Goal: Task Accomplishment & Management: Manage account settings

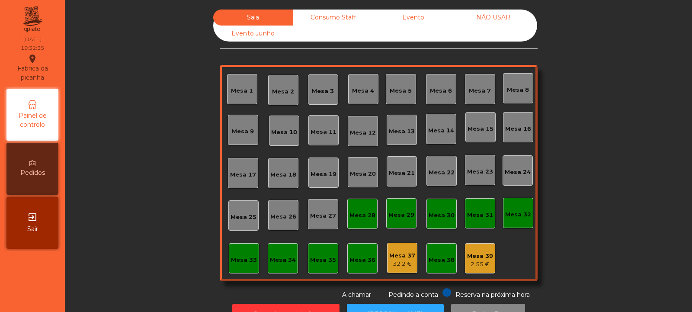
click at [503, 95] on div "Mesa 8" at bounding box center [518, 88] width 30 height 30
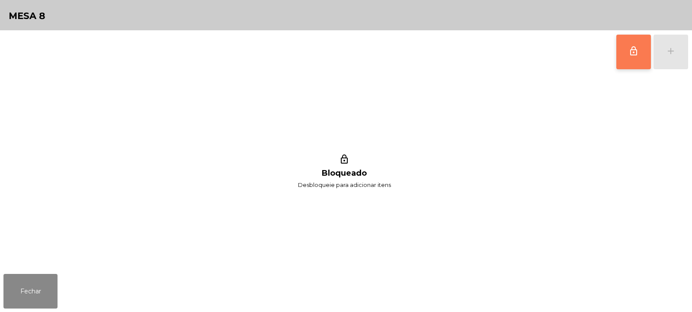
click at [633, 52] on span "lock_outline" at bounding box center [633, 51] width 10 height 10
click at [673, 56] on button "add" at bounding box center [671, 52] width 35 height 35
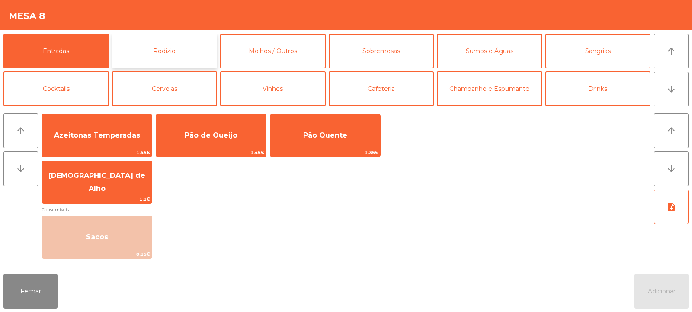
click at [160, 54] on button "Rodizio" at bounding box center [165, 51] width 106 height 35
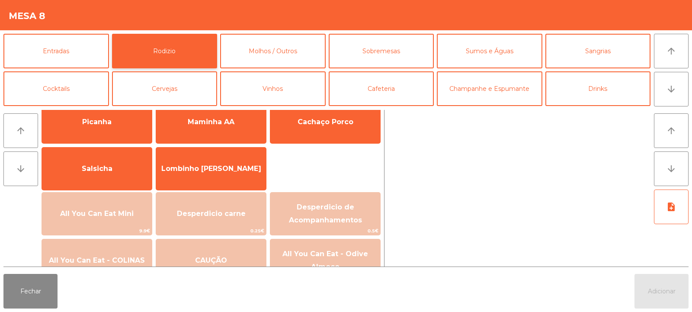
scroll to position [64, 0]
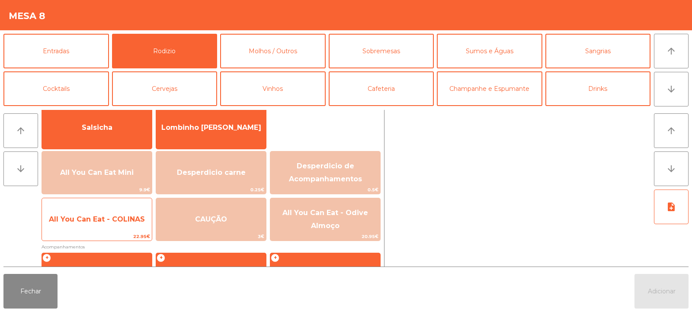
click at [112, 226] on span "All You Can Eat - COLINAS" at bounding box center [97, 219] width 110 height 23
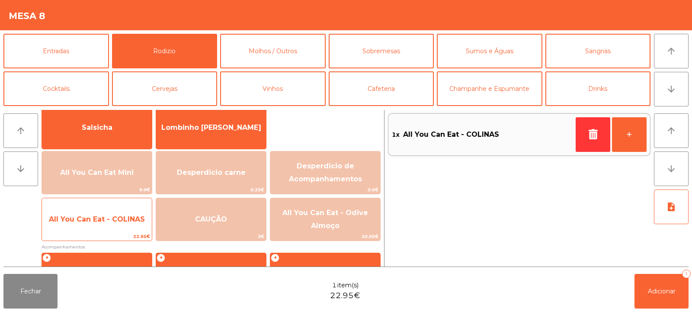
click at [116, 224] on span "All You Can Eat - COLINAS" at bounding box center [97, 219] width 110 height 23
click at [120, 226] on span "All You Can Eat - COLINAS" at bounding box center [97, 219] width 110 height 23
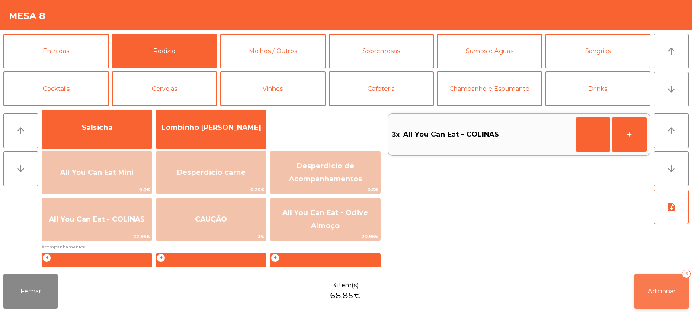
click at [653, 288] on span "Adicionar" at bounding box center [662, 291] width 28 height 8
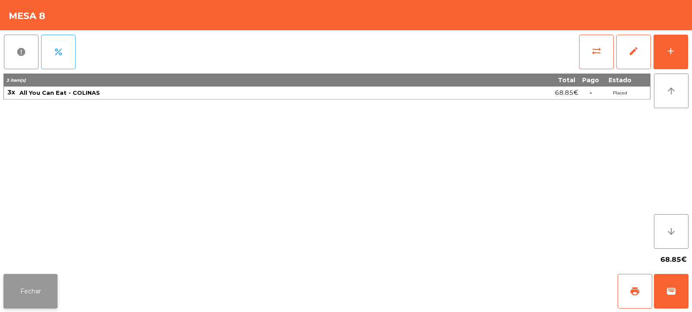
click at [35, 299] on button "Fechar" at bounding box center [30, 291] width 54 height 35
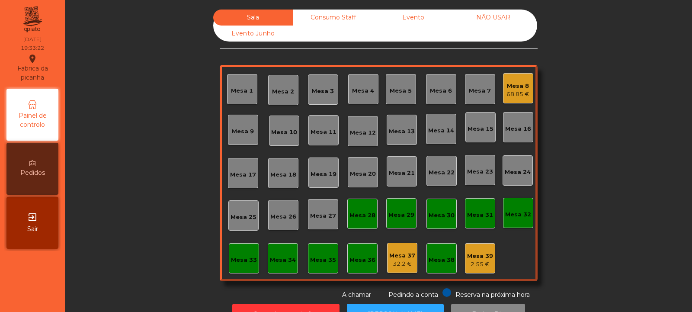
click at [322, 169] on div "Mesa 19" at bounding box center [324, 173] width 26 height 12
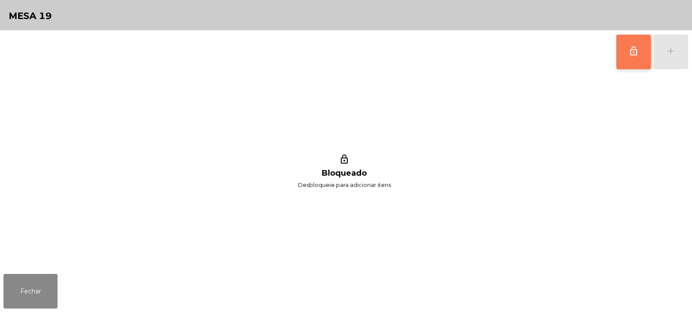
click at [630, 58] on button "lock_outline" at bounding box center [633, 52] width 35 height 35
click at [673, 56] on button "add" at bounding box center [671, 52] width 35 height 35
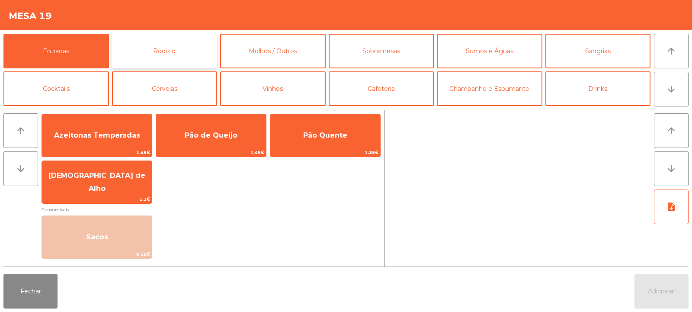
click at [173, 61] on button "Rodizio" at bounding box center [165, 51] width 106 height 35
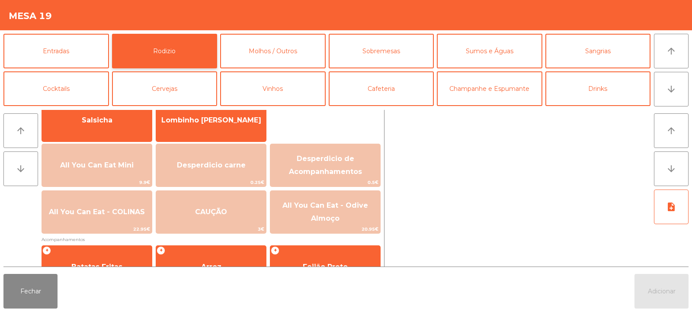
scroll to position [73, 0]
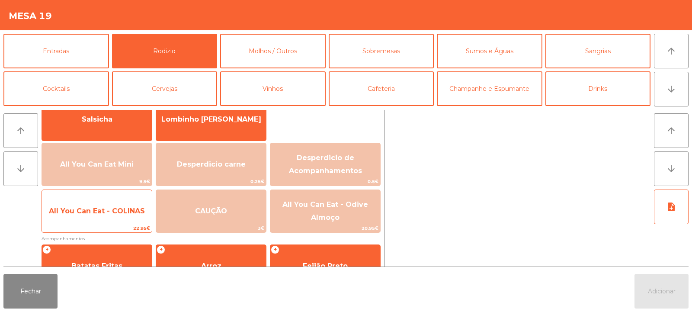
click at [111, 215] on span "All You Can Eat - COLINAS" at bounding box center [97, 210] width 110 height 23
click at [114, 210] on span "All You Can Eat - COLINAS" at bounding box center [97, 211] width 96 height 8
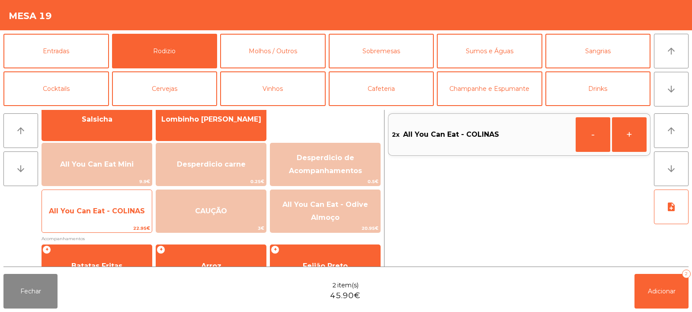
click at [114, 208] on span "All You Can Eat - COLINAS" at bounding box center [97, 211] width 96 height 8
click at [111, 212] on span "All You Can Eat - COLINAS" at bounding box center [97, 211] width 96 height 8
click at [112, 209] on span "All You Can Eat - COLINAS" at bounding box center [97, 211] width 96 height 8
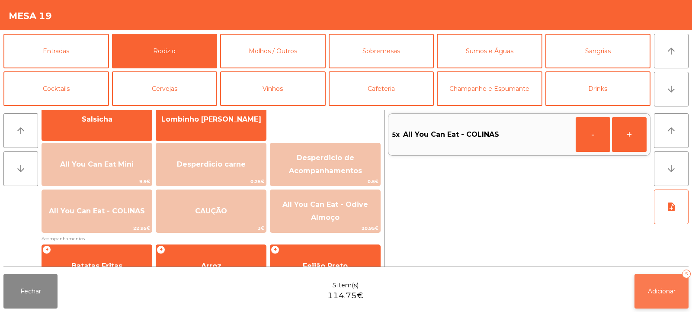
click at [651, 294] on span "Adicionar" at bounding box center [662, 291] width 28 height 8
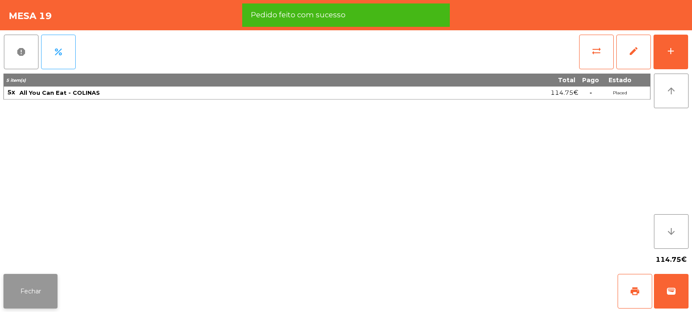
click at [35, 288] on button "Fechar" at bounding box center [30, 291] width 54 height 35
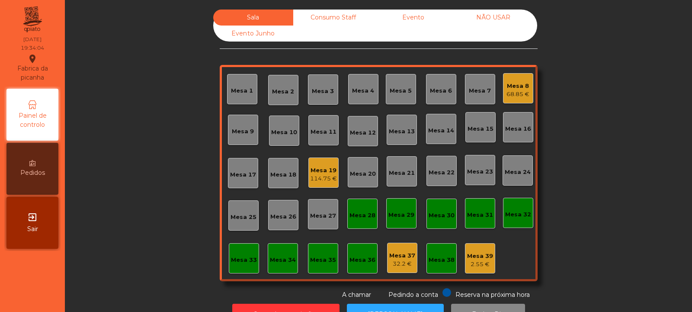
click at [364, 172] on div "Mesa 20" at bounding box center [363, 174] width 26 height 9
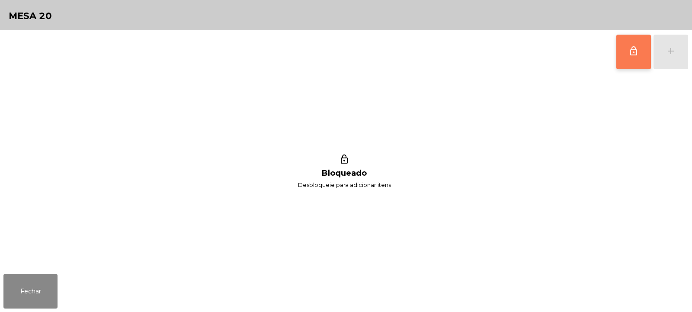
click at [627, 56] on button "lock_outline" at bounding box center [633, 52] width 35 height 35
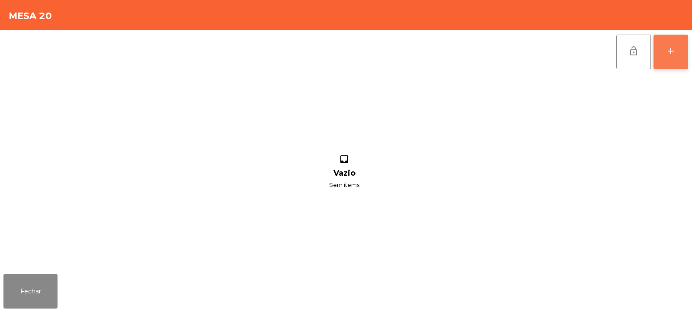
click at [666, 55] on div "add" at bounding box center [671, 51] width 10 height 10
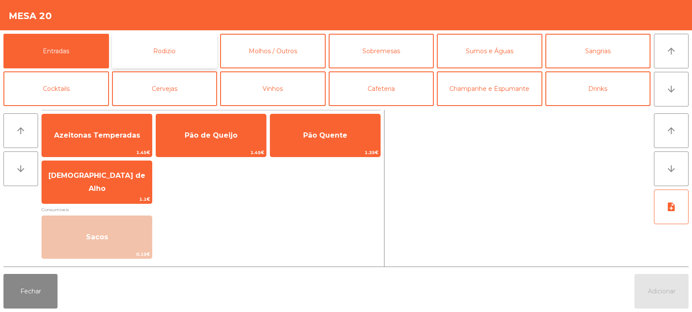
click at [151, 47] on button "Rodizio" at bounding box center [165, 51] width 106 height 35
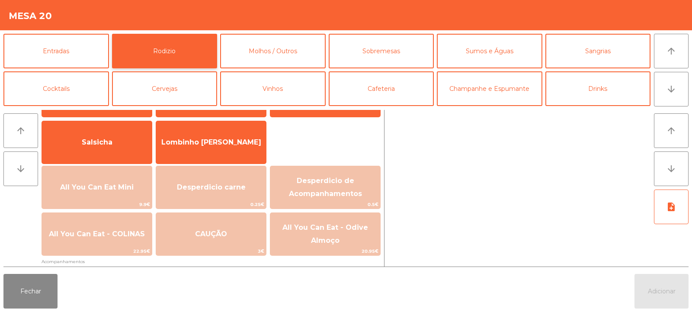
scroll to position [67, 0]
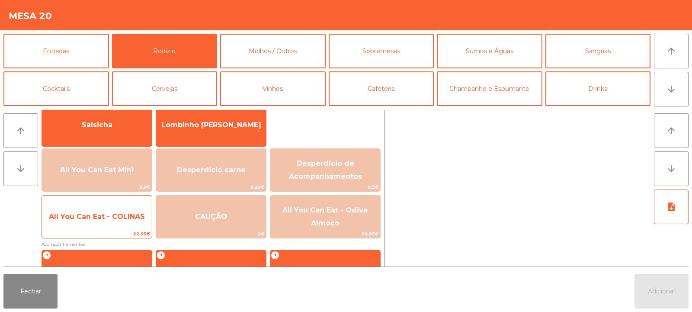
click at [104, 223] on span "All You Can Eat - COLINAS" at bounding box center [97, 216] width 110 height 23
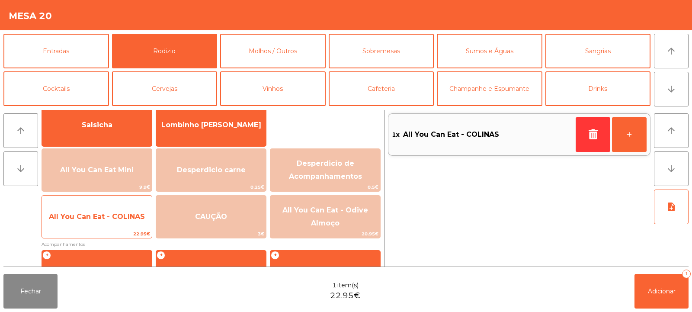
click at [100, 217] on span "All You Can Eat - COLINAS" at bounding box center [97, 216] width 96 height 8
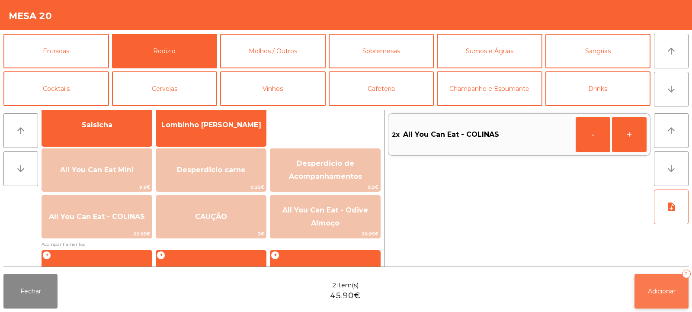
click at [653, 291] on span "Adicionar" at bounding box center [662, 291] width 28 height 8
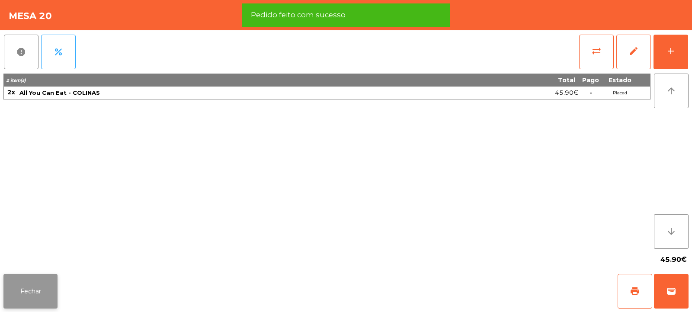
click at [26, 288] on button "Fechar" at bounding box center [30, 291] width 54 height 35
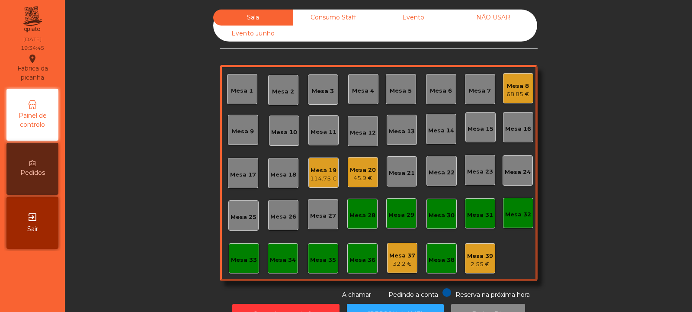
click at [481, 173] on div "Mesa 23" at bounding box center [480, 171] width 26 height 9
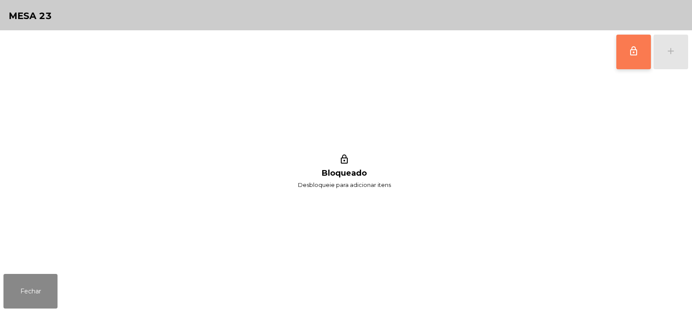
click at [641, 57] on button "lock_outline" at bounding box center [633, 52] width 35 height 35
click at [667, 59] on button "add" at bounding box center [671, 52] width 35 height 35
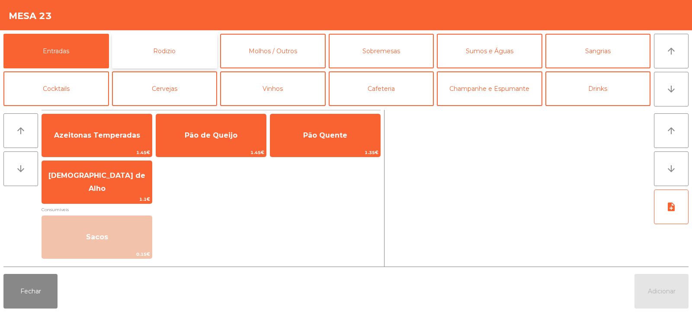
click at [156, 48] on button "Rodizio" at bounding box center [165, 51] width 106 height 35
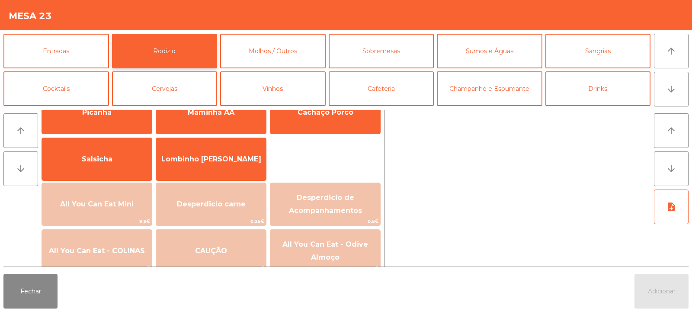
scroll to position [39, 0]
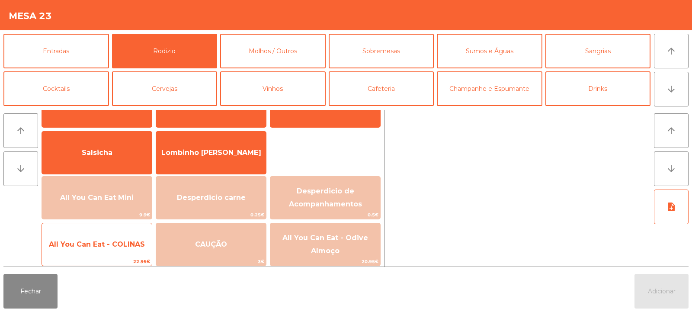
click at [113, 246] on span "All You Can Eat - COLINAS" at bounding box center [97, 244] width 96 height 8
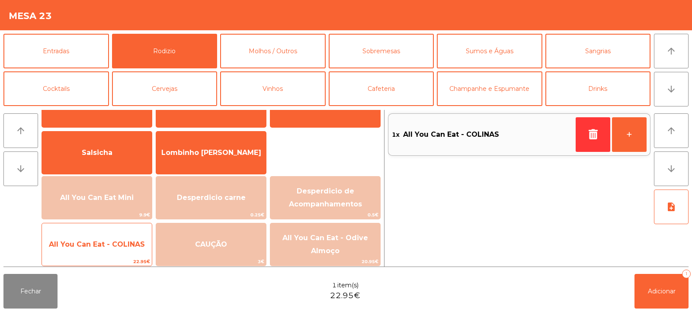
click at [112, 244] on span "All You Can Eat - COLINAS" at bounding box center [97, 244] width 96 height 8
click at [109, 244] on span "All You Can Eat - COLINAS" at bounding box center [97, 244] width 96 height 8
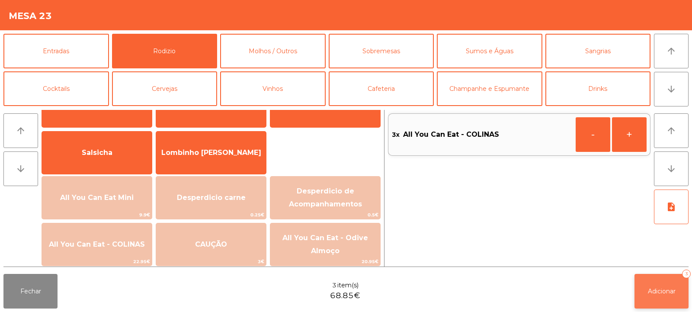
click at [654, 293] on span "Adicionar" at bounding box center [662, 291] width 28 height 8
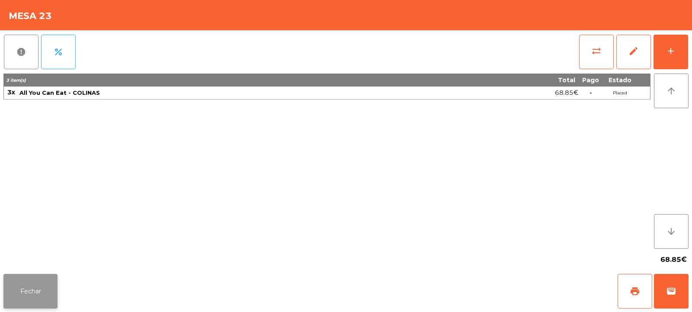
click at [35, 288] on button "Fechar" at bounding box center [30, 291] width 54 height 35
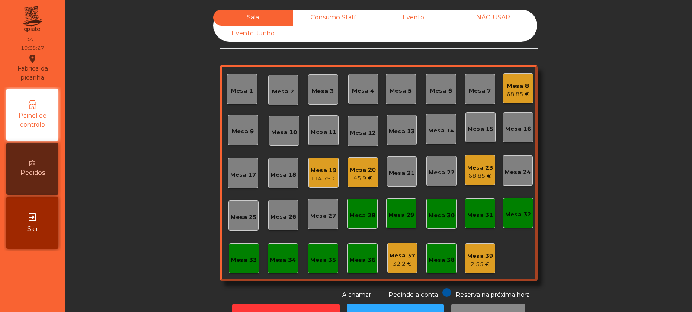
click at [320, 89] on div "Mesa 3" at bounding box center [323, 91] width 22 height 9
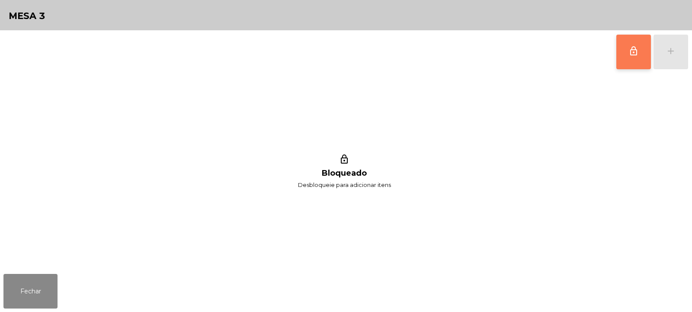
click at [636, 53] on span "lock_outline" at bounding box center [633, 51] width 10 height 10
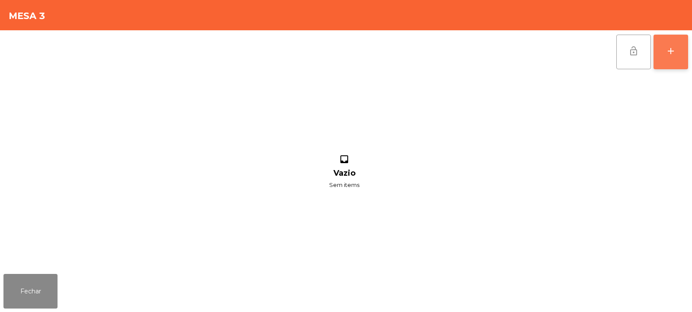
click at [668, 58] on button "add" at bounding box center [671, 52] width 35 height 35
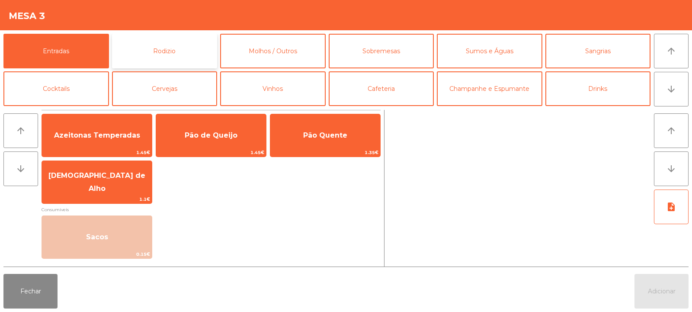
click at [186, 54] on button "Rodizio" at bounding box center [165, 51] width 106 height 35
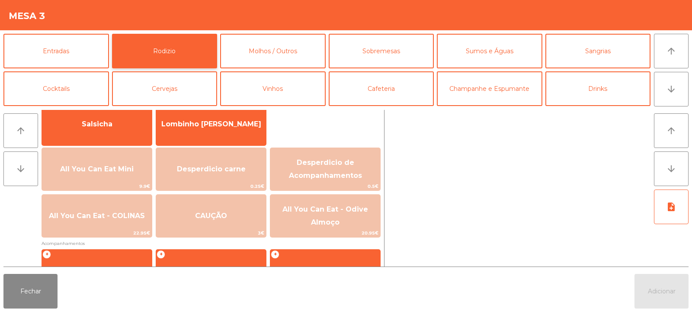
scroll to position [70, 0]
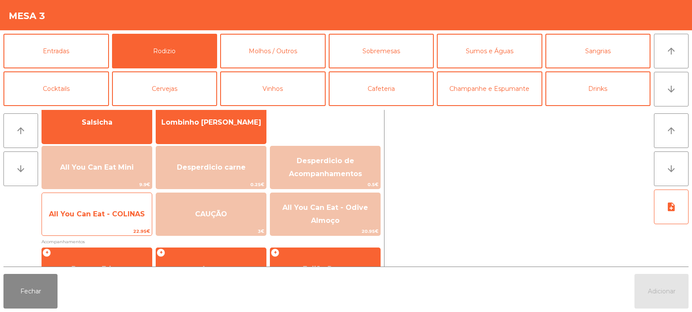
click at [123, 218] on span "All You Can Eat - COLINAS" at bounding box center [97, 214] width 96 height 8
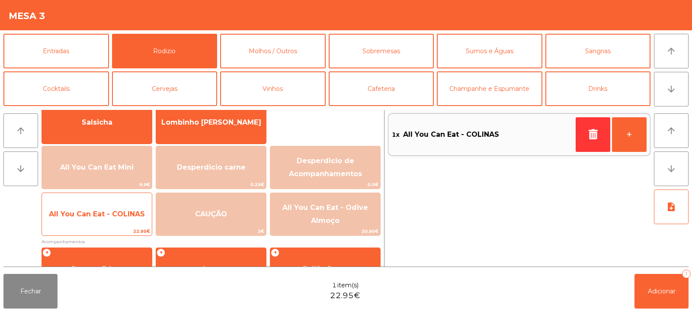
click at [123, 219] on span "All You Can Eat - COLINAS" at bounding box center [97, 213] width 110 height 23
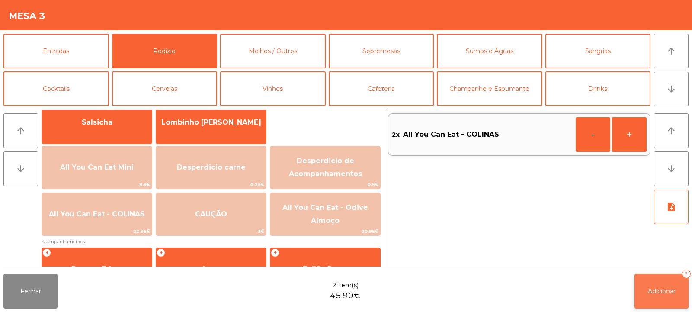
click at [647, 277] on button "Adicionar 2" at bounding box center [662, 291] width 54 height 35
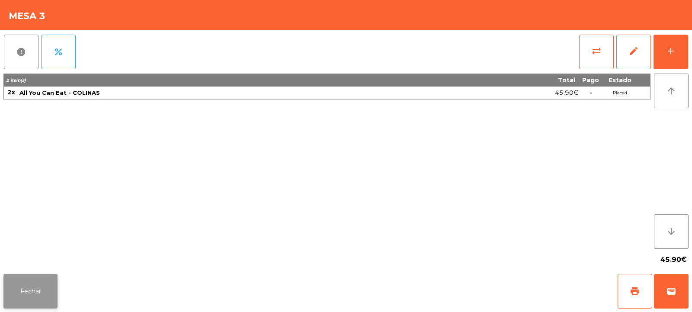
click at [35, 303] on button "Fechar" at bounding box center [30, 291] width 54 height 35
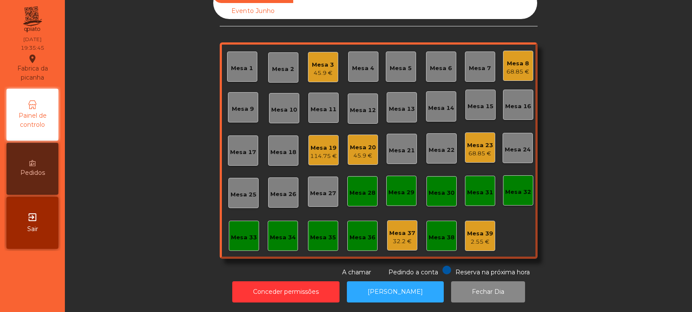
scroll to position [0, 0]
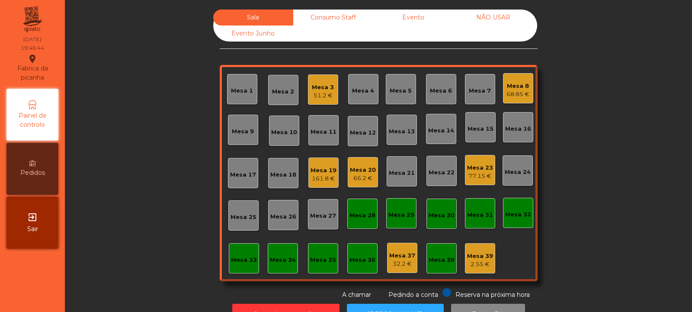
click at [242, 263] on div "Mesa 33" at bounding box center [244, 260] width 26 height 9
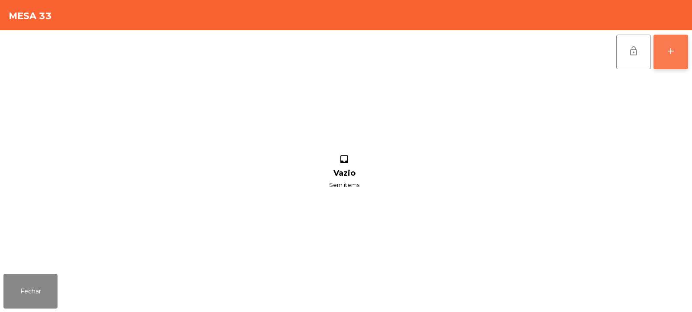
click at [667, 62] on button "add" at bounding box center [671, 52] width 35 height 35
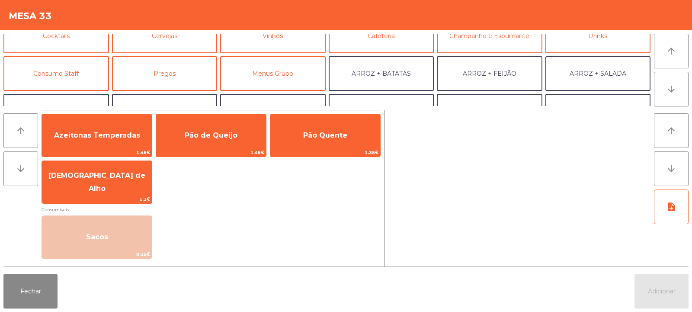
scroll to position [51, 0]
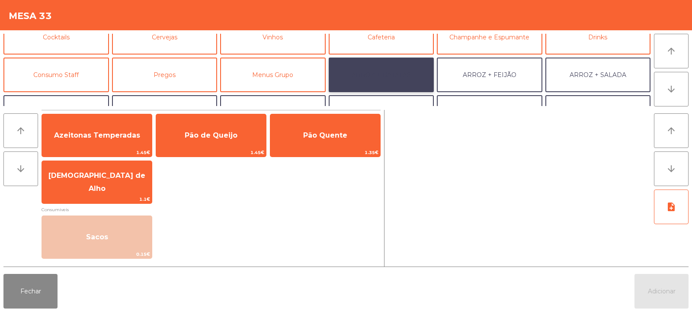
click at [405, 77] on button "ARROZ + BATATAS" at bounding box center [382, 75] width 106 height 35
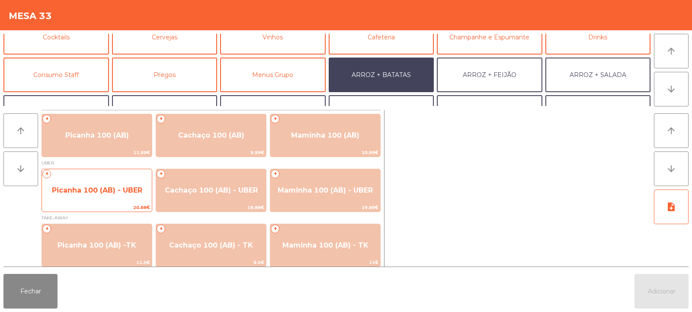
click at [112, 205] on span "20.88€" at bounding box center [97, 207] width 110 height 8
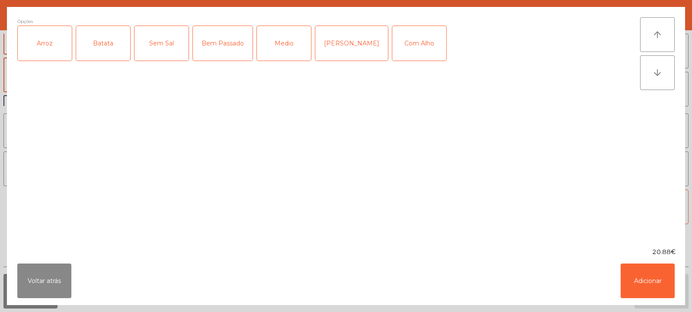
click at [50, 54] on div "Arroz" at bounding box center [45, 43] width 54 height 35
click at [109, 48] on div "Batata" at bounding box center [103, 43] width 54 height 35
click at [287, 48] on div "Medio" at bounding box center [284, 43] width 54 height 35
click at [400, 50] on div "Com Alho" at bounding box center [419, 43] width 54 height 35
click at [651, 283] on button "Adicionar" at bounding box center [648, 280] width 54 height 35
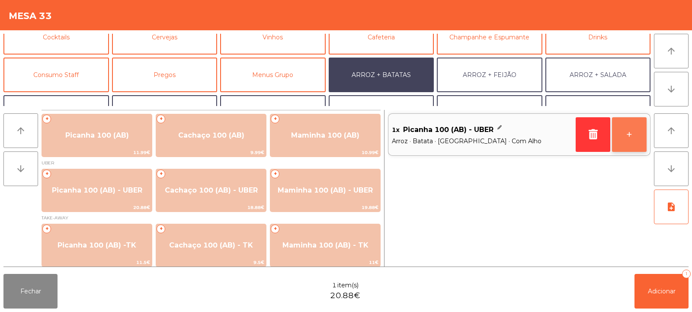
click at [629, 139] on button "+" at bounding box center [629, 134] width 35 height 35
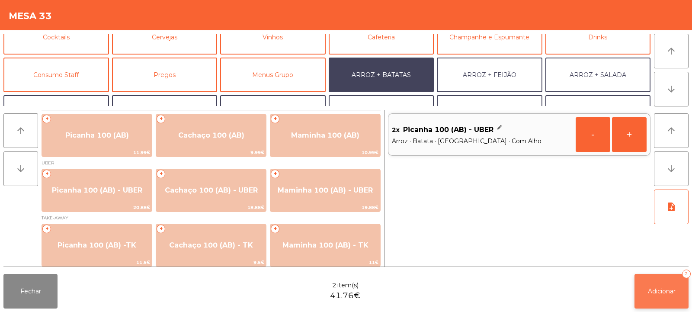
click at [662, 304] on button "Adicionar 2" at bounding box center [662, 291] width 54 height 35
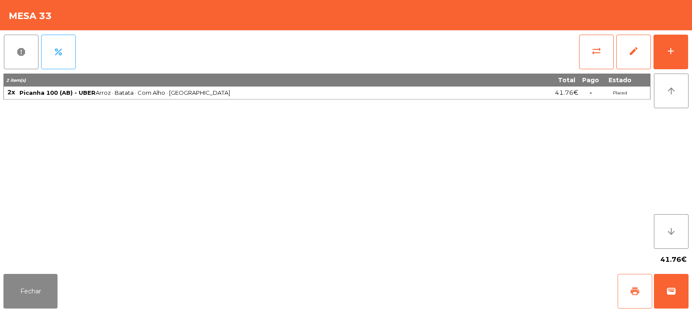
click at [629, 302] on button "print" at bounding box center [635, 291] width 35 height 35
click at [676, 283] on button "wallet" at bounding box center [671, 291] width 35 height 35
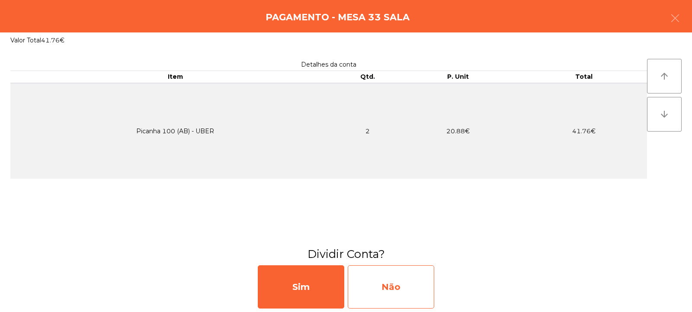
click at [383, 292] on div "Não" at bounding box center [391, 286] width 87 height 43
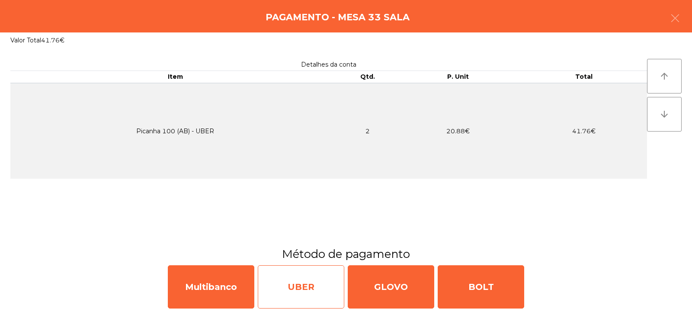
click at [316, 295] on div "UBER" at bounding box center [301, 286] width 87 height 43
select select "**"
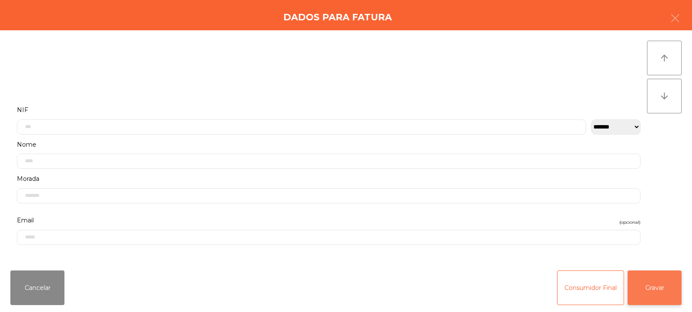
click at [656, 290] on button "Gravar" at bounding box center [655, 287] width 54 height 35
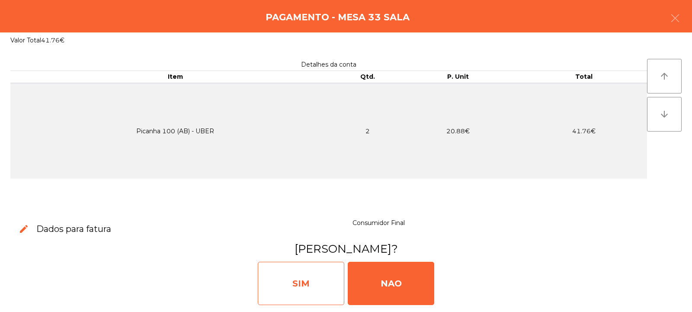
click at [277, 290] on div "SIM" at bounding box center [301, 283] width 87 height 43
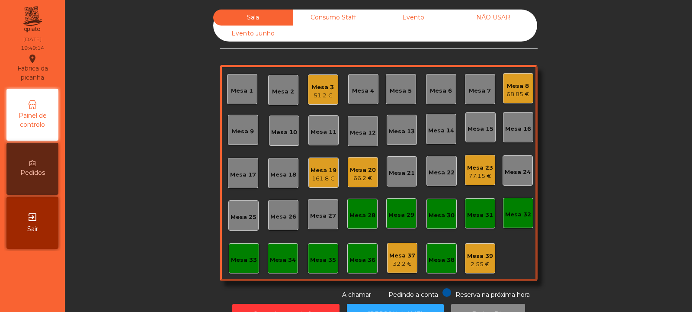
click at [481, 92] on div "Mesa 7" at bounding box center [480, 91] width 22 height 9
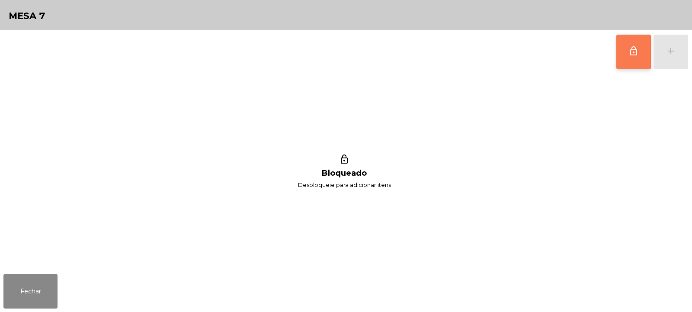
click at [622, 51] on button "lock_outline" at bounding box center [633, 52] width 35 height 35
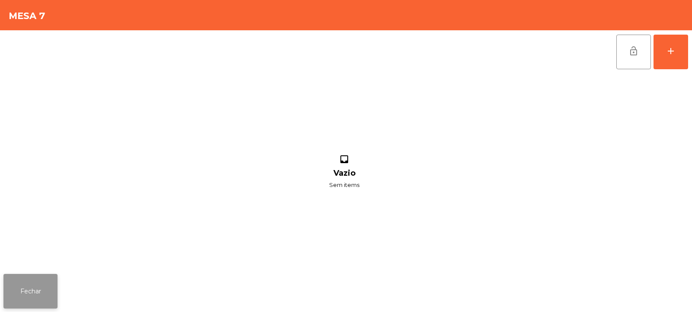
click at [32, 275] on button "Fechar" at bounding box center [30, 291] width 54 height 35
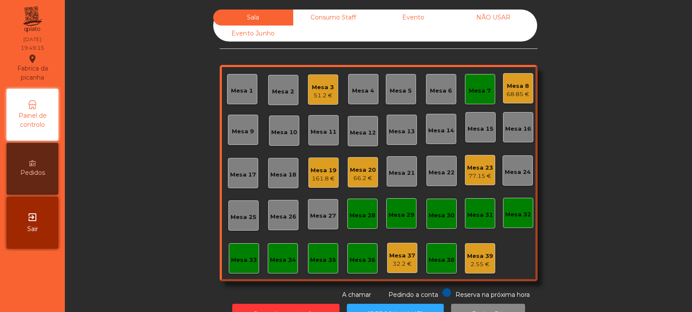
click at [517, 93] on div "68.85 €" at bounding box center [517, 94] width 23 height 9
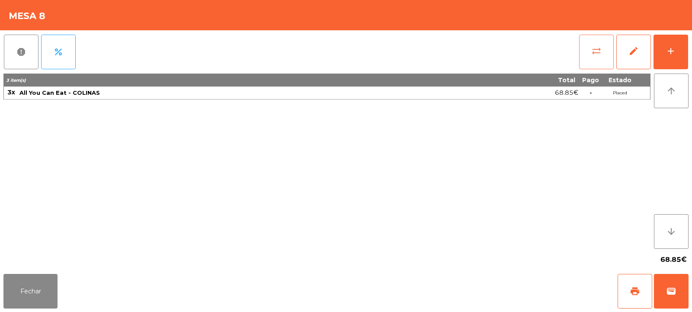
click at [608, 53] on button "sync_alt" at bounding box center [596, 52] width 35 height 35
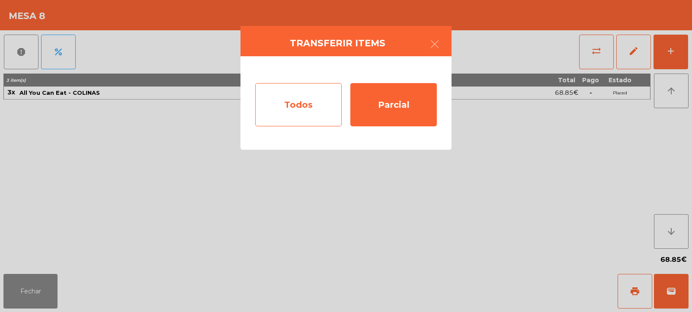
click at [304, 104] on div "Todos" at bounding box center [298, 104] width 87 height 43
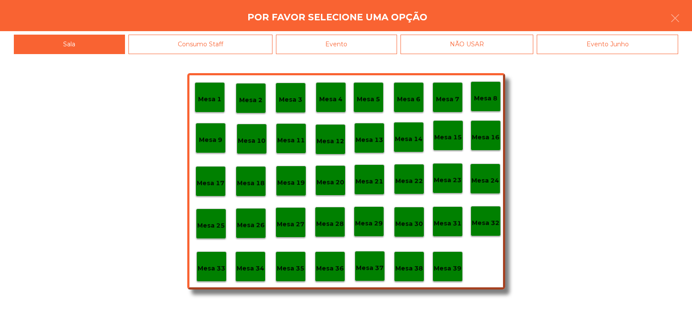
click at [455, 91] on div "Mesa 7" at bounding box center [447, 97] width 23 height 13
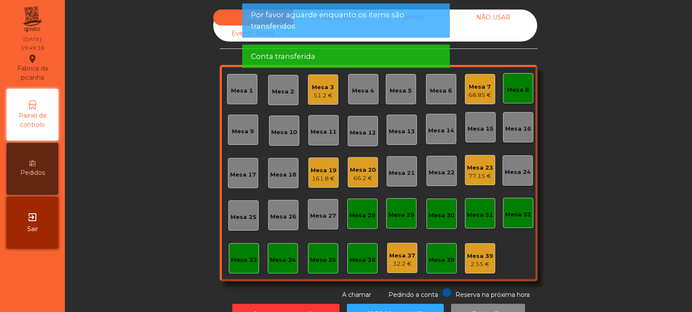
click at [513, 98] on div "Mesa 8" at bounding box center [518, 88] width 30 height 30
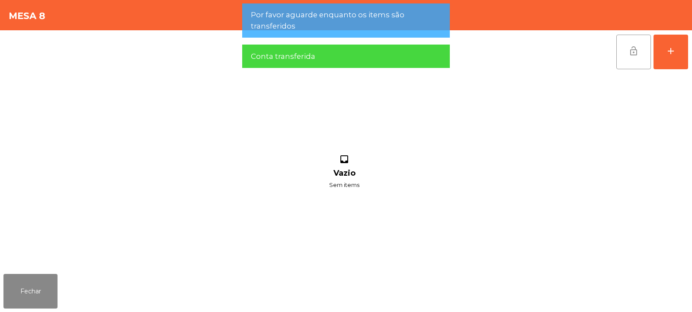
click at [643, 52] on button "lock_open" at bounding box center [633, 52] width 35 height 35
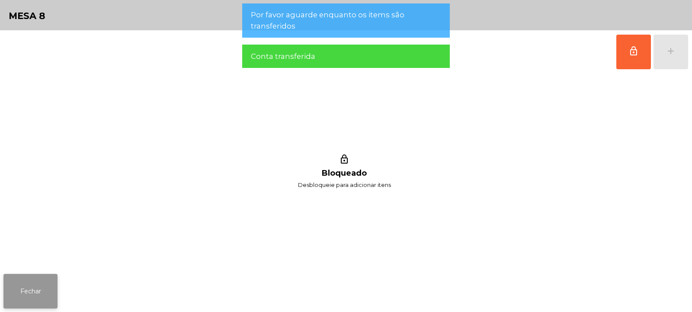
click at [34, 285] on button "Fechar" at bounding box center [30, 291] width 54 height 35
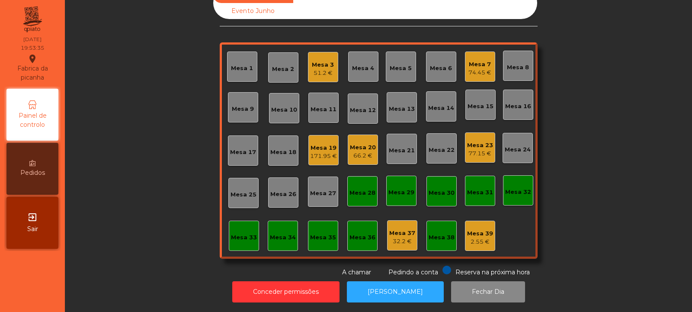
scroll to position [0, 0]
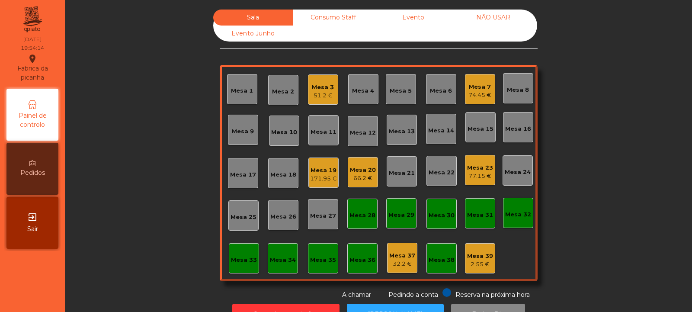
click at [356, 86] on div "Mesa 4" at bounding box center [363, 89] width 22 height 12
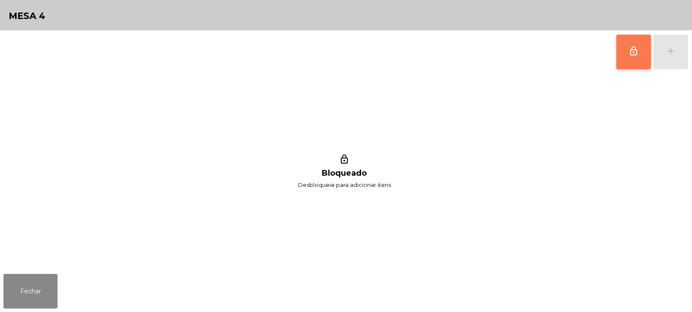
click at [633, 52] on span "lock_outline" at bounding box center [633, 51] width 10 height 10
click at [670, 57] on div "lock_outline add" at bounding box center [652, 51] width 73 height 43
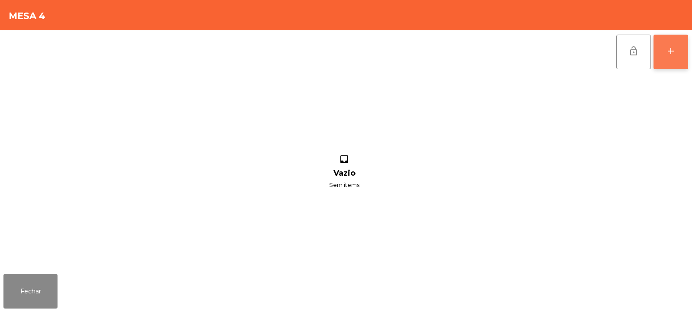
click at [678, 52] on button "add" at bounding box center [671, 52] width 35 height 35
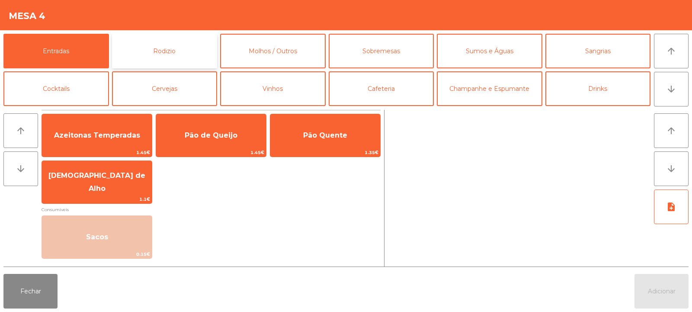
click at [163, 49] on button "Rodizio" at bounding box center [165, 51] width 106 height 35
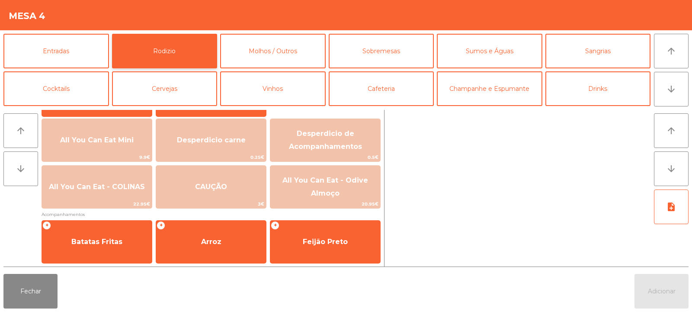
scroll to position [99, 0]
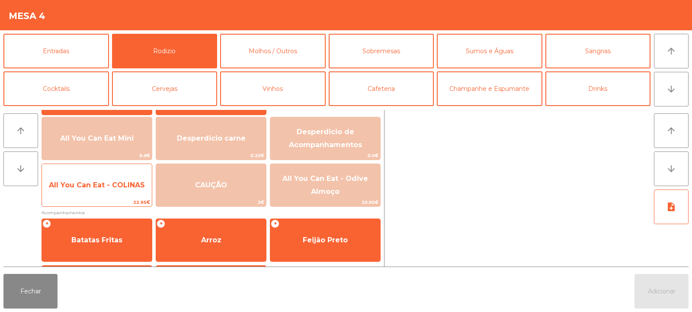
click at [90, 193] on span "All You Can Eat - COLINAS" at bounding box center [97, 184] width 110 height 23
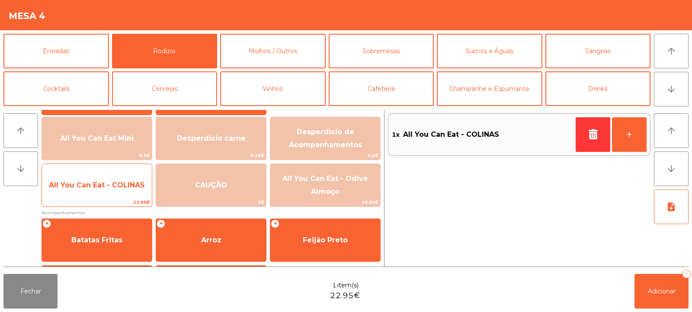
click at [94, 183] on span "All You Can Eat - COLINAS" at bounding box center [97, 185] width 96 height 8
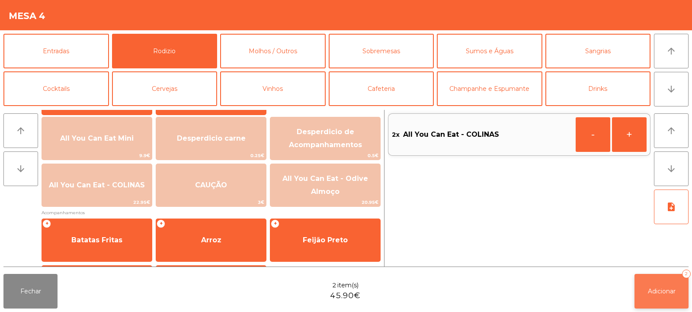
click at [671, 292] on span "Adicionar" at bounding box center [662, 291] width 28 height 8
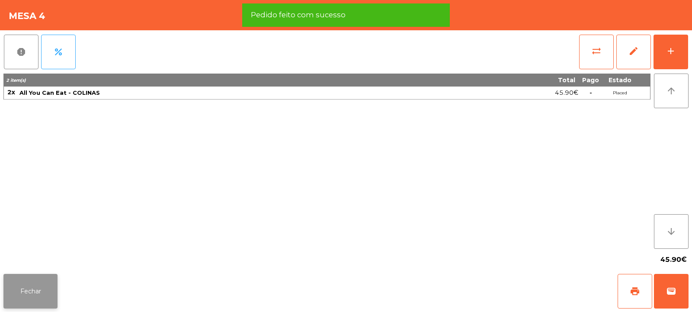
click at [32, 289] on button "Fechar" at bounding box center [30, 291] width 54 height 35
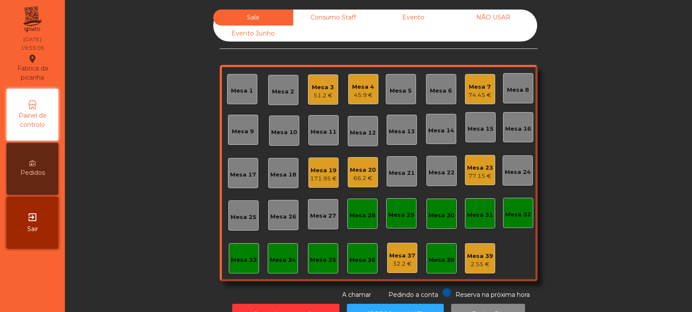
click at [243, 176] on div "Mesa 17" at bounding box center [243, 174] width 26 height 9
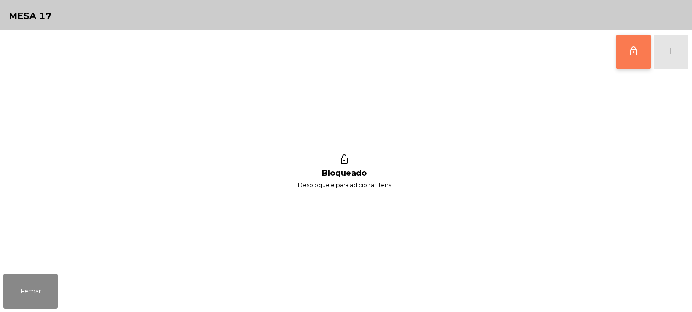
click at [630, 51] on span "lock_outline" at bounding box center [633, 51] width 10 height 10
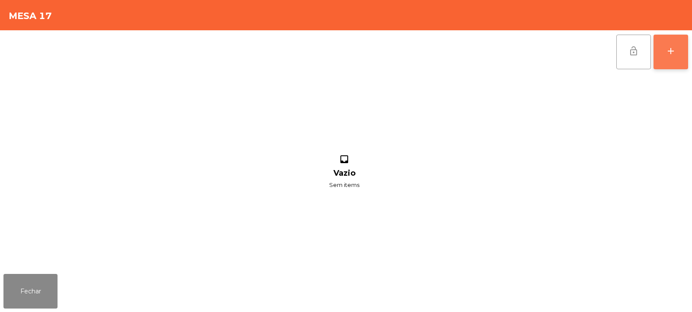
click at [675, 53] on div "add" at bounding box center [671, 51] width 10 height 10
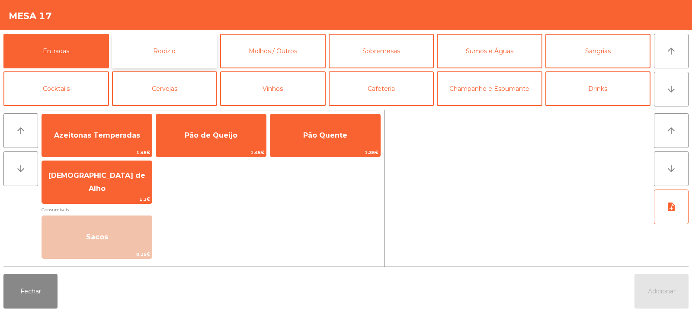
click at [177, 53] on button "Rodizio" at bounding box center [165, 51] width 106 height 35
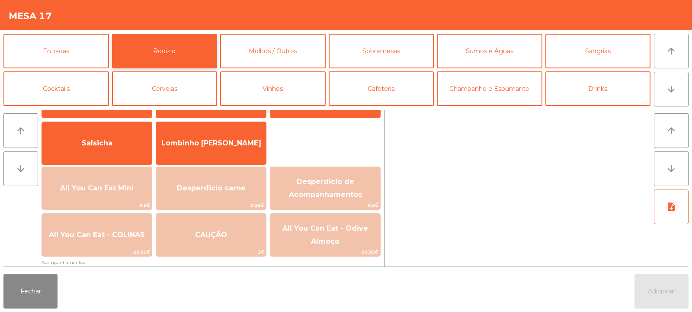
scroll to position [84, 0]
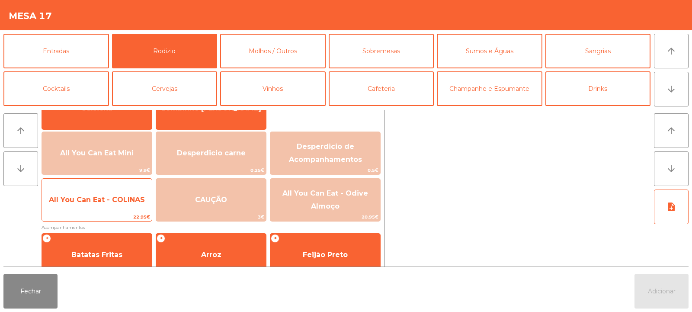
click at [105, 208] on span "All You Can Eat - COLINAS" at bounding box center [97, 199] width 110 height 23
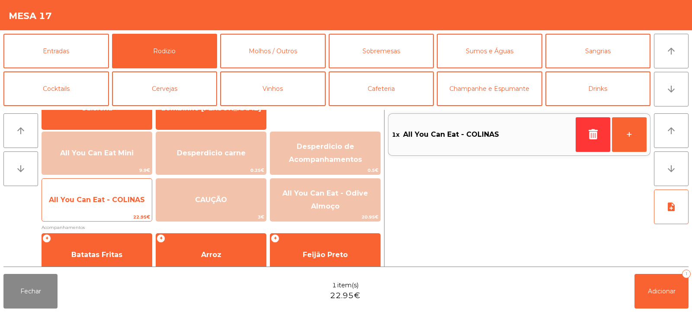
click at [102, 204] on span "All You Can Eat - COLINAS" at bounding box center [97, 199] width 110 height 23
click at [101, 206] on span "All You Can Eat - COLINAS" at bounding box center [97, 199] width 110 height 23
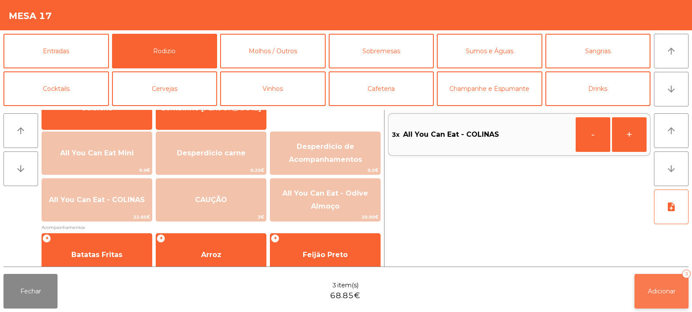
click at [658, 289] on span "Adicionar" at bounding box center [662, 291] width 28 height 8
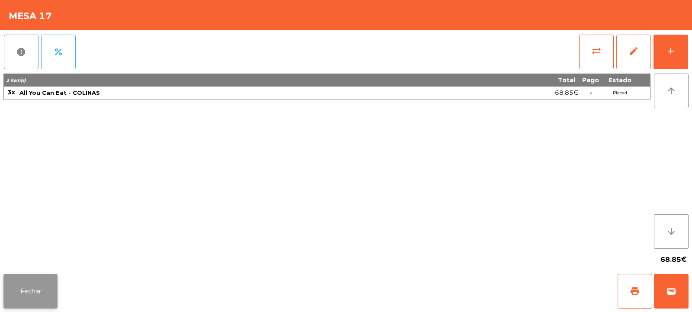
click at [36, 297] on button "Fechar" at bounding box center [30, 291] width 54 height 35
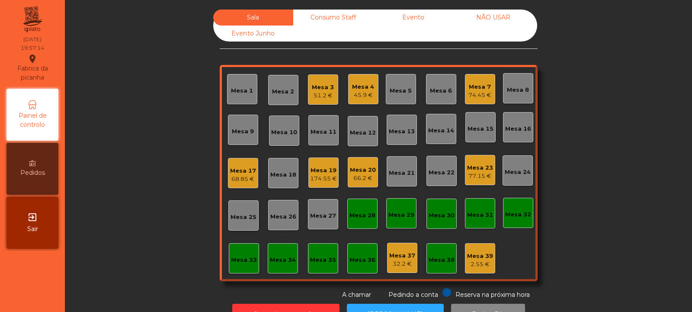
click at [521, 212] on div "Mesa 32" at bounding box center [518, 214] width 26 height 9
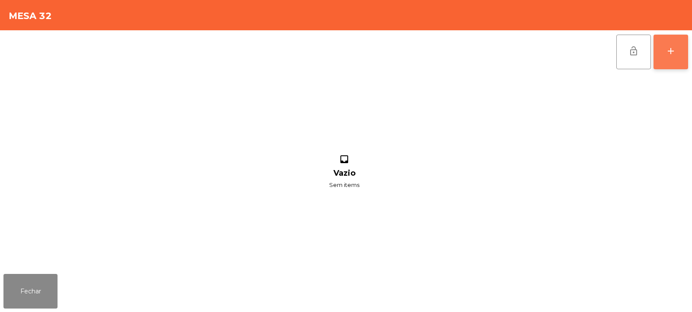
click at [673, 52] on div "add" at bounding box center [671, 51] width 10 height 10
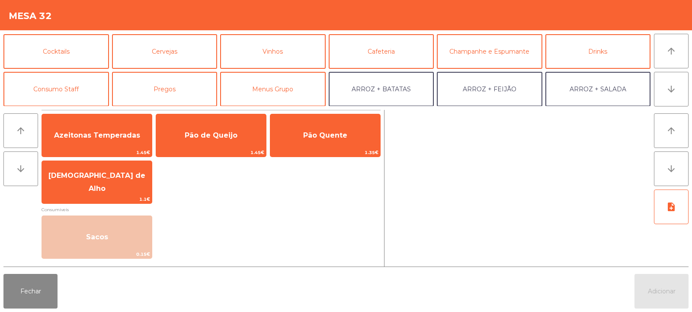
scroll to position [48, 0]
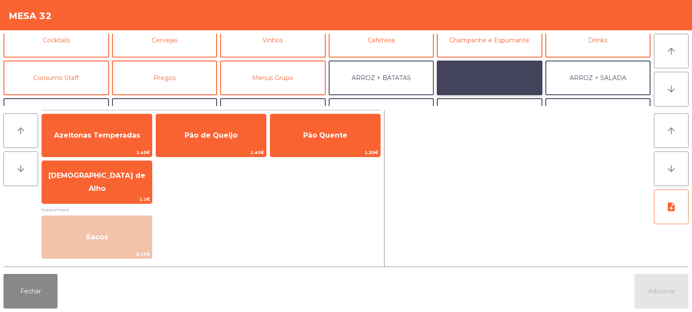
click at [474, 82] on button "ARROZ + FEIJÃO" at bounding box center [490, 78] width 106 height 35
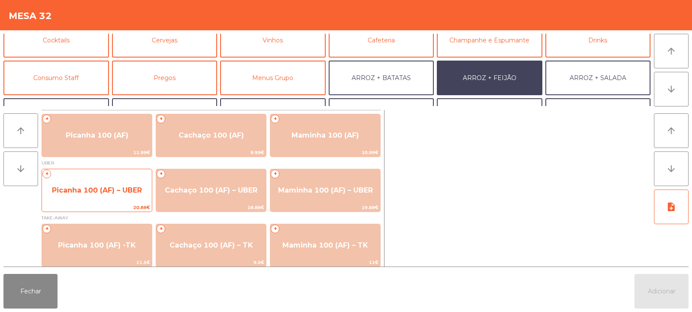
click at [122, 195] on span "Picanha 100 (AF) – UBER" at bounding box center [97, 190] width 110 height 23
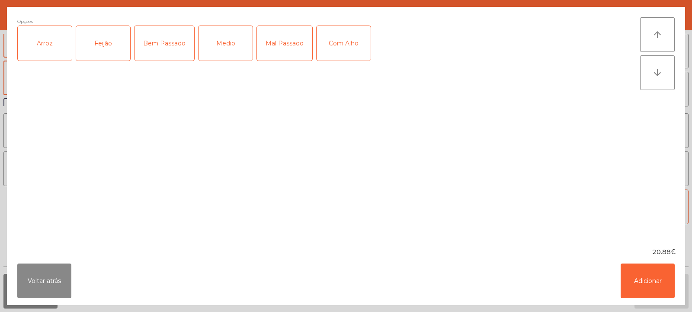
click at [51, 45] on div "Arroz" at bounding box center [45, 43] width 54 height 35
click at [98, 54] on div "Feijão" at bounding box center [103, 43] width 54 height 35
click at [224, 51] on div "Medio" at bounding box center [226, 43] width 54 height 35
click at [334, 45] on div "Com Alho" at bounding box center [344, 43] width 54 height 35
click at [638, 273] on button "Adicionar" at bounding box center [648, 280] width 54 height 35
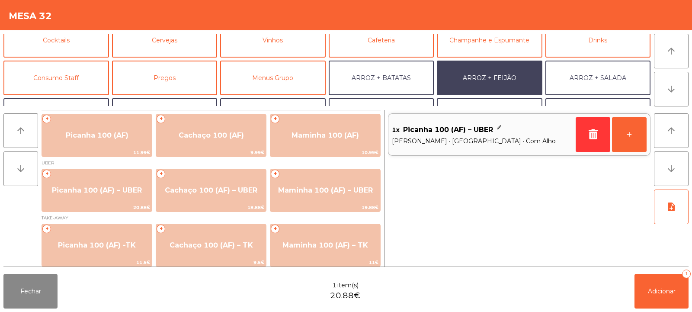
scroll to position [113, 0]
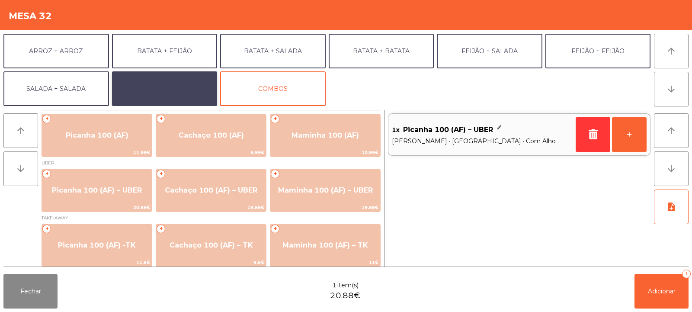
click at [186, 83] on button "EXTRAS UBER" at bounding box center [165, 88] width 106 height 35
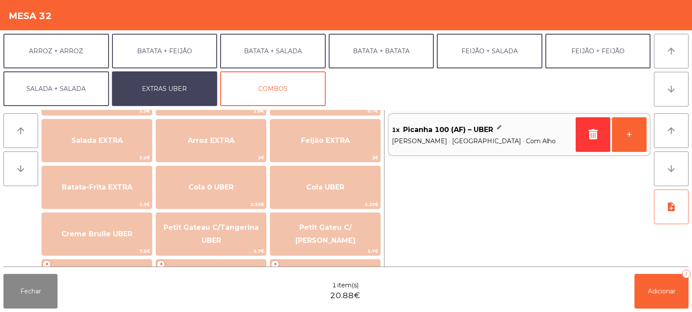
scroll to position [103, 0]
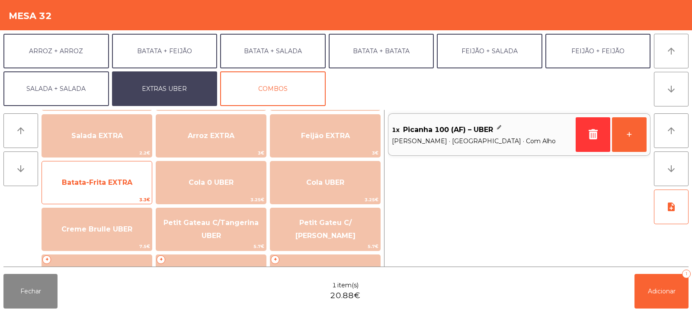
click at [132, 183] on span "Batata-Frita EXTRA" at bounding box center [97, 182] width 110 height 23
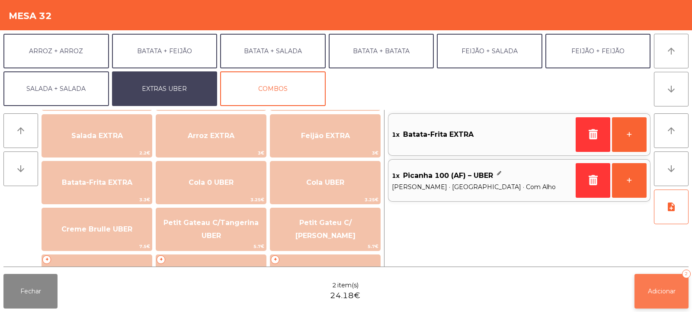
click at [651, 292] on span "Adicionar" at bounding box center [662, 291] width 28 height 8
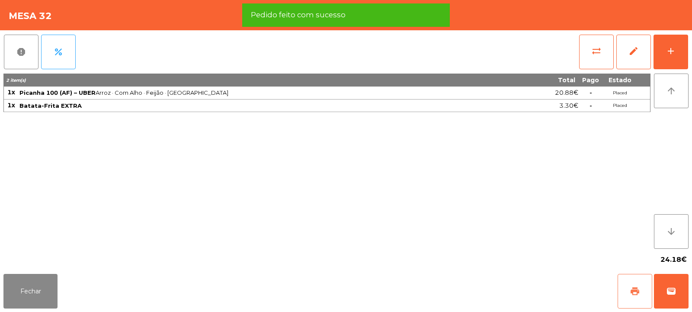
click at [632, 294] on span "print" at bounding box center [635, 291] width 10 height 10
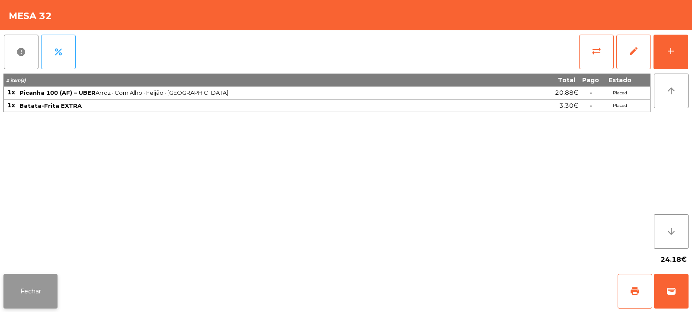
click at [32, 292] on button "Fechar" at bounding box center [30, 291] width 54 height 35
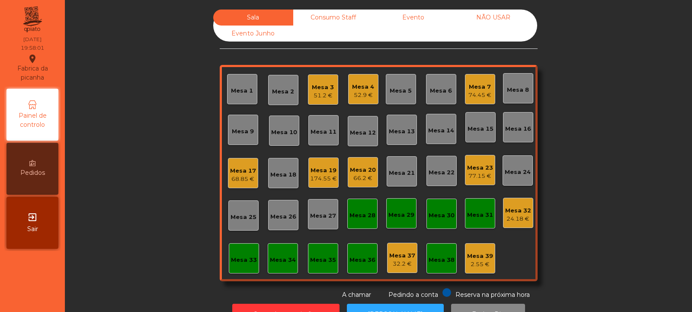
click at [482, 88] on div "Mesa 7" at bounding box center [479, 87] width 23 height 9
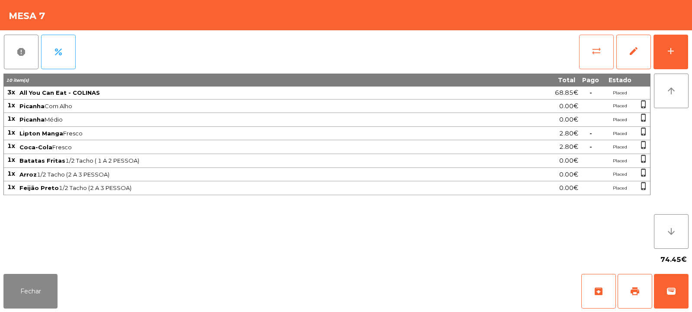
click at [590, 54] on button "sync_alt" at bounding box center [596, 52] width 35 height 35
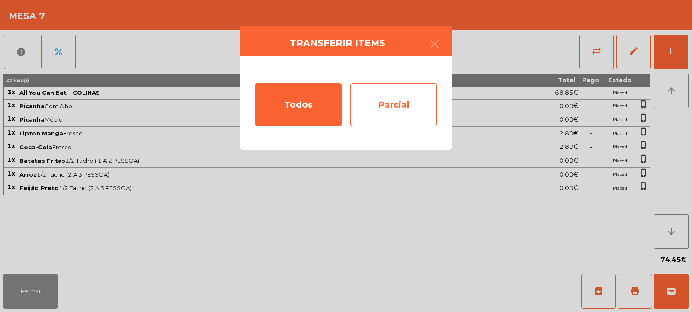
click at [353, 109] on div "Parcial" at bounding box center [393, 104] width 87 height 43
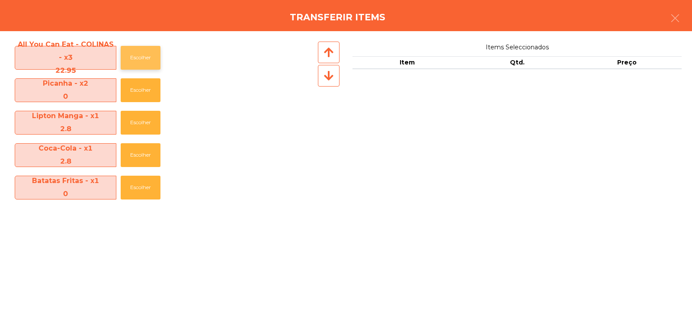
click at [134, 54] on button "Escolher" at bounding box center [141, 58] width 40 height 24
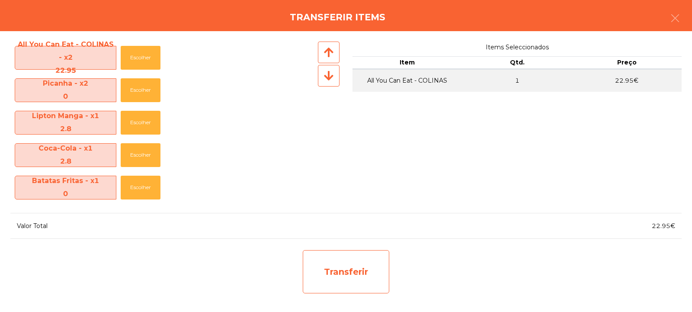
click at [340, 257] on div "Transferir" at bounding box center [346, 271] width 87 height 43
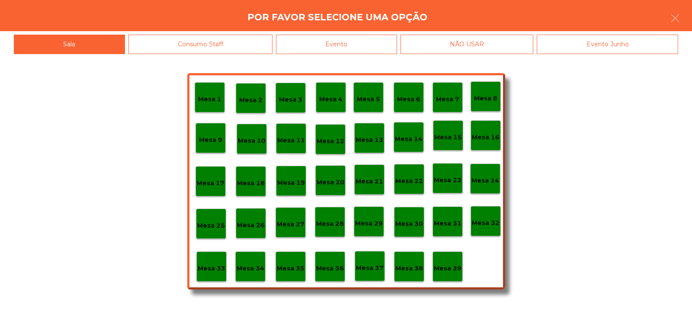
click at [370, 266] on p "Mesa 37" at bounding box center [370, 268] width 28 height 10
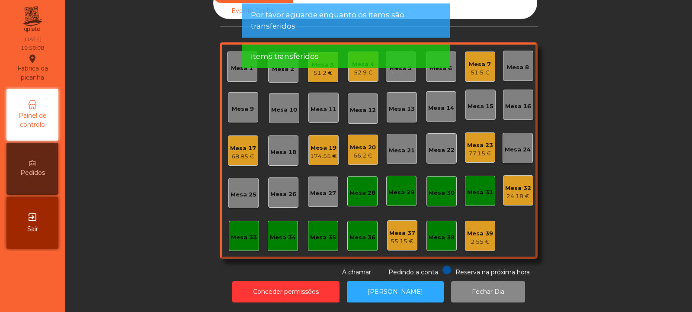
scroll to position [0, 0]
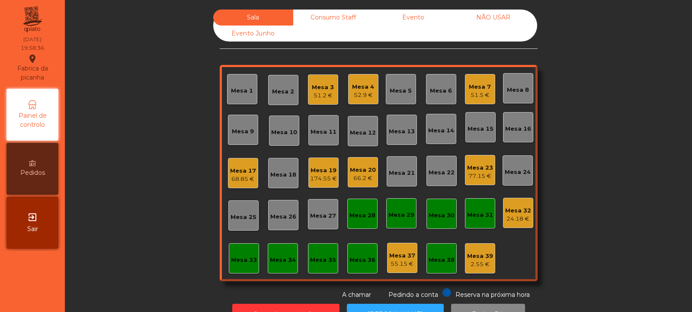
click at [518, 209] on div "Mesa 32" at bounding box center [518, 210] width 26 height 9
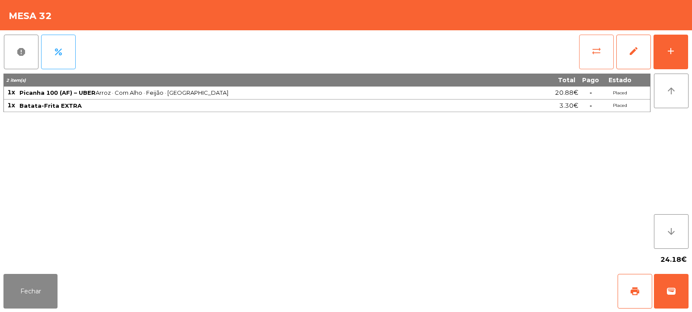
click at [595, 52] on span "sync_alt" at bounding box center [596, 51] width 10 height 10
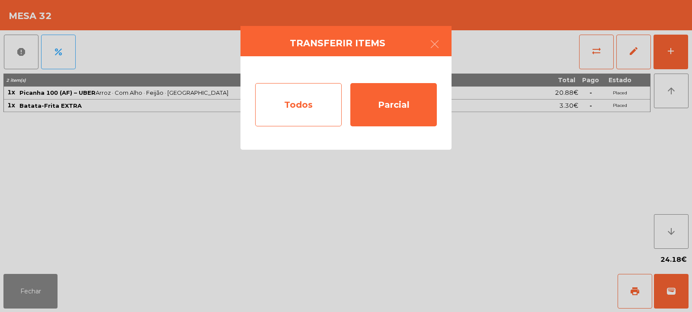
click at [323, 110] on div "Todos" at bounding box center [298, 104] width 87 height 43
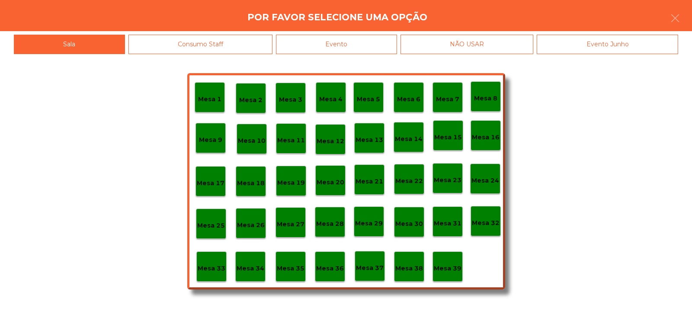
click at [221, 275] on div "Mesa 33" at bounding box center [211, 266] width 30 height 30
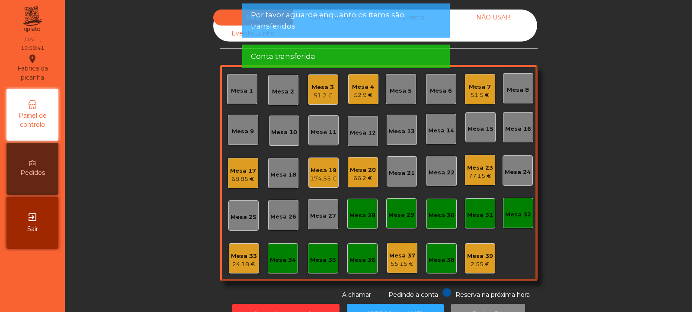
click at [242, 257] on div "Mesa 33" at bounding box center [244, 256] width 26 height 9
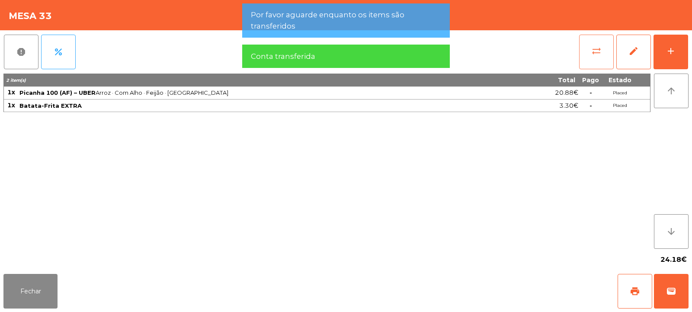
click at [605, 58] on button "sync_alt" at bounding box center [596, 52] width 35 height 35
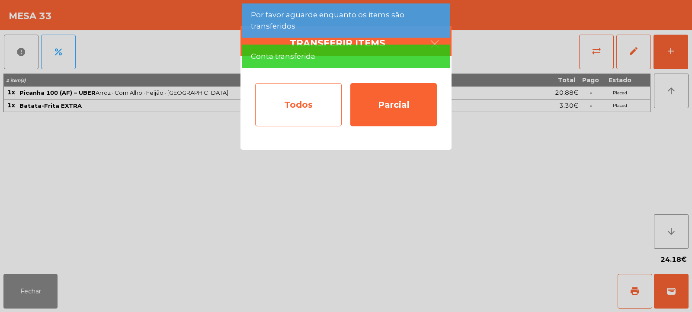
click at [307, 109] on div "Todos" at bounding box center [298, 104] width 87 height 43
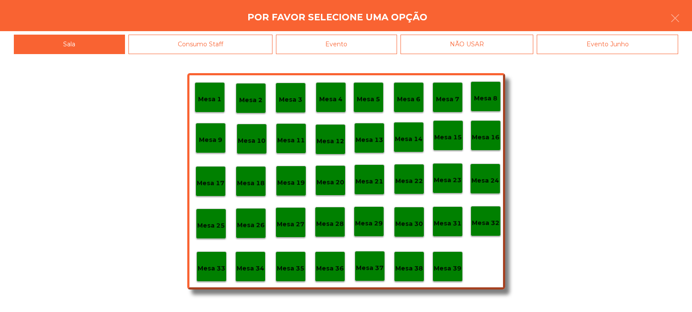
click at [489, 225] on p "Mesa 32" at bounding box center [486, 223] width 28 height 10
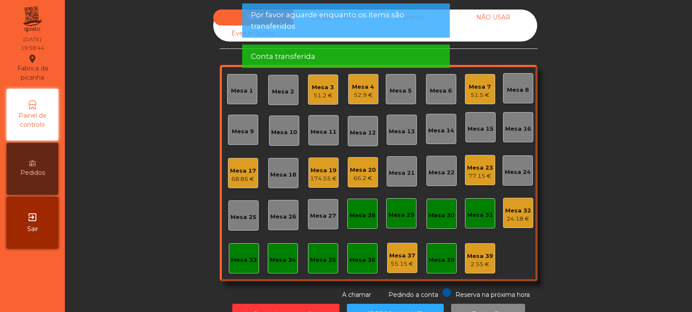
scroll to position [29, 0]
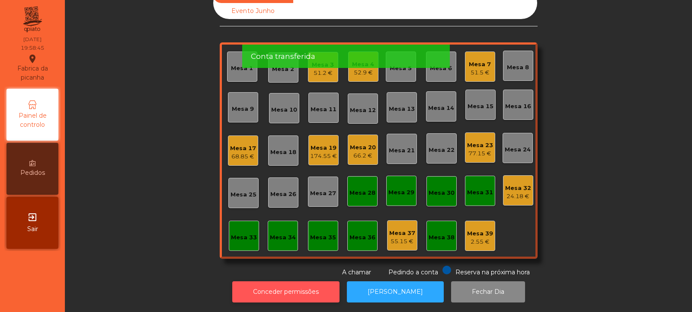
click at [287, 289] on button "Conceder permissões" at bounding box center [285, 291] width 107 height 21
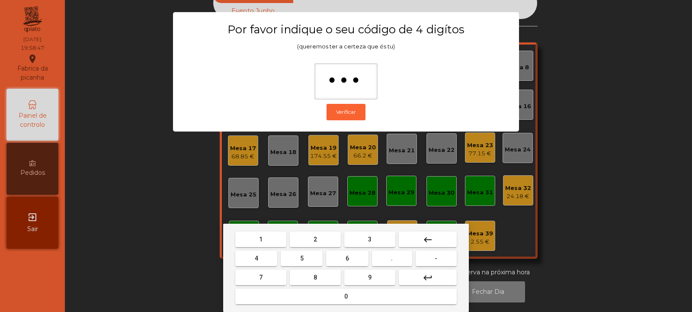
type input "****"
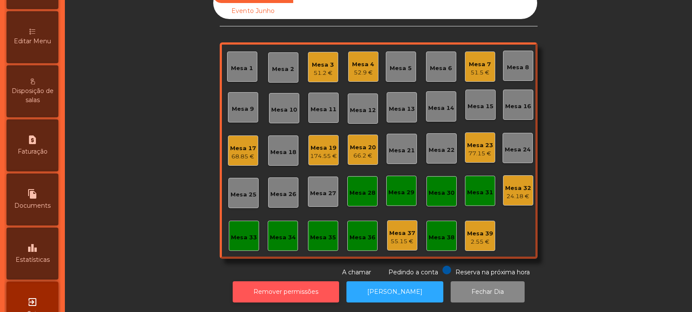
scroll to position [208, 0]
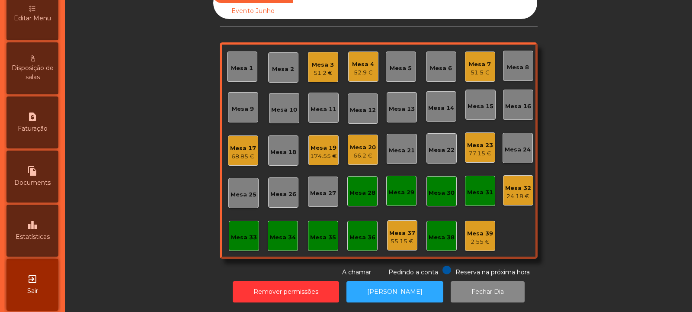
click at [32, 121] on icon "request_page" at bounding box center [32, 117] width 10 height 10
select select "*"
select select "****"
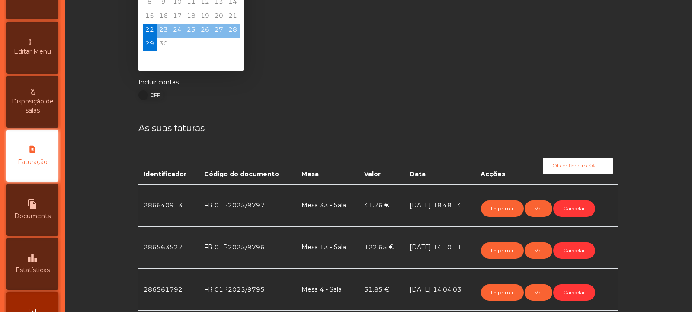
scroll to position [77, 0]
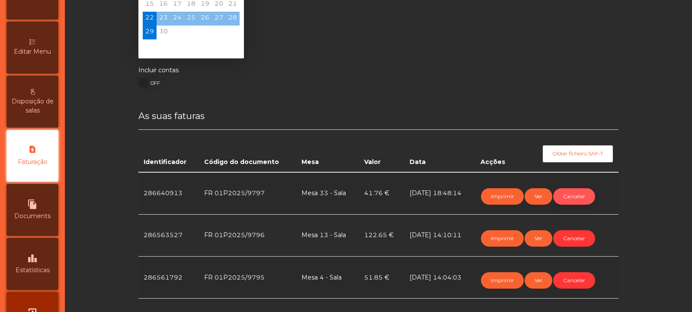
click at [574, 198] on button "Cancelar" at bounding box center [574, 196] width 42 height 16
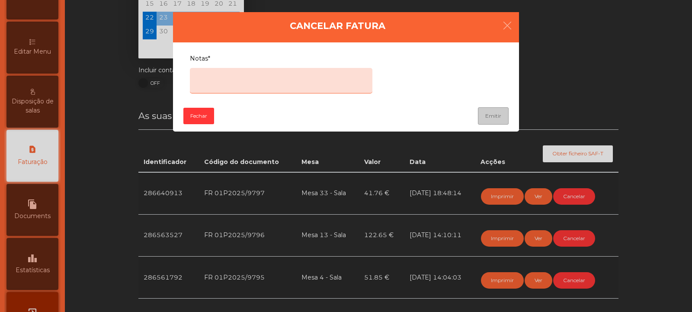
click at [298, 77] on textarea "Notas*" at bounding box center [281, 81] width 183 height 26
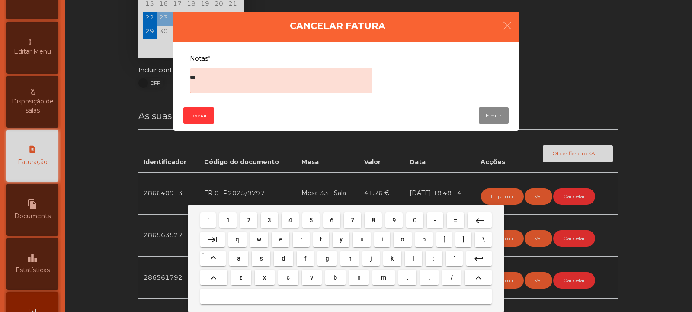
type textarea "****"
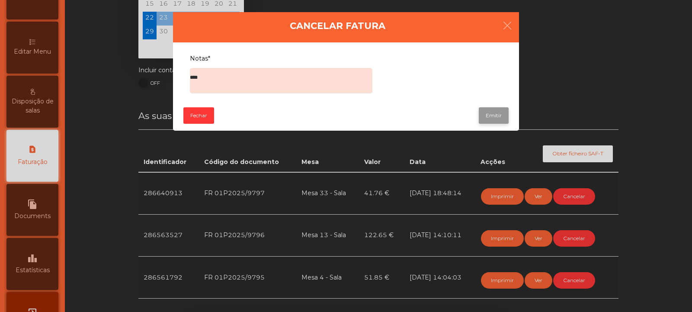
click at [497, 111] on button "Emitir" at bounding box center [494, 115] width 30 height 16
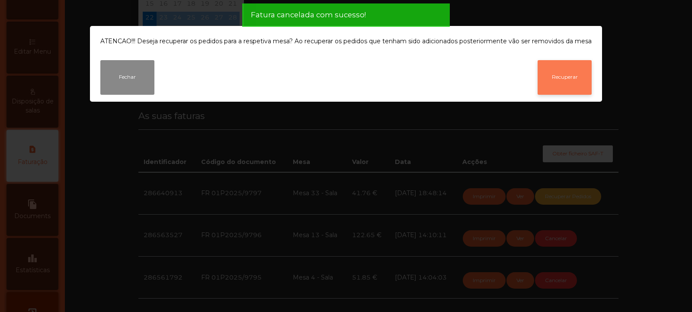
click at [570, 85] on button "Recuperar" at bounding box center [565, 77] width 54 height 35
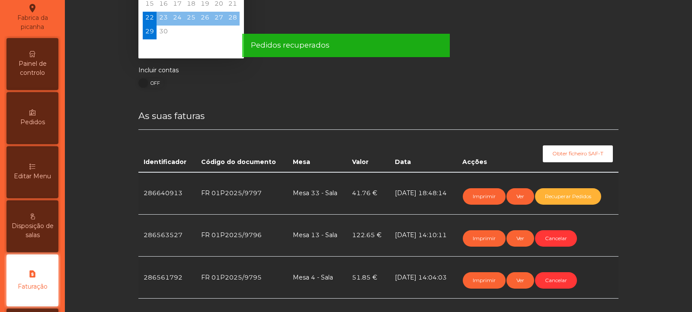
scroll to position [0, 0]
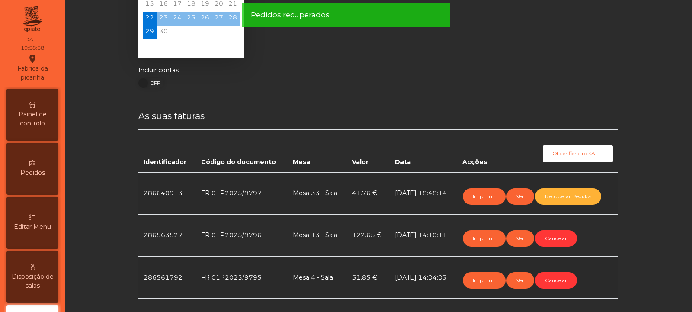
click at [38, 116] on span "Painel de controlo" at bounding box center [33, 119] width 48 height 18
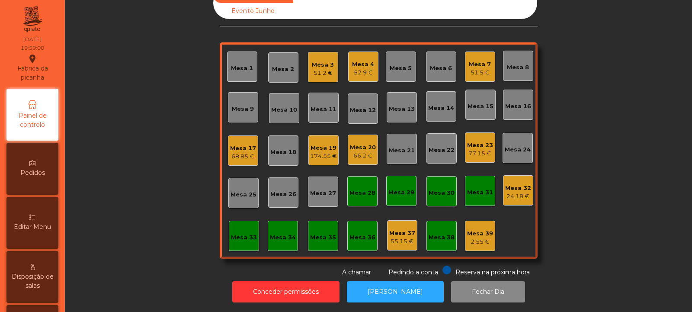
click at [151, 238] on div "Sala Consumo Staff Evento NÃO USAR Evento Junho Mesa 1 Mesa 2 Mesa 3 51.2 € Mes…" at bounding box center [379, 132] width 604 height 290
click at [233, 239] on div "41.76 €" at bounding box center [244, 241] width 26 height 9
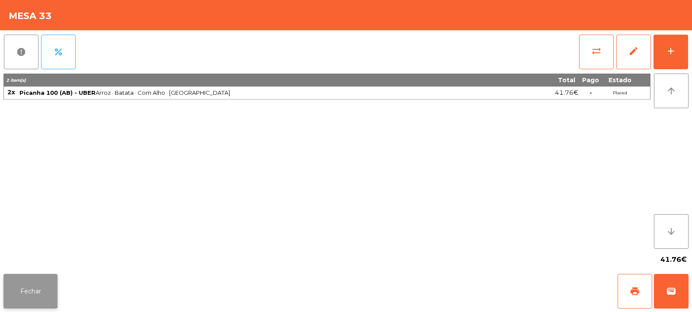
click at [16, 279] on button "Fechar" at bounding box center [30, 291] width 54 height 35
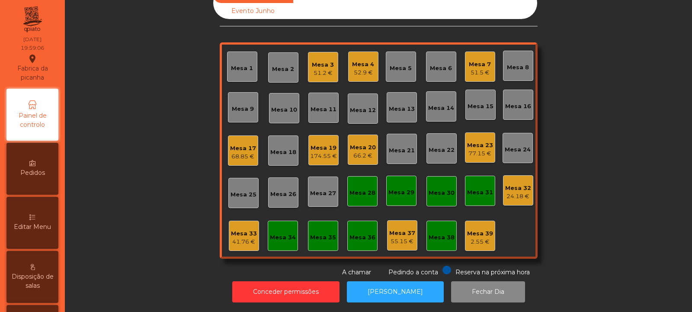
click at [249, 237] on div "41.76 €" at bounding box center [244, 241] width 26 height 9
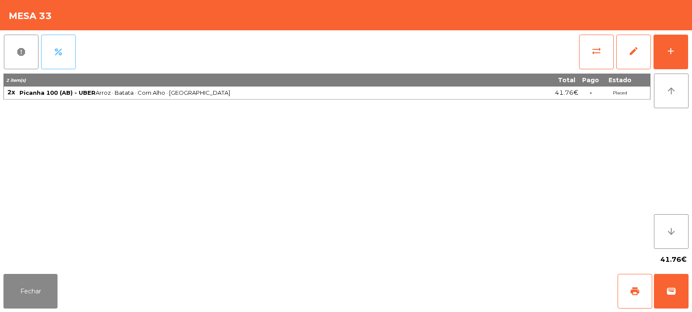
click at [54, 50] on span "percent" at bounding box center [58, 52] width 10 height 10
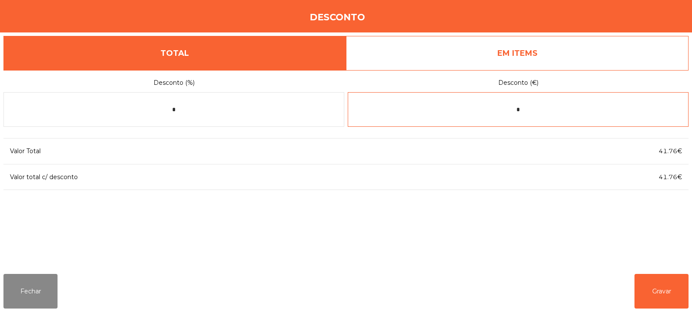
click at [543, 106] on input "*" at bounding box center [518, 109] width 341 height 35
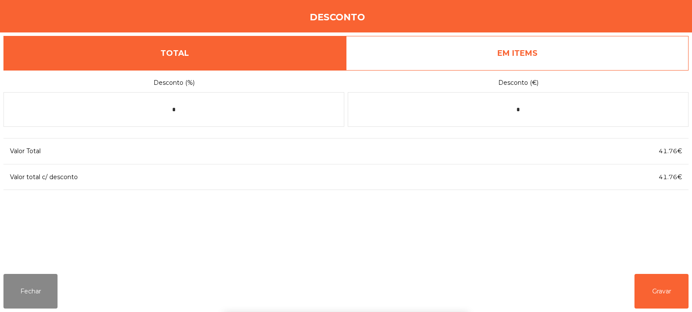
click at [576, 53] on link "EM ITEMS" at bounding box center [517, 53] width 343 height 35
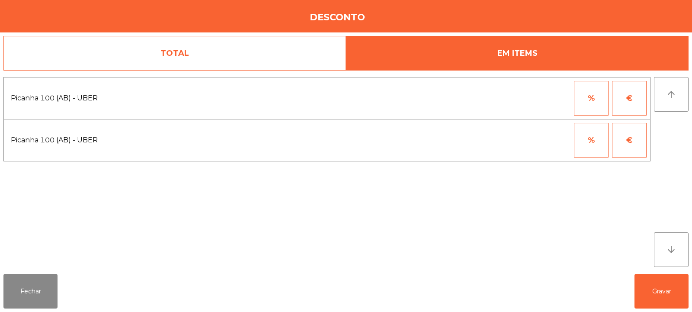
click at [595, 98] on button "%" at bounding box center [591, 98] width 35 height 35
click at [558, 99] on input "*" at bounding box center [548, 98] width 43 height 35
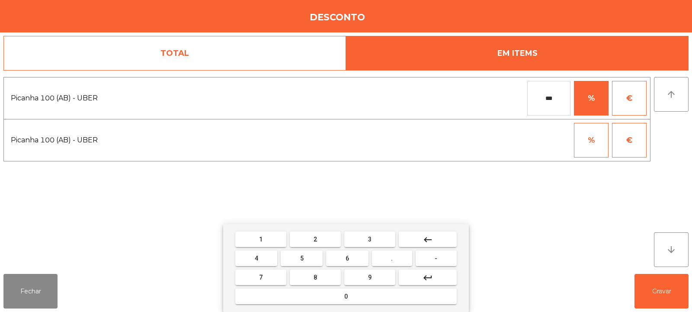
type input "***"
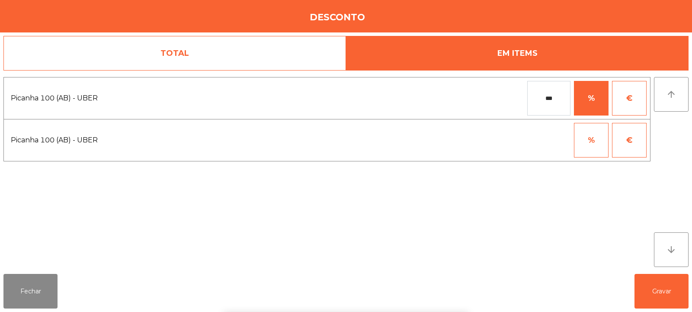
click at [653, 292] on div "1 2 3 keyboard_backspace 4 5 6 . - 7 8 9 keyboard_return 0" at bounding box center [346, 268] width 692 height 88
click at [659, 292] on button "Gravar" at bounding box center [662, 291] width 54 height 35
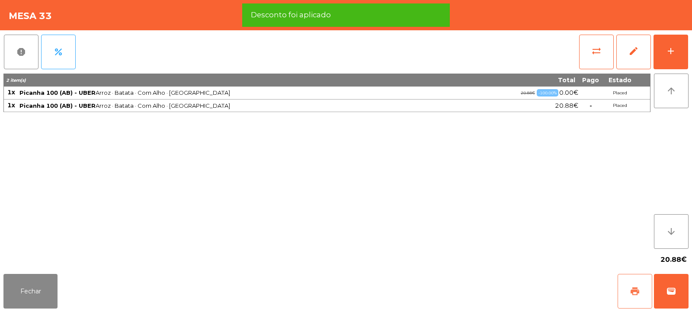
click at [643, 288] on button "print" at bounding box center [635, 291] width 35 height 35
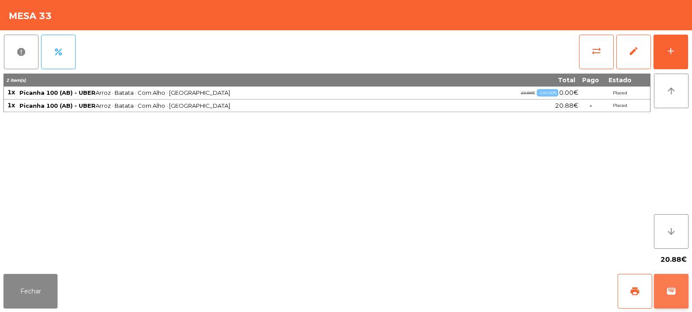
click at [679, 285] on button "wallet" at bounding box center [671, 291] width 35 height 35
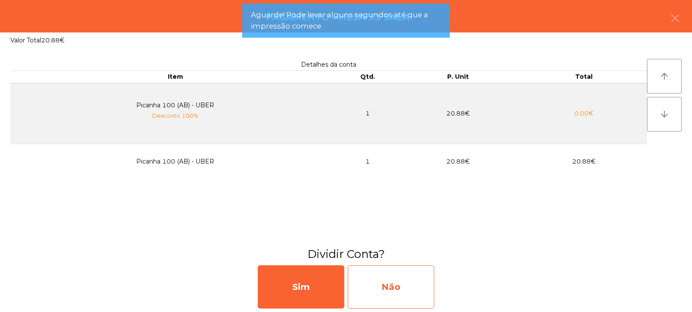
click at [406, 285] on div "Não" at bounding box center [391, 286] width 87 height 43
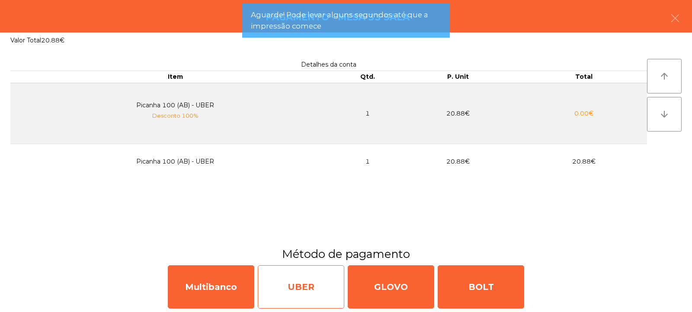
click at [315, 284] on div "UBER" at bounding box center [301, 286] width 87 height 43
select select "**"
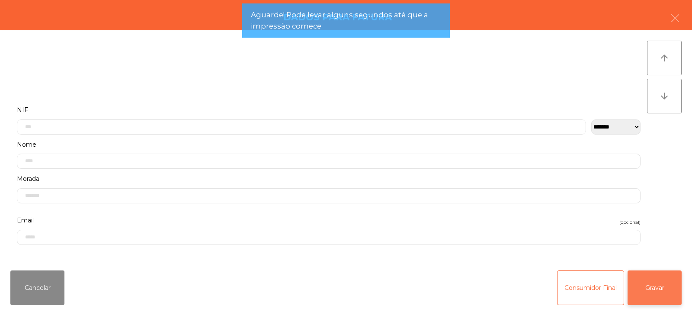
click at [658, 293] on button "Gravar" at bounding box center [655, 287] width 54 height 35
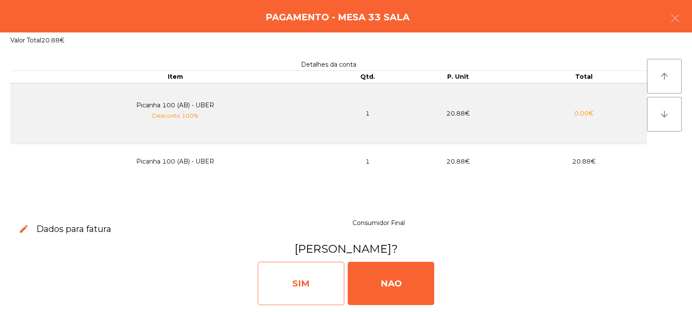
click at [325, 275] on div "SIM" at bounding box center [301, 283] width 87 height 43
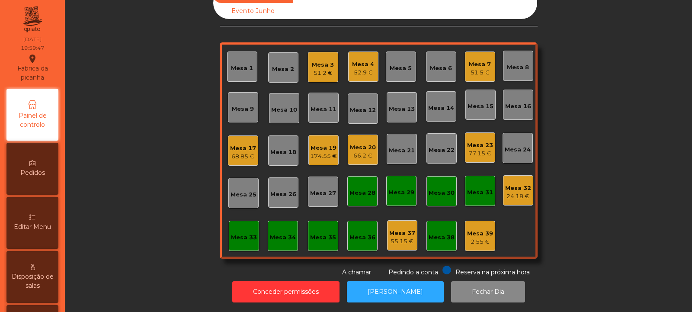
scroll to position [0, 0]
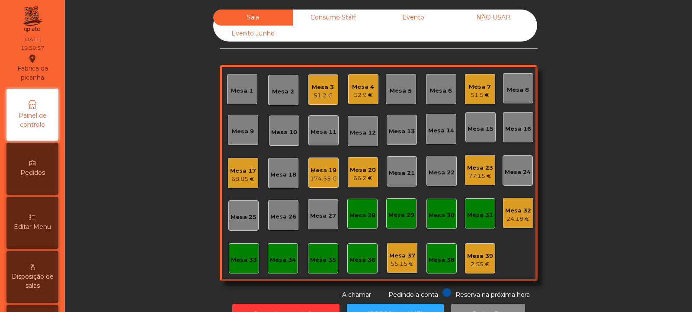
click at [286, 86] on div "Mesa 2" at bounding box center [283, 90] width 22 height 12
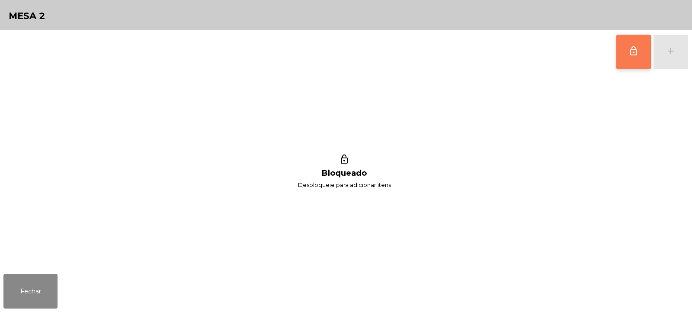
click at [628, 59] on button "lock_outline" at bounding box center [633, 52] width 35 height 35
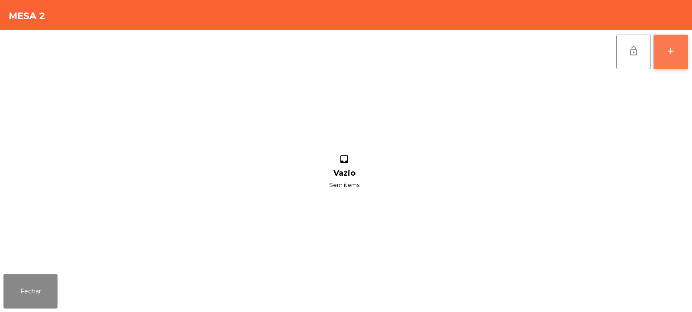
click at [668, 61] on button "add" at bounding box center [671, 52] width 35 height 35
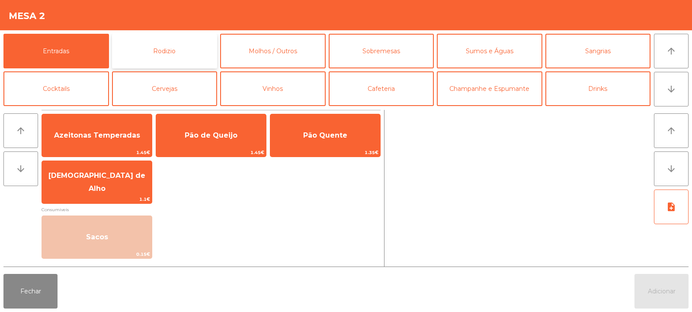
click at [112, 46] on button "Rodizio" at bounding box center [165, 51] width 106 height 35
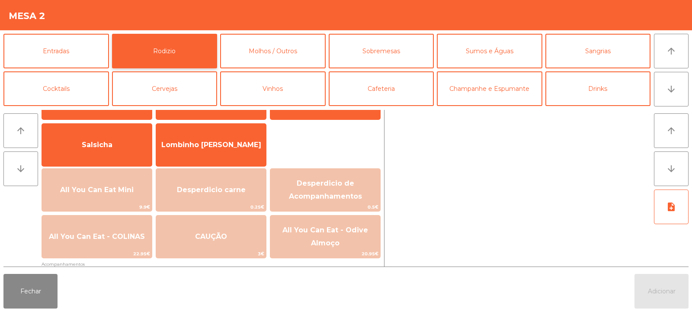
scroll to position [59, 0]
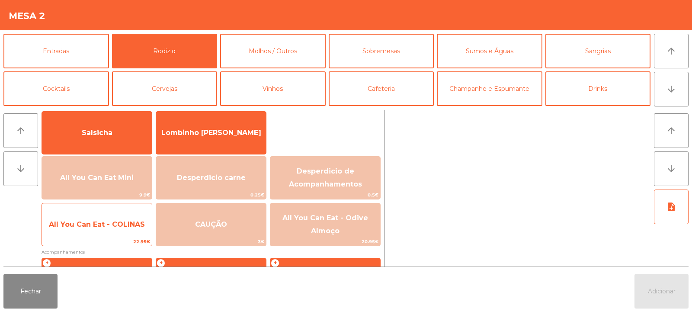
click at [93, 233] on span "All You Can Eat - COLINAS" at bounding box center [97, 224] width 110 height 23
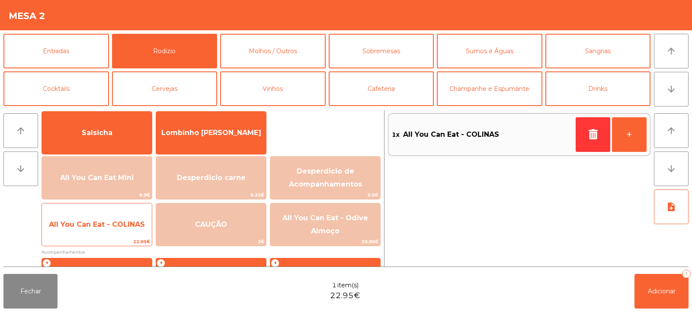
click at [96, 234] on span "All You Can Eat - COLINAS" at bounding box center [97, 224] width 110 height 23
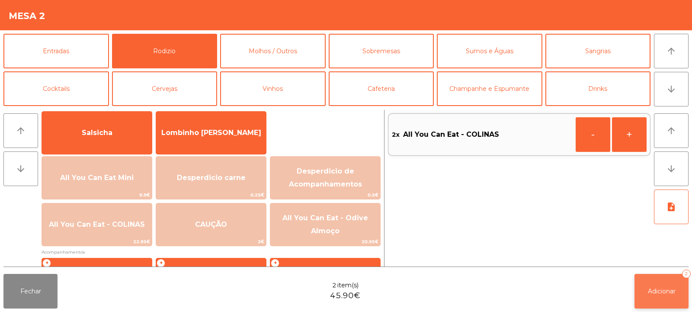
click at [645, 295] on button "Adicionar 2" at bounding box center [662, 291] width 54 height 35
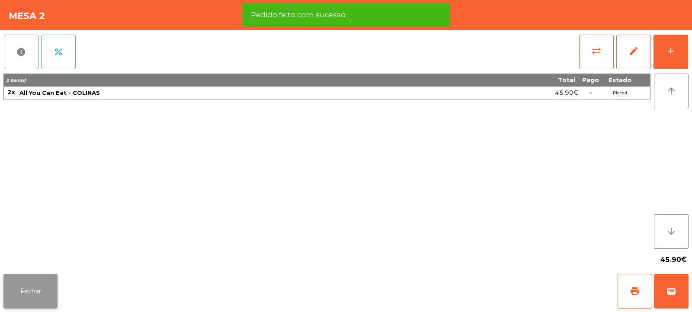
click at [36, 298] on button "Fechar" at bounding box center [30, 291] width 54 height 35
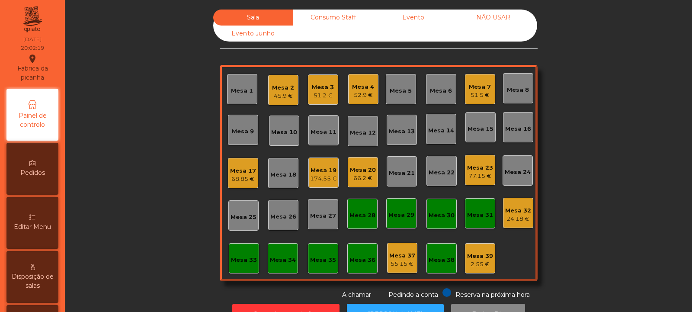
click at [239, 168] on div "Mesa 17" at bounding box center [243, 171] width 26 height 9
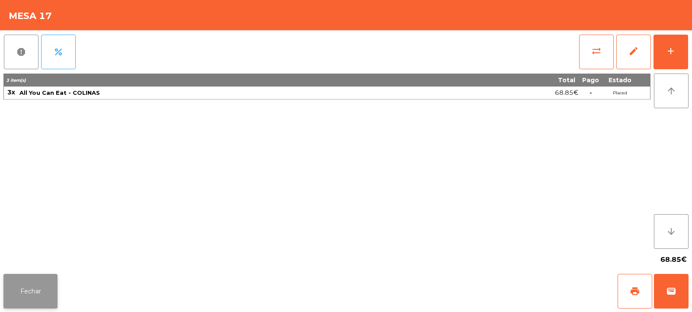
click at [35, 275] on button "Fechar" at bounding box center [30, 291] width 54 height 35
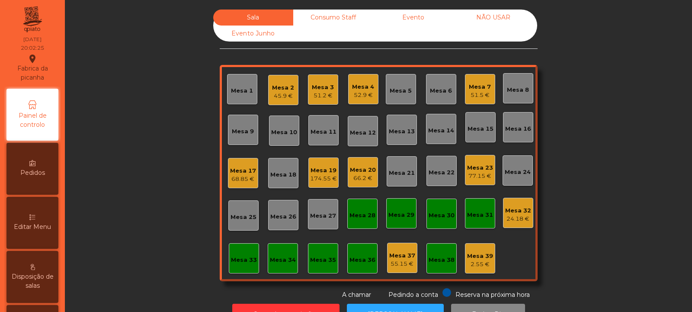
click at [523, 88] on div "Mesa 8" at bounding box center [518, 90] width 22 height 9
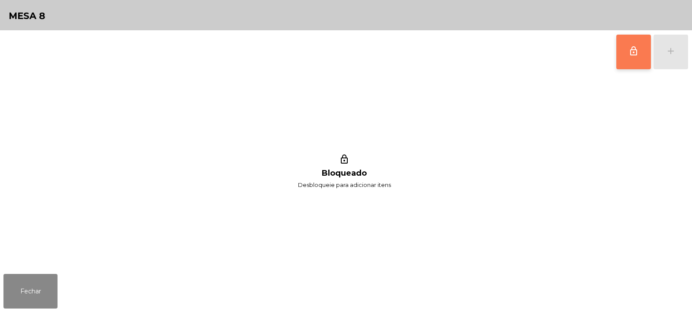
click at [631, 58] on button "lock_outline" at bounding box center [633, 52] width 35 height 35
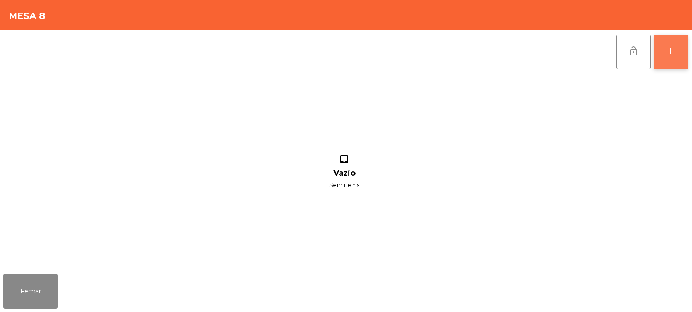
click at [668, 56] on div "add" at bounding box center [671, 51] width 10 height 10
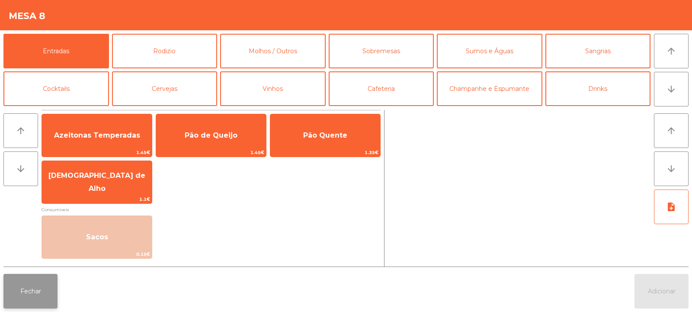
click at [43, 298] on button "Fechar" at bounding box center [30, 291] width 54 height 35
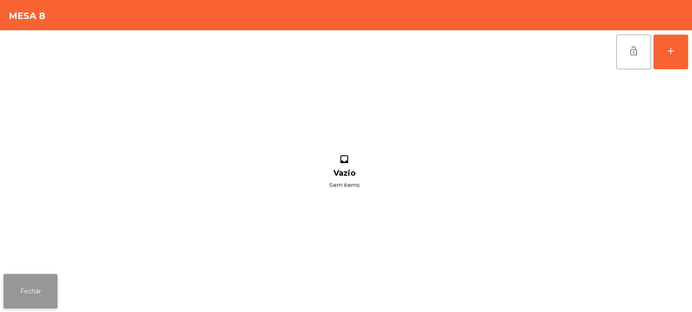
click at [32, 287] on button "Fechar" at bounding box center [30, 291] width 54 height 35
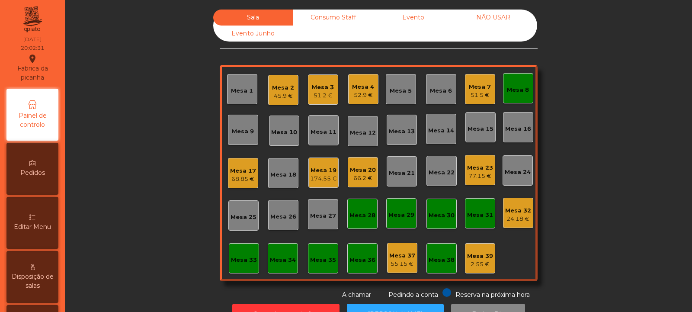
click at [237, 174] on div "Mesa 17" at bounding box center [243, 171] width 26 height 9
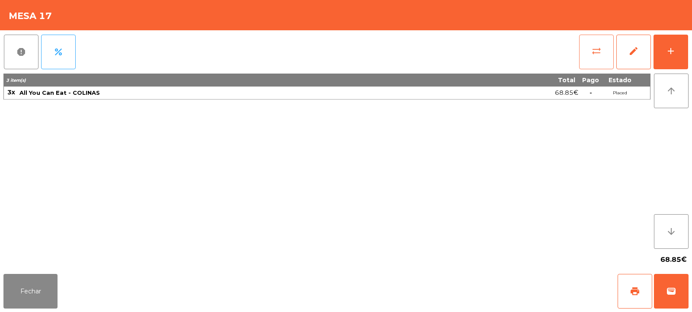
click at [601, 60] on button "sync_alt" at bounding box center [596, 52] width 35 height 35
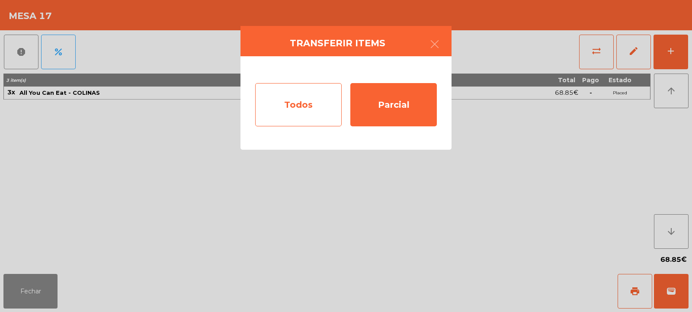
click at [314, 108] on div "Todos" at bounding box center [298, 104] width 87 height 43
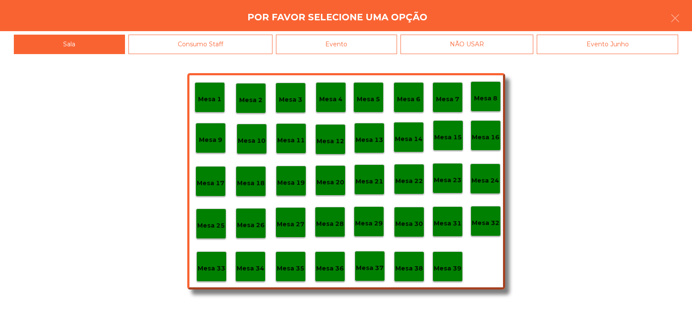
click at [486, 98] on p "Mesa 8" at bounding box center [485, 98] width 23 height 10
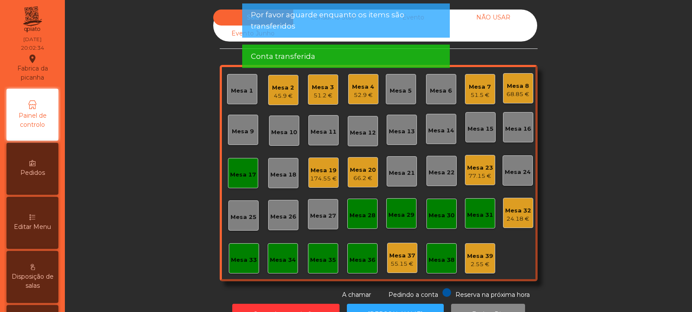
click at [244, 178] on div "Mesa 17" at bounding box center [243, 174] width 26 height 9
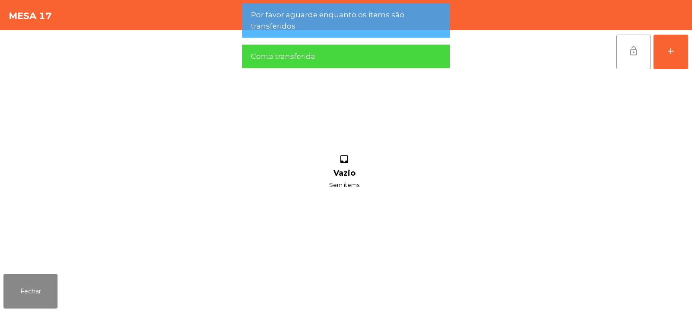
click at [636, 58] on button "lock_open" at bounding box center [633, 52] width 35 height 35
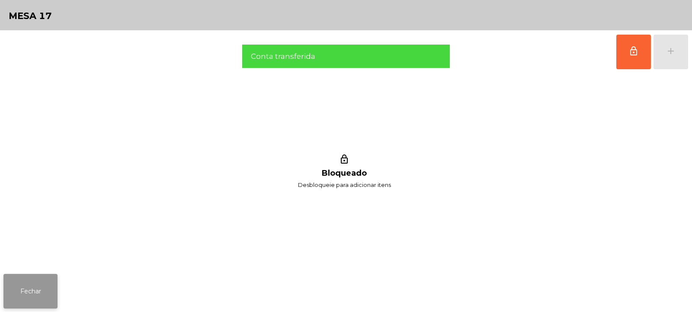
click at [46, 288] on button "Fechar" at bounding box center [30, 291] width 54 height 35
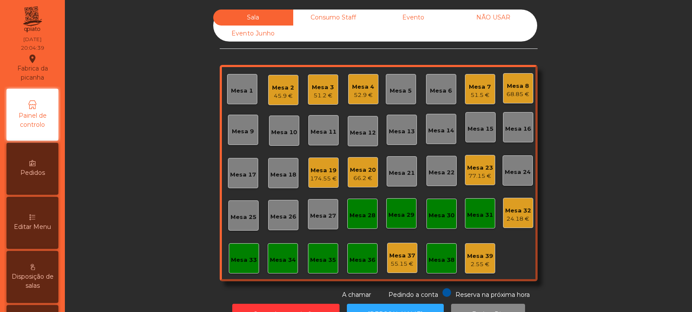
click at [520, 78] on div "Mesa 8 68.85 €" at bounding box center [517, 88] width 23 height 20
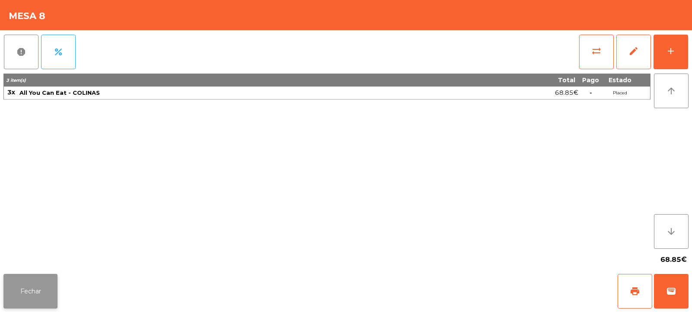
click at [35, 296] on button "Fechar" at bounding box center [30, 291] width 54 height 35
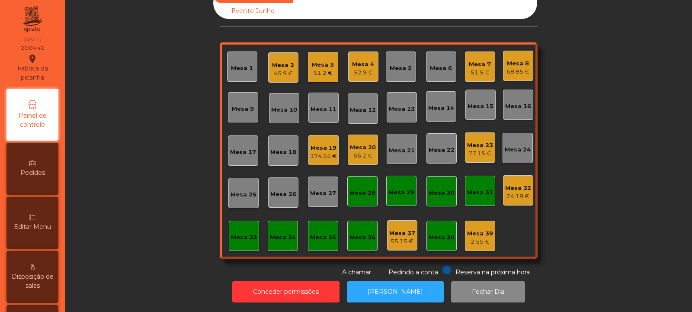
scroll to position [0, 0]
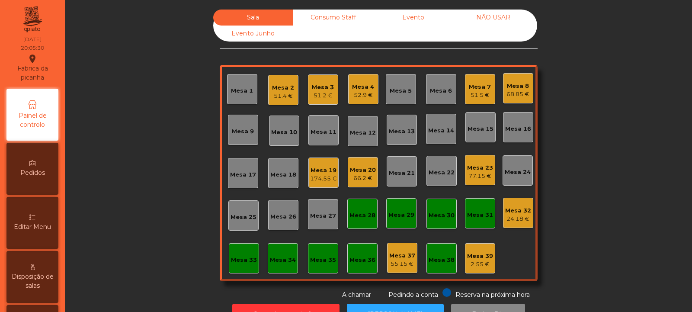
click at [324, 262] on div "Mesa 35" at bounding box center [323, 260] width 26 height 9
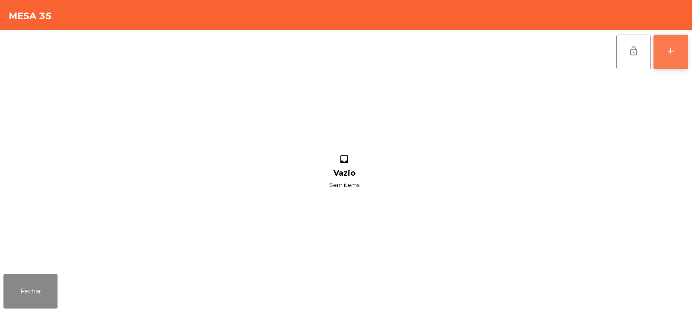
click at [673, 55] on div "add" at bounding box center [671, 51] width 10 height 10
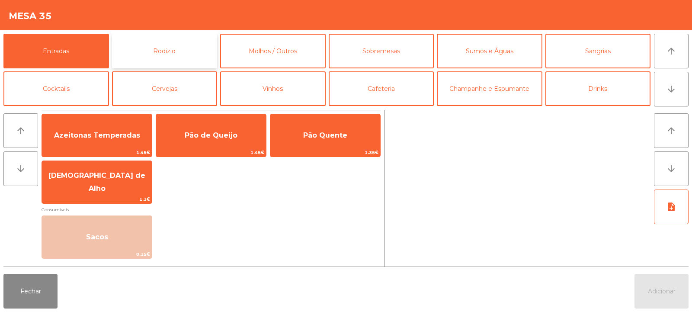
click at [179, 46] on button "Rodizio" at bounding box center [165, 51] width 106 height 35
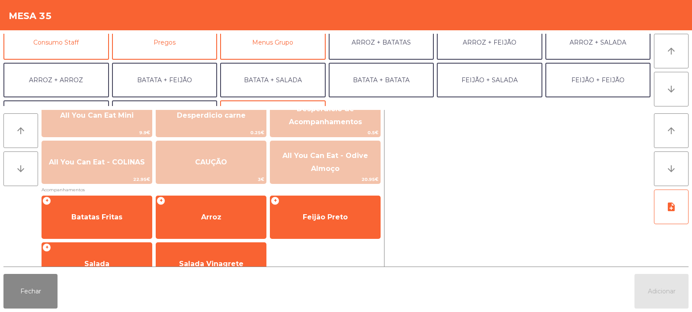
scroll to position [86, 0]
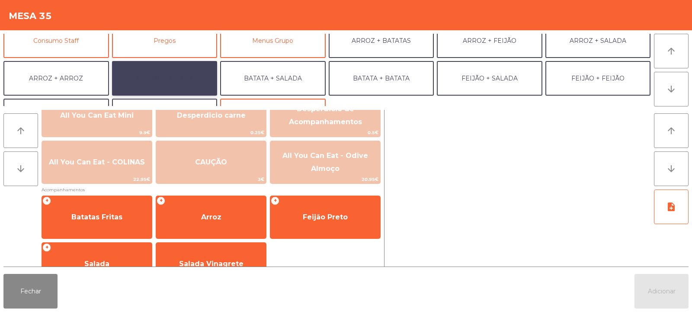
click at [168, 79] on button "BATATA + FEIJÃO" at bounding box center [165, 78] width 106 height 35
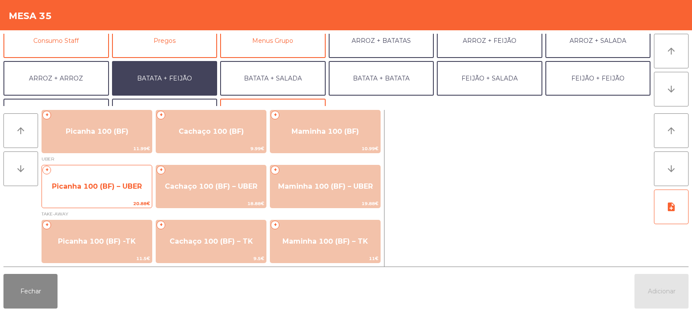
click at [96, 181] on span "Picanha 100 (BF) – UBER" at bounding box center [97, 186] width 110 height 23
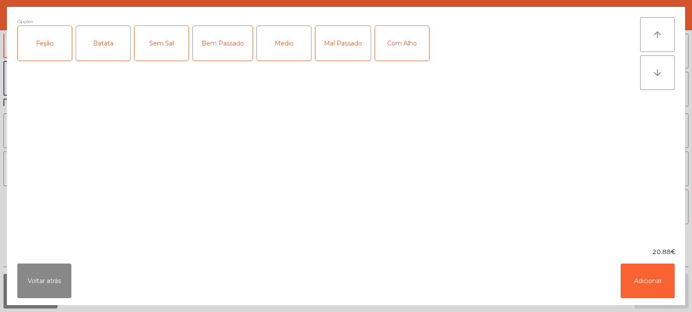
click at [46, 45] on div "Feijão" at bounding box center [45, 43] width 54 height 35
click at [89, 50] on div "Batata" at bounding box center [103, 43] width 54 height 35
click at [287, 44] on div "Medio" at bounding box center [284, 43] width 54 height 35
click at [651, 289] on button "Adicionar" at bounding box center [648, 280] width 54 height 35
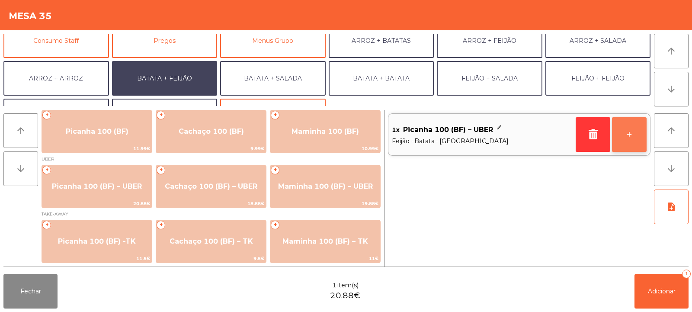
click at [631, 130] on button "+" at bounding box center [629, 134] width 35 height 35
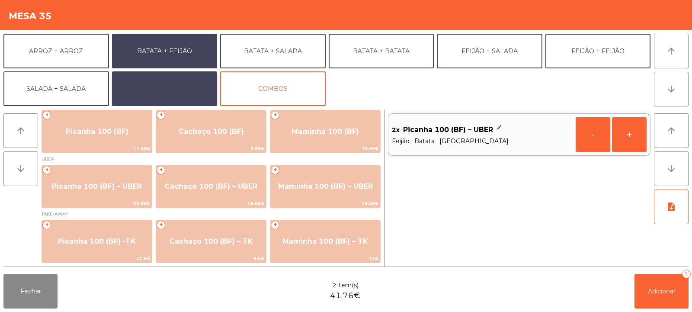
click at [166, 92] on button "EXTRAS UBER" at bounding box center [165, 88] width 106 height 35
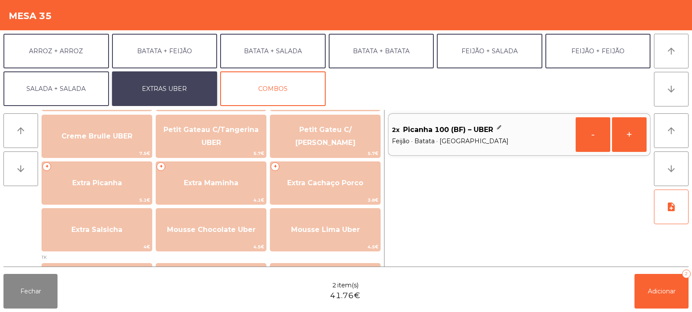
scroll to position [211, 0]
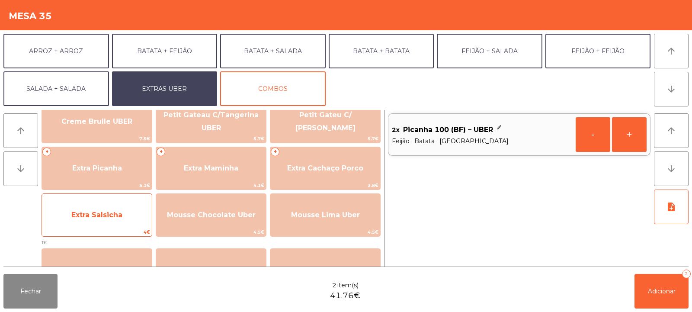
click at [107, 218] on span "Extra Salsicha" at bounding box center [96, 215] width 51 height 8
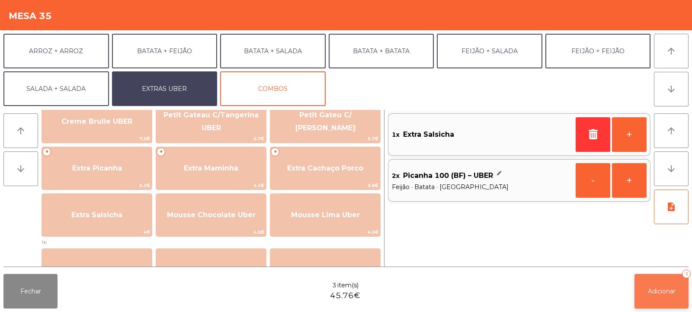
click at [656, 290] on span "Adicionar" at bounding box center [662, 291] width 28 height 8
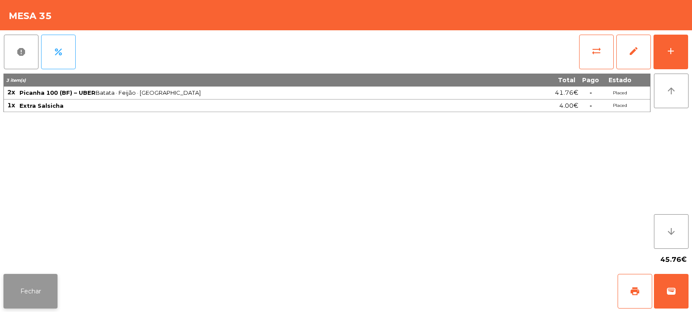
click at [29, 284] on button "Fechar" at bounding box center [30, 291] width 54 height 35
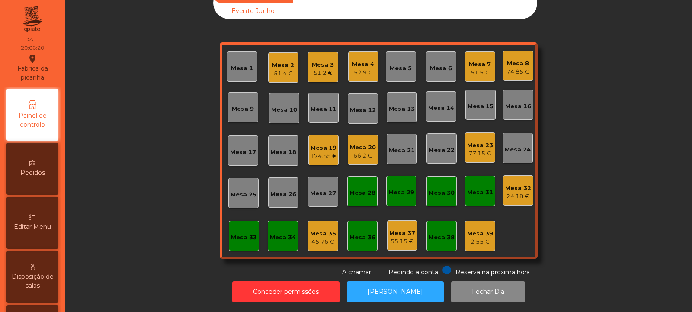
scroll to position [0, 0]
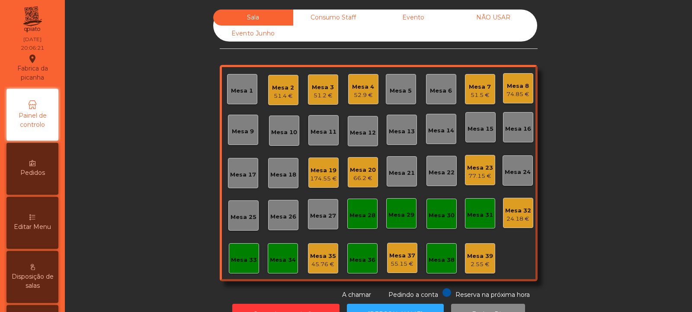
click at [503, 214] on div "Mesa 32 24.18 €" at bounding box center [518, 213] width 30 height 30
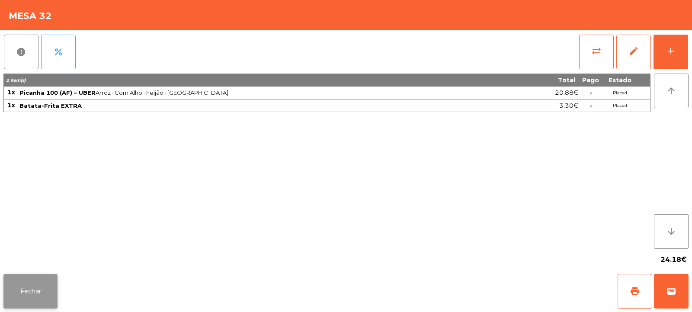
click at [22, 284] on button "Fechar" at bounding box center [30, 291] width 54 height 35
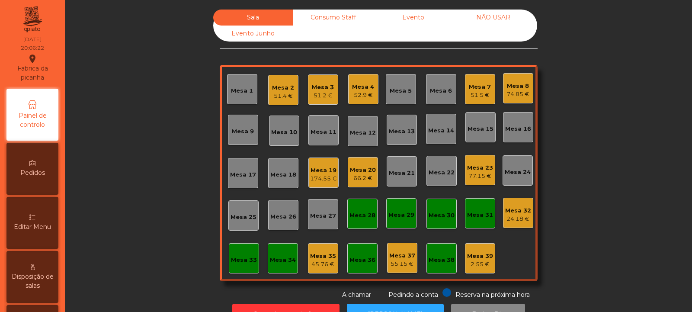
click at [516, 223] on div "Mesa 32 24.18 €" at bounding box center [518, 213] width 30 height 30
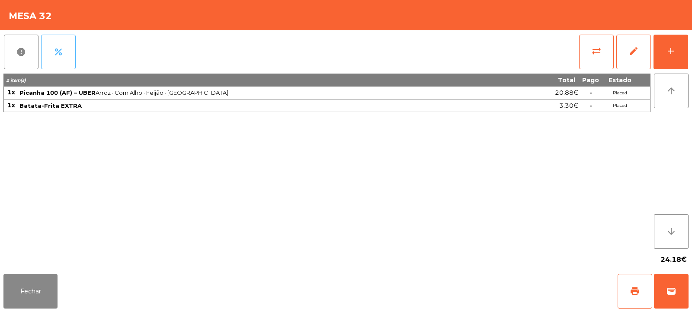
click at [71, 53] on button "percent" at bounding box center [58, 52] width 35 height 35
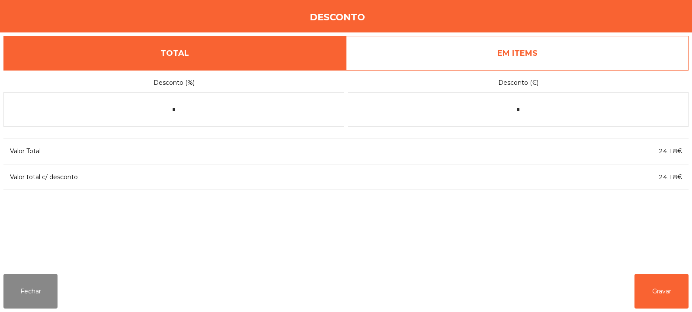
click at [593, 54] on link "EM ITEMS" at bounding box center [517, 53] width 343 height 35
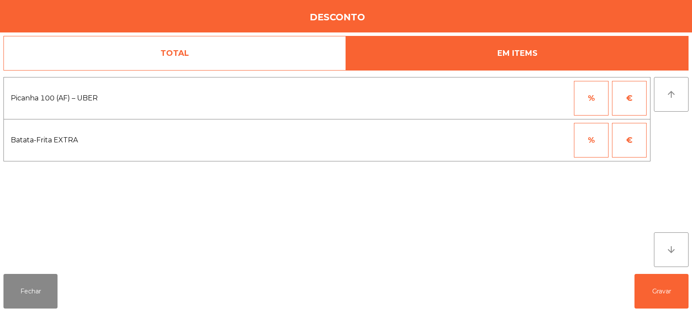
click at [594, 98] on button "%" at bounding box center [591, 98] width 35 height 35
click at [554, 99] on input "*" at bounding box center [548, 98] width 43 height 35
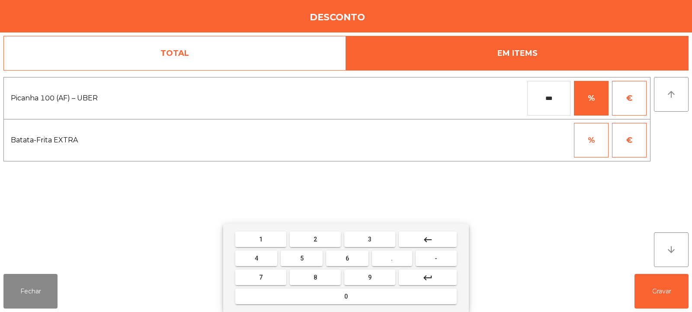
type input "***"
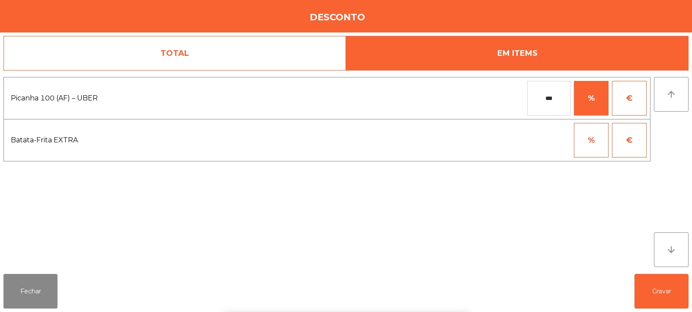
click at [662, 292] on div "1 2 3 keyboard_backspace 4 5 6 . - 7 8 9 keyboard_return 0" at bounding box center [346, 268] width 692 height 88
click at [666, 295] on button "Gravar" at bounding box center [662, 291] width 54 height 35
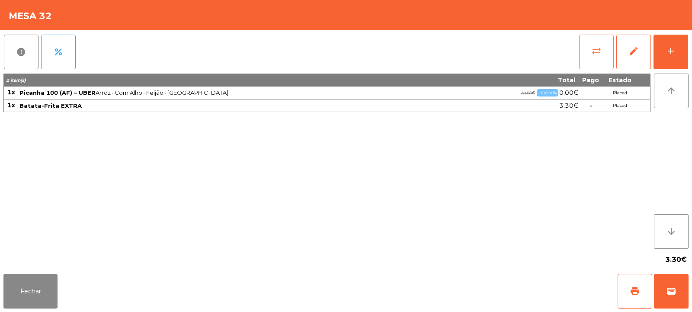
click at [594, 46] on span "sync_alt" at bounding box center [596, 51] width 10 height 10
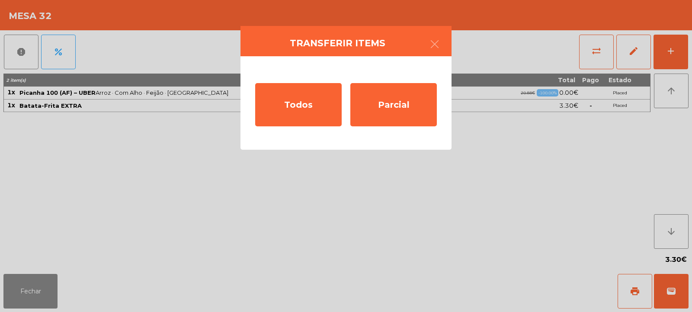
click at [542, 135] on ngb-modal-window "Transferir items Todos Parcial" at bounding box center [346, 156] width 692 height 312
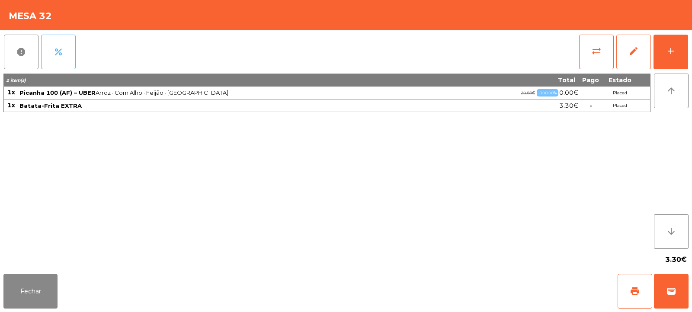
click at [56, 48] on span "percent" at bounding box center [58, 52] width 10 height 10
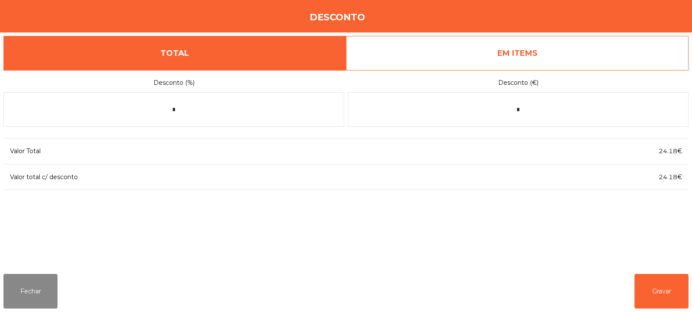
click at [569, 46] on link "EM ITEMS" at bounding box center [517, 53] width 343 height 35
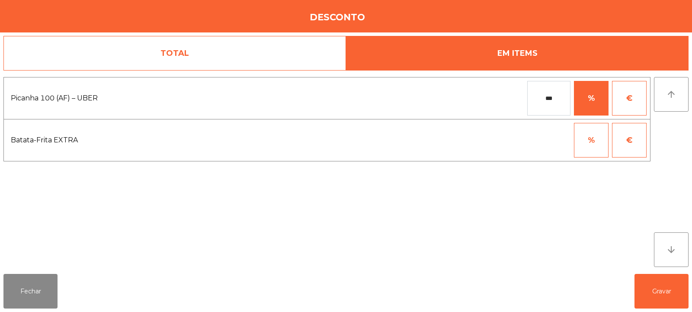
click at [560, 100] on input "***" at bounding box center [548, 98] width 43 height 35
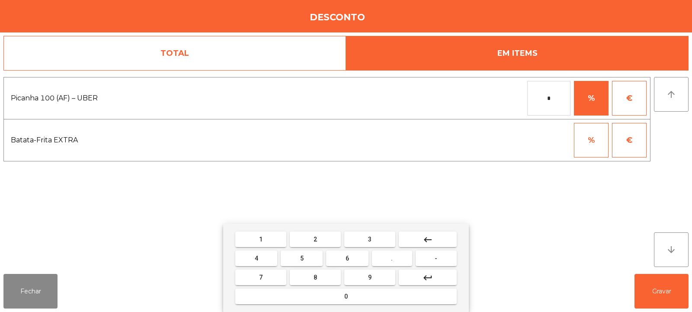
type input "*"
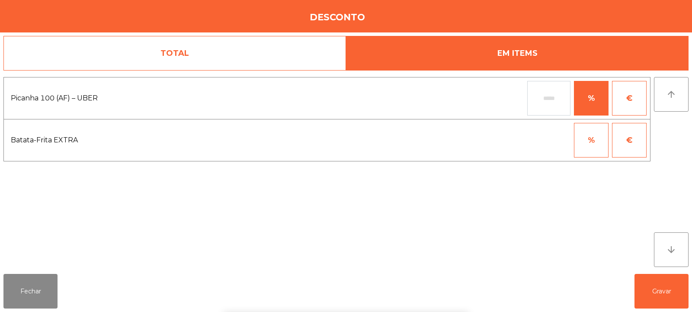
click at [660, 288] on div "1 2 3 keyboard_backspace 4 5 6 . - 7 8 9 keyboard_return 0" at bounding box center [346, 268] width 692 height 88
click at [659, 289] on button "Gravar" at bounding box center [662, 291] width 54 height 35
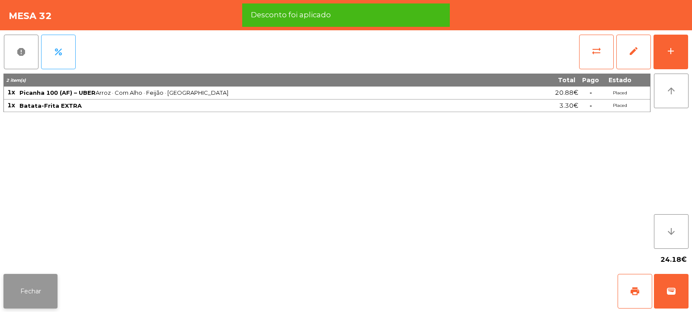
click at [39, 288] on button "Fechar" at bounding box center [30, 291] width 54 height 35
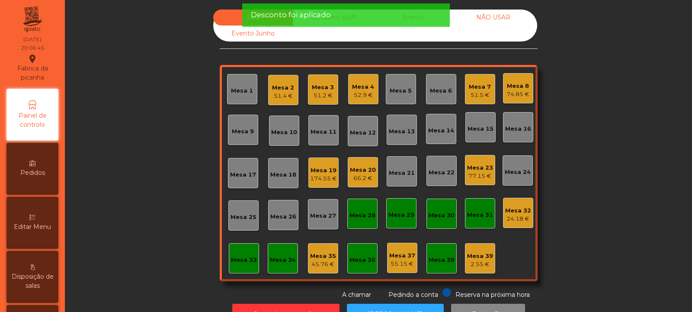
click at [514, 218] on div "24.18 €" at bounding box center [518, 219] width 26 height 9
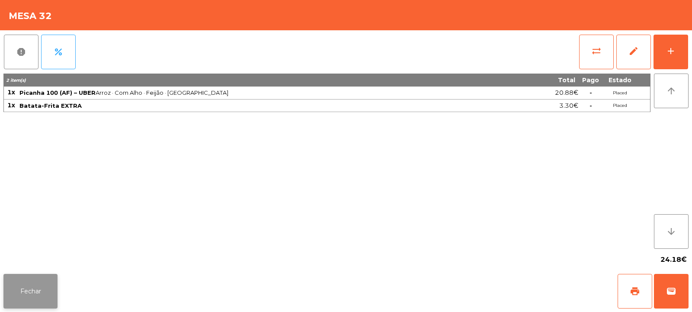
click at [32, 288] on button "Fechar" at bounding box center [30, 291] width 54 height 35
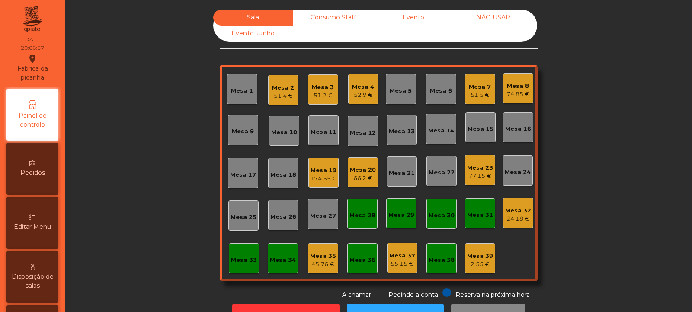
click at [322, 264] on div "45.76 €" at bounding box center [323, 264] width 26 height 9
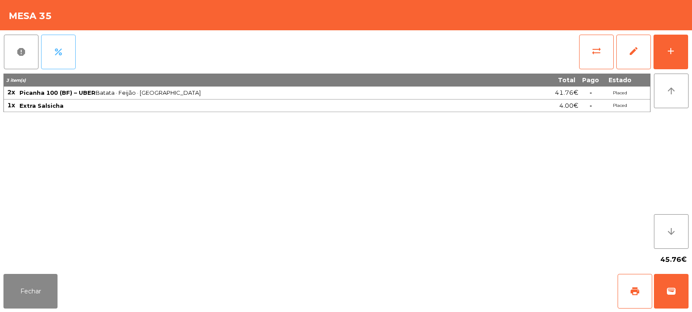
click at [63, 58] on button "percent" at bounding box center [58, 52] width 35 height 35
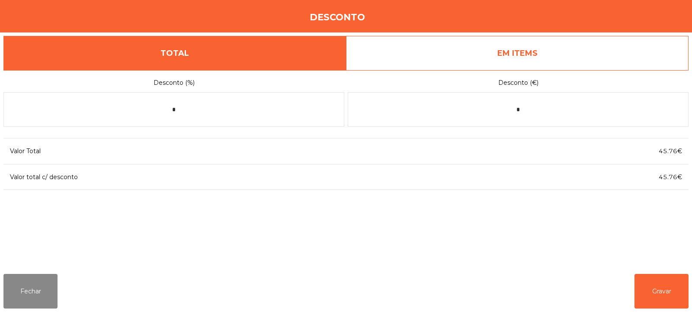
click at [576, 49] on link "EM ITEMS" at bounding box center [517, 53] width 343 height 35
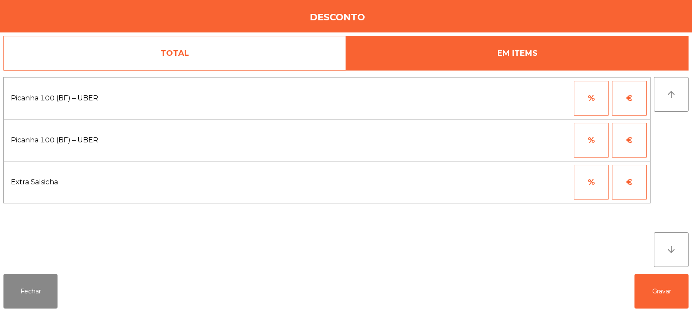
click at [606, 99] on button "%" at bounding box center [591, 98] width 35 height 35
click at [561, 99] on input "*" at bounding box center [548, 98] width 43 height 35
click at [610, 277] on div "1 2 3 keyboard_backspace 4 5 6 . - 7 8 9 keyboard_return 0" at bounding box center [346, 268] width 692 height 88
click at [558, 101] on input "**" at bounding box center [548, 98] width 43 height 35
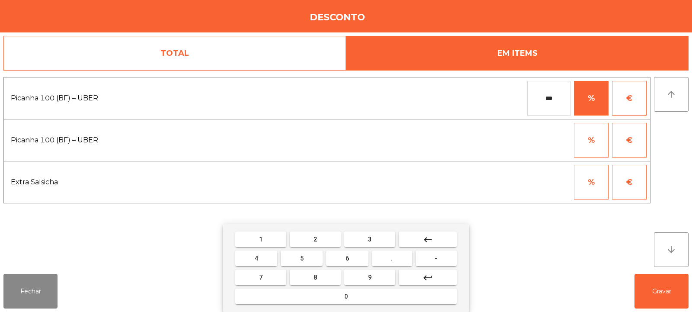
type input "***"
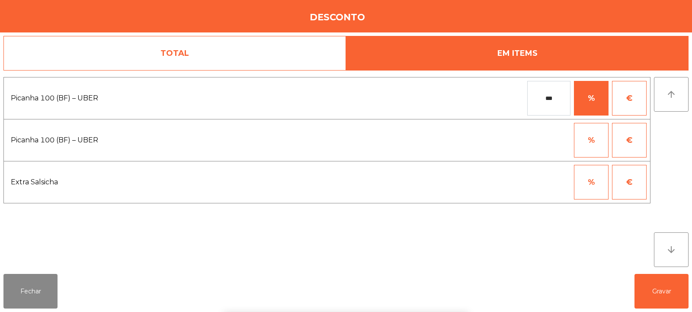
click at [663, 288] on div "1 2 3 keyboard_backspace 4 5 6 . - 7 8 9 keyboard_return 0" at bounding box center [346, 268] width 692 height 88
click at [663, 290] on button "Gravar" at bounding box center [662, 291] width 54 height 35
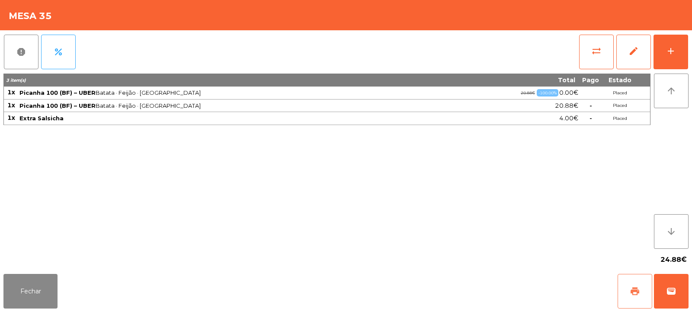
click at [636, 287] on span "print" at bounding box center [635, 291] width 10 height 10
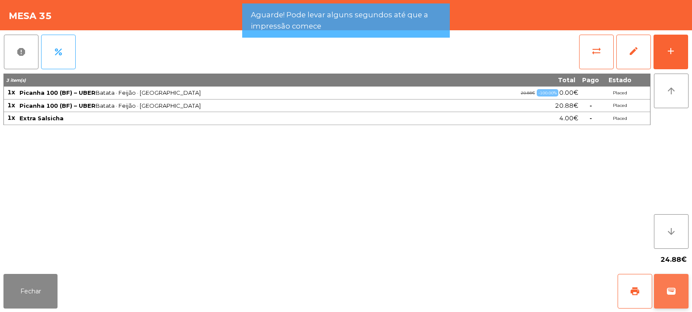
click at [679, 292] on button "wallet" at bounding box center [671, 291] width 35 height 35
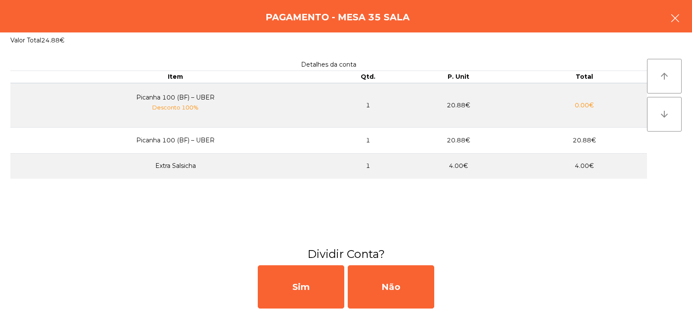
click at [674, 22] on icon "button" at bounding box center [675, 18] width 10 height 10
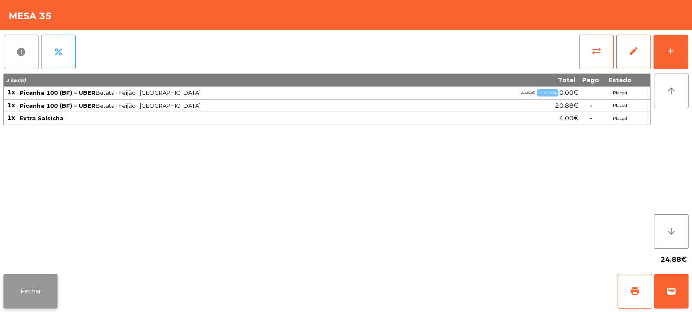
click at [28, 286] on button "Fechar" at bounding box center [30, 291] width 54 height 35
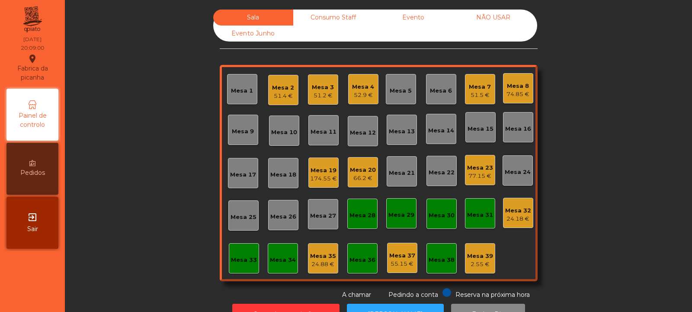
scroll to position [29, 0]
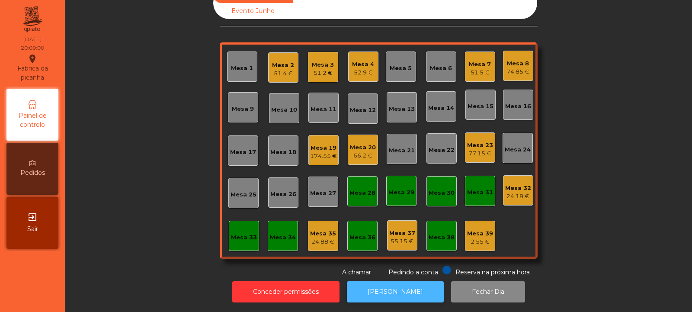
click at [419, 281] on button "[PERSON_NAME]" at bounding box center [395, 291] width 97 height 21
click at [439, 70] on div "Mesa 6" at bounding box center [441, 66] width 30 height 30
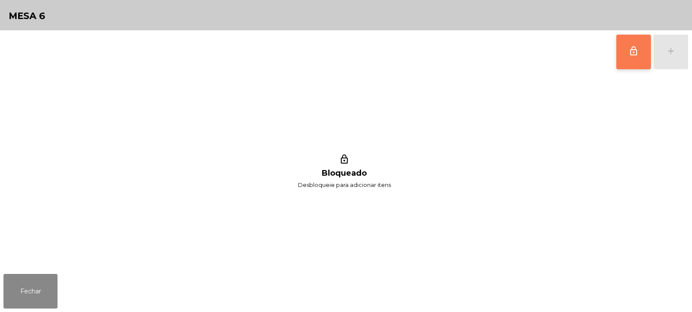
click at [626, 43] on button "lock_outline" at bounding box center [633, 52] width 35 height 35
click at [670, 57] on button "add" at bounding box center [671, 52] width 35 height 35
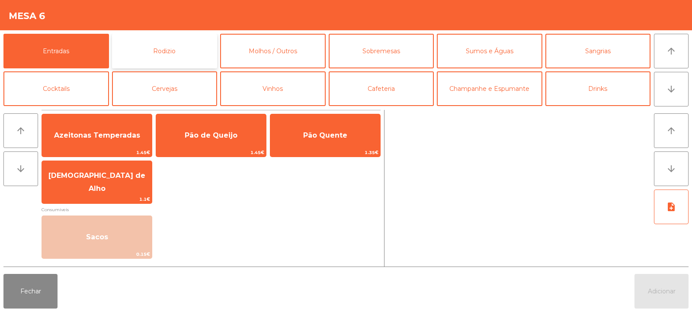
click at [192, 43] on button "Rodizio" at bounding box center [165, 51] width 106 height 35
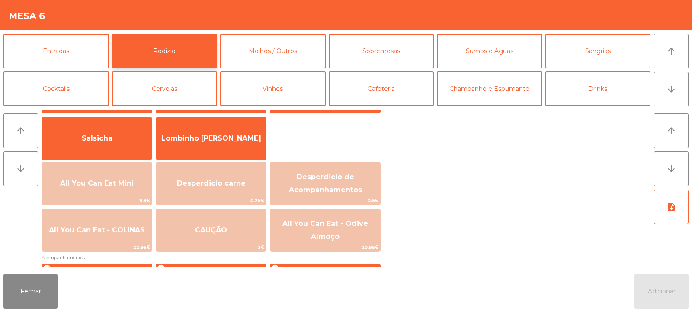
scroll to position [62, 0]
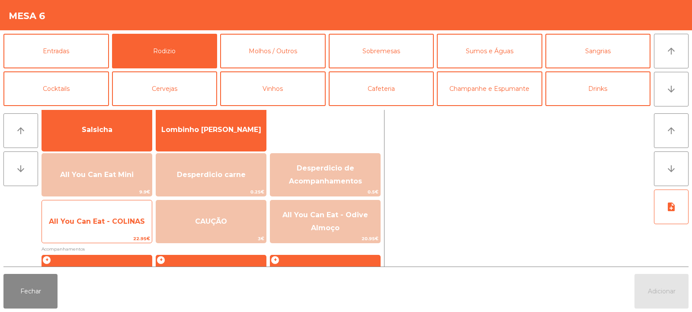
click at [101, 223] on span "All You Can Eat - COLINAS" at bounding box center [97, 221] width 96 height 8
click at [106, 221] on span "All You Can Eat - COLINAS" at bounding box center [97, 221] width 96 height 8
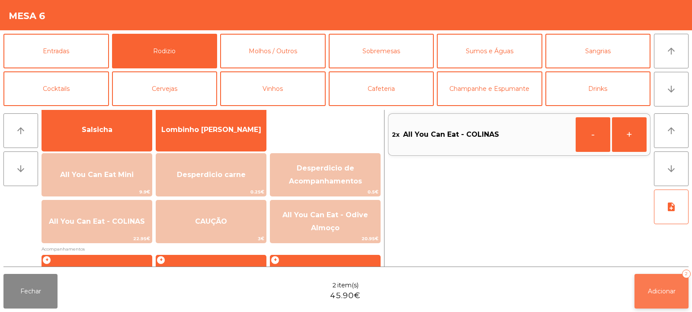
click at [650, 292] on span "Adicionar" at bounding box center [662, 291] width 28 height 8
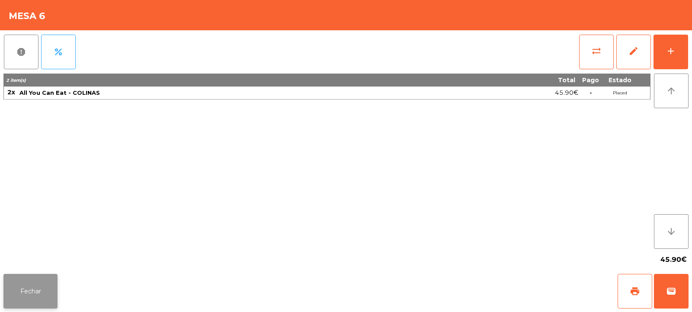
click at [32, 295] on button "Fechar" at bounding box center [30, 291] width 54 height 35
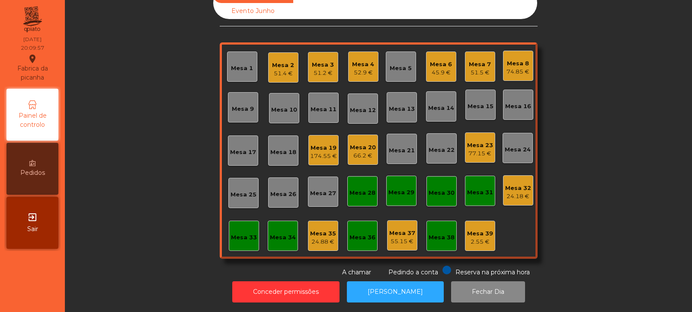
scroll to position [0, 0]
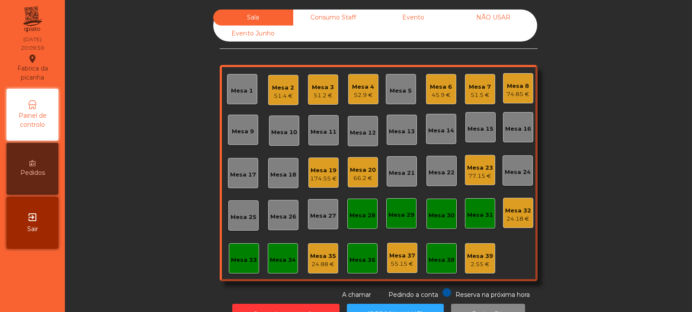
click at [520, 213] on div "Mesa 32" at bounding box center [518, 210] width 26 height 9
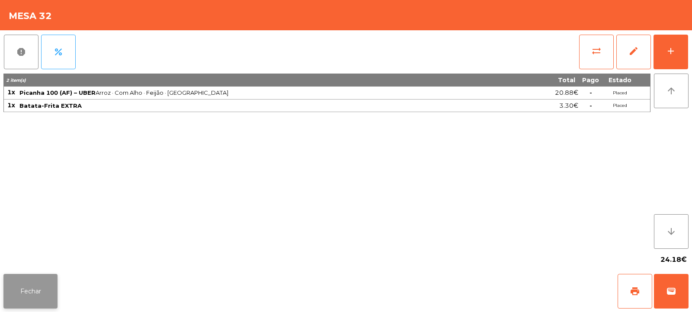
click at [42, 292] on button "Fechar" at bounding box center [30, 291] width 54 height 35
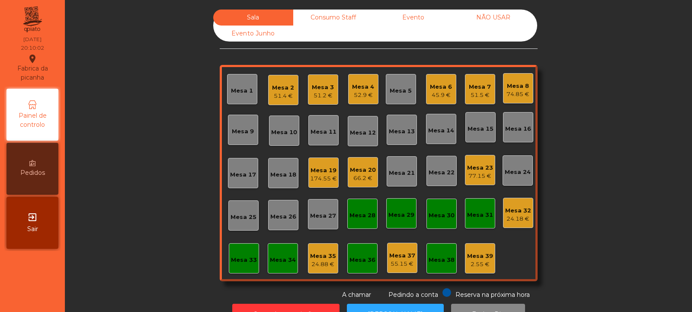
click at [318, 260] on div "24.88 €" at bounding box center [323, 264] width 26 height 9
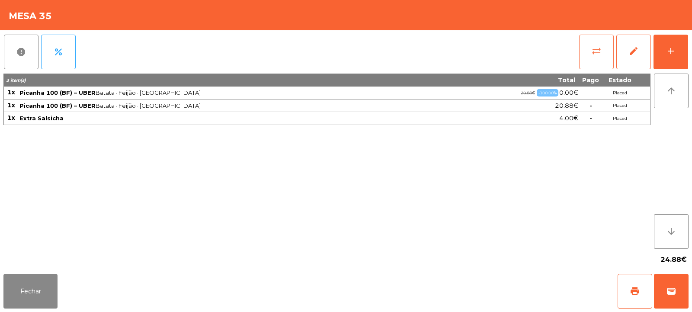
click at [597, 56] on span "sync_alt" at bounding box center [596, 51] width 10 height 10
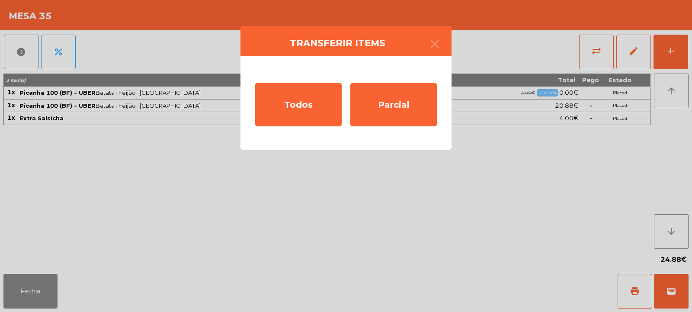
click at [483, 150] on ngb-modal-window "Transferir items Todos Parcial" at bounding box center [346, 156] width 692 height 312
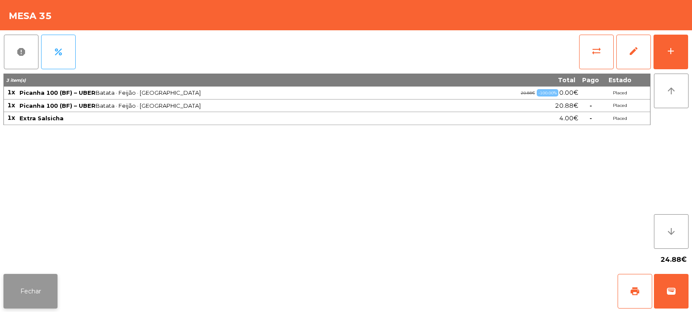
click at [18, 288] on button "Fechar" at bounding box center [30, 291] width 54 height 35
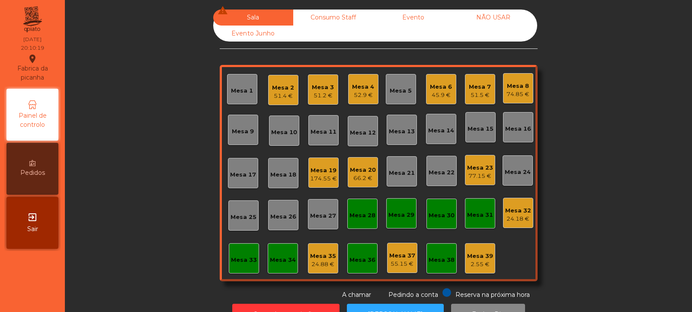
click at [488, 93] on div "Mesa 7 51.5 €" at bounding box center [480, 89] width 30 height 30
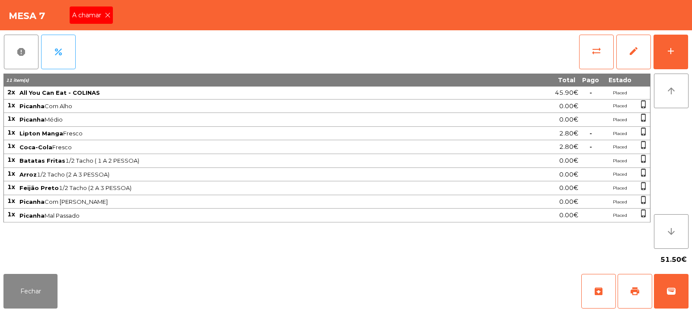
click at [112, 12] on div "A chamar" at bounding box center [91, 14] width 43 height 17
click at [22, 298] on button "Fechar" at bounding box center [30, 291] width 54 height 35
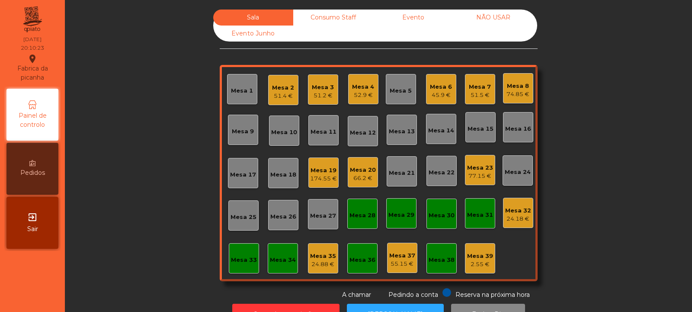
click at [322, 255] on div "Mesa 35" at bounding box center [323, 256] width 26 height 9
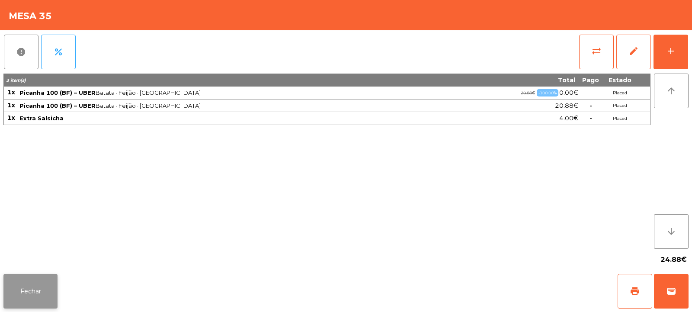
click at [32, 292] on button "Fechar" at bounding box center [30, 291] width 54 height 35
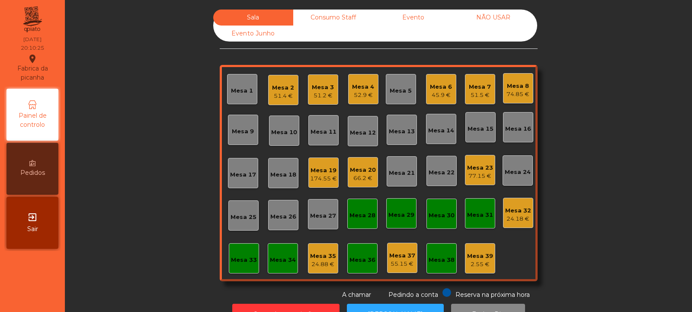
scroll to position [29, 0]
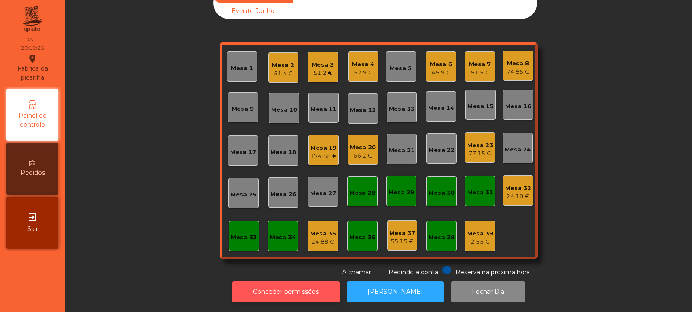
click at [300, 281] on button "Conceder permissões" at bounding box center [285, 291] width 107 height 21
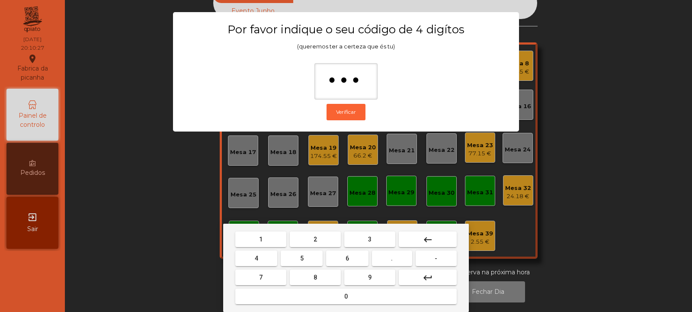
type input "****"
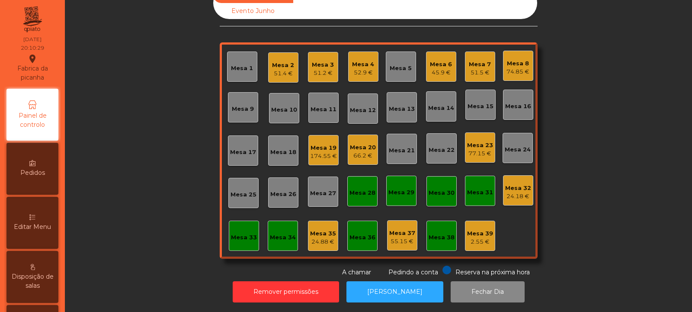
click at [326, 229] on div "Mesa 35" at bounding box center [323, 233] width 26 height 9
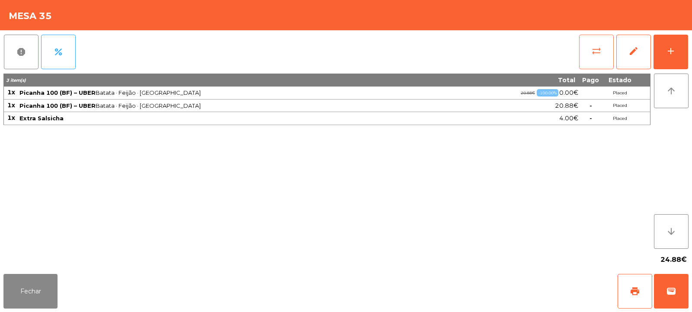
click at [597, 55] on span "sync_alt" at bounding box center [596, 51] width 10 height 10
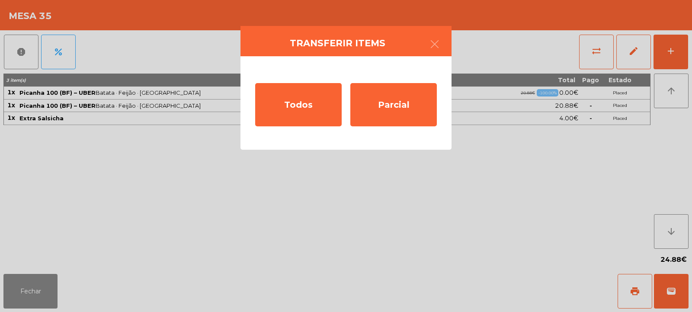
click at [465, 184] on ngb-modal-window "Transferir items Todos Parcial" at bounding box center [346, 156] width 692 height 312
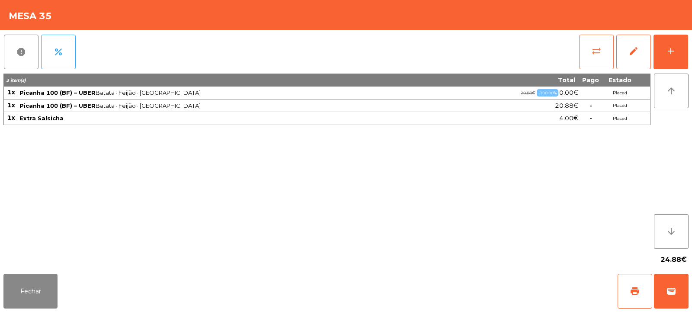
click at [602, 57] on button "sync_alt" at bounding box center [596, 52] width 35 height 35
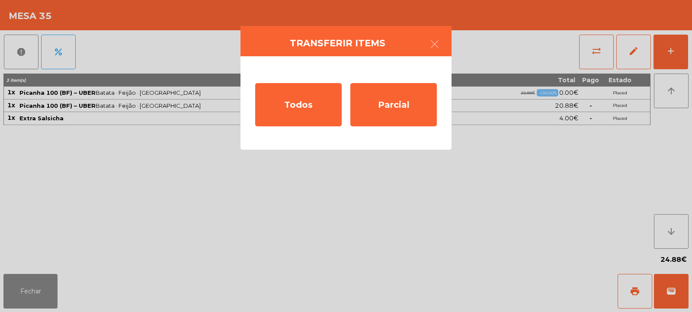
click at [498, 174] on ngb-modal-window "Transferir items Todos Parcial" at bounding box center [346, 156] width 692 height 312
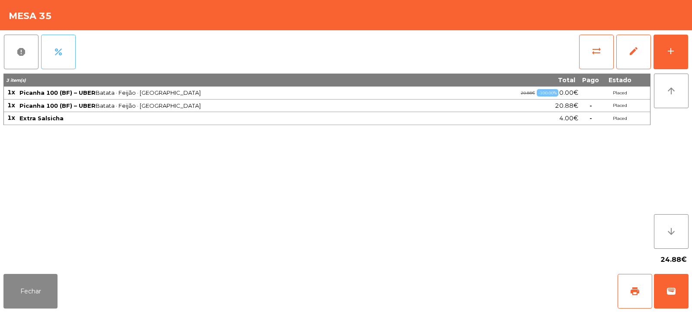
click at [56, 53] on span "percent" at bounding box center [58, 52] width 10 height 10
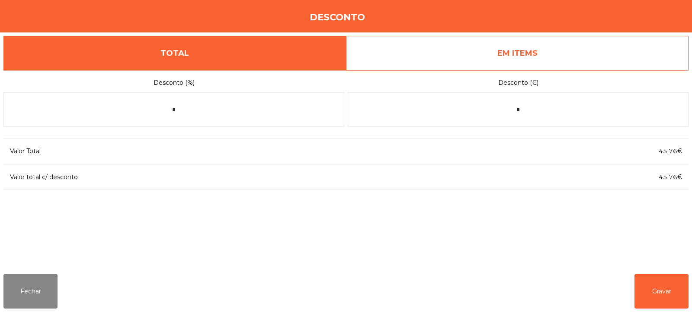
click at [584, 46] on link "EM ITEMS" at bounding box center [517, 53] width 343 height 35
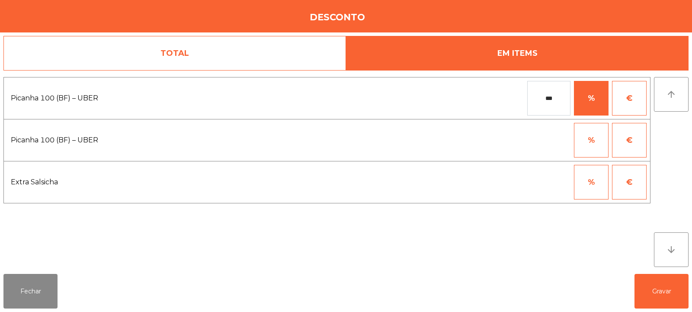
click at [564, 97] on input "***" at bounding box center [548, 98] width 43 height 35
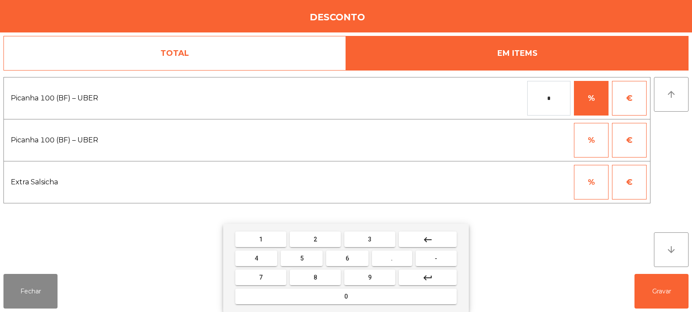
type input "*"
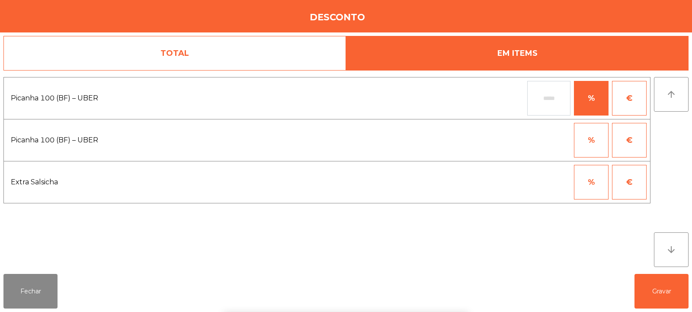
click at [657, 295] on div "1 2 3 keyboard_backspace 4 5 6 . - 7 8 9 keyboard_return 0" at bounding box center [346, 268] width 692 height 88
click at [664, 288] on button "Gravar" at bounding box center [662, 291] width 54 height 35
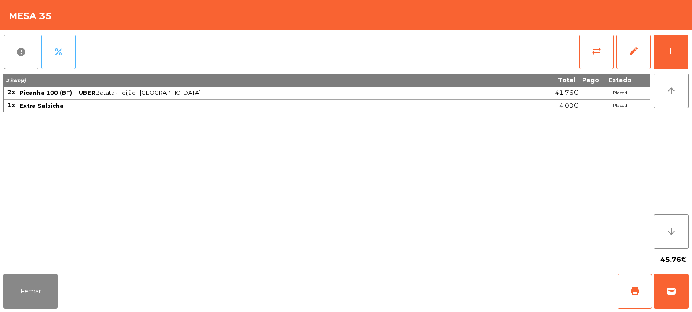
click at [59, 55] on span "percent" at bounding box center [58, 52] width 10 height 10
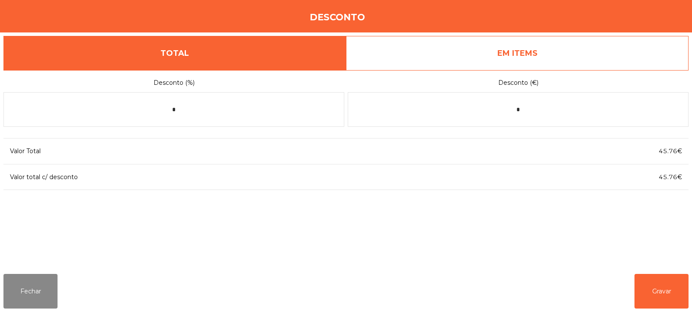
click at [582, 49] on link "EM ITEMS" at bounding box center [517, 53] width 343 height 35
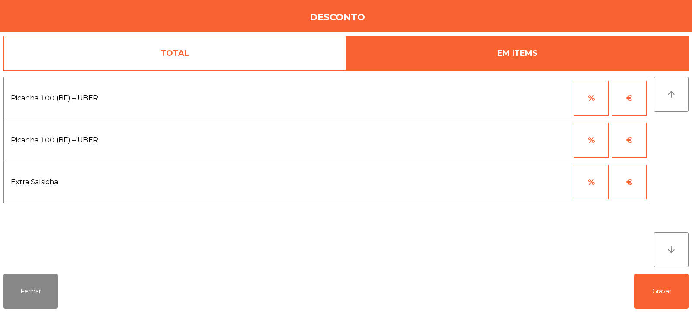
click at [598, 103] on button "%" at bounding box center [591, 98] width 35 height 35
click at [557, 101] on input "*" at bounding box center [548, 98] width 43 height 35
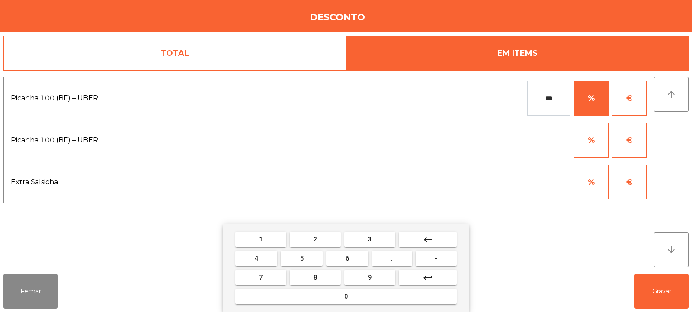
type input "***"
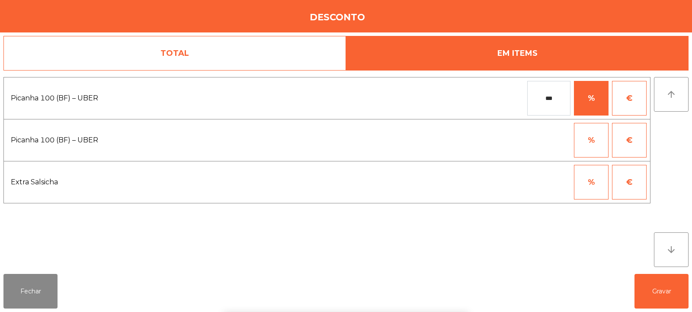
click at [657, 293] on div "1 2 3 keyboard_backspace 4 5 6 . - 7 8 9 keyboard_return 0" at bounding box center [346, 268] width 692 height 88
click at [667, 300] on button "Gravar" at bounding box center [662, 291] width 54 height 35
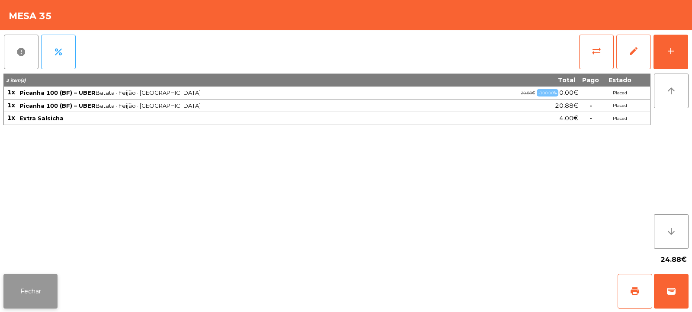
click at [47, 288] on button "Fechar" at bounding box center [30, 291] width 54 height 35
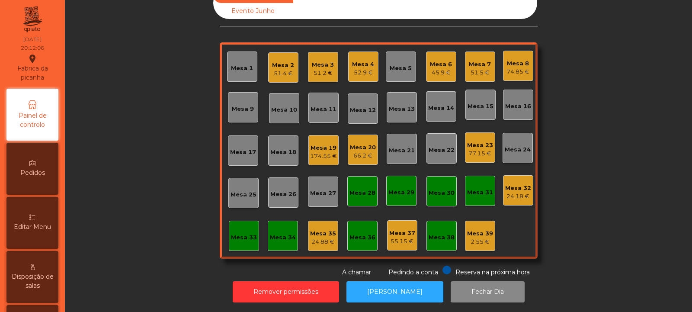
click at [244, 148] on div "Mesa 17" at bounding box center [243, 152] width 26 height 9
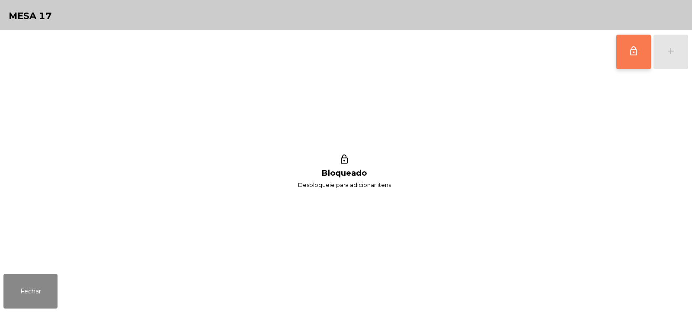
click at [638, 47] on span "lock_outline" at bounding box center [633, 51] width 10 height 10
click at [667, 58] on button "add" at bounding box center [671, 52] width 35 height 35
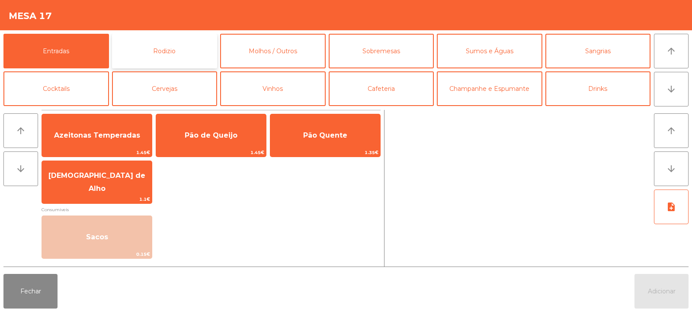
click at [185, 51] on button "Rodizio" at bounding box center [165, 51] width 106 height 35
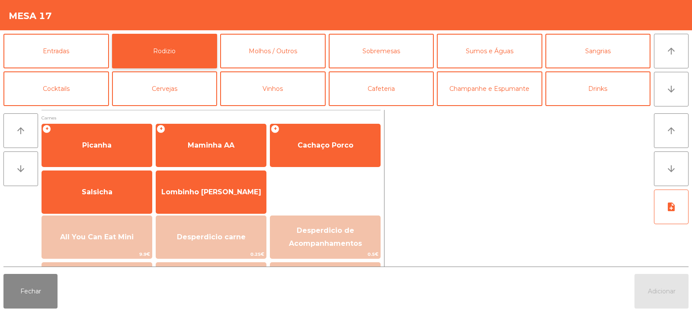
scroll to position [65, 0]
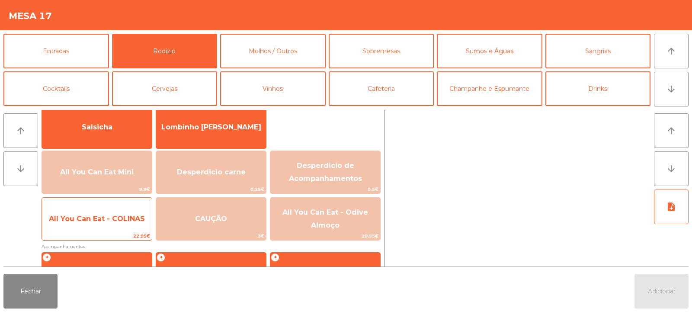
click at [127, 227] on span "All You Can Eat - COLINAS" at bounding box center [97, 218] width 110 height 23
click at [125, 224] on span "All You Can Eat - COLINAS" at bounding box center [97, 218] width 110 height 23
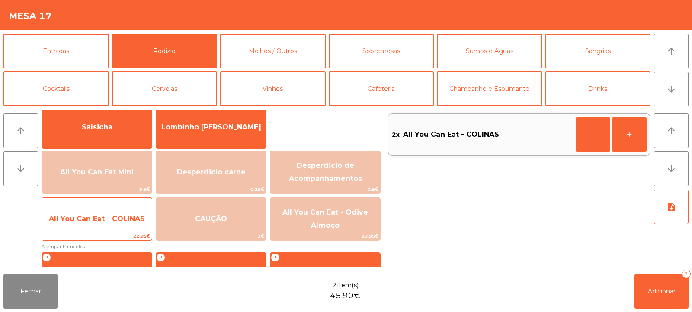
click at [123, 226] on span "All You Can Eat - COLINAS" at bounding box center [97, 218] width 110 height 23
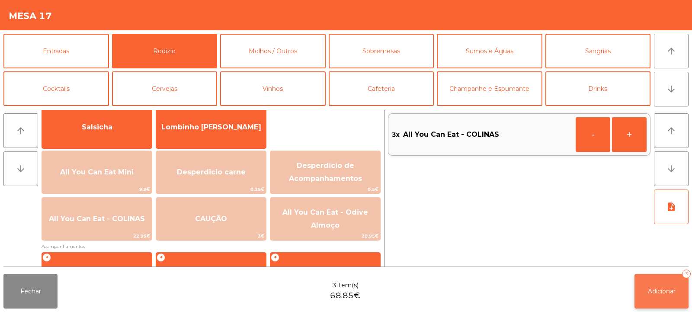
click at [678, 300] on button "Adicionar 3" at bounding box center [662, 291] width 54 height 35
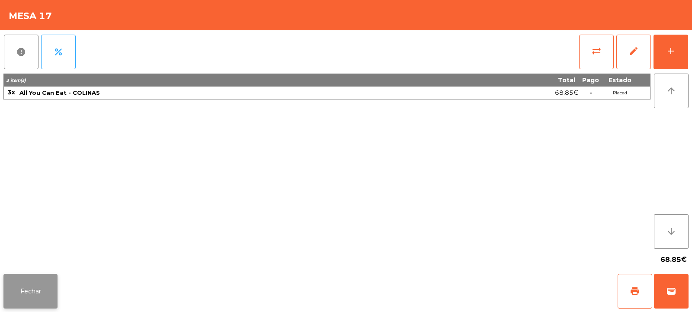
click at [36, 289] on button "Fechar" at bounding box center [30, 291] width 54 height 35
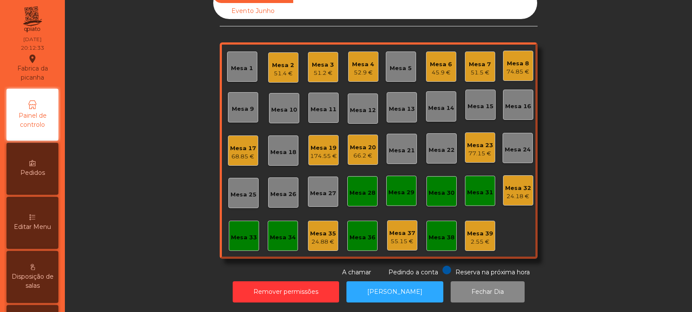
scroll to position [0, 0]
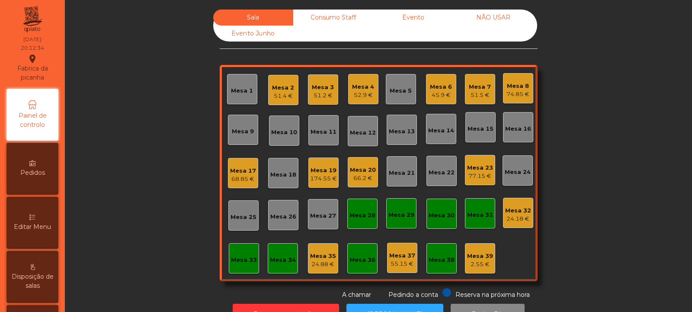
click at [512, 215] on div "24.18 €" at bounding box center [518, 219] width 26 height 9
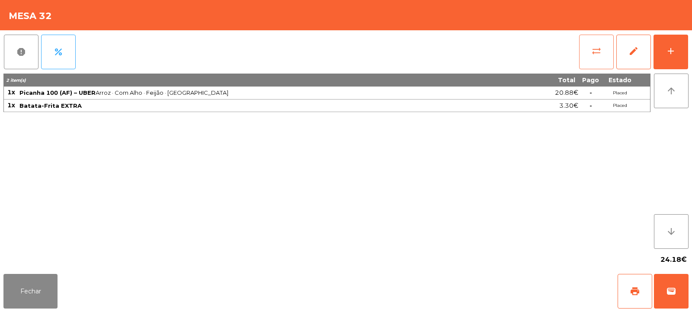
click at [593, 48] on span "sync_alt" at bounding box center [596, 51] width 10 height 10
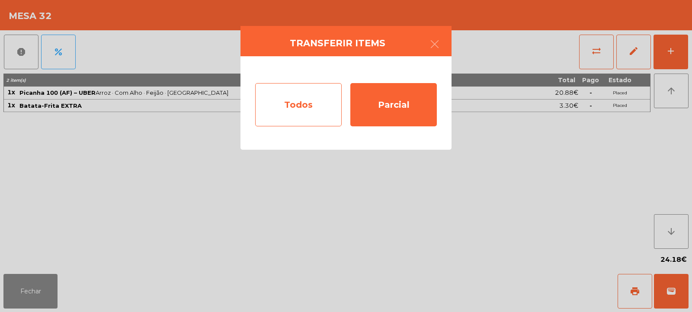
click at [316, 103] on div "Todos" at bounding box center [298, 104] width 87 height 43
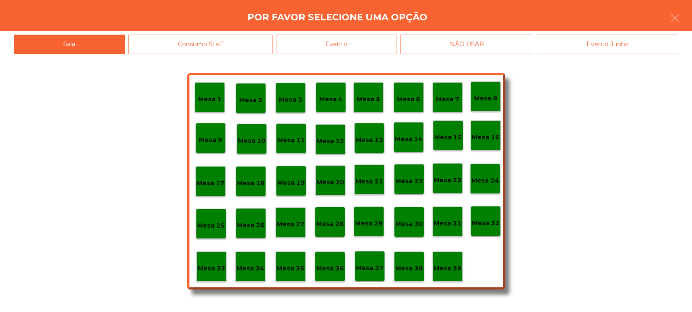
click at [375, 269] on p "Mesa 37" at bounding box center [370, 268] width 28 height 10
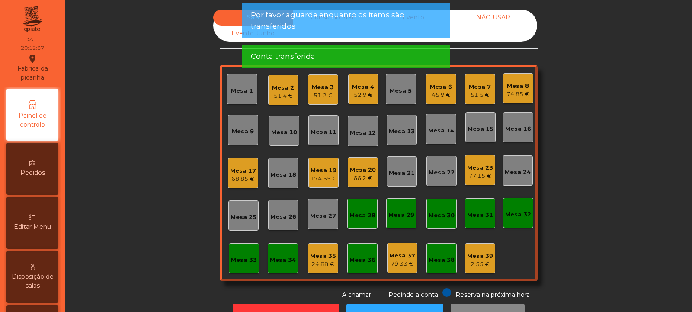
click at [512, 214] on div "Mesa 32" at bounding box center [518, 214] width 26 height 9
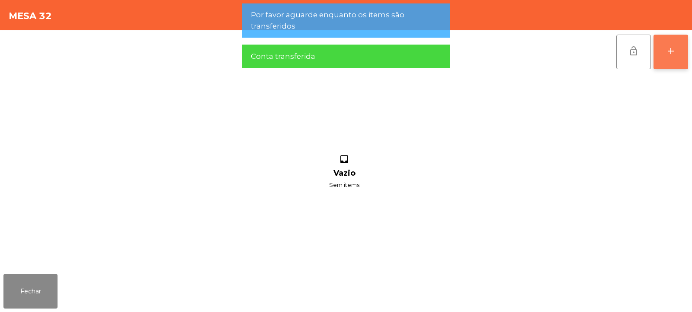
click at [683, 57] on button "add" at bounding box center [671, 52] width 35 height 35
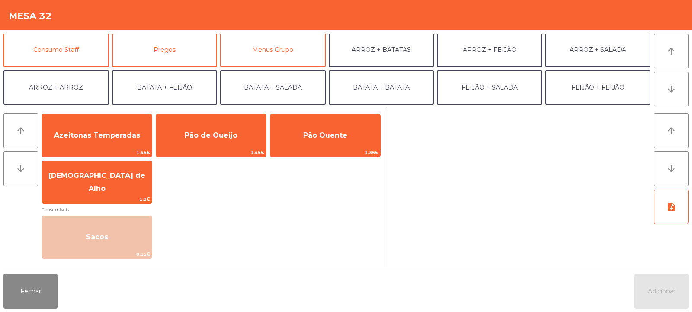
scroll to position [78, 0]
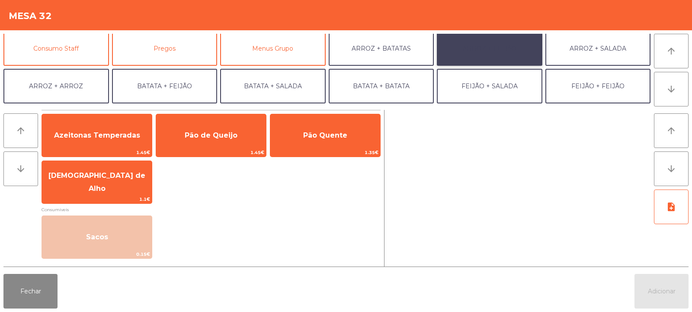
click at [484, 49] on button "ARROZ + FEIJÃO" at bounding box center [490, 48] width 106 height 35
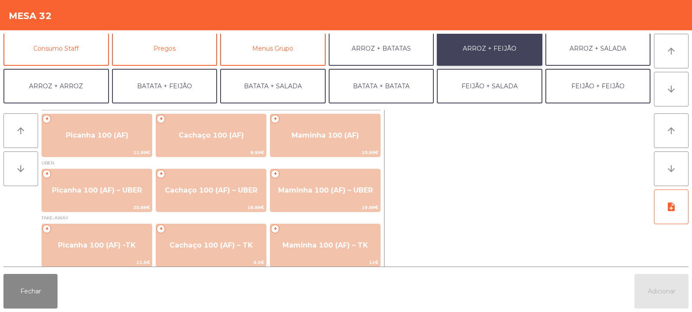
scroll to position [4, 0]
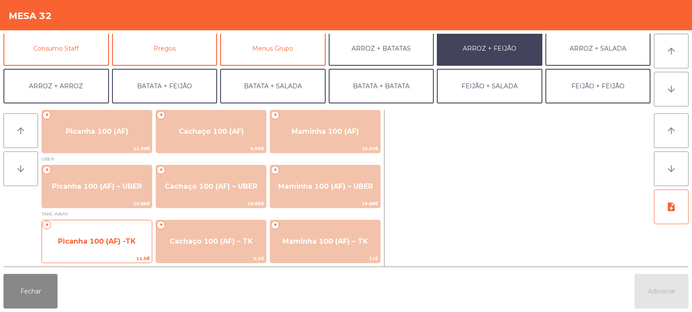
click at [125, 244] on span "Picanha 100 (AF) -TK" at bounding box center [97, 241] width 78 height 8
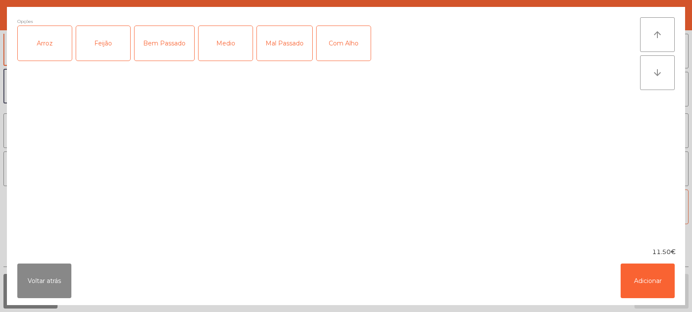
click at [54, 53] on div "Arroz" at bounding box center [45, 43] width 54 height 35
click at [98, 48] on div "Feijão" at bounding box center [103, 43] width 54 height 35
click at [227, 46] on div "Medio" at bounding box center [226, 43] width 54 height 35
click at [333, 37] on div "Com Alho" at bounding box center [344, 43] width 54 height 35
click at [645, 287] on button "Adicionar" at bounding box center [648, 280] width 54 height 35
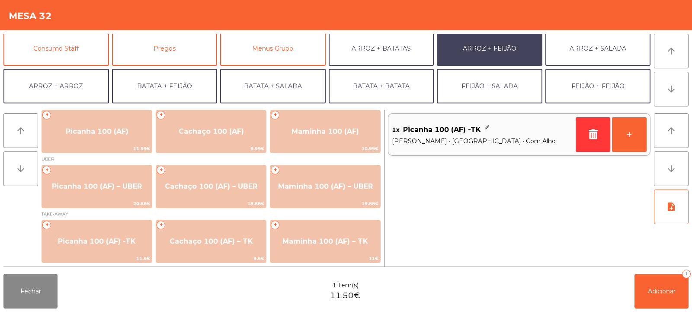
scroll to position [113, 0]
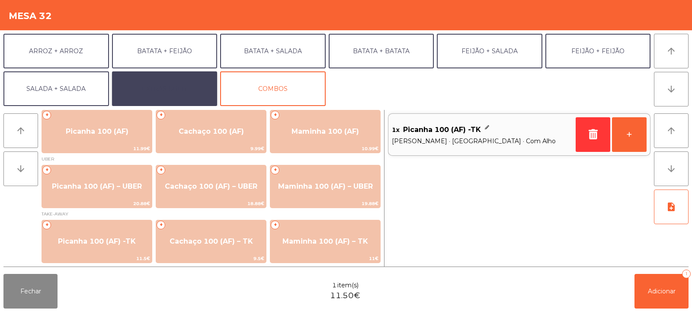
click at [186, 89] on button "EXTRAS UBER" at bounding box center [165, 88] width 106 height 35
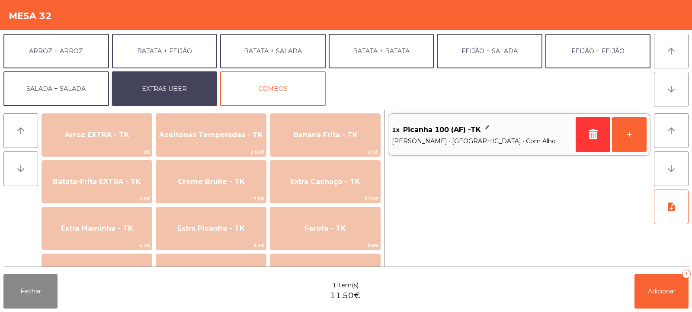
scroll to position [337, 0]
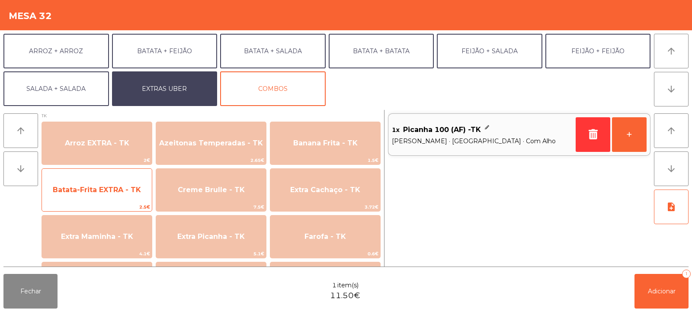
click at [120, 195] on span "Batata-Frita EXTRA - TK" at bounding box center [97, 189] width 110 height 23
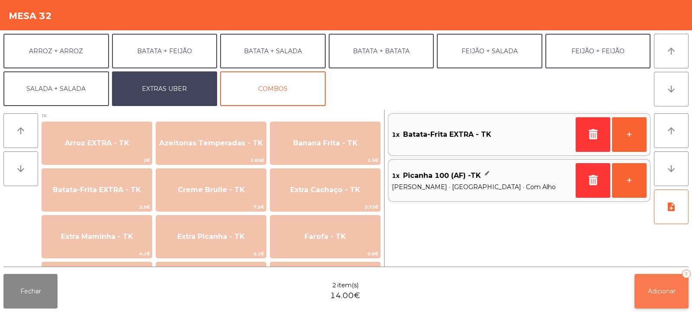
click at [663, 289] on span "Adicionar" at bounding box center [662, 291] width 28 height 8
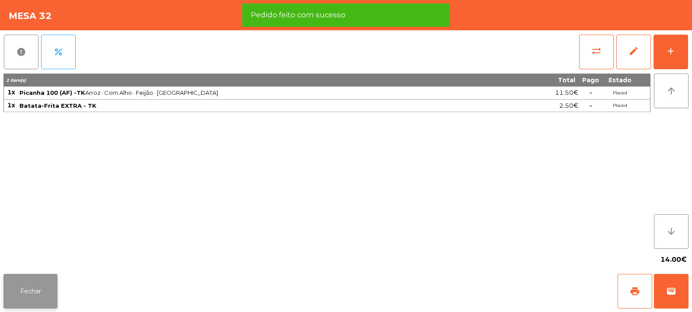
click at [33, 291] on button "Fechar" at bounding box center [30, 291] width 54 height 35
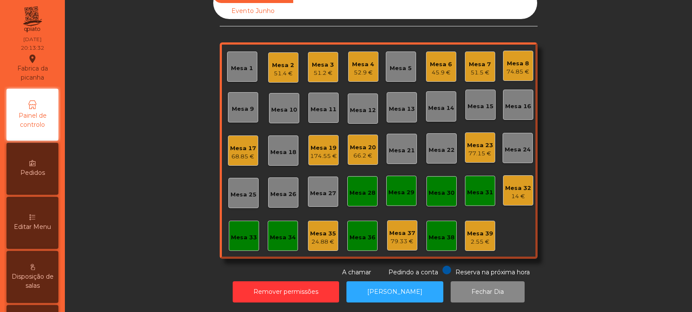
scroll to position [0, 0]
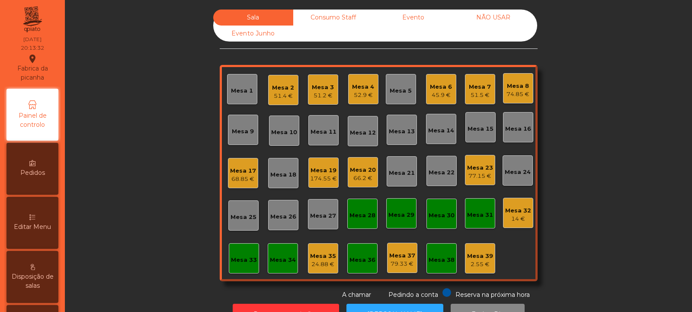
click at [321, 261] on div "24.88 €" at bounding box center [323, 264] width 26 height 9
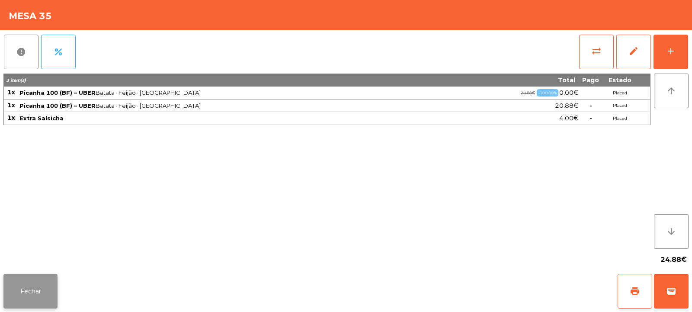
click at [30, 300] on button "Fechar" at bounding box center [30, 291] width 54 height 35
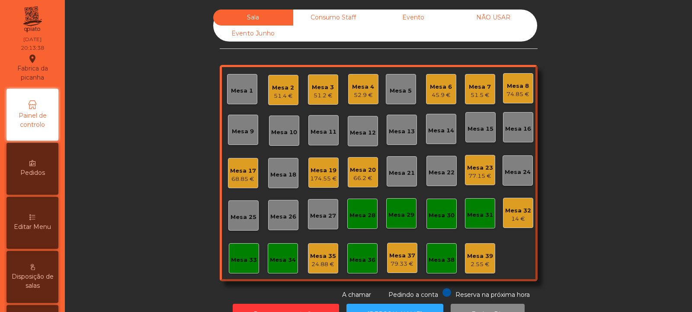
click at [477, 220] on div "Mesa 31" at bounding box center [480, 213] width 30 height 30
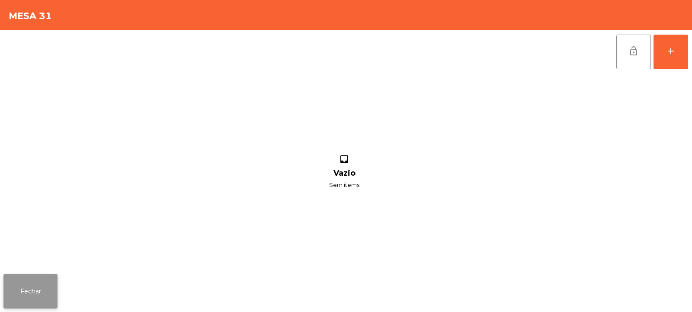
click at [43, 298] on button "Fechar" at bounding box center [30, 291] width 54 height 35
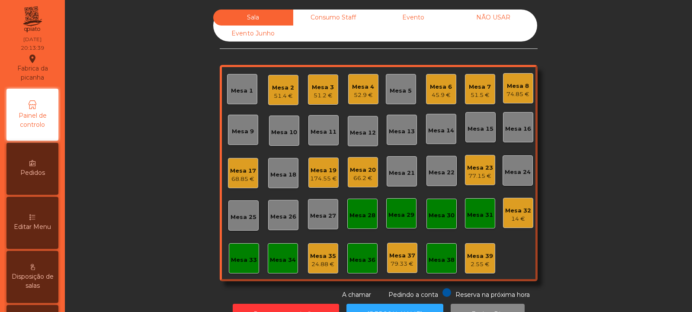
click at [239, 260] on div "Mesa 33" at bounding box center [244, 260] width 26 height 9
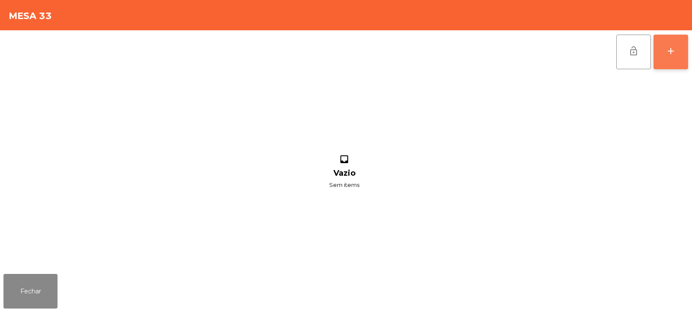
click at [669, 48] on div "add" at bounding box center [671, 51] width 10 height 10
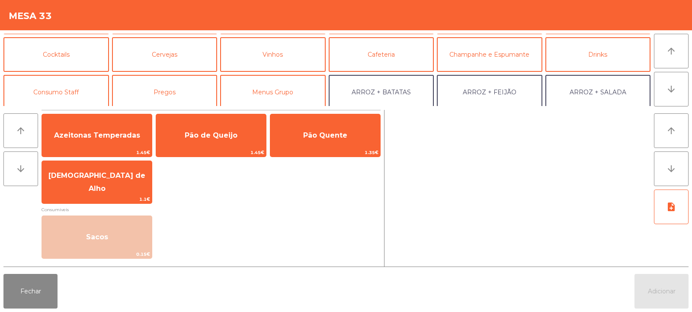
scroll to position [53, 0]
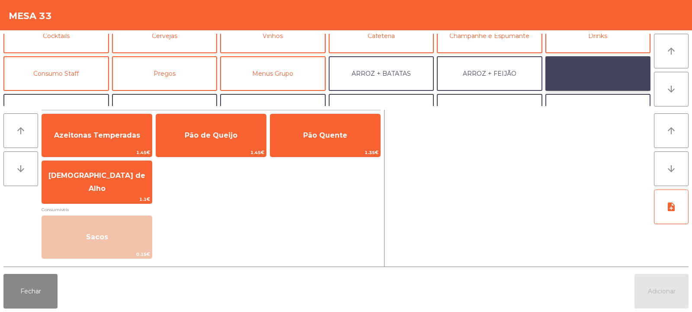
click at [574, 71] on button "ARROZ + SALADA" at bounding box center [598, 73] width 106 height 35
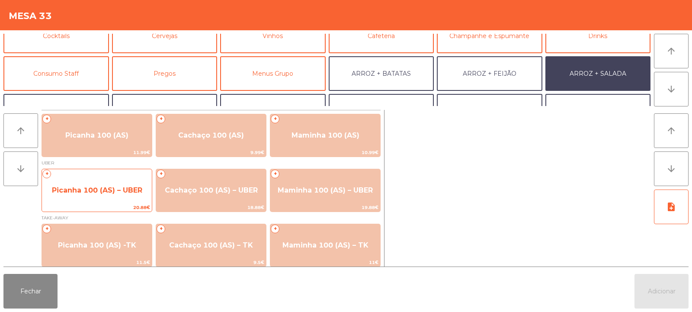
click at [103, 183] on span "Picanha 100 (AS) – UBER" at bounding box center [97, 190] width 110 height 23
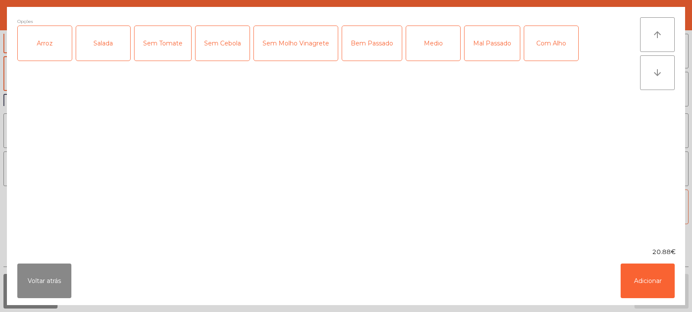
click at [41, 49] on div "Arroz" at bounding box center [45, 43] width 54 height 35
click at [103, 50] on div "Salada" at bounding box center [103, 43] width 54 height 35
click at [365, 50] on div "Bem Passado" at bounding box center [372, 43] width 60 height 35
click at [653, 281] on button "Adicionar" at bounding box center [648, 280] width 54 height 35
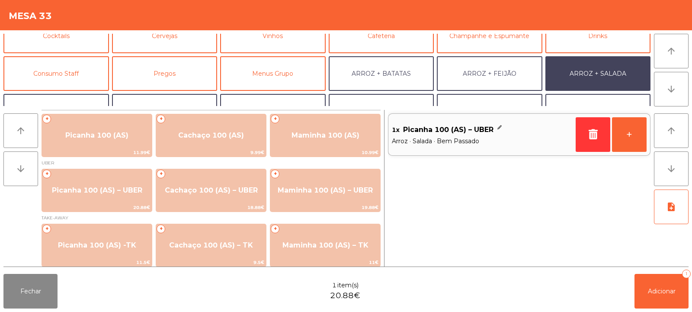
scroll to position [113, 0]
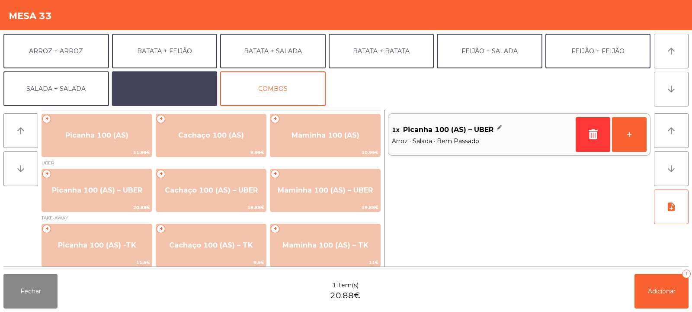
click at [152, 83] on button "EXTRAS UBER" at bounding box center [165, 88] width 106 height 35
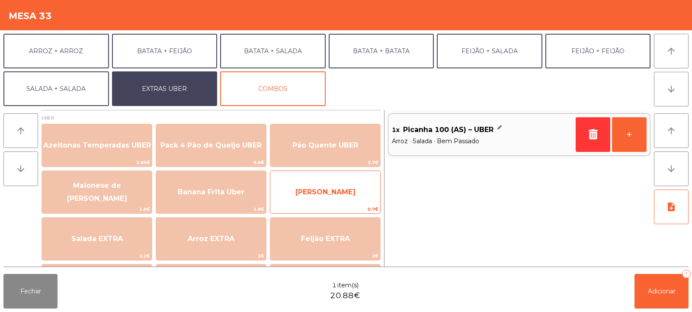
click at [299, 188] on span "Farofa Uber" at bounding box center [325, 191] width 110 height 23
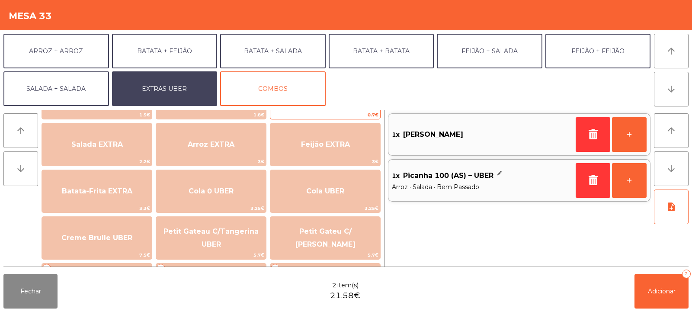
scroll to position [99, 0]
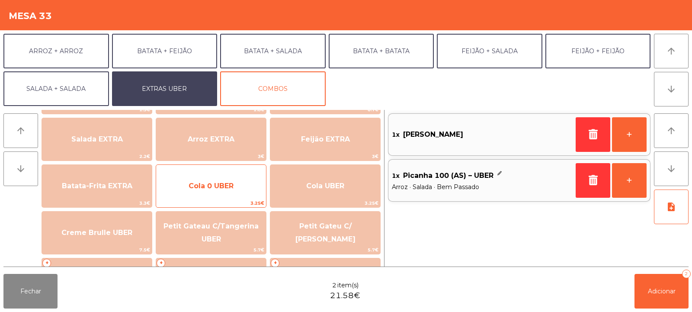
click at [205, 186] on span "Cola 0 UBER" at bounding box center [211, 186] width 45 height 8
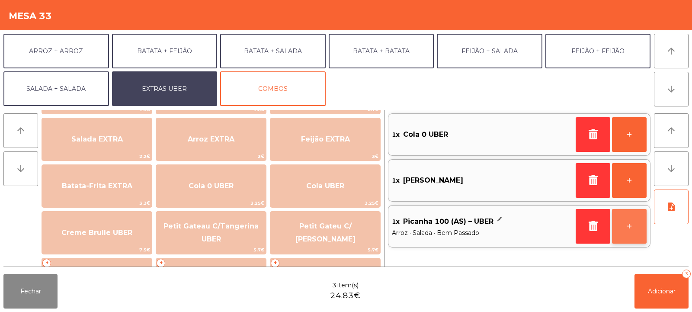
click at [631, 228] on button "+" at bounding box center [629, 226] width 35 height 35
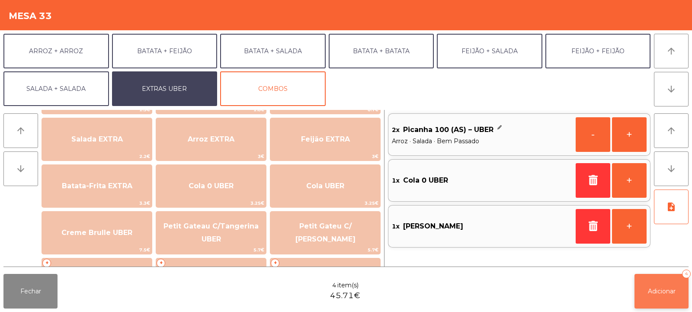
click at [664, 296] on button "Adicionar 4" at bounding box center [662, 291] width 54 height 35
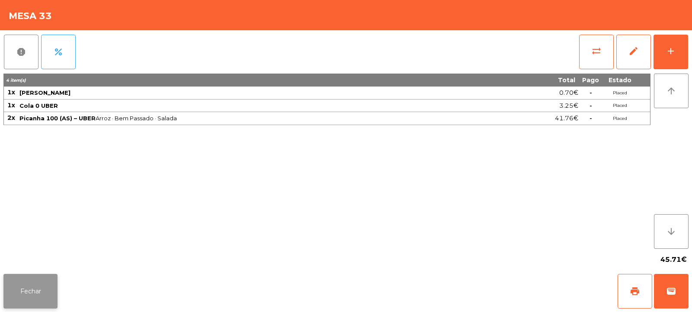
click at [39, 288] on button "Fechar" at bounding box center [30, 291] width 54 height 35
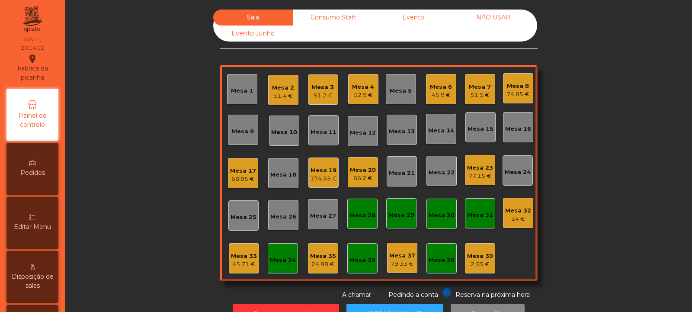
scroll to position [29, 0]
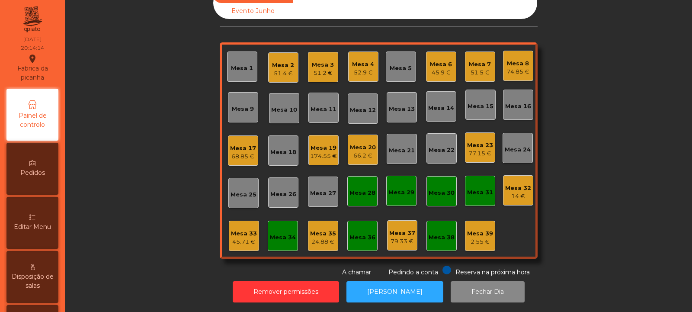
click at [323, 229] on div "Mesa 35" at bounding box center [323, 233] width 26 height 9
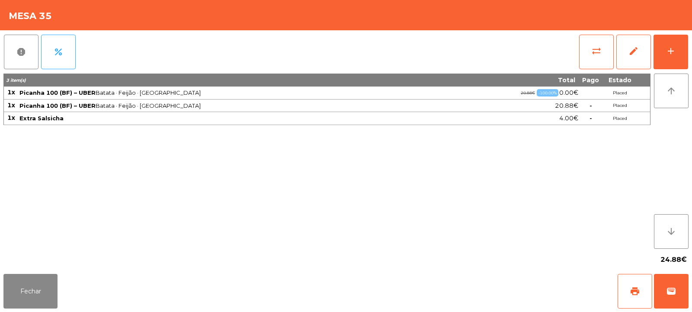
click at [483, 189] on div "3 item(s) Total Pago Estado 1x Picanha 100 (BF) – UBER Batata · Feijão · Medio …" at bounding box center [326, 161] width 647 height 175
click at [51, 295] on button "Fechar" at bounding box center [30, 291] width 54 height 35
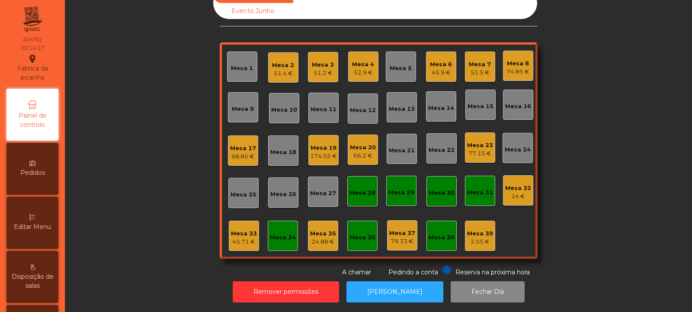
click at [246, 237] on div "45.71 €" at bounding box center [244, 241] width 26 height 9
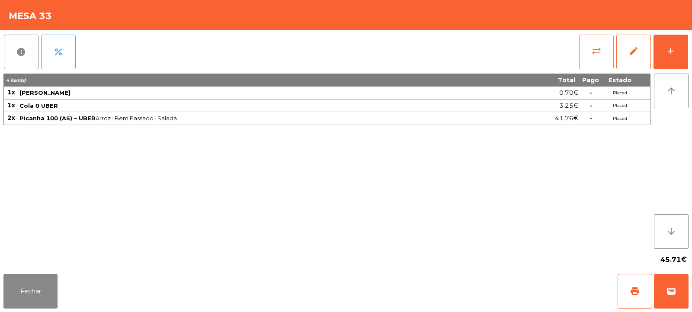
click at [591, 53] on button "sync_alt" at bounding box center [596, 52] width 35 height 35
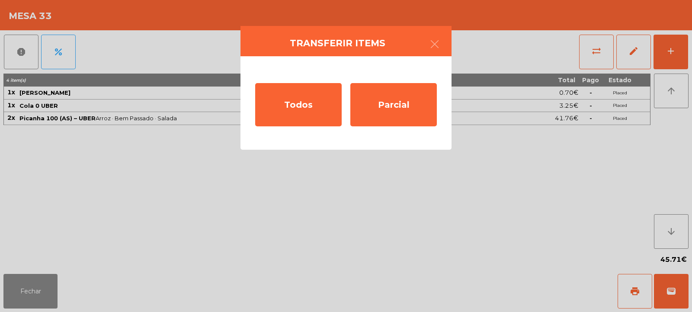
click at [561, 147] on ngb-modal-window "Transferir items Todos Parcial" at bounding box center [346, 156] width 692 height 312
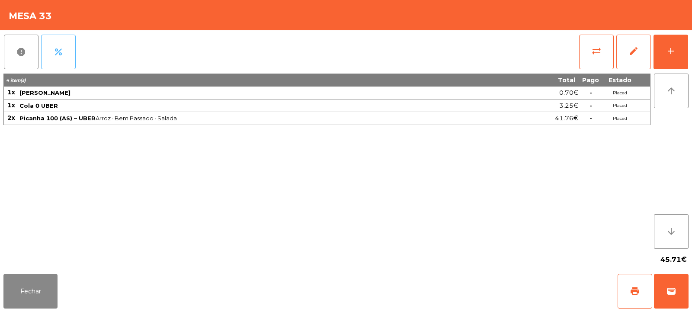
click at [61, 55] on span "percent" at bounding box center [58, 52] width 10 height 10
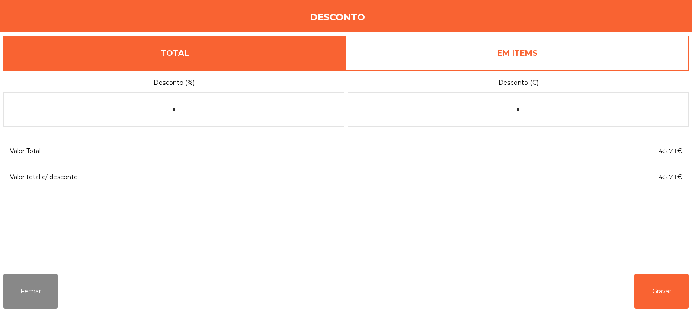
click at [576, 49] on link "EM ITEMS" at bounding box center [517, 53] width 343 height 35
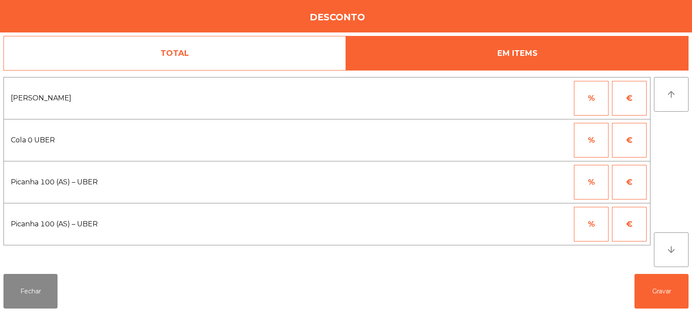
click at [598, 97] on button "%" at bounding box center [591, 98] width 35 height 35
click at [598, 185] on button "%" at bounding box center [591, 182] width 35 height 35
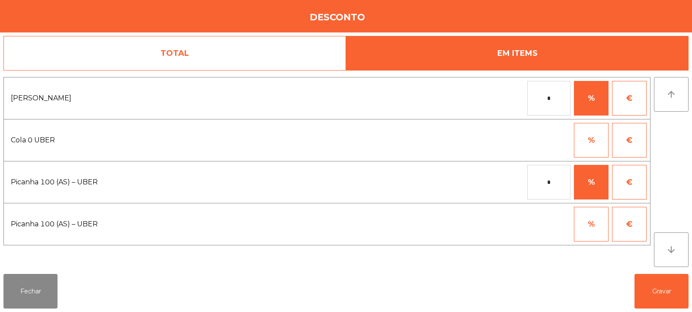
click at [558, 181] on input "*" at bounding box center [548, 182] width 43 height 35
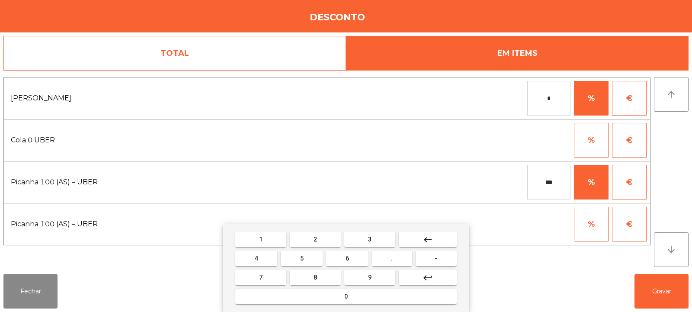
type input "***"
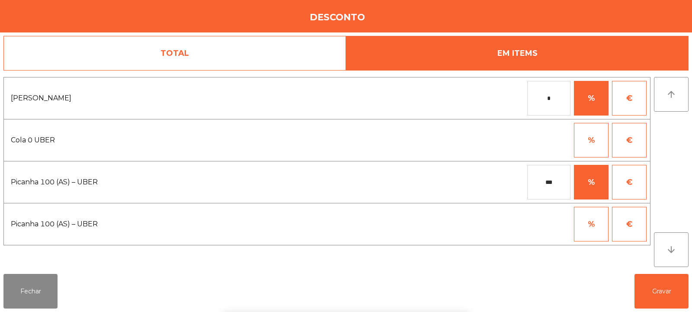
click at [662, 281] on div "1 2 3 keyboard_backspace 4 5 6 . - 7 8 9 keyboard_return 0" at bounding box center [346, 268] width 692 height 88
click at [668, 298] on button "Gravar" at bounding box center [662, 291] width 54 height 35
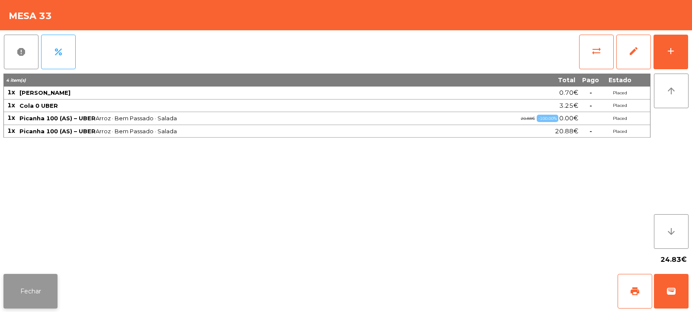
click at [41, 288] on button "Fechar" at bounding box center [30, 291] width 54 height 35
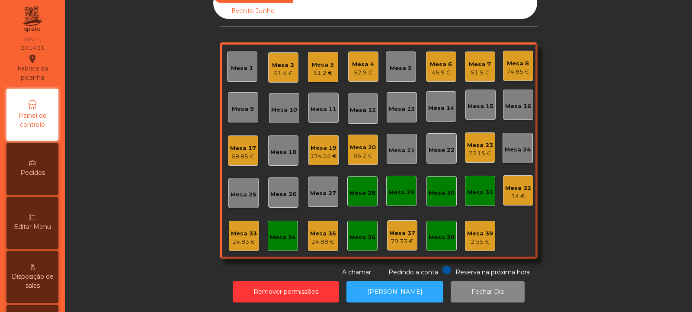
scroll to position [0, 0]
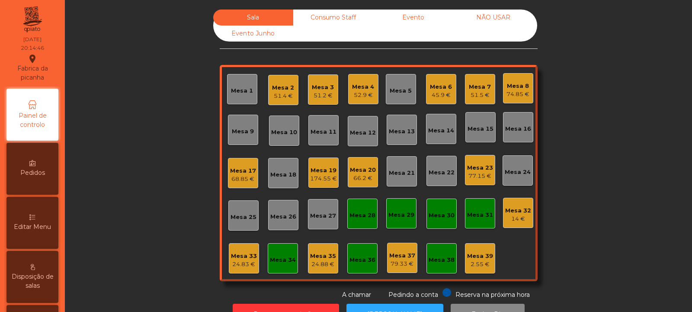
click at [403, 93] on div "Mesa 5" at bounding box center [401, 91] width 22 height 9
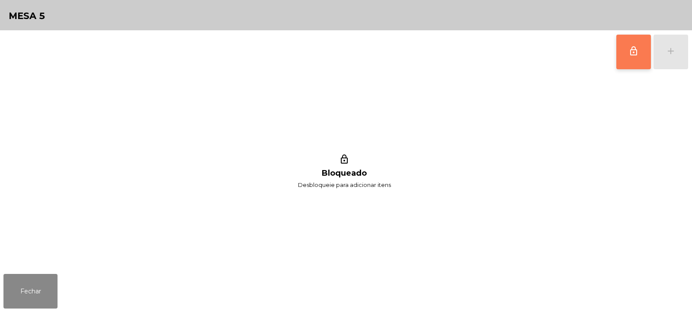
click at [625, 47] on button "lock_outline" at bounding box center [633, 52] width 35 height 35
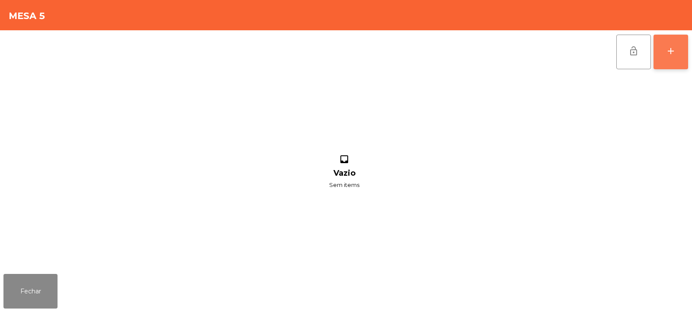
click at [668, 55] on div "add" at bounding box center [671, 51] width 10 height 10
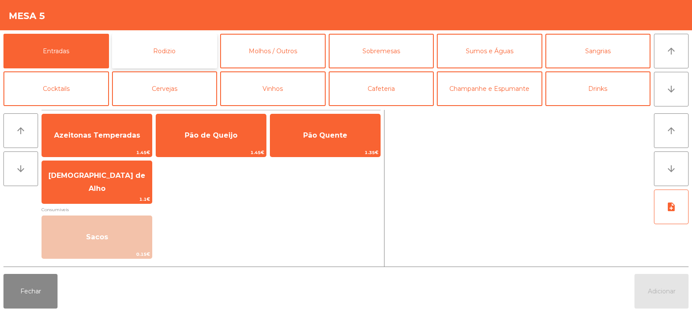
click at [167, 49] on button "Rodizio" at bounding box center [165, 51] width 106 height 35
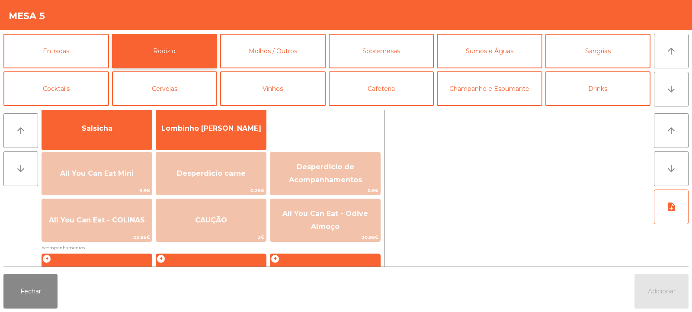
scroll to position [71, 0]
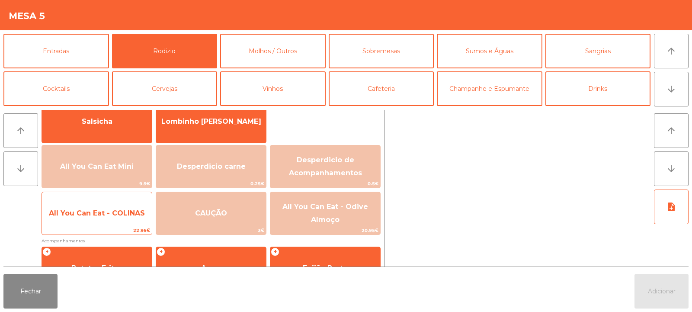
click at [122, 209] on span "All You Can Eat - COLINAS" at bounding box center [97, 213] width 96 height 8
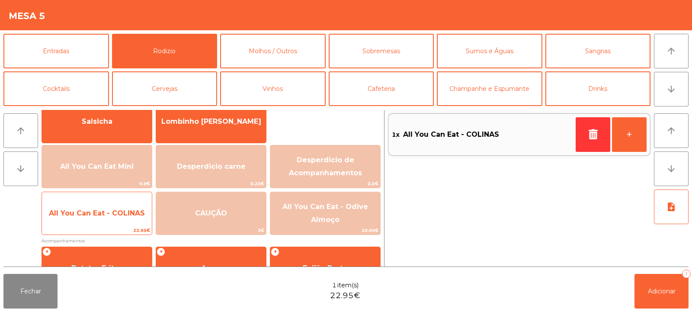
click at [120, 214] on span "All You Can Eat - COLINAS" at bounding box center [97, 213] width 96 height 8
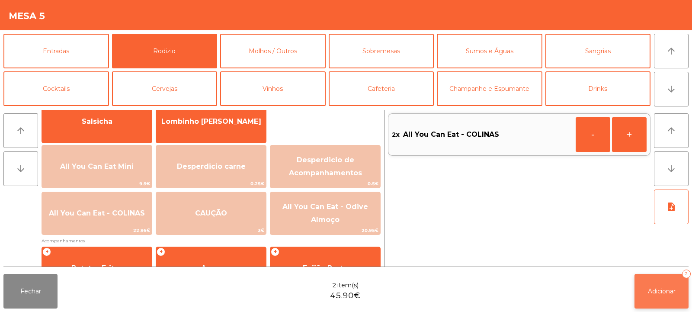
click at [657, 293] on span "Adicionar" at bounding box center [662, 291] width 28 height 8
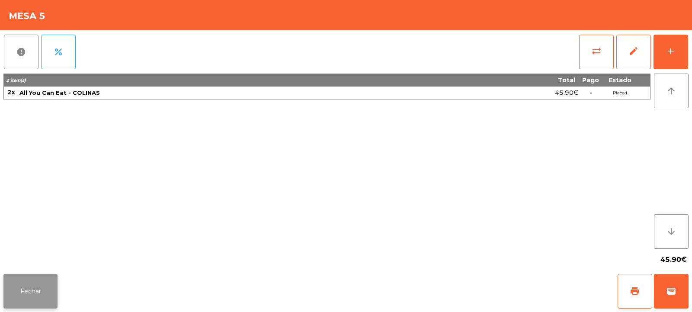
click at [37, 287] on button "Fechar" at bounding box center [30, 291] width 54 height 35
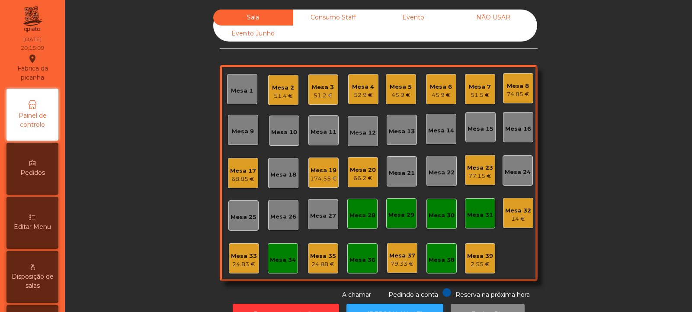
click at [330, 215] on div "Mesa 27" at bounding box center [323, 216] width 26 height 9
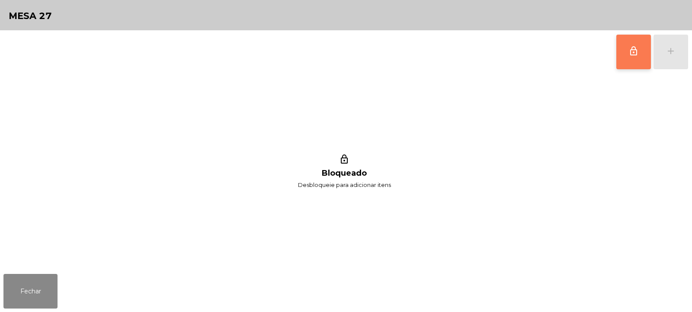
click at [628, 57] on button "lock_outline" at bounding box center [633, 52] width 35 height 35
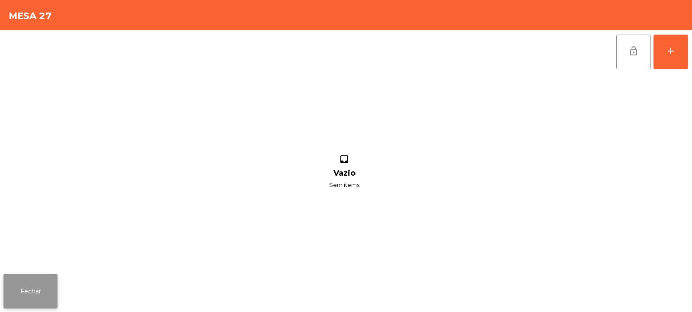
click at [38, 292] on button "Fechar" at bounding box center [30, 291] width 54 height 35
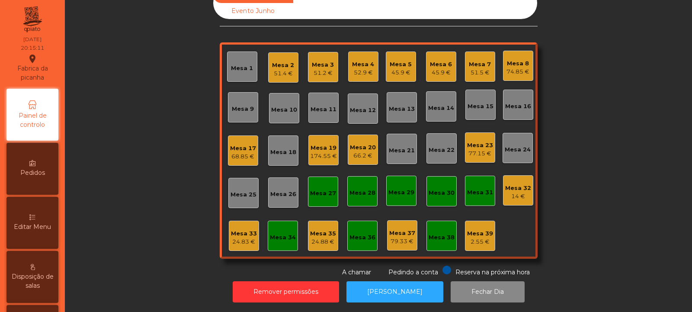
scroll to position [0, 0]
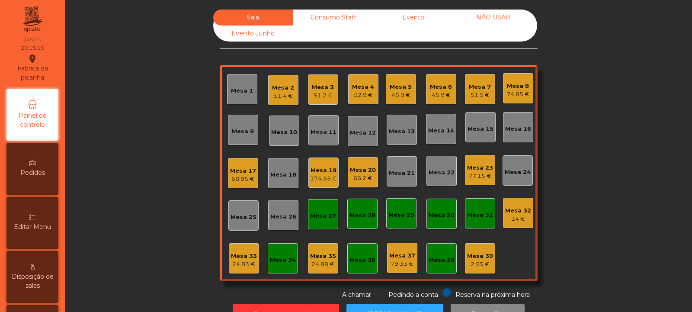
click at [405, 90] on div "Mesa 5" at bounding box center [401, 87] width 22 height 9
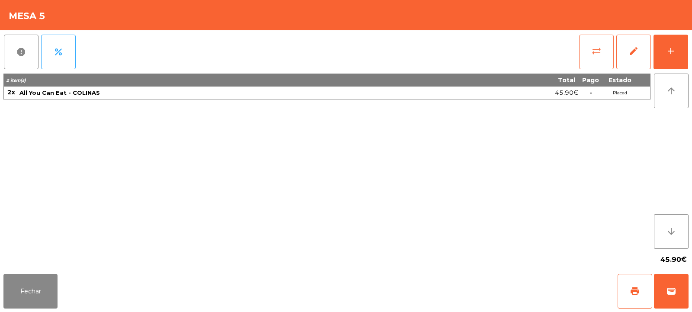
click at [603, 57] on button "sync_alt" at bounding box center [596, 52] width 35 height 35
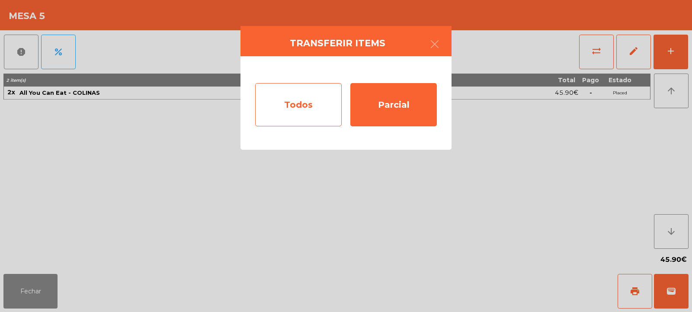
click at [328, 105] on div "Todos" at bounding box center [298, 104] width 87 height 43
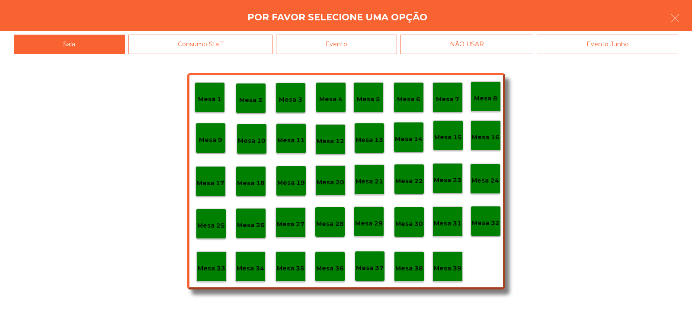
click at [289, 229] on div "Mesa 27" at bounding box center [291, 222] width 30 height 30
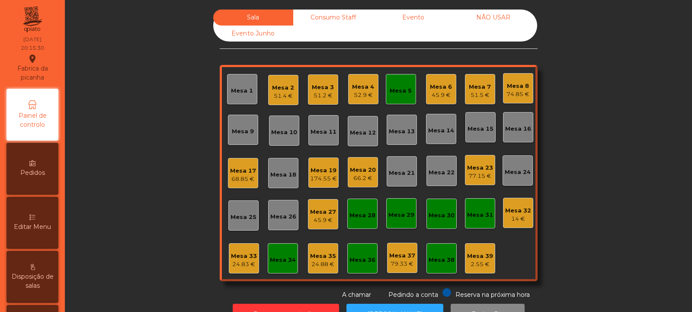
click at [392, 88] on div "Mesa 5" at bounding box center [401, 91] width 22 height 9
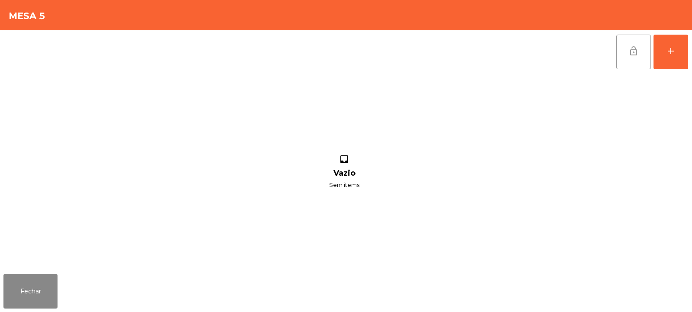
click at [628, 58] on button "lock_open" at bounding box center [633, 52] width 35 height 35
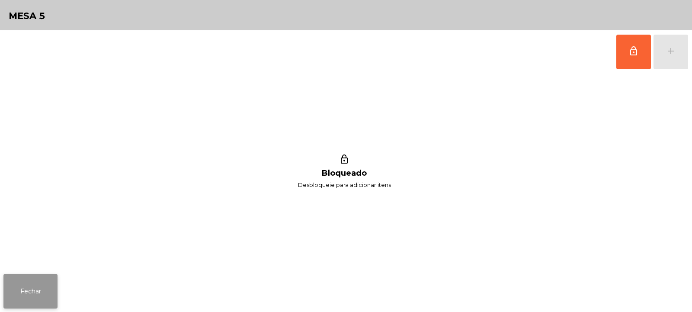
click at [34, 291] on button "Fechar" at bounding box center [30, 291] width 54 height 35
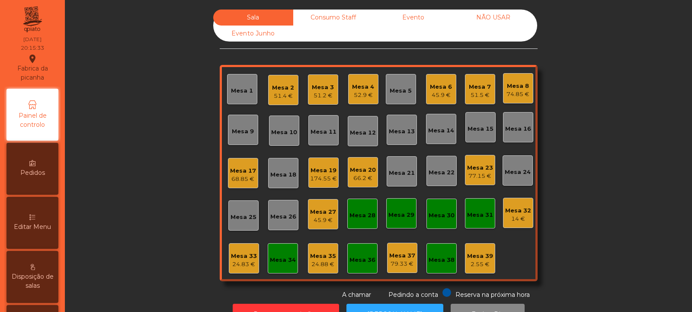
click at [238, 256] on div "Mesa 33" at bounding box center [244, 256] width 26 height 9
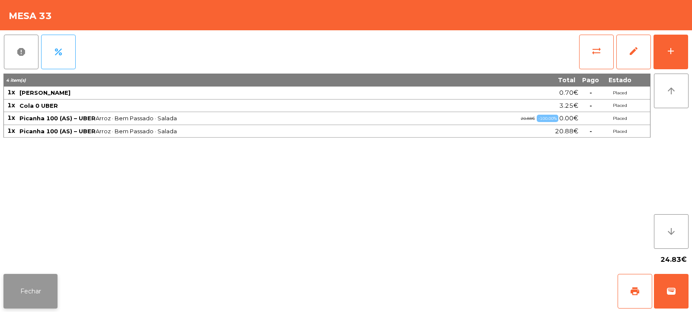
click at [41, 282] on button "Fechar" at bounding box center [30, 291] width 54 height 35
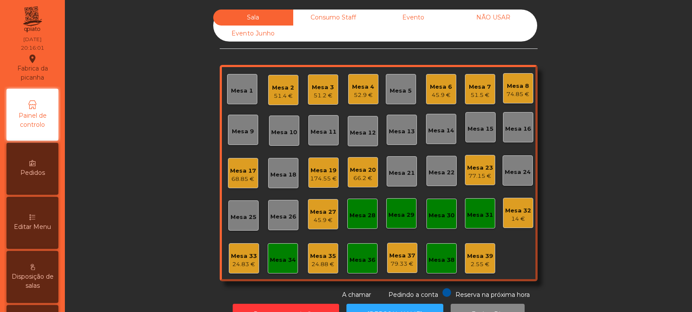
click at [241, 127] on div "Mesa 9" at bounding box center [243, 131] width 22 height 9
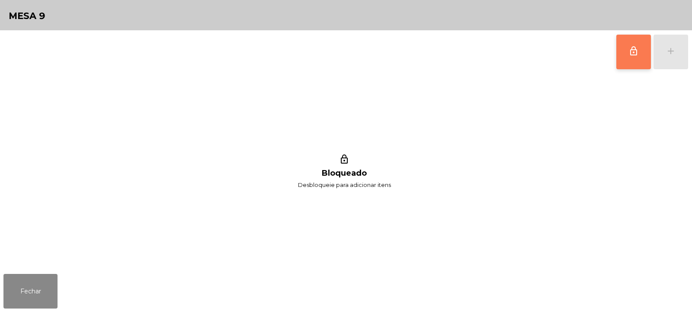
click at [637, 54] on span "lock_outline" at bounding box center [633, 51] width 10 height 10
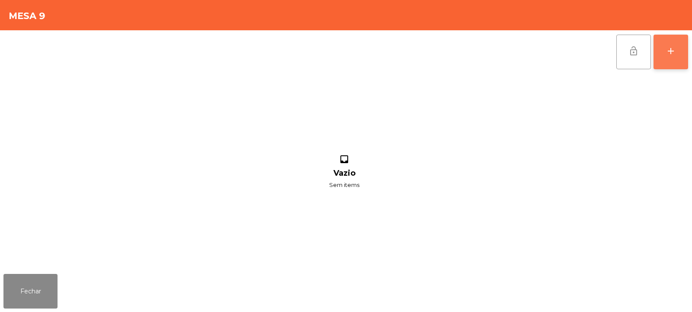
click at [675, 52] on div "add" at bounding box center [671, 51] width 10 height 10
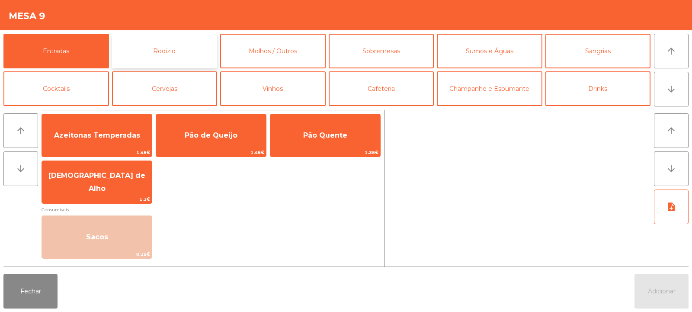
click at [155, 50] on button "Rodizio" at bounding box center [165, 51] width 106 height 35
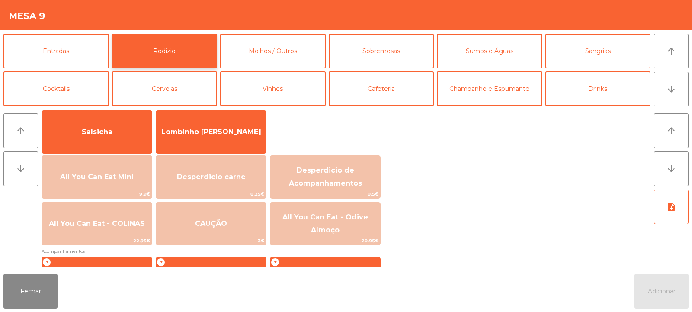
scroll to position [80, 0]
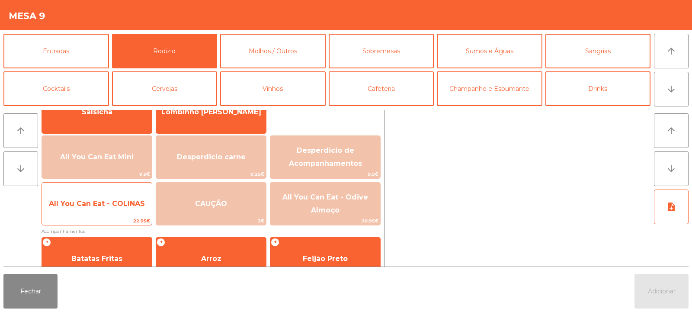
click at [112, 213] on span "All You Can Eat - COLINAS" at bounding box center [97, 203] width 110 height 23
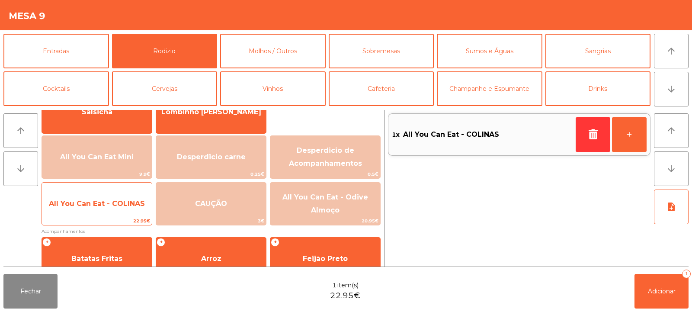
click at [109, 210] on span "All You Can Eat - COLINAS" at bounding box center [97, 203] width 110 height 23
click at [111, 207] on span "All You Can Eat - COLINAS" at bounding box center [97, 203] width 96 height 8
click at [110, 202] on span "All You Can Eat - COLINAS" at bounding box center [97, 203] width 96 height 8
click at [115, 202] on span "All You Can Eat - COLINAS" at bounding box center [97, 203] width 96 height 8
click at [116, 200] on span "All You Can Eat - COLINAS" at bounding box center [97, 203] width 96 height 8
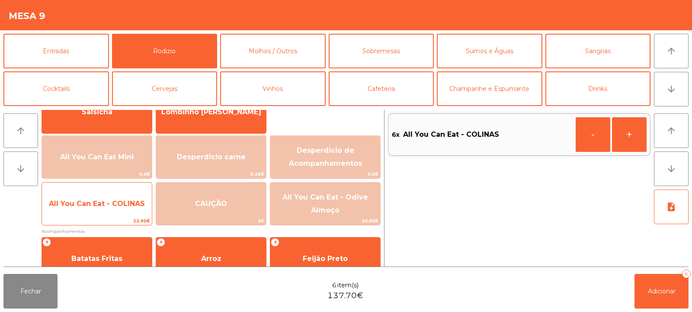
click at [120, 199] on span "All You Can Eat - COLINAS" at bounding box center [97, 203] width 96 height 8
click at [121, 199] on span "All You Can Eat - COLINAS" at bounding box center [97, 203] width 110 height 23
click at [121, 198] on span "All You Can Eat - COLINAS" at bounding box center [97, 203] width 110 height 23
click at [122, 196] on span "All You Can Eat - COLINAS" at bounding box center [97, 203] width 110 height 23
click at [117, 197] on span "All You Can Eat - COLINAS" at bounding box center [97, 203] width 110 height 23
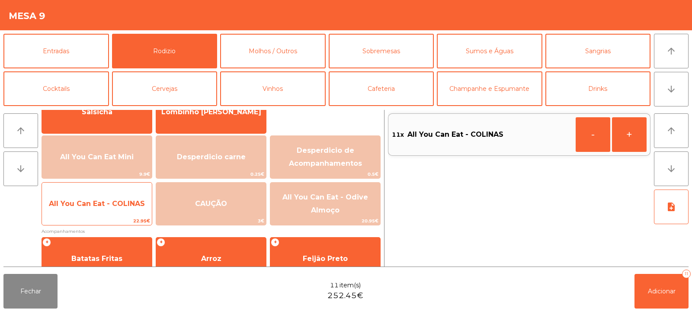
click at [113, 198] on span "All You Can Eat - COLINAS" at bounding box center [97, 203] width 110 height 23
click at [110, 199] on span "All You Can Eat - COLINAS" at bounding box center [97, 203] width 96 height 8
click at [113, 198] on span "All You Can Eat - COLINAS" at bounding box center [97, 203] width 110 height 23
click at [112, 199] on span "All You Can Eat - COLINAS" at bounding box center [97, 203] width 96 height 8
click at [114, 199] on span "All You Can Eat - COLINAS" at bounding box center [97, 203] width 96 height 8
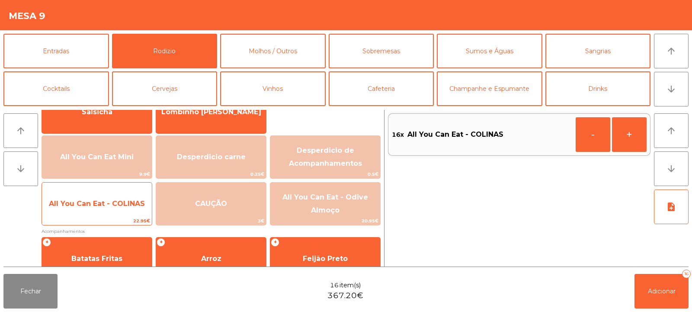
click at [111, 193] on span "All You Can Eat - COLINAS" at bounding box center [97, 203] width 110 height 23
click at [109, 195] on span "All You Can Eat - COLINAS" at bounding box center [97, 203] width 110 height 23
click at [107, 192] on span "All You Can Eat - COLINAS" at bounding box center [97, 203] width 110 height 23
click at [109, 194] on span "All You Can Eat - COLINAS" at bounding box center [97, 203] width 110 height 23
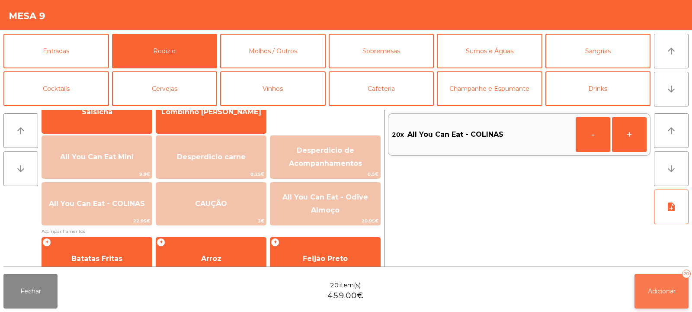
click at [650, 289] on span "Adicionar" at bounding box center [662, 291] width 28 height 8
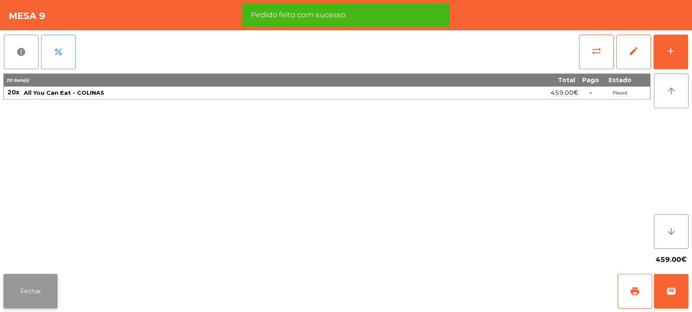
click at [19, 292] on button "Fechar" at bounding box center [30, 291] width 54 height 35
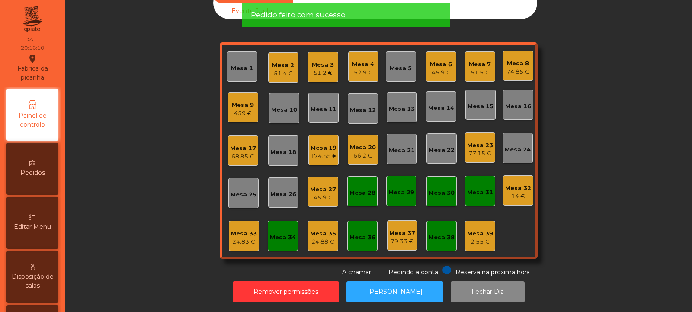
scroll to position [0, 0]
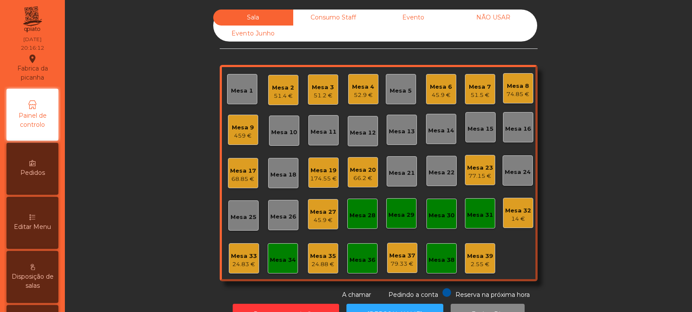
click at [238, 137] on div "459 €" at bounding box center [243, 135] width 22 height 9
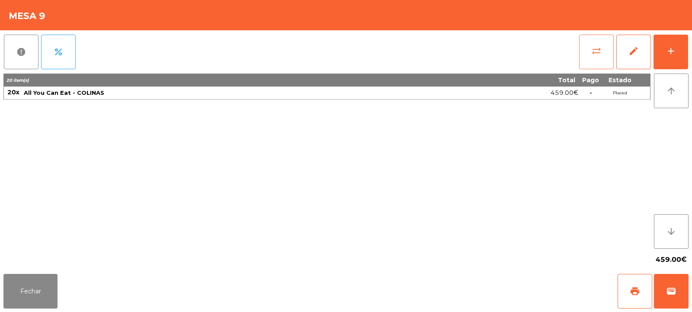
click at [598, 52] on span "sync_alt" at bounding box center [596, 51] width 10 height 10
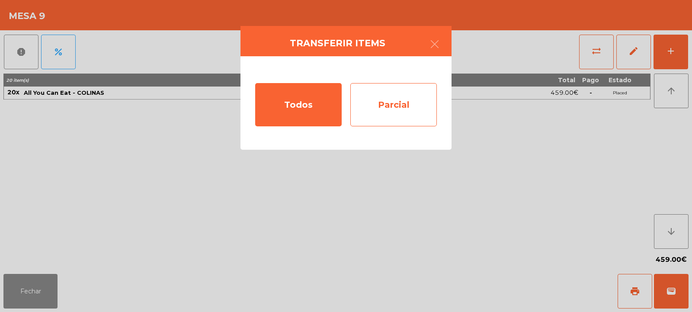
click at [406, 101] on div "Parcial" at bounding box center [393, 104] width 87 height 43
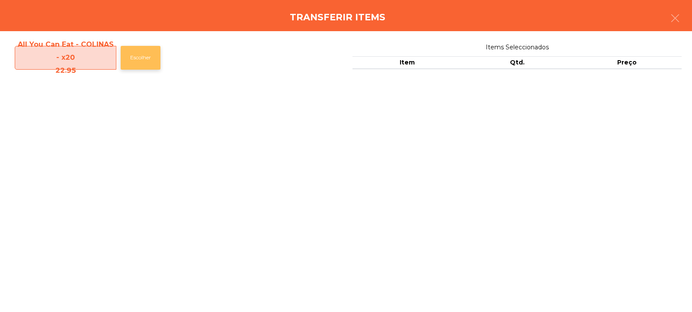
click at [147, 59] on button "Escolher" at bounding box center [141, 58] width 40 height 24
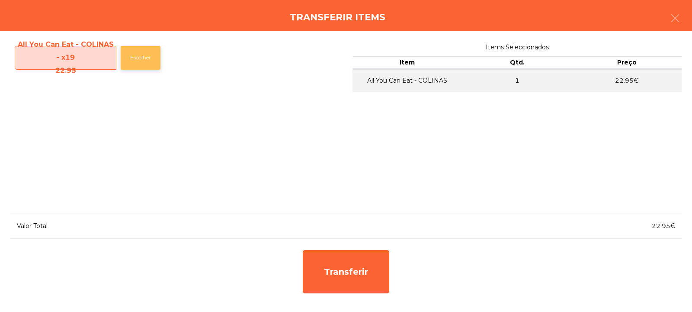
click at [147, 58] on button "Escolher" at bounding box center [141, 58] width 40 height 24
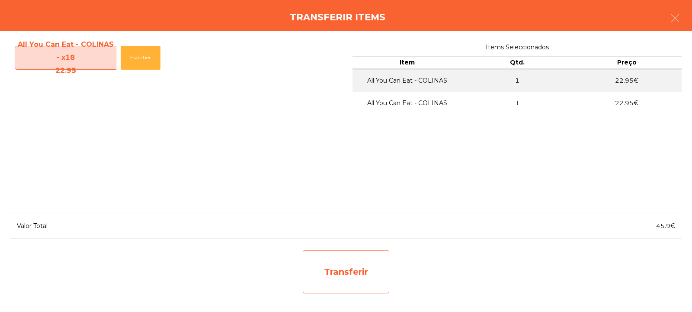
click at [334, 275] on div "Transferir" at bounding box center [346, 271] width 87 height 43
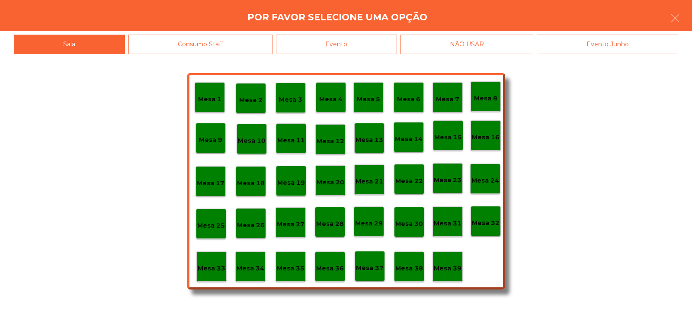
click at [370, 262] on div "Mesa 37" at bounding box center [370, 266] width 28 height 13
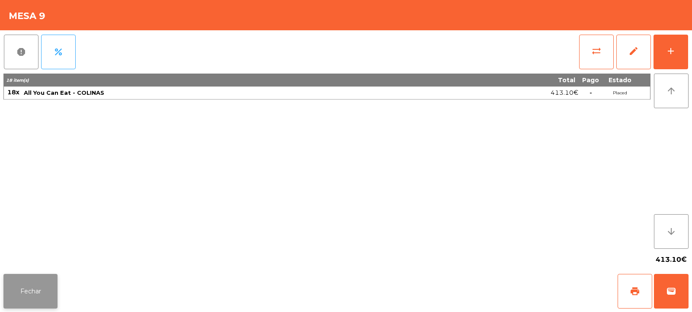
click at [49, 279] on button "Fechar" at bounding box center [30, 291] width 54 height 35
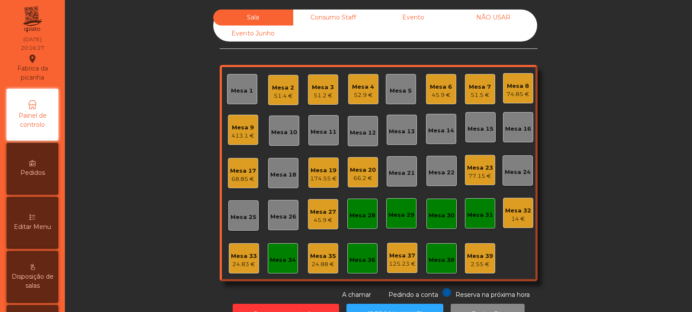
click at [272, 142] on div "Mesa 10" at bounding box center [284, 130] width 30 height 30
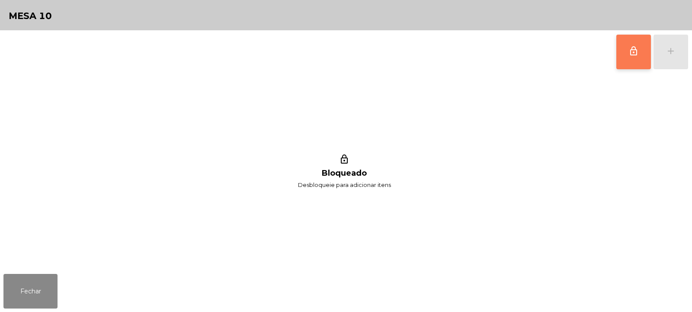
click at [644, 62] on button "lock_outline" at bounding box center [633, 52] width 35 height 35
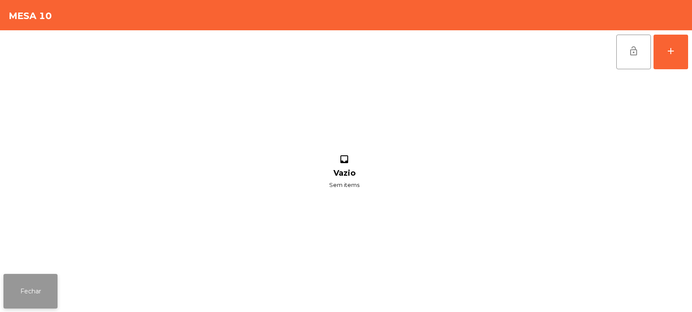
click at [43, 281] on button "Fechar" at bounding box center [30, 291] width 54 height 35
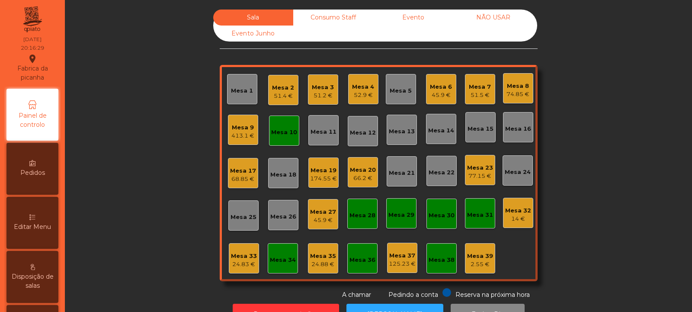
click at [235, 138] on div "413.1 €" at bounding box center [242, 135] width 23 height 9
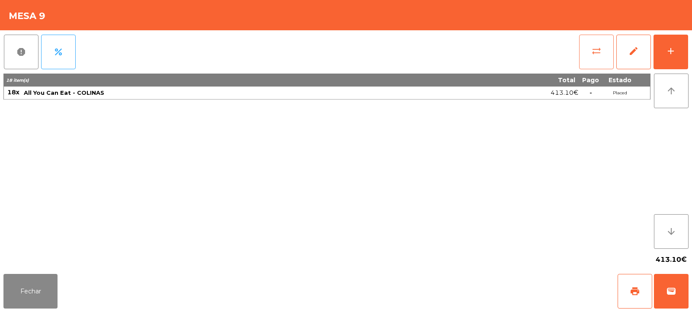
click at [605, 49] on button "sync_alt" at bounding box center [596, 52] width 35 height 35
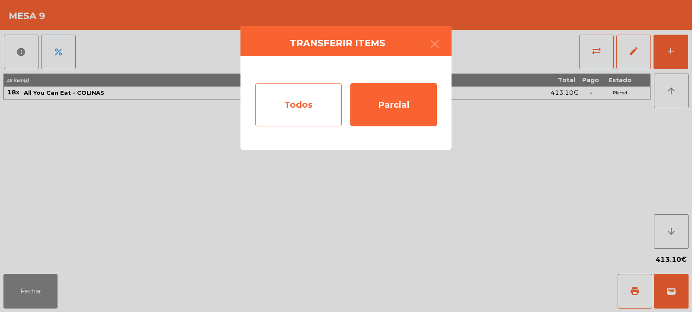
click at [309, 109] on div "Todos" at bounding box center [298, 104] width 87 height 43
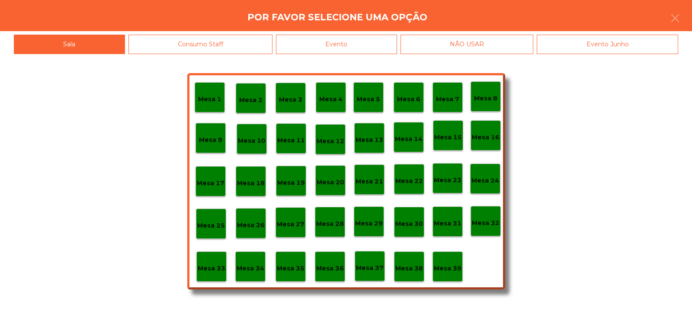
click at [259, 139] on p "Mesa 10" at bounding box center [252, 141] width 28 height 10
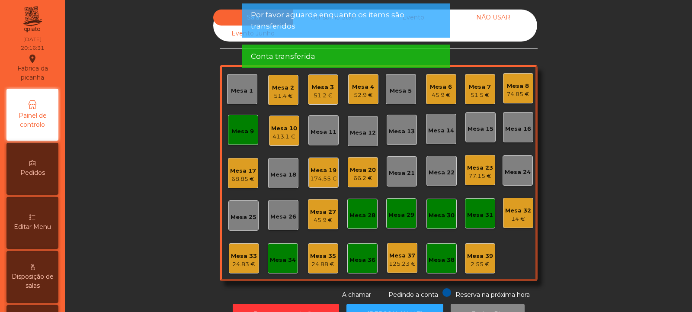
click at [245, 137] on div "Mesa 9" at bounding box center [243, 130] width 30 height 30
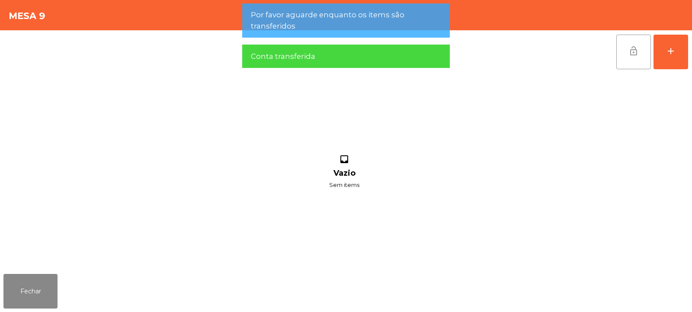
click at [637, 54] on span "lock_open" at bounding box center [633, 51] width 10 height 10
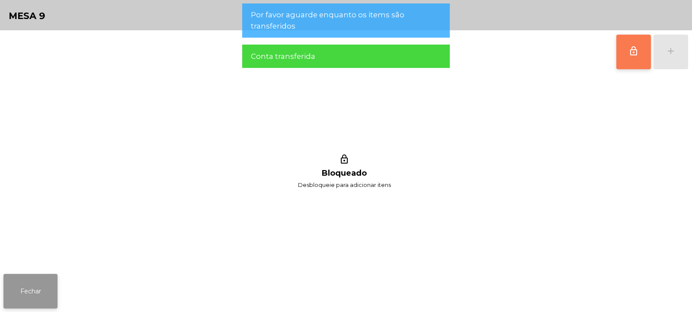
click at [35, 283] on button "Fechar" at bounding box center [30, 291] width 54 height 35
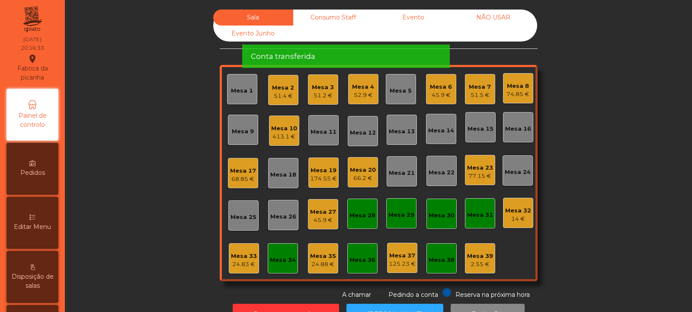
scroll to position [29, 0]
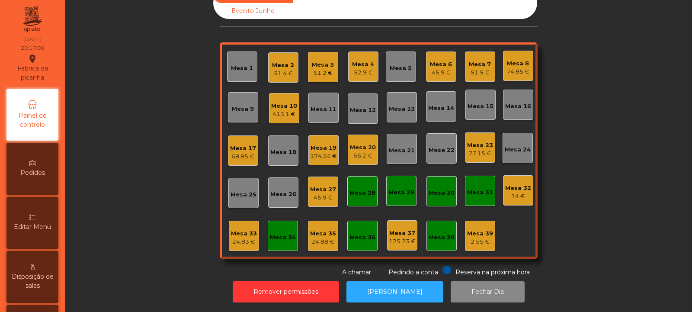
click at [513, 145] on div "Mesa 24" at bounding box center [518, 149] width 26 height 9
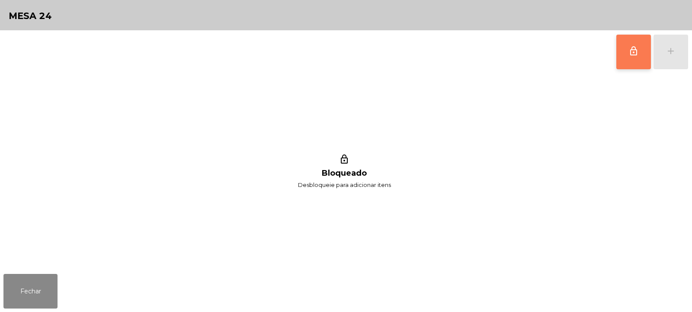
click at [636, 55] on span "lock_outline" at bounding box center [633, 51] width 10 height 10
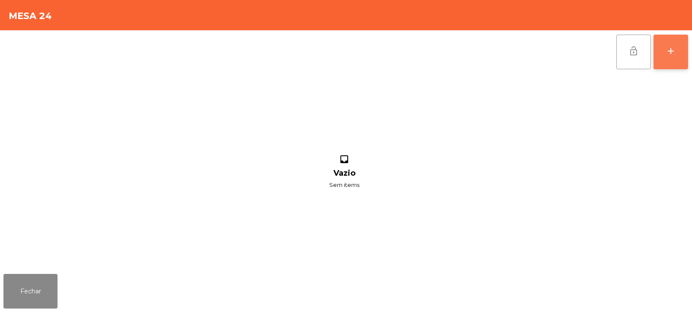
click at [670, 53] on div "add" at bounding box center [671, 51] width 10 height 10
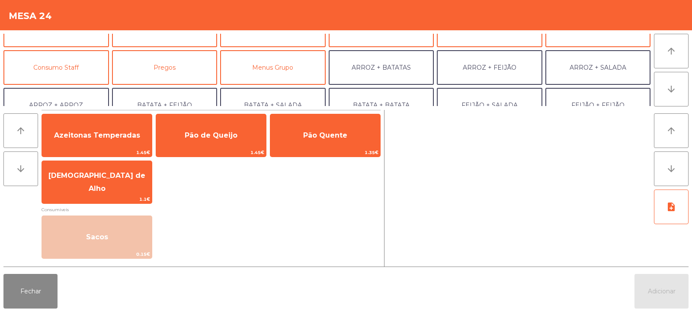
scroll to position [0, 0]
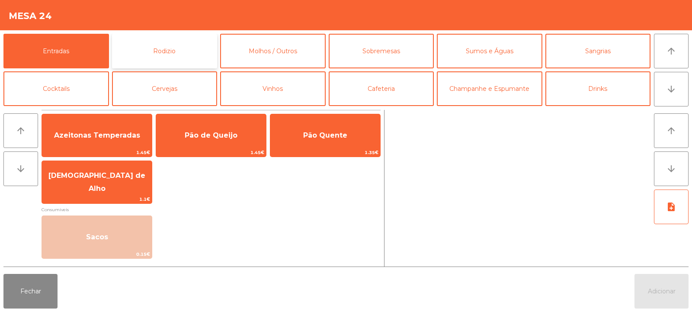
click at [154, 51] on button "Rodizio" at bounding box center [165, 51] width 106 height 35
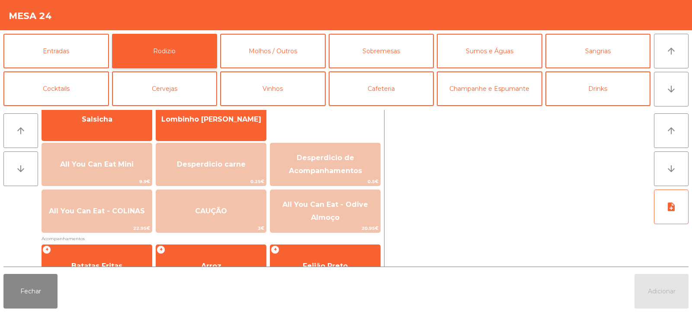
scroll to position [73, 0]
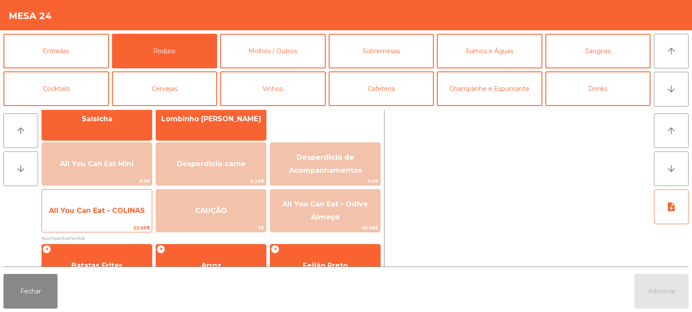
click at [103, 213] on span "All You Can Eat - COLINAS" at bounding box center [97, 210] width 96 height 8
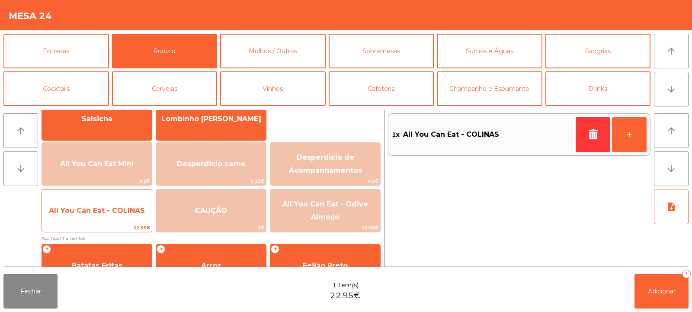
click at [107, 210] on span "All You Can Eat - COLINAS" at bounding box center [97, 210] width 96 height 8
click at [109, 213] on span "All You Can Eat - COLINAS" at bounding box center [97, 210] width 96 height 8
click at [109, 212] on span "All You Can Eat - COLINAS" at bounding box center [97, 210] width 96 height 8
click at [112, 214] on span "All You Can Eat - COLINAS" at bounding box center [97, 210] width 96 height 8
click at [112, 213] on span "All You Can Eat - COLINAS" at bounding box center [97, 210] width 96 height 8
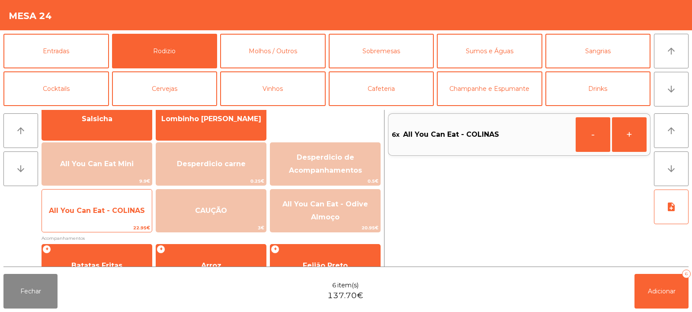
click at [124, 207] on span "All You Can Eat - COLINAS" at bounding box center [97, 210] width 96 height 8
click at [123, 211] on span "All You Can Eat - COLINAS" at bounding box center [97, 210] width 96 height 8
click at [123, 210] on span "All You Can Eat - COLINAS" at bounding box center [97, 210] width 96 height 8
click at [122, 212] on span "All You Can Eat - COLINAS" at bounding box center [97, 210] width 96 height 8
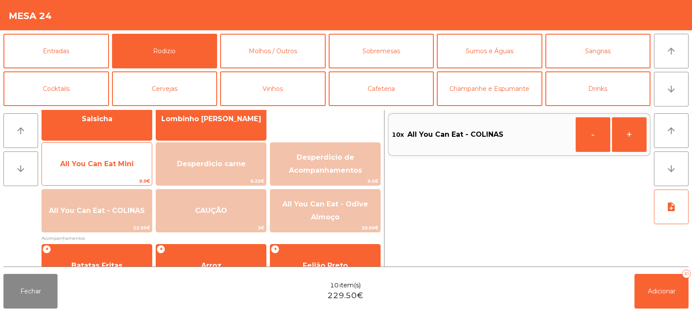
click at [98, 163] on span "All You Can Eat Mini" at bounding box center [97, 164] width 74 height 8
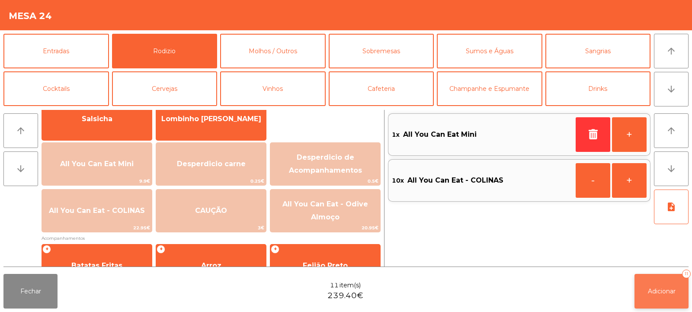
click at [657, 294] on span "Adicionar" at bounding box center [662, 291] width 28 height 8
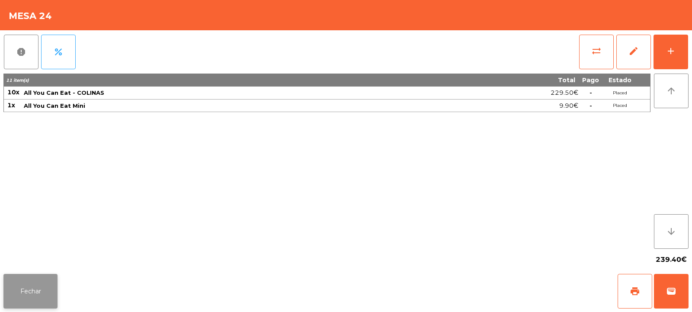
click at [39, 298] on button "Fechar" at bounding box center [30, 291] width 54 height 35
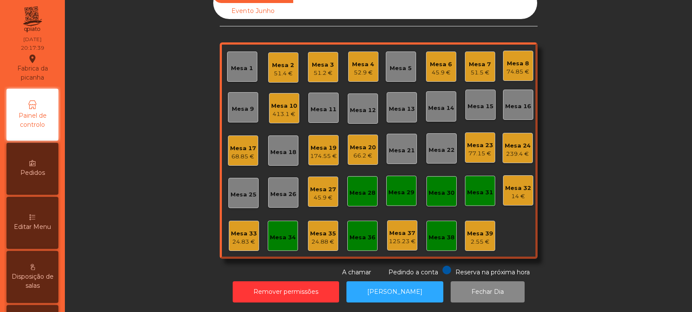
click at [512, 150] on div "239.4 €" at bounding box center [518, 154] width 26 height 9
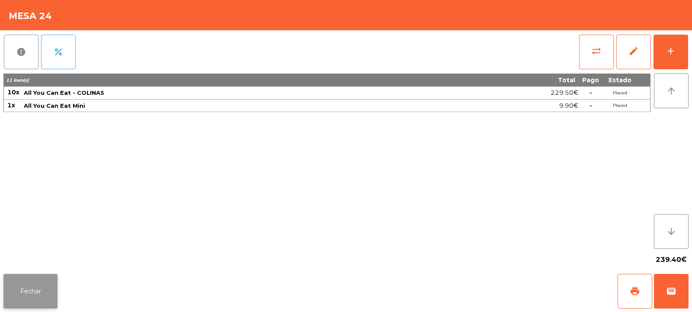
click at [30, 292] on button "Fechar" at bounding box center [30, 291] width 54 height 35
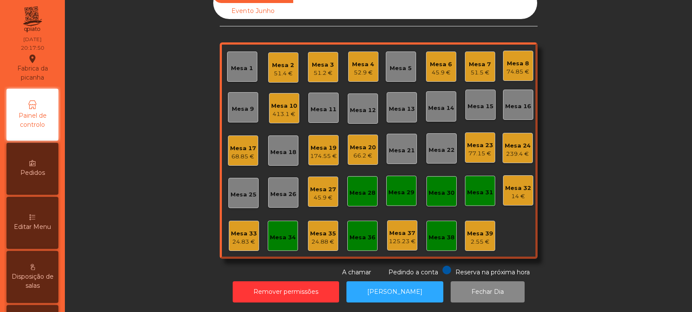
scroll to position [0, 0]
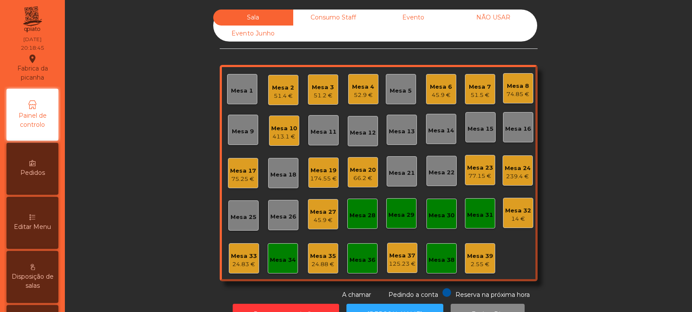
click at [400, 92] on div "Mesa 5" at bounding box center [401, 91] width 22 height 9
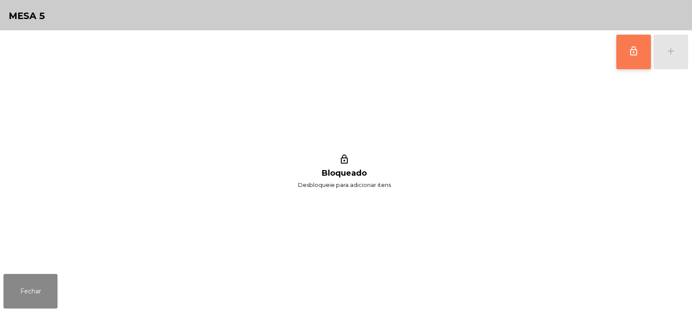
click at [632, 54] on span "lock_outline" at bounding box center [633, 51] width 10 height 10
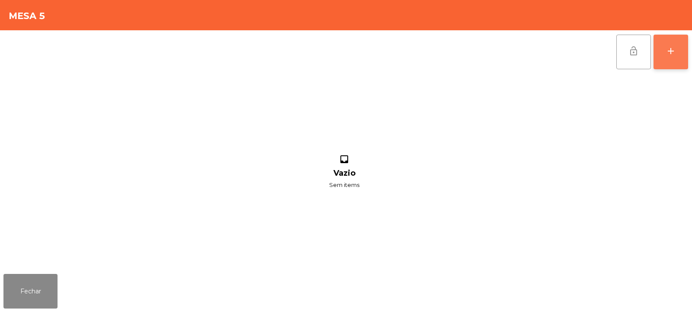
click at [673, 57] on button "add" at bounding box center [671, 52] width 35 height 35
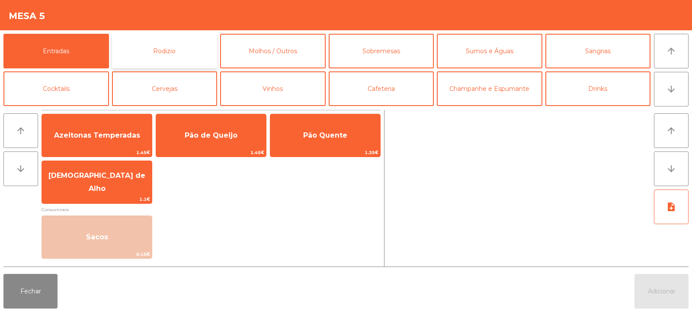
click at [202, 47] on button "Rodizio" at bounding box center [165, 51] width 106 height 35
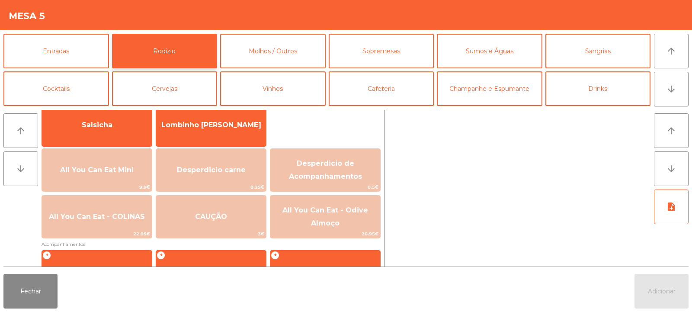
scroll to position [68, 0]
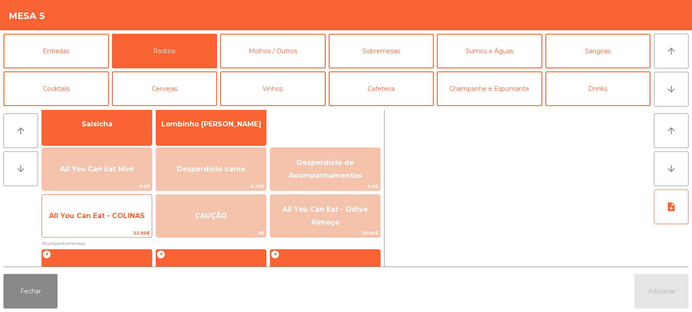
click at [130, 213] on span "All You Can Eat - COLINAS" at bounding box center [97, 216] width 96 height 8
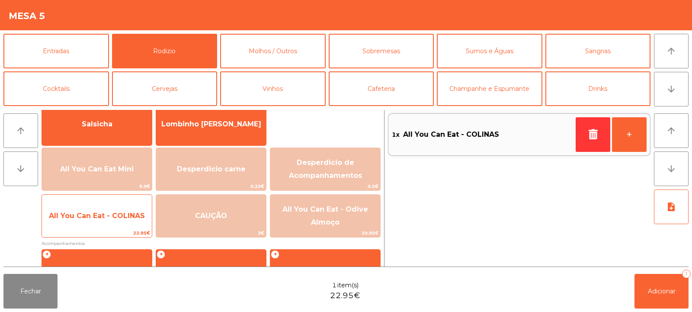
click at [129, 212] on span "All You Can Eat - COLINAS" at bounding box center [97, 216] width 96 height 8
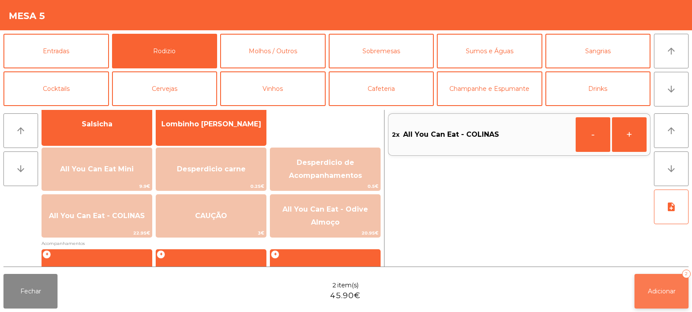
click at [663, 285] on button "Adicionar 2" at bounding box center [662, 291] width 54 height 35
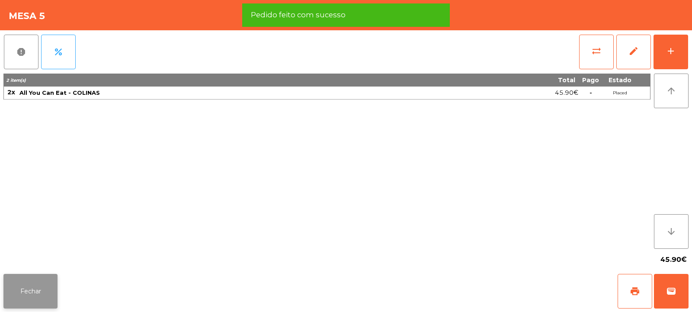
click at [39, 284] on button "Fechar" at bounding box center [30, 291] width 54 height 35
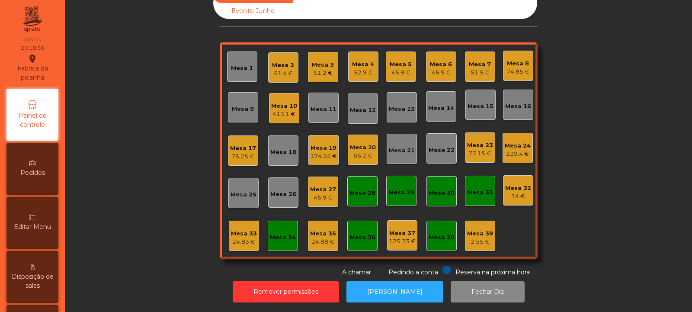
scroll to position [0, 0]
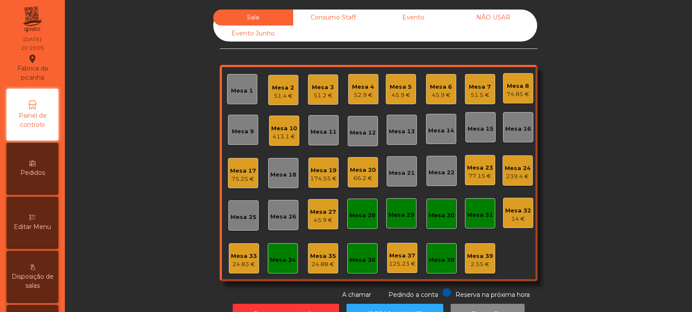
click at [322, 262] on div "24.88 €" at bounding box center [323, 264] width 26 height 9
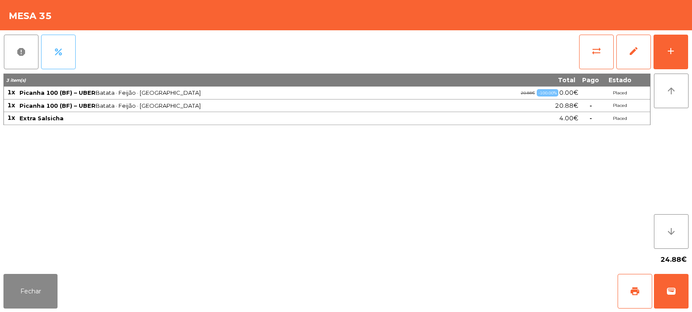
click at [57, 54] on span "percent" at bounding box center [58, 52] width 10 height 10
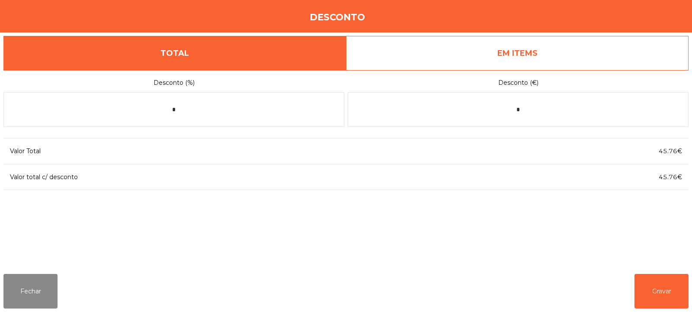
click at [596, 65] on link "EM ITEMS" at bounding box center [517, 53] width 343 height 35
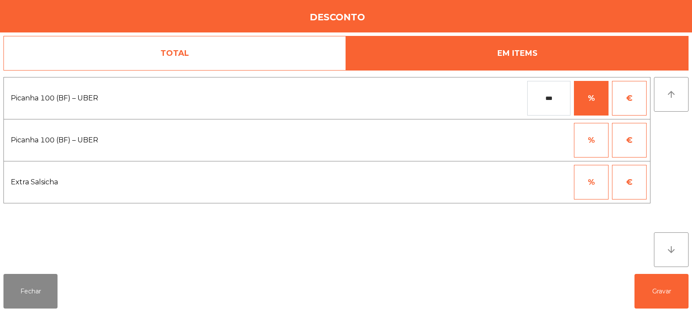
click at [597, 180] on button "%" at bounding box center [591, 182] width 35 height 35
click at [627, 181] on button "€" at bounding box center [629, 182] width 35 height 35
click at [557, 180] on input "*" at bounding box center [548, 182] width 43 height 35
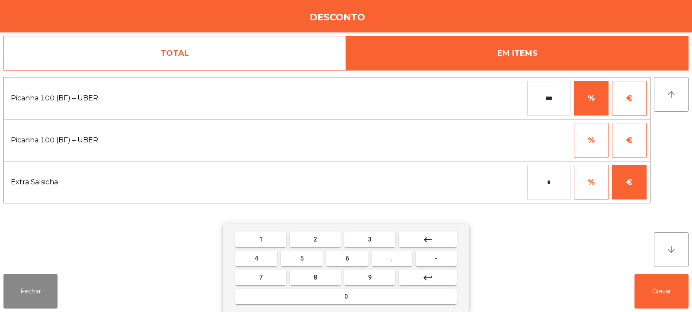
type input "*"
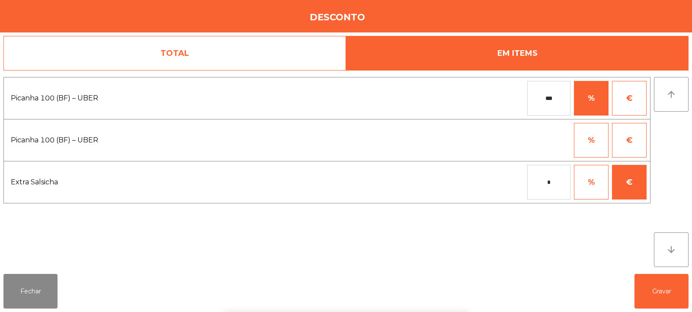
click at [660, 288] on div "1 2 3 keyboard_backspace 4 5 6 . - 7 8 9 keyboard_return 0" at bounding box center [346, 268] width 692 height 88
click at [665, 292] on button "Gravar" at bounding box center [662, 291] width 54 height 35
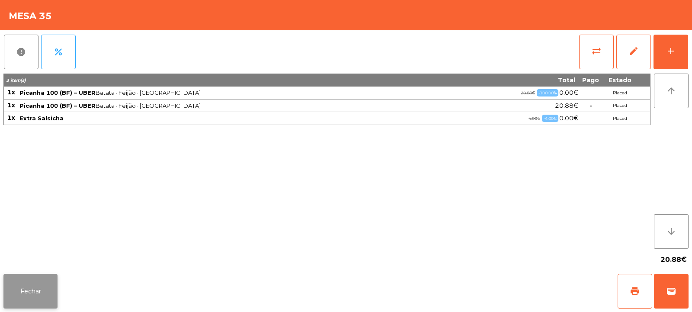
click at [36, 283] on button "Fechar" at bounding box center [30, 291] width 54 height 35
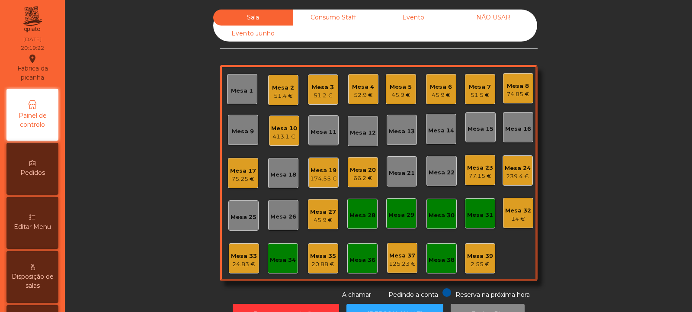
scroll to position [29, 0]
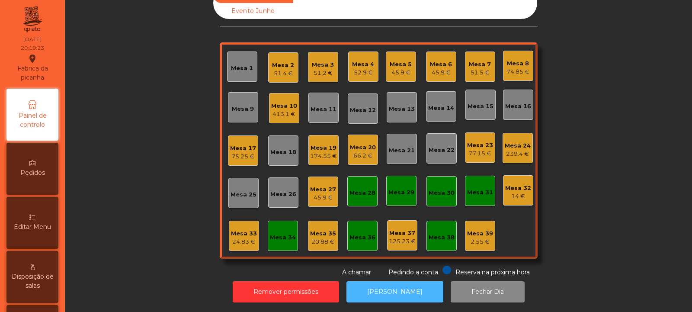
click at [388, 281] on button "[PERSON_NAME]" at bounding box center [394, 291] width 97 height 21
click at [519, 194] on div "14 €" at bounding box center [518, 196] width 26 height 9
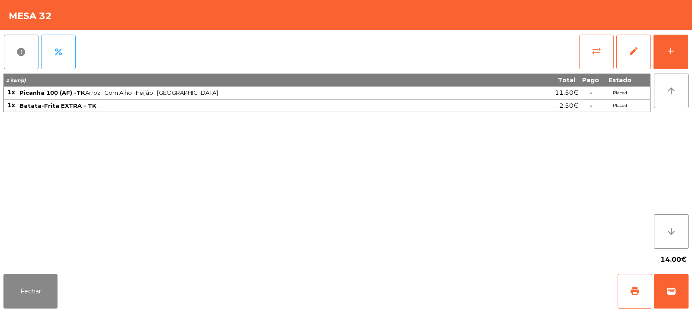
click at [587, 46] on button "sync_alt" at bounding box center [596, 52] width 35 height 35
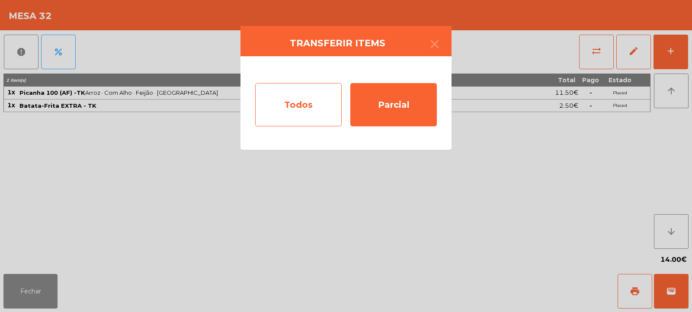
click at [304, 101] on div "Todos" at bounding box center [298, 104] width 87 height 43
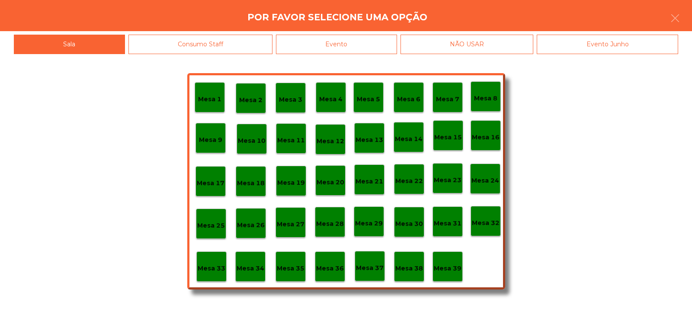
click at [386, 45] on div "Evento" at bounding box center [336, 44] width 121 height 19
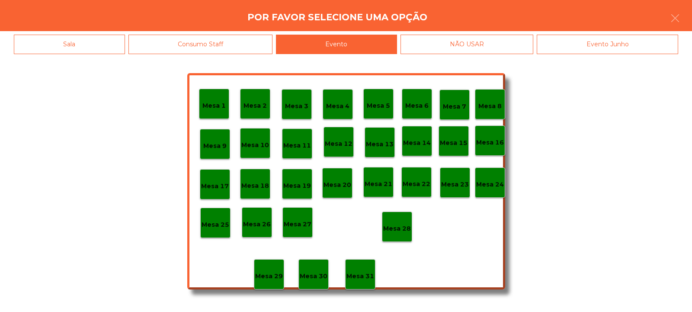
click at [401, 225] on p "Mesa 28" at bounding box center [397, 229] width 28 height 10
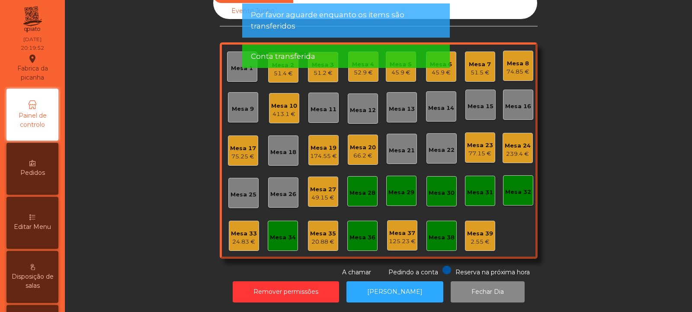
click at [334, 226] on div "Mesa 35 20.88 €" at bounding box center [323, 236] width 30 height 30
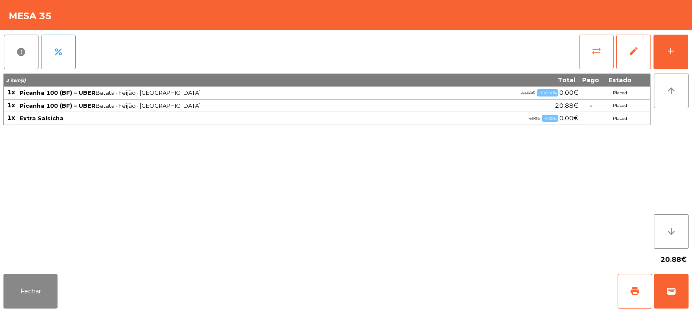
click at [601, 55] on span "sync_alt" at bounding box center [596, 51] width 10 height 10
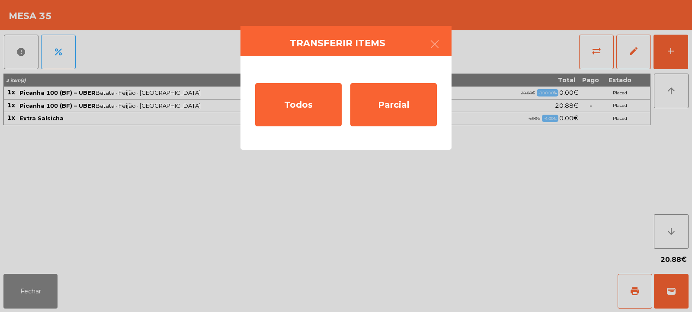
click at [546, 160] on ngb-modal-window "Transferir items Todos Parcial" at bounding box center [346, 156] width 692 height 312
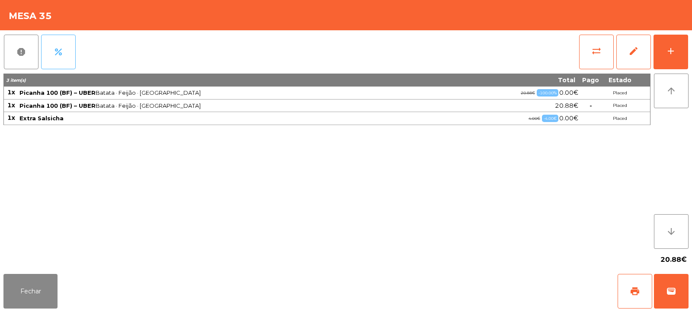
click at [68, 49] on button "percent" at bounding box center [58, 52] width 35 height 35
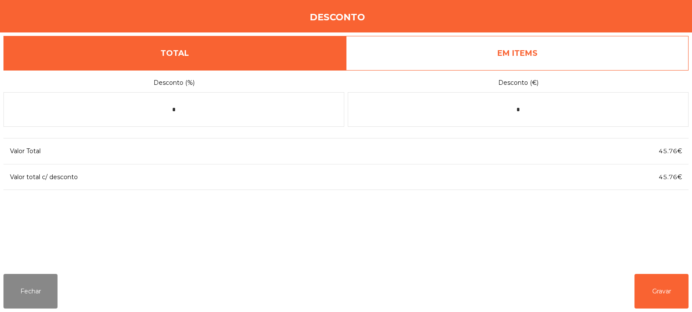
click at [570, 48] on link "EM ITEMS" at bounding box center [517, 53] width 343 height 35
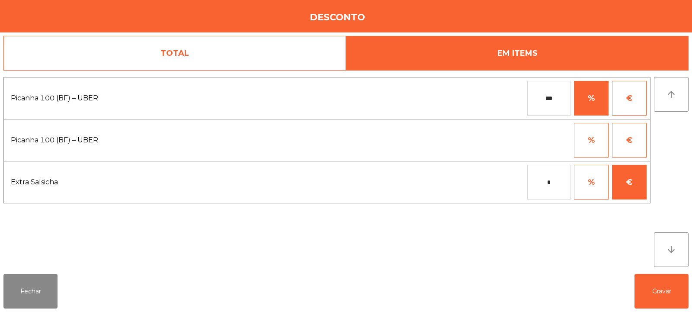
click at [554, 184] on input "*" at bounding box center [548, 182] width 43 height 35
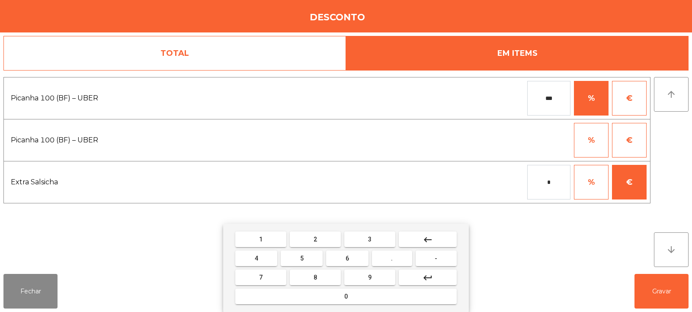
type input "*"
click at [420, 258] on button "-" at bounding box center [436, 258] width 41 height 16
click at [564, 181] on input "*" at bounding box center [548, 182] width 43 height 35
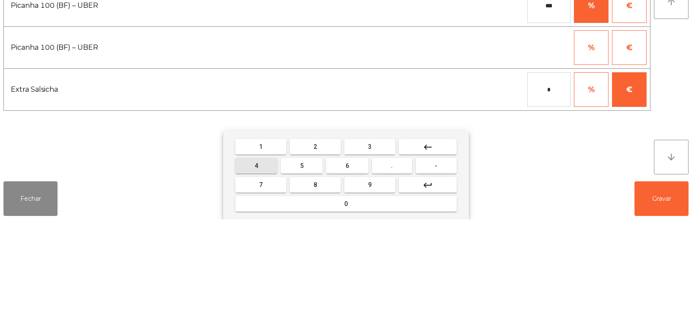
click at [264, 257] on button "4" at bounding box center [256, 258] width 42 height 16
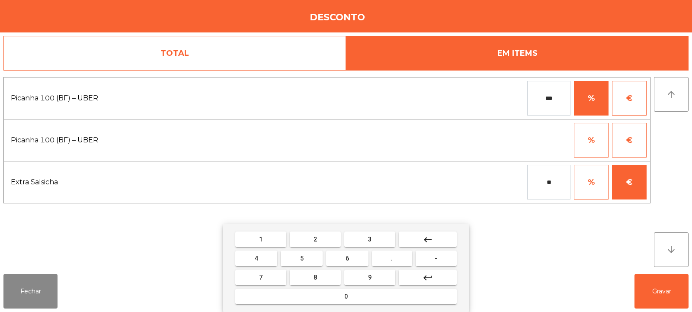
type input "**"
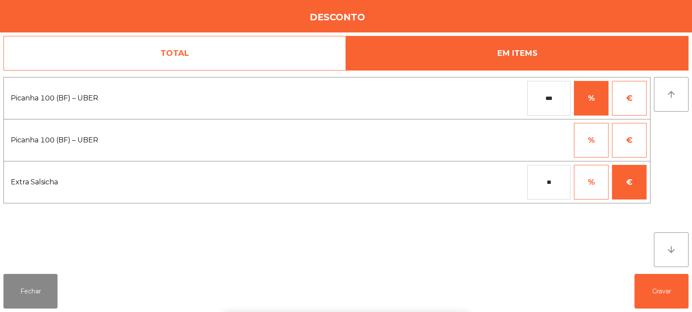
click at [658, 294] on div "1 2 3 keyboard_backspace 4 5 6 . - 7 8 9 keyboard_return 0" at bounding box center [346, 268] width 692 height 88
click at [664, 291] on button "Gravar" at bounding box center [662, 291] width 54 height 35
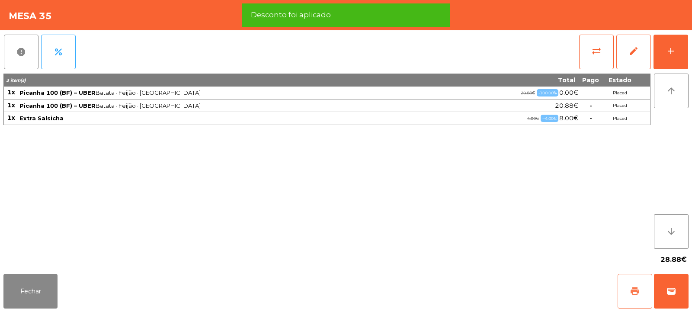
click at [640, 290] on span "print" at bounding box center [635, 291] width 10 height 10
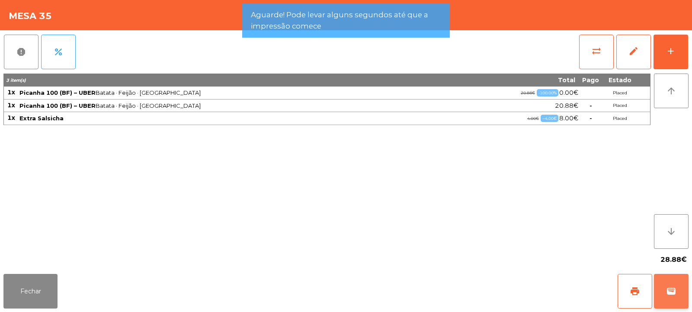
click at [676, 297] on button "wallet" at bounding box center [671, 291] width 35 height 35
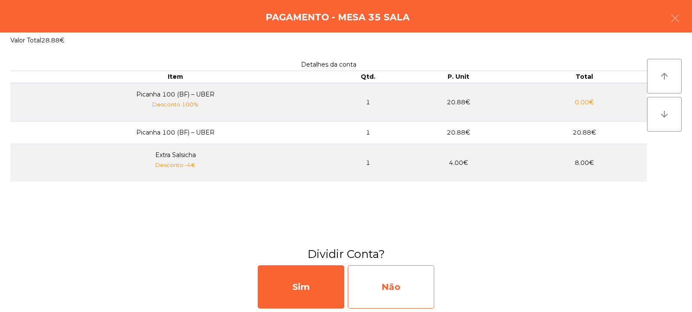
click at [387, 282] on div "Não" at bounding box center [391, 286] width 87 height 43
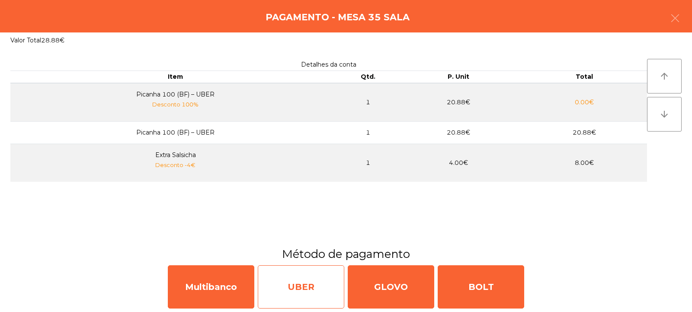
click at [314, 284] on div "UBER" at bounding box center [301, 286] width 87 height 43
select select "**"
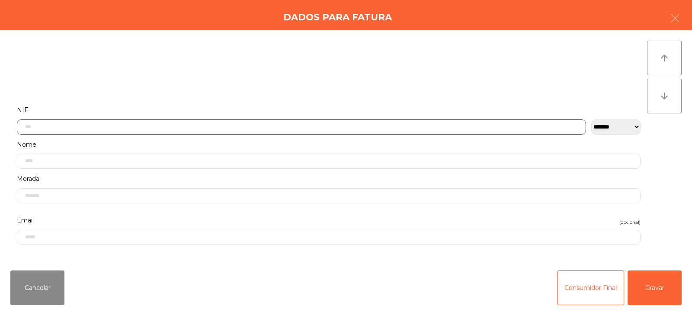
click at [378, 126] on input "text" at bounding box center [301, 126] width 569 height 15
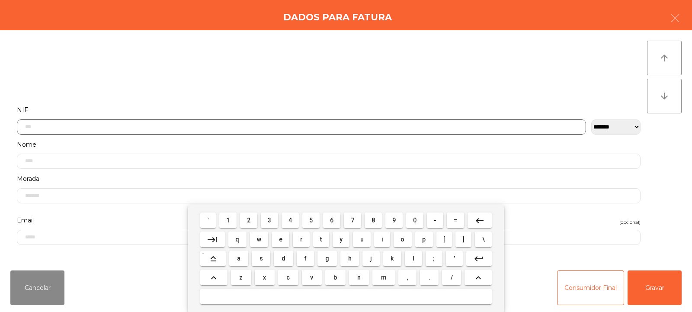
scroll to position [63, 0]
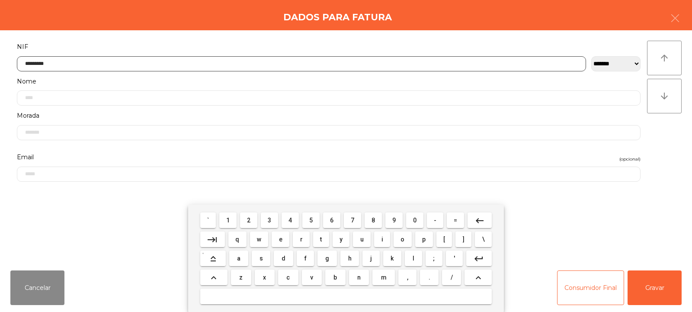
type input "*********"
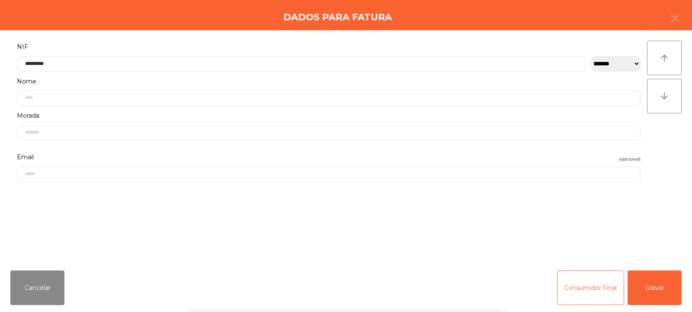
click at [651, 285] on div "` 1 2 3 4 5 6 7 8 9 0 - = keyboard_backspace keyboard_tab q w e r t y u i o p […" at bounding box center [346, 258] width 692 height 107
click at [648, 287] on button "Gravar" at bounding box center [655, 287] width 54 height 35
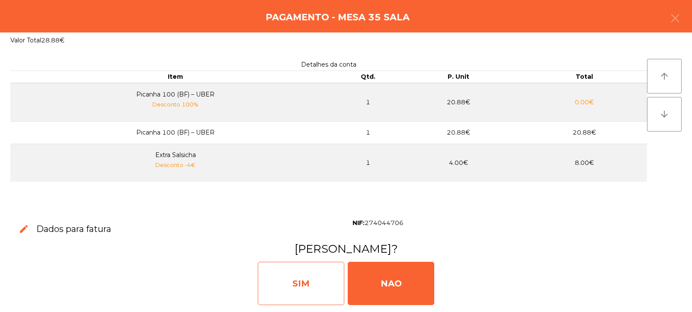
click at [321, 274] on div "SIM" at bounding box center [301, 283] width 87 height 43
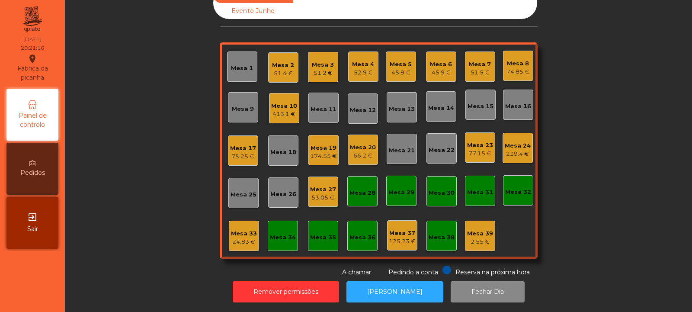
click at [238, 237] on div "24.83 €" at bounding box center [244, 241] width 26 height 9
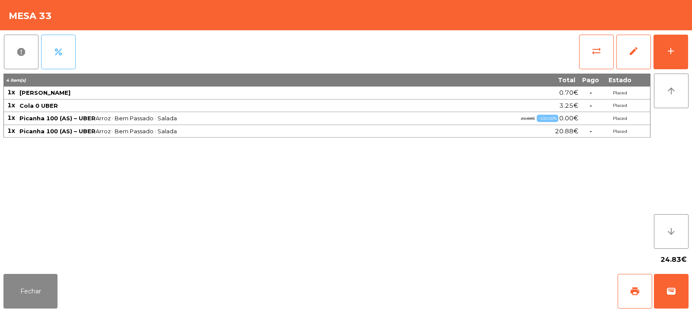
click at [62, 53] on span "percent" at bounding box center [58, 52] width 10 height 10
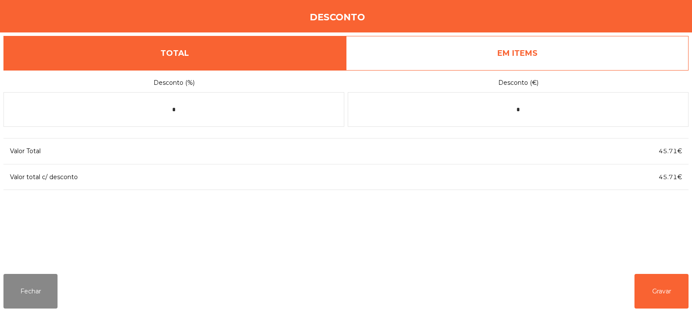
click at [599, 51] on link "EM ITEMS" at bounding box center [517, 53] width 343 height 35
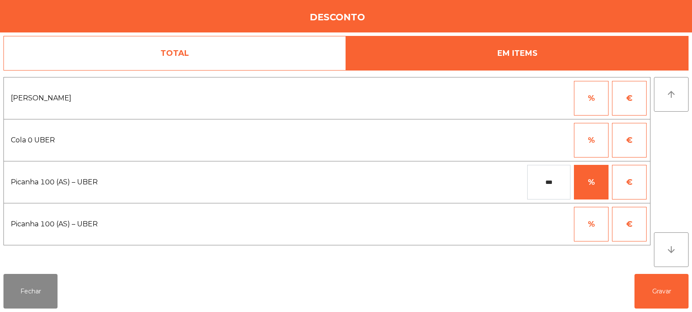
click at [635, 221] on button "€" at bounding box center [629, 224] width 35 height 35
click at [560, 225] on body "Fabrica da picanha location_on 29/09/2025 20:21:45 Painel de controlo Pedidos e…" at bounding box center [346, 156] width 692 height 312
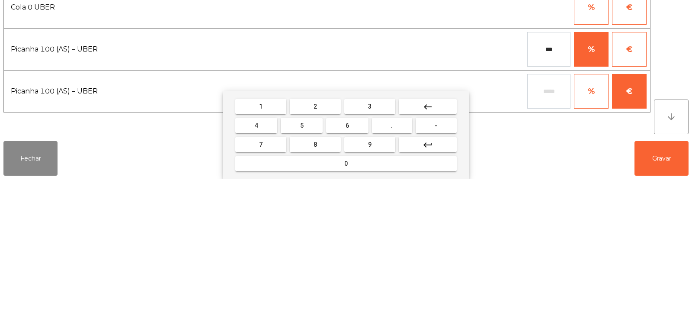
click at [382, 239] on button "3" at bounding box center [369, 239] width 51 height 16
click at [445, 260] on button "-" at bounding box center [436, 258] width 41 height 16
click at [380, 238] on button "3" at bounding box center [369, 239] width 51 height 16
click at [399, 256] on button "." at bounding box center [392, 258] width 40 height 16
click at [261, 277] on span "7" at bounding box center [260, 277] width 3 height 7
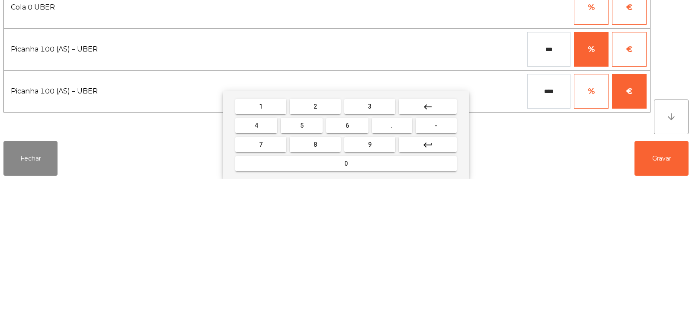
click at [302, 258] on span "5" at bounding box center [301, 258] width 3 height 7
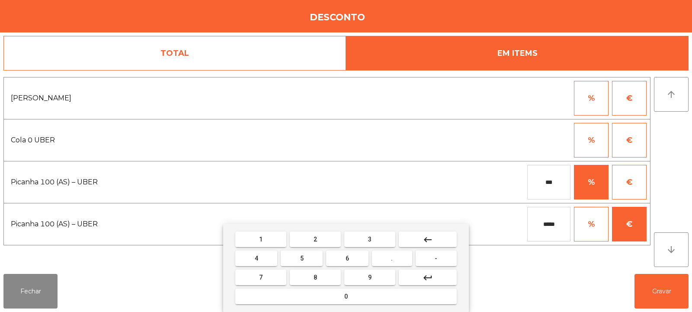
type input "*****"
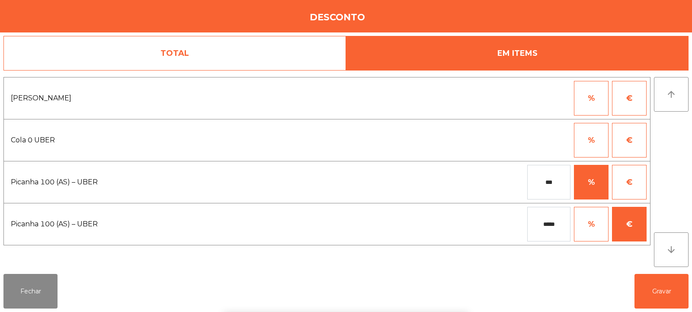
click at [657, 292] on div "1 2 3 keyboard_backspace 4 5 6 . - 7 8 9 keyboard_return 0" at bounding box center [346, 268] width 692 height 88
click at [665, 291] on button "Gravar" at bounding box center [662, 291] width 54 height 35
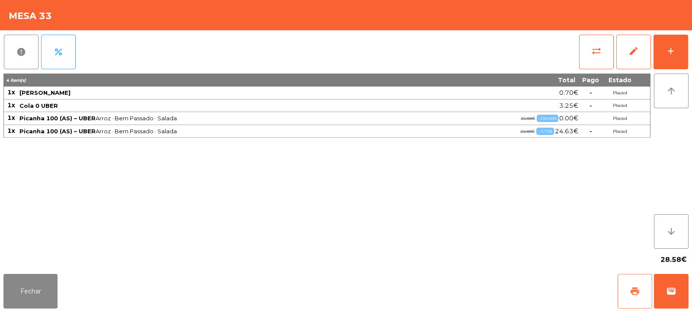
click at [635, 292] on span "print" at bounding box center [635, 291] width 10 height 10
click at [672, 289] on span "wallet" at bounding box center [671, 291] width 10 height 10
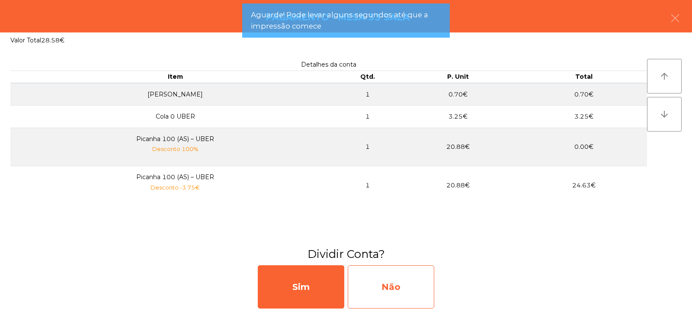
click at [406, 284] on div "Não" at bounding box center [391, 286] width 87 height 43
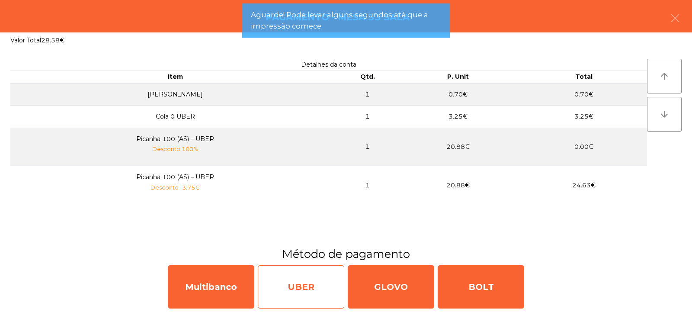
click at [308, 288] on div "UBER" at bounding box center [301, 286] width 87 height 43
select select "**"
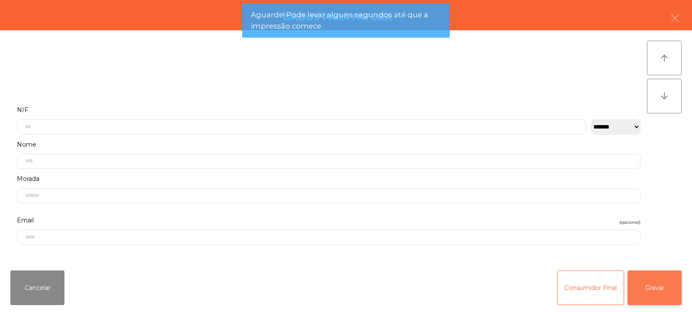
click at [648, 290] on button "Gravar" at bounding box center [655, 287] width 54 height 35
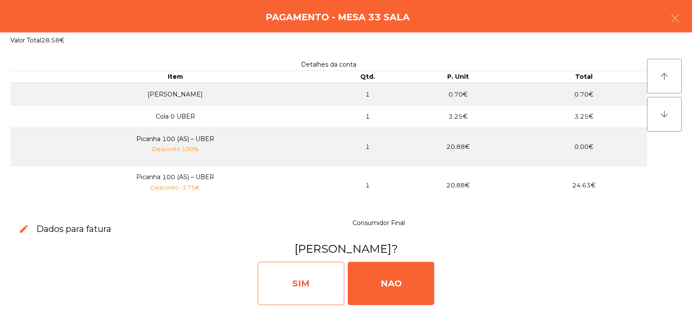
click at [305, 277] on div "SIM" at bounding box center [301, 283] width 87 height 43
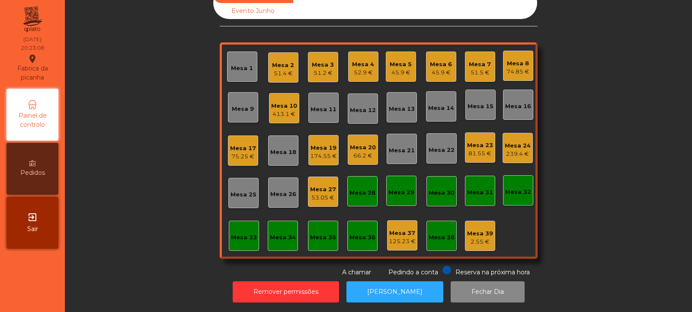
scroll to position [0, 0]
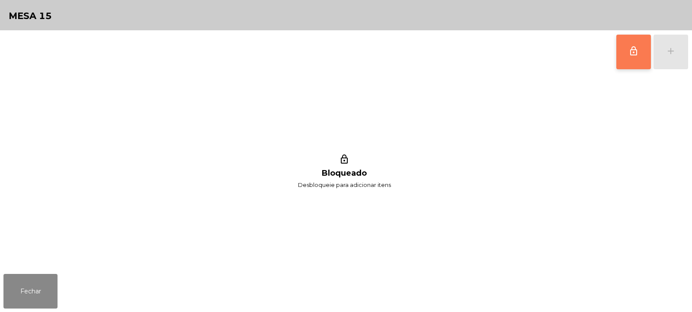
click at [629, 52] on span "lock_outline" at bounding box center [633, 51] width 10 height 10
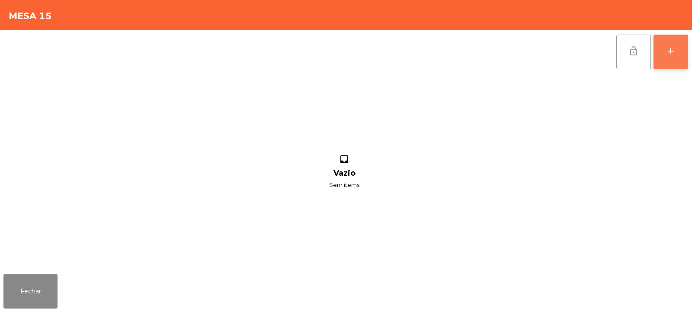
click at [675, 53] on div "add" at bounding box center [671, 51] width 10 height 10
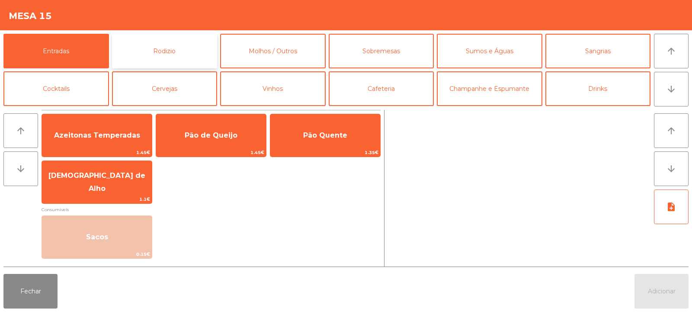
click at [180, 59] on button "Rodizio" at bounding box center [165, 51] width 106 height 35
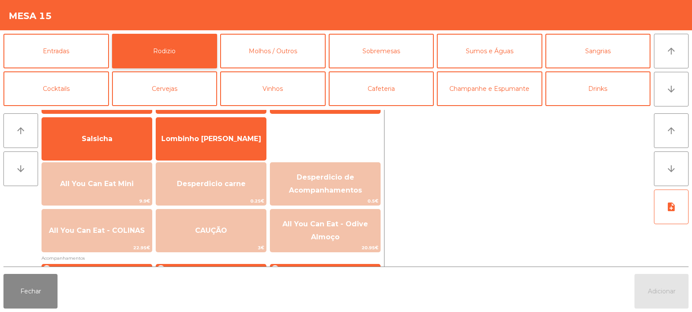
scroll to position [60, 0]
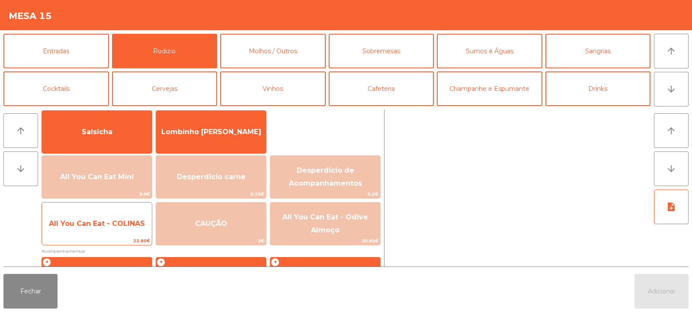
click at [105, 220] on span "All You Can Eat - COLINAS" at bounding box center [97, 223] width 96 height 8
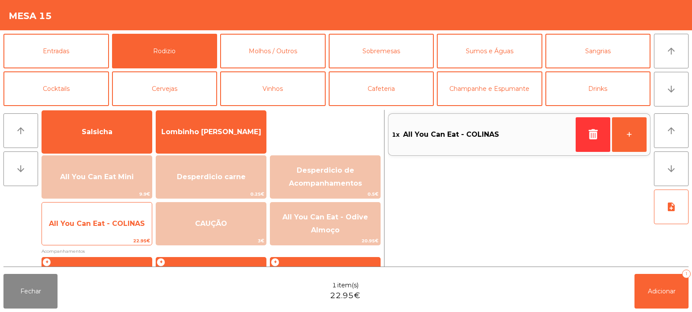
click at [107, 222] on span "All You Can Eat - COLINAS" at bounding box center [97, 223] width 96 height 8
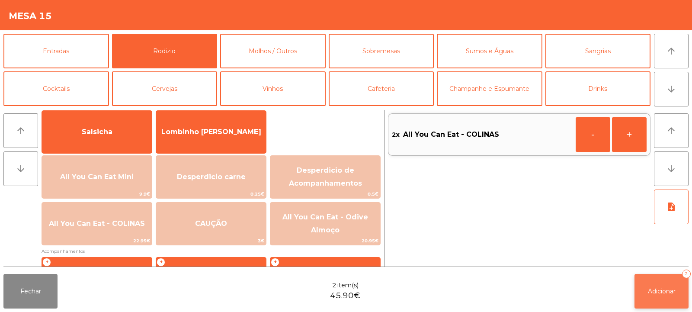
click at [654, 287] on span "Adicionar" at bounding box center [662, 291] width 28 height 8
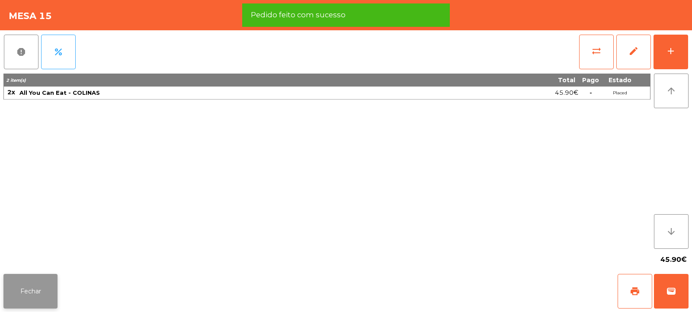
click at [32, 299] on button "Fechar" at bounding box center [30, 291] width 54 height 35
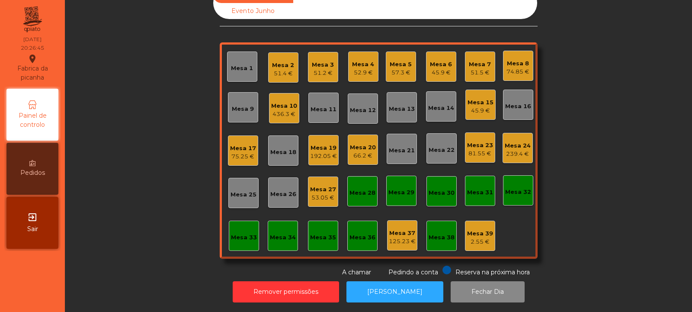
scroll to position [0, 0]
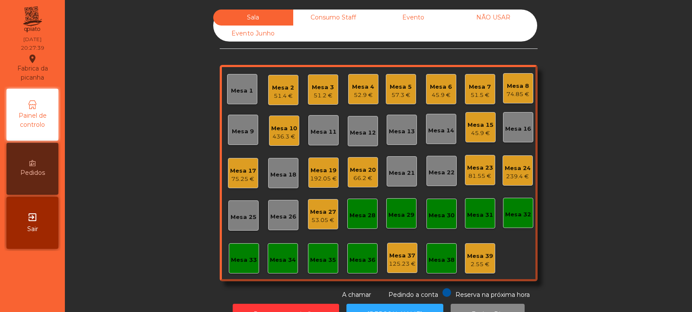
click at [433, 90] on div "Mesa 6" at bounding box center [441, 87] width 22 height 9
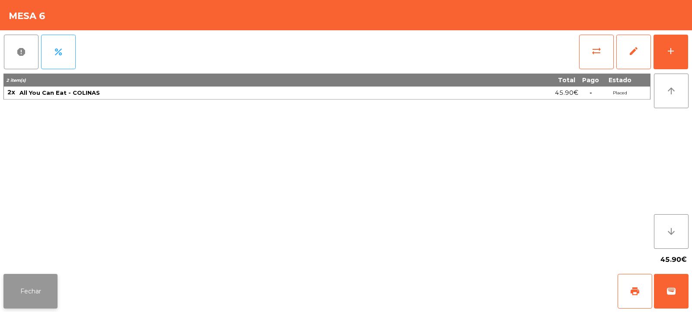
click at [25, 295] on button "Fechar" at bounding box center [30, 291] width 54 height 35
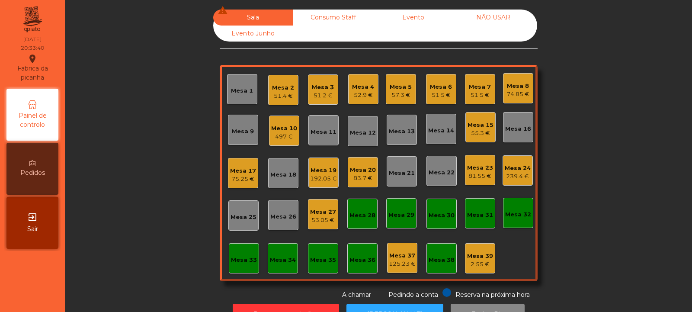
click at [472, 94] on div "51.5 €" at bounding box center [480, 95] width 22 height 9
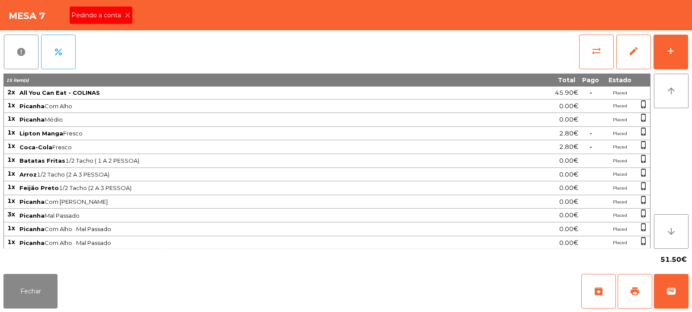
click at [125, 15] on icon at bounding box center [128, 15] width 6 height 6
click at [625, 281] on button "print" at bounding box center [635, 291] width 35 height 35
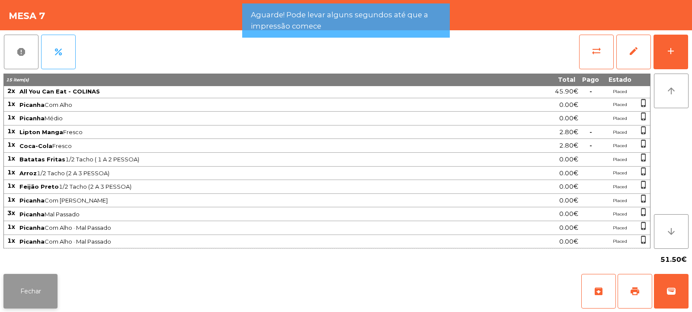
click at [39, 283] on button "Fechar" at bounding box center [30, 291] width 54 height 35
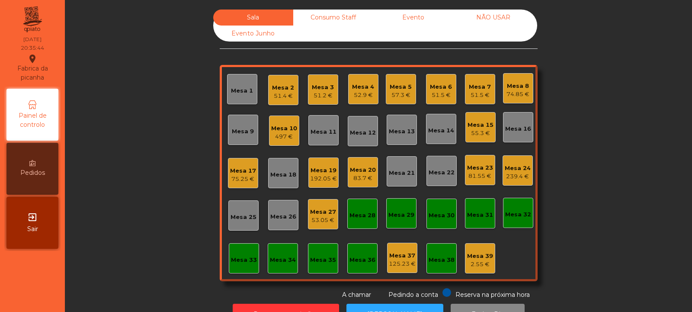
scroll to position [0, 0]
click at [479, 93] on div "51.5 €" at bounding box center [480, 95] width 22 height 9
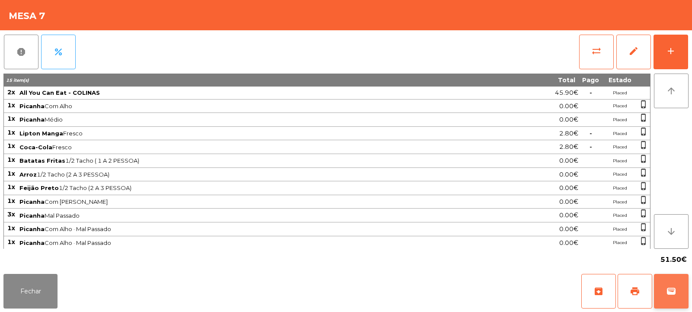
click at [672, 294] on span "wallet" at bounding box center [671, 291] width 10 height 10
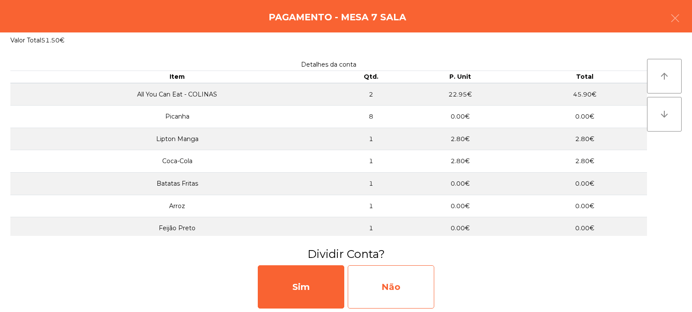
click at [404, 279] on div "Não" at bounding box center [391, 286] width 87 height 43
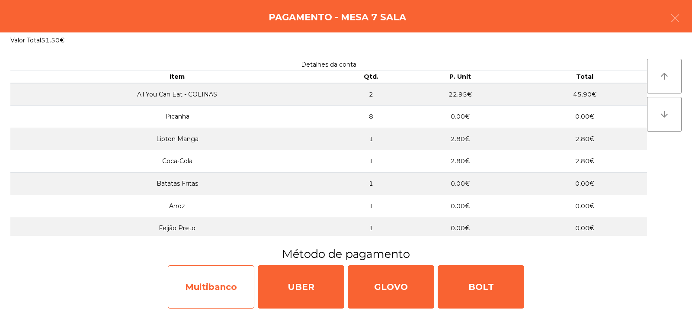
click at [232, 283] on div "Multibanco" at bounding box center [211, 286] width 87 height 43
select select "**"
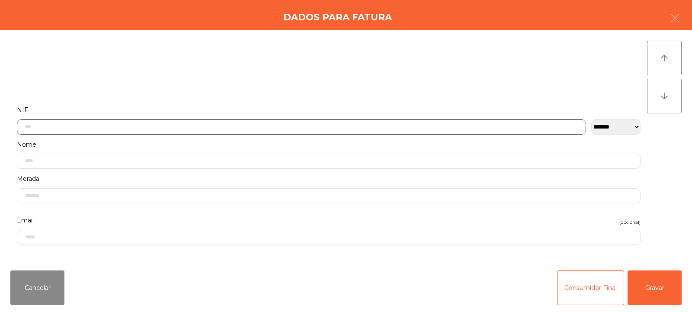
click at [343, 125] on input "text" at bounding box center [301, 126] width 569 height 15
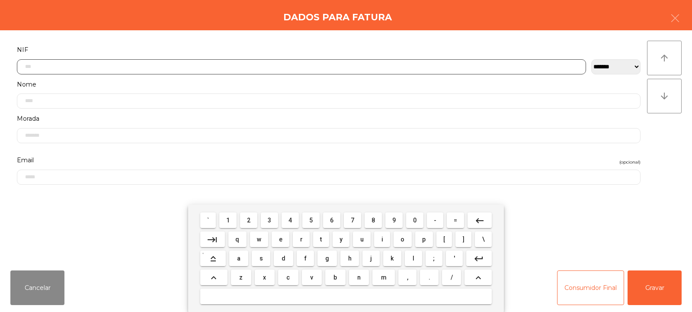
scroll to position [63, 0]
type input "*********"
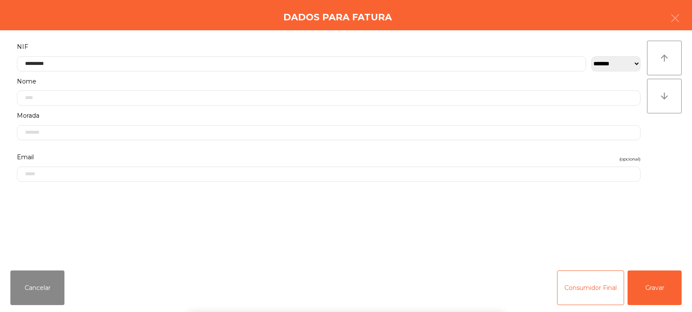
click at [650, 285] on div "` 1 2 3 4 5 6 7 8 9 0 - = keyboard_backspace keyboard_tab q w e r t y u i o p […" at bounding box center [346, 258] width 692 height 107
click at [654, 288] on button "Gravar" at bounding box center [655, 287] width 54 height 35
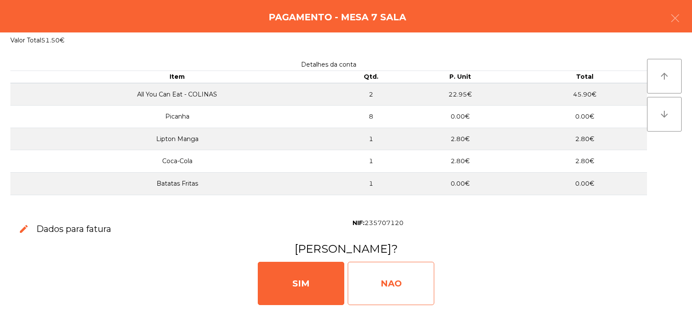
click at [405, 282] on div "NAO" at bounding box center [391, 283] width 87 height 43
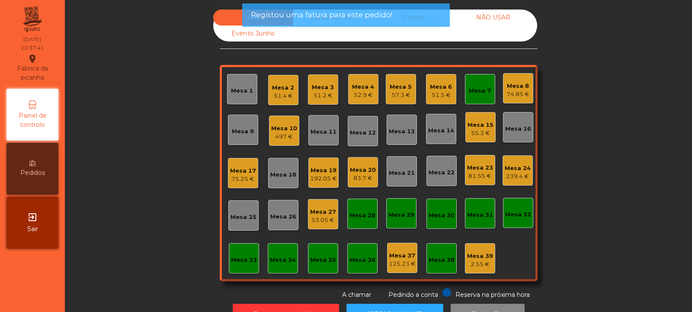
click at [475, 92] on div "Mesa 7" at bounding box center [480, 91] width 22 height 9
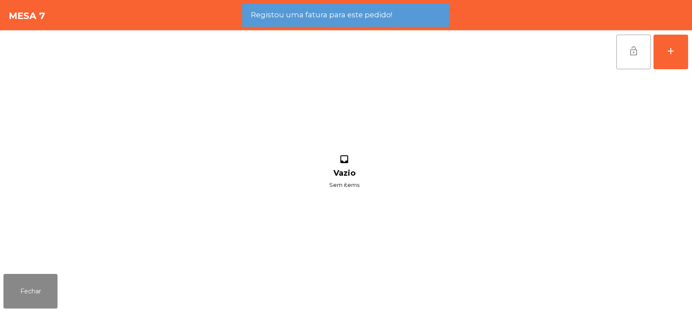
click at [634, 54] on span "lock_open" at bounding box center [633, 51] width 10 height 10
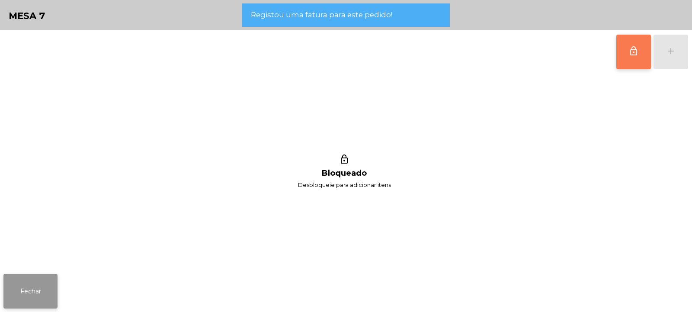
click at [39, 286] on button "Fechar" at bounding box center [30, 291] width 54 height 35
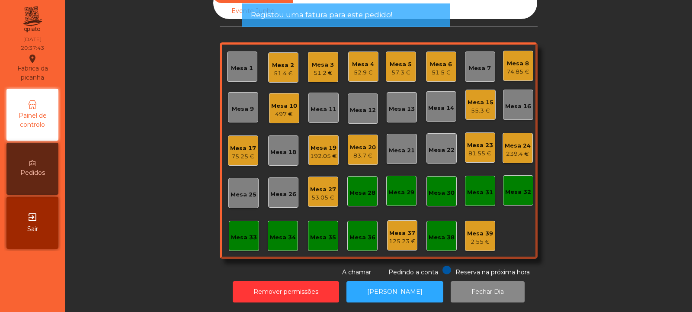
scroll to position [0, 0]
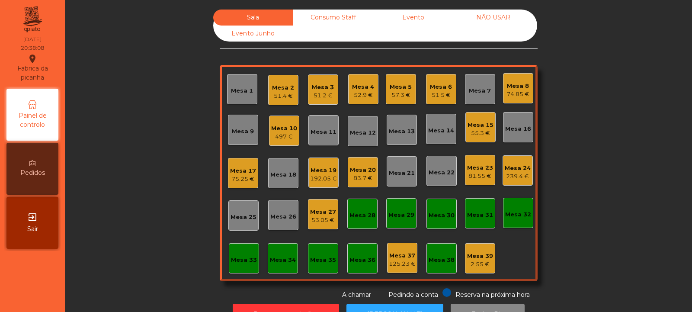
click at [287, 127] on div "Mesa 10" at bounding box center [284, 128] width 26 height 9
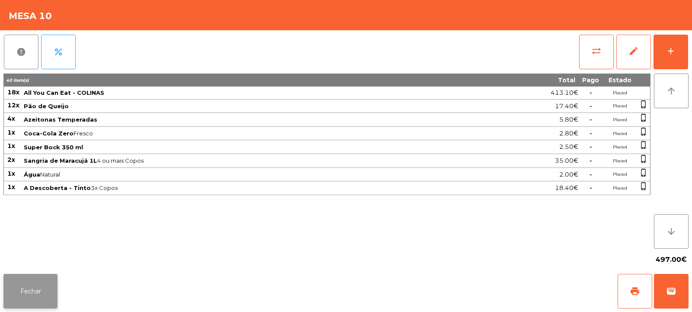
click at [35, 286] on button "Fechar" at bounding box center [30, 291] width 54 height 35
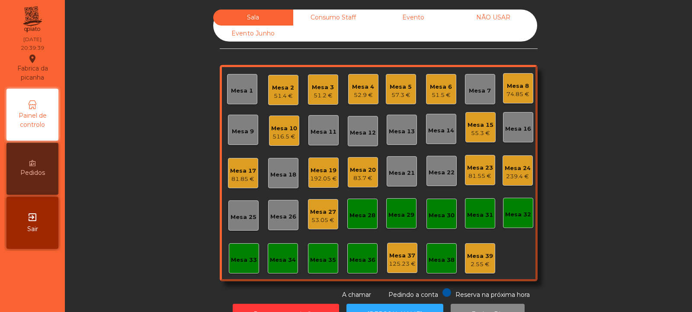
click at [512, 173] on div "239.4 €" at bounding box center [518, 176] width 26 height 9
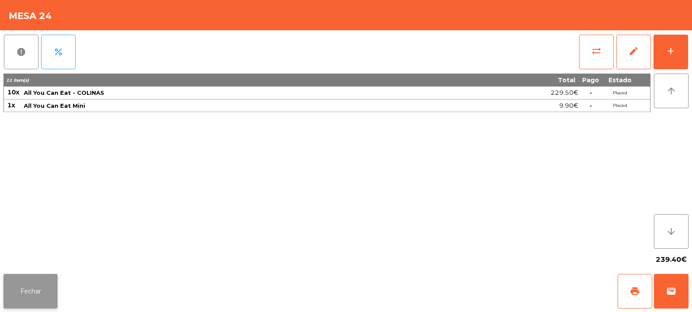
click at [42, 302] on button "Fechar" at bounding box center [30, 291] width 54 height 35
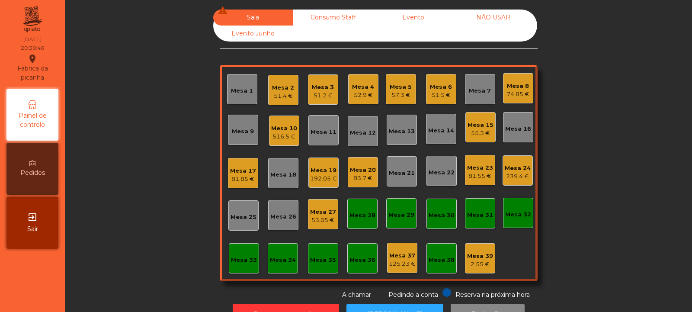
click at [519, 161] on div "Mesa 24 239.4 €" at bounding box center [518, 170] width 26 height 20
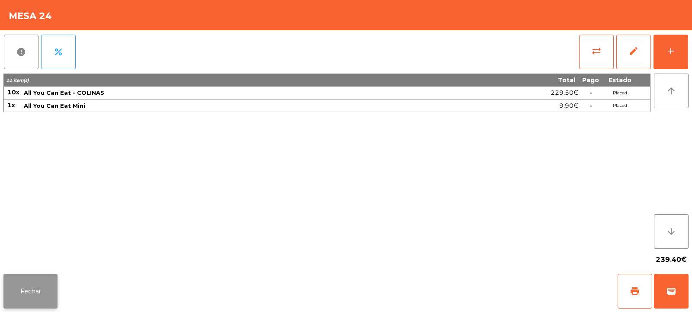
click at [44, 284] on button "Fechar" at bounding box center [30, 291] width 54 height 35
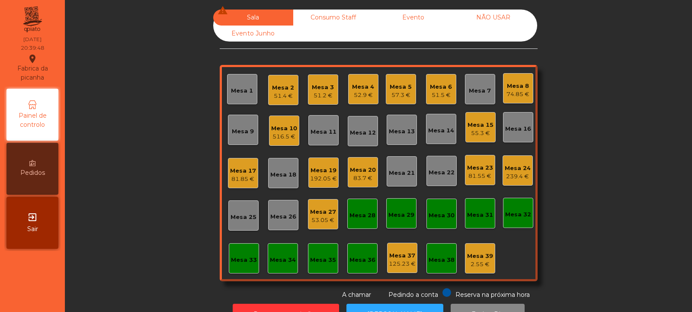
click at [327, 213] on div "Mesa 27" at bounding box center [323, 212] width 26 height 9
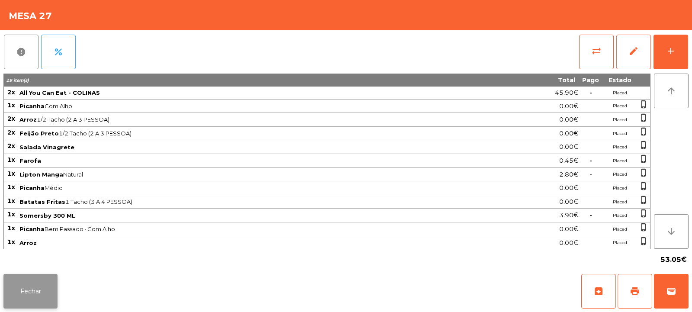
click at [38, 294] on button "Fechar" at bounding box center [30, 291] width 54 height 35
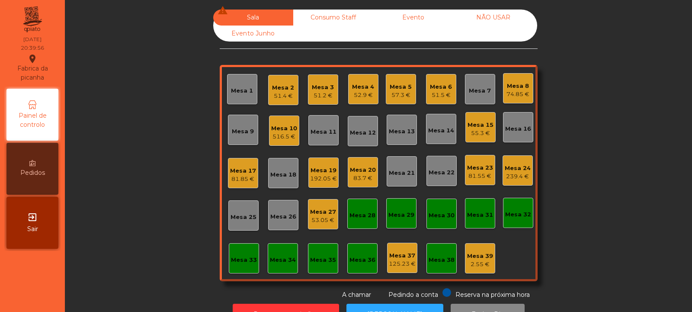
click at [362, 92] on div "52.9 €" at bounding box center [363, 95] width 22 height 9
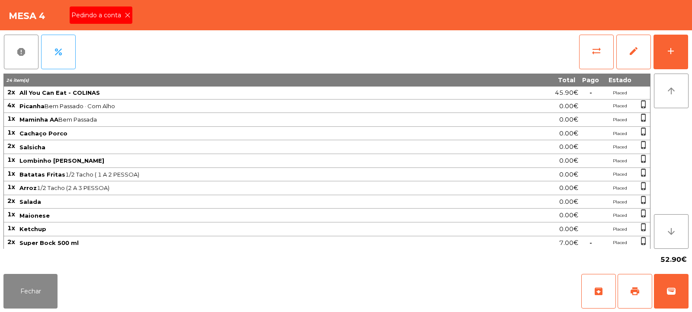
click at [127, 14] on icon at bounding box center [128, 15] width 6 height 6
click at [642, 289] on button "print" at bounding box center [635, 291] width 35 height 35
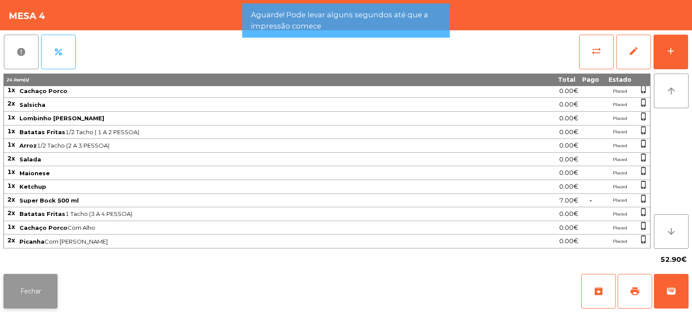
click at [42, 280] on button "Fechar" at bounding box center [30, 291] width 54 height 35
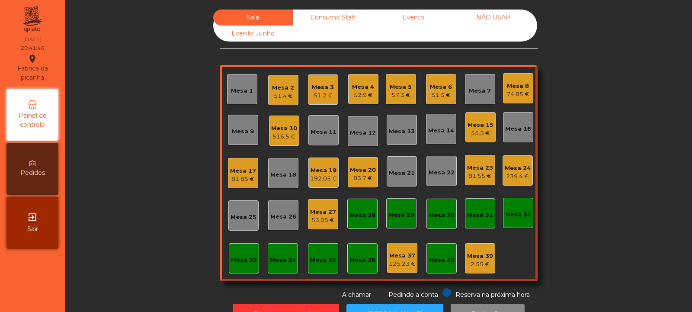
click at [368, 93] on div "52.9 €" at bounding box center [363, 95] width 22 height 9
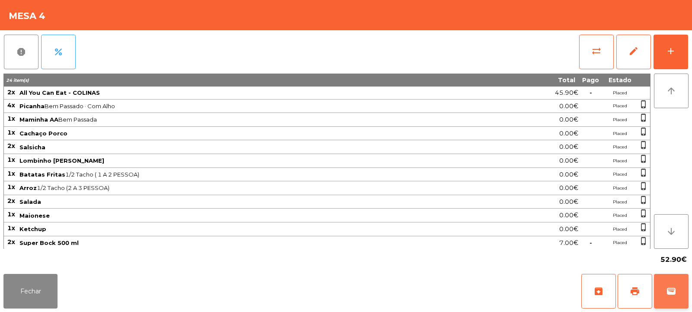
click at [669, 290] on span "wallet" at bounding box center [671, 291] width 10 height 10
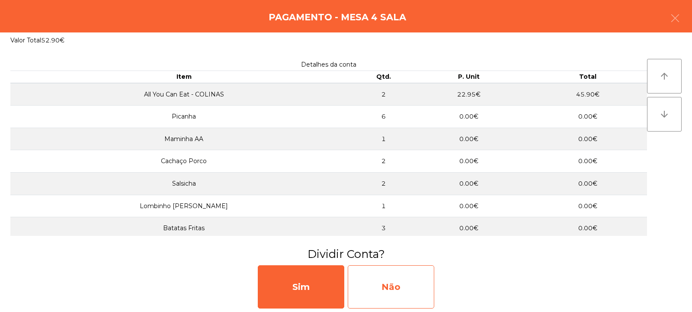
click at [402, 276] on div "Não" at bounding box center [391, 286] width 87 height 43
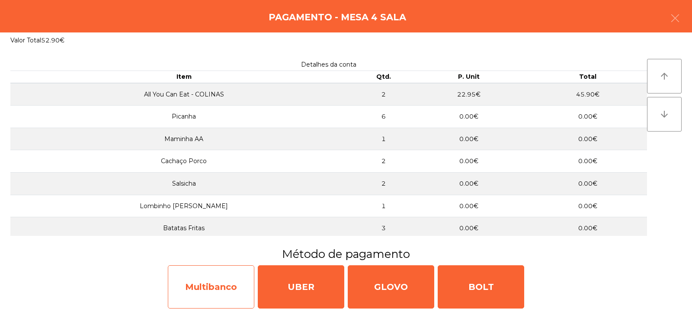
click at [233, 285] on div "Multibanco" at bounding box center [211, 286] width 87 height 43
select select "**"
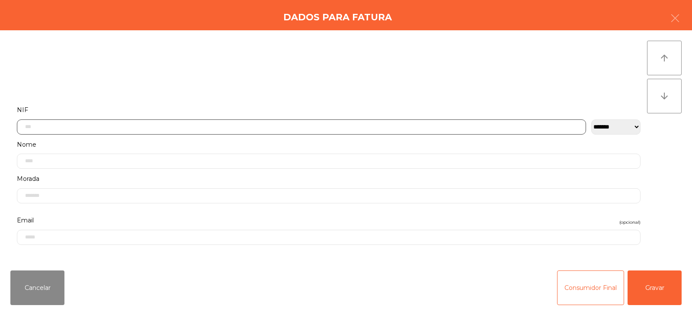
click at [399, 126] on input "text" at bounding box center [301, 126] width 569 height 15
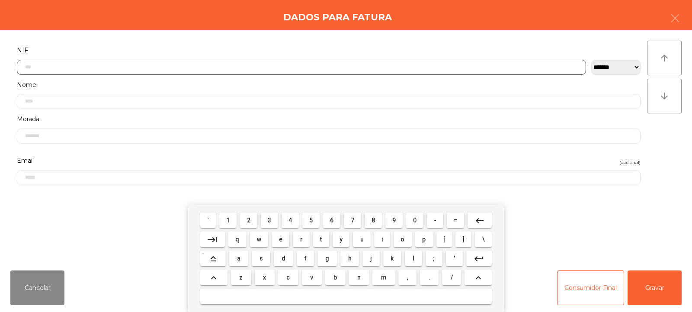
scroll to position [63, 0]
type input "*********"
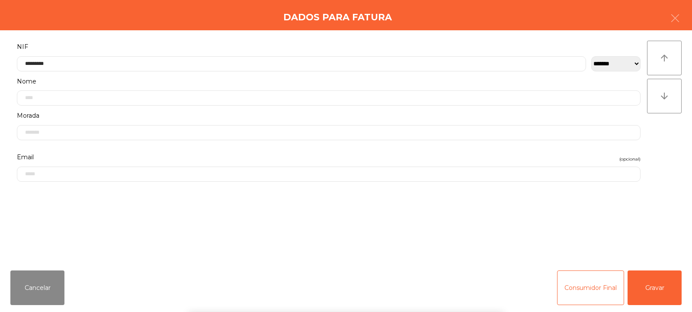
click at [649, 281] on div "` 1 2 3 4 5 6 7 8 9 0 - = keyboard_backspace keyboard_tab q w e r t y u i o p […" at bounding box center [346, 258] width 692 height 107
click at [657, 291] on button "Gravar" at bounding box center [655, 287] width 54 height 35
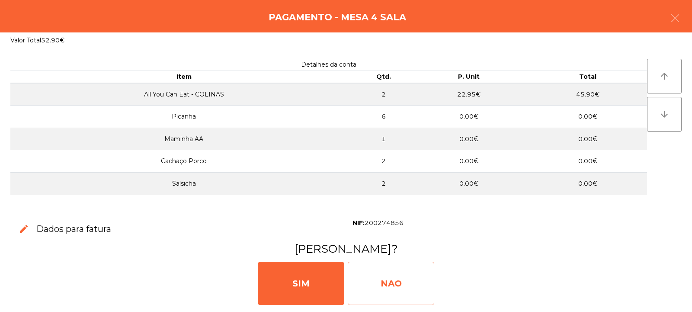
click at [403, 284] on div "NAO" at bounding box center [391, 283] width 87 height 43
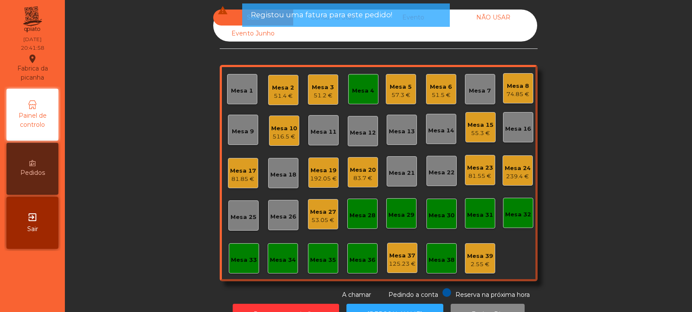
click at [365, 90] on div "Mesa 4" at bounding box center [363, 91] width 22 height 9
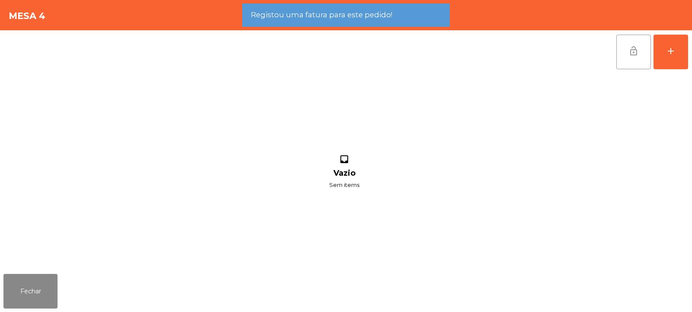
click at [644, 49] on button "lock_open" at bounding box center [633, 52] width 35 height 35
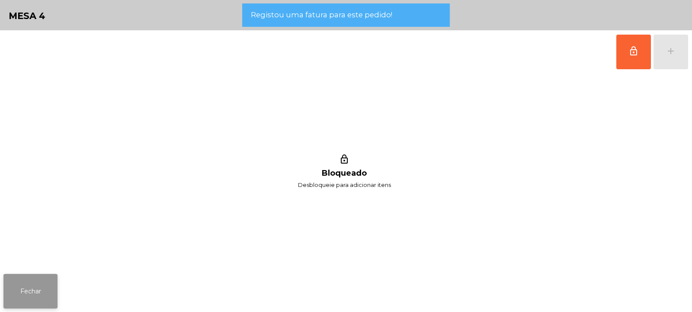
click at [46, 302] on button "Fechar" at bounding box center [30, 291] width 54 height 35
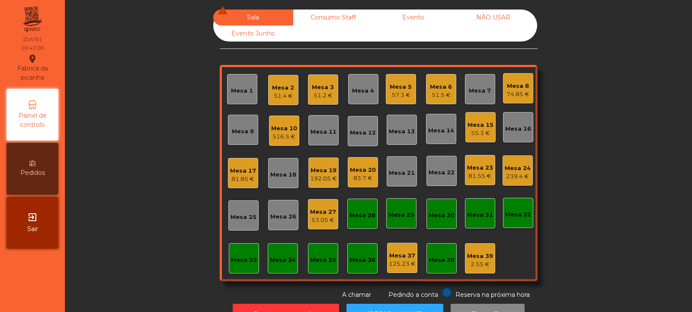
click at [484, 169] on div "Mesa 23" at bounding box center [480, 167] width 26 height 9
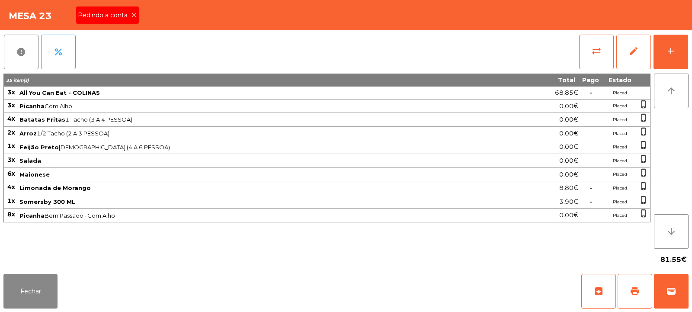
click at [136, 16] on icon at bounding box center [134, 15] width 6 height 6
click at [625, 285] on button "print" at bounding box center [635, 291] width 35 height 35
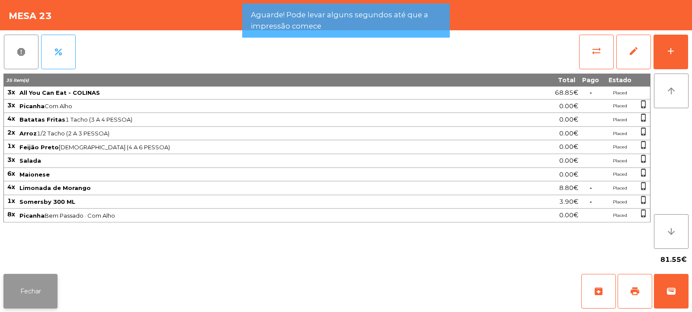
click at [53, 282] on button "Fechar" at bounding box center [30, 291] width 54 height 35
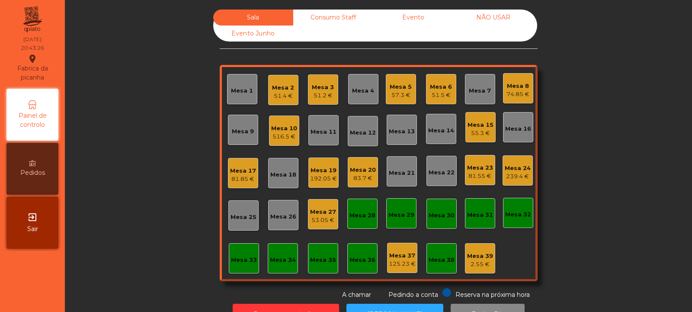
click at [484, 164] on div "Mesa 23" at bounding box center [480, 167] width 26 height 9
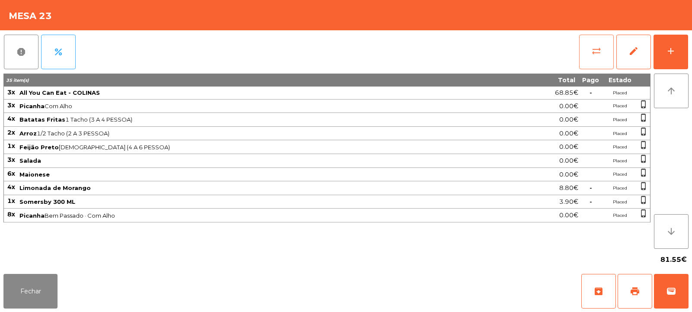
click at [590, 51] on button "sync_alt" at bounding box center [596, 52] width 35 height 35
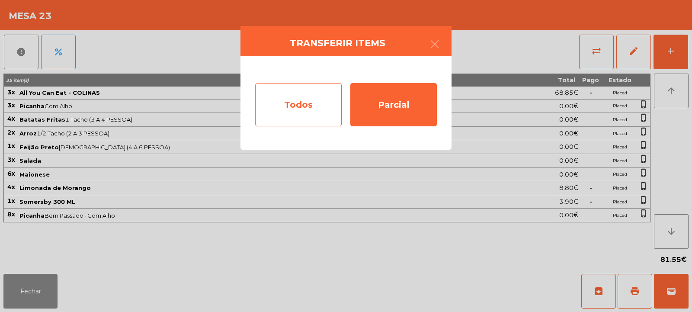
click at [339, 102] on div "Todos" at bounding box center [298, 104] width 87 height 43
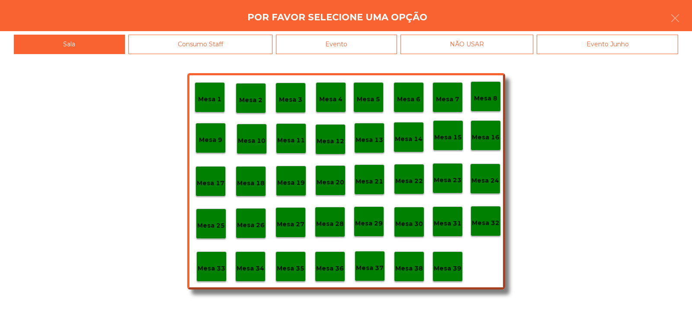
click at [385, 43] on div "Evento" at bounding box center [336, 44] width 121 height 19
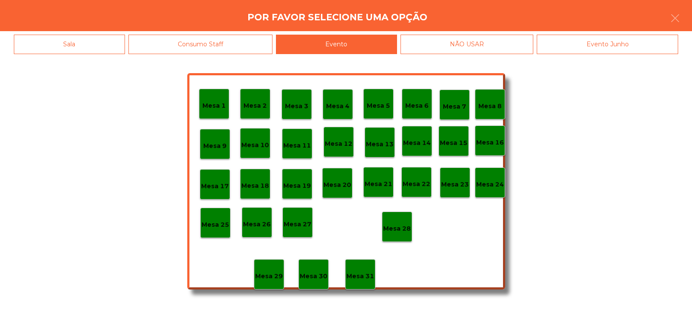
click at [409, 224] on p "Mesa 28" at bounding box center [397, 229] width 28 height 10
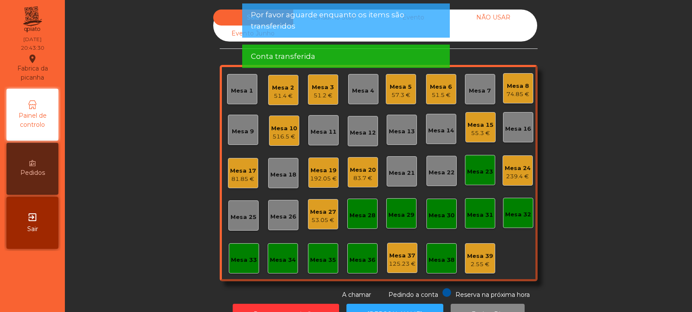
click at [479, 167] on div "Mesa 23" at bounding box center [480, 171] width 26 height 9
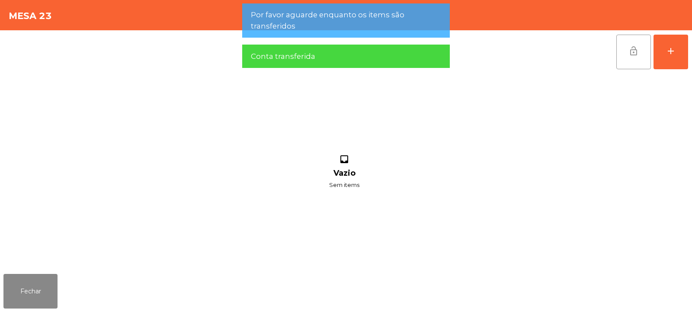
click at [639, 53] on button "lock_open" at bounding box center [633, 52] width 35 height 35
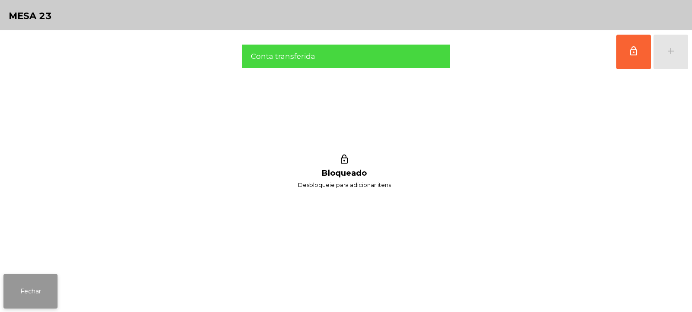
click at [44, 288] on button "Fechar" at bounding box center [30, 291] width 54 height 35
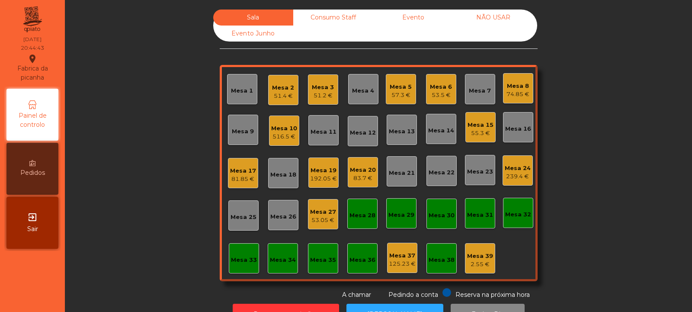
click at [284, 135] on div "516.5 €" at bounding box center [284, 136] width 26 height 9
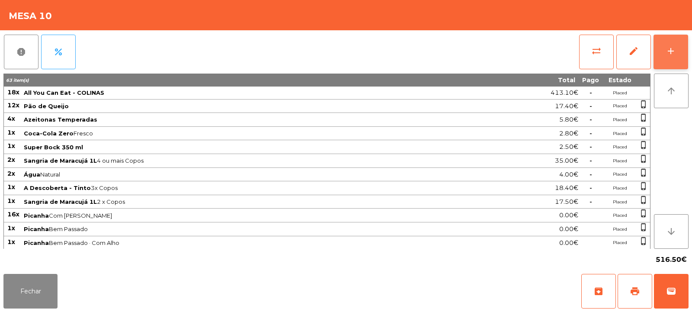
click at [671, 65] on button "add" at bounding box center [671, 52] width 35 height 35
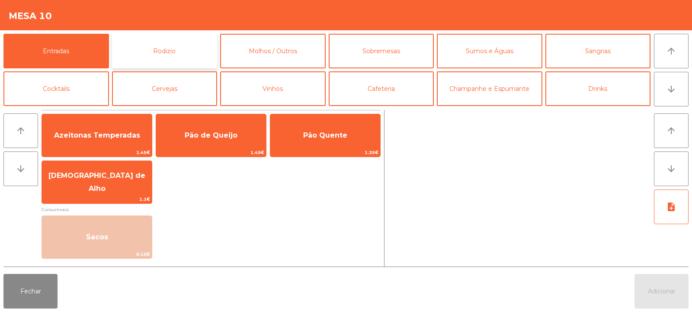
click at [161, 54] on button "Rodizio" at bounding box center [165, 51] width 106 height 35
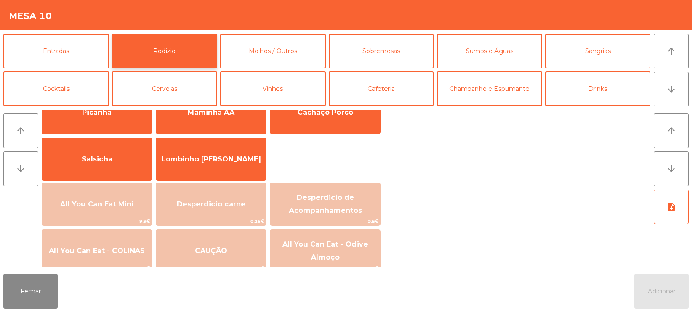
scroll to position [0, 0]
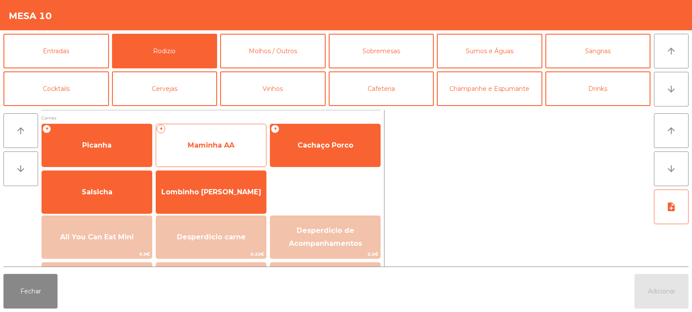
click at [215, 145] on span "Maminha AA" at bounding box center [211, 145] width 47 height 8
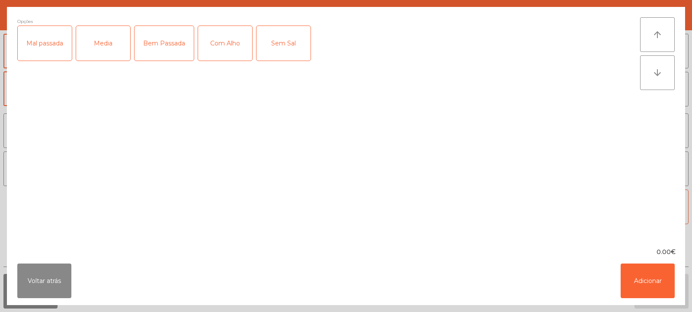
click at [42, 56] on div "Mal passada" at bounding box center [45, 43] width 54 height 35
click at [231, 48] on div "Com Alho" at bounding box center [225, 43] width 54 height 35
click at [644, 281] on button "Adicionar" at bounding box center [648, 280] width 54 height 35
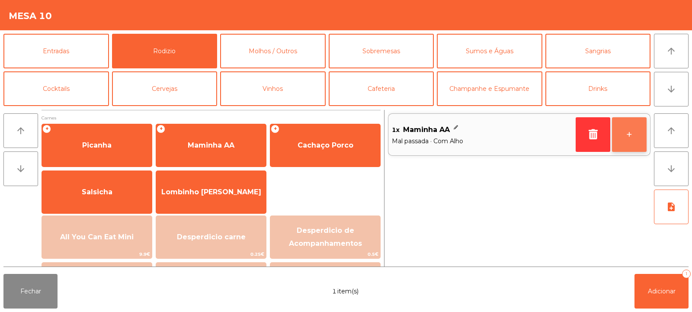
click at [617, 148] on button "+" at bounding box center [629, 134] width 35 height 35
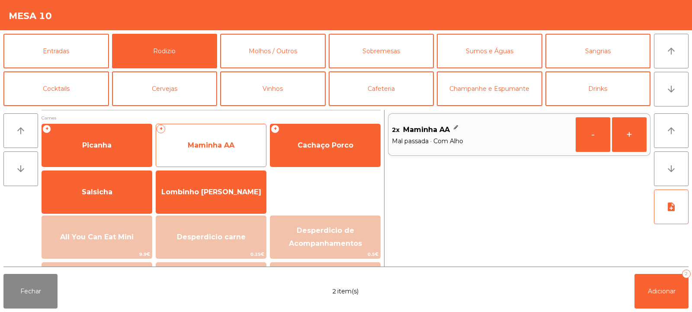
click at [204, 144] on span "Maminha AA" at bounding box center [211, 145] width 47 height 8
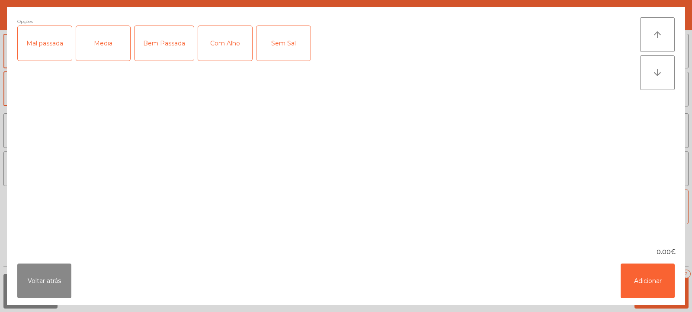
click at [99, 47] on div "Media" at bounding box center [103, 43] width 54 height 35
click at [227, 46] on div "Com Alho" at bounding box center [225, 43] width 54 height 35
click at [655, 282] on button "Adicionar" at bounding box center [648, 280] width 54 height 35
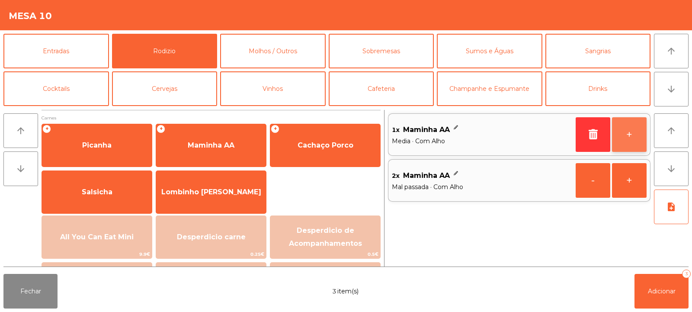
click at [635, 144] on button "+" at bounding box center [629, 134] width 35 height 35
click at [628, 133] on button "+" at bounding box center [629, 134] width 35 height 35
click at [632, 132] on button "+" at bounding box center [629, 134] width 35 height 35
click at [635, 137] on button "+" at bounding box center [629, 134] width 35 height 35
click at [628, 139] on button "+" at bounding box center [629, 134] width 35 height 35
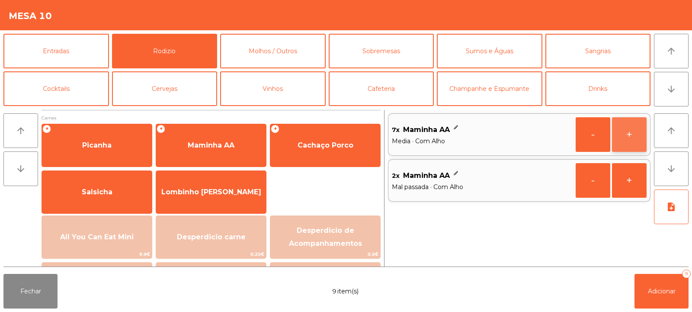
click at [626, 138] on button "+" at bounding box center [629, 134] width 35 height 35
click at [629, 140] on button "+" at bounding box center [629, 134] width 35 height 35
click at [630, 141] on button "+" at bounding box center [629, 134] width 35 height 35
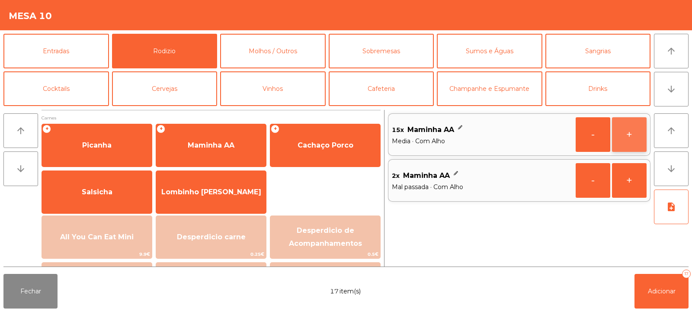
click at [631, 140] on button "+" at bounding box center [629, 134] width 35 height 35
click at [629, 142] on button "+" at bounding box center [629, 134] width 35 height 35
click at [580, 140] on button "-" at bounding box center [593, 134] width 35 height 35
click at [592, 137] on button "-" at bounding box center [593, 134] width 35 height 35
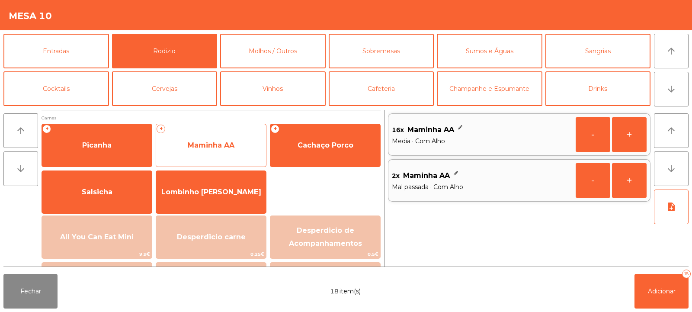
click at [197, 149] on span "Maminha AA" at bounding box center [211, 145] width 47 height 8
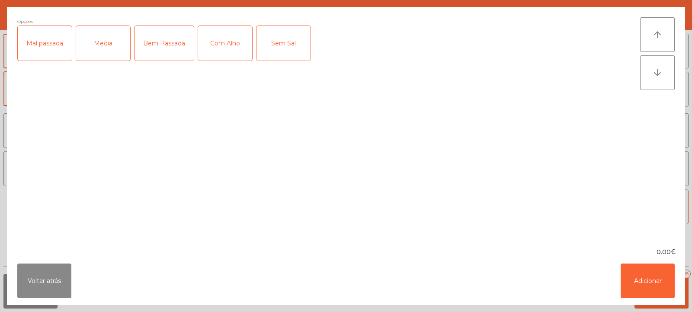
click at [167, 48] on div "Bem Passada" at bounding box center [164, 43] width 59 height 35
click at [631, 276] on button "Adicionar" at bounding box center [648, 280] width 54 height 35
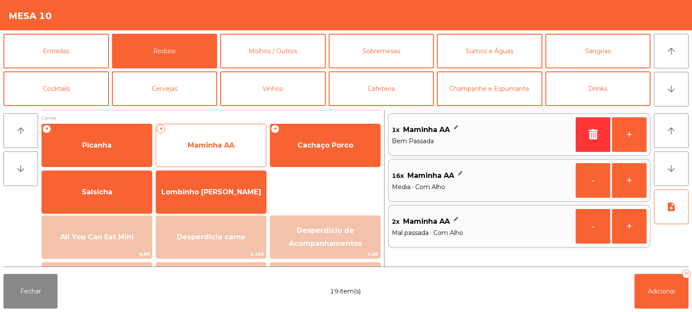
click at [208, 146] on span "Maminha AA" at bounding box center [211, 145] width 47 height 8
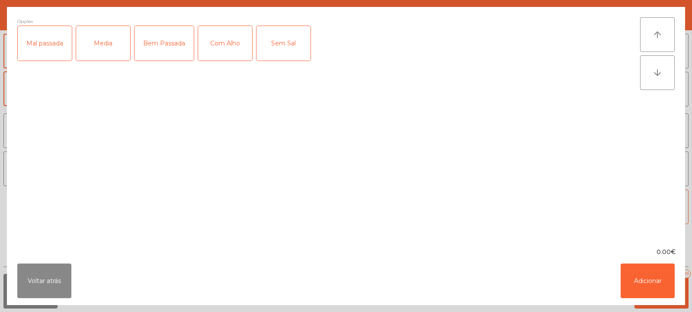
click at [160, 48] on div "Bem Passada" at bounding box center [164, 43] width 59 height 35
click at [229, 47] on div "Com Alho" at bounding box center [225, 43] width 54 height 35
click at [648, 279] on button "Adicionar" at bounding box center [648, 280] width 54 height 35
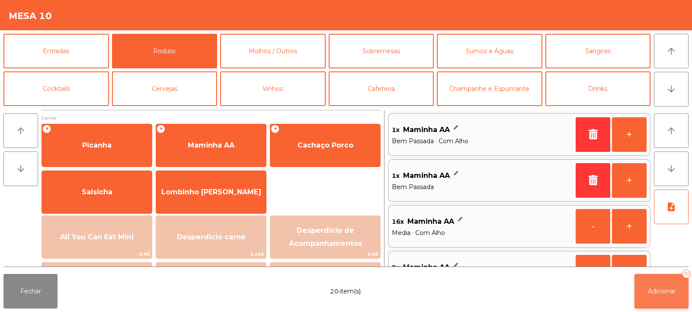
click at [657, 291] on span "Adicionar" at bounding box center [662, 291] width 28 height 8
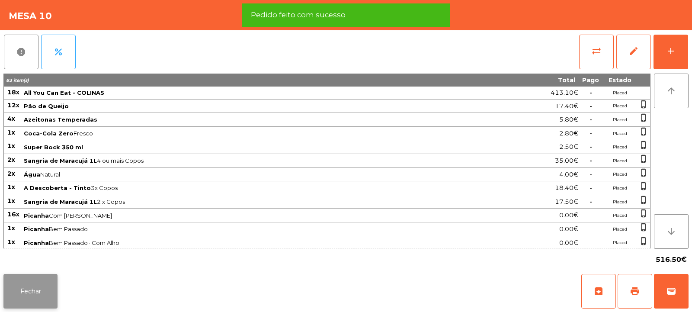
click at [21, 288] on button "Fechar" at bounding box center [30, 291] width 54 height 35
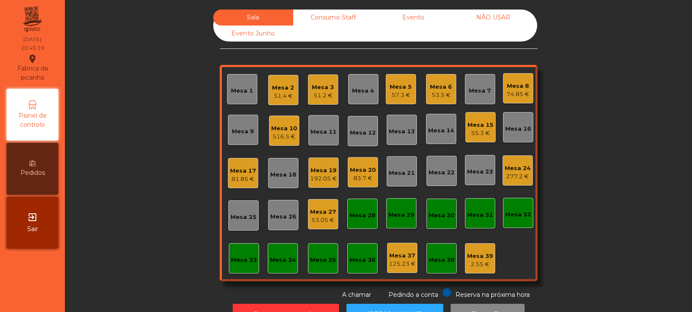
click at [136, 149] on div "Sala Consumo Staff Evento NÃO USAR Evento Junho Mesa 1 Mesa 2 51.4 € Mesa 3 51.…" at bounding box center [379, 155] width 604 height 290
click at [510, 170] on div "Mesa 24" at bounding box center [518, 168] width 26 height 9
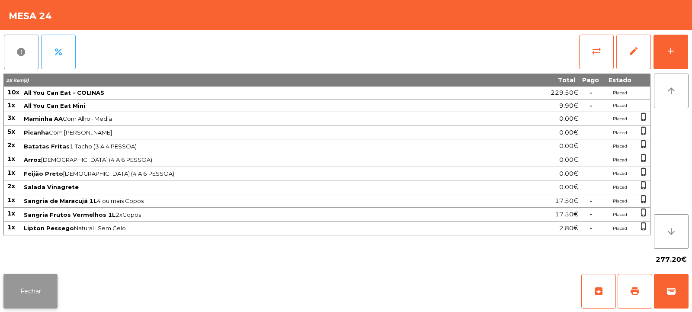
click at [38, 296] on button "Fechar" at bounding box center [30, 291] width 54 height 35
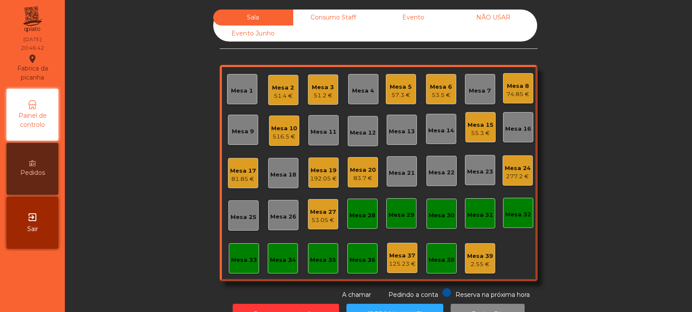
click at [471, 170] on div "Mesa 23" at bounding box center [480, 171] width 26 height 9
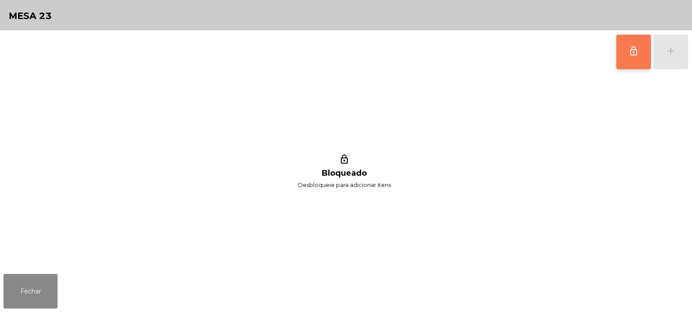
click at [629, 50] on span "lock_outline" at bounding box center [633, 51] width 10 height 10
click at [667, 56] on div "add" at bounding box center [671, 51] width 10 height 10
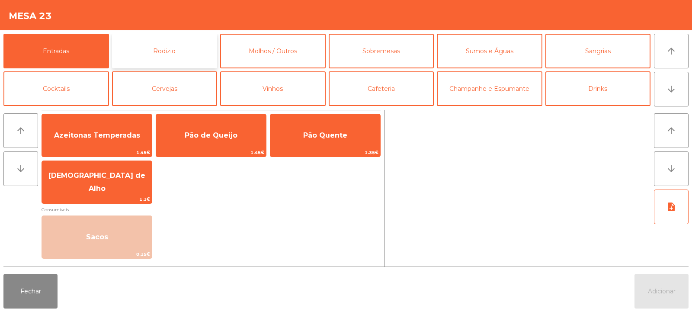
click at [160, 53] on button "Rodizio" at bounding box center [165, 51] width 106 height 35
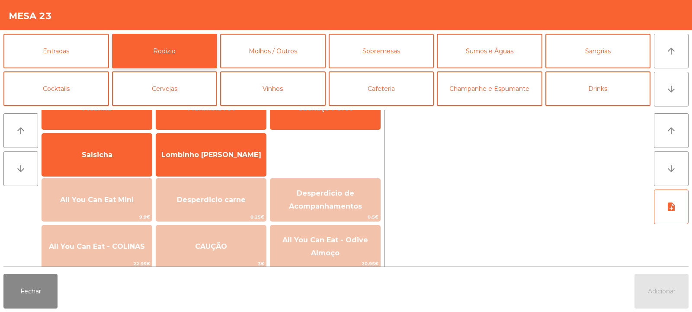
scroll to position [41, 0]
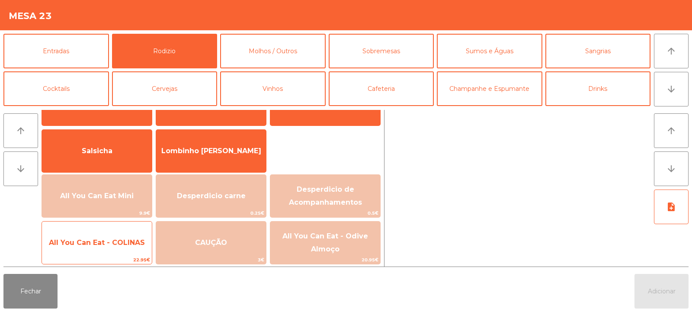
click at [110, 243] on span "All You Can Eat - COLINAS" at bounding box center [97, 242] width 96 height 8
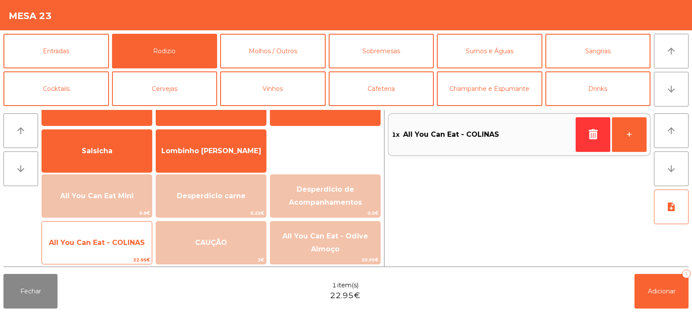
click at [112, 246] on span "All You Can Eat - COLINAS" at bounding box center [97, 242] width 96 height 8
click at [112, 242] on span "All You Can Eat - COLINAS" at bounding box center [97, 242] width 96 height 8
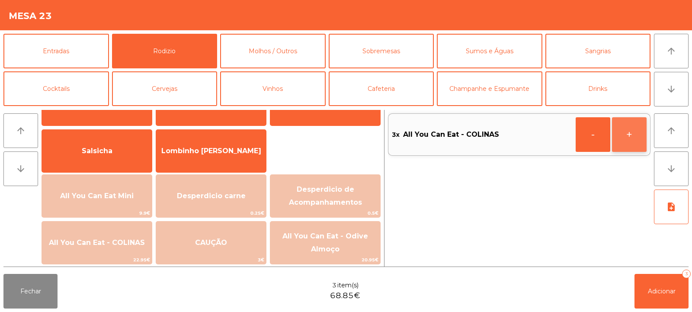
click at [625, 131] on button "+" at bounding box center [629, 134] width 35 height 35
click at [651, 291] on span "Adicionar" at bounding box center [662, 291] width 28 height 8
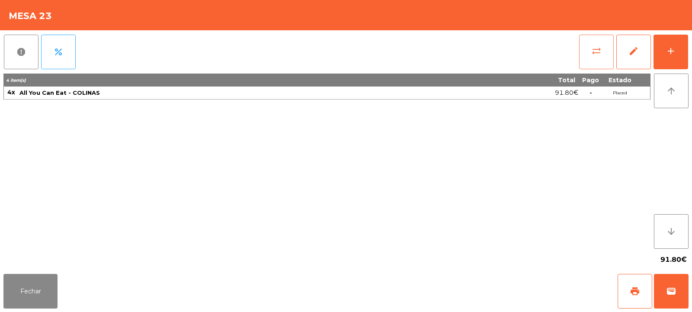
click at [594, 52] on span "sync_alt" at bounding box center [596, 51] width 10 height 10
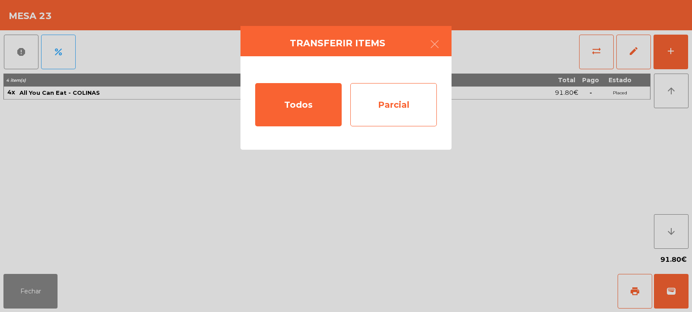
click at [388, 99] on div "Parcial" at bounding box center [393, 104] width 87 height 43
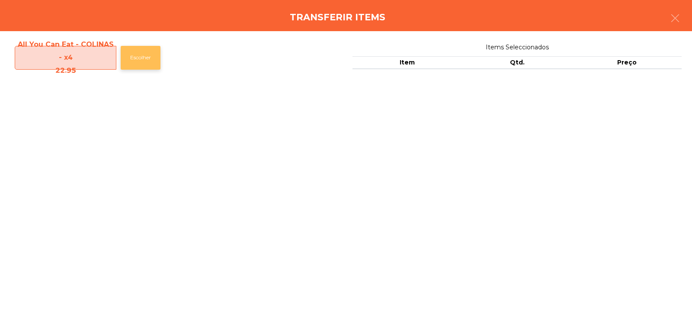
click at [142, 51] on button "Escolher" at bounding box center [141, 58] width 40 height 24
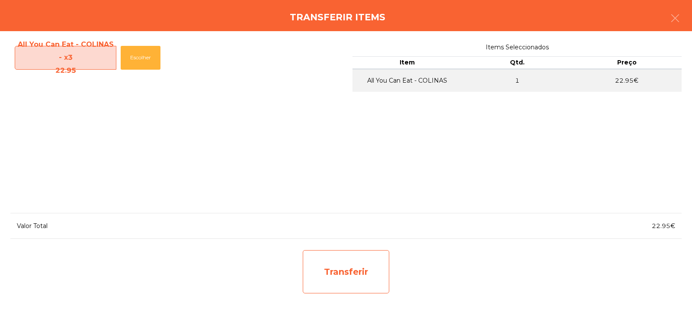
click at [332, 269] on div "Transferir" at bounding box center [346, 271] width 87 height 43
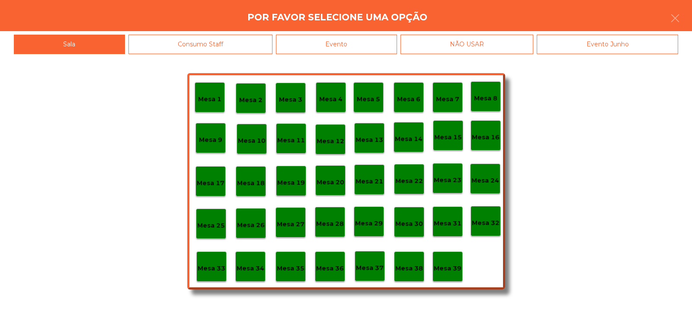
click at [367, 271] on p "Mesa 37" at bounding box center [370, 268] width 28 height 10
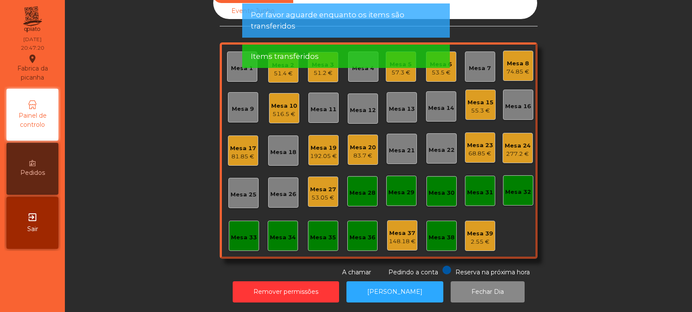
scroll to position [0, 0]
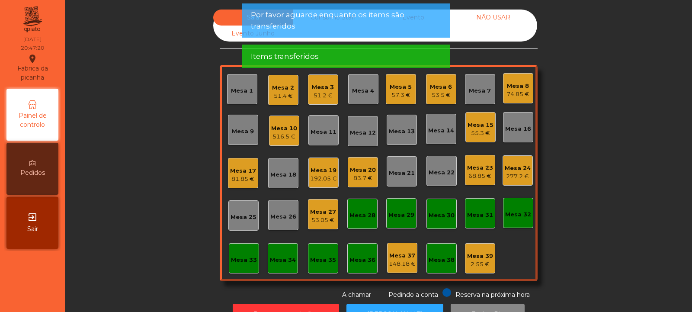
click at [512, 163] on div "Mesa 24 277.2 €" at bounding box center [518, 170] width 26 height 20
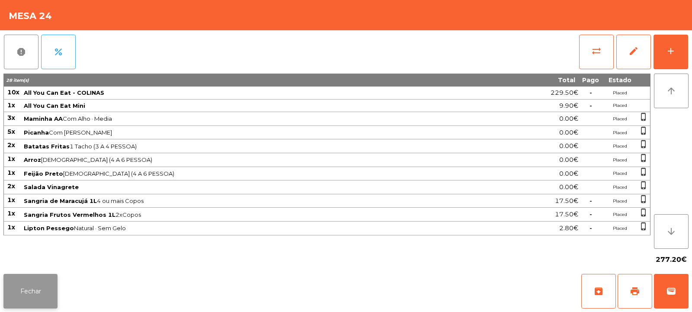
click at [35, 293] on button "Fechar" at bounding box center [30, 291] width 54 height 35
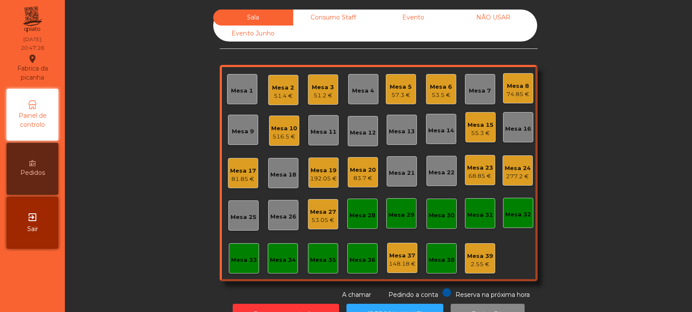
click at [317, 219] on div "53.05 €" at bounding box center [323, 220] width 26 height 9
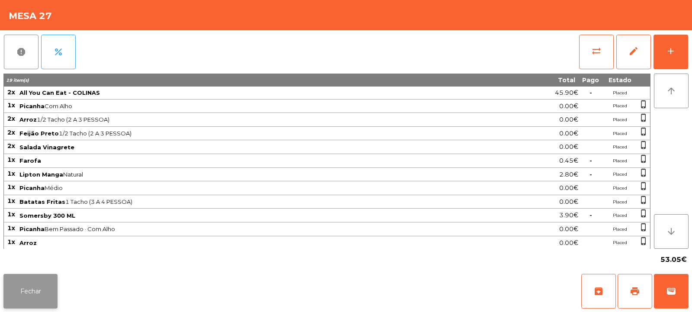
click at [29, 305] on button "Fechar" at bounding box center [30, 291] width 54 height 35
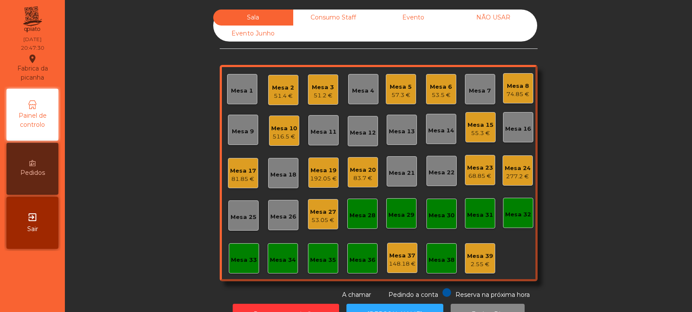
click at [510, 173] on div "277.2 €" at bounding box center [518, 176] width 26 height 9
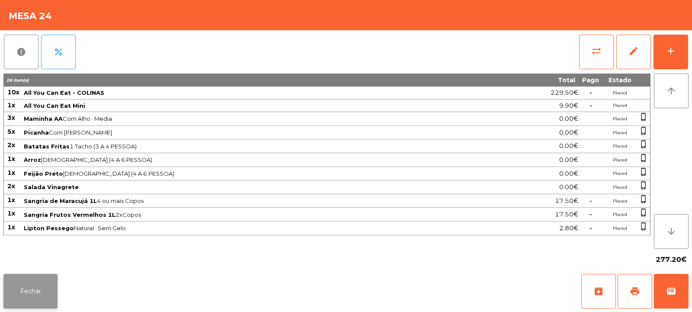
click at [9, 286] on button "Fechar" at bounding box center [30, 291] width 54 height 35
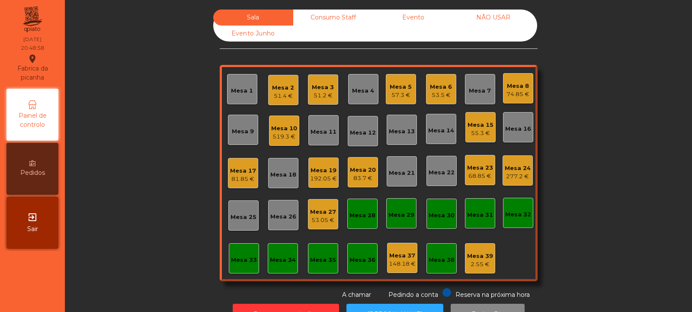
click at [516, 89] on div "Mesa 8" at bounding box center [517, 86] width 23 height 9
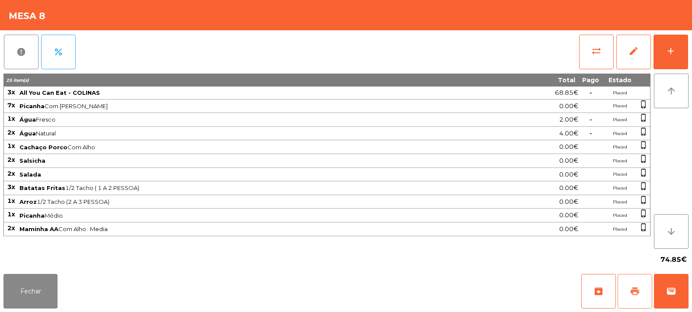
click at [643, 286] on button "print" at bounding box center [635, 291] width 35 height 35
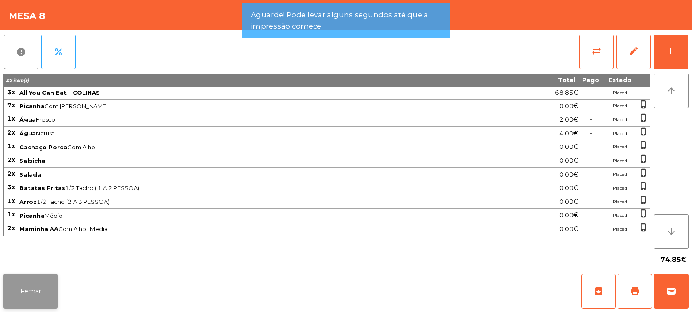
click at [38, 287] on button "Fechar" at bounding box center [30, 291] width 54 height 35
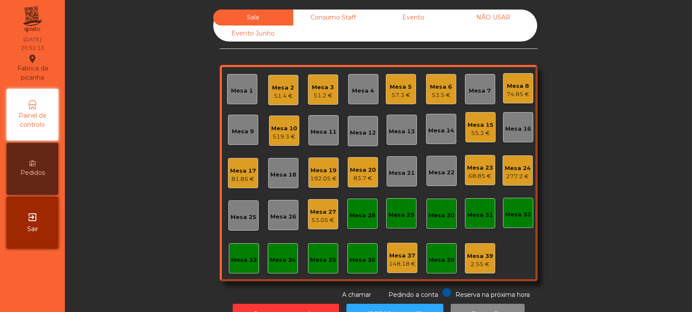
click at [519, 88] on div "Mesa 8" at bounding box center [517, 86] width 23 height 9
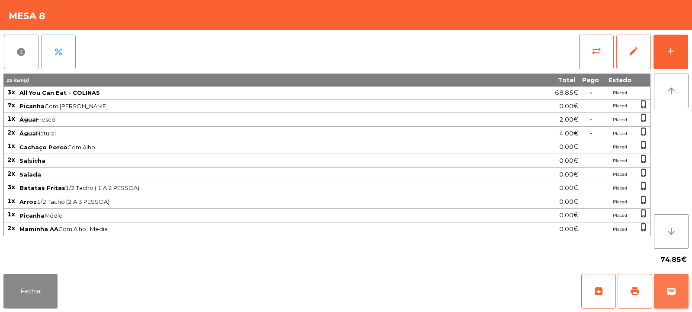
click at [669, 292] on span "wallet" at bounding box center [671, 291] width 10 height 10
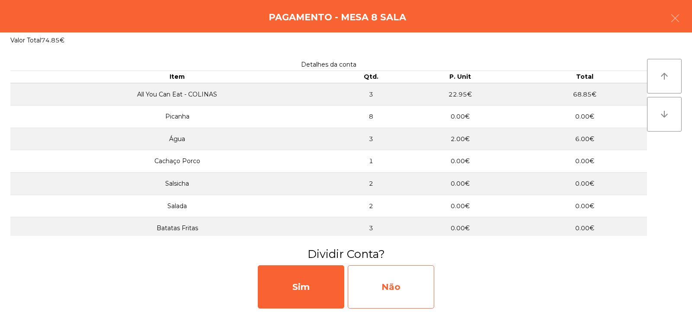
click at [393, 282] on div "Não" at bounding box center [391, 286] width 87 height 43
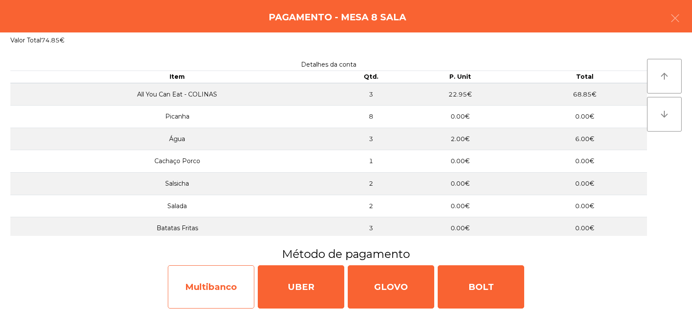
click at [231, 277] on div "Multibanco" at bounding box center [211, 286] width 87 height 43
select select "**"
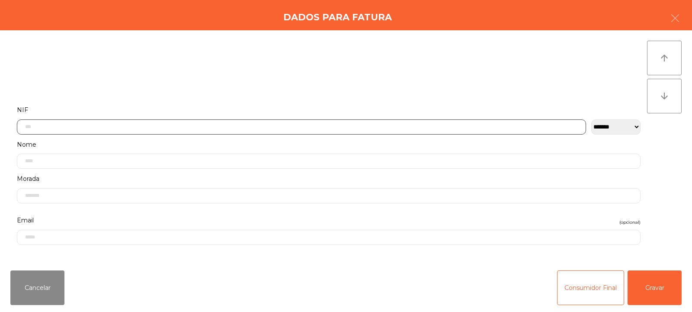
click at [375, 124] on input "text" at bounding box center [301, 126] width 569 height 15
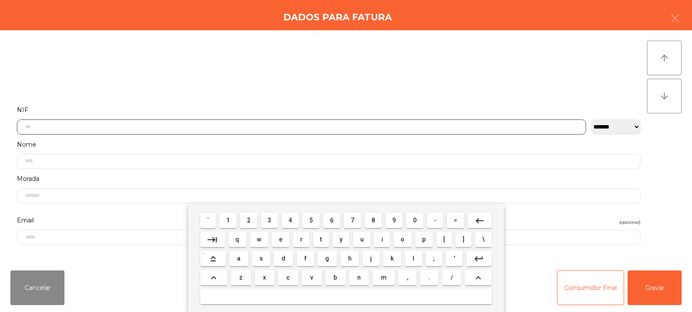
scroll to position [63, 0]
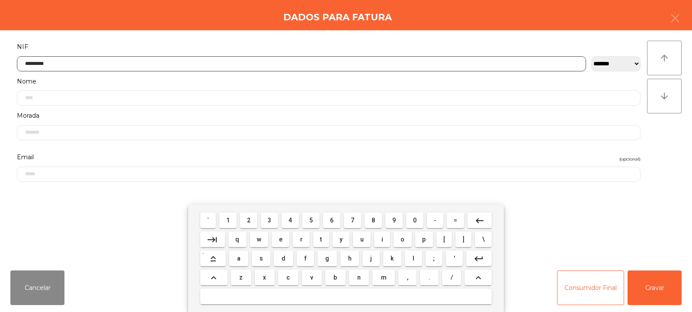
type input "*********"
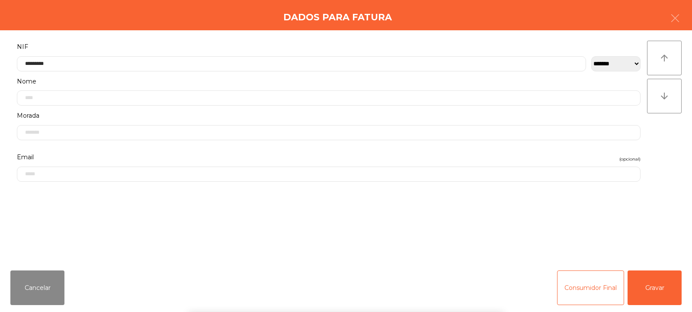
click at [644, 293] on div "` 1 2 3 4 5 6 7 8 9 0 - = keyboard_backspace keyboard_tab q w e r t y u i o p […" at bounding box center [346, 258] width 692 height 107
click at [655, 287] on button "Gravar" at bounding box center [655, 287] width 54 height 35
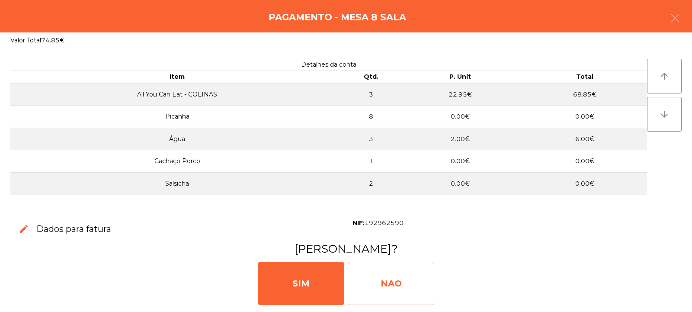
click at [372, 282] on div "NAO" at bounding box center [391, 283] width 87 height 43
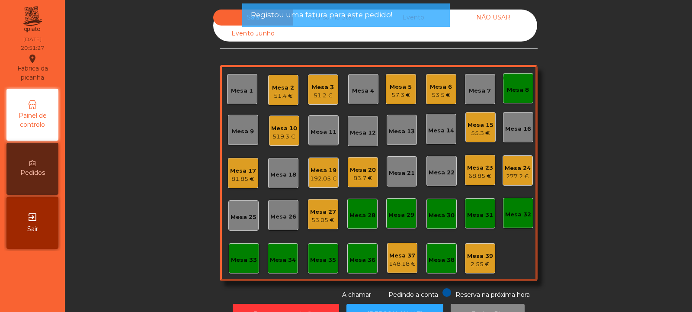
click at [515, 94] on div "Mesa 8" at bounding box center [518, 90] width 22 height 9
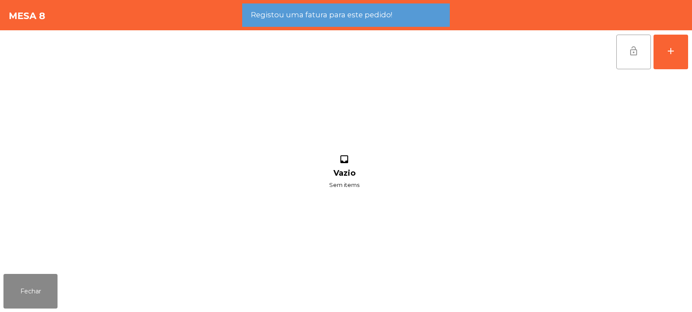
click at [638, 51] on span "lock_open" at bounding box center [633, 51] width 10 height 10
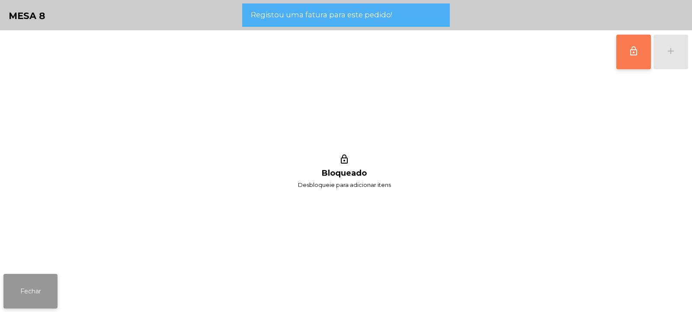
click at [40, 281] on button "Fechar" at bounding box center [30, 291] width 54 height 35
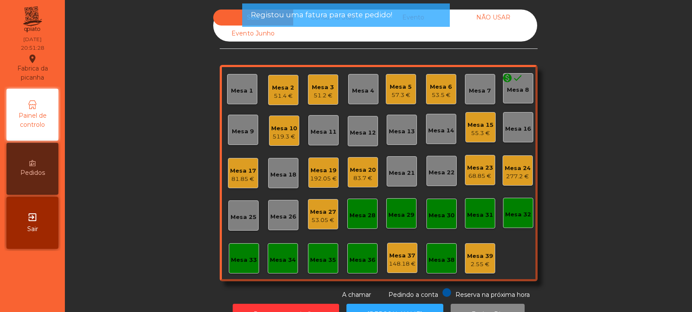
click at [325, 92] on div "51.2 €" at bounding box center [323, 95] width 22 height 9
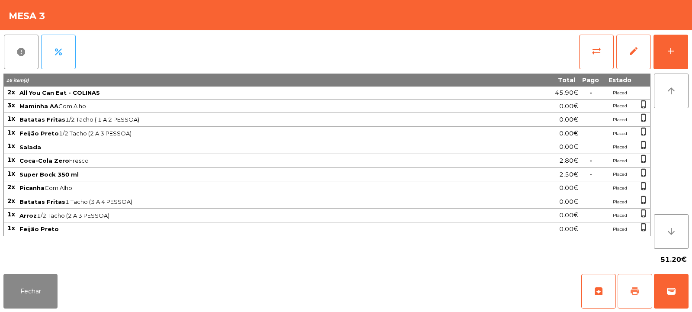
click at [637, 291] on span "print" at bounding box center [635, 291] width 10 height 10
click at [31, 285] on button "Fechar" at bounding box center [30, 291] width 54 height 35
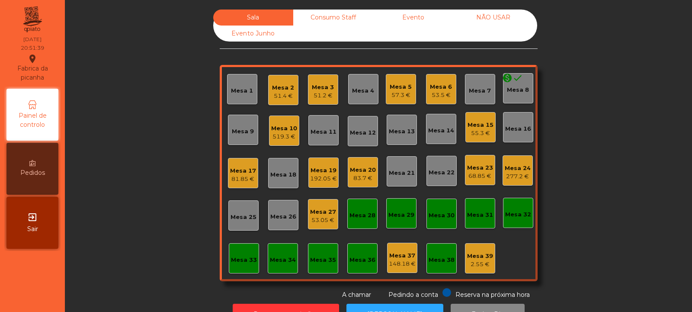
click at [520, 220] on div "Mesa 32" at bounding box center [518, 213] width 30 height 30
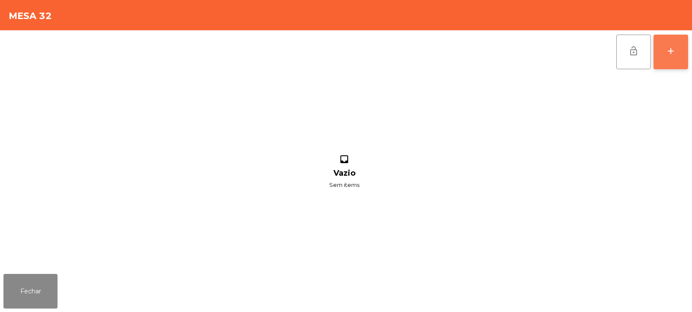
click at [670, 54] on div "add" at bounding box center [671, 51] width 10 height 10
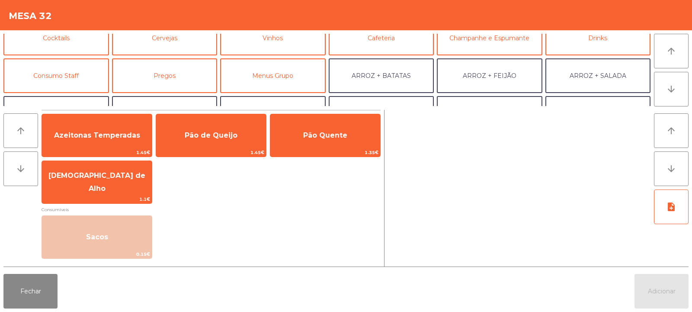
scroll to position [52, 0]
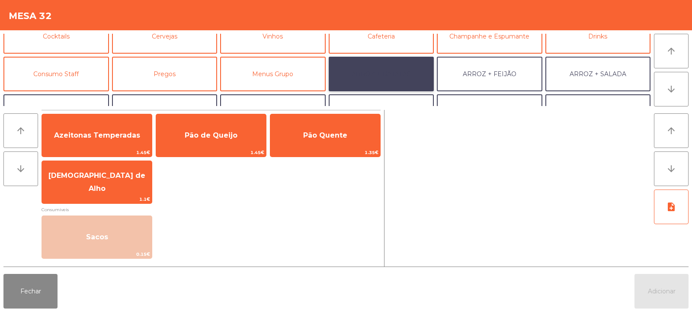
click at [392, 77] on button "ARROZ + BATATAS" at bounding box center [382, 74] width 106 height 35
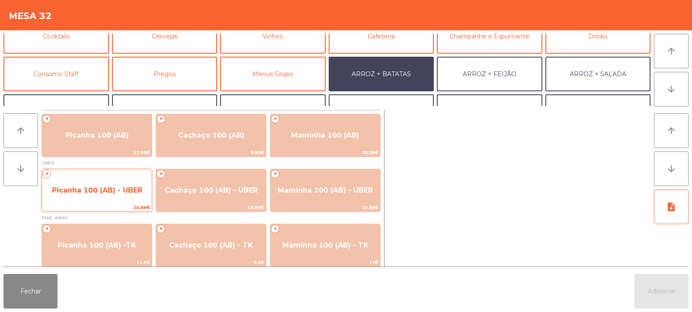
click at [90, 185] on span "Picanha 100 (AB) - UBER" at bounding box center [97, 190] width 110 height 23
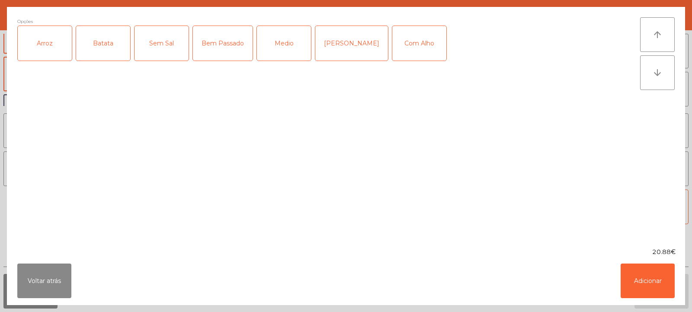
click at [48, 48] on div "Arroz" at bounding box center [45, 43] width 54 height 35
click at [103, 47] on div "Batata" at bounding box center [103, 43] width 54 height 35
click at [284, 30] on div "Medio" at bounding box center [284, 43] width 54 height 35
click at [644, 287] on button "Adicionar" at bounding box center [648, 280] width 54 height 35
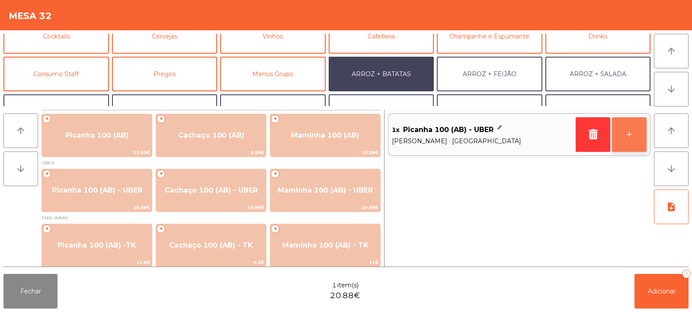
click at [627, 142] on button "+" at bounding box center [629, 134] width 35 height 35
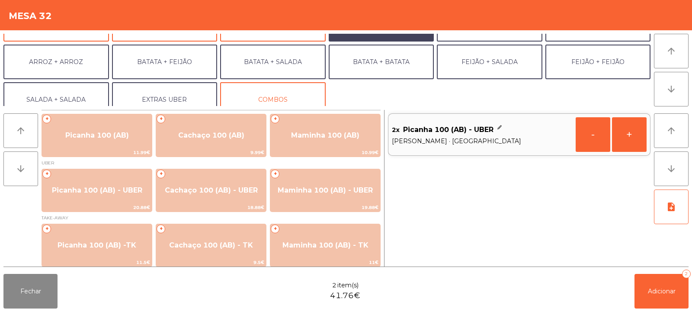
scroll to position [113, 0]
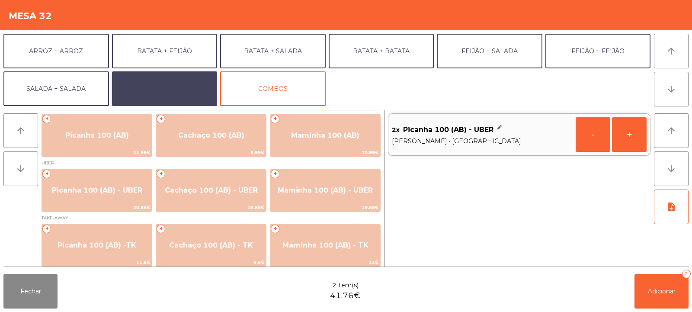
click at [147, 85] on button "EXTRAS UBER" at bounding box center [165, 88] width 106 height 35
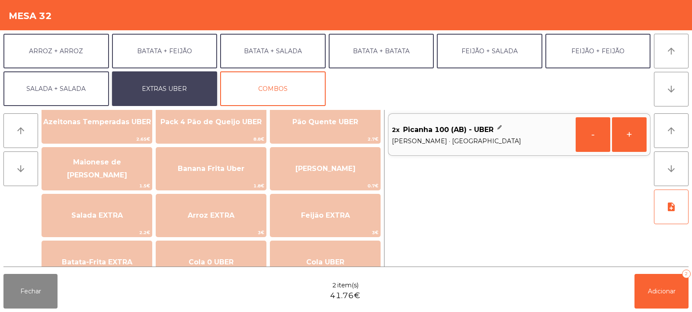
scroll to position [28, 0]
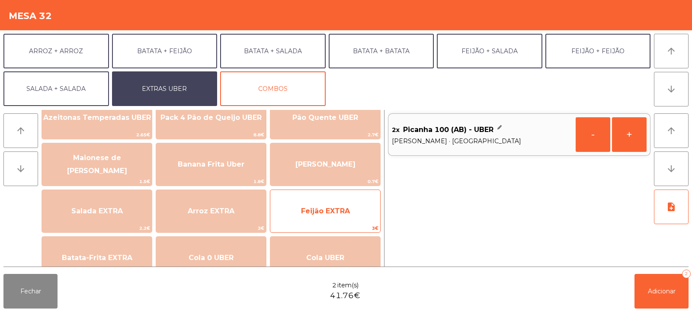
click at [313, 207] on span "Feijão EXTRA" at bounding box center [325, 211] width 49 height 8
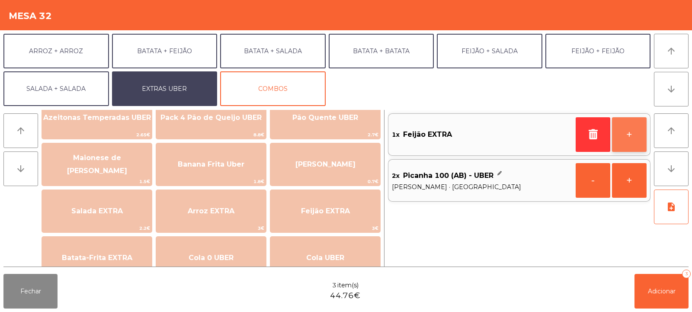
click at [630, 141] on button "+" at bounding box center [629, 134] width 35 height 35
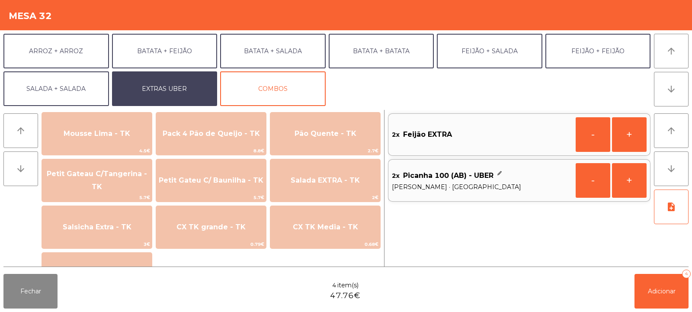
scroll to position [715, 0]
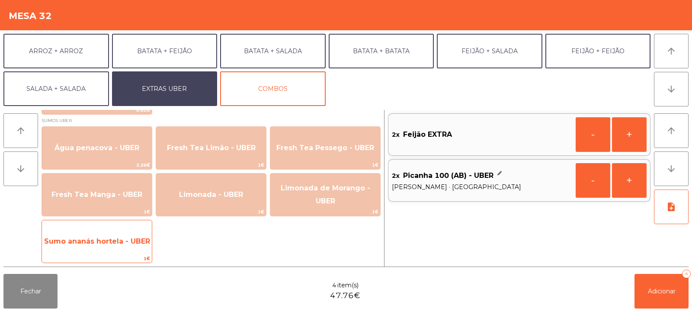
click at [91, 242] on span "Sumo ananás hortela - UBER" at bounding box center [97, 241] width 106 height 8
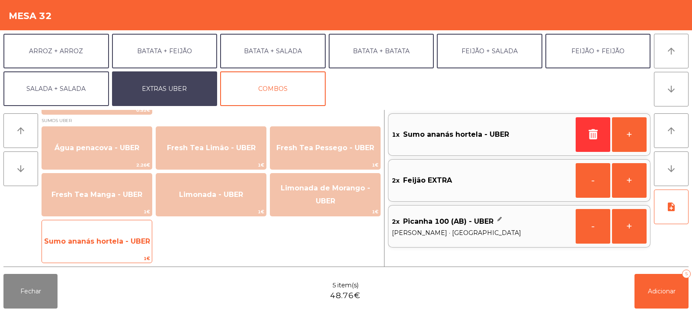
click at [94, 241] on span "Sumo ananás hortela - UBER" at bounding box center [97, 241] width 106 height 8
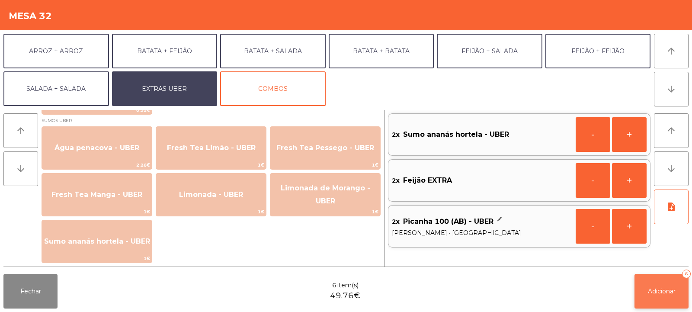
click at [663, 294] on span "Adicionar" at bounding box center [662, 291] width 28 height 8
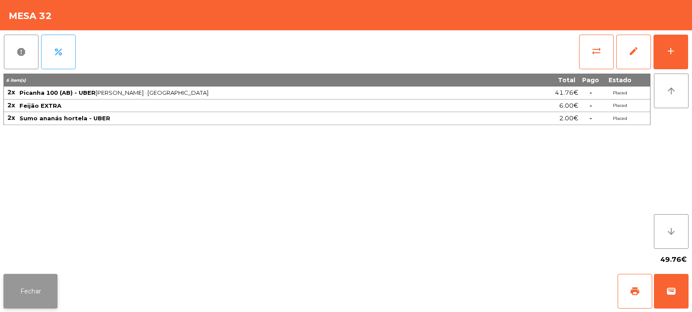
click at [48, 292] on button "Fechar" at bounding box center [30, 291] width 54 height 35
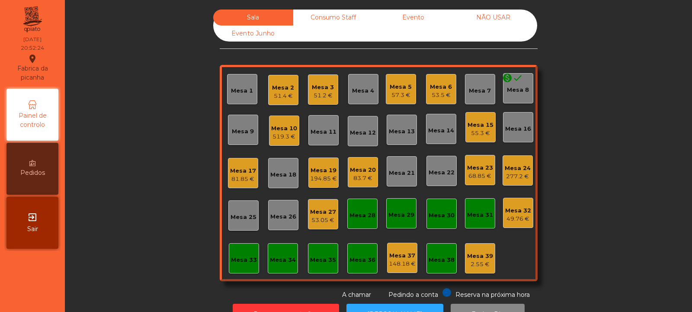
scroll to position [29, 0]
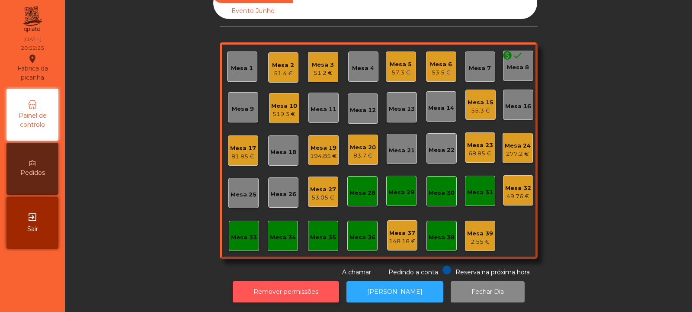
click at [276, 285] on button "Remover permissões" at bounding box center [286, 291] width 106 height 21
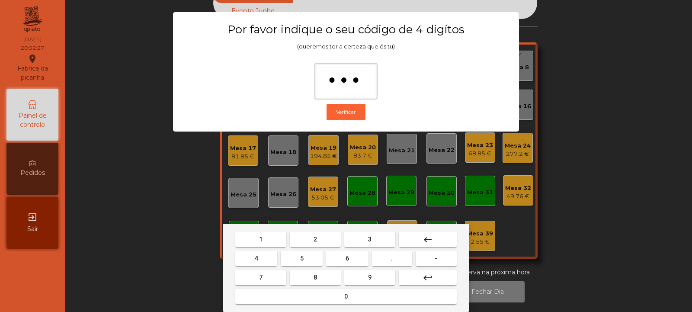
type input "****"
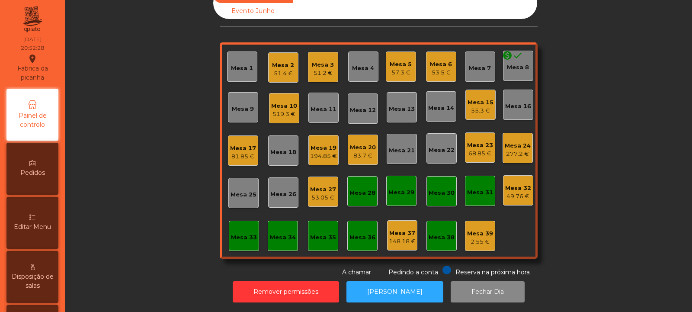
click at [512, 192] on div "49.76 €" at bounding box center [518, 196] width 26 height 9
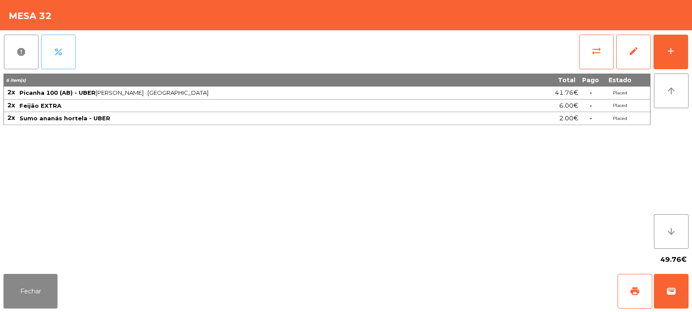
click at [65, 54] on button "percent" at bounding box center [58, 52] width 35 height 35
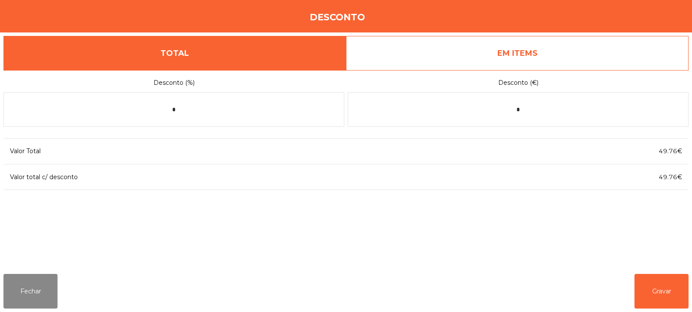
click at [573, 49] on link "EM ITEMS" at bounding box center [517, 53] width 343 height 35
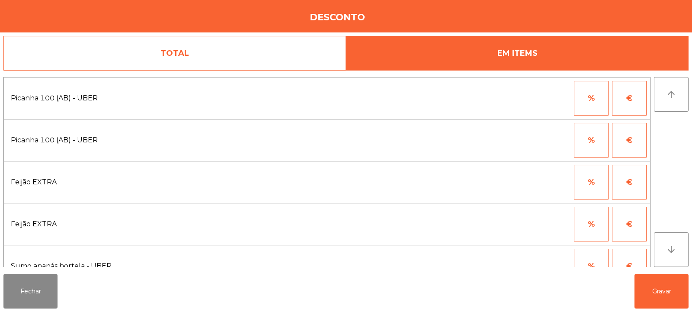
click at [591, 98] on button "%" at bounding box center [591, 98] width 35 height 35
click at [558, 99] on input "*" at bounding box center [548, 98] width 43 height 35
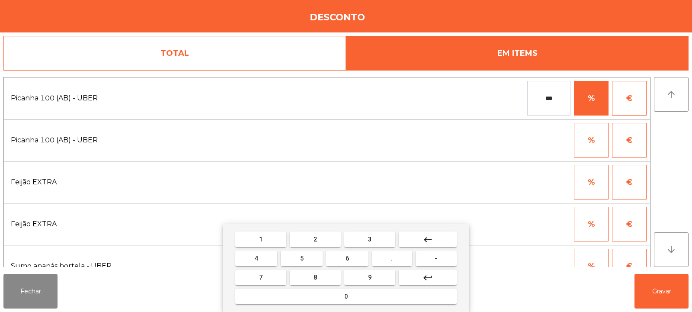
type input "***"
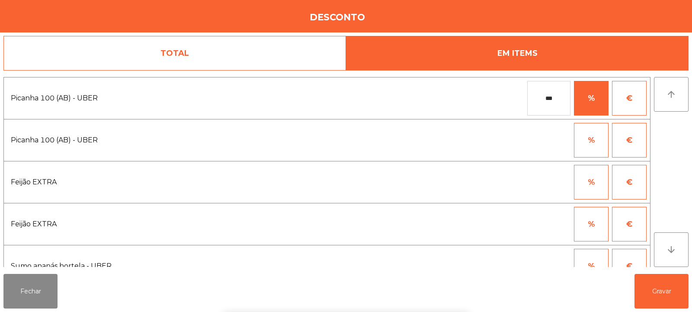
click at [653, 285] on div "1 2 3 keyboard_backspace 4 5 6 . - 7 8 9 keyboard_return 0" at bounding box center [346, 268] width 692 height 88
click at [657, 296] on button "Gravar" at bounding box center [662, 291] width 54 height 35
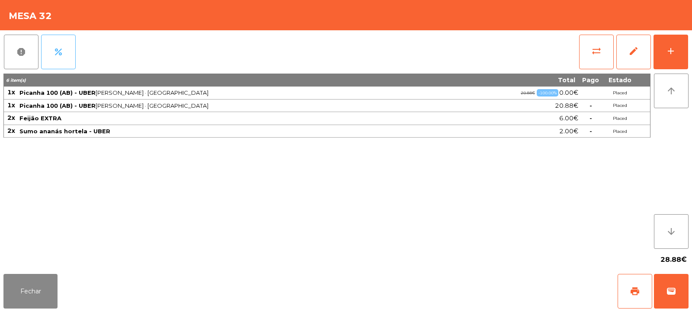
click at [62, 56] on span "percent" at bounding box center [58, 52] width 10 height 10
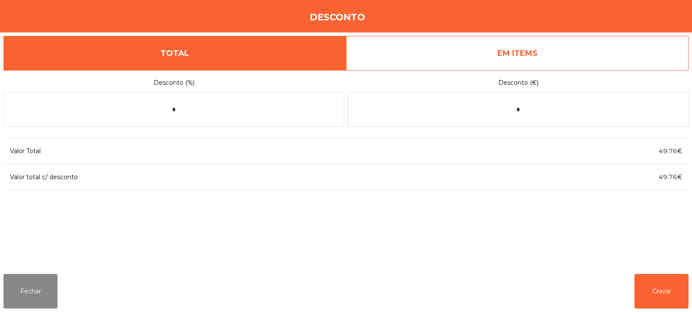
click at [609, 51] on link "EM ITEMS" at bounding box center [517, 53] width 343 height 35
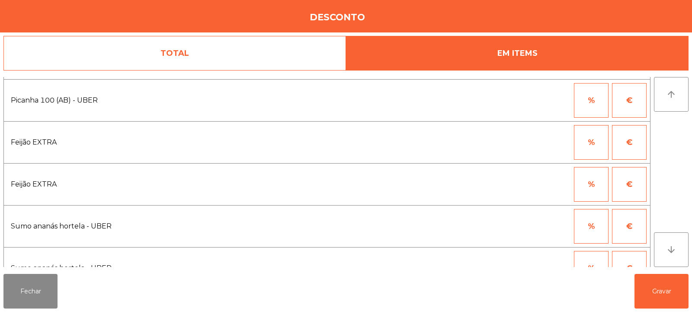
scroll to position [41, 0]
click at [633, 227] on button "€" at bounding box center [629, 225] width 35 height 35
click at [556, 224] on body "Fabrica da picanha location_on 29/09/2025 20:53:46 Painel de controlo Pedidos E…" at bounding box center [346, 156] width 692 height 312
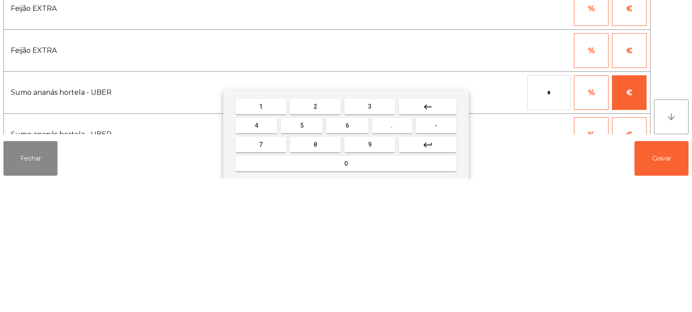
type input "*"
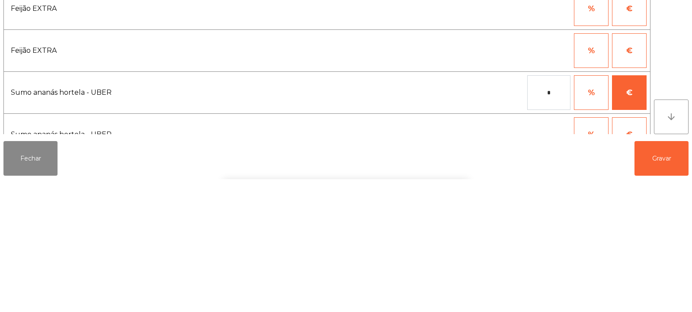
click at [658, 294] on div "1 2 3 keyboard_backspace 4 5 6 . - 7 8 9 keyboard_return 0" at bounding box center [346, 268] width 692 height 88
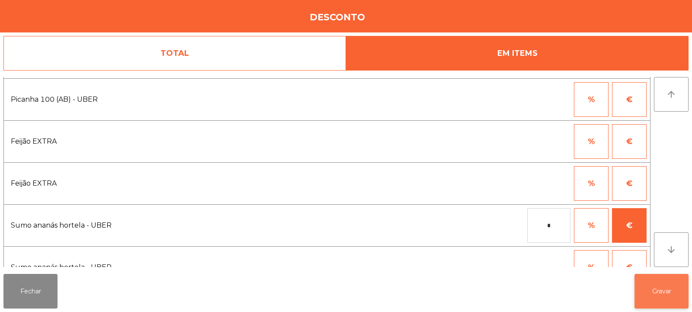
click at [662, 290] on button "Gravar" at bounding box center [662, 291] width 54 height 35
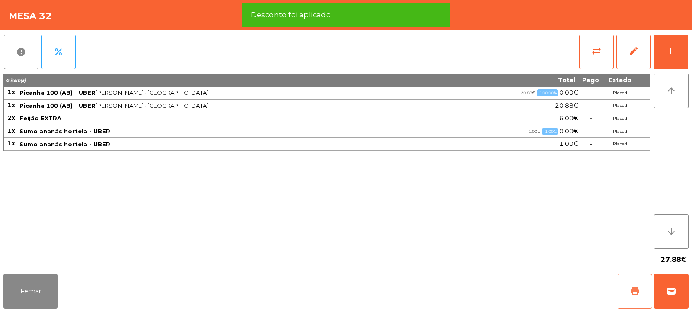
click at [636, 292] on span "print" at bounding box center [635, 291] width 10 height 10
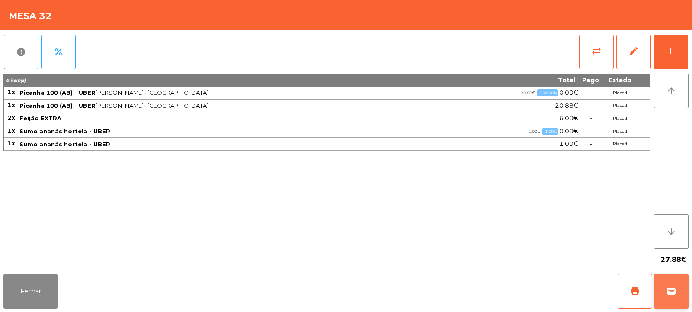
click at [673, 285] on button "wallet" at bounding box center [671, 291] width 35 height 35
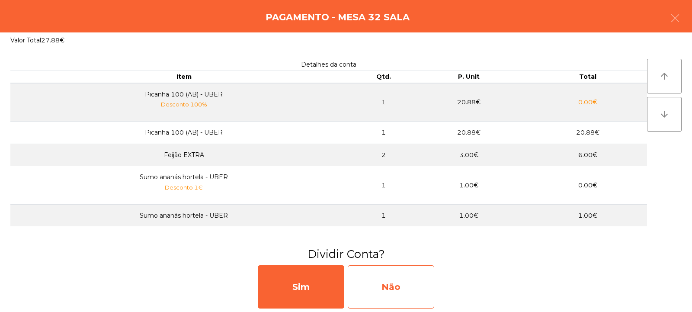
click at [406, 285] on div "Não" at bounding box center [391, 286] width 87 height 43
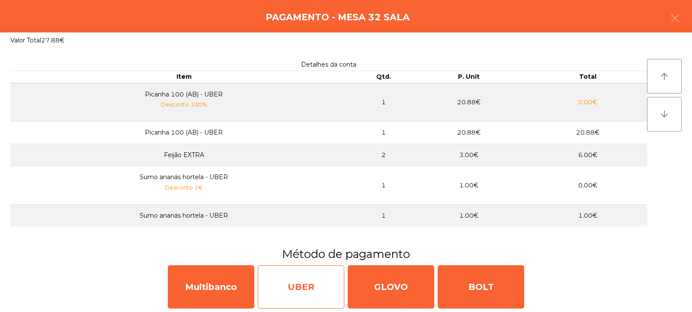
click at [315, 288] on div "UBER" at bounding box center [301, 286] width 87 height 43
select select "**"
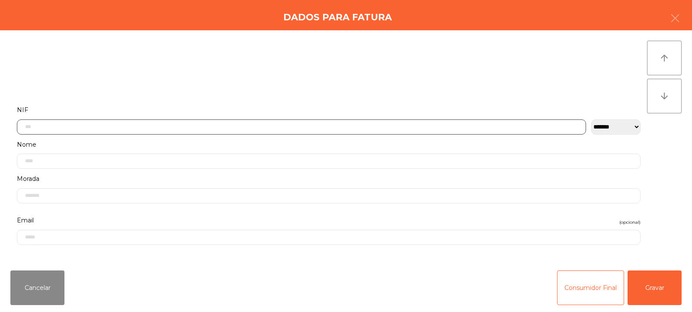
click at [452, 125] on input "text" at bounding box center [301, 126] width 569 height 15
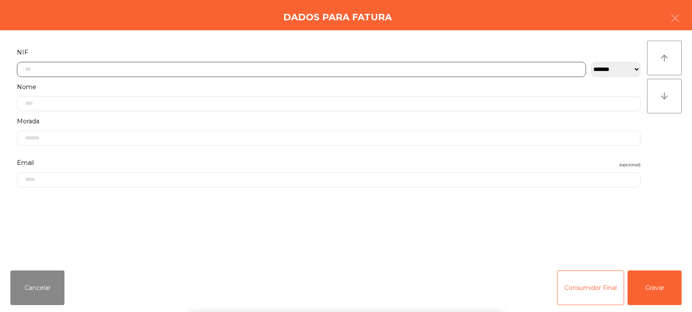
scroll to position [63, 0]
click at [658, 290] on div "` 1 2 3 4 5 6 7 8 9 0 - = keyboard_backspace keyboard_tab q w e r t y u i o p […" at bounding box center [346, 258] width 692 height 107
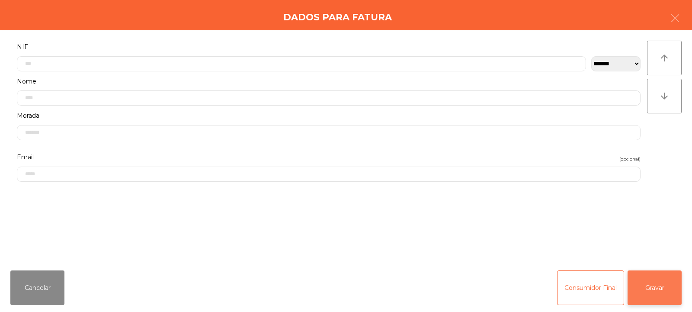
click at [668, 279] on button "Gravar" at bounding box center [655, 287] width 54 height 35
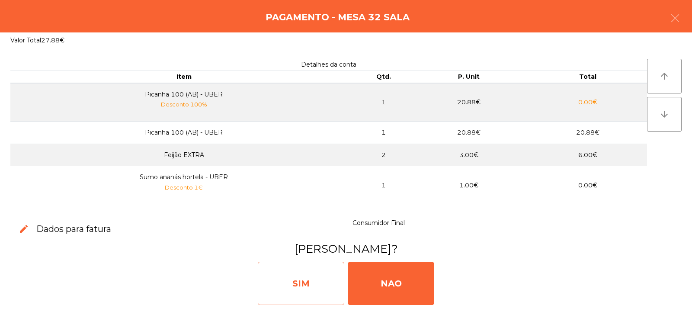
click at [318, 274] on div "SIM" at bounding box center [301, 283] width 87 height 43
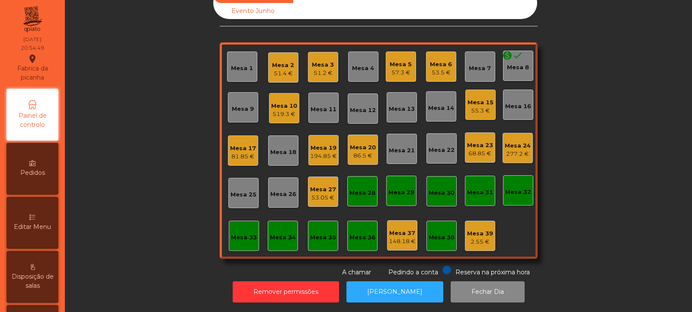
click at [290, 93] on div "Mesa 10 519.3 €" at bounding box center [284, 108] width 30 height 30
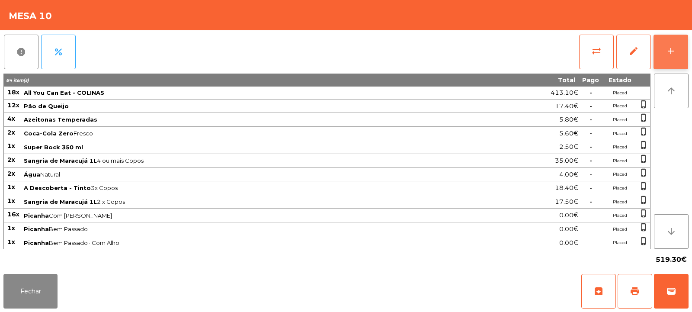
click at [678, 43] on button "add" at bounding box center [671, 52] width 35 height 35
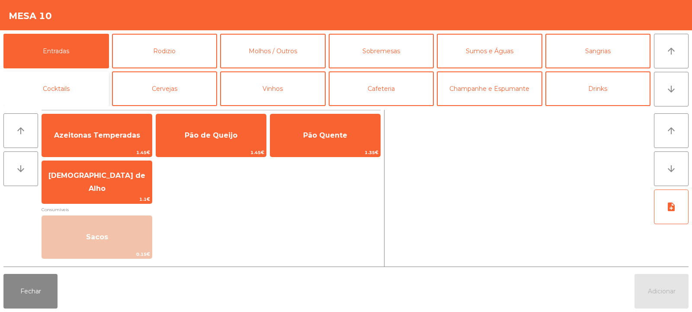
click at [70, 90] on button "Cocktails" at bounding box center [56, 88] width 106 height 35
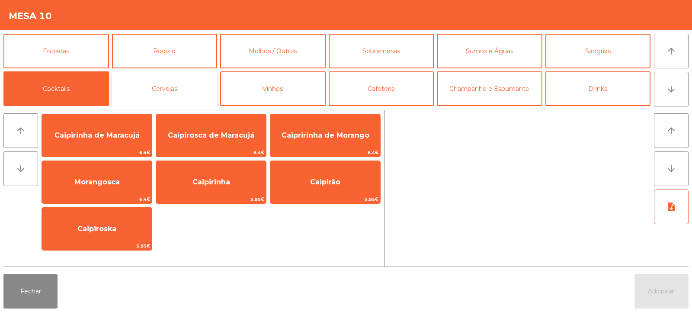
click at [193, 86] on button "Cervejas" at bounding box center [165, 88] width 106 height 35
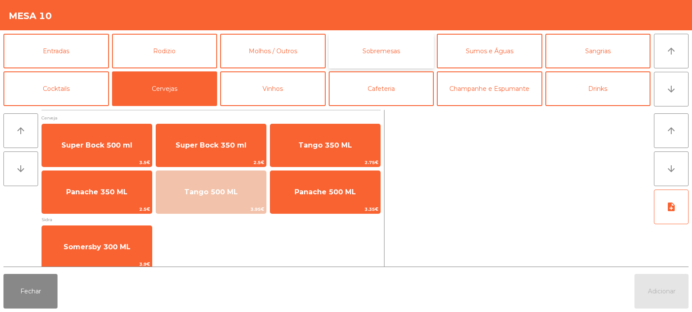
click at [375, 50] on button "Sobremesas" at bounding box center [382, 51] width 106 height 35
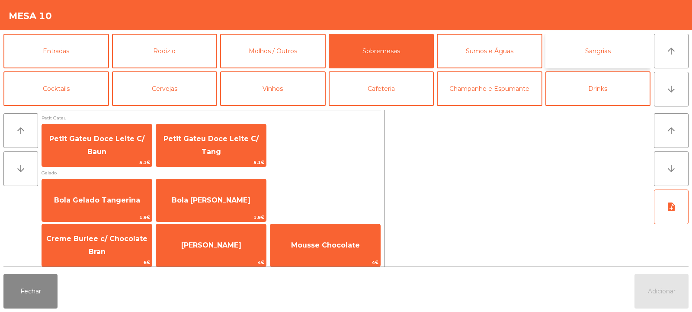
click at [595, 54] on button "Sangrias" at bounding box center [598, 51] width 106 height 35
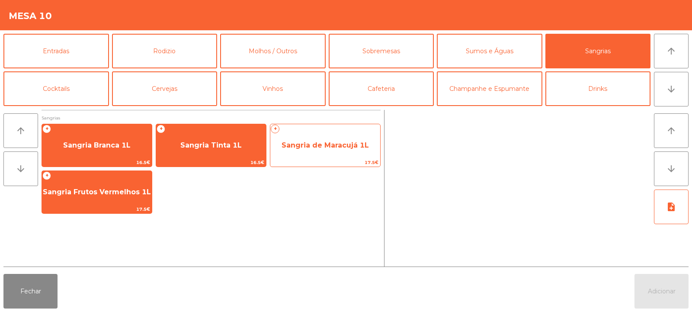
click at [311, 140] on span "Sangria de Maracujá 1L" at bounding box center [325, 145] width 110 height 23
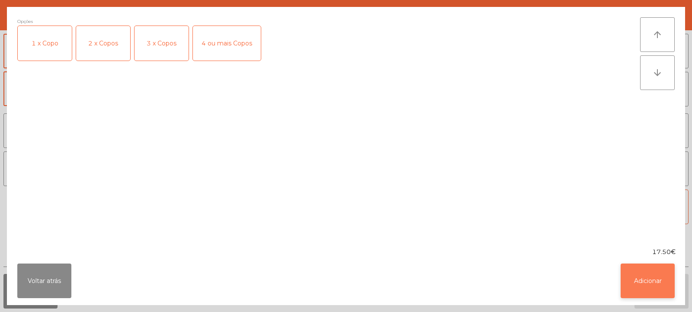
click at [671, 269] on button "Adicionar" at bounding box center [648, 280] width 54 height 35
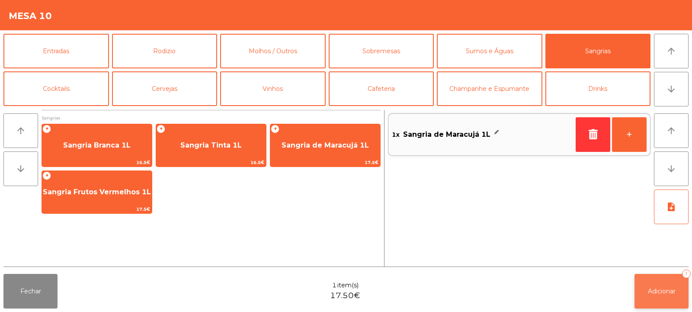
click at [665, 290] on span "Adicionar" at bounding box center [662, 291] width 28 height 8
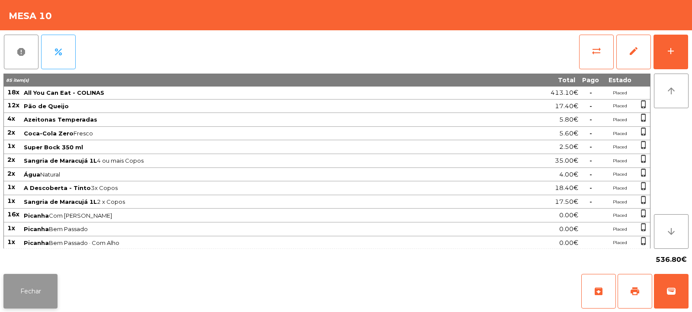
click at [43, 276] on button "Fechar" at bounding box center [30, 291] width 54 height 35
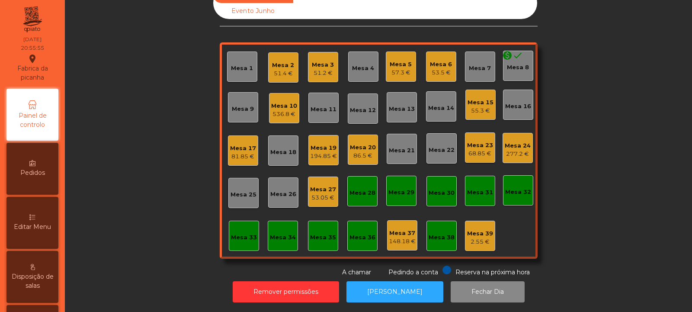
click at [514, 63] on div "Mesa 8" at bounding box center [518, 67] width 22 height 9
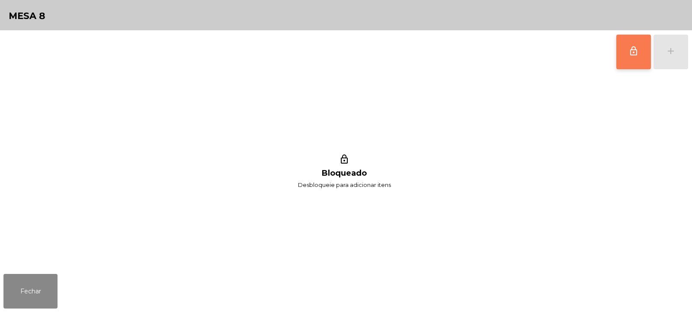
click at [628, 54] on span "lock_outline" at bounding box center [633, 51] width 10 height 10
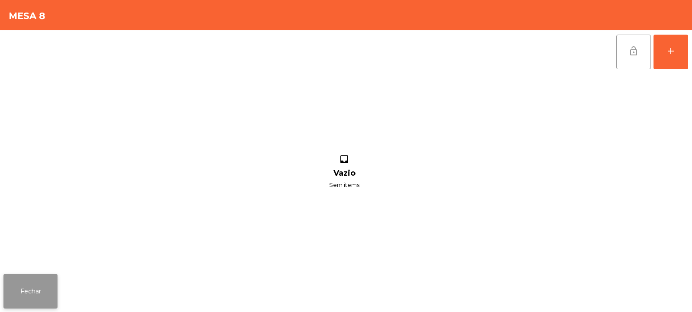
click at [47, 282] on button "Fechar" at bounding box center [30, 291] width 54 height 35
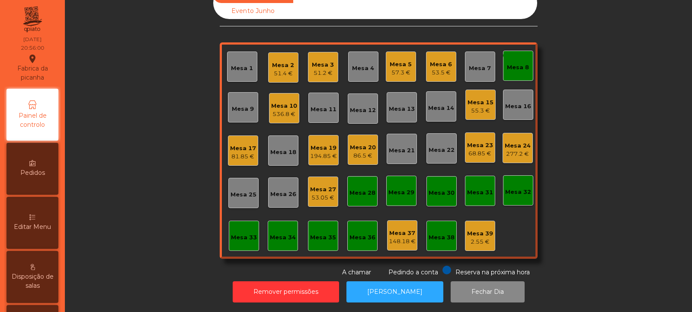
click at [482, 149] on div "68.85 €" at bounding box center [480, 153] width 26 height 9
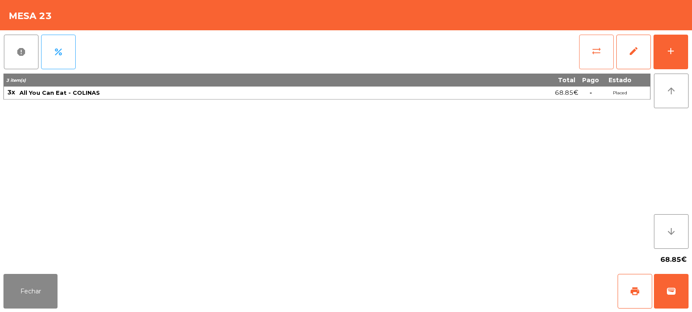
click at [603, 54] on button "sync_alt" at bounding box center [596, 52] width 35 height 35
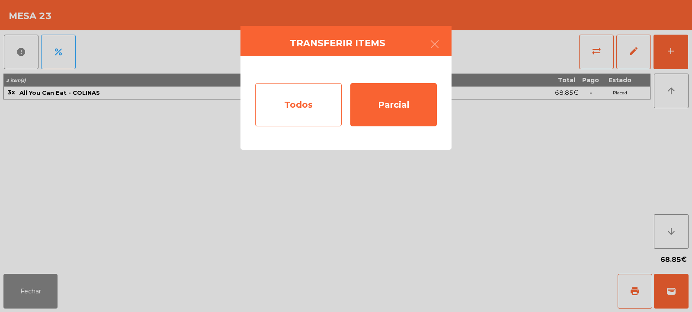
click at [327, 101] on div "Todos" at bounding box center [298, 104] width 87 height 43
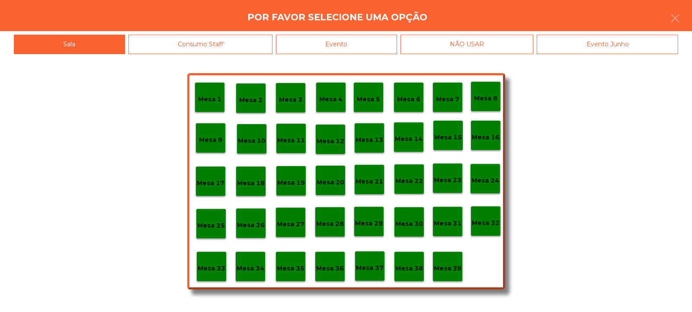
click at [492, 96] on p "Mesa 8" at bounding box center [485, 98] width 23 height 10
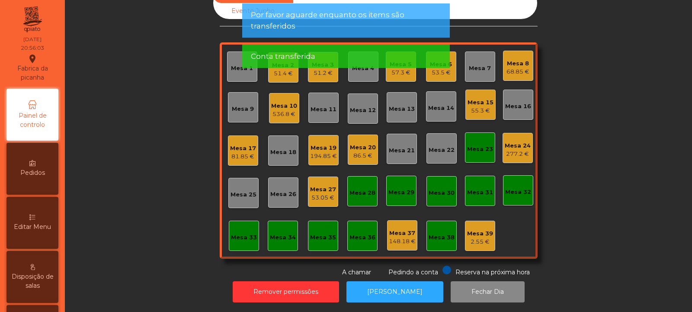
click at [479, 145] on div "Mesa 23" at bounding box center [480, 149] width 26 height 9
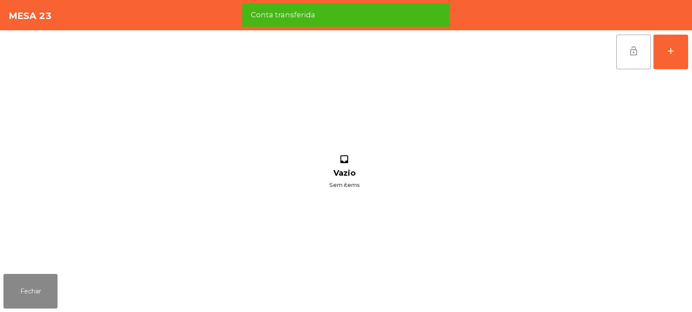
click at [623, 51] on button "lock_open" at bounding box center [633, 52] width 35 height 35
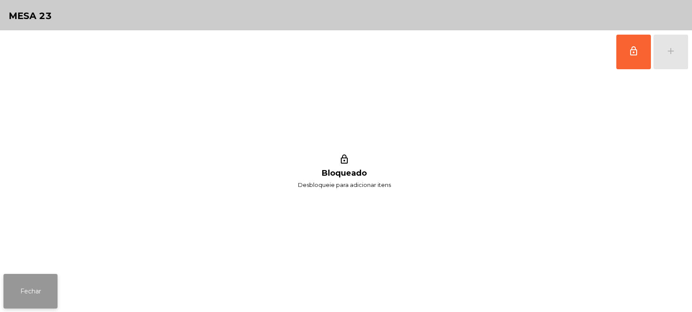
click at [45, 284] on button "Fechar" at bounding box center [30, 291] width 54 height 35
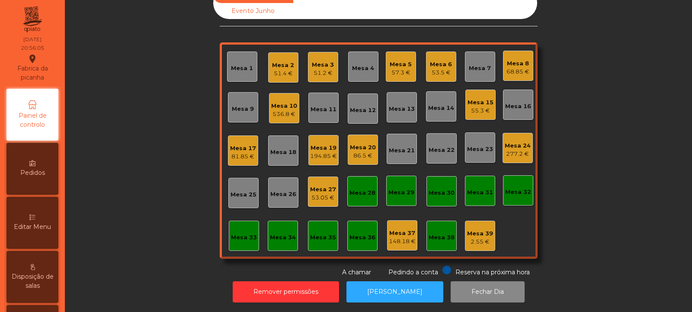
scroll to position [0, 0]
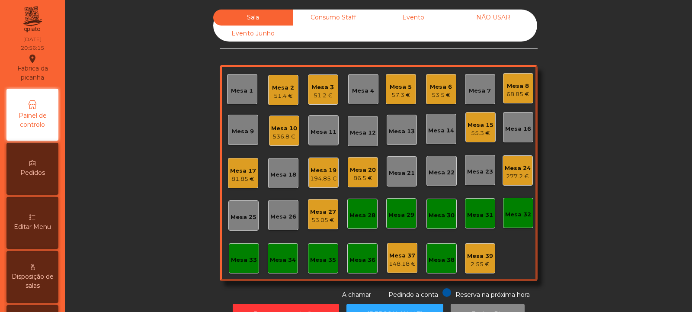
click at [328, 90] on div "Mesa 3" at bounding box center [323, 87] width 22 height 9
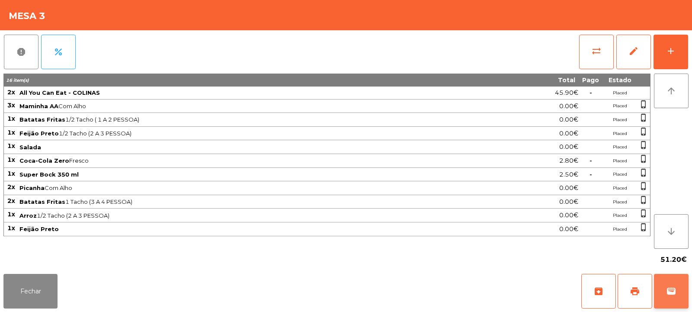
click at [672, 295] on span "wallet" at bounding box center [671, 291] width 10 height 10
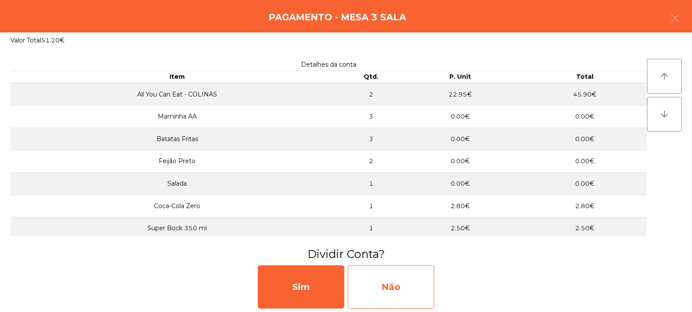
click at [394, 284] on div "Não" at bounding box center [391, 286] width 87 height 43
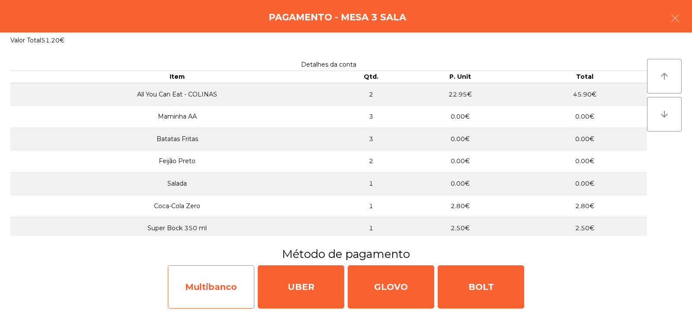
click at [230, 283] on div "Multibanco" at bounding box center [211, 286] width 87 height 43
select select "**"
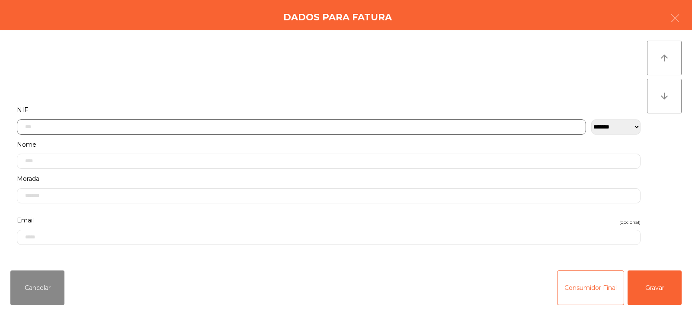
click at [359, 125] on input "text" at bounding box center [301, 126] width 569 height 15
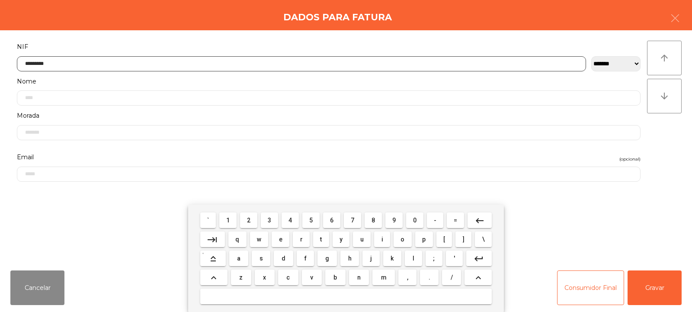
type input "*********"
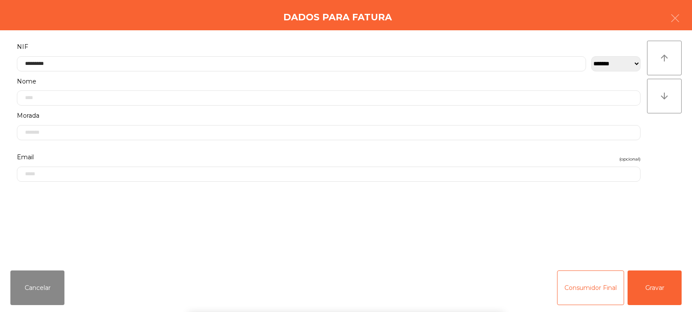
click at [658, 280] on div "` 1 2 3 4 5 6 7 8 9 0 - = keyboard_backspace keyboard_tab q w e r t y u i o p […" at bounding box center [346, 258] width 692 height 107
click at [662, 290] on button "Gravar" at bounding box center [655, 287] width 54 height 35
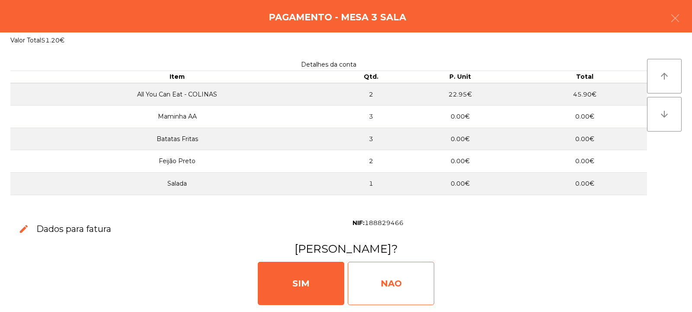
click at [407, 281] on div "NAO" at bounding box center [391, 283] width 87 height 43
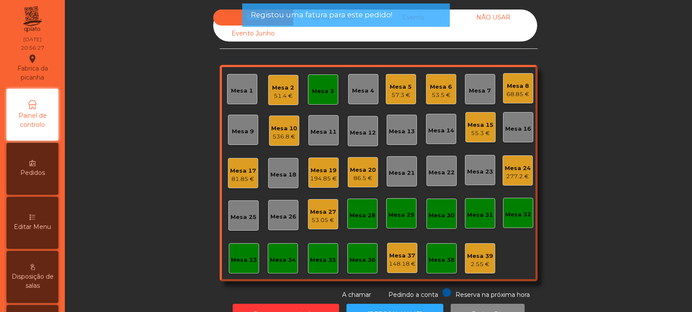
click at [321, 93] on div "Mesa 3" at bounding box center [323, 91] width 22 height 9
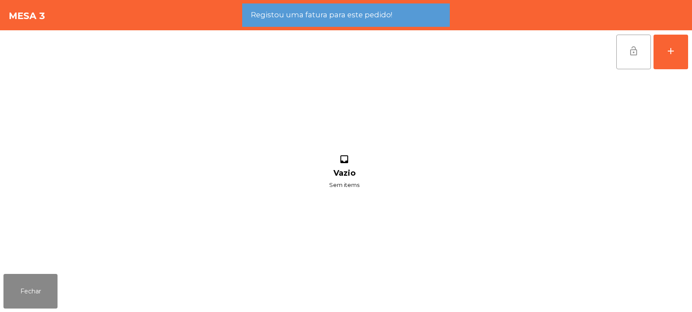
click at [630, 55] on span "lock_open" at bounding box center [633, 51] width 10 height 10
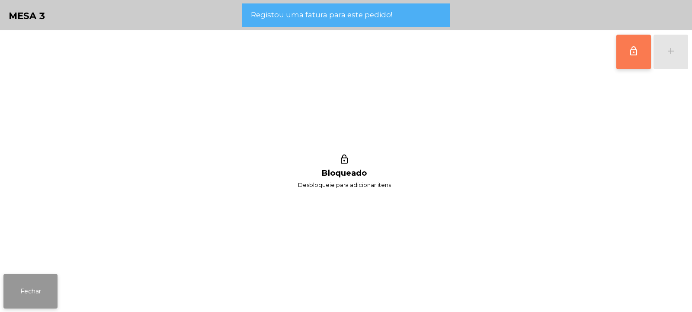
click at [42, 290] on button "Fechar" at bounding box center [30, 291] width 54 height 35
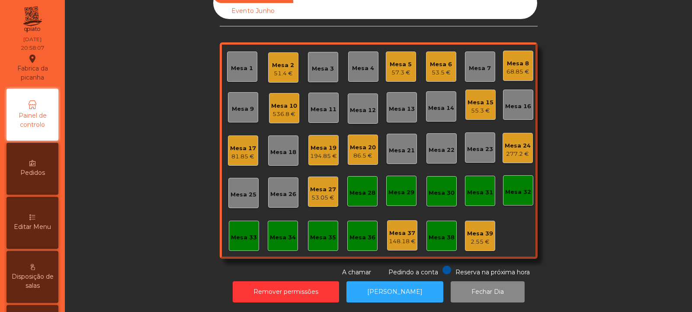
scroll to position [0, 0]
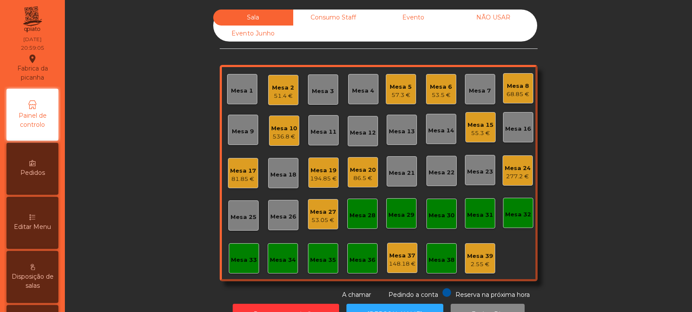
click at [282, 89] on div "Mesa 2" at bounding box center [283, 87] width 22 height 9
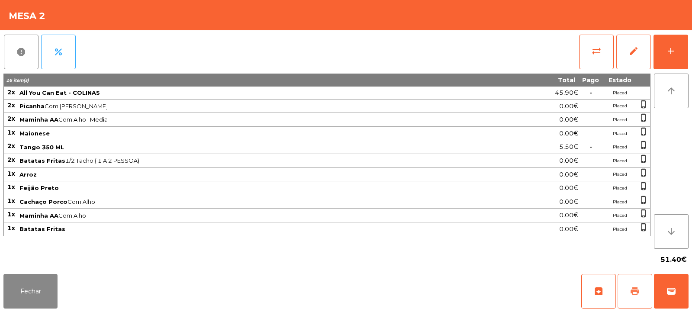
click at [636, 294] on span "print" at bounding box center [635, 291] width 10 height 10
click at [27, 305] on button "Fechar" at bounding box center [30, 291] width 54 height 35
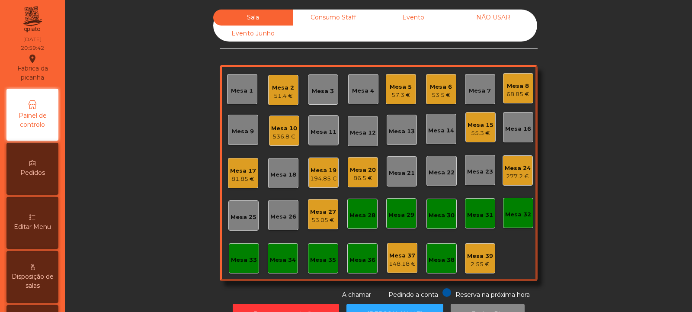
click at [395, 93] on div "57.3 €" at bounding box center [401, 95] width 22 height 9
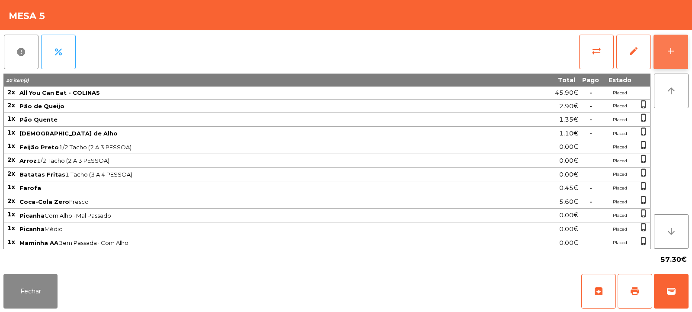
click at [671, 48] on div "add" at bounding box center [671, 51] width 10 height 10
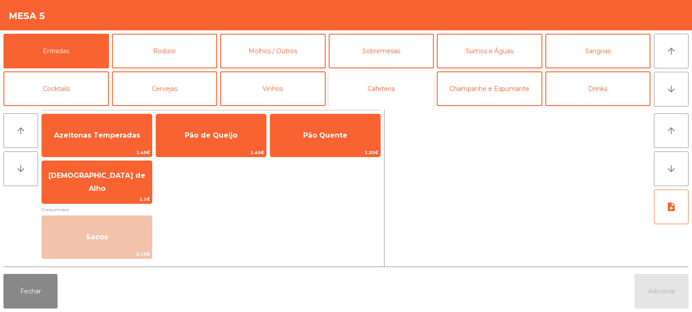
click at [404, 94] on button "Cafeteria" at bounding box center [382, 88] width 106 height 35
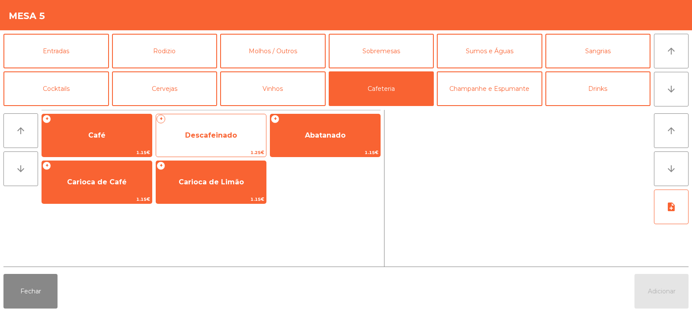
click at [236, 140] on span "Descafeinado" at bounding box center [211, 135] width 110 height 23
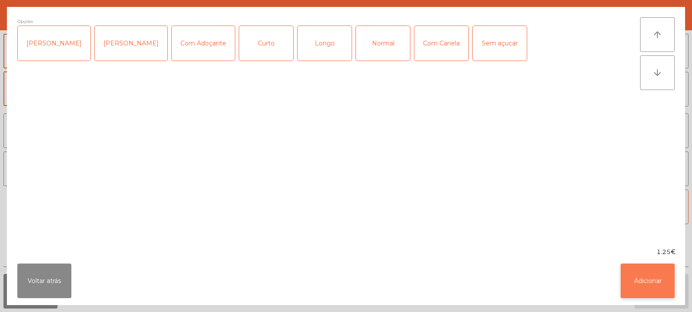
click at [657, 285] on button "Adicionar" at bounding box center [648, 280] width 54 height 35
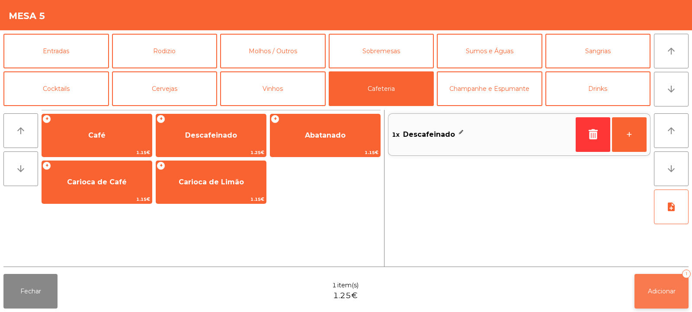
click at [664, 292] on span "Adicionar" at bounding box center [662, 291] width 28 height 8
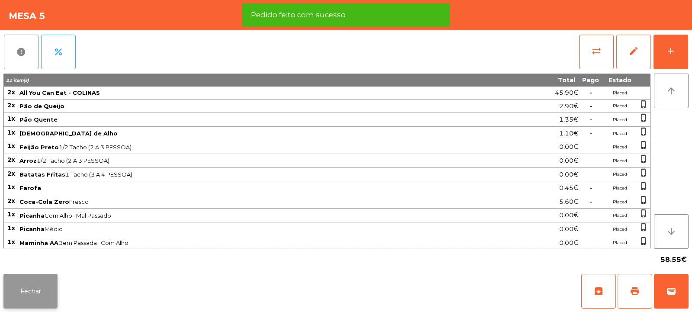
click at [36, 290] on button "Fechar" at bounding box center [30, 291] width 54 height 35
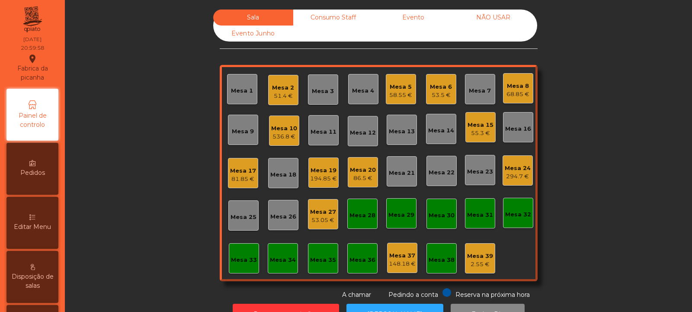
click at [364, 165] on div "Mesa 20 86.5 €" at bounding box center [363, 172] width 26 height 20
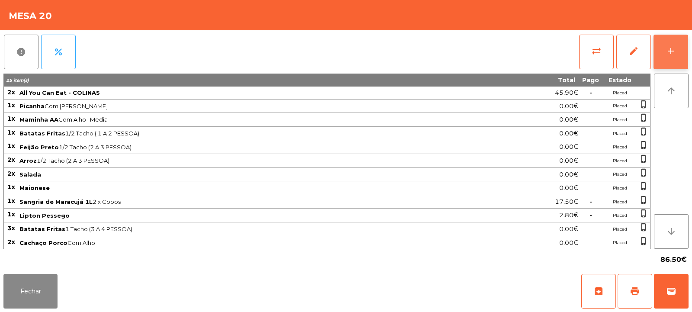
click at [667, 45] on button "add" at bounding box center [671, 52] width 35 height 35
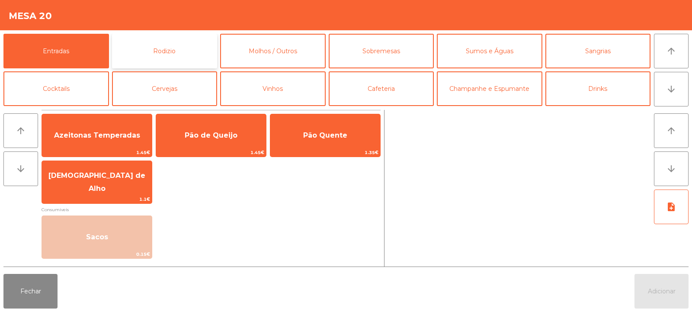
click at [185, 43] on button "Rodizio" at bounding box center [165, 51] width 106 height 35
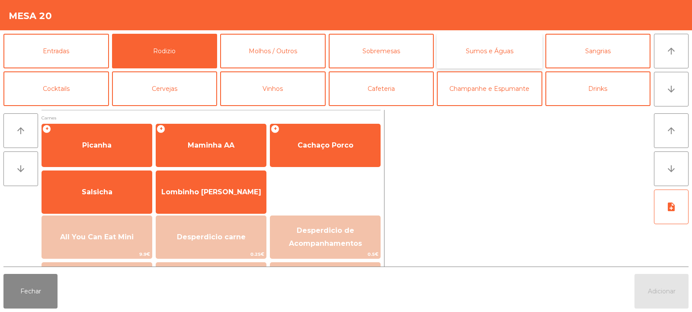
click at [473, 58] on button "Sumos e Águas" at bounding box center [490, 51] width 106 height 35
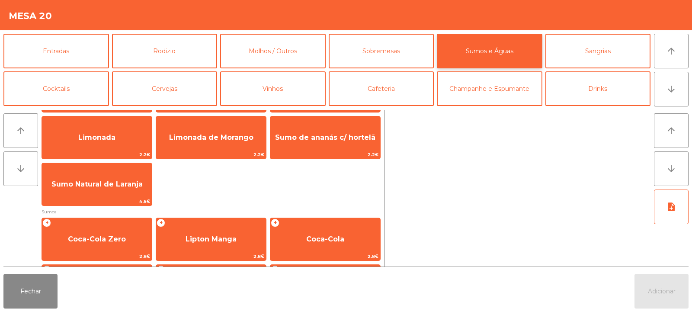
scroll to position [104, 0]
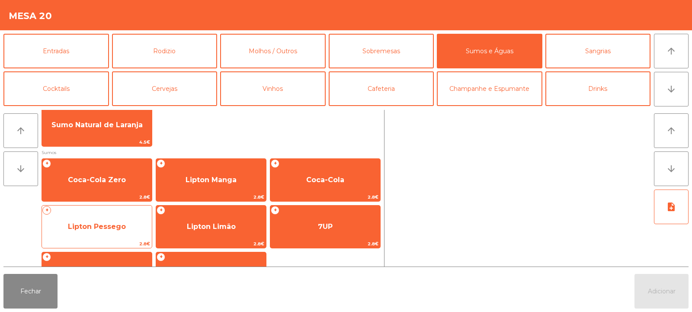
click at [117, 224] on span "Lipton Pessego" at bounding box center [97, 226] width 58 height 8
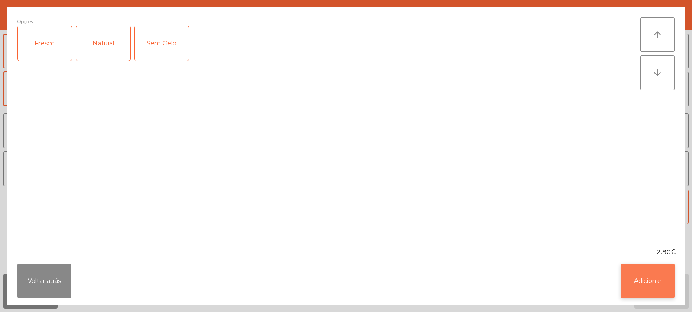
click at [651, 284] on button "Adicionar" at bounding box center [648, 280] width 54 height 35
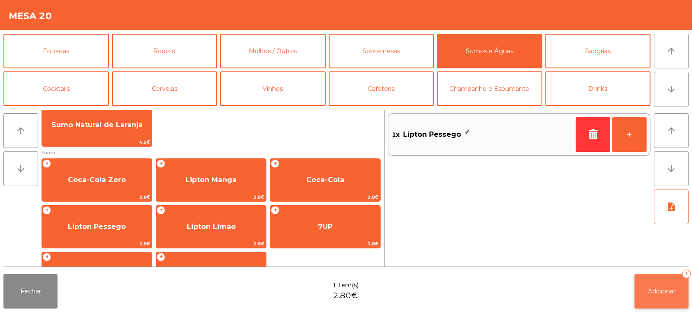
click at [667, 290] on span "Adicionar" at bounding box center [662, 291] width 28 height 8
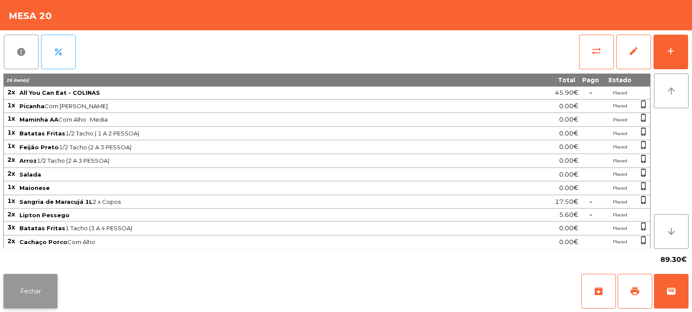
click at [26, 288] on button "Fechar" at bounding box center [30, 291] width 54 height 35
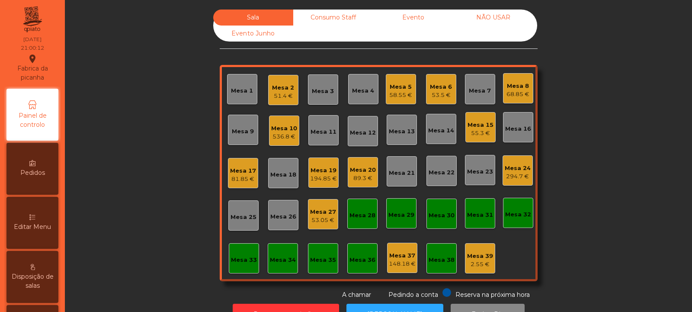
click at [283, 82] on div "Mesa 2 51.4 €" at bounding box center [283, 90] width 22 height 20
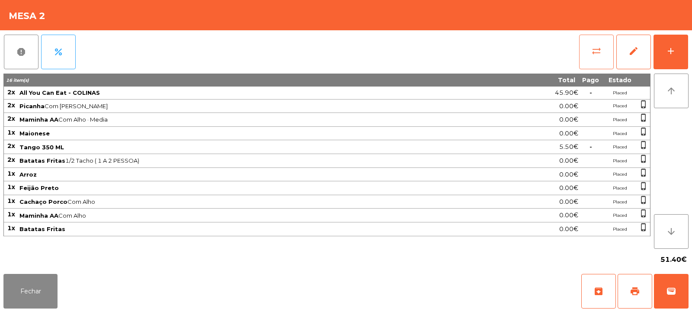
click at [590, 61] on button "sync_alt" at bounding box center [596, 52] width 35 height 35
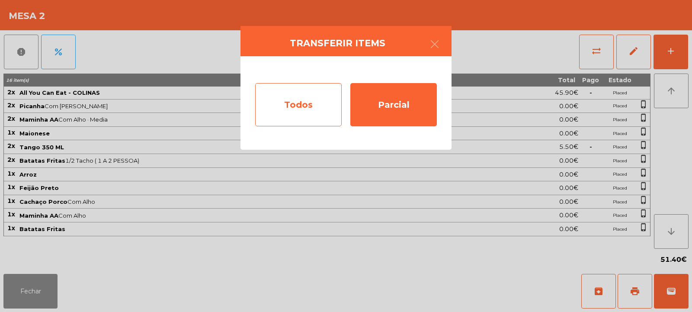
click at [312, 113] on div "Todos" at bounding box center [298, 104] width 87 height 43
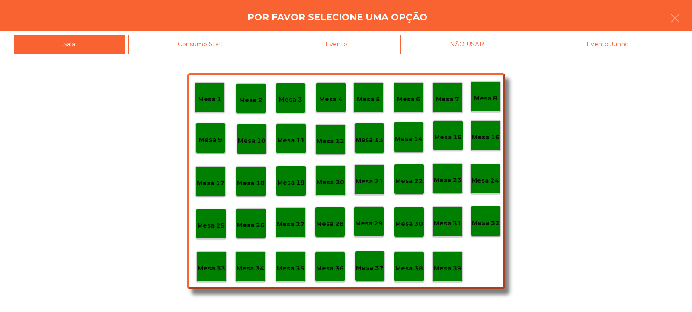
click at [371, 39] on div "Evento" at bounding box center [336, 44] width 121 height 19
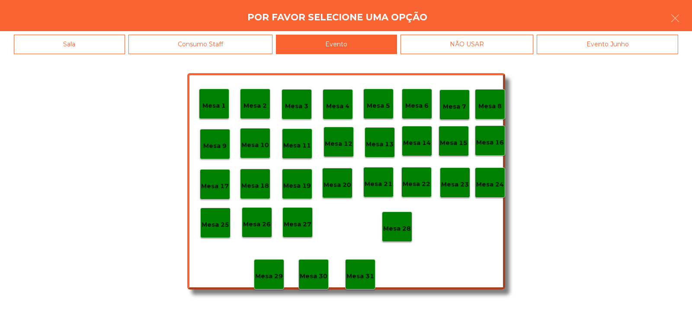
click at [402, 228] on p "Mesa 28" at bounding box center [397, 229] width 28 height 10
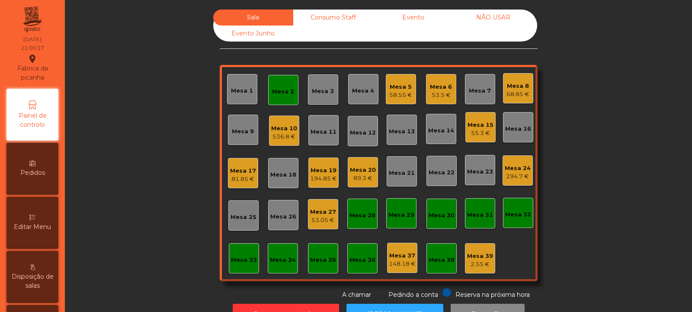
click at [276, 97] on div "Mesa 2" at bounding box center [283, 90] width 30 height 30
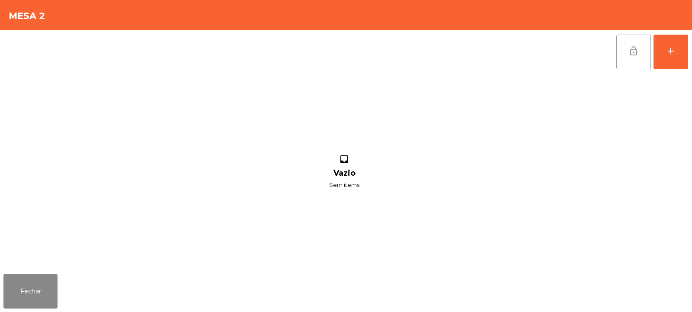
click at [632, 55] on span "lock_open" at bounding box center [633, 51] width 10 height 10
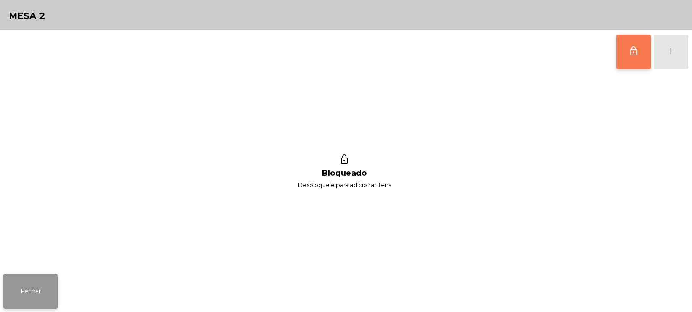
click at [38, 296] on button "Fechar" at bounding box center [30, 291] width 54 height 35
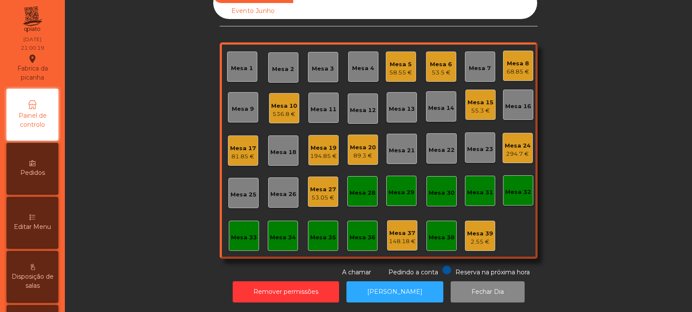
scroll to position [0, 0]
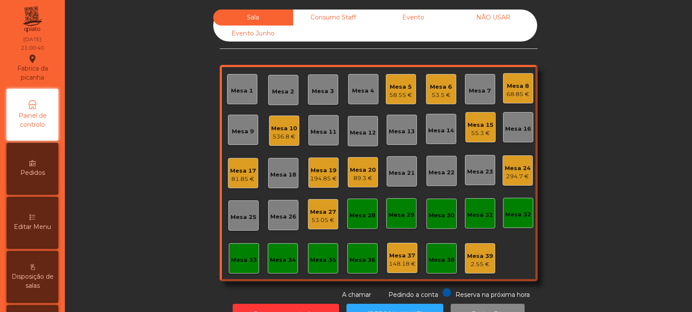
click at [359, 92] on div "Mesa 4" at bounding box center [363, 91] width 22 height 9
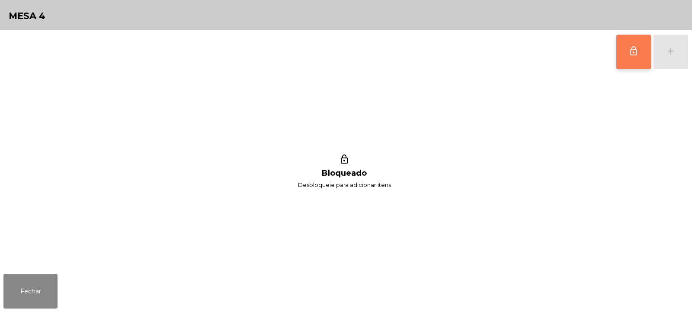
click at [630, 54] on span "lock_outline" at bounding box center [633, 51] width 10 height 10
click at [669, 54] on div "add" at bounding box center [671, 51] width 10 height 10
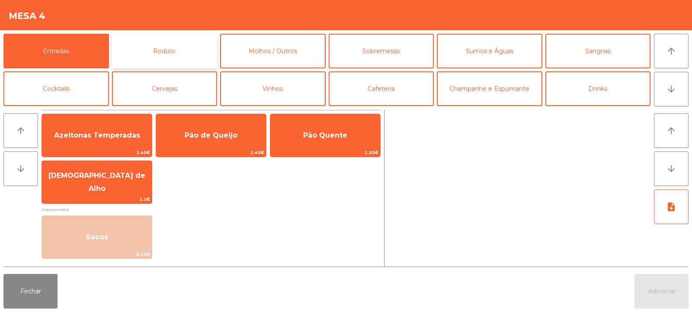
click at [186, 49] on button "Rodizio" at bounding box center [165, 51] width 106 height 35
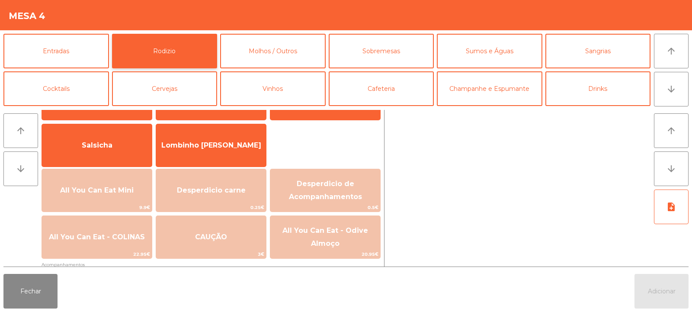
scroll to position [56, 0]
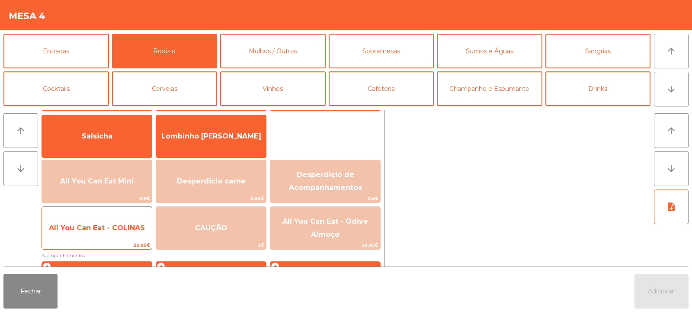
click at [102, 231] on span "All You Can Eat - COLINAS" at bounding box center [97, 228] width 96 height 8
click at [103, 234] on span "All You Can Eat - COLINAS" at bounding box center [97, 227] width 110 height 23
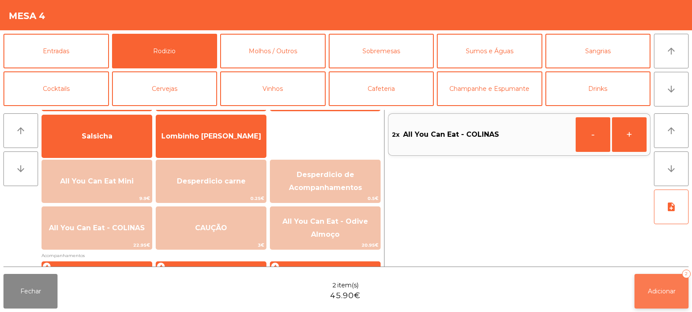
click at [663, 287] on span "Adicionar" at bounding box center [662, 291] width 28 height 8
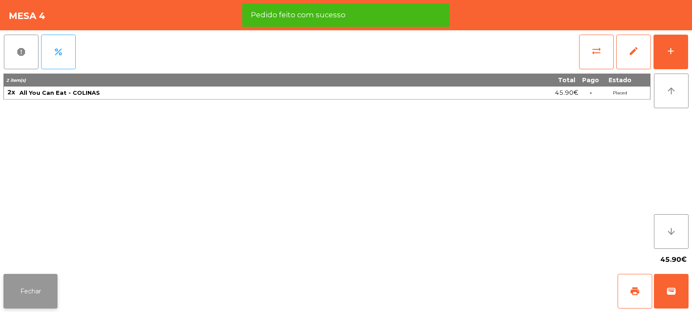
click at [18, 292] on button "Fechar" at bounding box center [30, 291] width 54 height 35
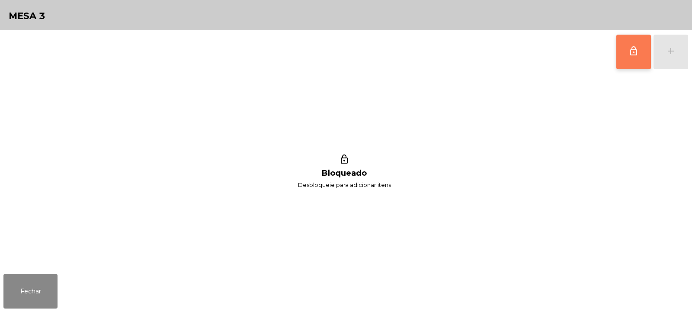
click at [630, 58] on button "lock_outline" at bounding box center [633, 52] width 35 height 35
click at [671, 54] on div "add" at bounding box center [671, 51] width 10 height 10
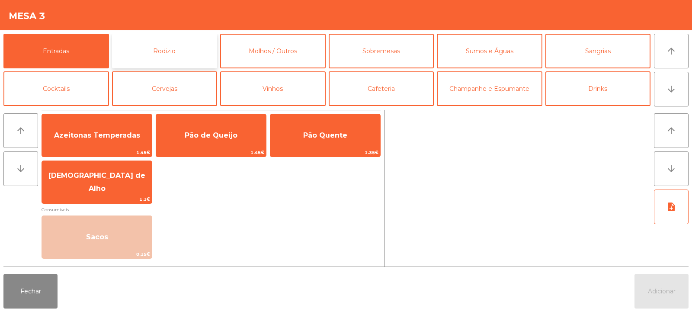
click at [187, 49] on button "Rodizio" at bounding box center [165, 51] width 106 height 35
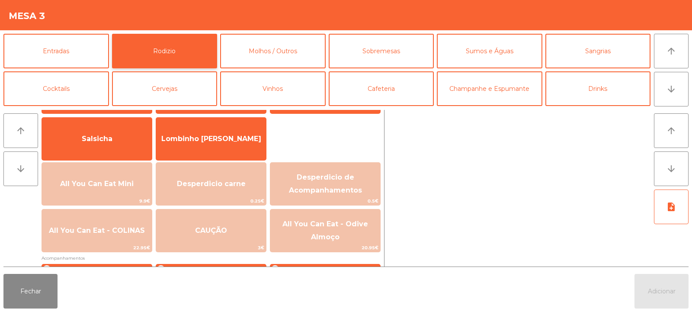
scroll to position [64, 0]
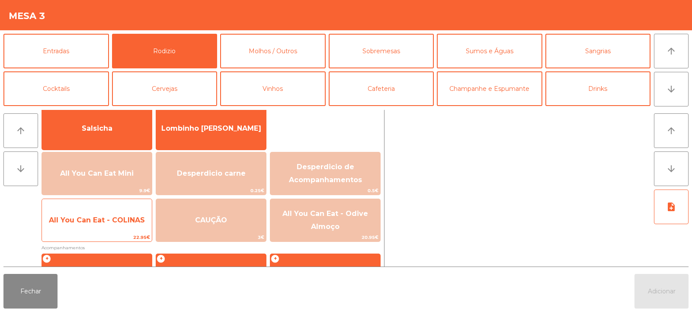
click at [121, 221] on span "All You Can Eat - COLINAS" at bounding box center [97, 220] width 96 height 8
click at [119, 221] on span "All You Can Eat - COLINAS" at bounding box center [97, 220] width 96 height 8
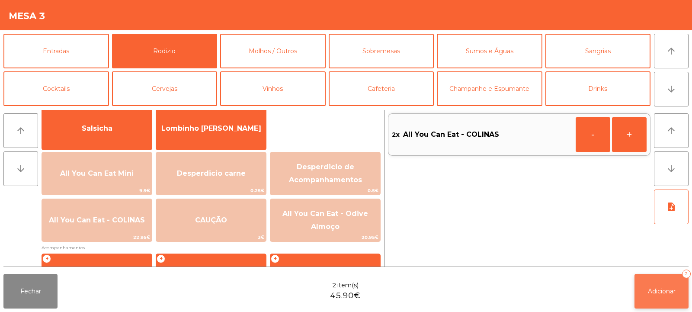
click at [657, 292] on span "Adicionar" at bounding box center [662, 291] width 28 height 8
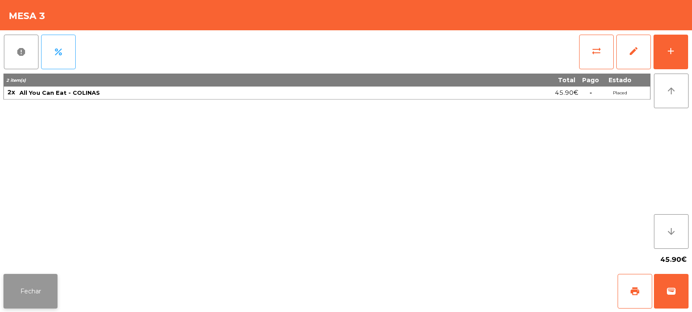
click at [22, 277] on button "Fechar" at bounding box center [30, 291] width 54 height 35
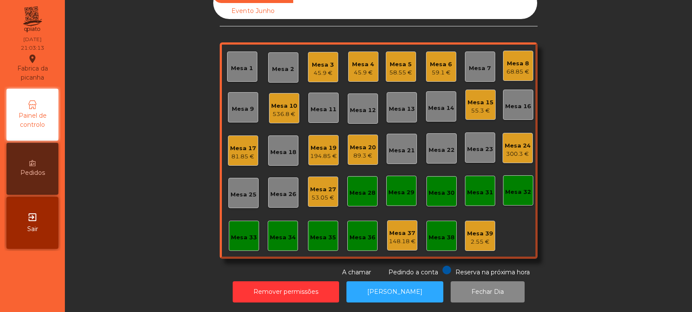
scroll to position [0, 0]
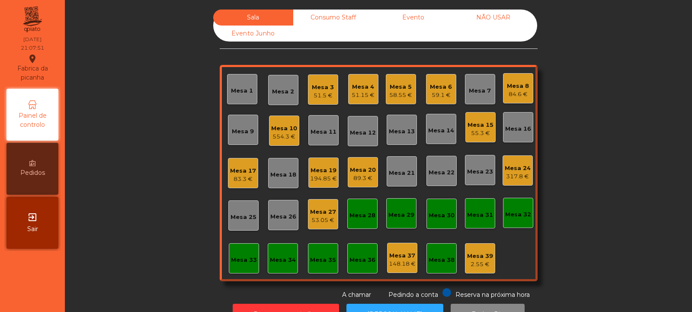
click at [407, 90] on div "Mesa 5" at bounding box center [400, 87] width 23 height 9
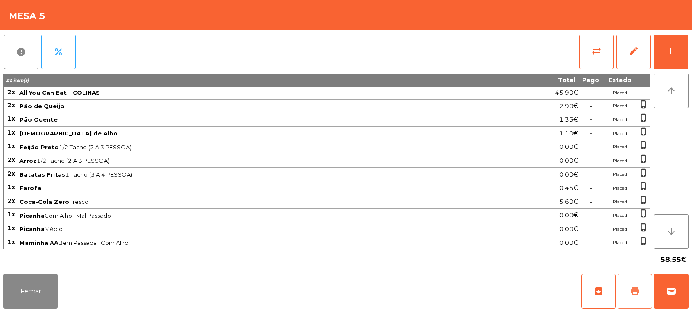
click at [638, 293] on span "print" at bounding box center [635, 291] width 10 height 10
click at [33, 292] on button "Fechar" at bounding box center [30, 291] width 54 height 35
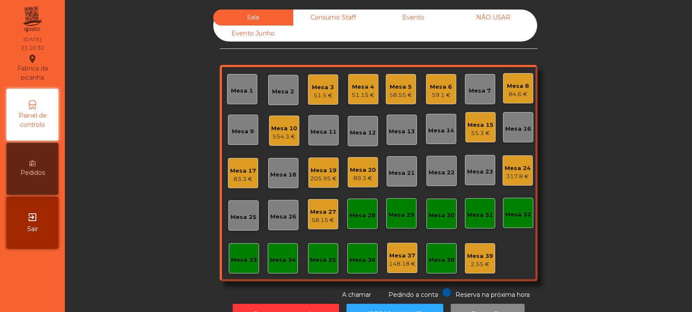
click at [113, 246] on div "Sala Consumo Staff Evento NÃO USAR Evento Junho Mesa 1 Mesa 2 Mesa 3 51.5 € Mes…" at bounding box center [379, 155] width 604 height 290
click at [368, 176] on div "89.3 €" at bounding box center [363, 178] width 26 height 9
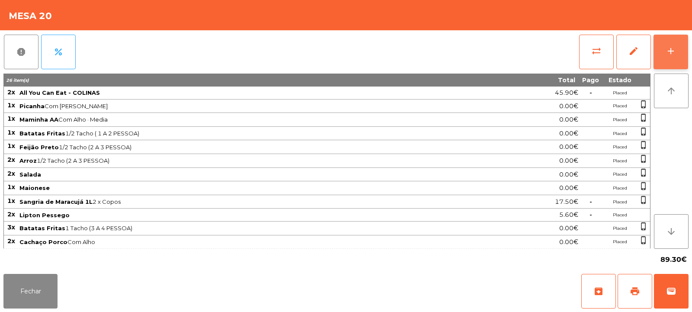
click at [667, 53] on div "add" at bounding box center [671, 51] width 10 height 10
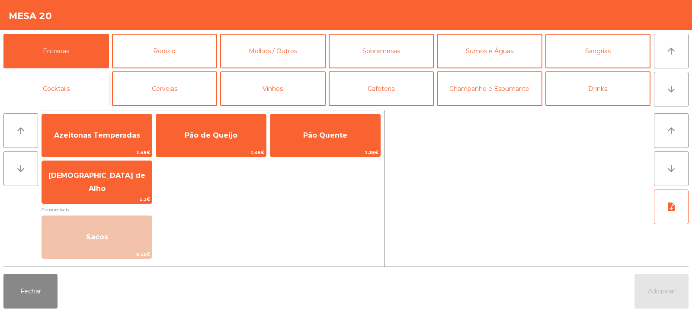
click at [52, 92] on button "Cocktails" at bounding box center [56, 88] width 106 height 35
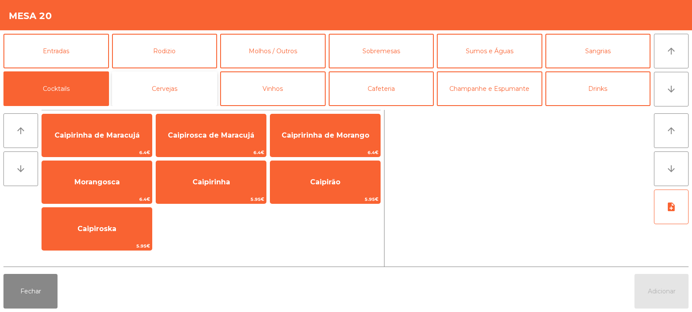
click at [174, 88] on button "Cervejas" at bounding box center [165, 88] width 106 height 35
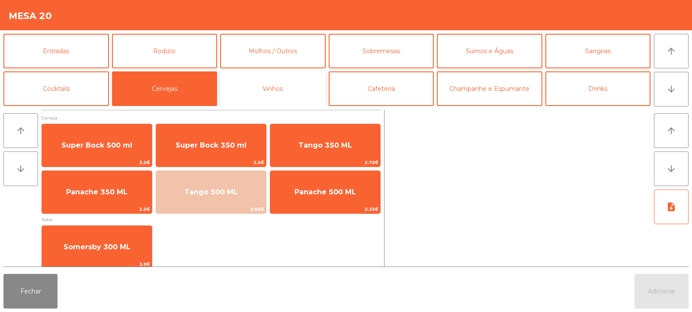
click at [276, 90] on button "Vinhos" at bounding box center [273, 88] width 106 height 35
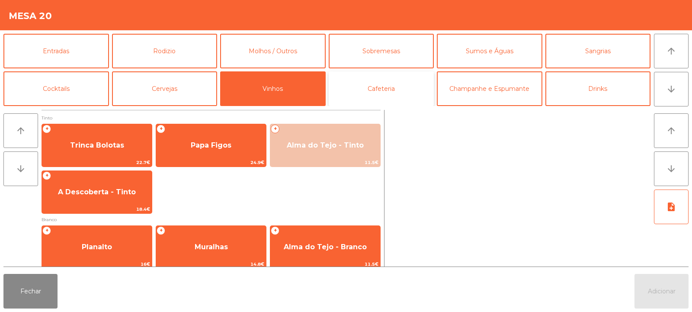
click at [379, 87] on button "Cafeteria" at bounding box center [382, 88] width 106 height 35
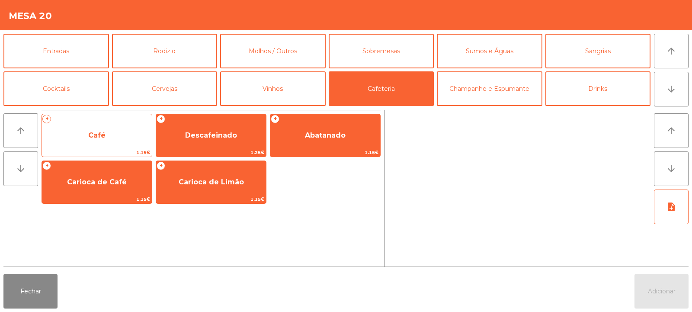
click at [96, 135] on span "Café" at bounding box center [96, 135] width 17 height 8
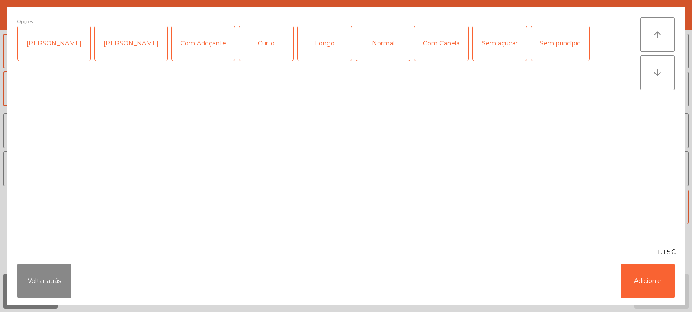
click at [371, 41] on div "Normal" at bounding box center [383, 43] width 54 height 35
click at [642, 279] on button "Adicionar" at bounding box center [648, 280] width 54 height 35
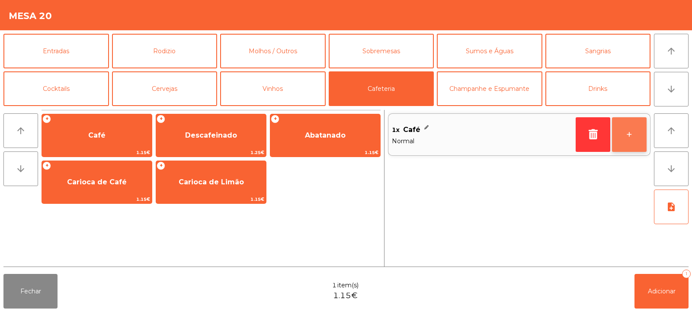
click at [632, 143] on button "+" at bounding box center [629, 134] width 35 height 35
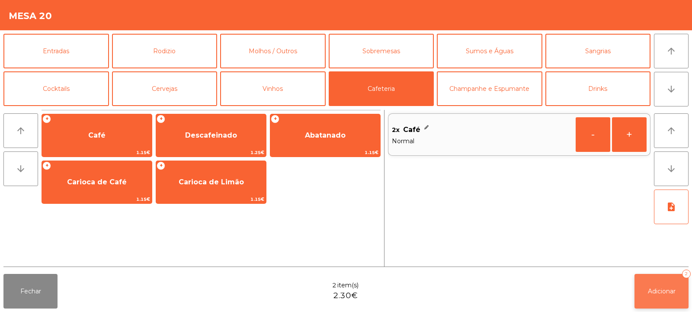
click at [651, 294] on span "Adicionar" at bounding box center [662, 291] width 28 height 8
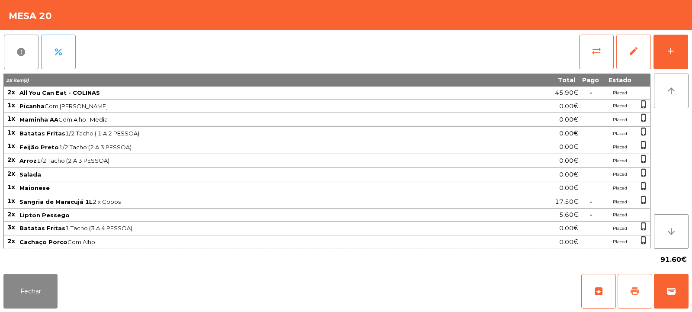
click at [636, 290] on span "print" at bounding box center [635, 291] width 10 height 10
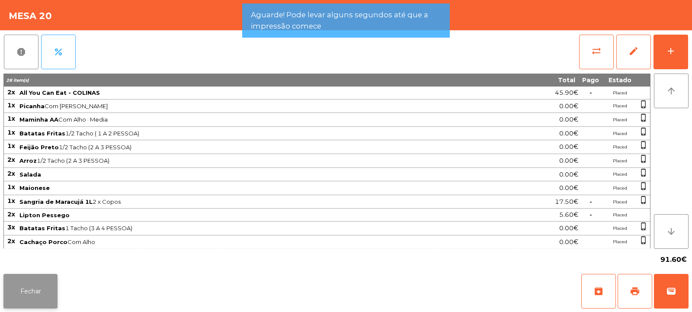
click at [33, 295] on button "Fechar" at bounding box center [30, 291] width 54 height 35
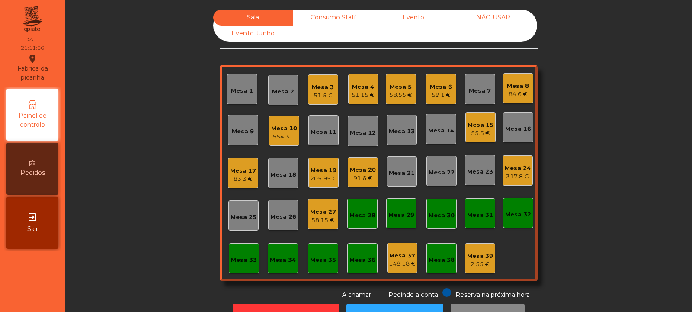
click at [402, 89] on div "Mesa 5" at bounding box center [400, 87] width 23 height 9
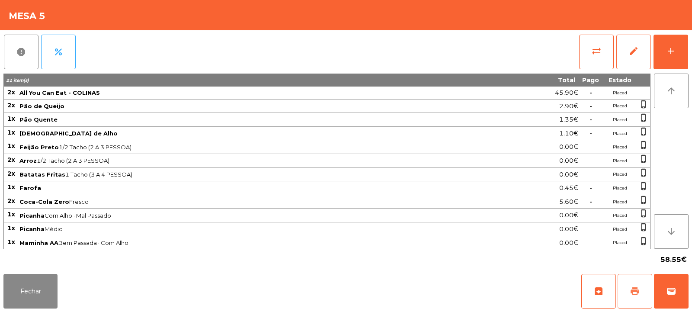
click at [631, 299] on button "print" at bounding box center [635, 291] width 35 height 35
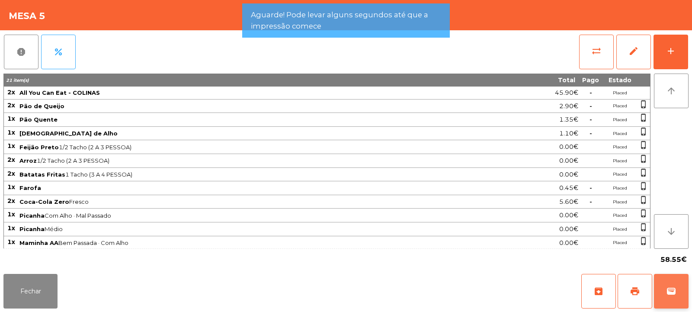
click at [667, 289] on span "wallet" at bounding box center [671, 291] width 10 height 10
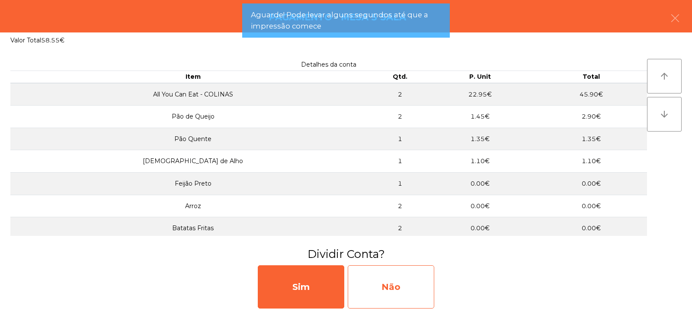
click at [390, 282] on div "Não" at bounding box center [391, 286] width 87 height 43
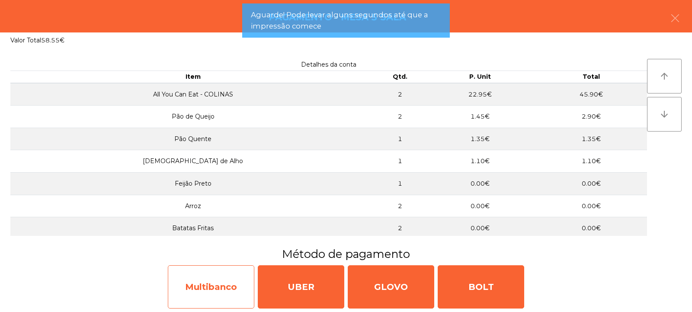
click at [204, 287] on div "Multibanco" at bounding box center [211, 286] width 87 height 43
select select "**"
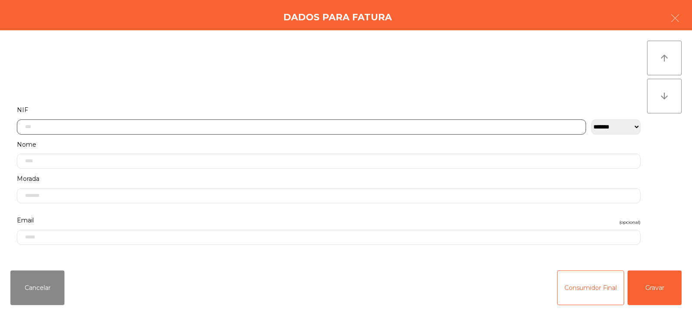
click at [127, 125] on input "text" at bounding box center [301, 126] width 569 height 15
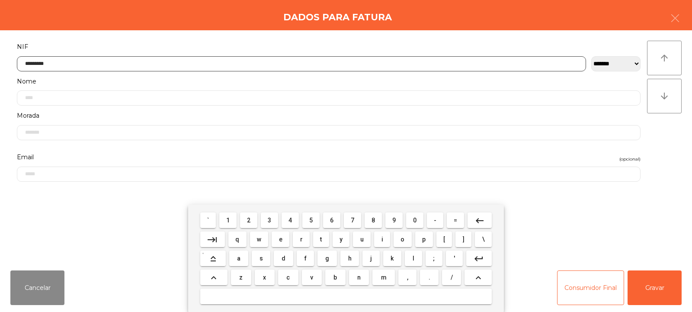
type input "*********"
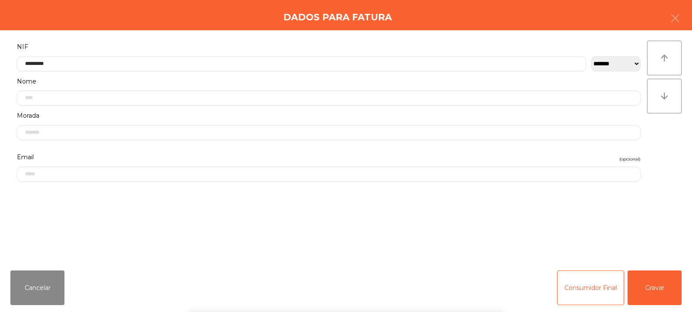
click at [654, 285] on div "` 1 2 3 4 5 6 7 8 9 0 - = keyboard_backspace keyboard_tab q w e r t y u i o p […" at bounding box center [346, 258] width 692 height 107
click at [653, 280] on button "Gravar" at bounding box center [655, 287] width 54 height 35
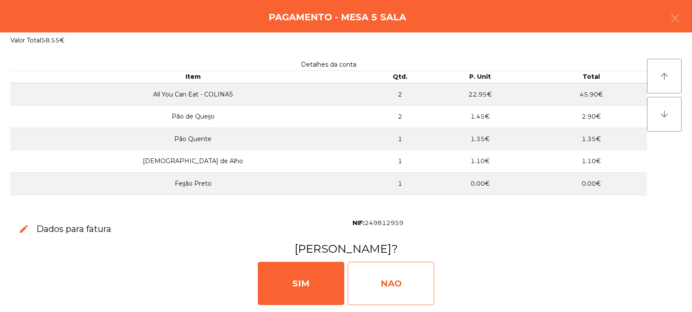
click at [382, 276] on div "NAO" at bounding box center [391, 283] width 87 height 43
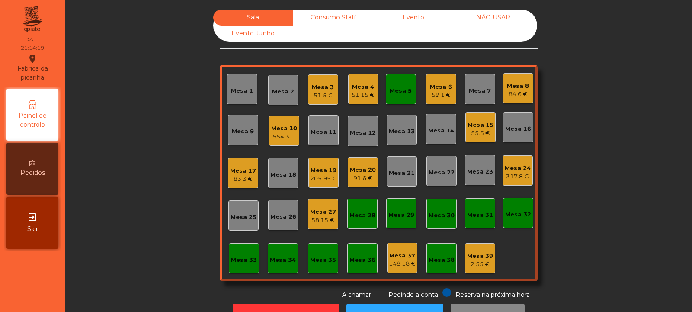
scroll to position [29, 0]
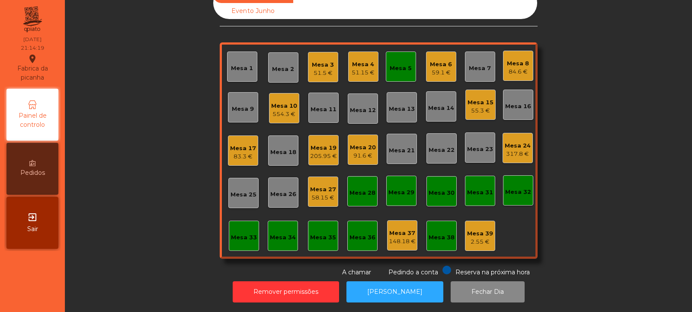
click at [390, 64] on div "Mesa 5" at bounding box center [401, 68] width 22 height 9
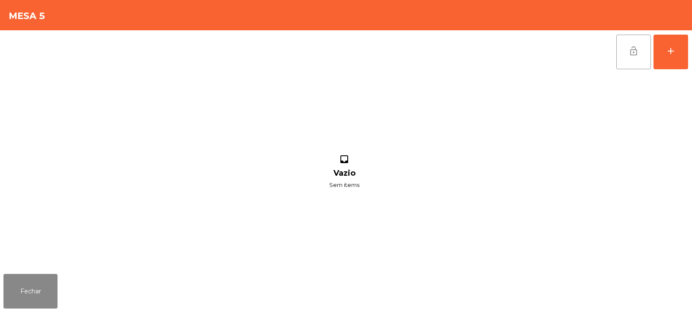
click at [634, 56] on span "lock_open" at bounding box center [633, 51] width 10 height 10
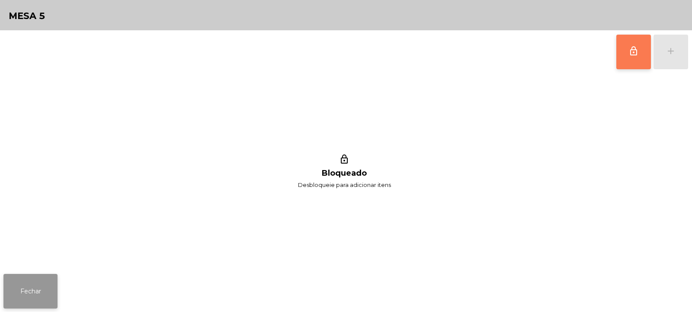
click at [32, 292] on button "Fechar" at bounding box center [30, 291] width 54 height 35
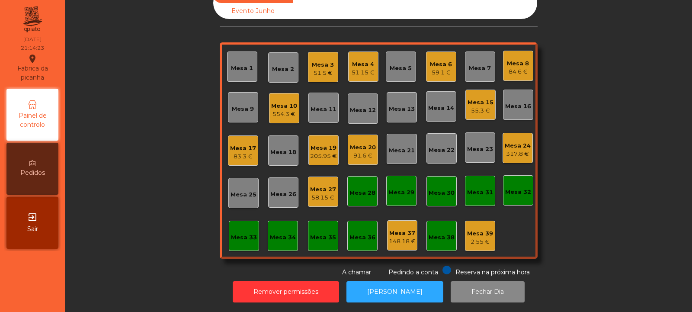
scroll to position [0, 0]
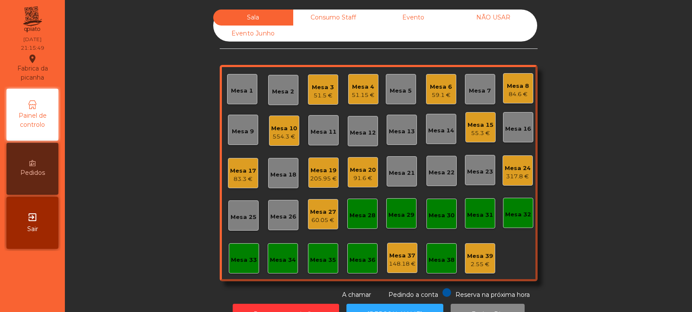
click at [433, 266] on div "Mesa 38" at bounding box center [441, 258] width 30 height 30
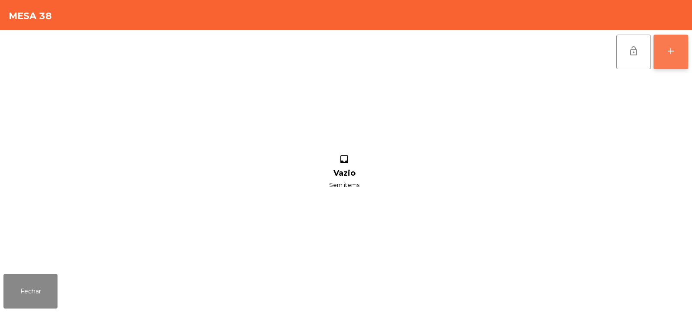
click at [679, 64] on button "add" at bounding box center [671, 52] width 35 height 35
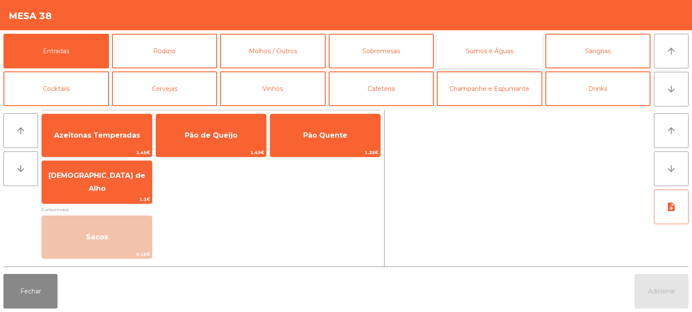
click at [492, 52] on button "Sumos e Águas" at bounding box center [490, 51] width 106 height 35
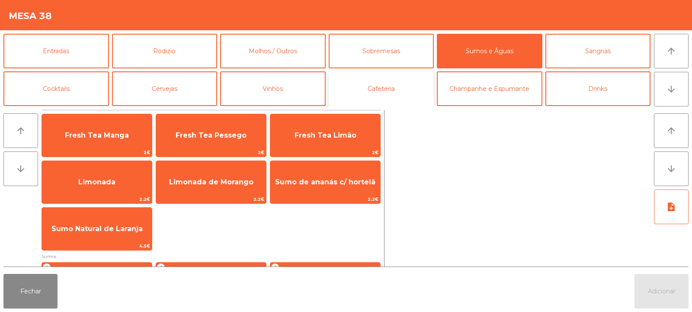
click at [381, 86] on button "Cafeteria" at bounding box center [382, 88] width 106 height 35
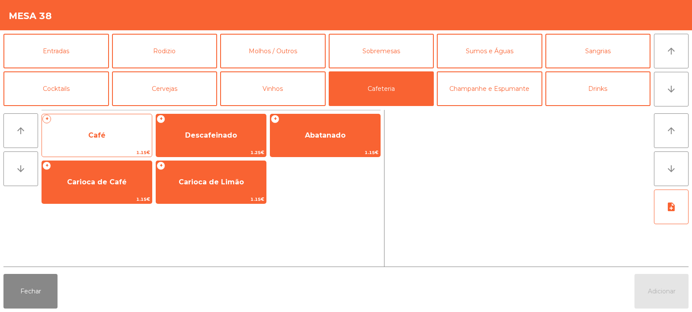
click at [122, 144] on span "Café" at bounding box center [97, 135] width 110 height 23
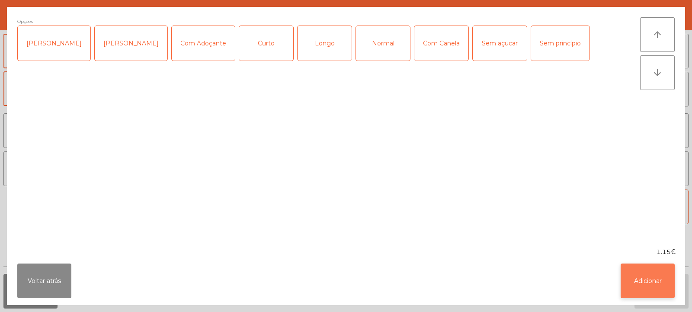
click at [649, 284] on button "Adicionar" at bounding box center [648, 280] width 54 height 35
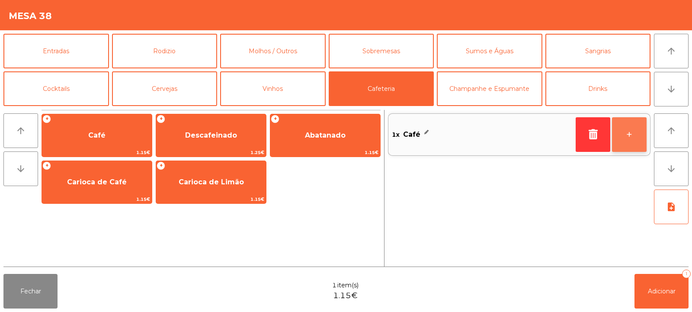
click at [626, 139] on button "+" at bounding box center [629, 134] width 35 height 35
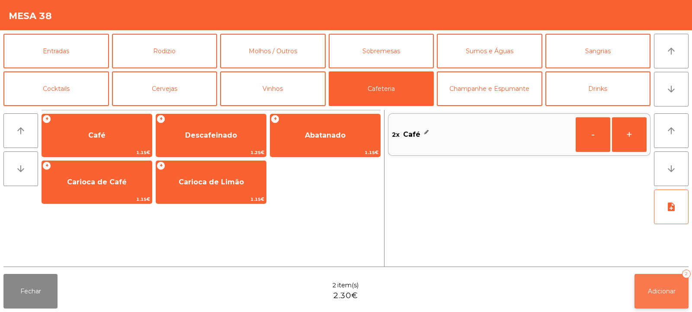
click at [659, 283] on button "Adicionar 2" at bounding box center [662, 291] width 54 height 35
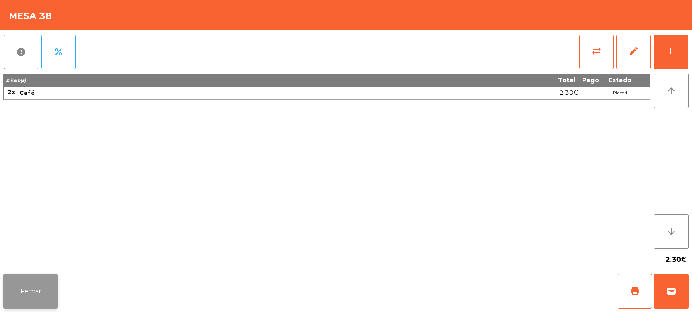
click at [48, 285] on button "Fechar" at bounding box center [30, 291] width 54 height 35
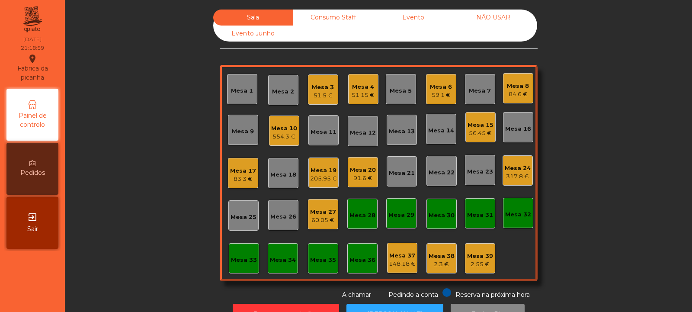
scroll to position [29, 0]
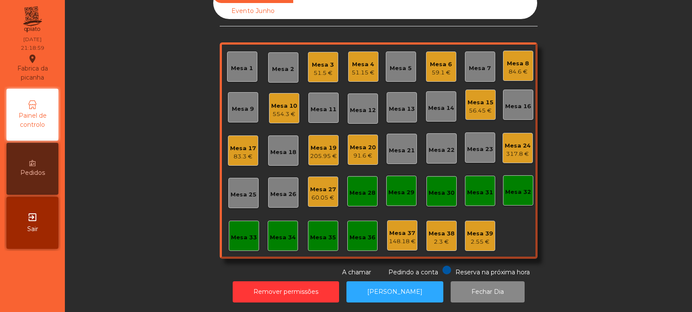
click at [477, 98] on div "Mesa 15" at bounding box center [481, 102] width 26 height 9
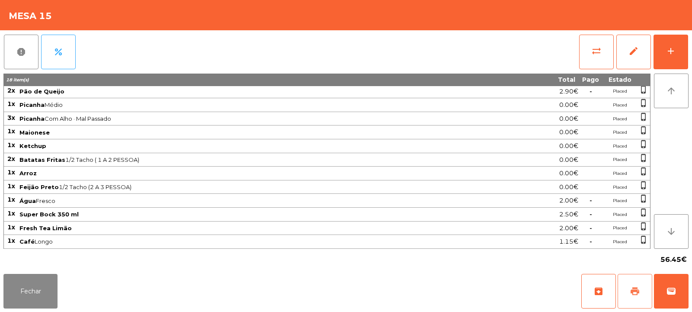
click at [636, 286] on span "print" at bounding box center [635, 291] width 10 height 10
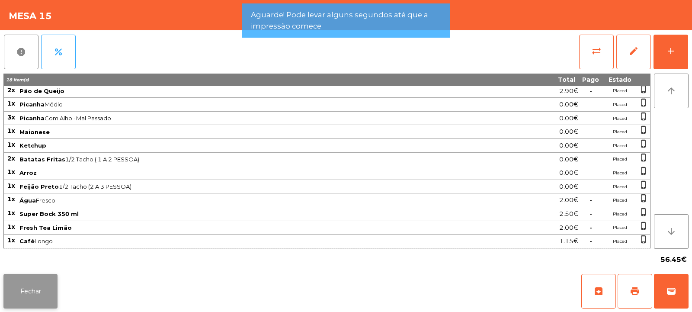
click at [33, 304] on button "Fechar" at bounding box center [30, 291] width 54 height 35
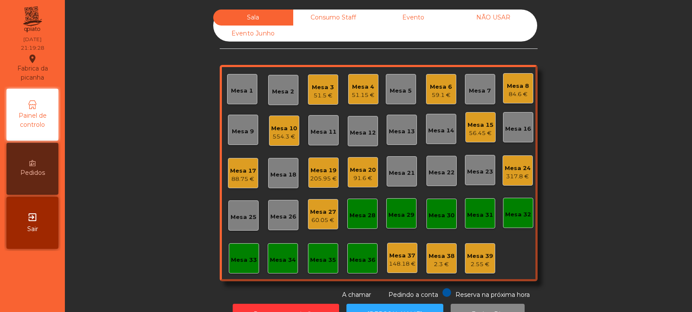
scroll to position [29, 0]
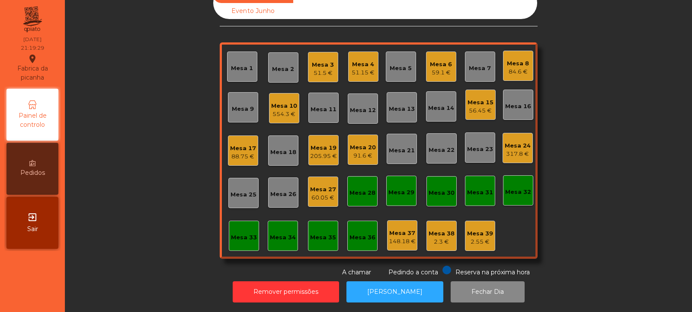
click at [476, 98] on div "Mesa 15" at bounding box center [481, 102] width 26 height 9
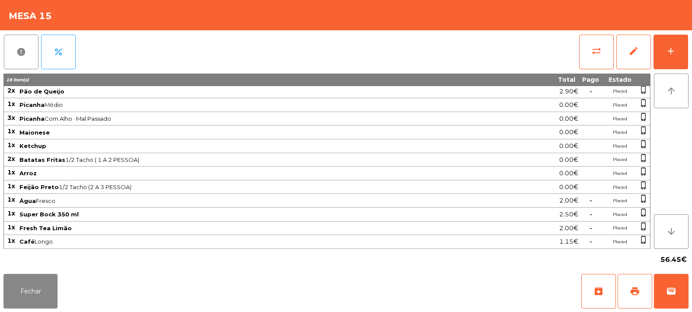
scroll to position [0, 0]
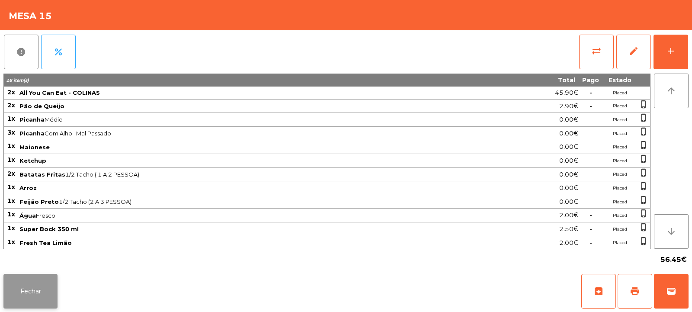
click at [30, 298] on button "Fechar" at bounding box center [30, 291] width 54 height 35
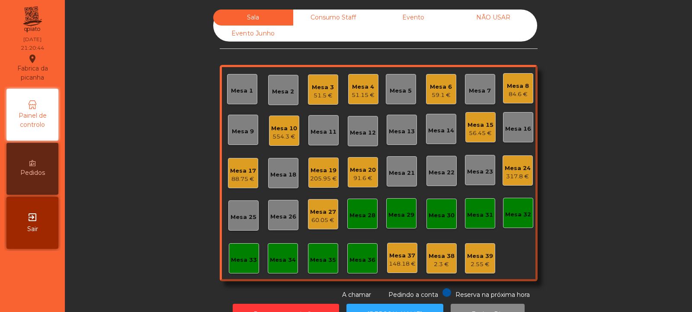
click at [478, 135] on div "56.45 €" at bounding box center [481, 133] width 26 height 9
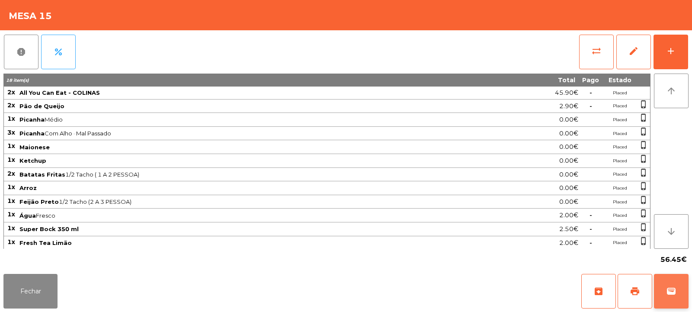
click at [673, 295] on span "wallet" at bounding box center [671, 291] width 10 height 10
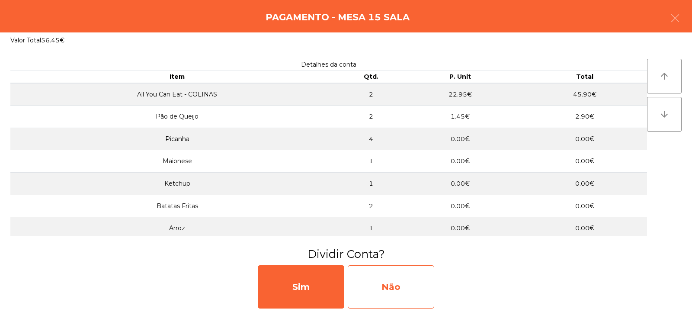
click at [391, 287] on div "Não" at bounding box center [391, 286] width 87 height 43
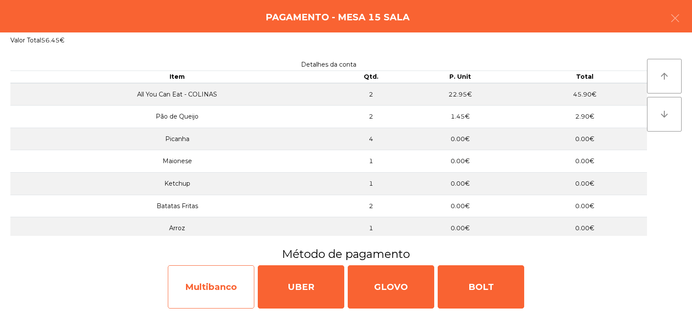
click at [225, 279] on div "Multibanco" at bounding box center [211, 286] width 87 height 43
select select "**"
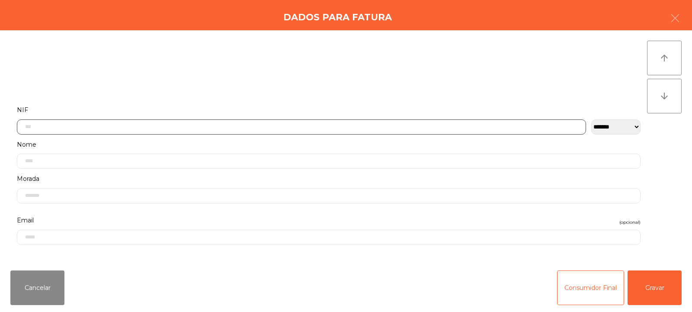
click at [307, 126] on input "text" at bounding box center [301, 126] width 569 height 15
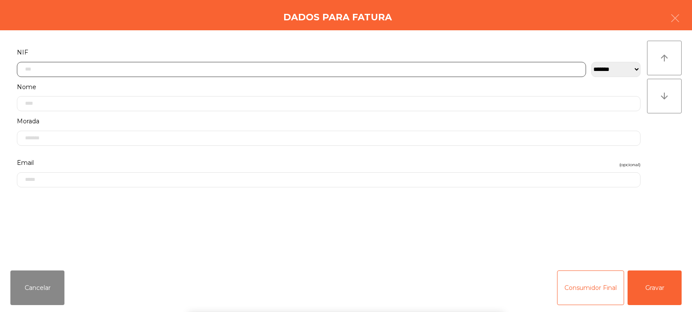
scroll to position [63, 0]
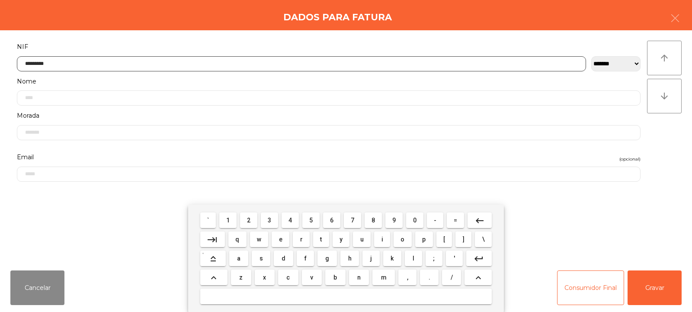
type input "*********"
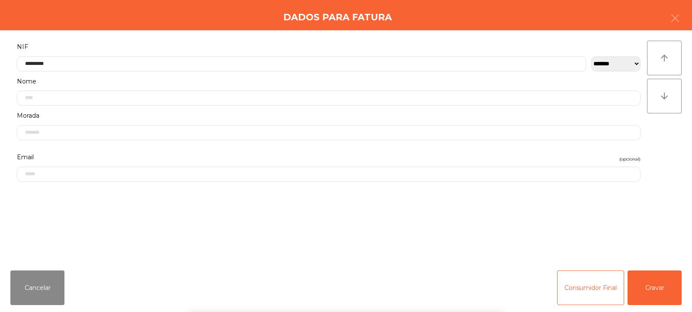
click at [662, 292] on div "` 1 2 3 4 5 6 7 8 9 0 - = keyboard_backspace keyboard_tab q w e r t y u i o p […" at bounding box center [346, 258] width 692 height 107
click at [657, 291] on button "Gravar" at bounding box center [655, 287] width 54 height 35
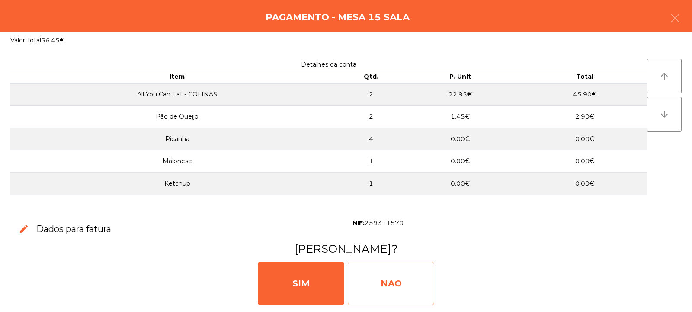
click at [410, 282] on div "NAO" at bounding box center [391, 283] width 87 height 43
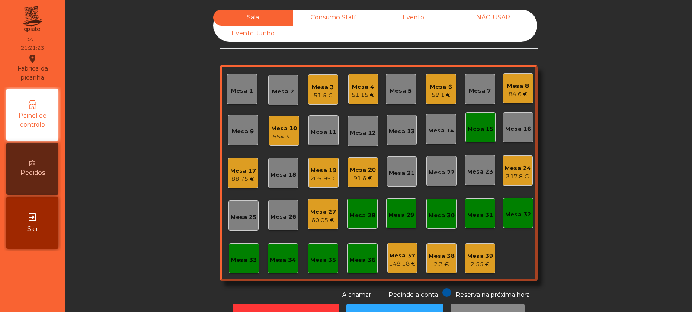
click at [478, 122] on div "Mesa 15" at bounding box center [481, 127] width 26 height 12
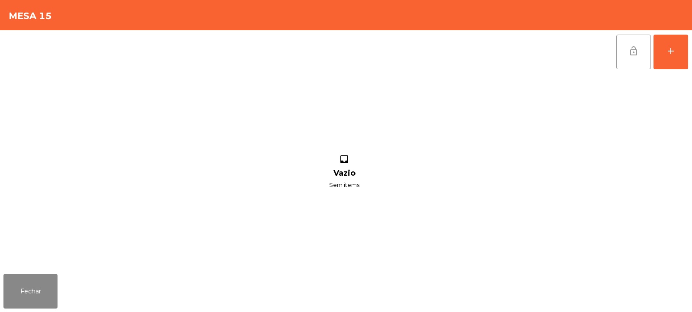
click at [630, 46] on span "lock_open" at bounding box center [633, 51] width 10 height 10
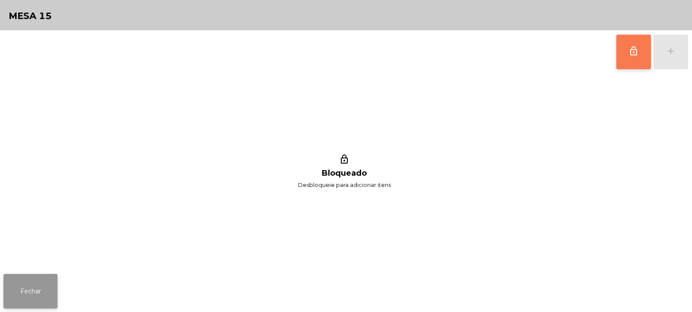
click at [37, 301] on button "Fechar" at bounding box center [30, 291] width 54 height 35
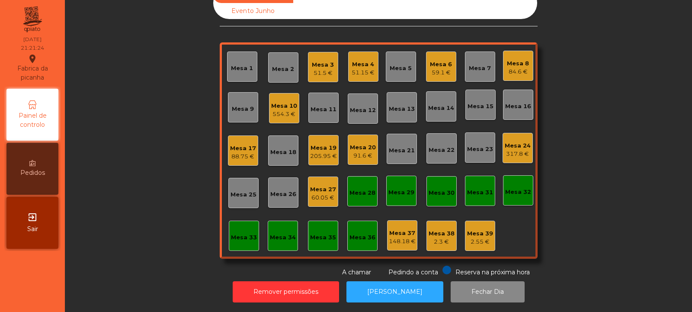
scroll to position [0, 0]
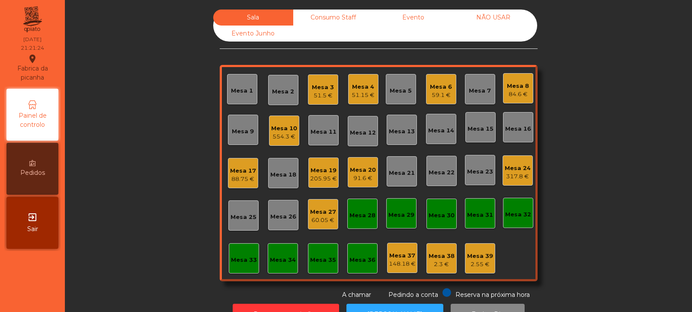
click at [360, 173] on div "Mesa 20" at bounding box center [363, 170] width 26 height 9
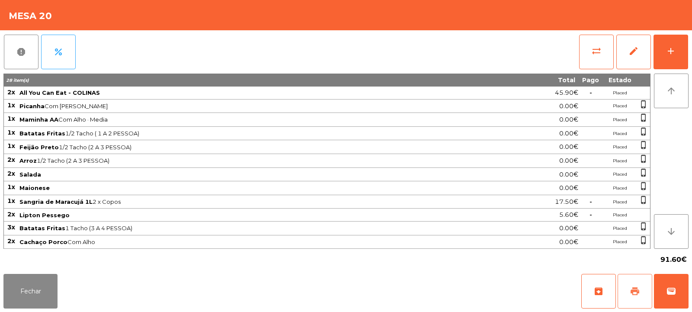
click at [642, 290] on button "print" at bounding box center [635, 291] width 35 height 35
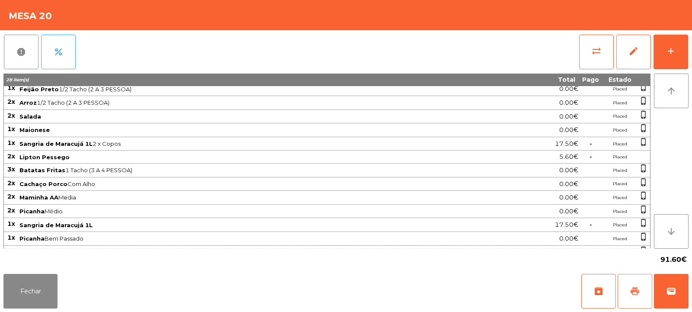
scroll to position [82, 0]
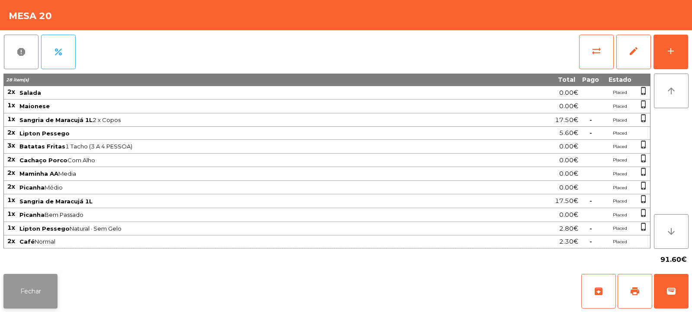
click at [40, 287] on button "Fechar" at bounding box center [30, 291] width 54 height 35
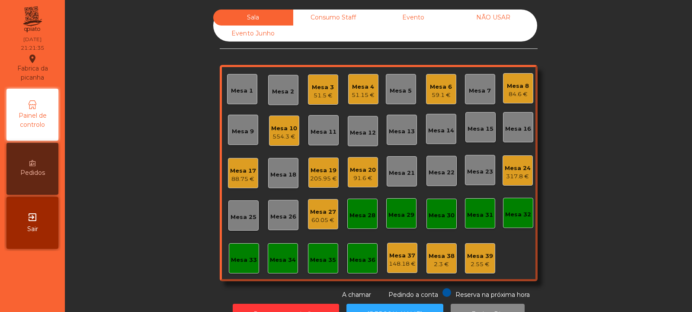
click at [350, 175] on div "91.6 €" at bounding box center [363, 178] width 26 height 9
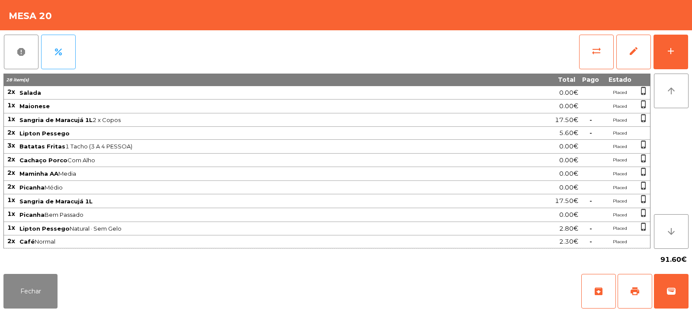
scroll to position [0, 0]
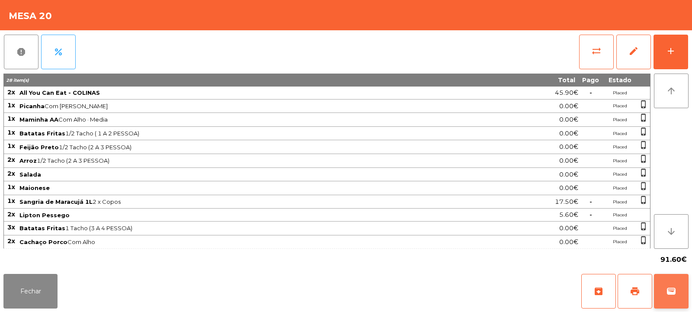
click at [672, 294] on span "wallet" at bounding box center [671, 291] width 10 height 10
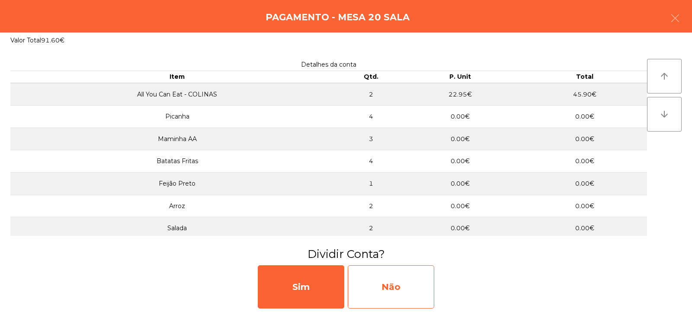
click at [384, 277] on div "Não" at bounding box center [391, 286] width 87 height 43
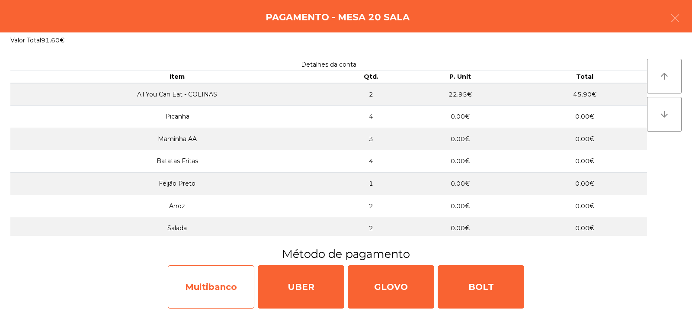
click at [240, 280] on div "Multibanco" at bounding box center [211, 286] width 87 height 43
select select "**"
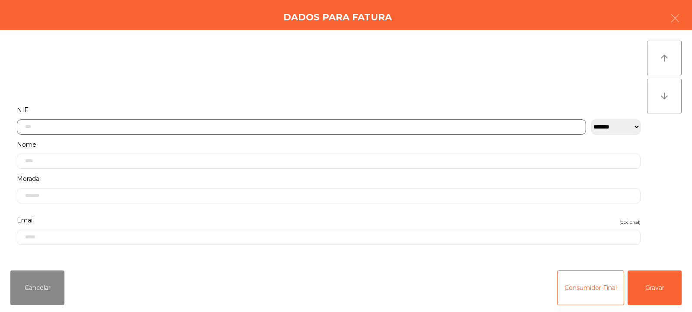
click at [379, 125] on input "text" at bounding box center [301, 126] width 569 height 15
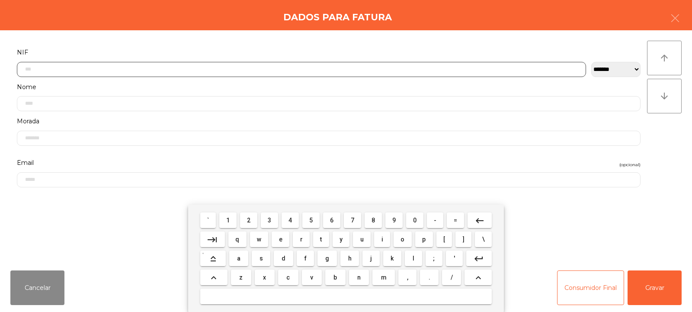
scroll to position [63, 0]
type input "*********"
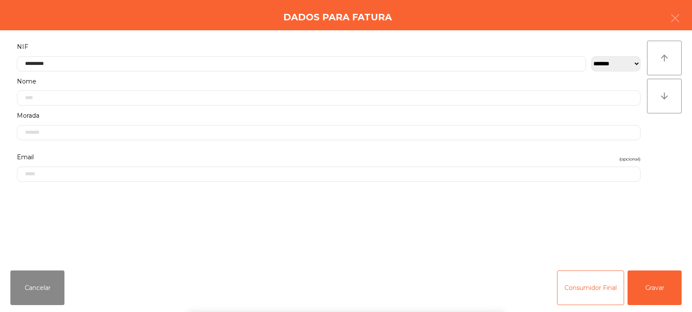
click at [640, 283] on div "` 1 2 3 4 5 6 7 8 9 0 - = keyboard_backspace keyboard_tab q w e r t y u i o p […" at bounding box center [346, 258] width 692 height 107
click at [650, 283] on button "Gravar" at bounding box center [655, 287] width 54 height 35
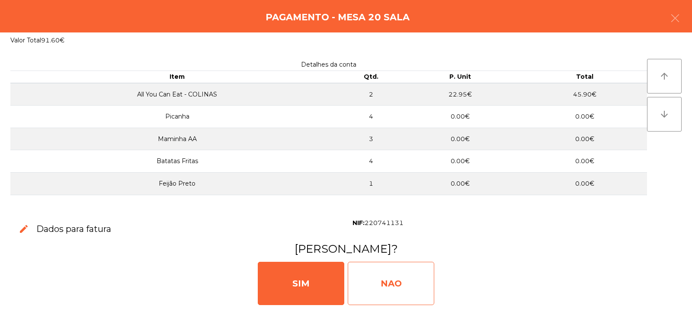
click at [417, 287] on div "NAO" at bounding box center [391, 283] width 87 height 43
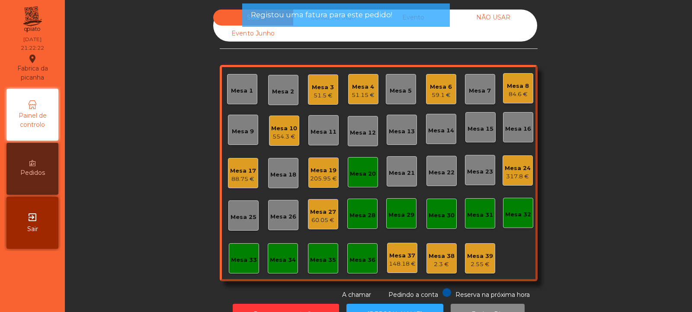
click at [366, 166] on div "Mesa 20" at bounding box center [363, 172] width 30 height 30
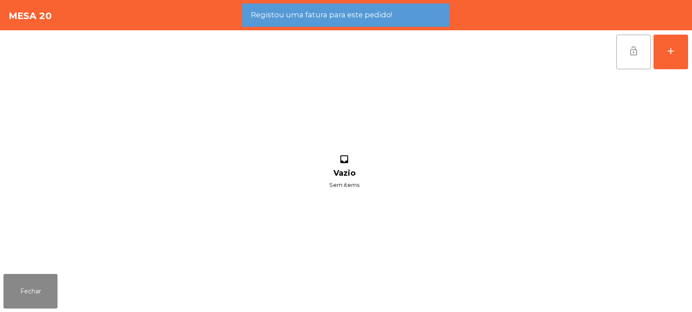
click at [635, 53] on span "lock_open" at bounding box center [633, 51] width 10 height 10
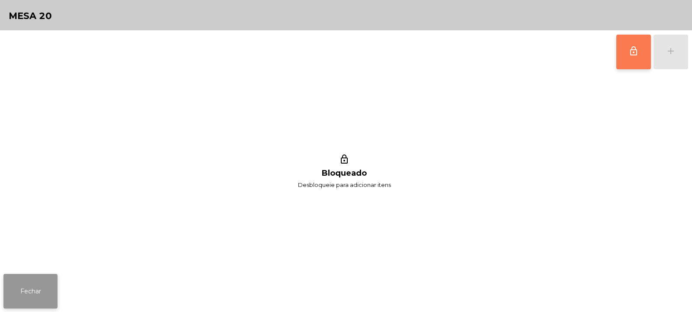
click at [41, 294] on button "Fechar" at bounding box center [30, 291] width 54 height 35
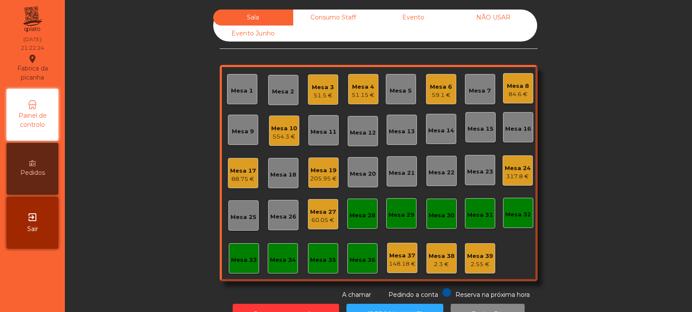
scroll to position [29, 0]
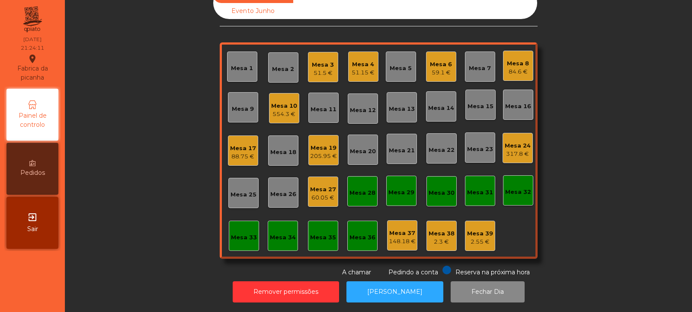
click at [295, 108] on div "Mesa 10 554.3 €" at bounding box center [284, 108] width 30 height 30
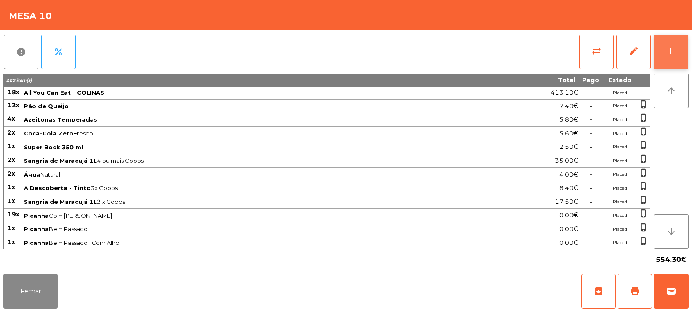
click at [679, 58] on button "add" at bounding box center [671, 52] width 35 height 35
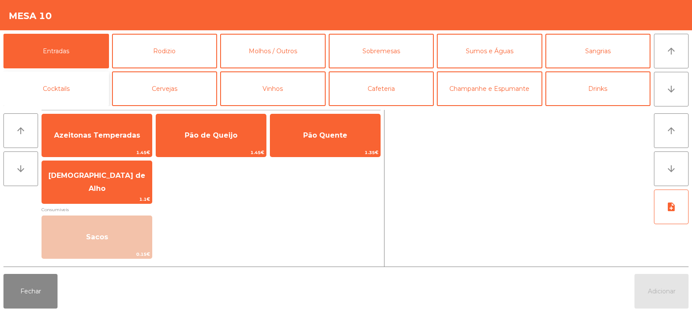
click at [75, 96] on button "Cocktails" at bounding box center [56, 88] width 106 height 35
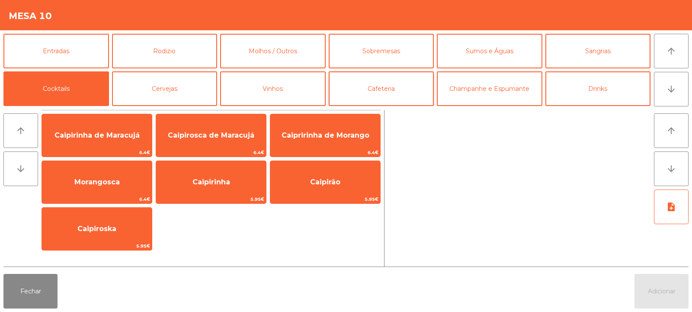
click at [381, 91] on button "Cafeteria" at bounding box center [382, 88] width 106 height 35
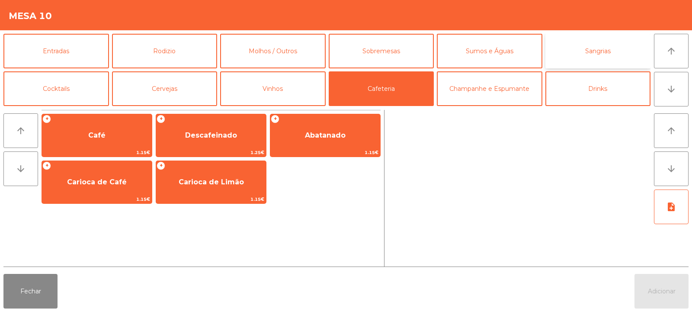
click at [601, 58] on button "Sangrias" at bounding box center [598, 51] width 106 height 35
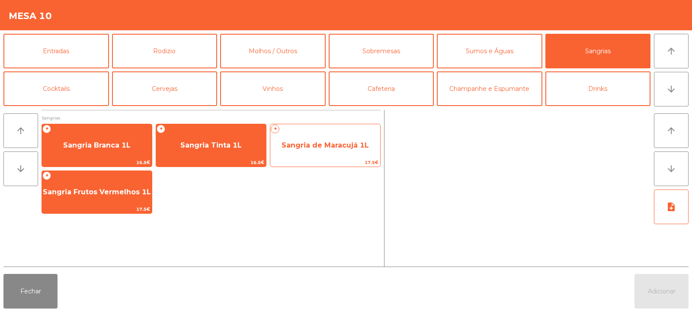
click at [332, 142] on span "Sangria de Maracujá 1L" at bounding box center [325, 145] width 87 height 8
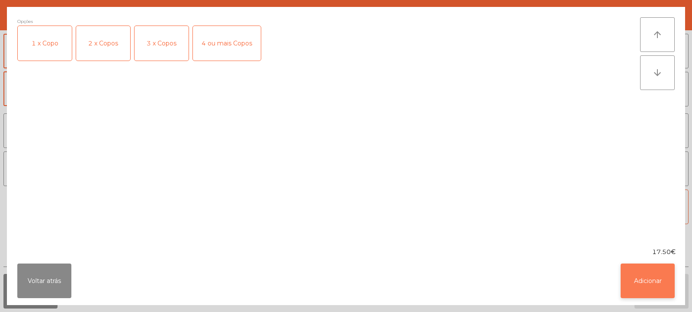
click at [639, 276] on button "Adicionar" at bounding box center [648, 280] width 54 height 35
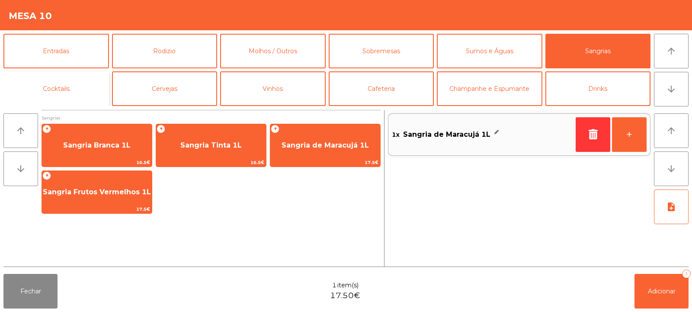
click at [51, 82] on button "Cocktails" at bounding box center [56, 88] width 106 height 35
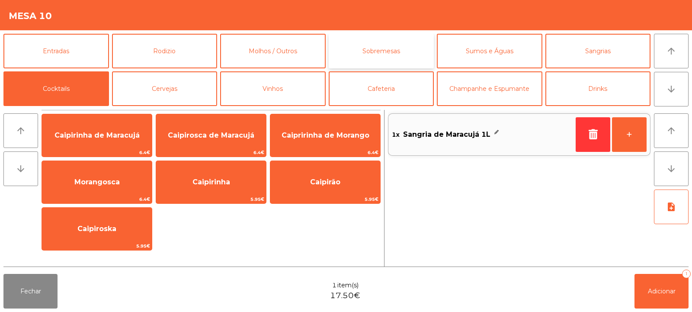
click at [374, 46] on button "Sobremesas" at bounding box center [382, 51] width 106 height 35
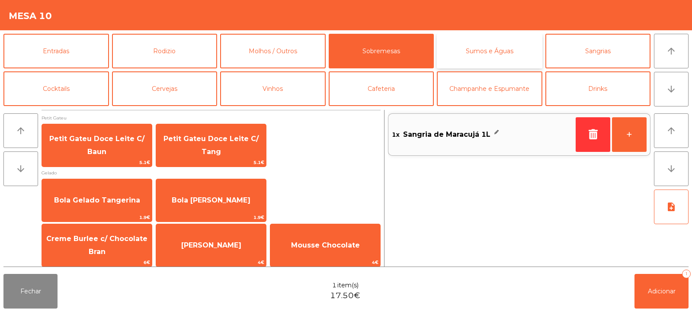
click at [485, 53] on button "Sumos e Águas" at bounding box center [490, 51] width 106 height 35
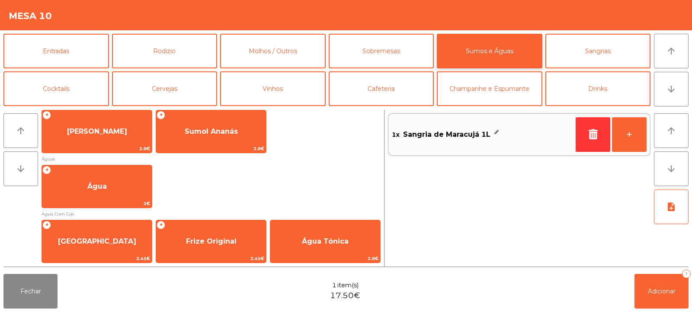
scroll to position [203, 0]
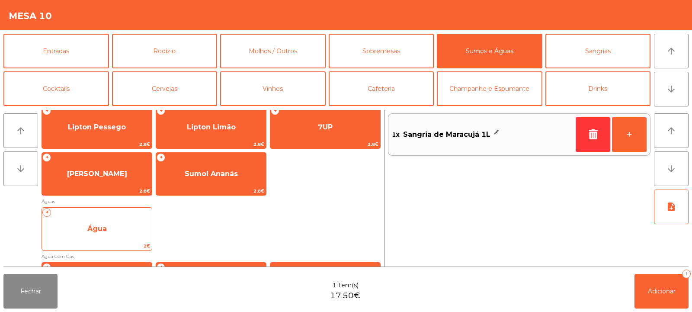
click at [111, 227] on span "Água" at bounding box center [97, 228] width 110 height 23
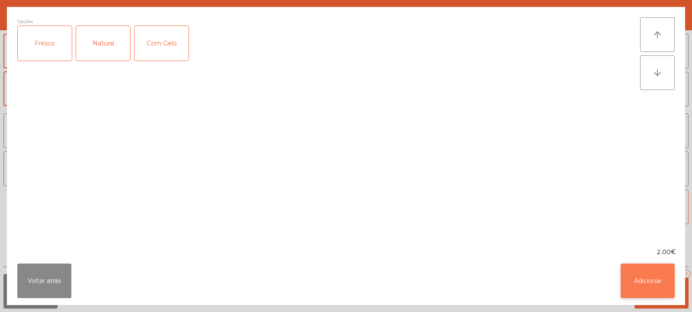
click at [626, 287] on button "Adicionar" at bounding box center [648, 280] width 54 height 35
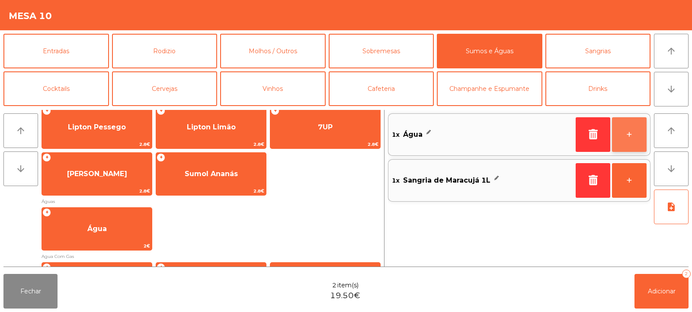
click at [626, 139] on button "+" at bounding box center [629, 134] width 35 height 35
click at [636, 143] on button "+" at bounding box center [629, 134] width 35 height 35
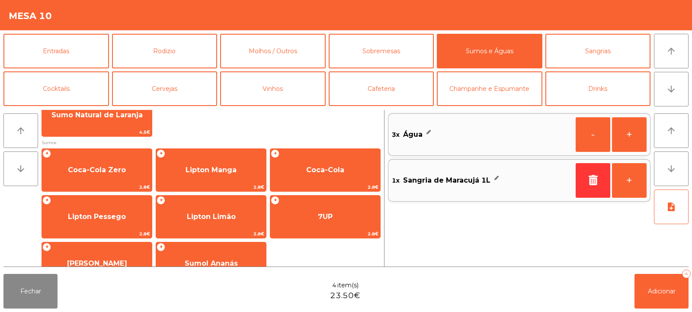
scroll to position [125, 0]
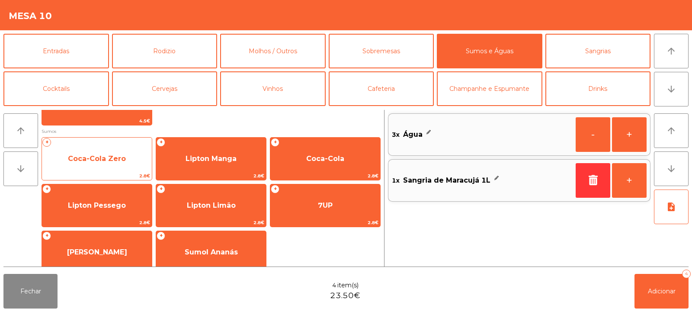
click at [106, 158] on span "Coca-Cola Zero" at bounding box center [97, 158] width 58 height 8
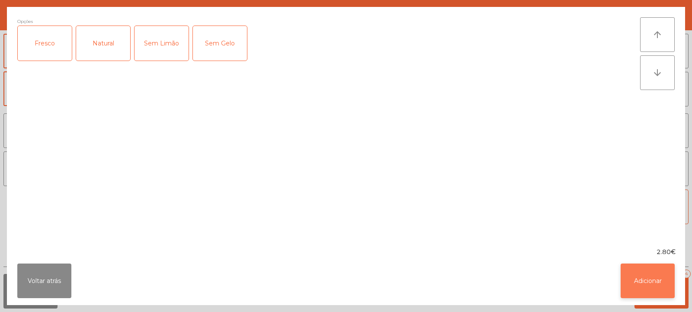
click at [650, 281] on button "Adicionar" at bounding box center [648, 280] width 54 height 35
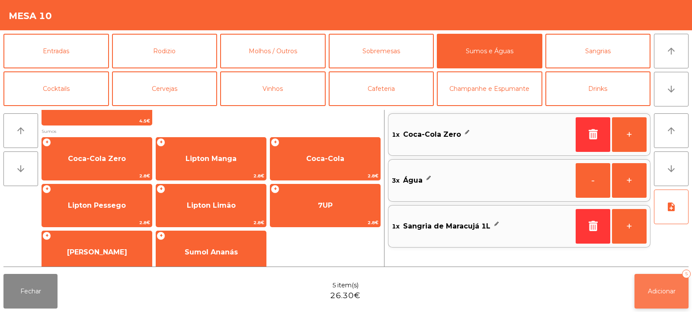
click at [671, 296] on button "Adicionar 5" at bounding box center [662, 291] width 54 height 35
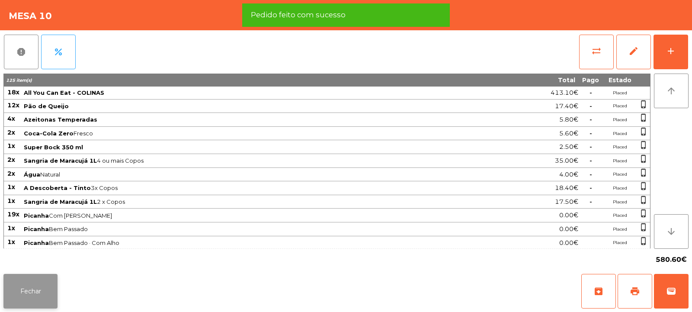
click at [29, 292] on button "Fechar" at bounding box center [30, 291] width 54 height 35
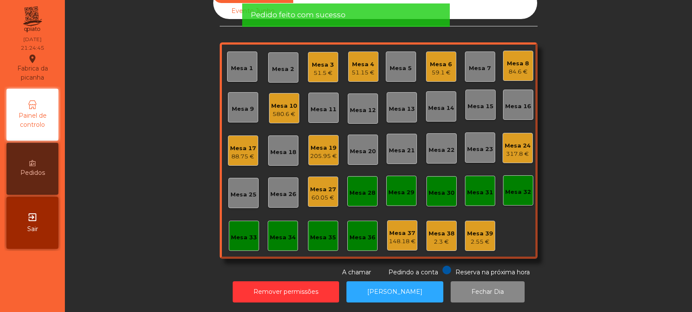
scroll to position [0, 0]
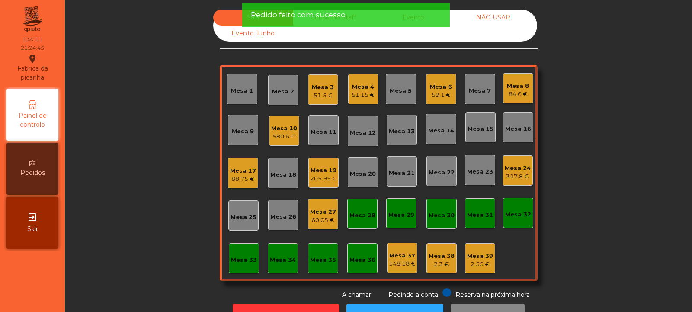
click at [280, 83] on div "Mesa 2" at bounding box center [283, 90] width 30 height 30
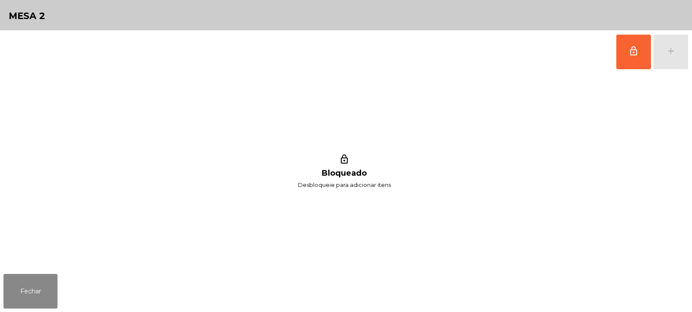
click at [677, 53] on div "lock_outline add" at bounding box center [652, 51] width 73 height 43
click at [638, 54] on span "lock_outline" at bounding box center [633, 51] width 10 height 10
click at [674, 51] on div "add" at bounding box center [671, 51] width 10 height 10
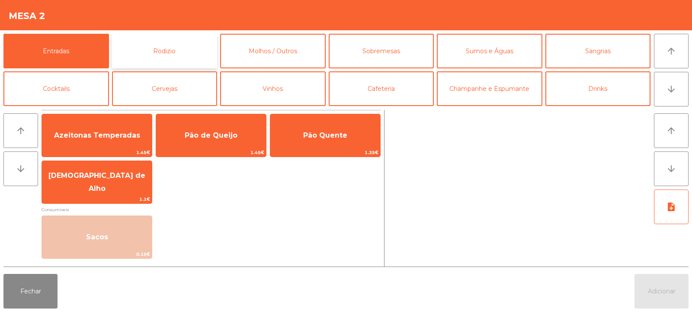
click at [170, 42] on button "Rodizio" at bounding box center [165, 51] width 106 height 35
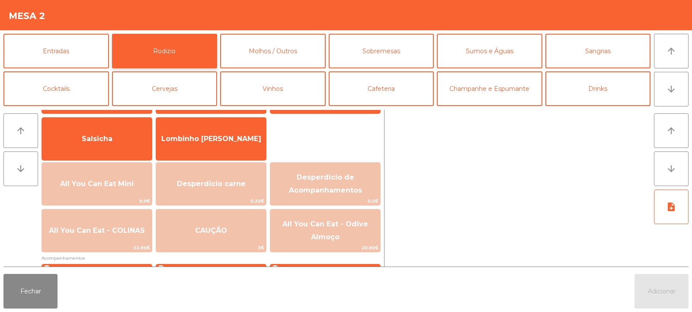
scroll to position [60, 0]
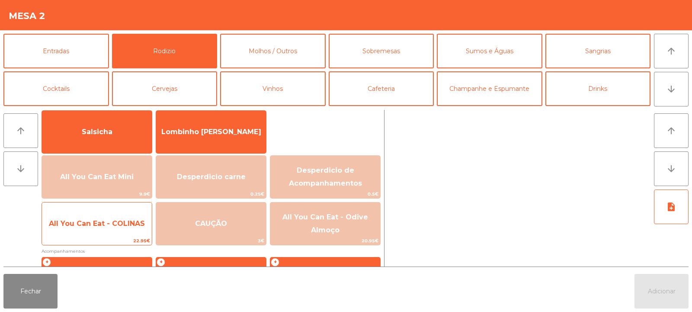
click at [103, 232] on span "All You Can Eat - COLINAS" at bounding box center [97, 223] width 110 height 23
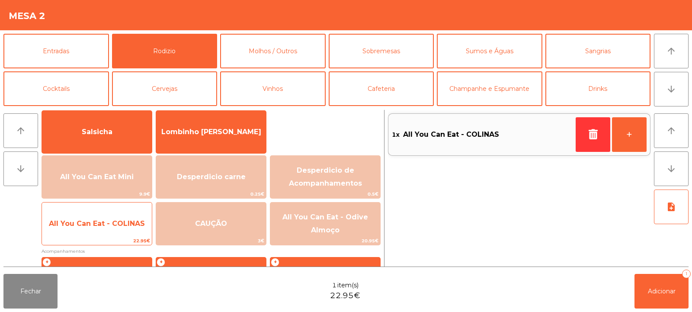
click at [111, 229] on span "All You Can Eat - COLINAS" at bounding box center [97, 223] width 110 height 23
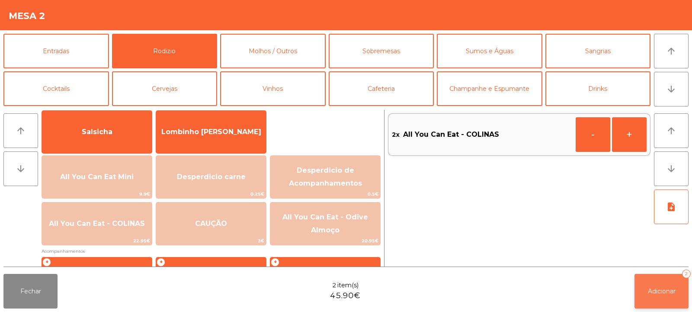
click at [667, 289] on span "Adicionar" at bounding box center [662, 291] width 28 height 8
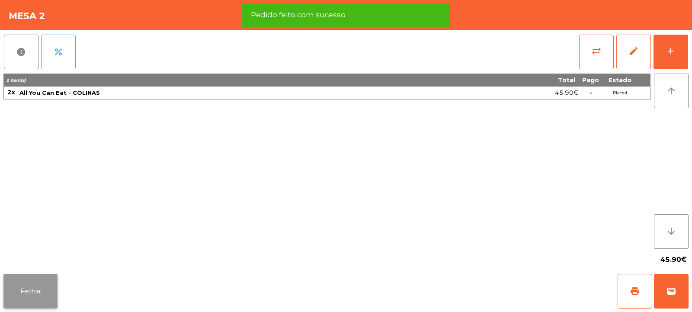
click at [36, 283] on button "Fechar" at bounding box center [30, 291] width 54 height 35
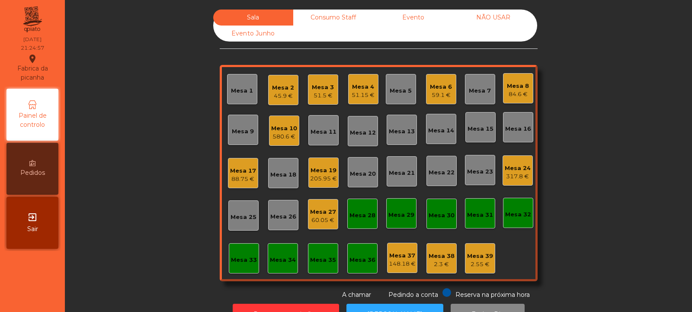
scroll to position [29, 0]
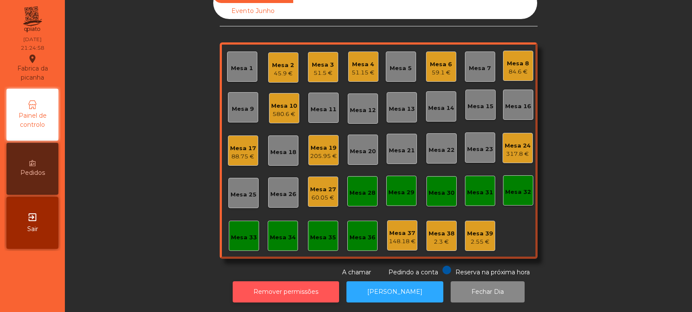
click at [334, 281] on button "Remover permissões" at bounding box center [286, 291] width 106 height 21
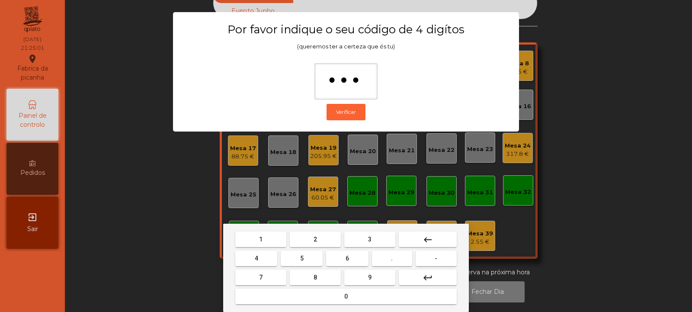
type input "****"
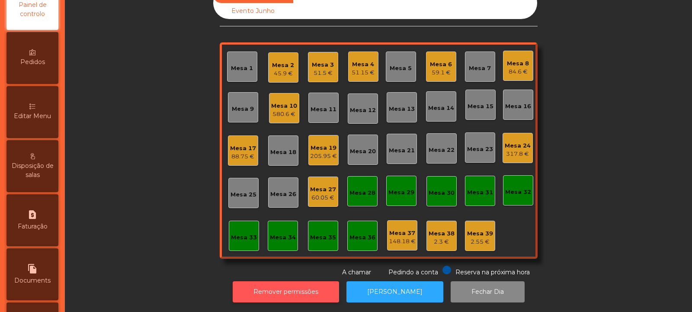
scroll to position [81, 0]
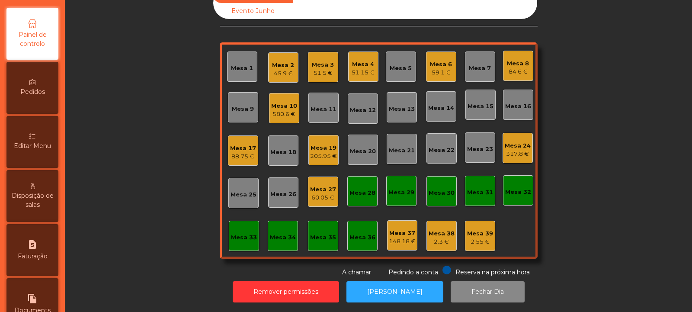
click at [38, 151] on div "Editar Menu" at bounding box center [32, 142] width 52 height 52
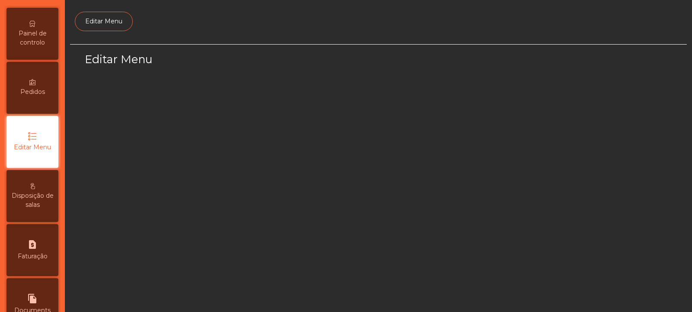
scroll to position [67, 0]
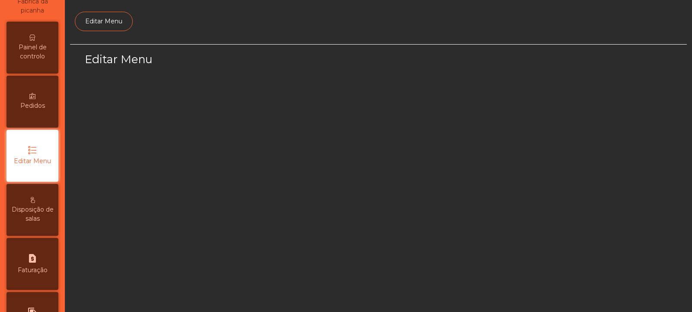
select select "*"
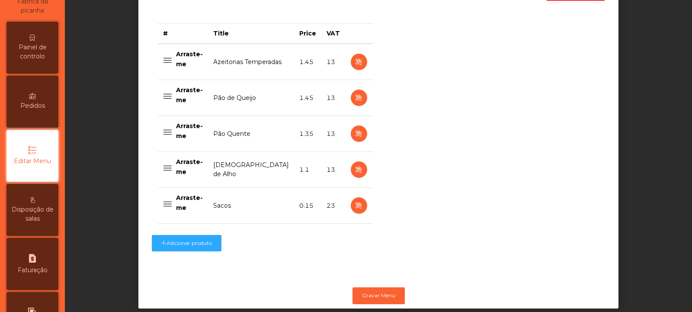
scroll to position [364, 0]
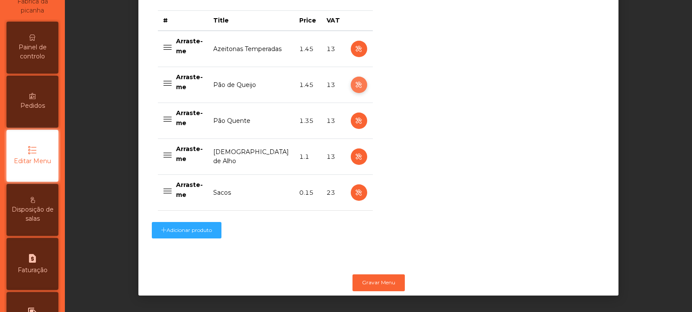
click at [354, 80] on icon "button" at bounding box center [359, 85] width 10 height 11
select select "**"
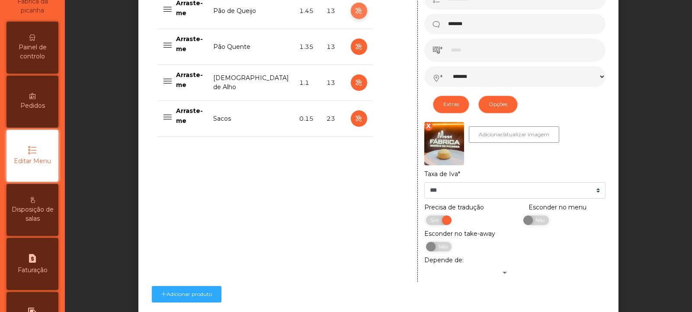
scroll to position [505, 0]
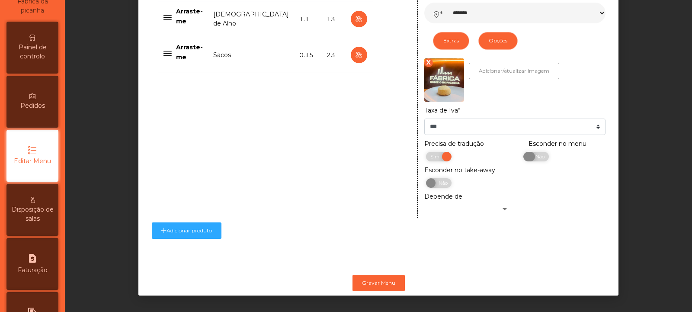
click at [538, 152] on span "Não" at bounding box center [539, 157] width 22 height 10
click at [384, 275] on button "Gravar Menu" at bounding box center [379, 283] width 52 height 16
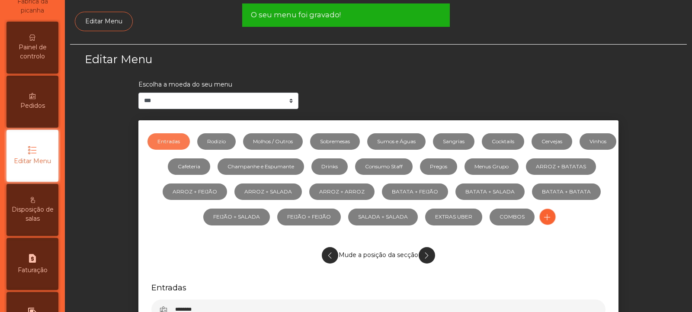
scroll to position [0, 0]
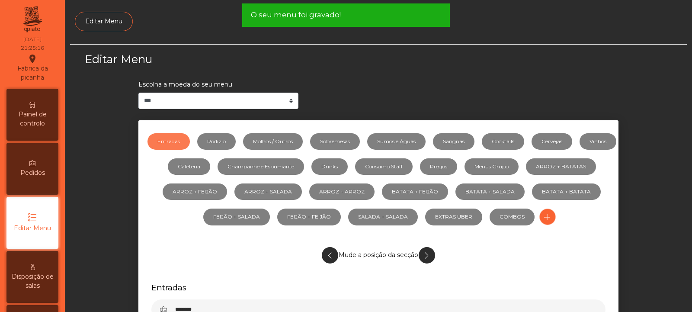
click at [36, 125] on span "Painel de controlo" at bounding box center [33, 119] width 48 height 18
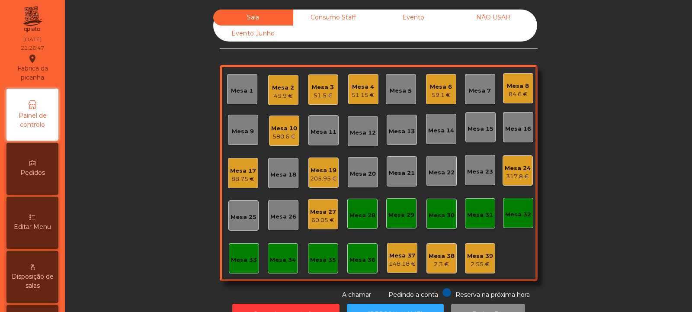
click at [397, 87] on div "Mesa 5" at bounding box center [401, 91] width 22 height 9
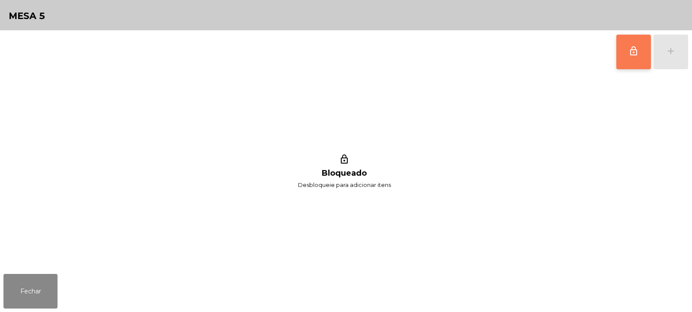
click at [630, 58] on button "lock_outline" at bounding box center [633, 52] width 35 height 35
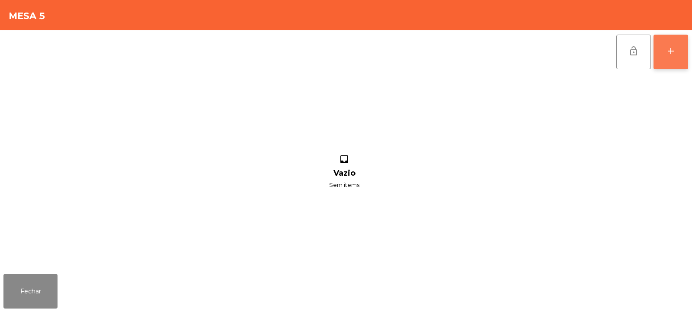
click at [670, 55] on div "add" at bounding box center [671, 51] width 10 height 10
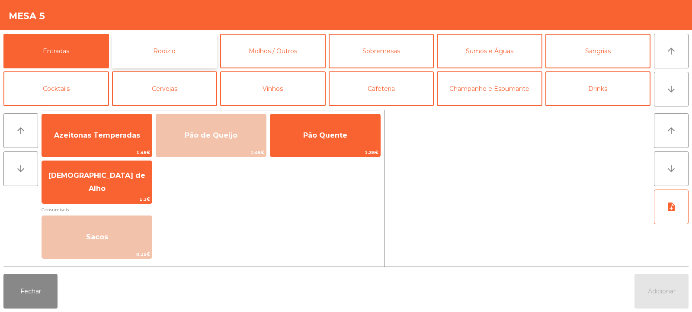
click at [182, 60] on button "Rodizio" at bounding box center [165, 51] width 106 height 35
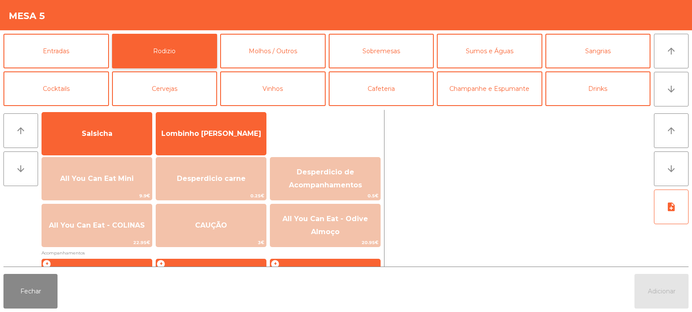
scroll to position [76, 0]
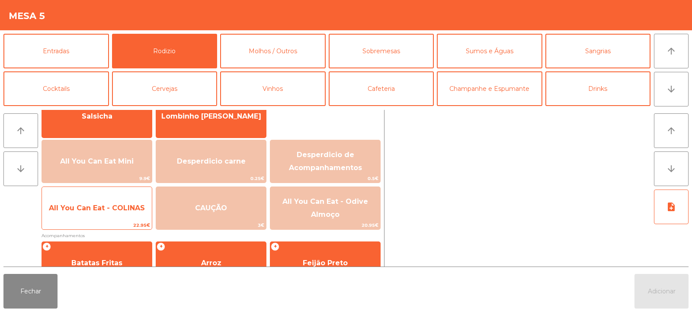
click at [116, 216] on span "All You Can Eat - COLINAS" at bounding box center [97, 207] width 110 height 23
click at [119, 213] on span "All You Can Eat - COLINAS" at bounding box center [97, 207] width 110 height 23
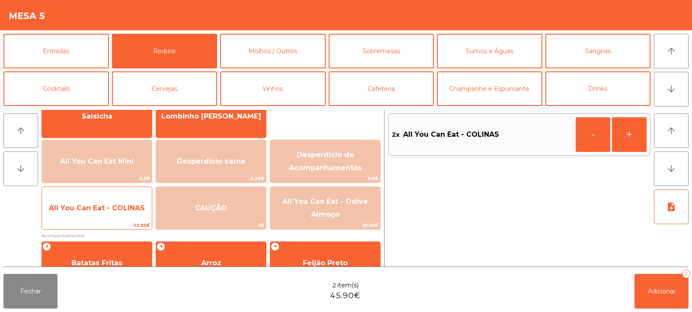
click at [117, 212] on span "All You Can Eat - COLINAS" at bounding box center [97, 207] width 110 height 23
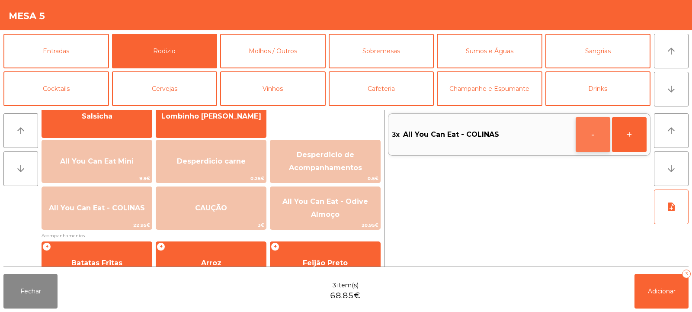
click at [584, 134] on button "-" at bounding box center [593, 134] width 35 height 35
click at [657, 291] on span "Adicionar" at bounding box center [662, 291] width 28 height 8
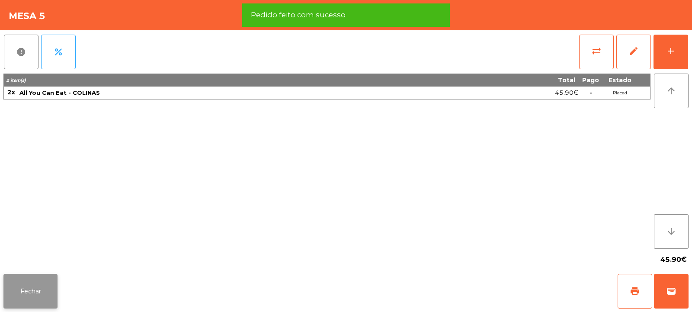
click at [38, 296] on button "Fechar" at bounding box center [30, 291] width 54 height 35
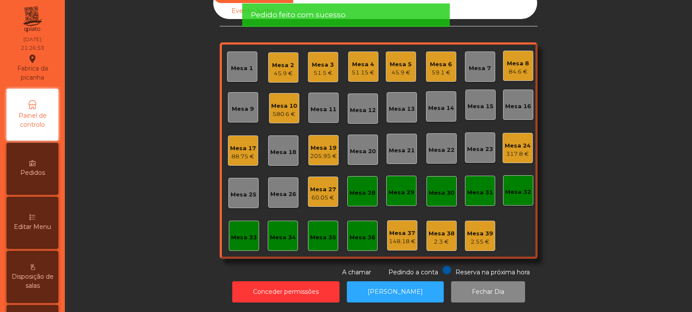
scroll to position [0, 0]
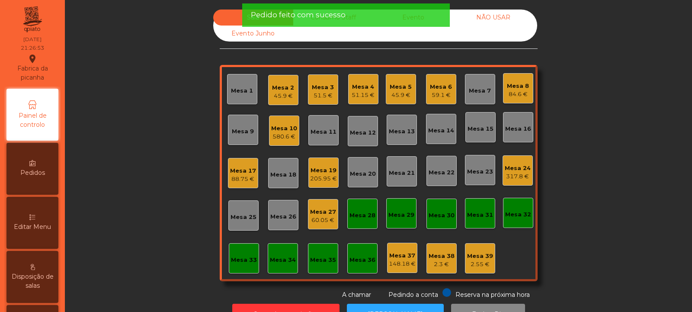
click at [406, 87] on div "Mesa 5" at bounding box center [401, 87] width 22 height 9
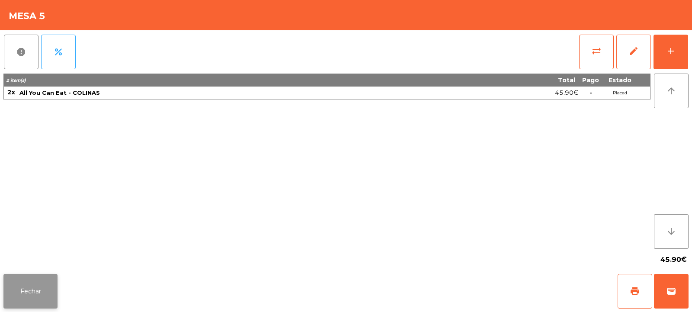
click at [30, 291] on button "Fechar" at bounding box center [30, 291] width 54 height 35
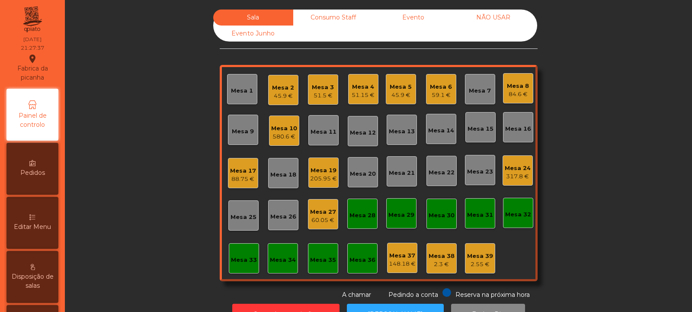
click at [362, 93] on div "51.15 €" at bounding box center [363, 95] width 23 height 9
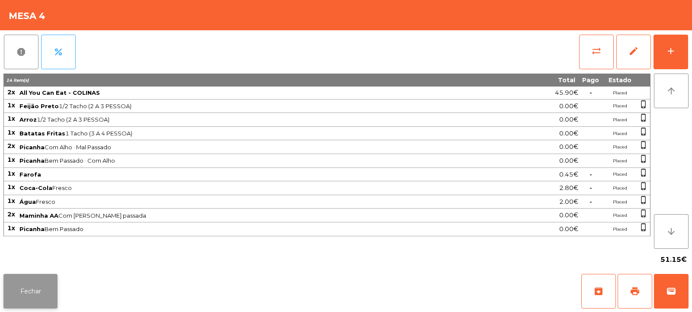
click at [37, 286] on button "Fechar" at bounding box center [30, 291] width 54 height 35
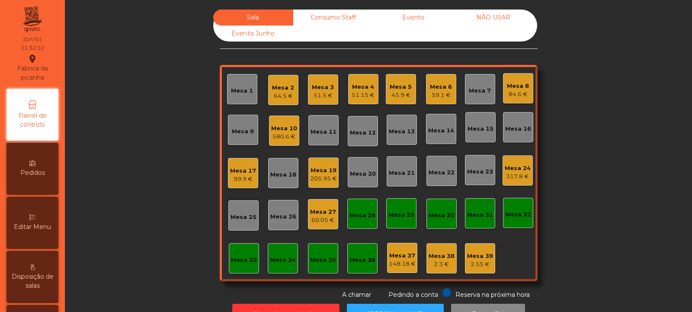
click at [432, 92] on div "59.1 €" at bounding box center [441, 95] width 22 height 9
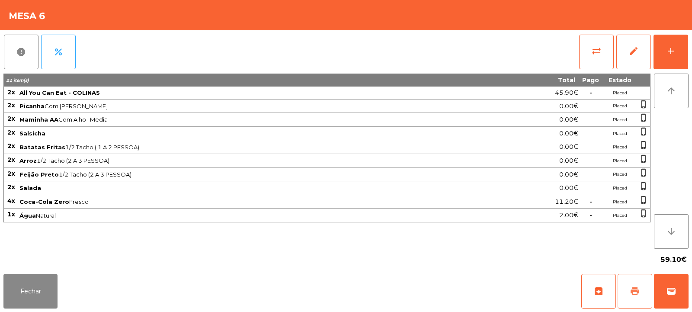
click at [635, 283] on button "print" at bounding box center [635, 291] width 35 height 35
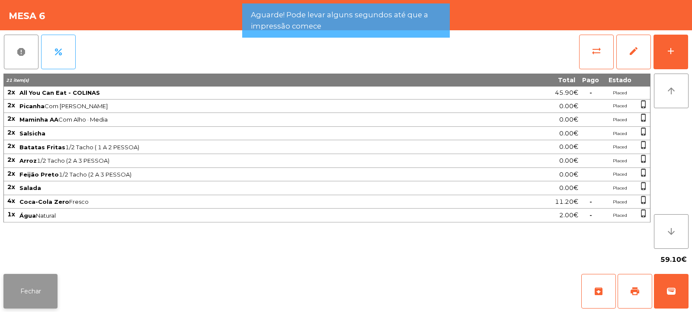
click at [41, 286] on button "Fechar" at bounding box center [30, 291] width 54 height 35
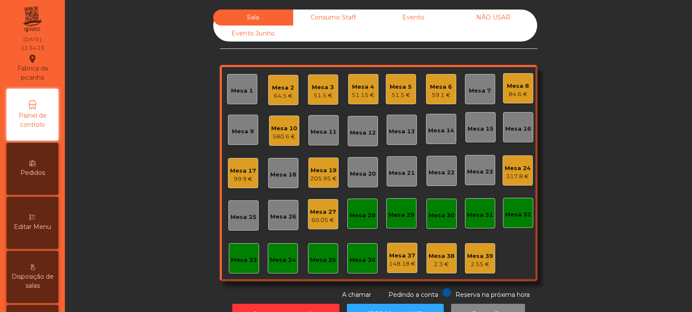
click at [441, 87] on div "Mesa 6" at bounding box center [441, 87] width 22 height 9
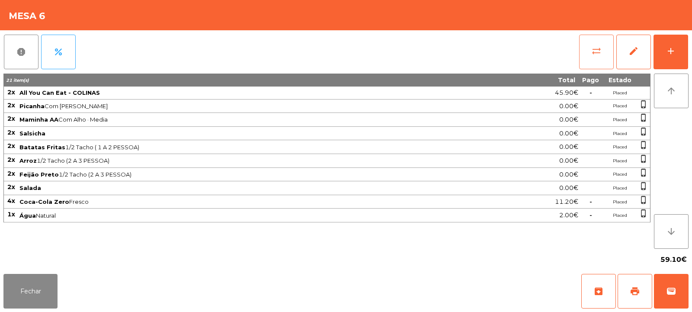
click at [595, 54] on span "sync_alt" at bounding box center [596, 51] width 10 height 10
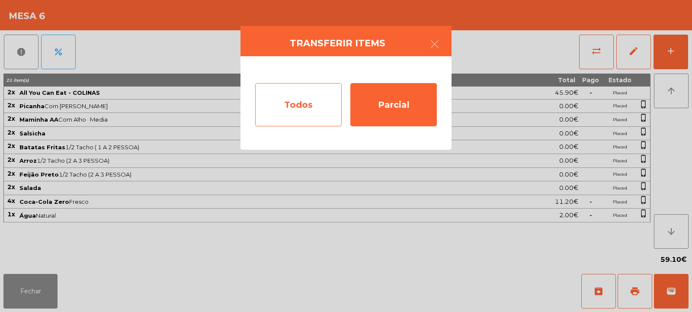
click at [305, 101] on div "Todos" at bounding box center [298, 104] width 87 height 43
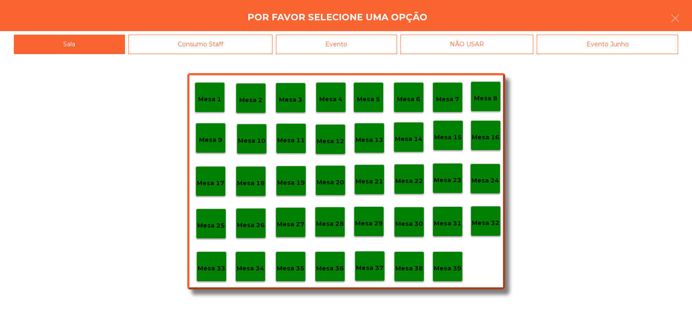
click at [375, 44] on div "Evento" at bounding box center [336, 44] width 121 height 19
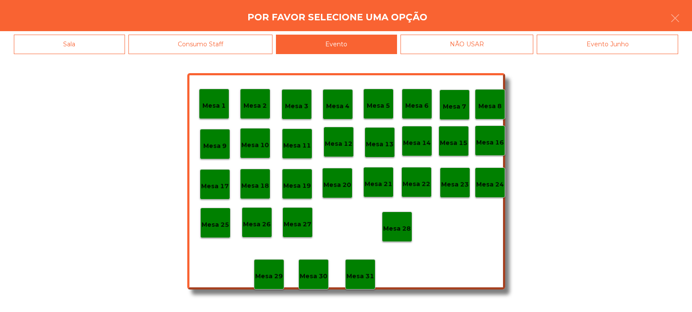
click at [394, 225] on p "Mesa 28" at bounding box center [397, 229] width 28 height 10
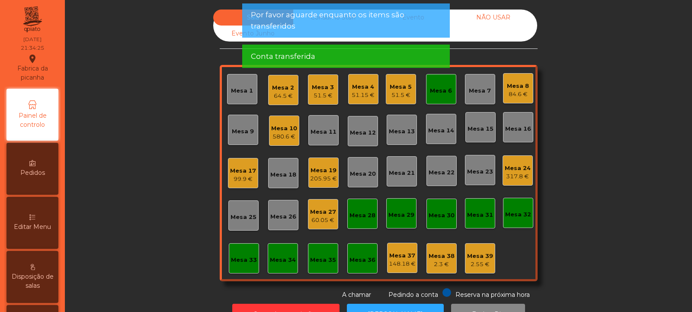
click at [446, 90] on div "Mesa 6" at bounding box center [441, 91] width 22 height 9
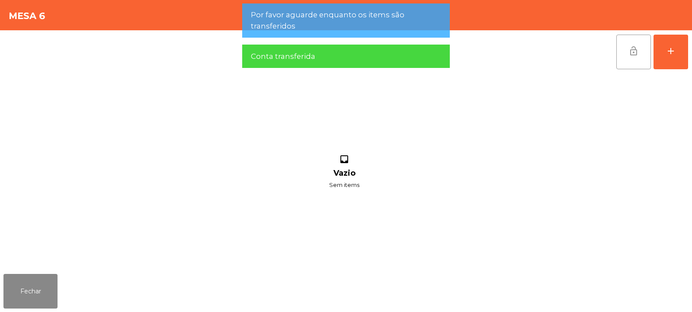
click at [629, 54] on span "lock_open" at bounding box center [633, 51] width 10 height 10
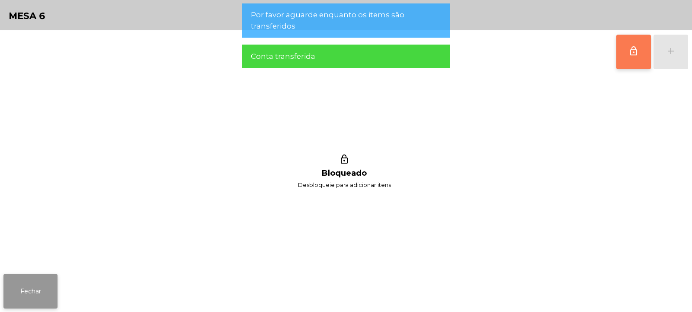
click at [49, 283] on button "Fechar" at bounding box center [30, 291] width 54 height 35
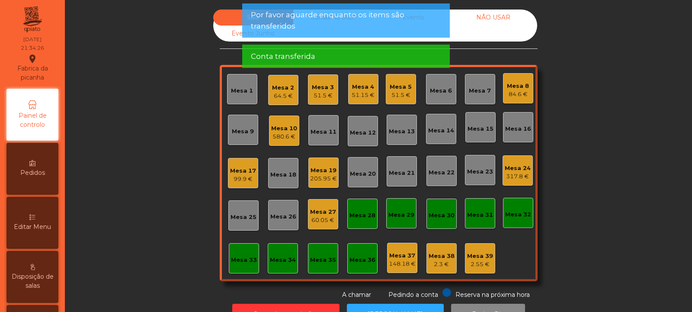
scroll to position [29, 0]
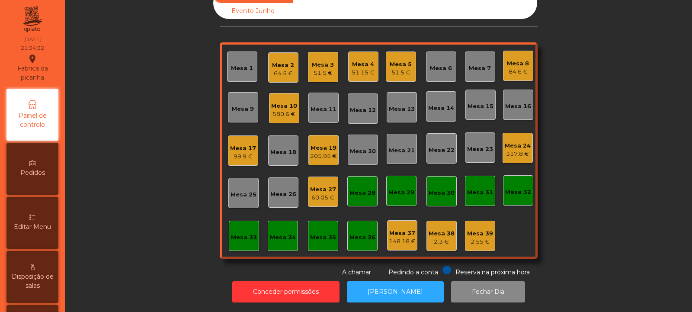
click at [320, 185] on div "Mesa 27" at bounding box center [323, 189] width 26 height 9
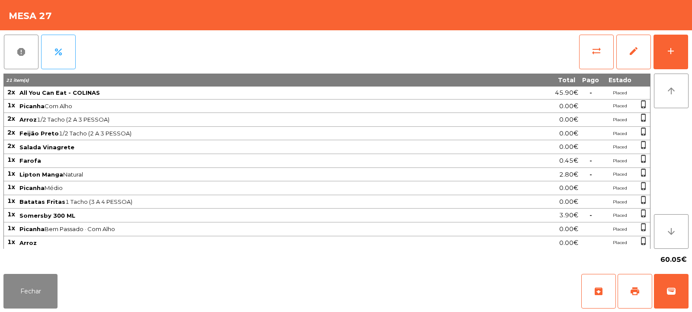
scroll to position [69, 0]
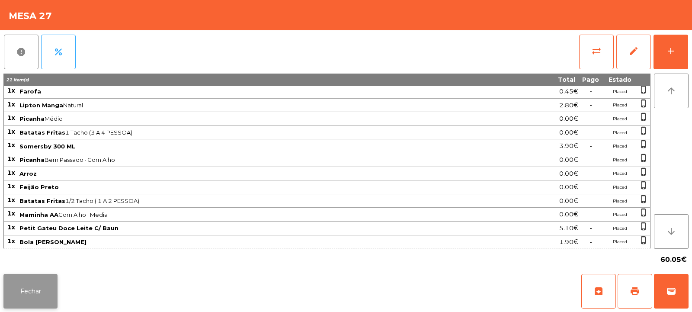
click at [46, 286] on button "Fechar" at bounding box center [30, 291] width 54 height 35
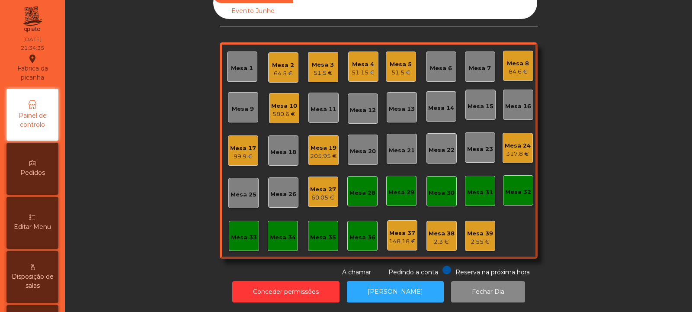
scroll to position [0, 0]
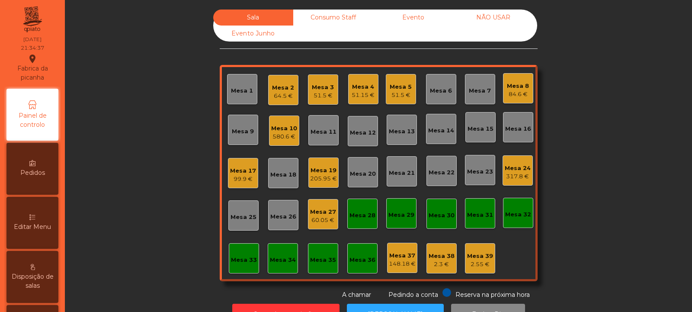
click at [327, 213] on div "Mesa 27" at bounding box center [323, 212] width 26 height 9
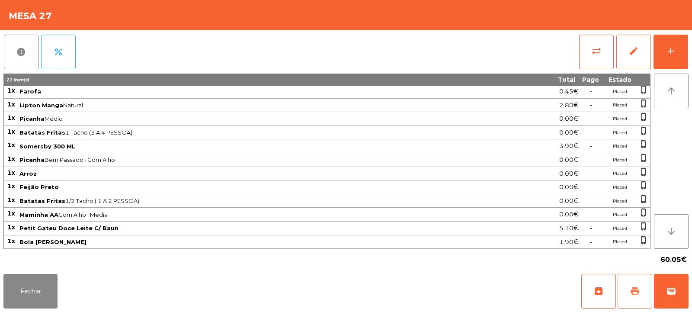
click at [638, 290] on span "print" at bounding box center [635, 291] width 10 height 10
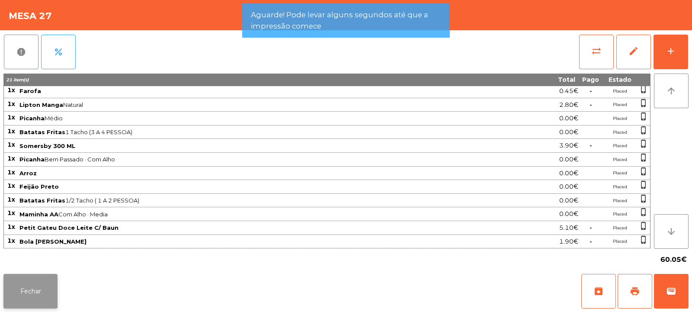
click at [38, 295] on button "Fechar" at bounding box center [30, 291] width 54 height 35
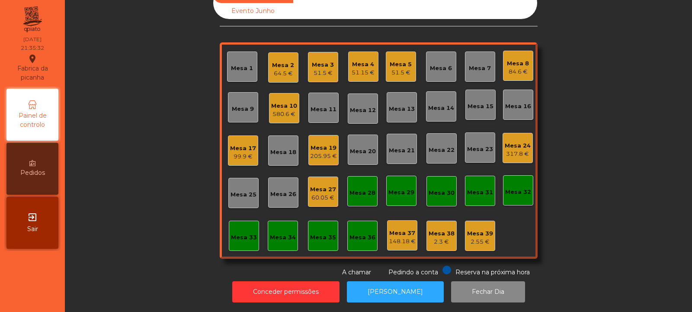
scroll to position [0, 0]
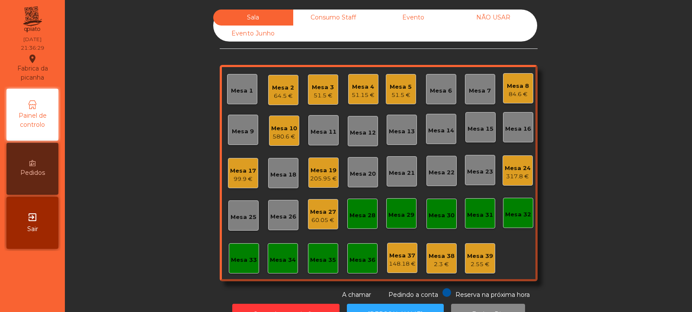
click at [277, 135] on div "580.6 €" at bounding box center [284, 136] width 26 height 9
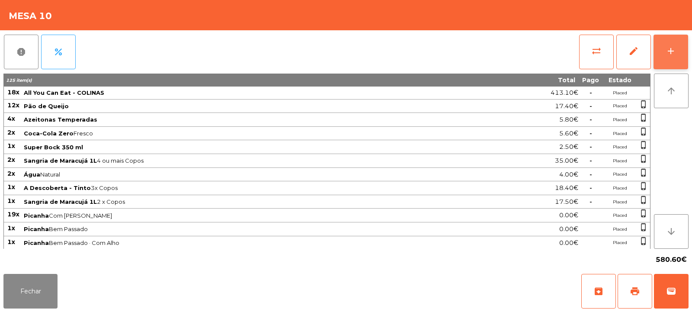
click at [672, 47] on div "add" at bounding box center [671, 51] width 10 height 10
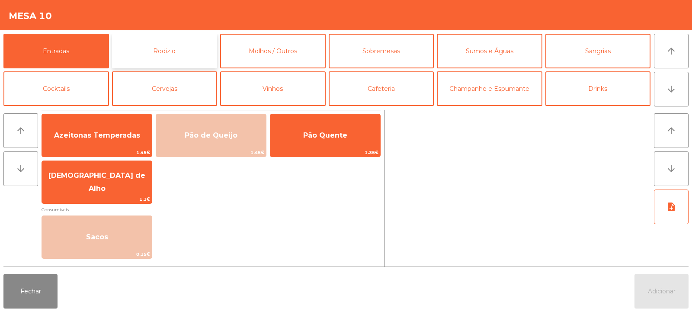
click at [162, 54] on button "Rodizio" at bounding box center [165, 51] width 106 height 35
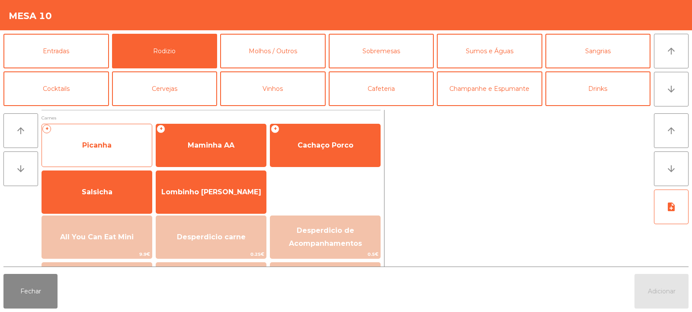
click at [101, 147] on span "Picanha" at bounding box center [96, 145] width 29 height 8
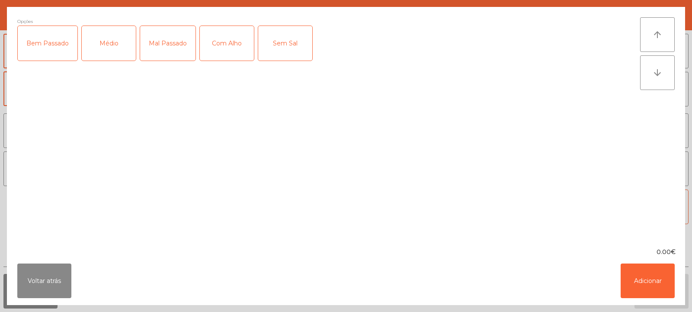
click at [170, 49] on div "Mal Passado" at bounding box center [167, 43] width 55 height 35
click at [651, 272] on button "Adicionar" at bounding box center [648, 280] width 54 height 35
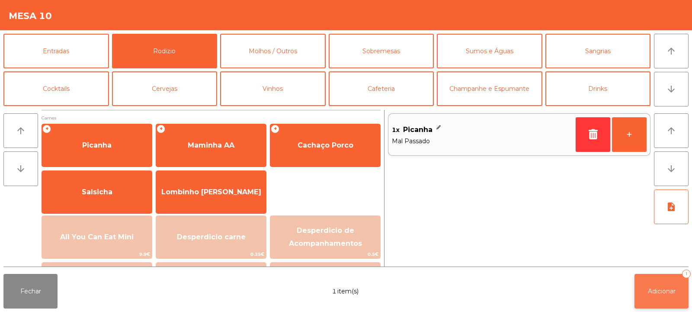
click at [667, 294] on span "Adicionar" at bounding box center [662, 291] width 28 height 8
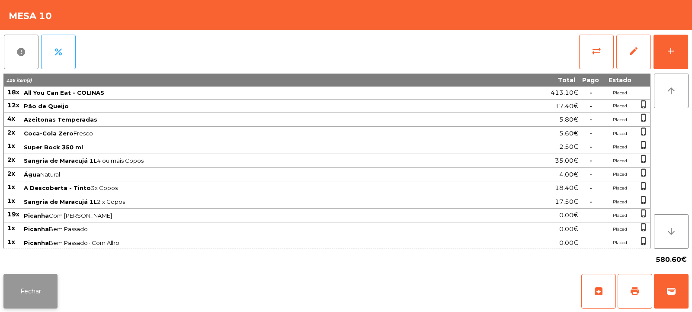
click at [40, 302] on button "Fechar" at bounding box center [30, 291] width 54 height 35
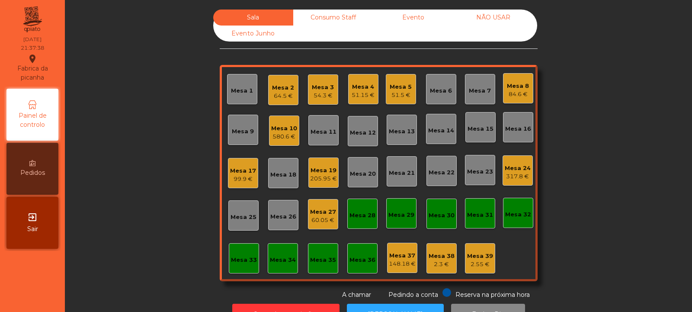
click at [308, 217] on div "Mesa 27 60.05 €" at bounding box center [323, 214] width 30 height 30
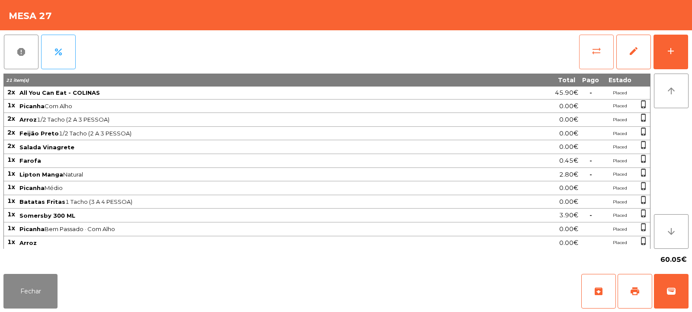
click at [606, 56] on button "sync_alt" at bounding box center [596, 52] width 35 height 35
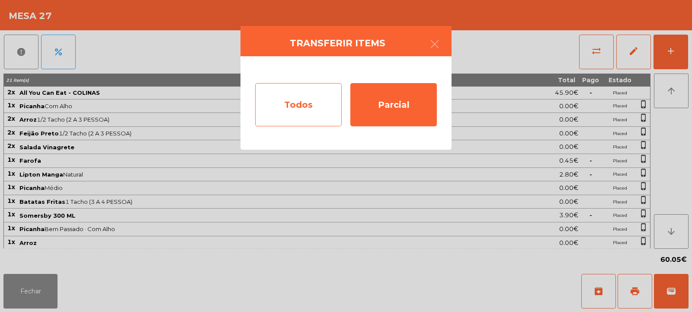
click at [292, 110] on div "Todos" at bounding box center [298, 104] width 87 height 43
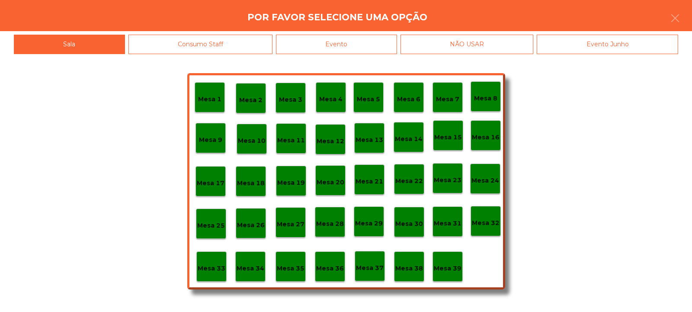
click at [345, 45] on div "Evento" at bounding box center [336, 44] width 121 height 19
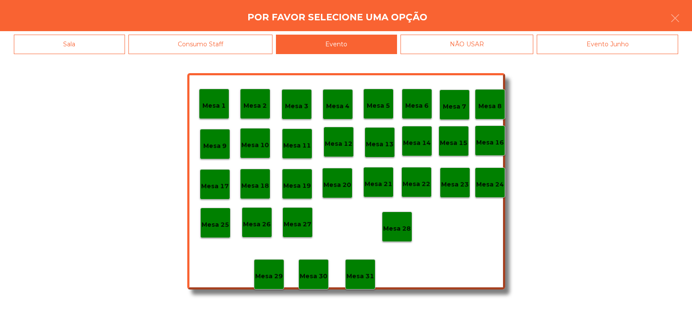
click at [405, 225] on p "Mesa 28" at bounding box center [397, 229] width 28 height 10
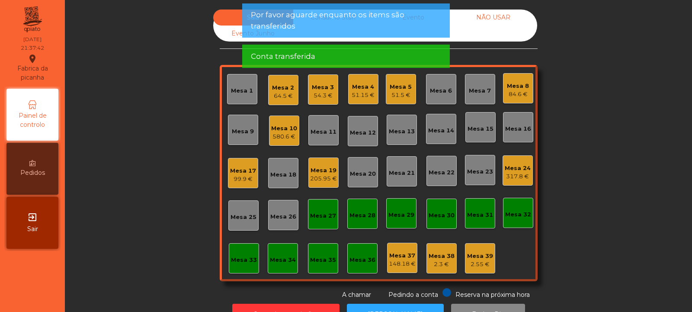
click at [322, 211] on div "Mesa 27" at bounding box center [323, 214] width 26 height 12
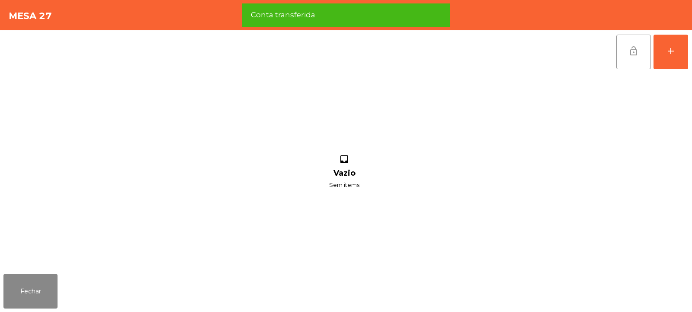
click at [635, 43] on button "lock_open" at bounding box center [633, 52] width 35 height 35
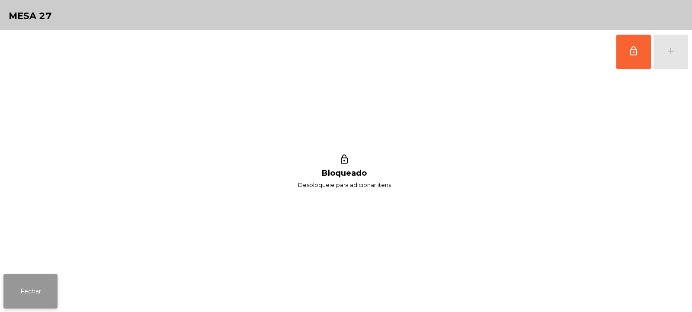
click at [37, 294] on button "Fechar" at bounding box center [30, 291] width 54 height 35
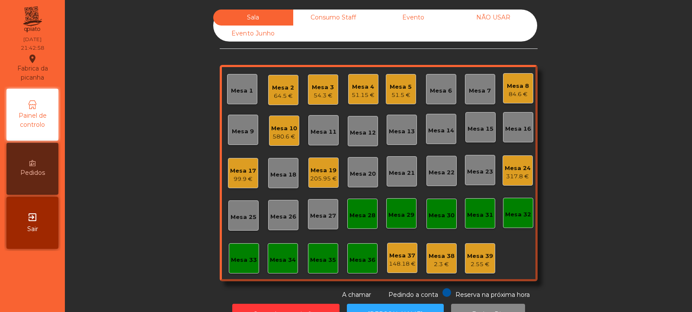
click at [293, 130] on div "Mesa 10 580.6 €" at bounding box center [284, 130] width 30 height 30
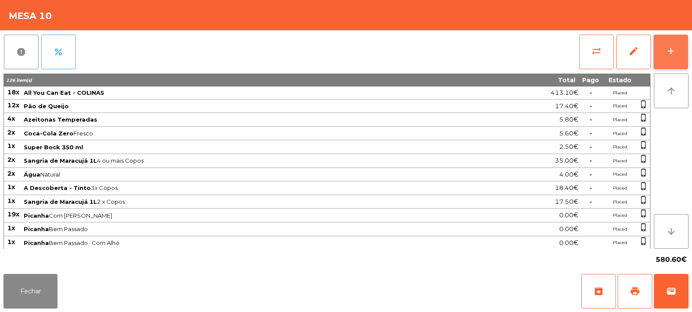
click at [666, 53] on div "add" at bounding box center [671, 51] width 10 height 10
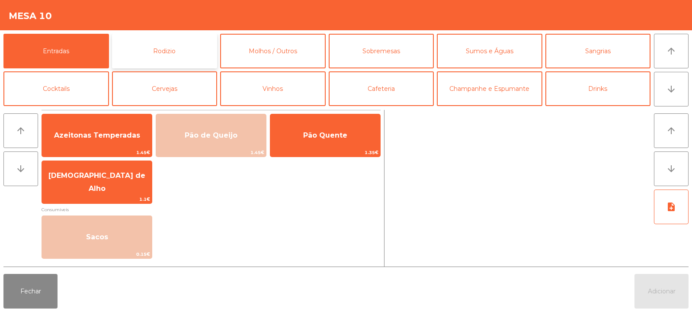
click at [157, 57] on button "Rodizio" at bounding box center [165, 51] width 106 height 35
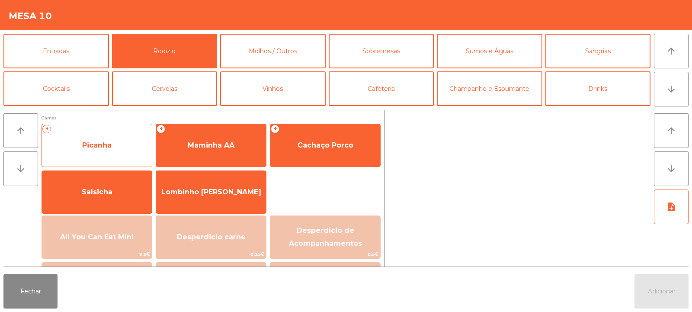
click at [100, 147] on span "Picanha" at bounding box center [96, 145] width 29 height 8
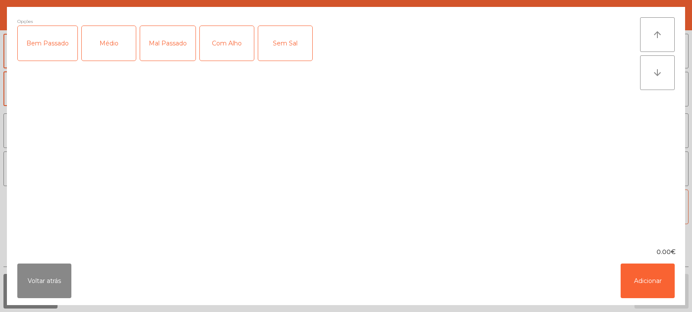
click at [165, 43] on div "Mal Passado" at bounding box center [167, 43] width 55 height 35
click at [640, 285] on button "Adicionar" at bounding box center [648, 280] width 54 height 35
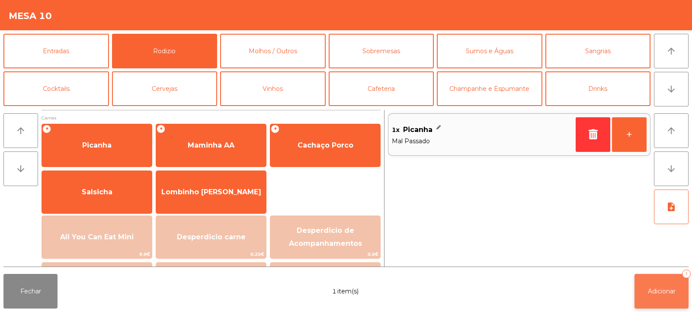
click at [665, 279] on button "Adicionar 1" at bounding box center [662, 291] width 54 height 35
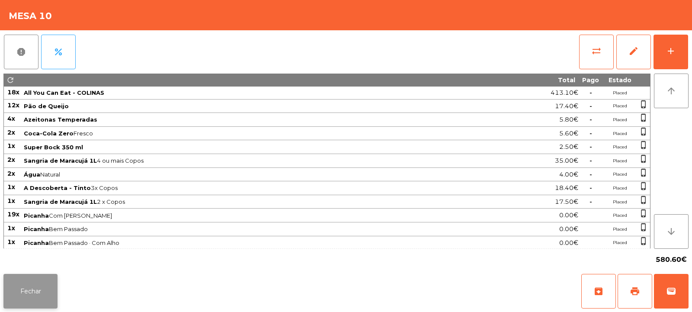
click at [30, 301] on button "Fechar" at bounding box center [30, 291] width 54 height 35
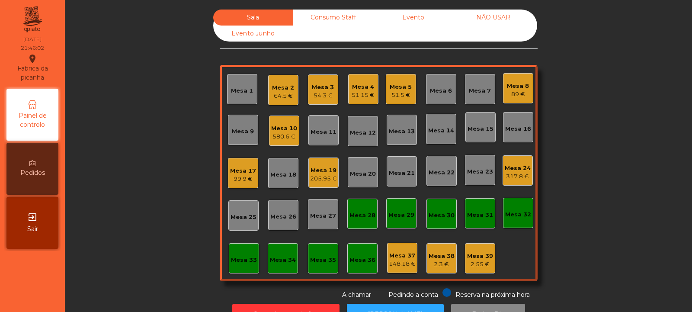
click at [238, 179] on div "99.9 €" at bounding box center [243, 179] width 26 height 9
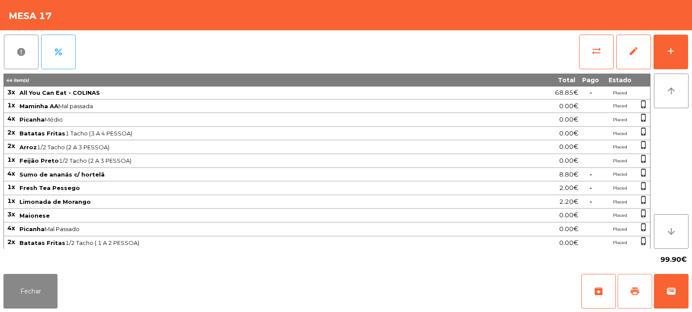
click at [630, 288] on span "print" at bounding box center [635, 291] width 10 height 10
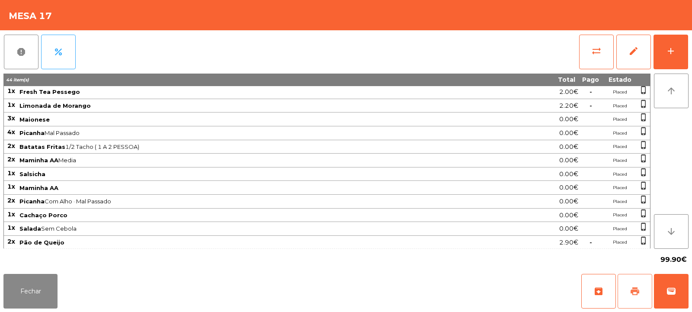
scroll to position [179, 0]
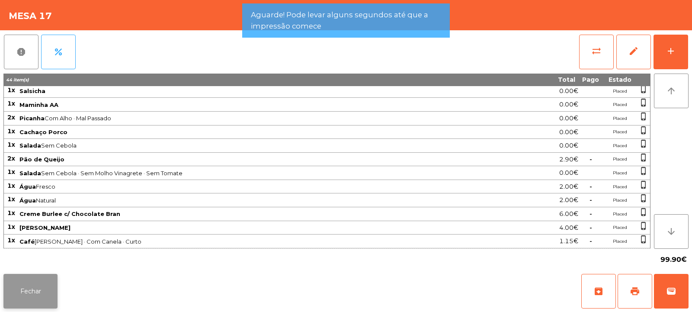
click at [50, 289] on button "Fechar" at bounding box center [30, 291] width 54 height 35
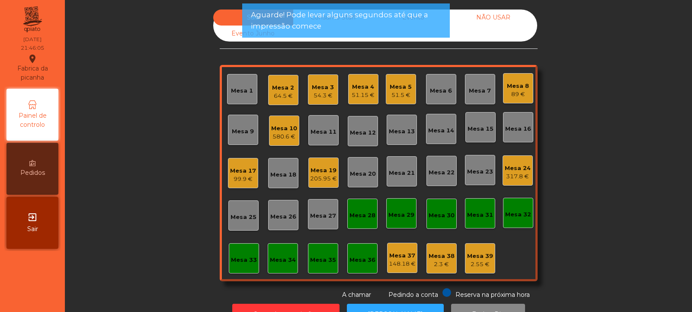
scroll to position [29, 0]
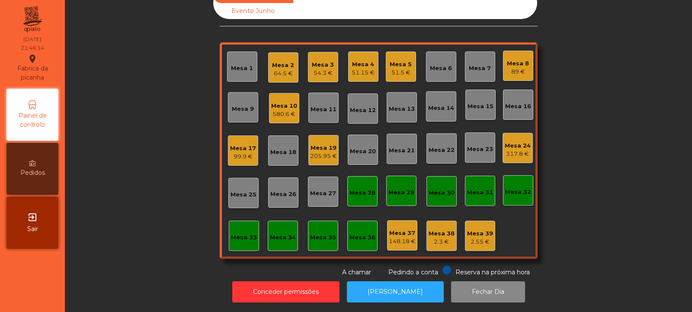
click at [240, 144] on div "Mesa 17" at bounding box center [243, 148] width 26 height 9
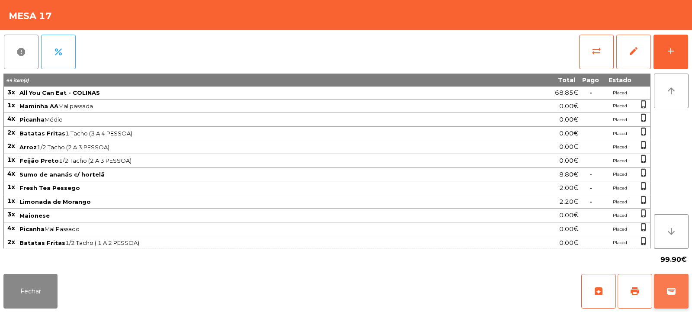
click at [663, 294] on button "wallet" at bounding box center [671, 291] width 35 height 35
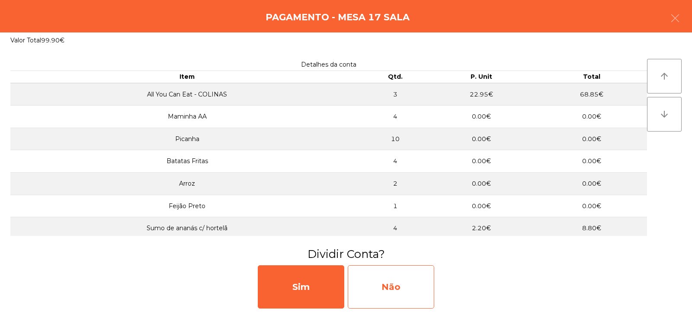
click at [416, 284] on div "Não" at bounding box center [391, 286] width 87 height 43
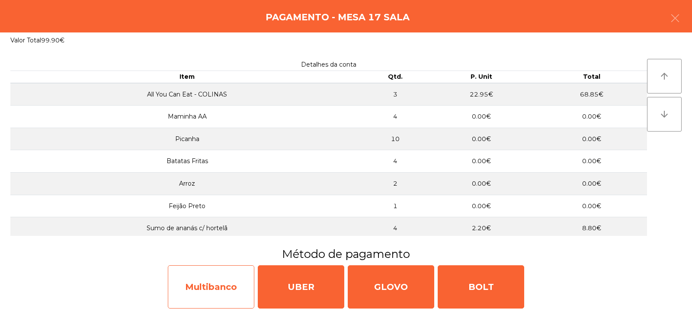
click at [221, 288] on div "Multibanco" at bounding box center [211, 286] width 87 height 43
select select "**"
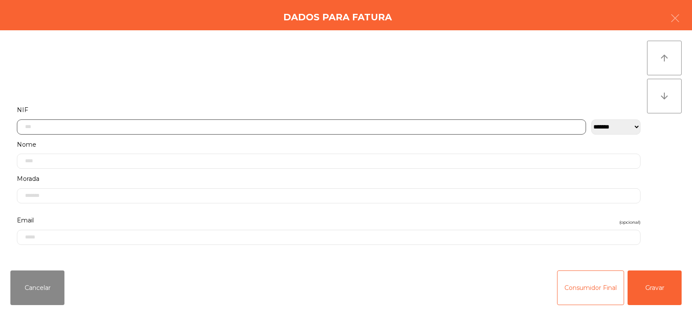
click at [334, 126] on input "text" at bounding box center [301, 126] width 569 height 15
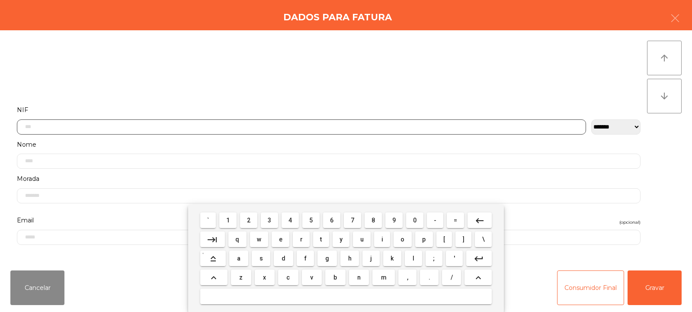
scroll to position [63, 0]
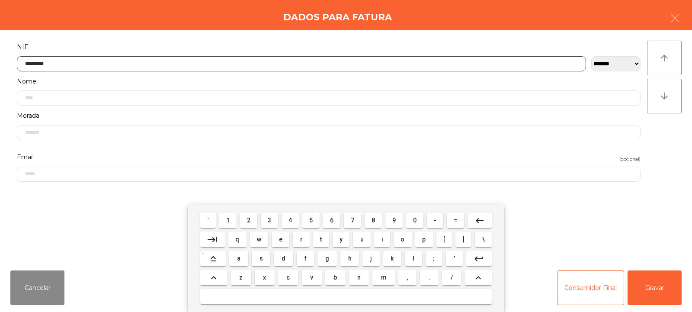
type input "*********"
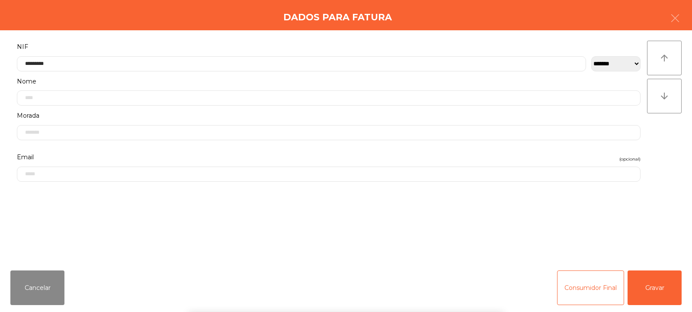
click at [651, 282] on div "` 1 2 3 4 5 6 7 8 9 0 - = keyboard_backspace keyboard_tab q w e r t y u i o p […" at bounding box center [346, 258] width 692 height 107
click at [655, 295] on button "Gravar" at bounding box center [655, 287] width 54 height 35
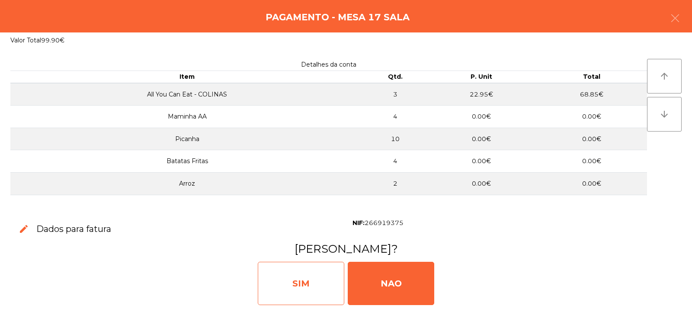
click at [323, 276] on div "SIM" at bounding box center [301, 283] width 87 height 43
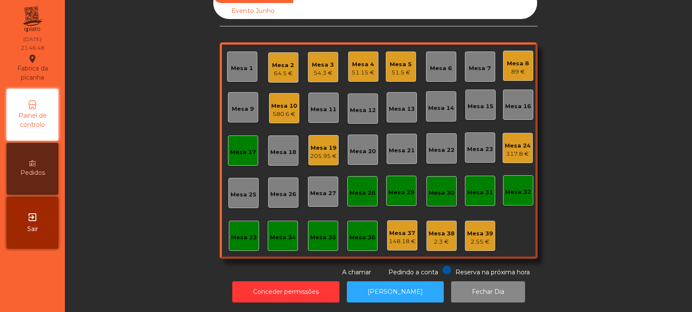
click at [247, 148] on div "Mesa 17" at bounding box center [243, 152] width 26 height 9
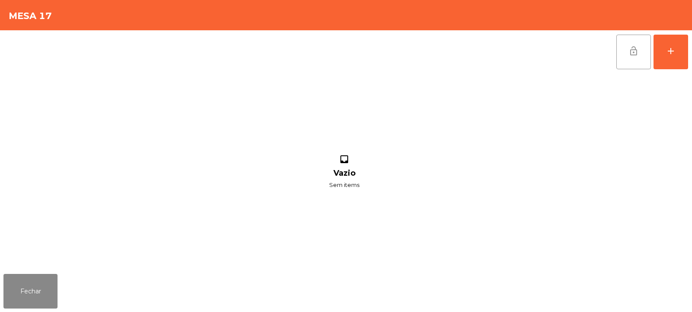
click at [632, 50] on span "lock_open" at bounding box center [633, 51] width 10 height 10
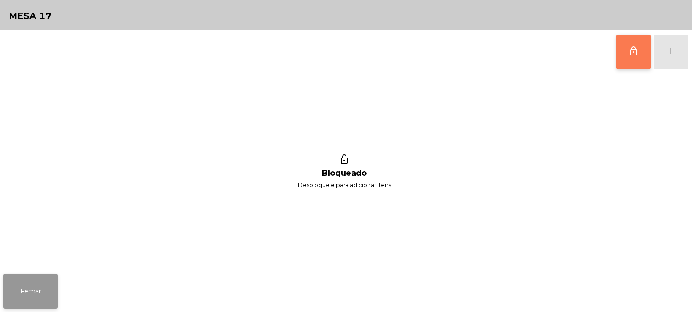
click at [23, 292] on button "Fechar" at bounding box center [30, 291] width 54 height 35
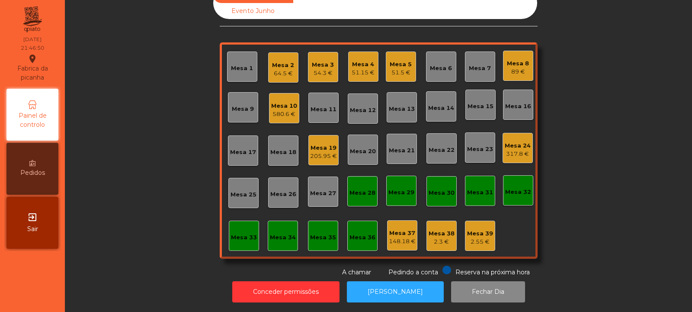
scroll to position [0, 0]
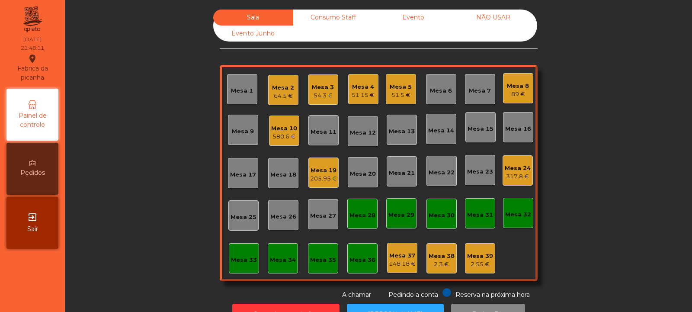
click at [387, 160] on div "Mesa 21" at bounding box center [402, 171] width 30 height 30
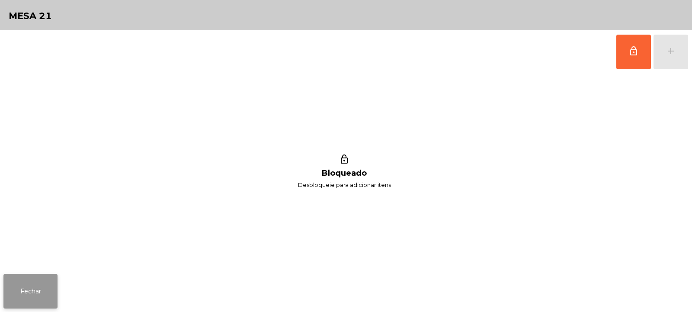
click at [40, 299] on button "Fechar" at bounding box center [30, 291] width 54 height 35
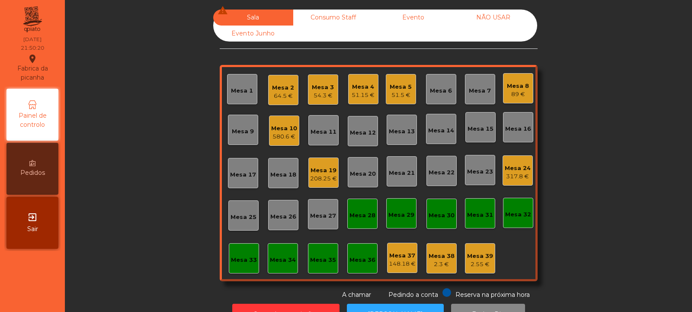
click at [332, 173] on div "Mesa 19" at bounding box center [323, 170] width 27 height 9
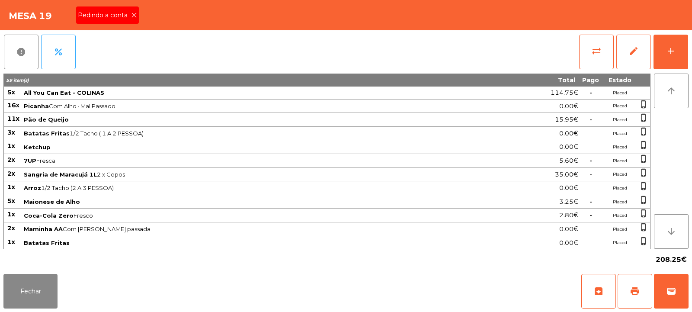
click at [134, 18] on icon at bounding box center [134, 15] width 6 height 6
click at [640, 297] on button "print" at bounding box center [635, 291] width 35 height 35
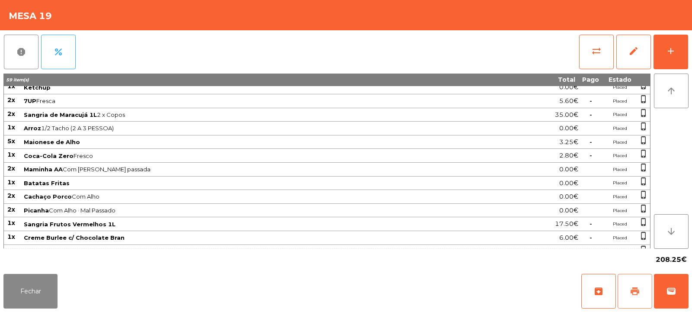
scroll to position [83, 0]
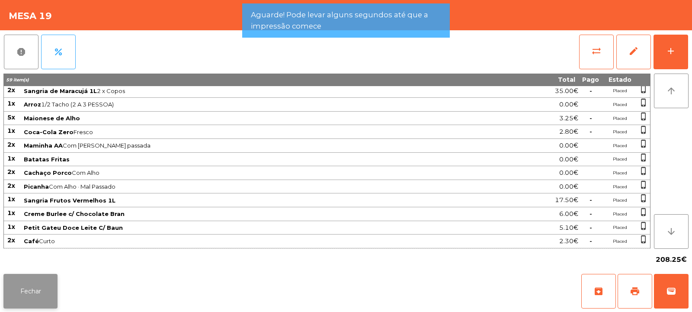
click at [57, 291] on button "Fechar" at bounding box center [30, 291] width 54 height 35
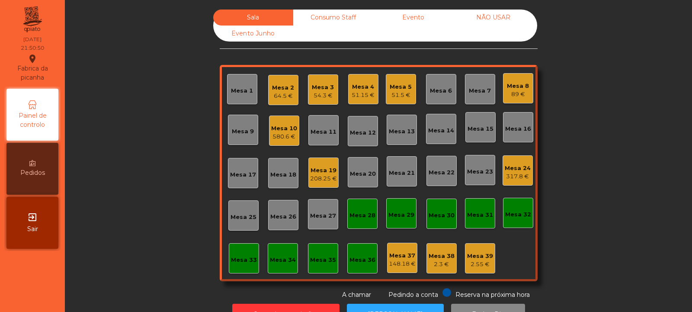
scroll to position [29, 0]
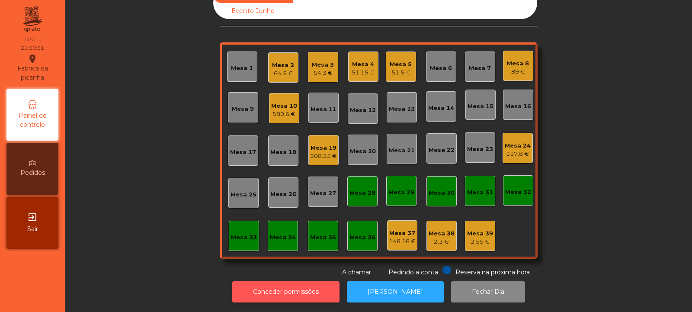
click at [279, 282] on button "Conceder permissões" at bounding box center [285, 291] width 107 height 21
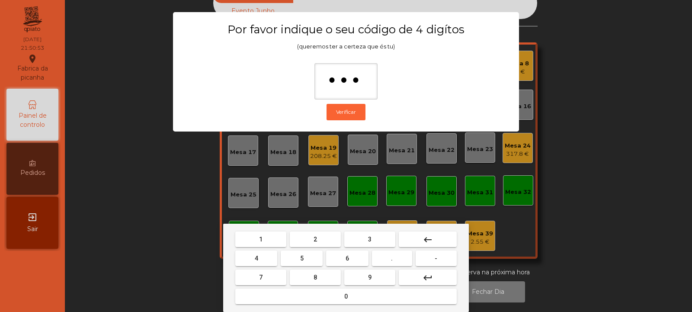
type input "****"
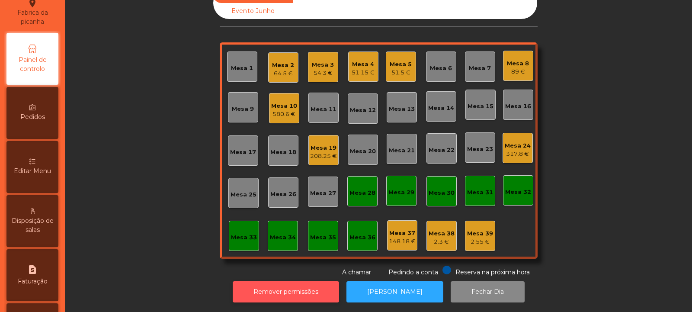
scroll to position [54, 0]
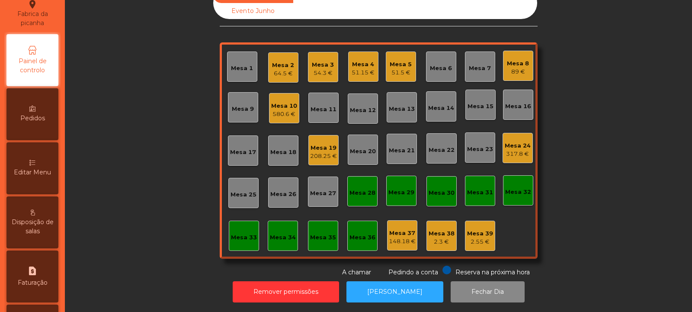
click at [42, 173] on span "Editar Menu" at bounding box center [32, 172] width 37 height 9
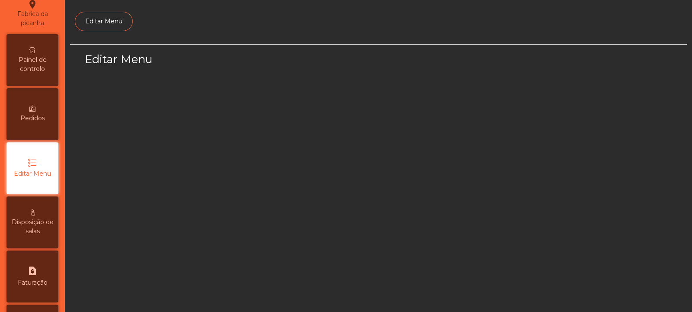
scroll to position [67, 0]
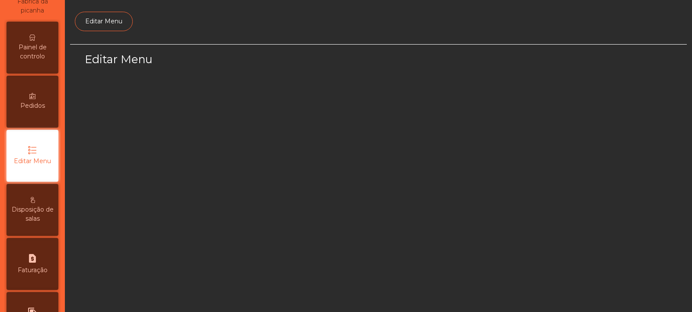
select select "*"
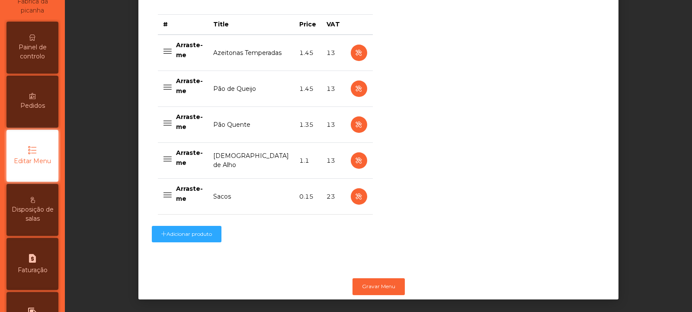
scroll to position [354, 0]
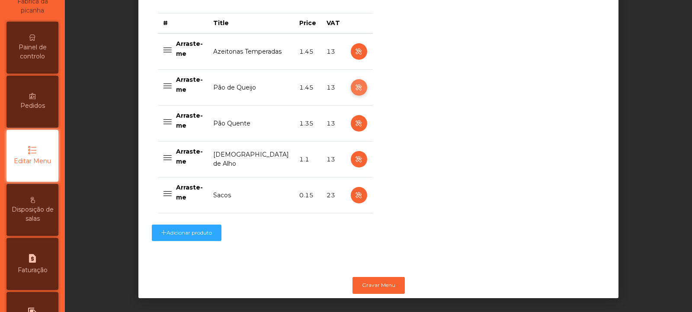
click at [354, 89] on icon "button" at bounding box center [359, 87] width 10 height 11
select select "**"
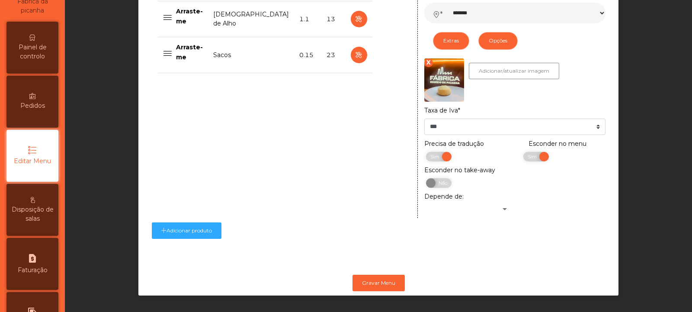
scroll to position [505, 0]
click at [522, 152] on span "Sim" at bounding box center [533, 157] width 22 height 10
click at [372, 275] on button "Gravar Menu" at bounding box center [379, 283] width 52 height 16
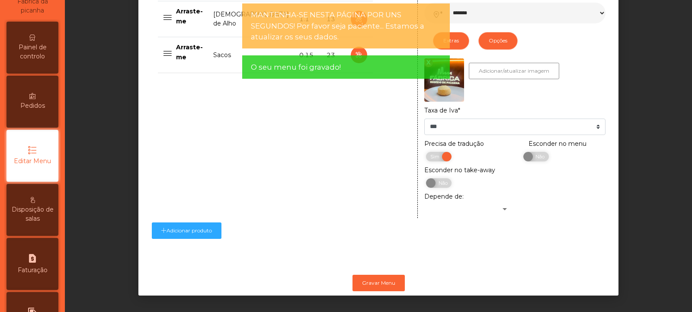
click at [44, 52] on span "Painel de controlo" at bounding box center [33, 52] width 48 height 18
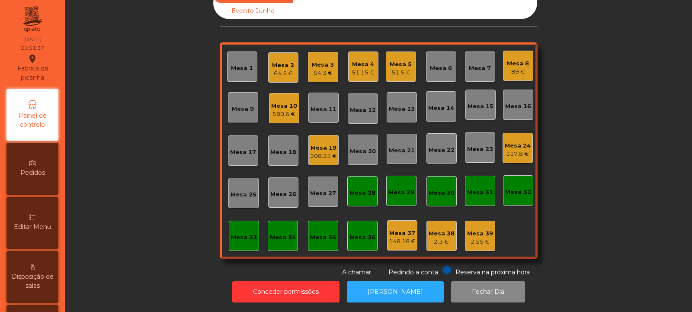
click at [277, 103] on div "Mesa 10" at bounding box center [284, 106] width 26 height 9
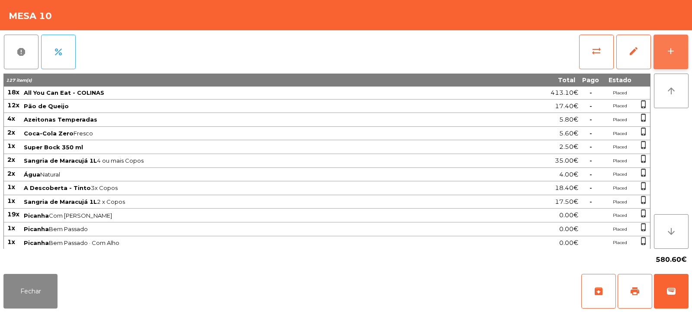
click at [676, 47] on button "add" at bounding box center [671, 52] width 35 height 35
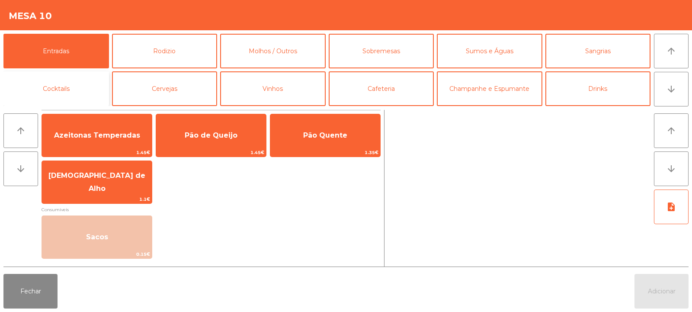
click at [80, 84] on button "Cocktails" at bounding box center [56, 88] width 106 height 35
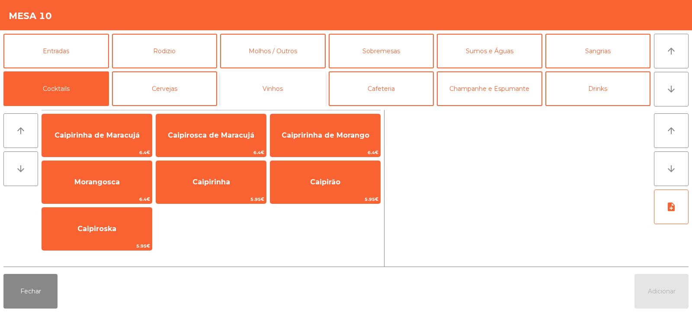
click at [275, 90] on button "Vinhos" at bounding box center [273, 88] width 106 height 35
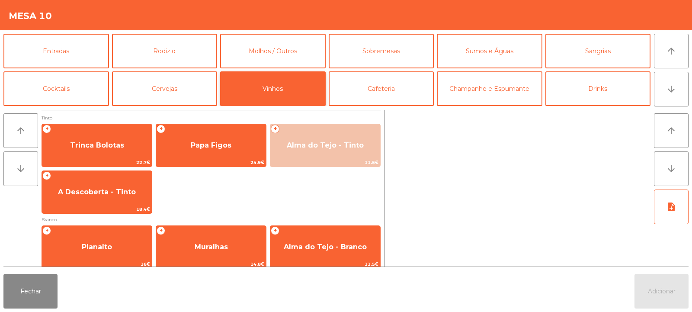
scroll to position [1, 0]
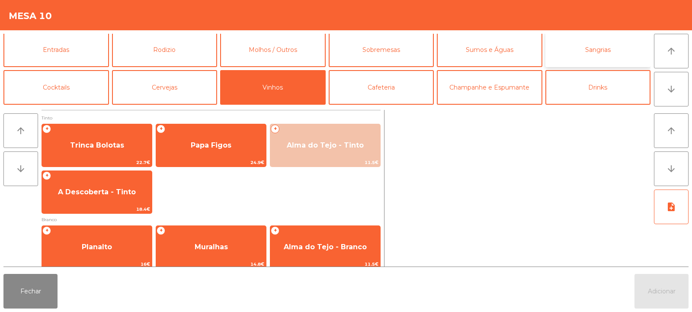
click at [588, 44] on button "Sangrias" at bounding box center [598, 49] width 106 height 35
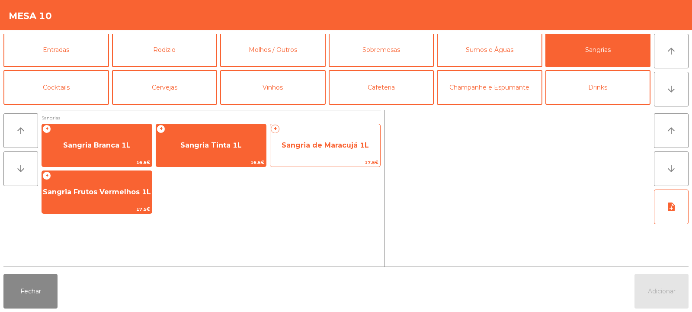
click at [308, 153] on span "Sangria de Maracujá 1L" at bounding box center [325, 145] width 110 height 23
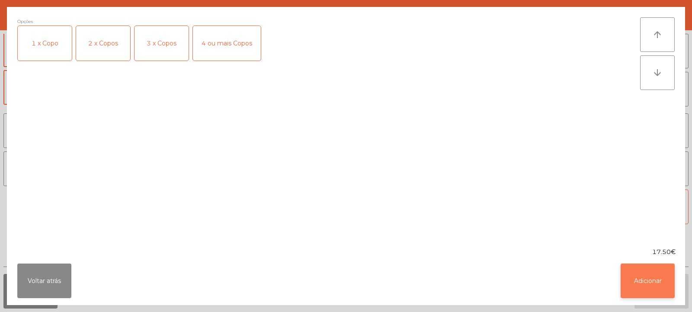
click at [640, 290] on button "Adicionar" at bounding box center [648, 280] width 54 height 35
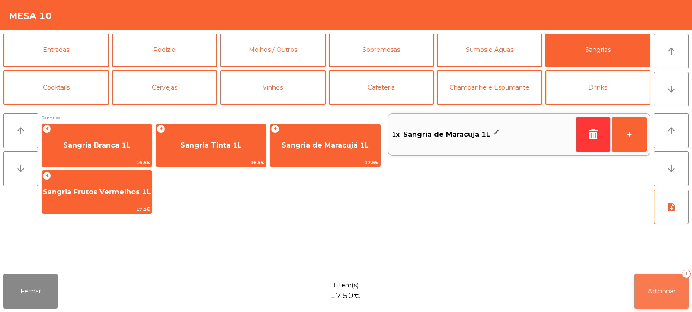
click at [654, 284] on button "Adicionar 1" at bounding box center [662, 291] width 54 height 35
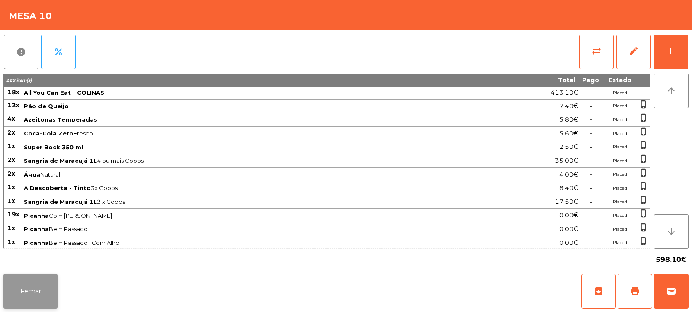
click at [37, 291] on button "Fechar" at bounding box center [30, 291] width 54 height 35
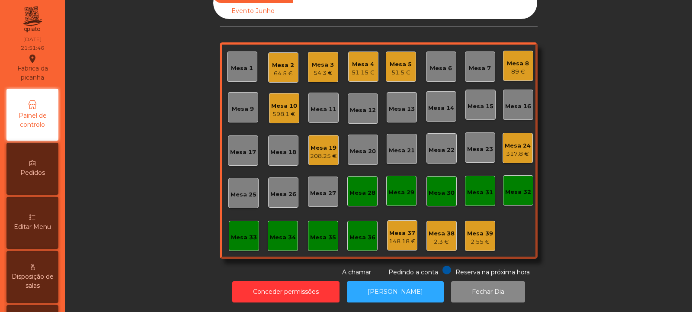
click at [245, 236] on div "Mesa 33" at bounding box center [244, 236] width 30 height 30
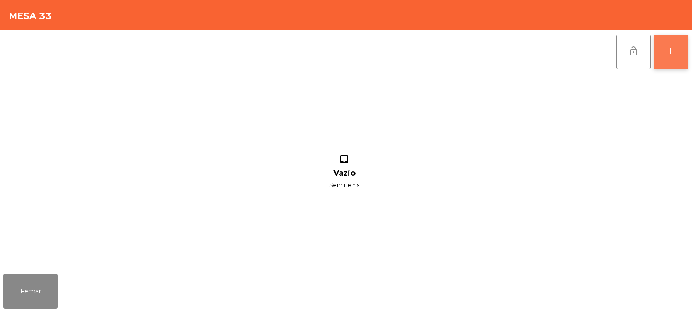
click at [687, 50] on button "add" at bounding box center [671, 52] width 35 height 35
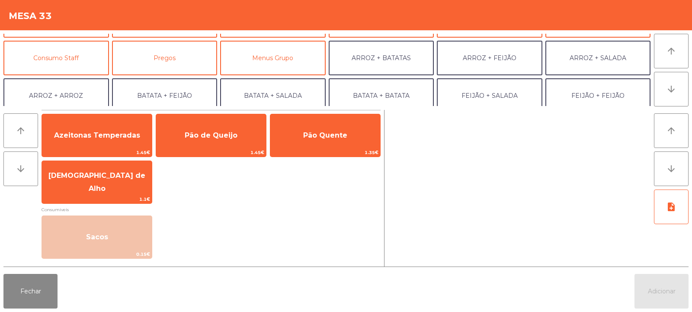
scroll to position [70, 0]
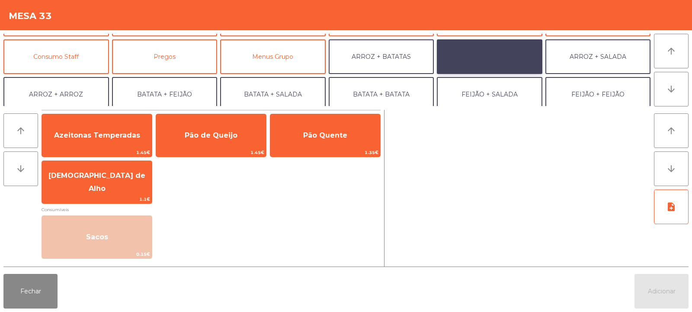
click at [496, 66] on button "ARROZ + FEIJÃO" at bounding box center [490, 56] width 106 height 35
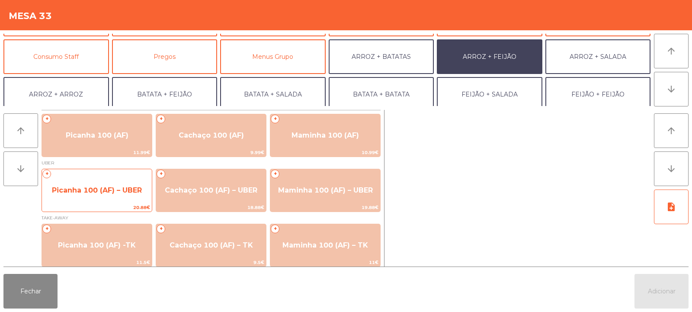
click at [127, 187] on span "Picanha 100 (AF) – UBER" at bounding box center [97, 190] width 90 height 8
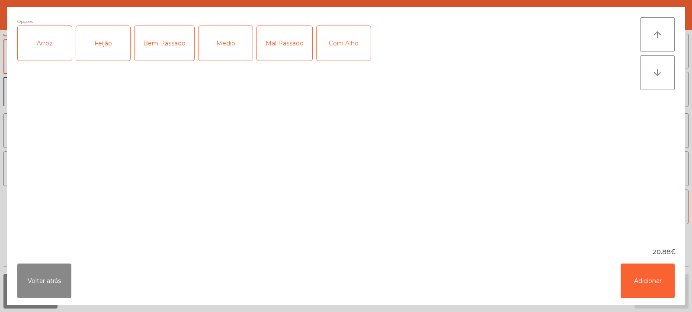
click at [48, 52] on div "Arroz" at bounding box center [45, 43] width 54 height 35
click at [96, 51] on div "Feijão" at bounding box center [103, 43] width 54 height 35
click at [215, 51] on div "Medio" at bounding box center [226, 43] width 54 height 35
click at [636, 280] on button "Adicionar" at bounding box center [648, 280] width 54 height 35
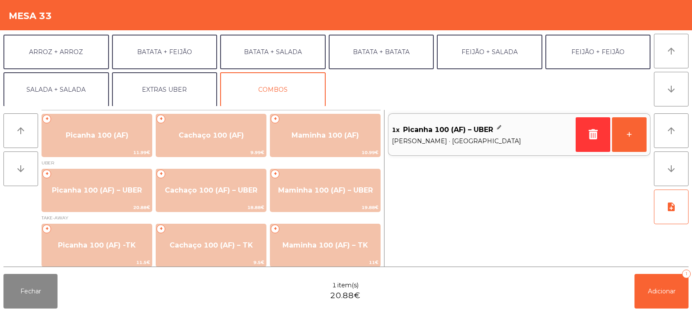
scroll to position [113, 0]
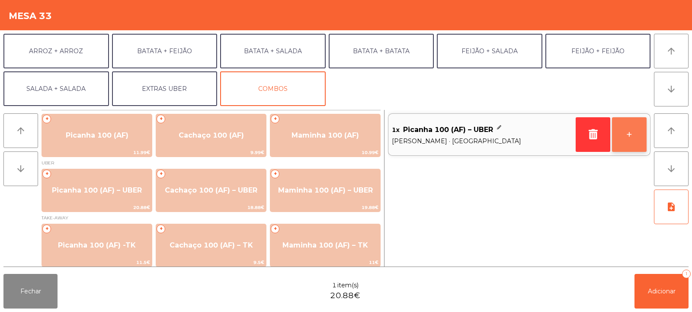
click at [628, 135] on button "+" at bounding box center [629, 134] width 35 height 35
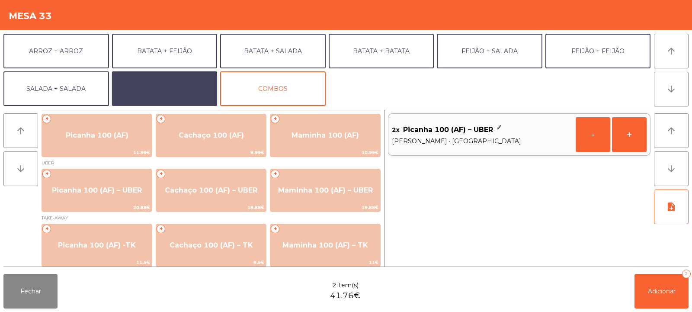
click at [150, 93] on button "EXTRAS UBER" at bounding box center [165, 88] width 106 height 35
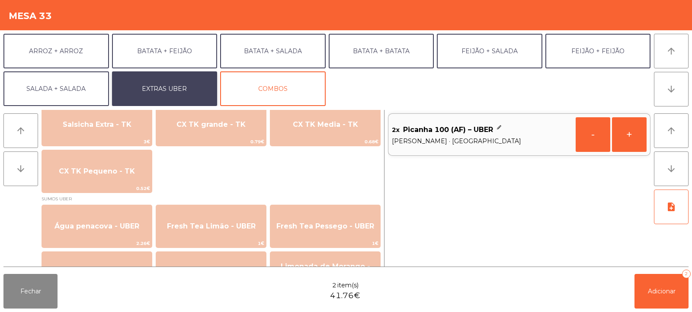
scroll to position [715, 0]
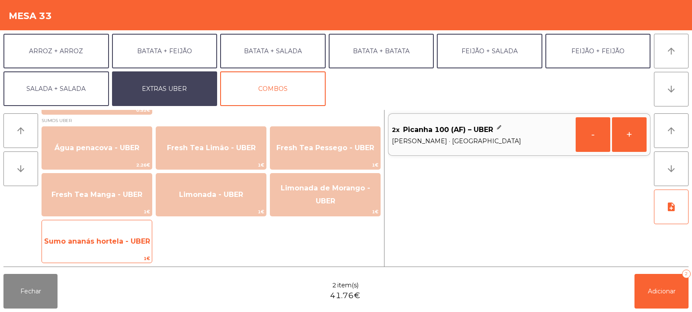
click at [106, 248] on span "Sumo ananás hortela - UBER" at bounding box center [97, 241] width 110 height 23
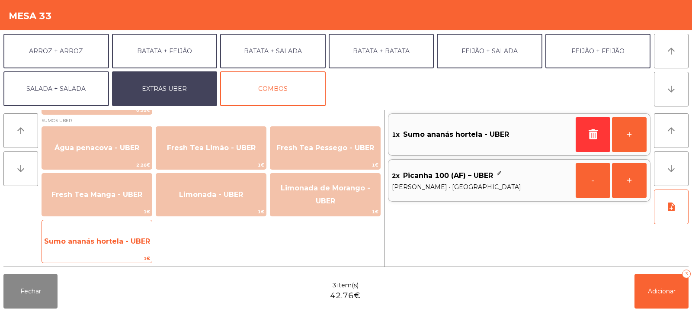
click at [114, 244] on span "Sumo ananás hortela - UBER" at bounding box center [97, 241] width 106 height 8
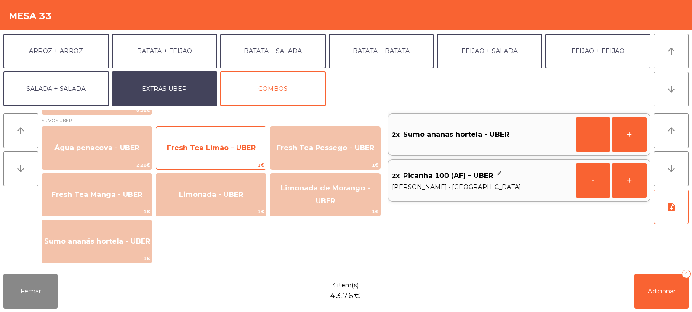
click at [212, 146] on span "Fresh Tea Limão - UBER" at bounding box center [211, 148] width 89 height 8
click at [212, 151] on span "Fresh Tea Limão - UBER" at bounding box center [211, 148] width 89 height 8
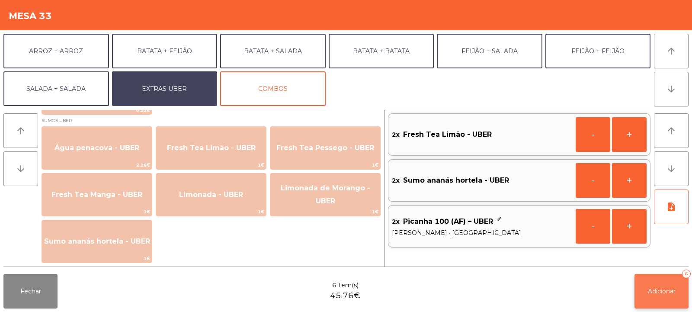
click at [655, 287] on span "Adicionar" at bounding box center [662, 291] width 28 height 8
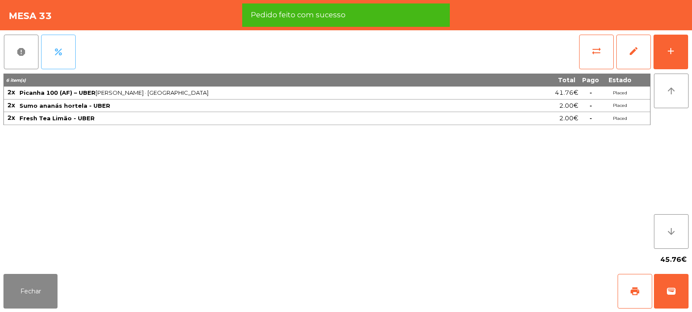
click at [58, 54] on span "percent" at bounding box center [58, 52] width 10 height 10
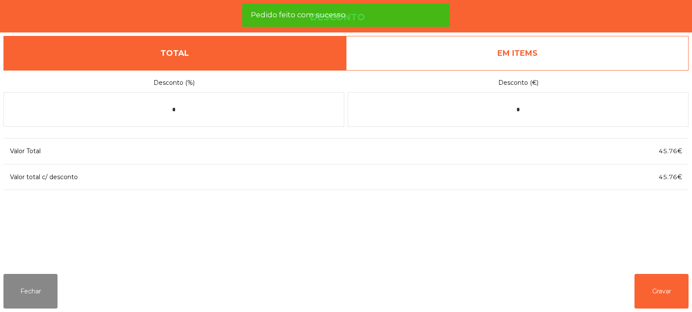
click at [476, 58] on link "EM ITEMS" at bounding box center [517, 53] width 343 height 35
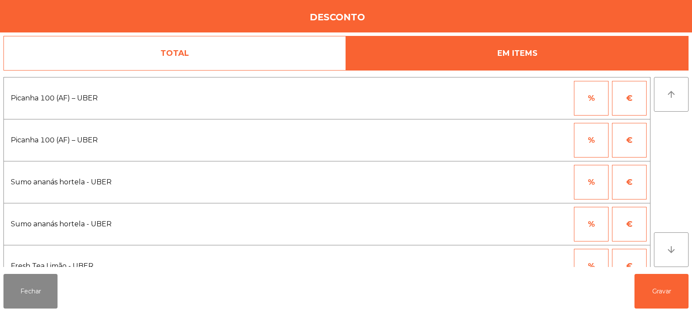
click at [595, 145] on button "%" at bounding box center [591, 140] width 35 height 35
click at [542, 141] on input "*" at bounding box center [548, 140] width 43 height 35
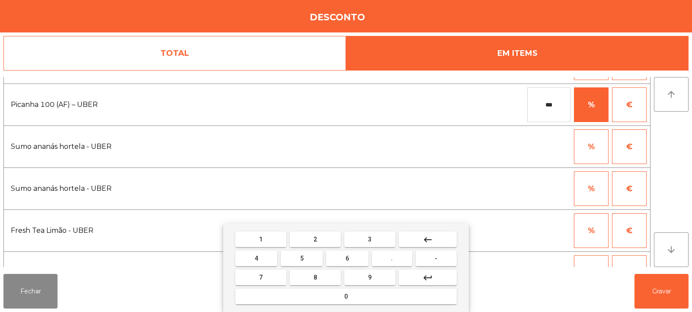
scroll to position [62, 0]
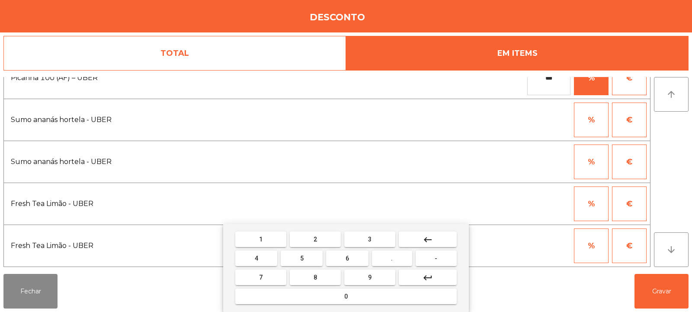
type input "***"
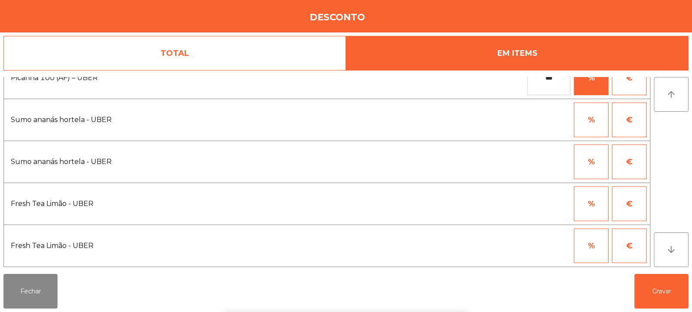
click at [591, 160] on button "%" at bounding box center [591, 161] width 35 height 35
click at [557, 160] on input "*" at bounding box center [548, 161] width 43 height 35
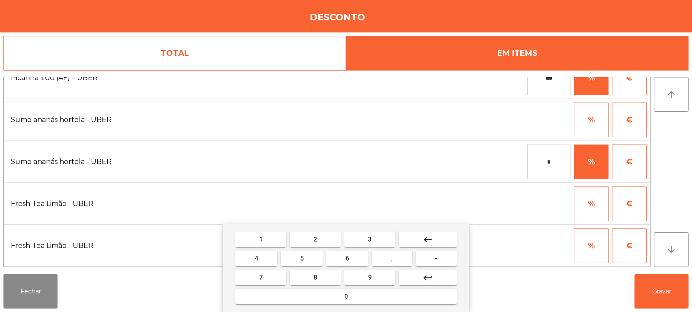
click at [543, 161] on input "*" at bounding box center [548, 161] width 43 height 35
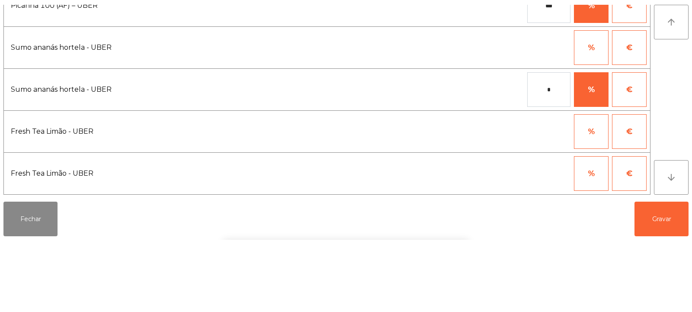
click at [636, 169] on button "€" at bounding box center [629, 161] width 35 height 35
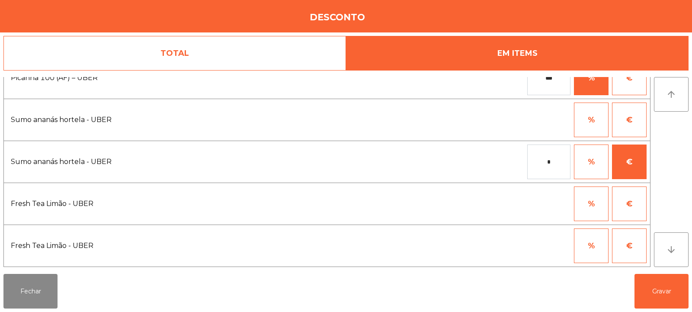
click at [557, 160] on input "*" at bounding box center [548, 161] width 43 height 35
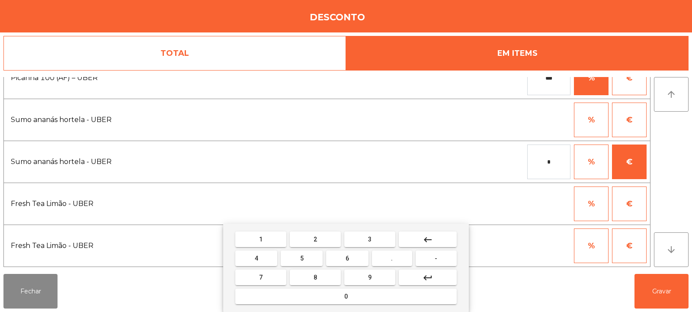
type input "*"
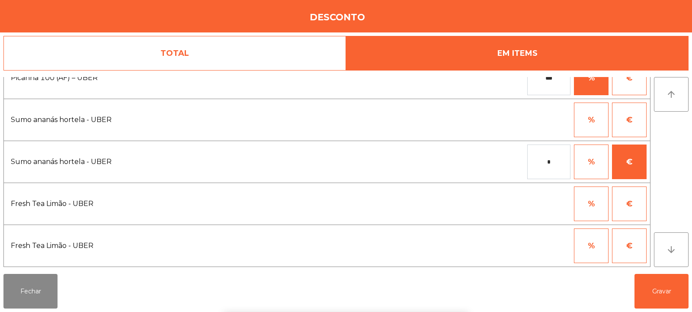
click at [658, 298] on div "1 2 3 keyboard_backspace 4 5 6 . - 7 8 9 keyboard_return 0" at bounding box center [346, 268] width 692 height 88
click at [663, 288] on button "Gravar" at bounding box center [662, 291] width 54 height 35
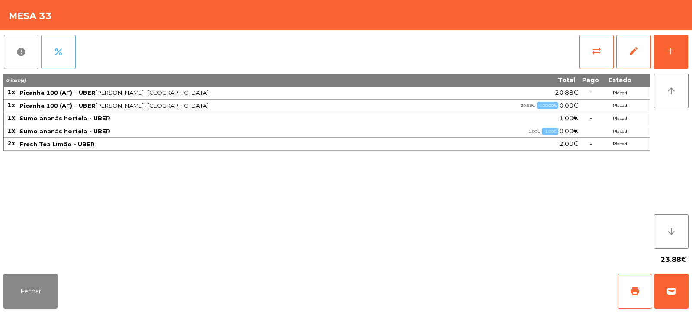
click at [60, 46] on button "percent" at bounding box center [58, 52] width 35 height 35
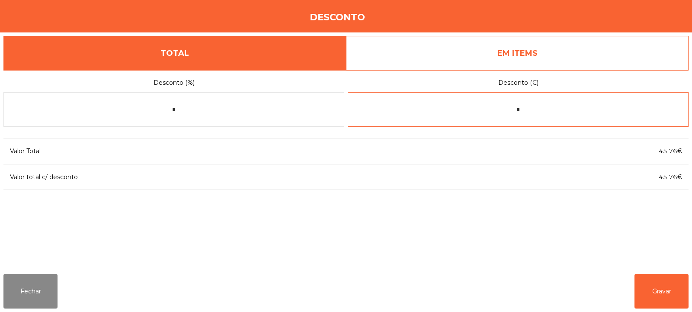
click at [526, 113] on input "*" at bounding box center [518, 109] width 341 height 35
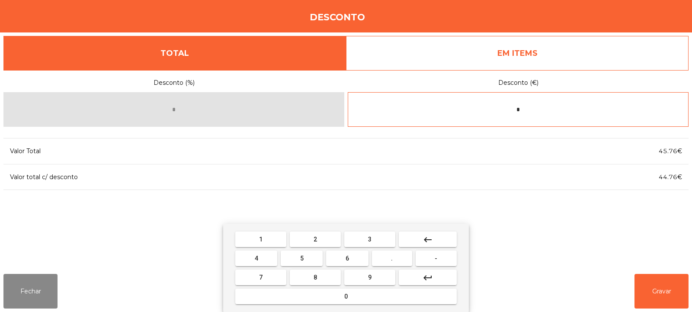
type input "*"
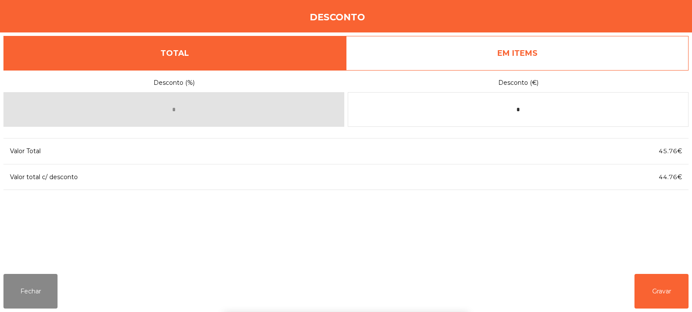
click at [655, 280] on div "1 2 3 keyboard_backspace 4 5 6 . - 7 8 9 keyboard_return 0" at bounding box center [346, 268] width 692 height 88
click at [658, 287] on button "Gravar" at bounding box center [662, 291] width 54 height 35
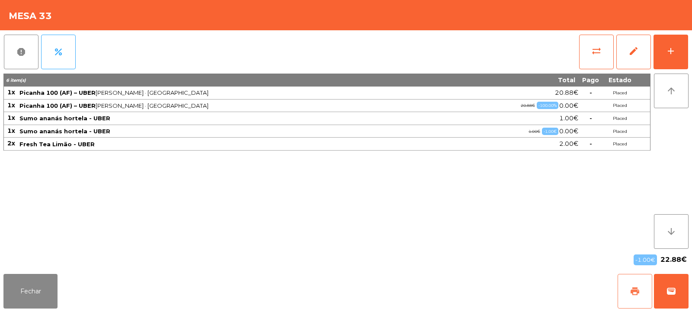
click at [639, 284] on button "print" at bounding box center [635, 291] width 35 height 35
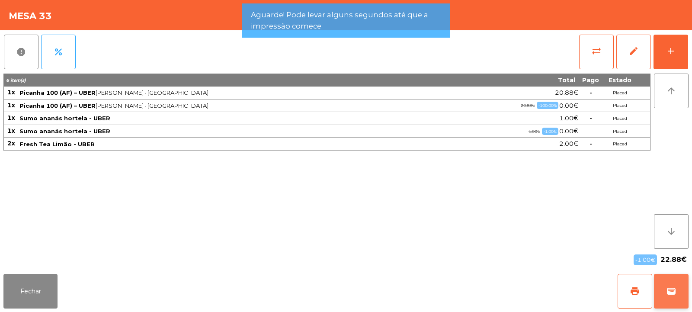
click at [686, 288] on button "wallet" at bounding box center [671, 291] width 35 height 35
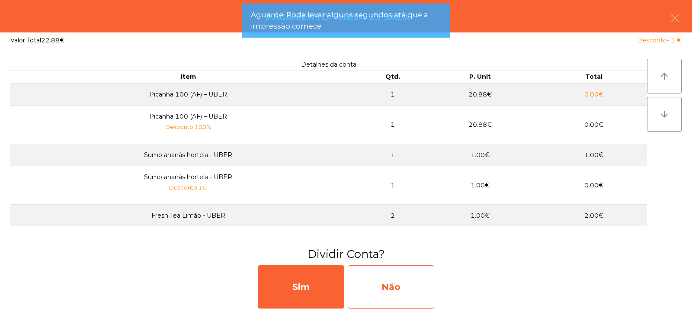
click at [385, 282] on div "Não" at bounding box center [391, 286] width 87 height 43
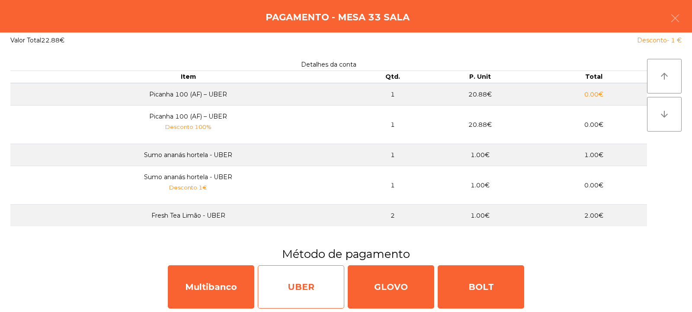
click at [308, 291] on div "UBER" at bounding box center [301, 286] width 87 height 43
select select "**"
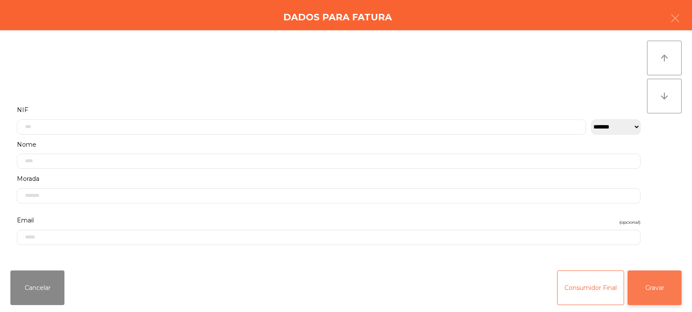
click at [652, 280] on button "Gravar" at bounding box center [655, 287] width 54 height 35
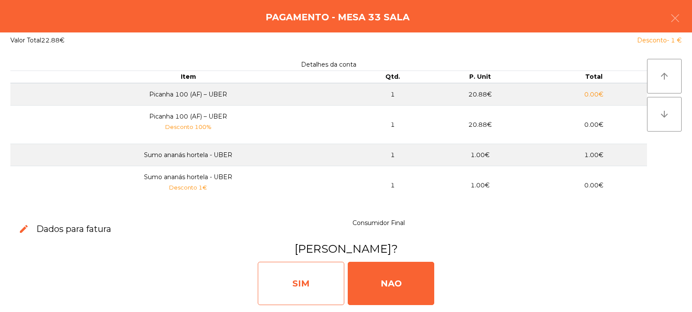
click at [301, 270] on div "SIM" at bounding box center [301, 283] width 87 height 43
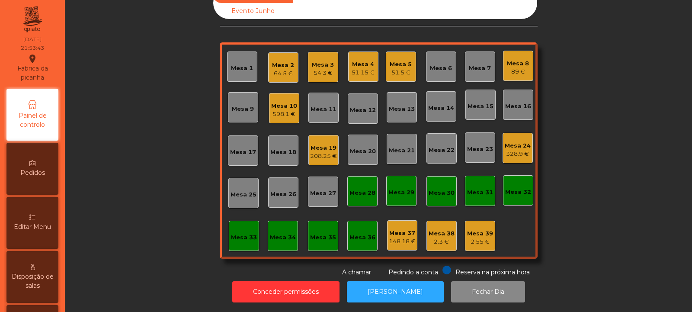
scroll to position [0, 0]
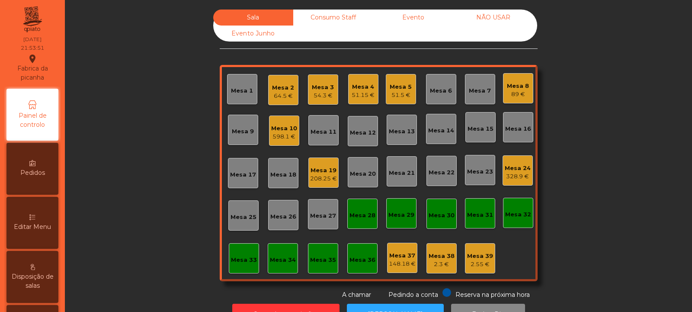
click at [323, 178] on div "208.25 €" at bounding box center [323, 178] width 27 height 9
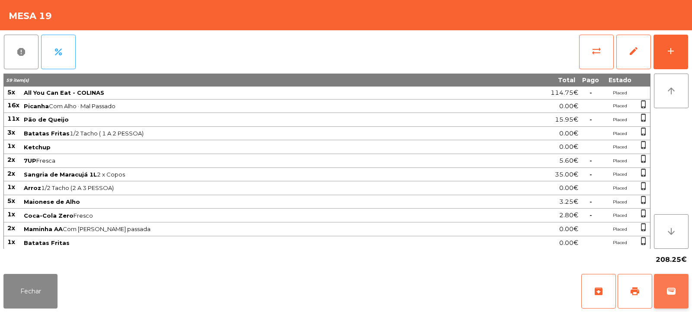
click at [669, 298] on button "wallet" at bounding box center [671, 291] width 35 height 35
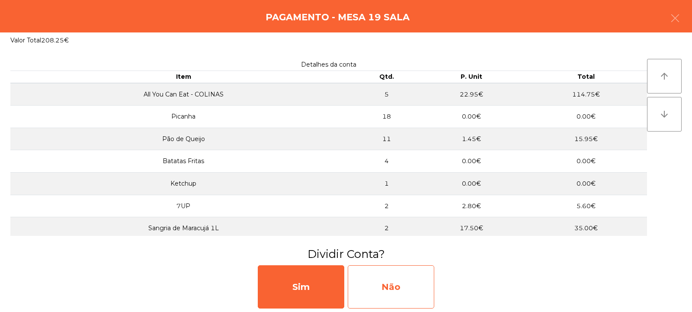
click at [417, 287] on div "Não" at bounding box center [391, 286] width 87 height 43
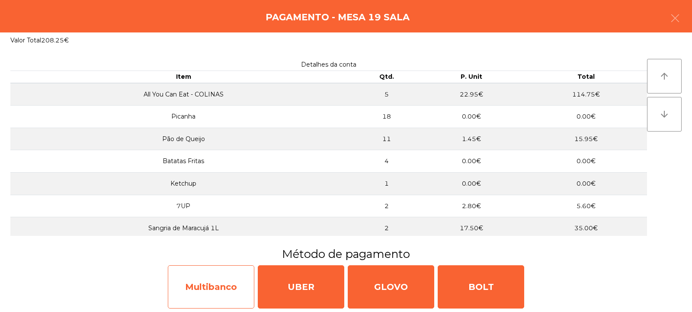
click at [222, 279] on div "Multibanco" at bounding box center [211, 286] width 87 height 43
select select "**"
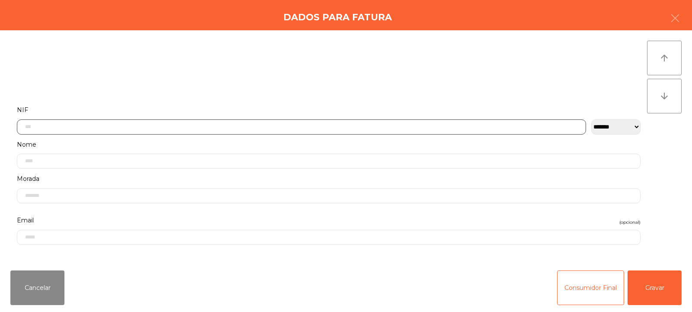
click at [286, 125] on input "text" at bounding box center [301, 126] width 569 height 15
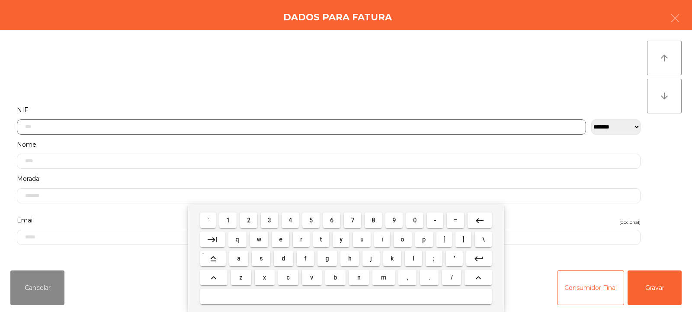
scroll to position [63, 0]
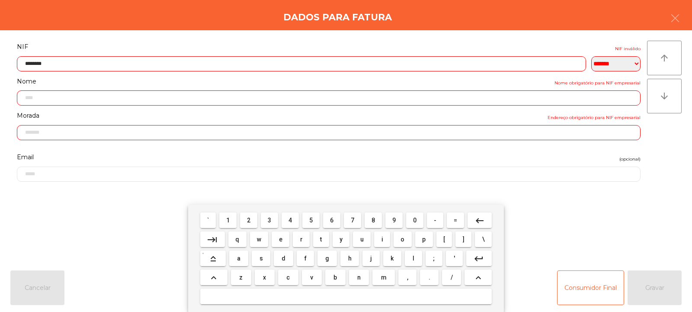
type input "*********"
type input "**********"
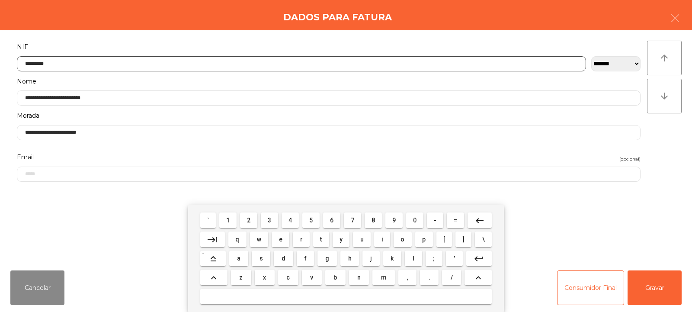
type input "*********"
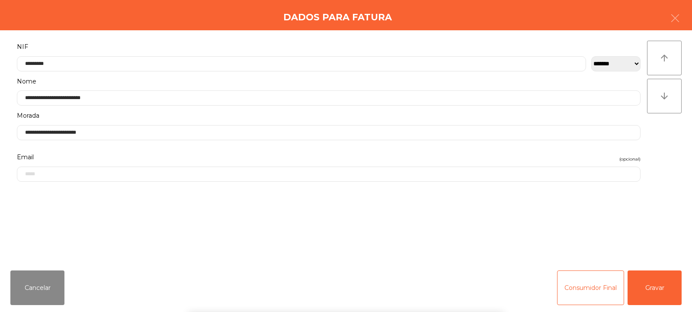
click at [646, 284] on div "` 1 2 3 4 5 6 7 8 9 0 - = keyboard_backspace keyboard_tab q w e r t y u i o p […" at bounding box center [346, 258] width 692 height 107
click at [645, 282] on button "Gravar" at bounding box center [655, 287] width 54 height 35
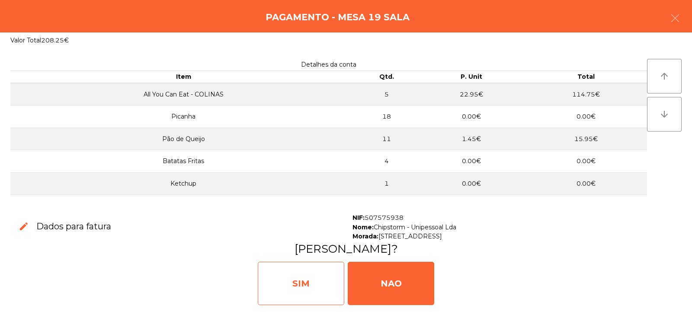
click at [317, 277] on div "SIM" at bounding box center [301, 283] width 87 height 43
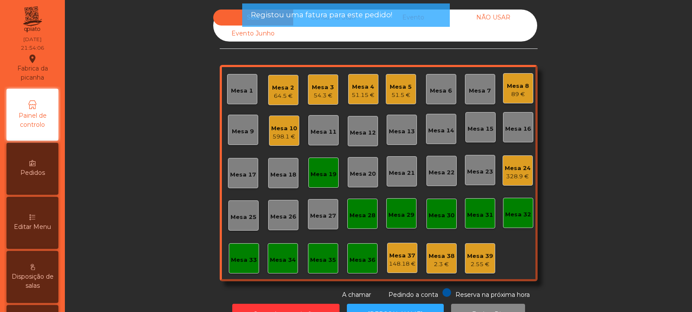
click at [330, 179] on div "Mesa 19" at bounding box center [323, 172] width 30 height 30
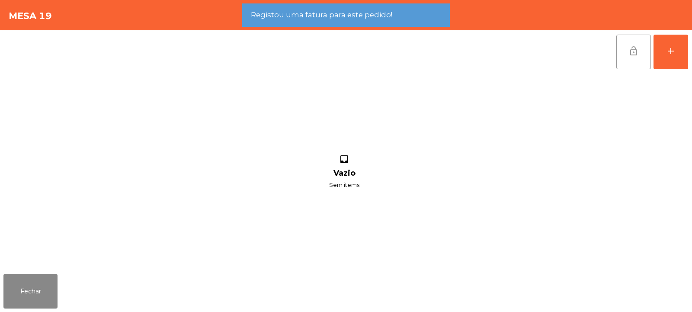
click at [635, 58] on button "lock_open" at bounding box center [633, 52] width 35 height 35
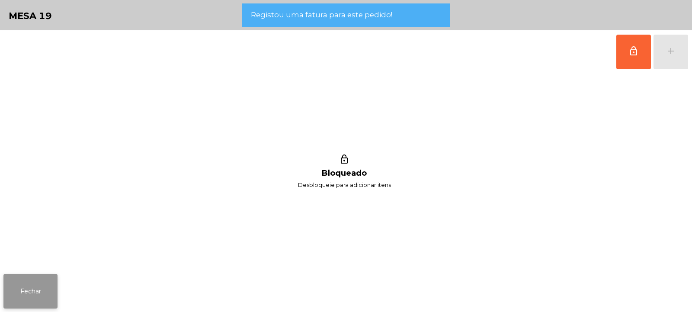
click at [55, 293] on button "Fechar" at bounding box center [30, 291] width 54 height 35
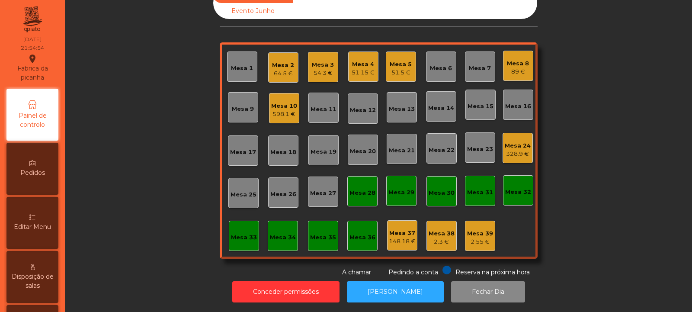
scroll to position [0, 0]
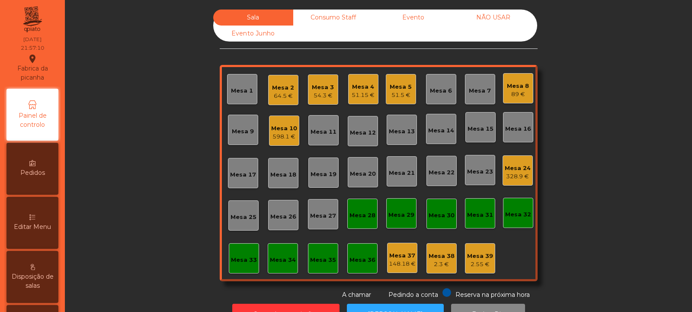
click at [321, 97] on div "54.3 €" at bounding box center [323, 95] width 22 height 9
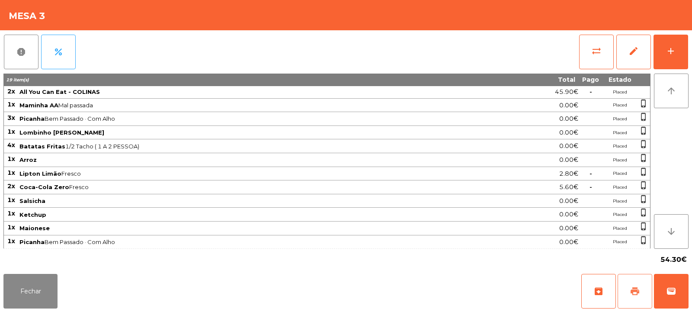
click at [636, 292] on span "print" at bounding box center [635, 291] width 10 height 10
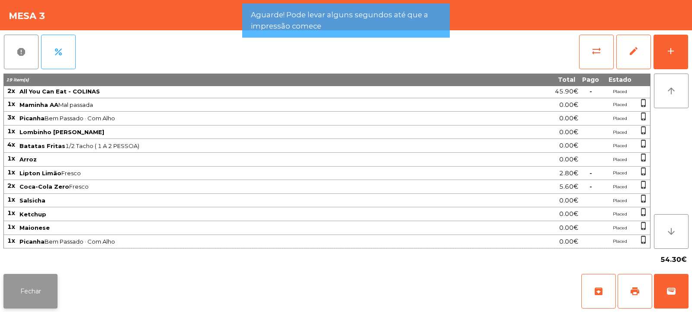
click at [49, 283] on button "Fechar" at bounding box center [30, 291] width 54 height 35
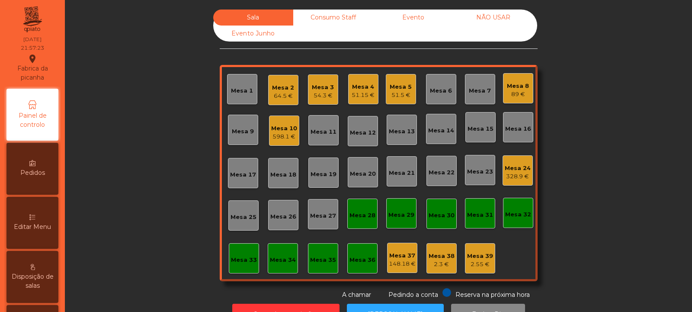
click at [329, 92] on div "54.3 €" at bounding box center [323, 95] width 22 height 9
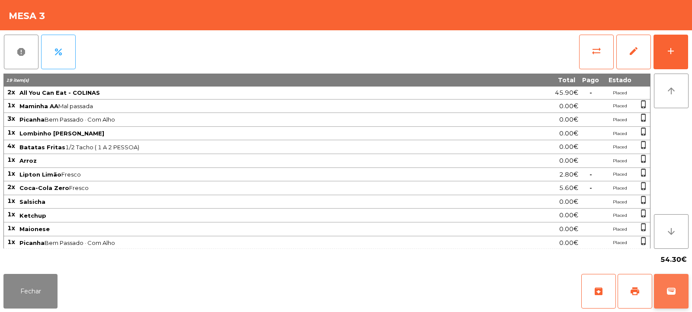
click at [676, 294] on button "wallet" at bounding box center [671, 291] width 35 height 35
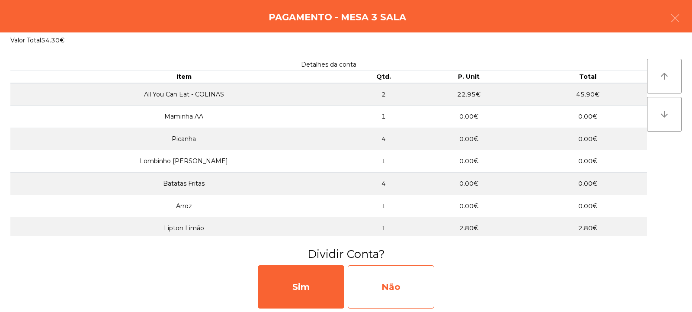
click at [404, 282] on div "Não" at bounding box center [391, 286] width 87 height 43
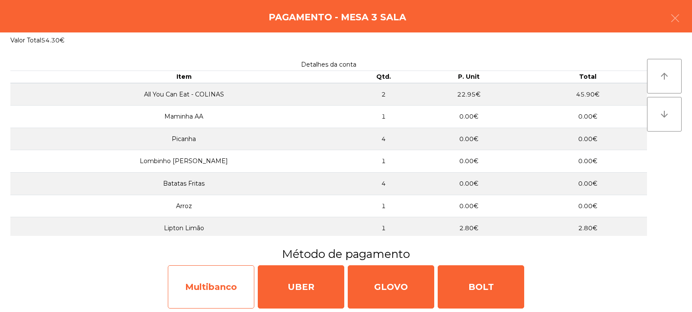
click at [227, 282] on div "Multibanco" at bounding box center [211, 286] width 87 height 43
select select "**"
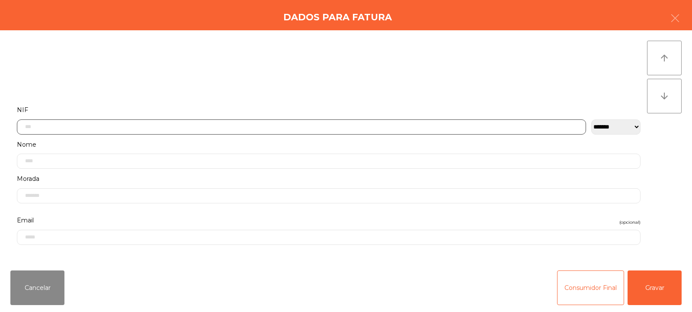
click at [301, 125] on input "text" at bounding box center [301, 126] width 569 height 15
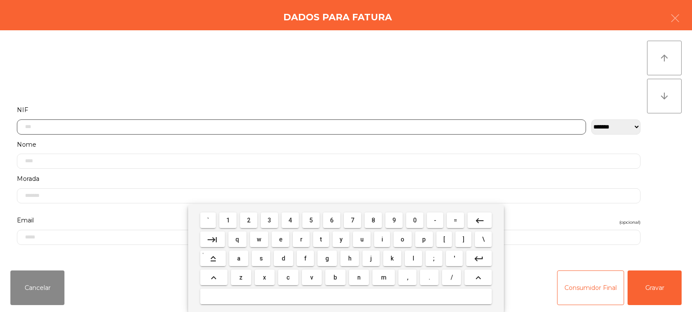
scroll to position [63, 0]
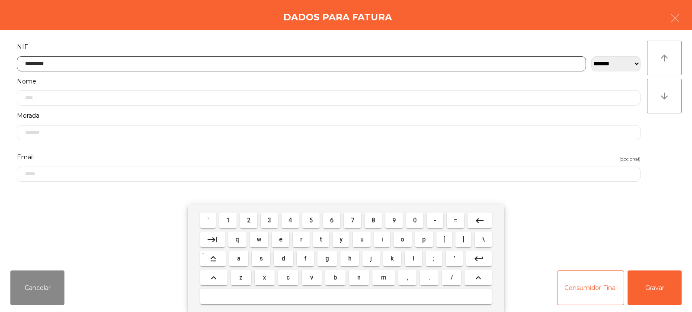
type input "*********"
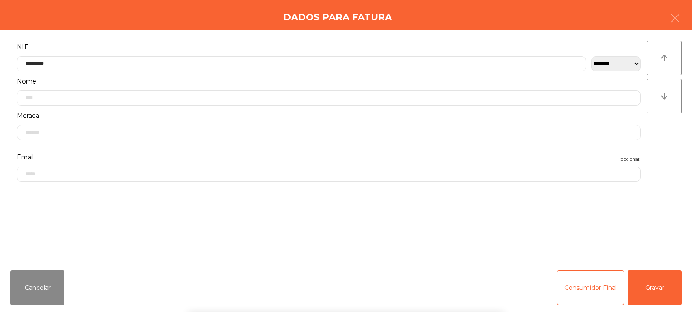
click at [653, 294] on div "` 1 2 3 4 5 6 7 8 9 0 - = keyboard_backspace keyboard_tab q w e r t y u i o p […" at bounding box center [346, 258] width 692 height 107
click at [651, 289] on button "Gravar" at bounding box center [655, 287] width 54 height 35
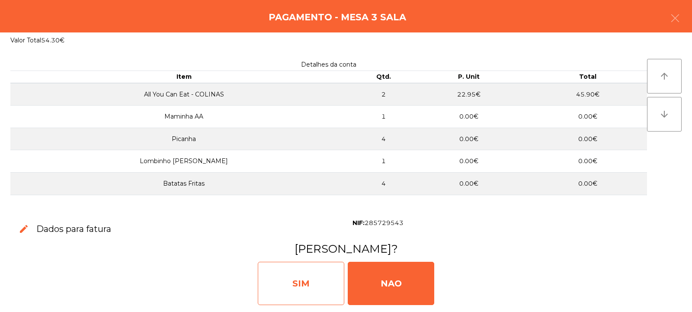
click at [321, 280] on div "SIM" at bounding box center [301, 283] width 87 height 43
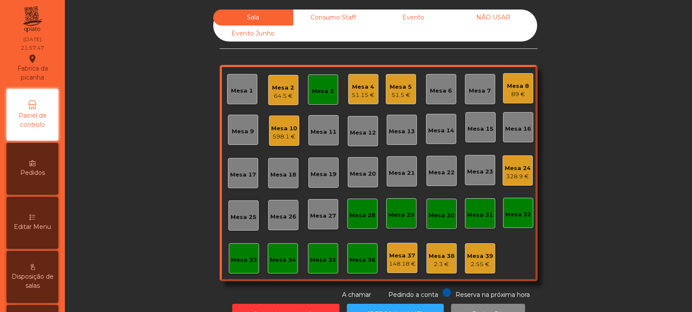
click at [325, 100] on div "Mesa 3" at bounding box center [323, 89] width 30 height 30
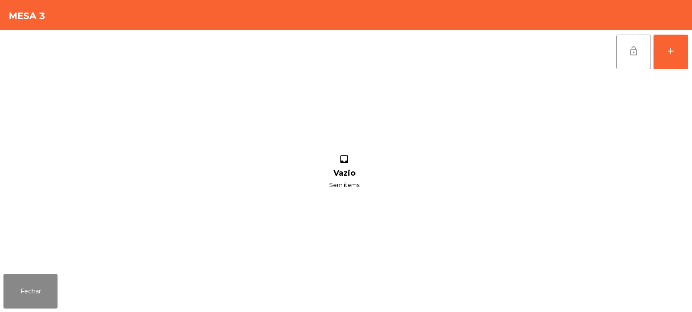
click at [617, 54] on button "lock_open" at bounding box center [633, 52] width 35 height 35
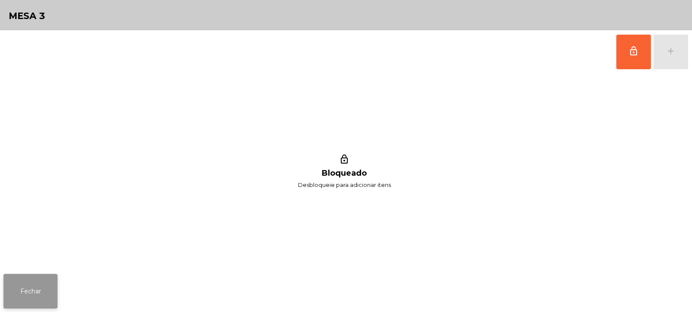
click at [37, 303] on button "Fechar" at bounding box center [30, 291] width 54 height 35
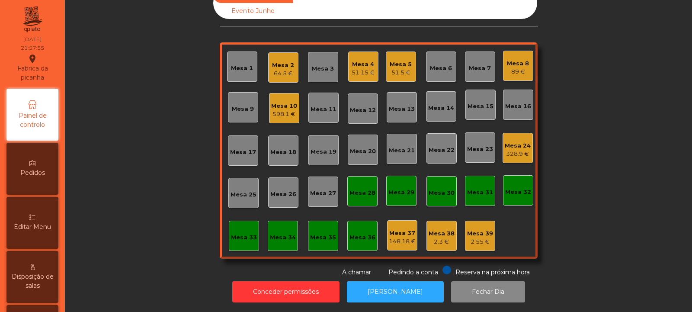
scroll to position [0, 0]
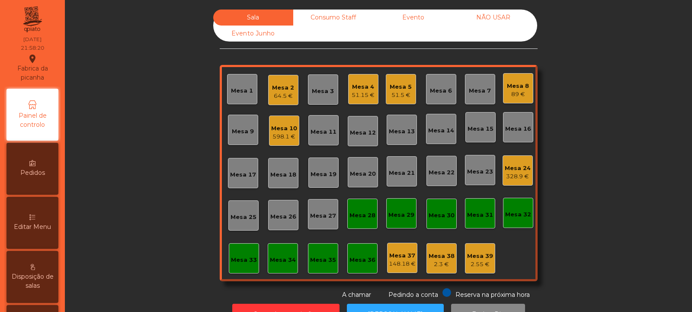
click at [41, 217] on div "Editar Menu" at bounding box center [32, 223] width 52 height 52
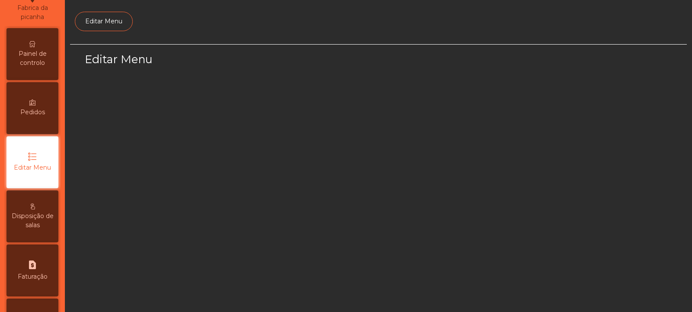
select select "*"
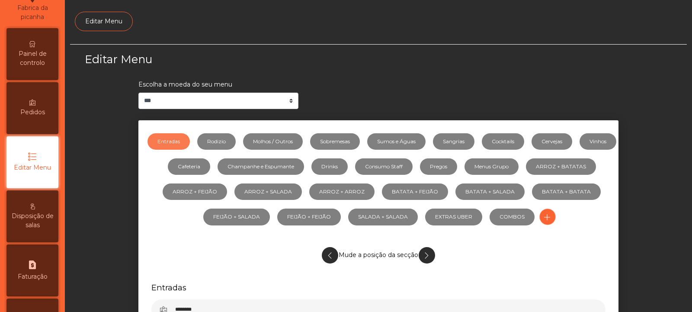
scroll to position [67, 0]
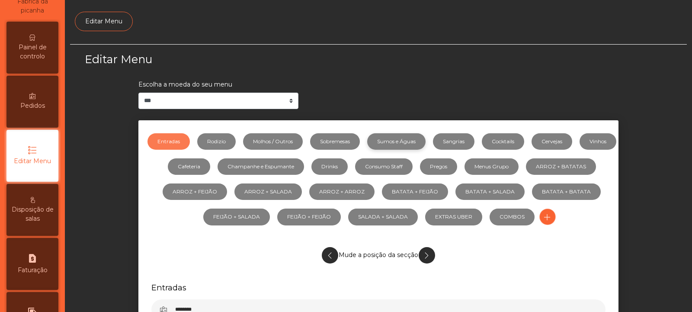
click at [402, 141] on link "Sumos e Águas" at bounding box center [396, 141] width 58 height 16
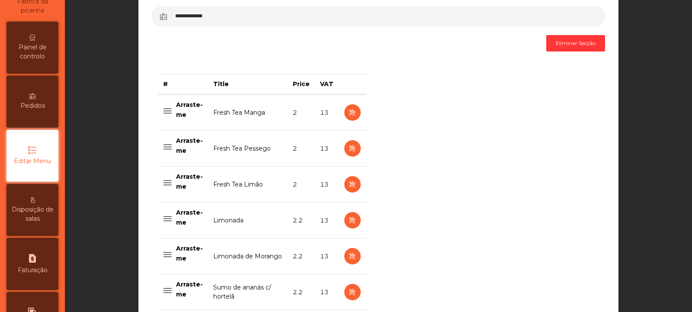
scroll to position [293, 0]
click at [344, 116] on button "button" at bounding box center [352, 113] width 16 height 16
select select "***"
select select "**"
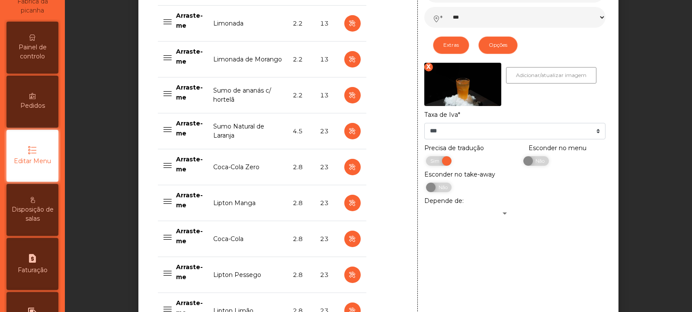
scroll to position [491, 0]
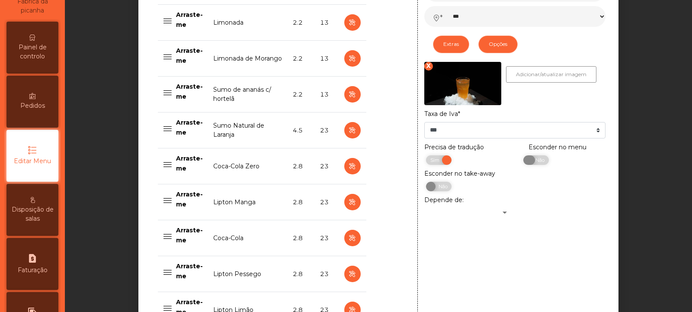
click at [542, 165] on span "Não" at bounding box center [539, 160] width 22 height 10
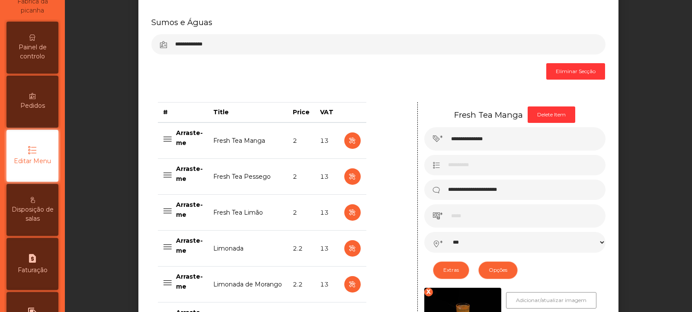
scroll to position [267, 0]
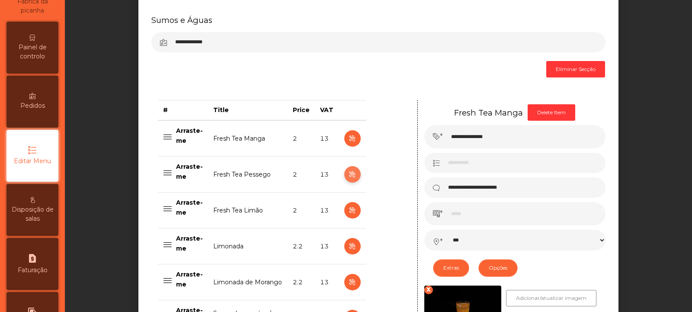
click at [351, 175] on icon "button" at bounding box center [352, 174] width 10 height 11
type input "**********"
select select "***"
select select "**"
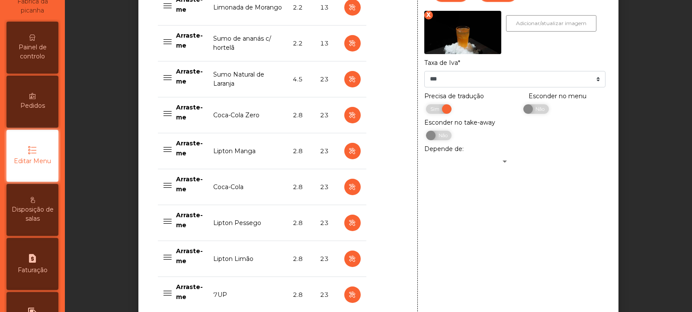
scroll to position [542, 0]
click at [539, 111] on span "Não" at bounding box center [539, 109] width 22 height 10
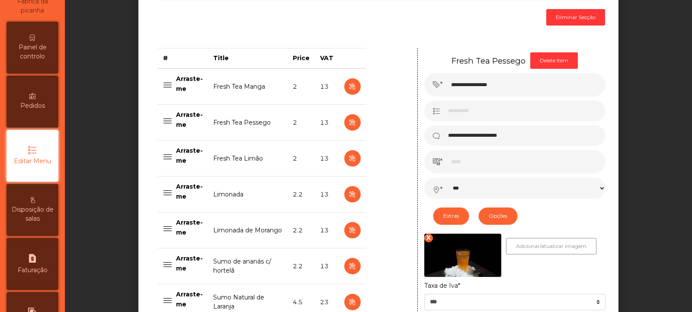
scroll to position [332, 0]
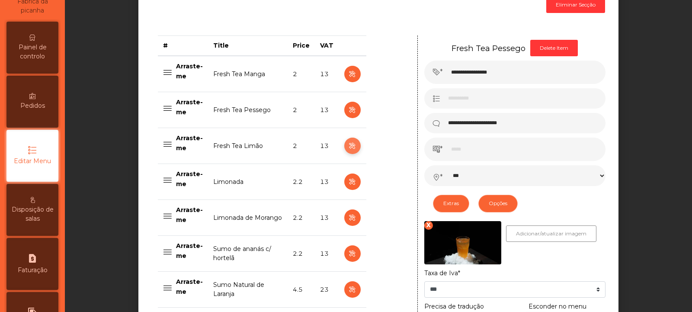
click at [347, 146] on icon "button" at bounding box center [352, 146] width 10 height 11
type input "**********"
select select "***"
select select "**"
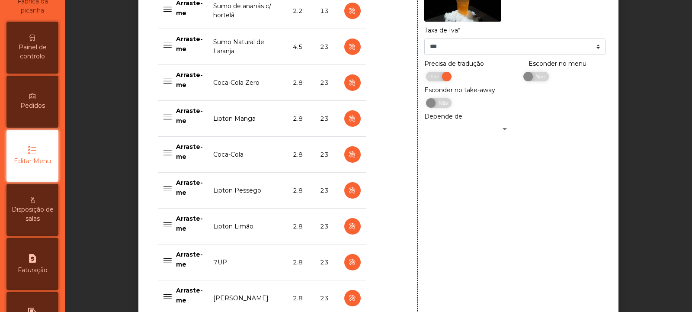
scroll to position [574, 0]
click at [541, 78] on span "Não" at bounding box center [539, 77] width 22 height 10
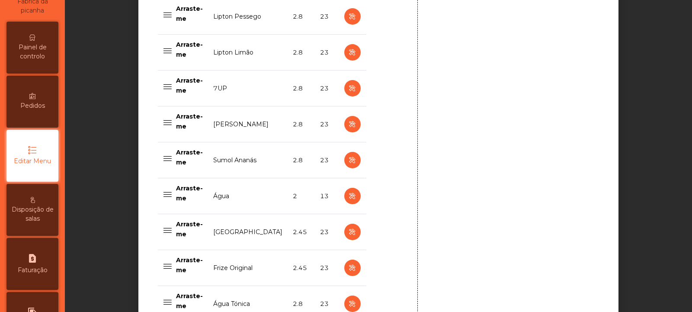
scroll to position [903, 0]
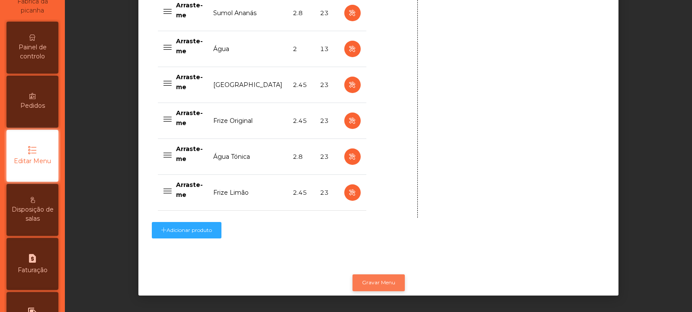
click at [389, 280] on button "Gravar Menu" at bounding box center [379, 282] width 52 height 16
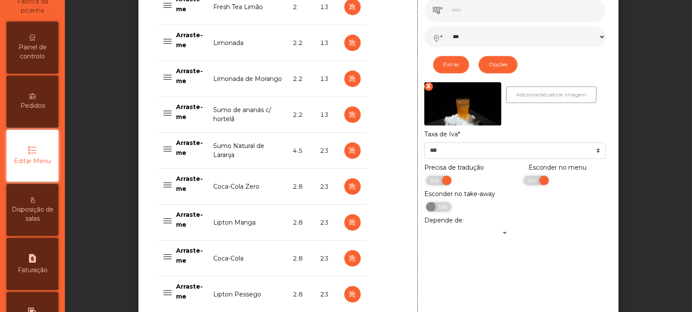
scroll to position [470, 0]
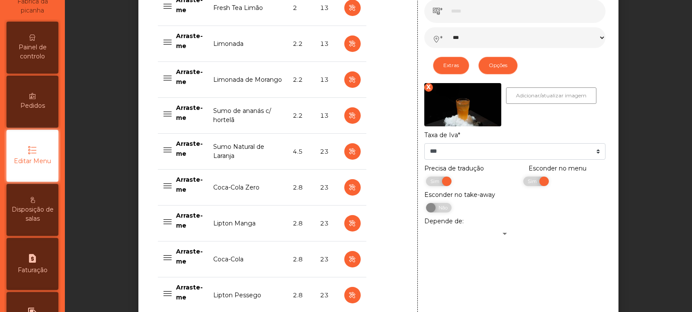
click at [300, 153] on td "4.5" at bounding box center [301, 152] width 27 height 36
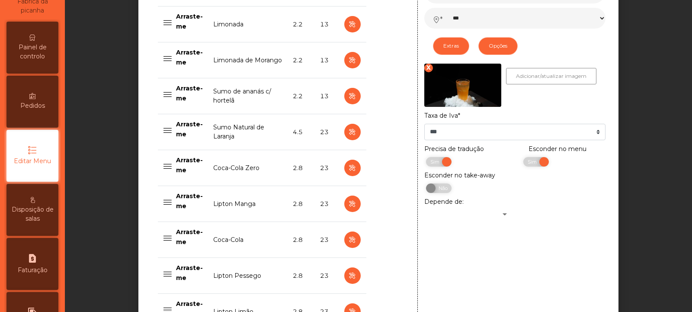
scroll to position [497, 0]
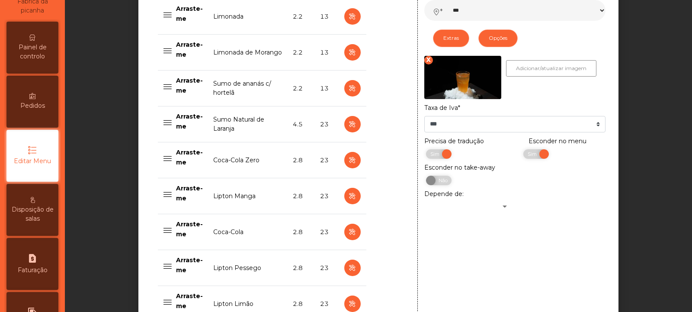
click at [295, 122] on td "4.5" at bounding box center [301, 124] width 27 height 36
click at [535, 159] on span "Sim" at bounding box center [533, 154] width 22 height 10
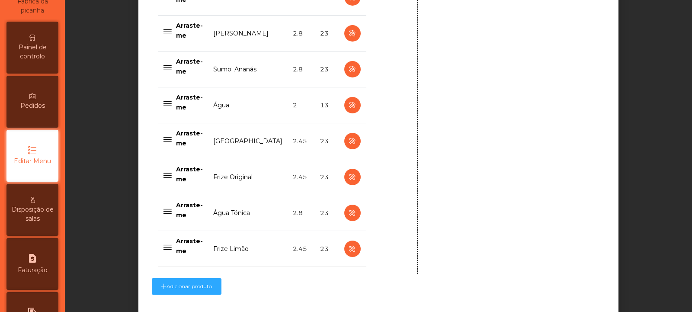
scroll to position [903, 0]
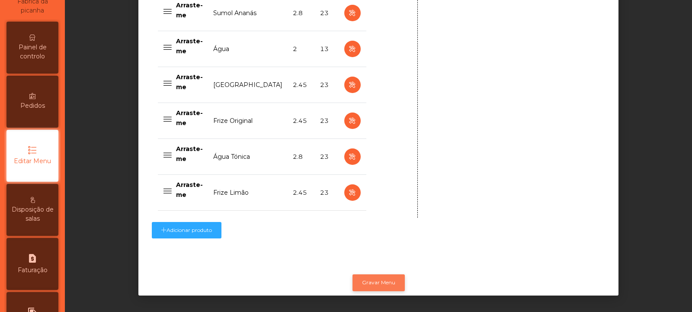
click at [385, 275] on button "Gravar Menu" at bounding box center [379, 282] width 52 height 16
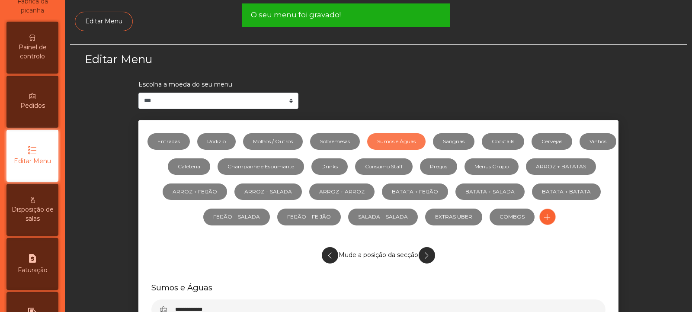
scroll to position [0, 0]
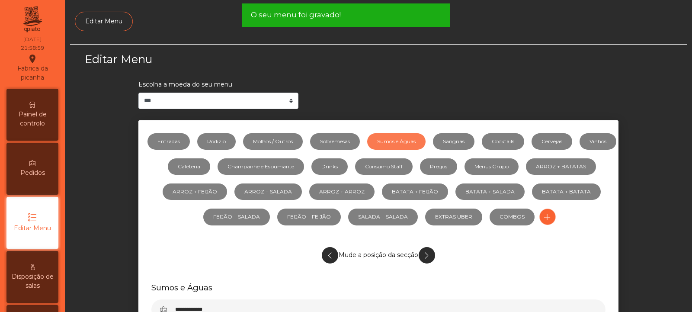
click at [41, 102] on div "Painel de controlo" at bounding box center [32, 115] width 52 height 52
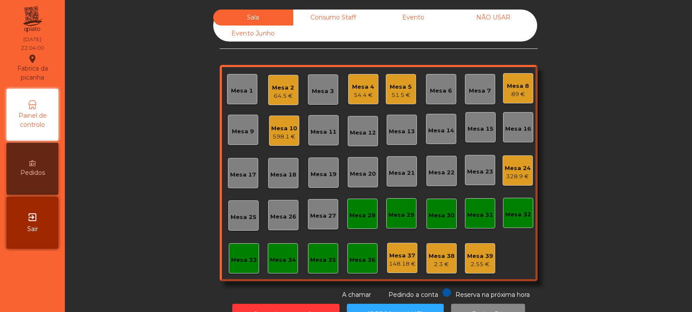
click at [328, 100] on div "Mesa 3" at bounding box center [323, 89] width 30 height 30
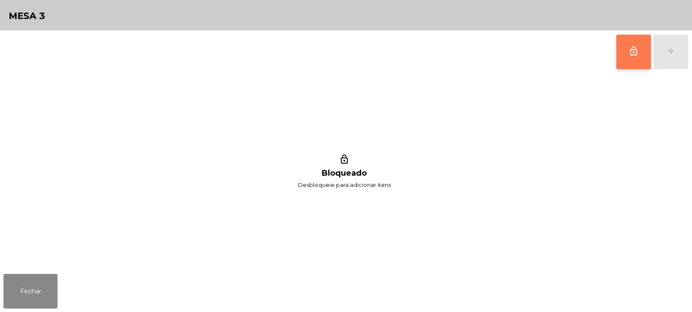
click at [632, 58] on button "lock_outline" at bounding box center [633, 52] width 35 height 35
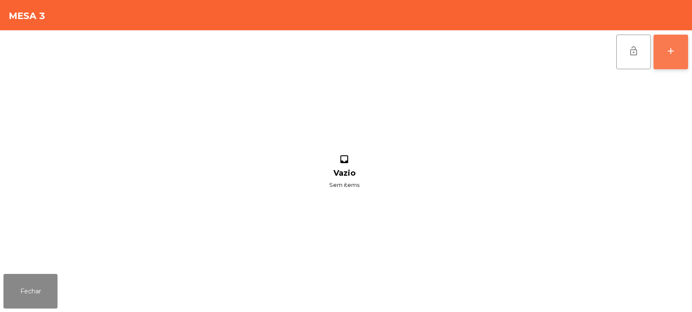
click at [666, 51] on div "add" at bounding box center [671, 51] width 10 height 10
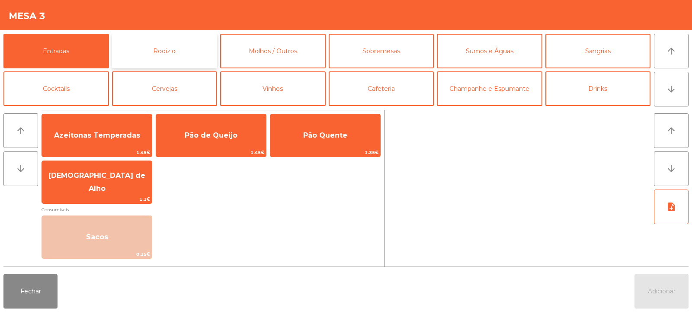
click at [164, 52] on button "Rodizio" at bounding box center [165, 51] width 106 height 35
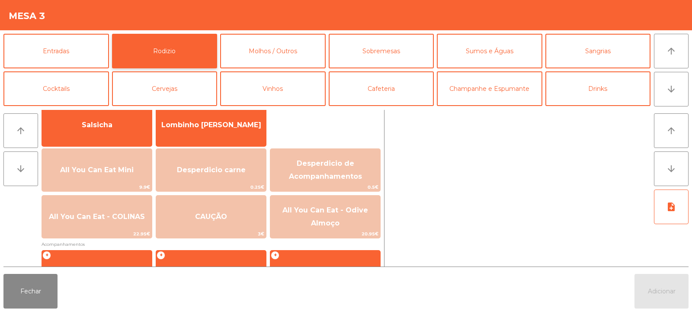
scroll to position [84, 0]
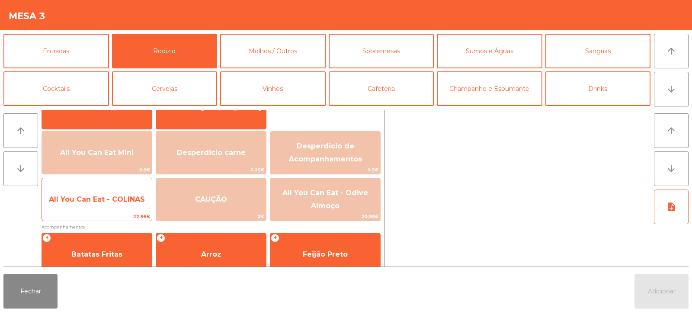
click at [104, 217] on span "22.95€" at bounding box center [97, 216] width 110 height 8
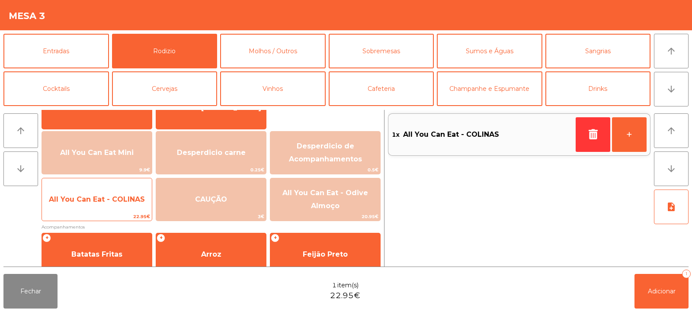
click at [101, 210] on span "All You Can Eat - COLINAS" at bounding box center [97, 199] width 110 height 23
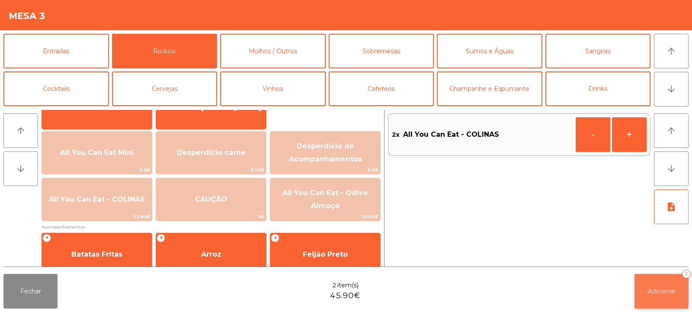
click at [653, 294] on span "Adicionar" at bounding box center [662, 291] width 28 height 8
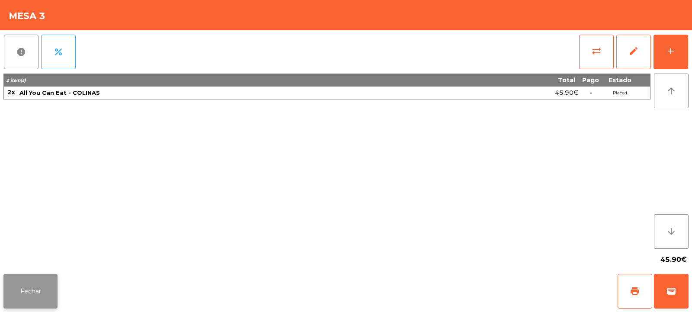
click at [31, 291] on button "Fechar" at bounding box center [30, 291] width 54 height 35
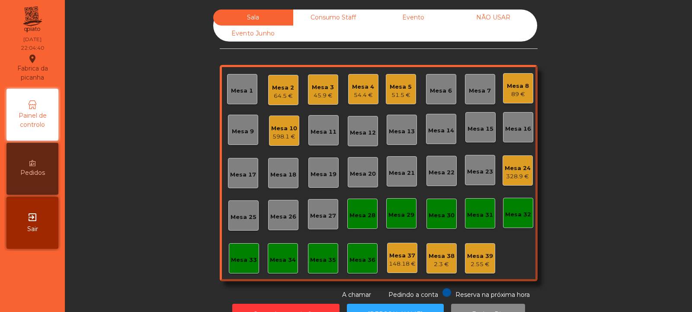
scroll to position [29, 0]
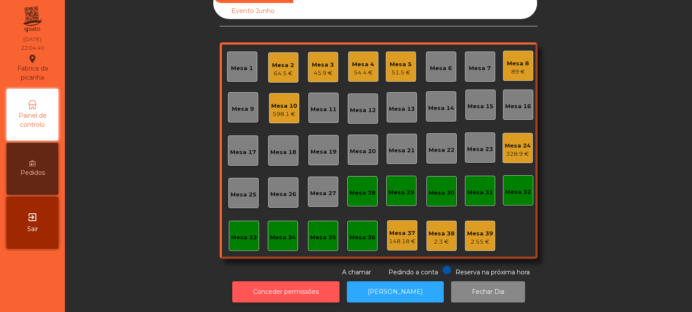
click at [284, 281] on button "Conceder permissões" at bounding box center [285, 291] width 107 height 21
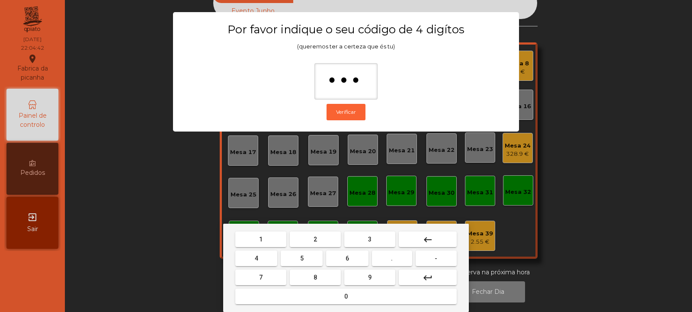
type input "****"
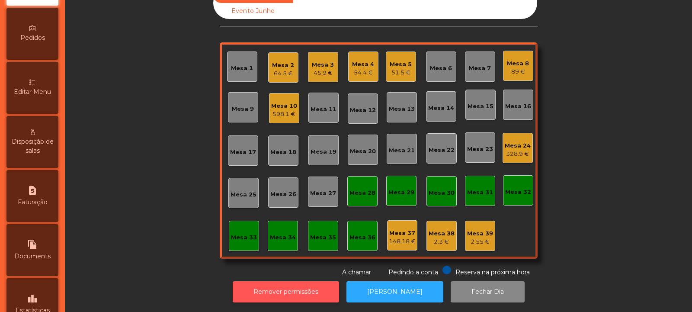
scroll to position [139, 0]
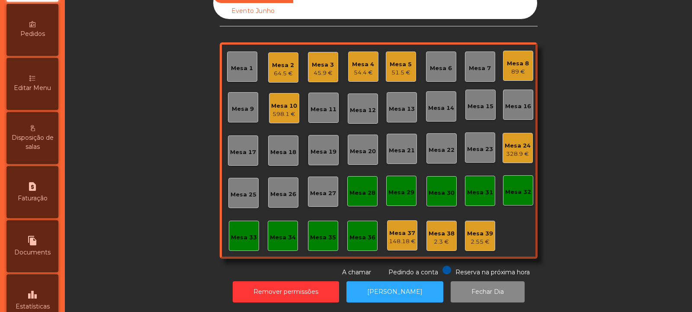
click at [39, 82] on div "Editar Menu" at bounding box center [32, 84] width 52 height 52
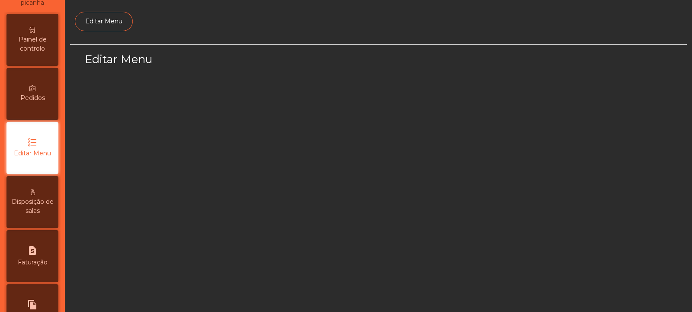
select select "*"
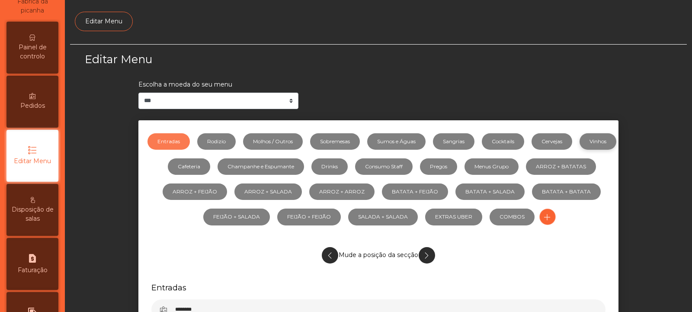
click at [580, 150] on link "Vinhos" at bounding box center [598, 141] width 37 height 16
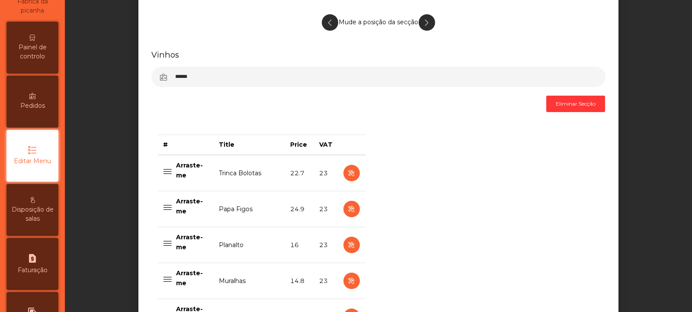
scroll to position [299, 0]
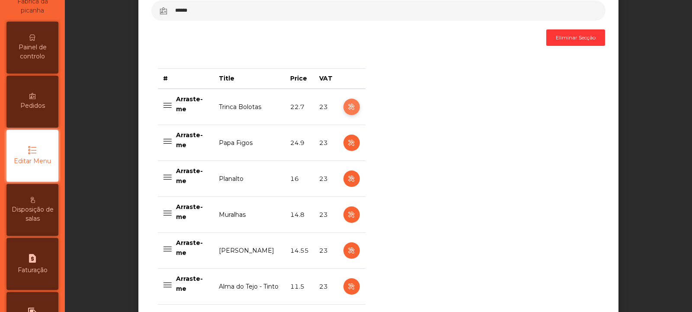
click at [354, 111] on button "button" at bounding box center [351, 107] width 16 height 16
select select "***"
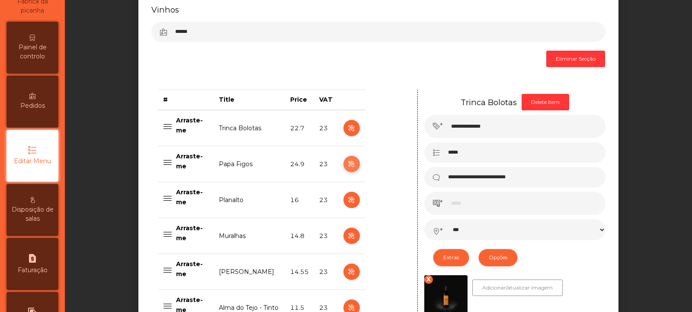
click at [346, 168] on icon "button" at bounding box center [351, 164] width 10 height 11
type input "**********"
type input "****"
select select "***"
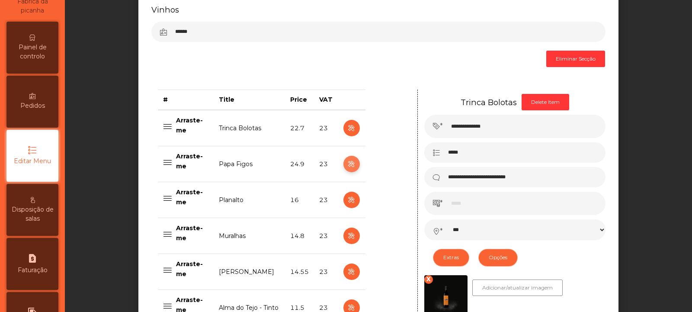
select select "**"
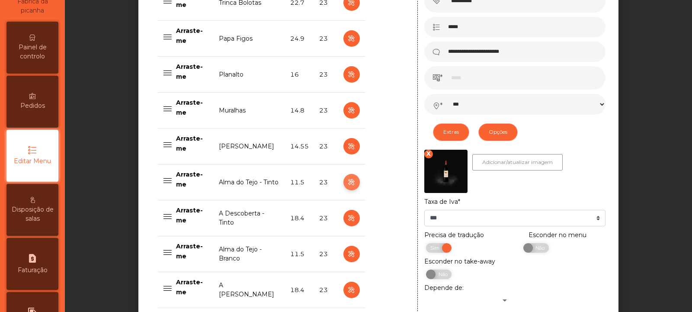
click at [354, 180] on button "button" at bounding box center [351, 182] width 16 height 16
type input "**********"
type input "****"
select select "***"
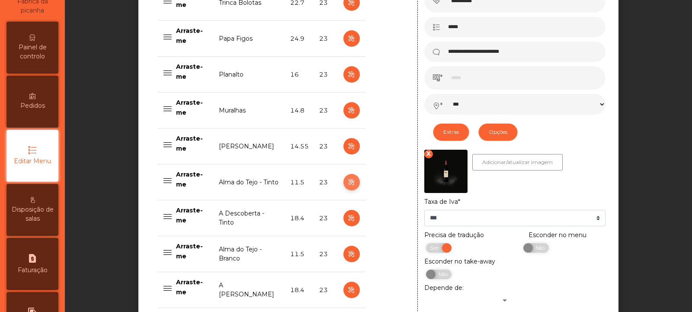
select select "**"
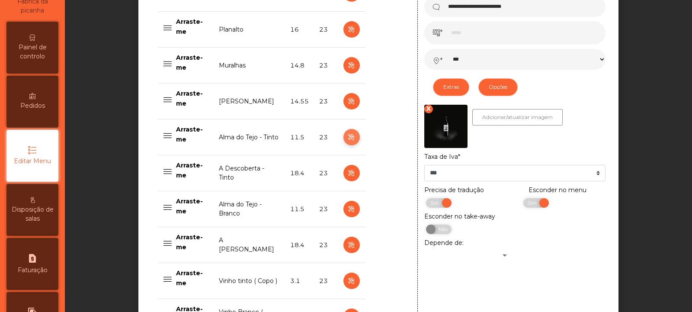
scroll to position [535, 0]
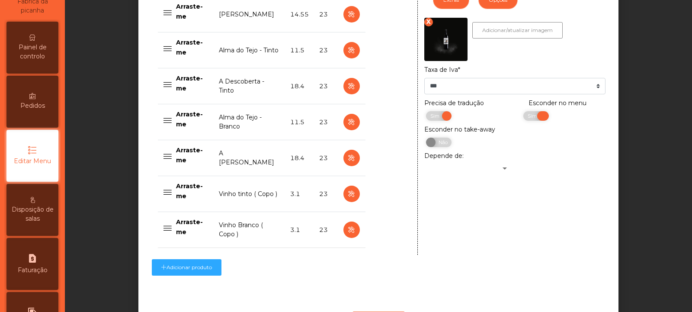
click at [535, 119] on span "Sim" at bounding box center [533, 116] width 22 height 10
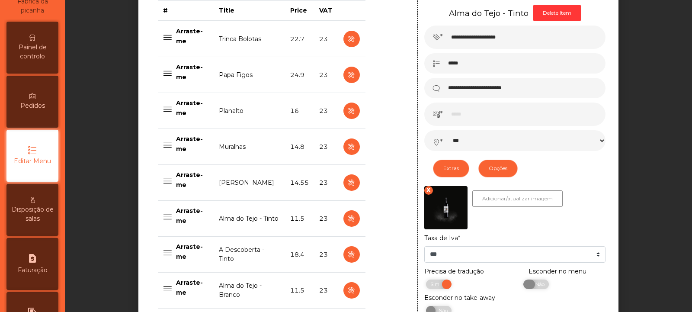
scroll to position [361, 0]
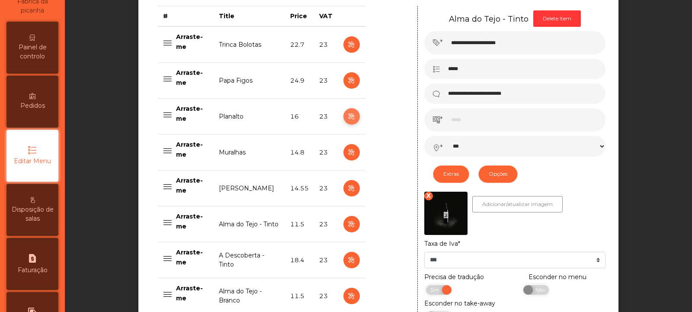
click at [348, 118] on icon "button" at bounding box center [351, 116] width 10 height 11
type input "********"
type input "******"
type input "**********"
type input "**"
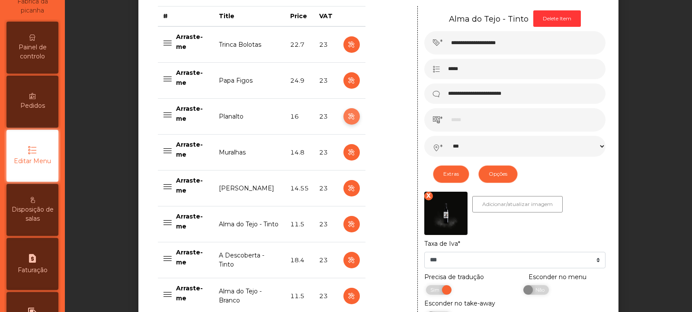
select select "***"
select select "**"
click at [348, 154] on icon "button" at bounding box center [351, 152] width 10 height 11
type input "********"
type input "**********"
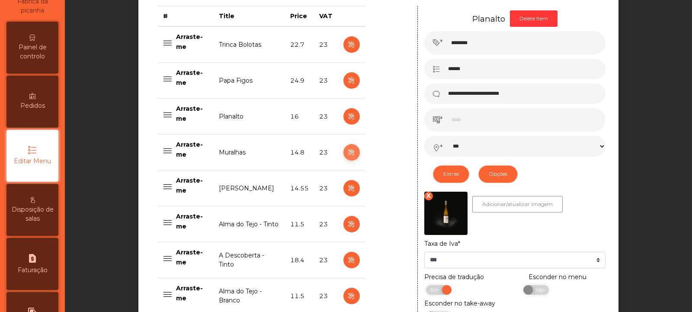
type input "****"
select select "***"
select select "**"
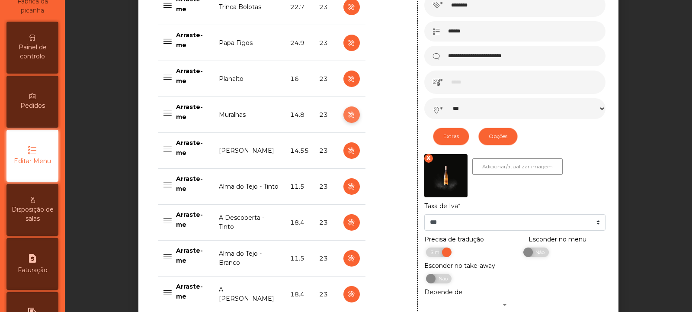
scroll to position [410, 0]
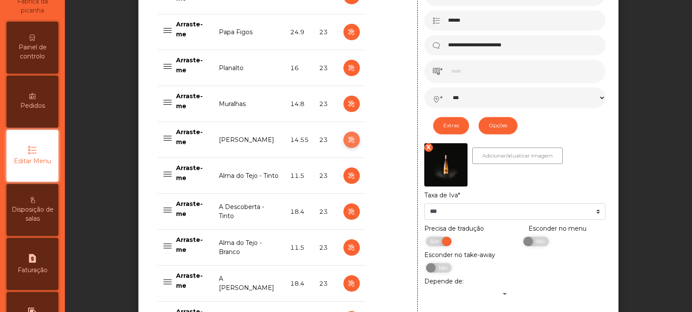
click at [346, 141] on icon "button" at bounding box center [351, 140] width 10 height 11
type input "**********"
type input "****"
type input "*****"
select select "***"
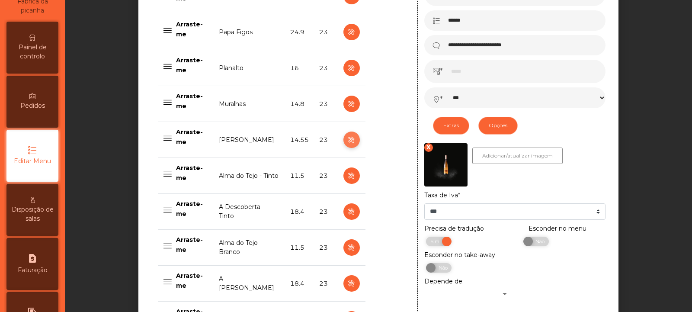
select select "**"
click at [348, 177] on icon "button" at bounding box center [351, 175] width 10 height 11
type input "**********"
type input "*****"
type input "**********"
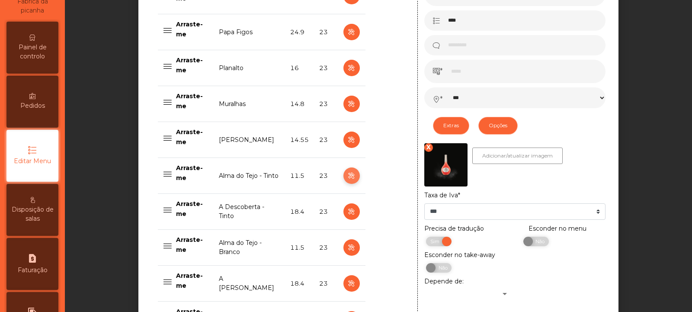
type input "****"
select select "***"
select select "**"
click at [349, 215] on icon "button" at bounding box center [351, 211] width 10 height 11
type input "**********"
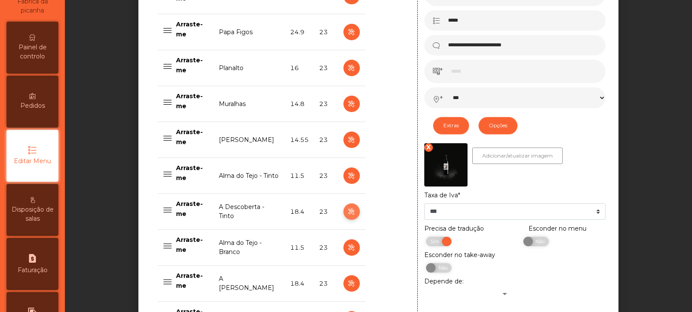
type input "**********"
type input "****"
select select "***"
select select "**"
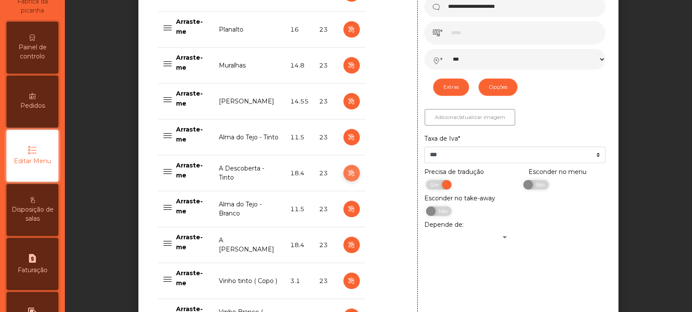
scroll to position [505, 0]
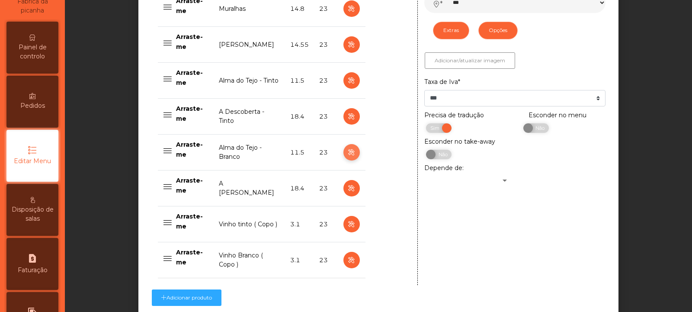
click at [353, 152] on button "button" at bounding box center [351, 152] width 16 height 16
type input "**********"
type input "******"
type input "**********"
type input "****"
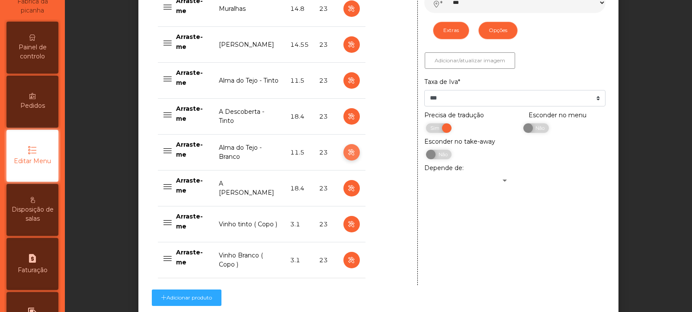
select select "***"
select select "**"
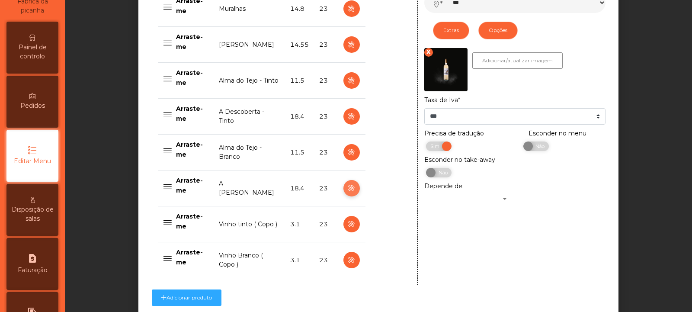
click at [347, 187] on icon "button" at bounding box center [351, 188] width 10 height 11
type input "**********"
type input "****"
select select "***"
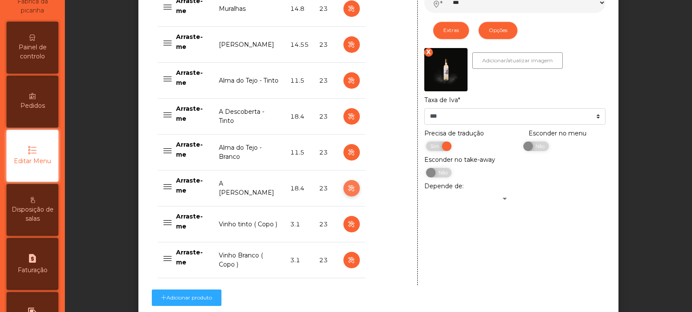
select select "**"
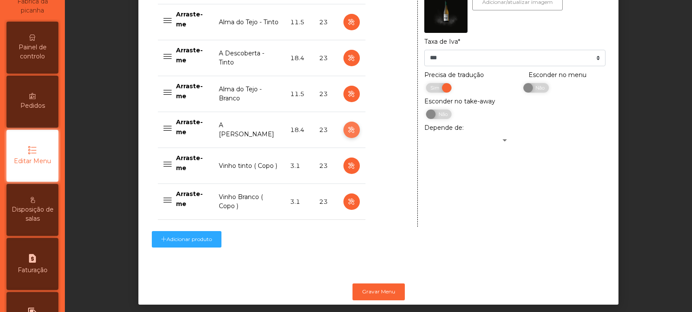
scroll to position [564, 0]
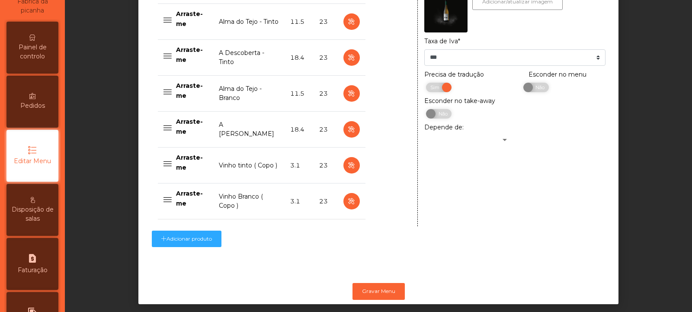
click at [354, 173] on td at bounding box center [352, 165] width 28 height 36
click at [348, 202] on icon "button" at bounding box center [351, 201] width 10 height 11
type input "**********"
type input "***"
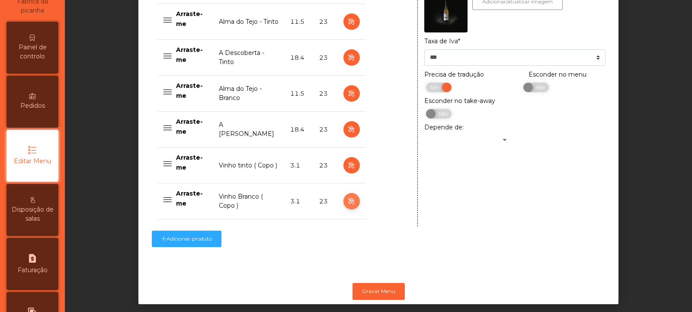
select select "***"
select select "**"
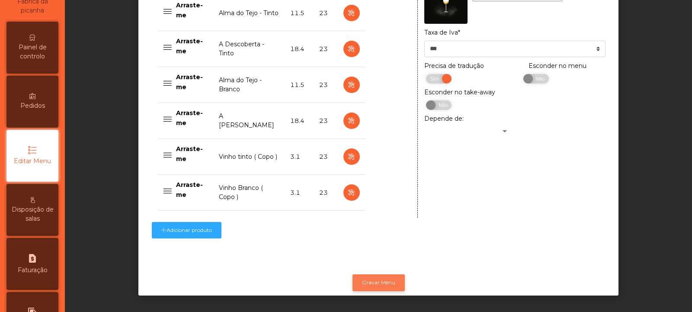
click at [373, 274] on button "Gravar Menu" at bounding box center [379, 282] width 52 height 16
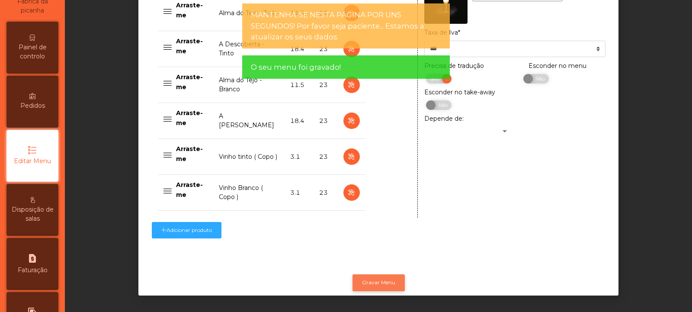
scroll to position [0, 0]
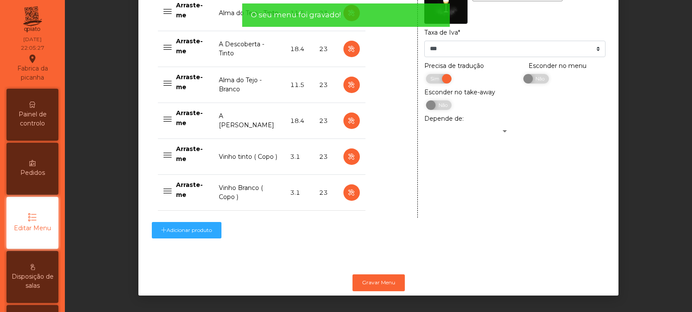
click at [34, 128] on div "Painel de controlo" at bounding box center [32, 115] width 52 height 52
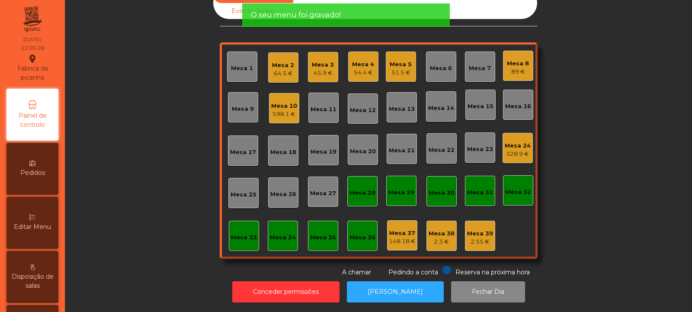
click at [474, 64] on div "Mesa 7" at bounding box center [480, 68] width 22 height 9
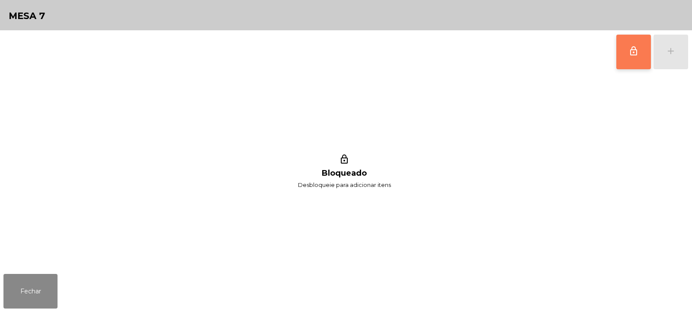
click at [640, 52] on button "lock_outline" at bounding box center [633, 52] width 35 height 35
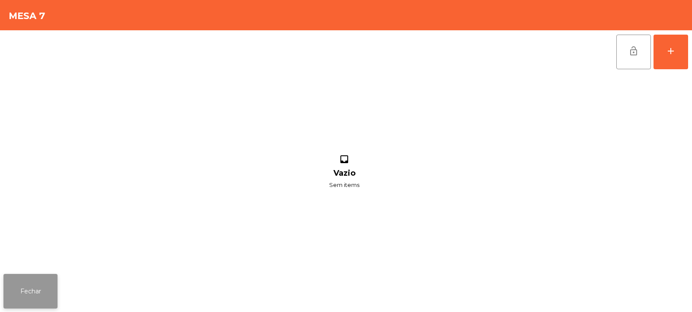
click at [44, 283] on button "Fechar" at bounding box center [30, 291] width 54 height 35
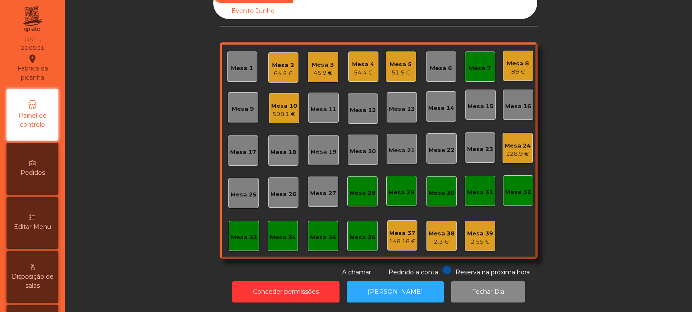
click at [321, 61] on div "Mesa 3" at bounding box center [323, 65] width 22 height 9
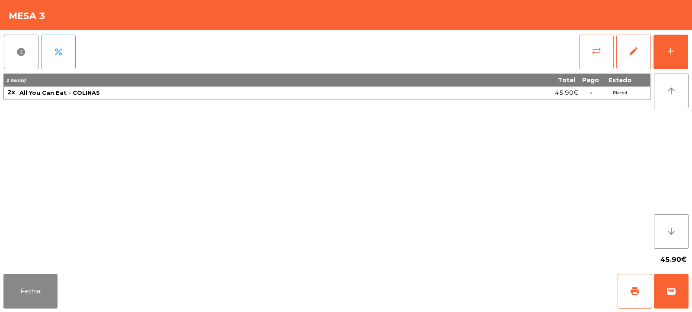
click at [598, 51] on span "sync_alt" at bounding box center [596, 51] width 10 height 10
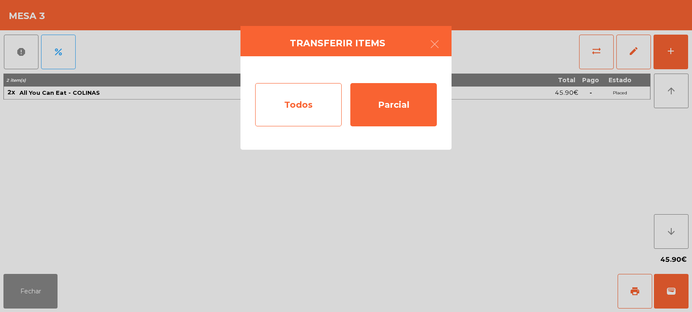
click at [299, 103] on div "Todos" at bounding box center [298, 104] width 87 height 43
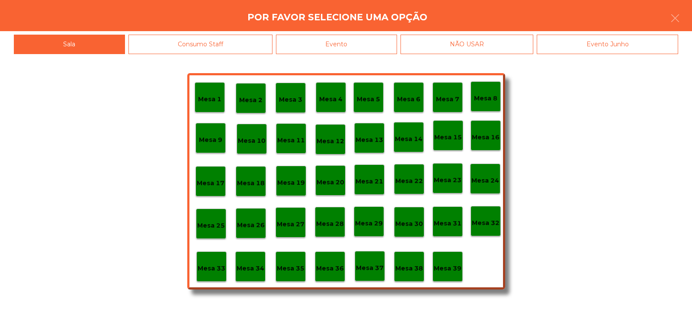
click at [454, 96] on p "Mesa 7" at bounding box center [447, 99] width 23 height 10
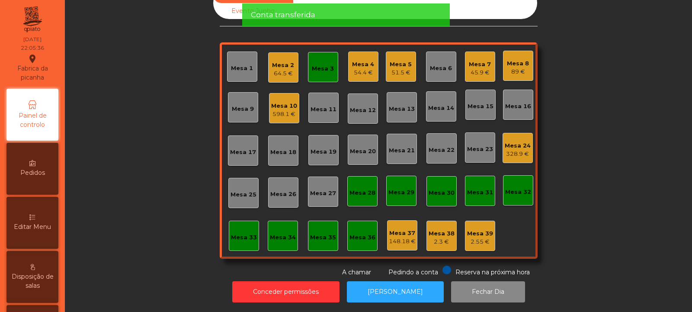
click at [318, 67] on div "Mesa 3" at bounding box center [323, 67] width 30 height 30
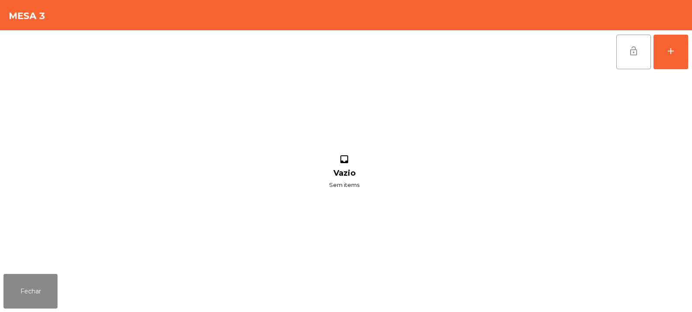
click at [628, 57] on button "lock_open" at bounding box center [633, 52] width 35 height 35
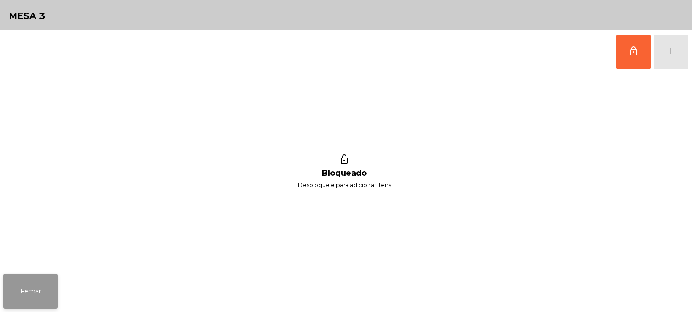
click at [37, 289] on button "Fechar" at bounding box center [30, 291] width 54 height 35
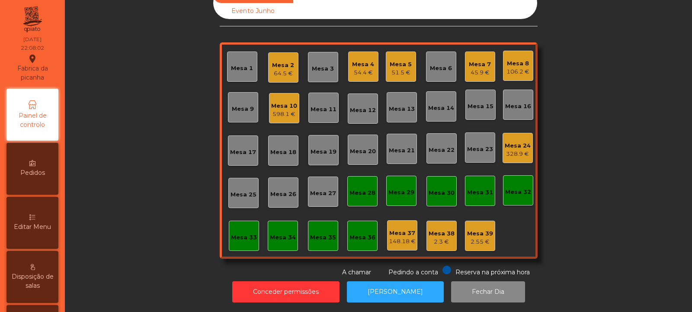
scroll to position [0, 0]
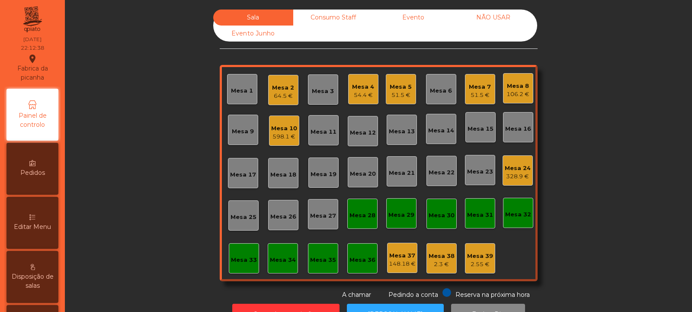
click at [286, 138] on div "598.1 €" at bounding box center [284, 136] width 26 height 9
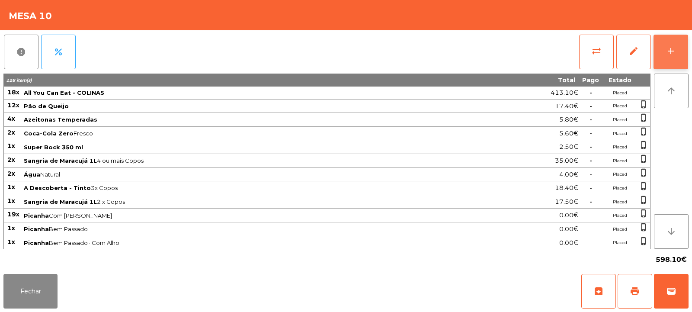
click at [666, 51] on div "add" at bounding box center [671, 51] width 10 height 10
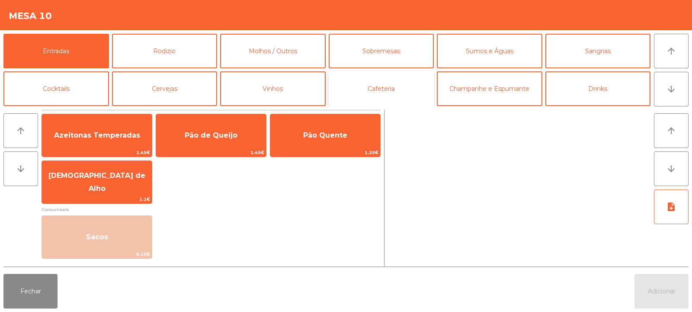
click at [395, 89] on button "Cafeteria" at bounding box center [382, 88] width 106 height 35
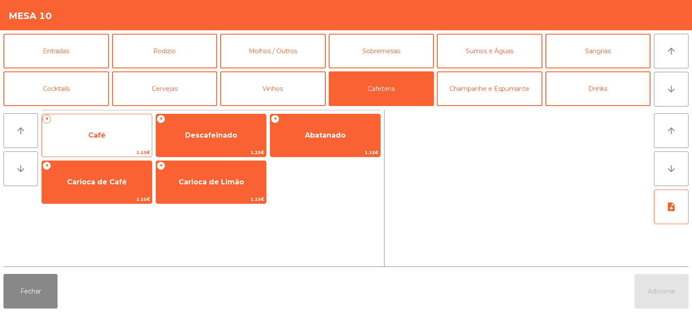
click at [119, 136] on span "Café" at bounding box center [97, 135] width 110 height 23
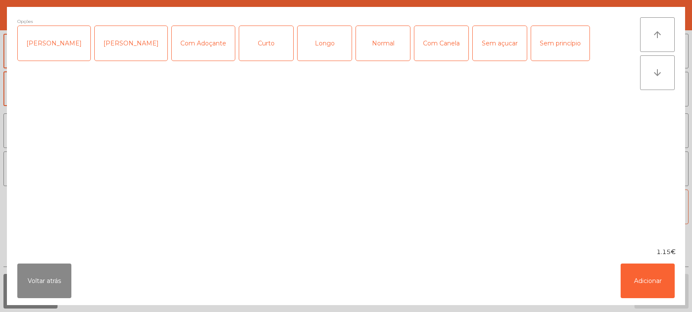
click at [370, 45] on div "Normal" at bounding box center [383, 43] width 54 height 35
click at [645, 288] on button "Adicionar" at bounding box center [648, 280] width 54 height 35
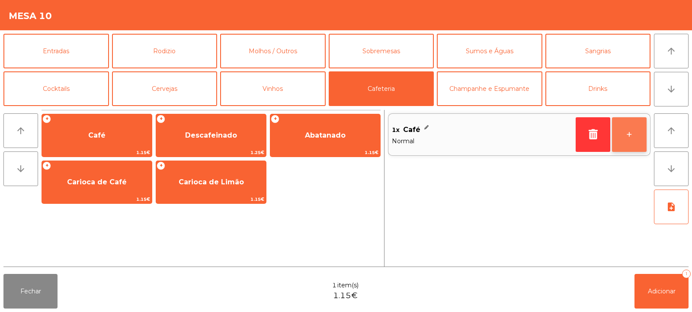
click at [633, 139] on button "+" at bounding box center [629, 134] width 35 height 35
click at [631, 138] on button "+" at bounding box center [629, 134] width 35 height 35
click at [633, 135] on button "+" at bounding box center [629, 134] width 35 height 35
click at [627, 137] on button "+" at bounding box center [629, 134] width 35 height 35
click at [631, 137] on button "+" at bounding box center [629, 134] width 35 height 35
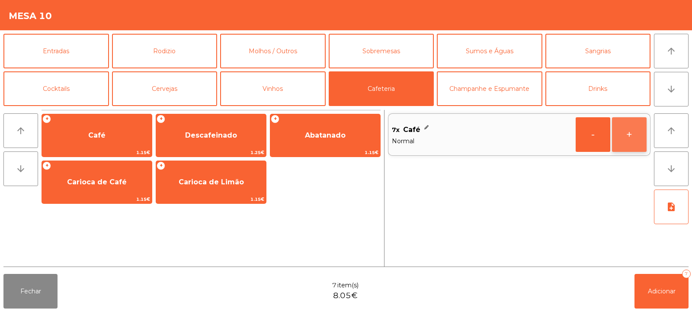
click at [636, 135] on button "+" at bounding box center [629, 134] width 35 height 35
click at [665, 298] on button "Adicionar 8" at bounding box center [662, 291] width 54 height 35
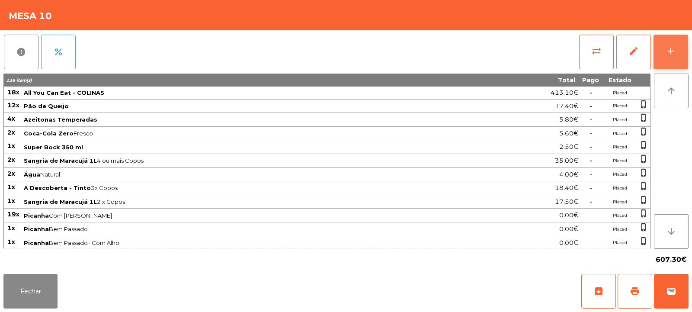
click at [673, 53] on div "add" at bounding box center [671, 51] width 10 height 10
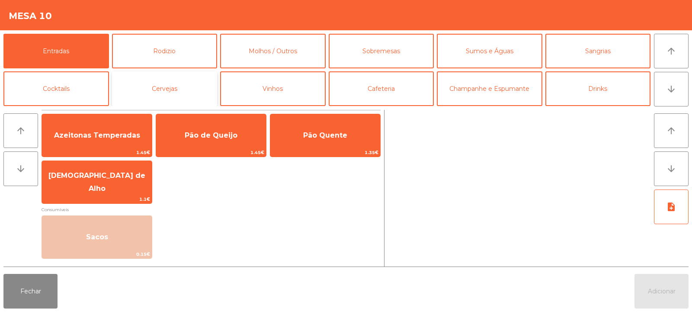
click at [188, 93] on button "Cervejas" at bounding box center [165, 88] width 106 height 35
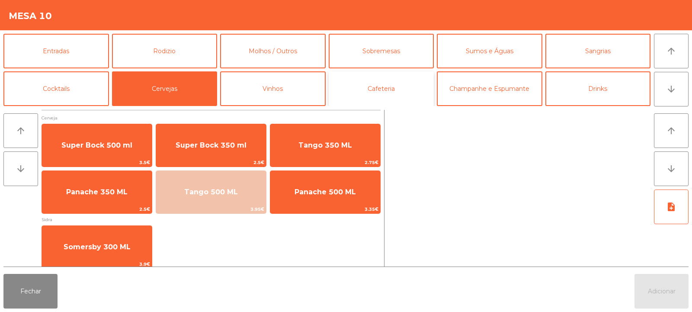
click at [376, 96] on button "Cafeteria" at bounding box center [382, 88] width 106 height 35
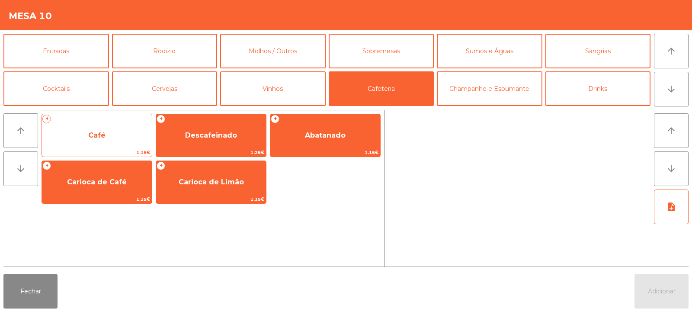
click at [114, 142] on span "Café" at bounding box center [97, 135] width 110 height 23
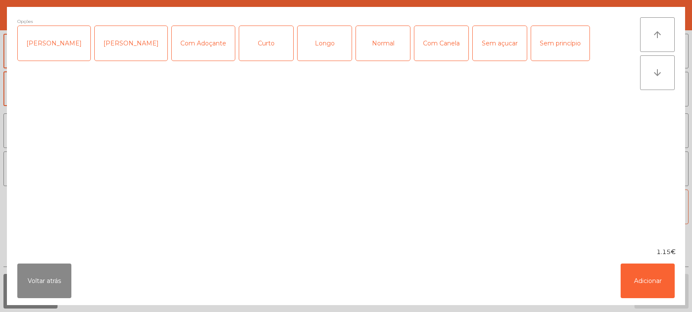
click at [373, 52] on div "Normal" at bounding box center [383, 43] width 54 height 35
click at [645, 286] on button "Adicionar" at bounding box center [648, 280] width 54 height 35
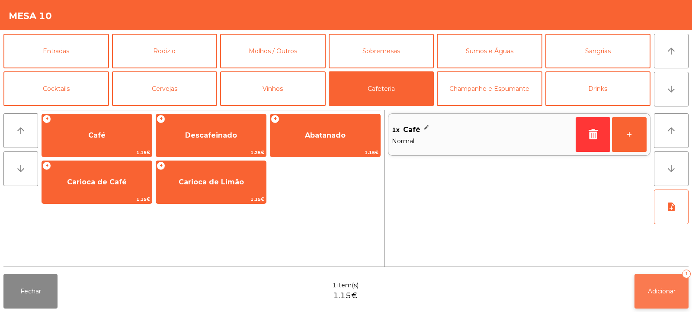
click at [666, 292] on span "Adicionar" at bounding box center [662, 291] width 28 height 8
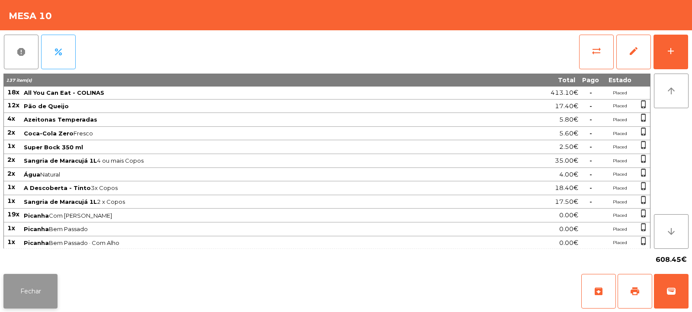
click at [33, 293] on button "Fechar" at bounding box center [30, 291] width 54 height 35
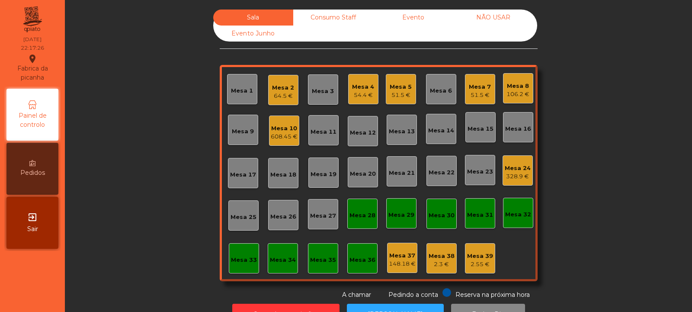
click at [474, 95] on div "51.5 €" at bounding box center [480, 95] width 22 height 9
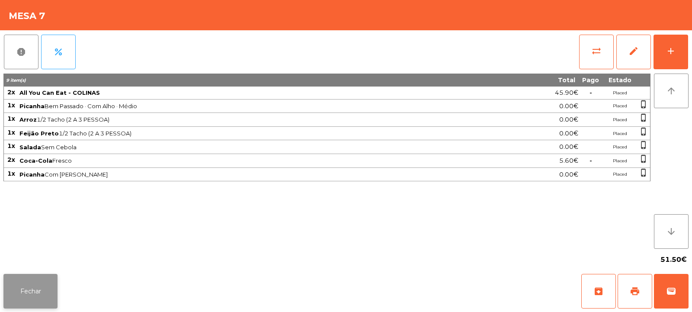
click at [38, 296] on button "Fechar" at bounding box center [30, 291] width 54 height 35
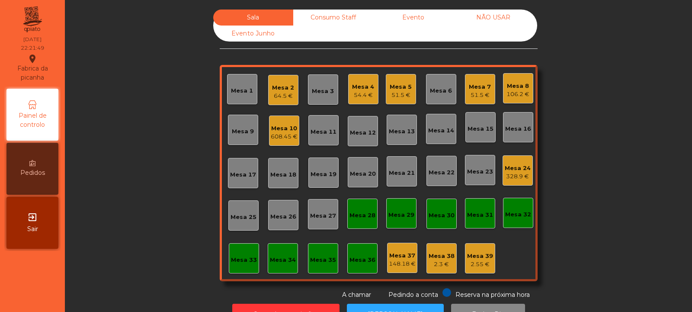
click at [279, 135] on div "608.45 €" at bounding box center [284, 136] width 27 height 9
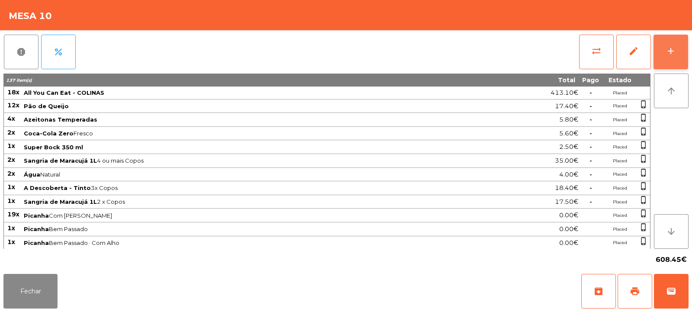
click at [674, 54] on div "add" at bounding box center [671, 51] width 10 height 10
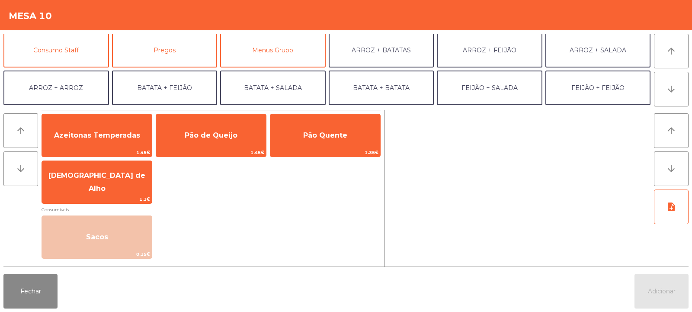
scroll to position [71, 0]
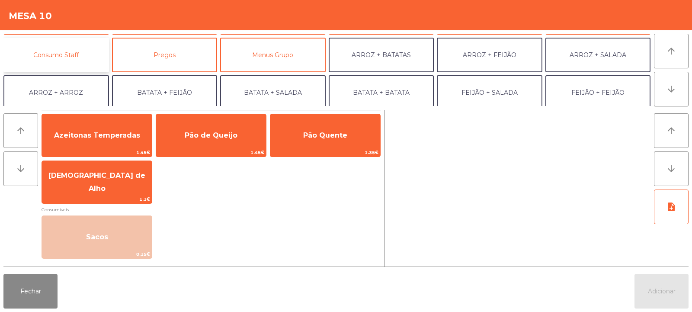
click at [87, 60] on button "Consumo Staff" at bounding box center [56, 55] width 106 height 35
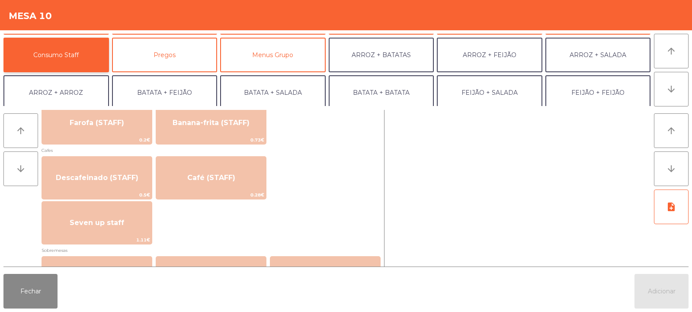
scroll to position [754, 0]
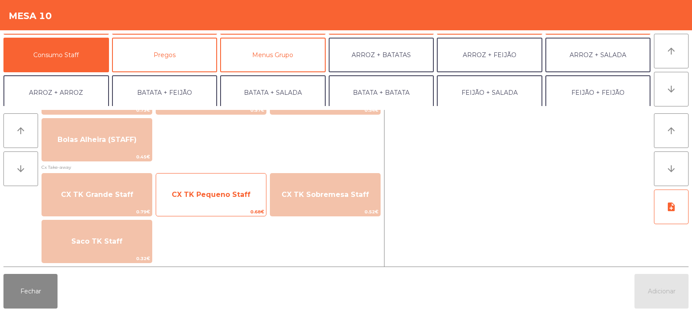
click at [216, 199] on span "CX TK Pequeno Staff" at bounding box center [211, 194] width 110 height 23
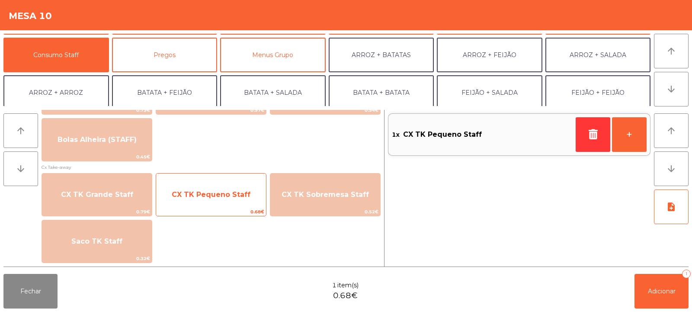
click at [246, 200] on span "CX TK Pequeno Staff" at bounding box center [211, 194] width 110 height 23
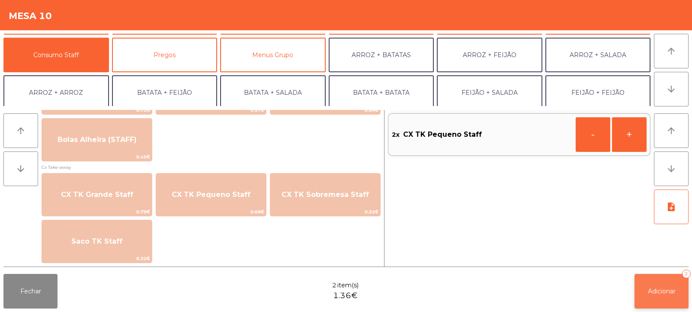
click at [658, 292] on span "Adicionar" at bounding box center [662, 291] width 28 height 8
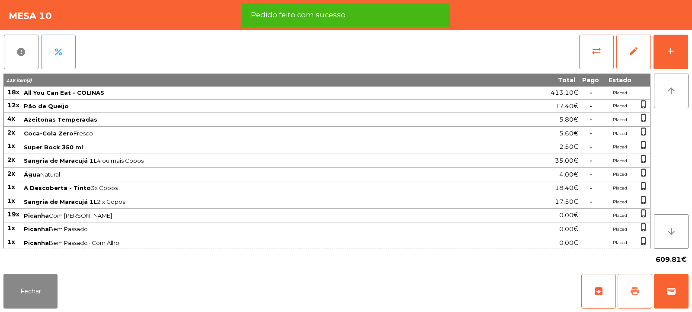
click at [630, 292] on span "print" at bounding box center [635, 291] width 10 height 10
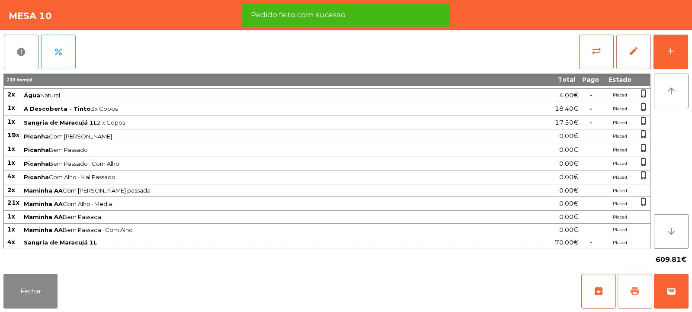
scroll to position [226, 0]
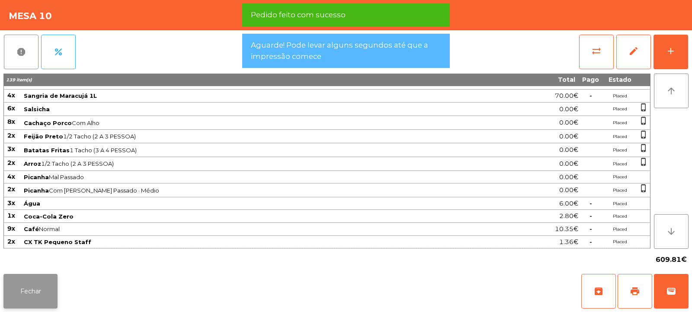
click at [42, 294] on button "Fechar" at bounding box center [30, 291] width 54 height 35
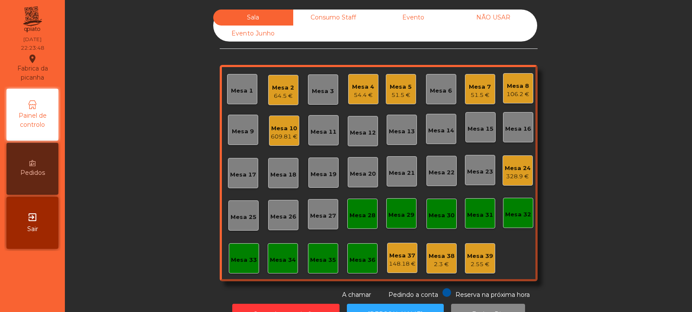
click at [521, 179] on div "328.9 €" at bounding box center [518, 176] width 26 height 9
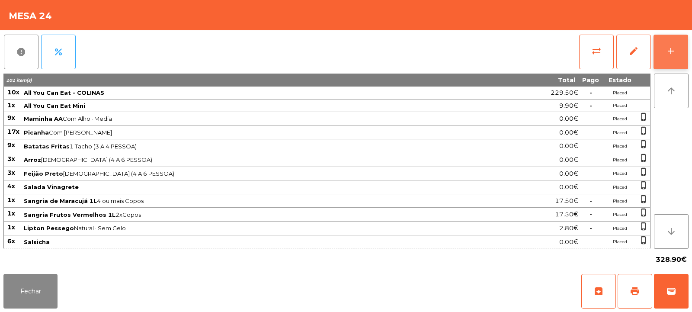
click at [673, 47] on div "add" at bounding box center [671, 51] width 10 height 10
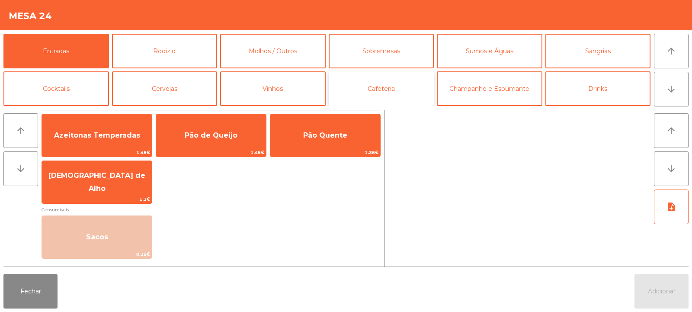
click at [397, 94] on button "Cafeteria" at bounding box center [382, 88] width 106 height 35
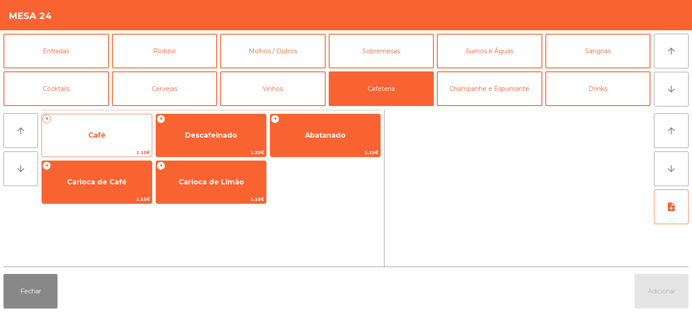
click at [117, 144] on span "Café" at bounding box center [97, 135] width 110 height 23
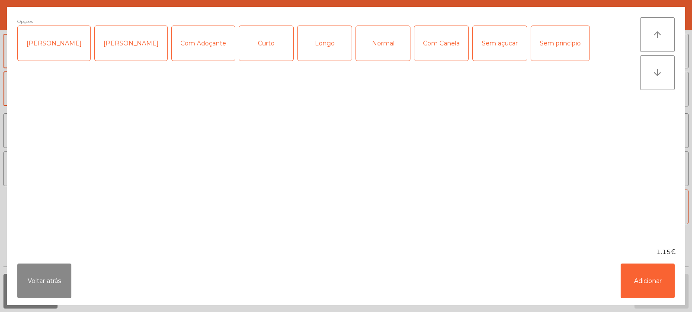
click at [259, 53] on div "Curto" at bounding box center [266, 43] width 54 height 35
click at [655, 284] on button "Adicionar" at bounding box center [648, 280] width 54 height 35
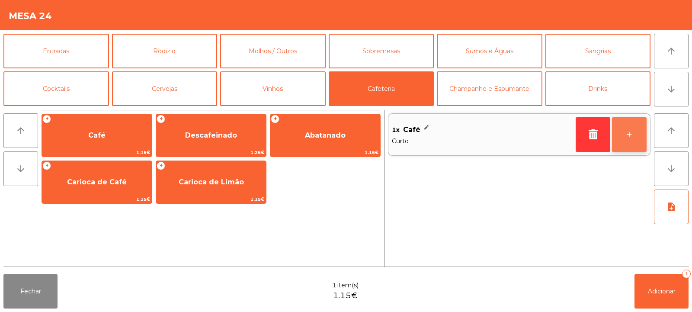
click at [628, 140] on button "+" at bounding box center [629, 134] width 35 height 35
click at [620, 138] on button "+" at bounding box center [629, 134] width 35 height 35
click at [627, 137] on button "+" at bounding box center [629, 134] width 35 height 35
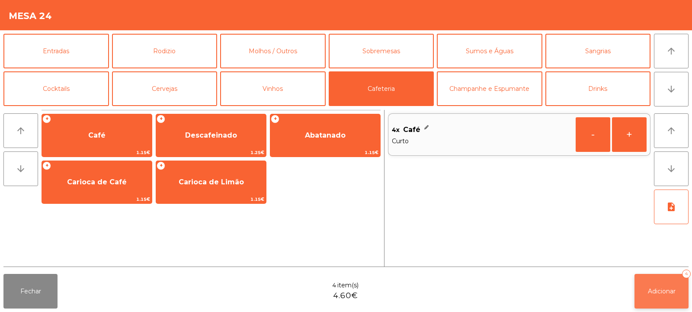
click at [654, 285] on button "Adicionar 4" at bounding box center [662, 291] width 54 height 35
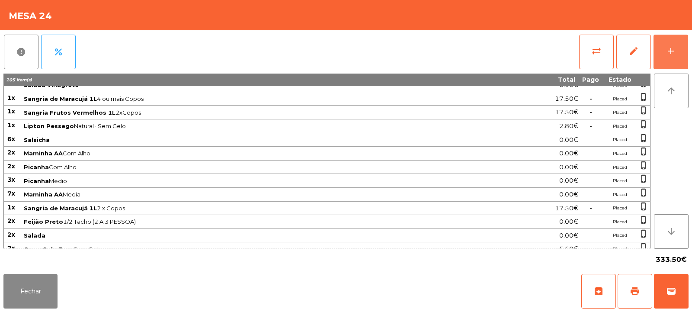
scroll to position [0, 0]
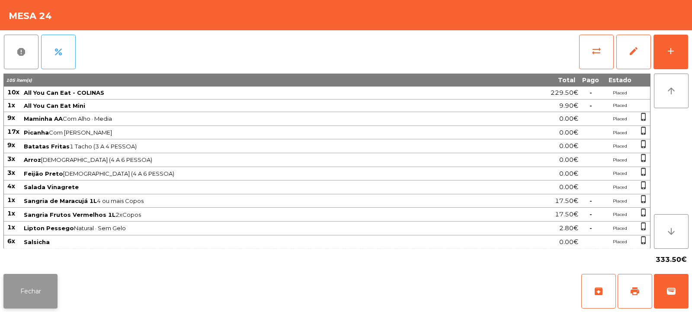
click at [19, 295] on button "Fechar" at bounding box center [30, 291] width 54 height 35
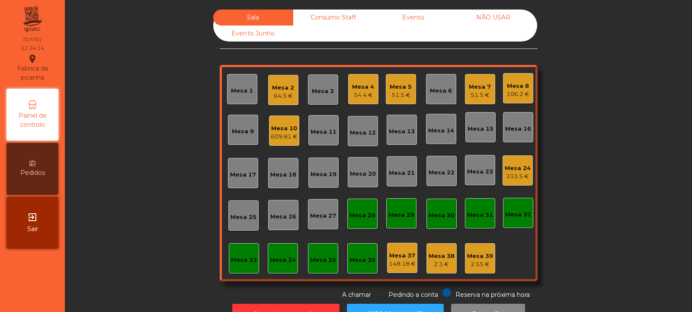
click at [515, 213] on div "Mesa 32" at bounding box center [518, 214] width 26 height 9
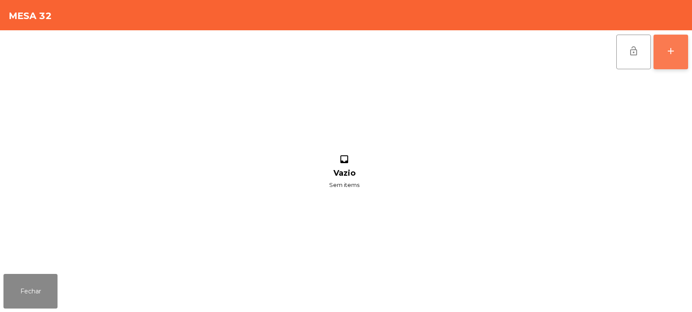
click at [669, 45] on button "add" at bounding box center [671, 52] width 35 height 35
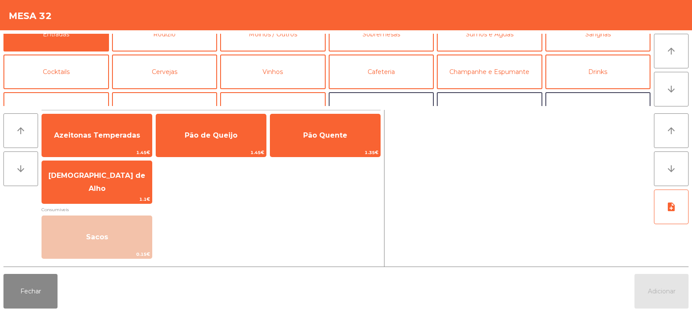
scroll to position [16, 0]
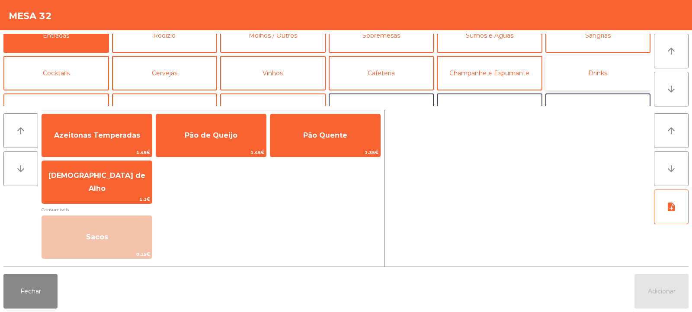
click at [625, 77] on button "Drinks" at bounding box center [598, 73] width 106 height 35
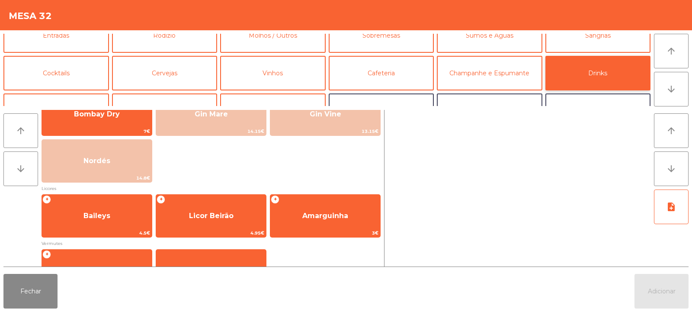
scroll to position [98, 0]
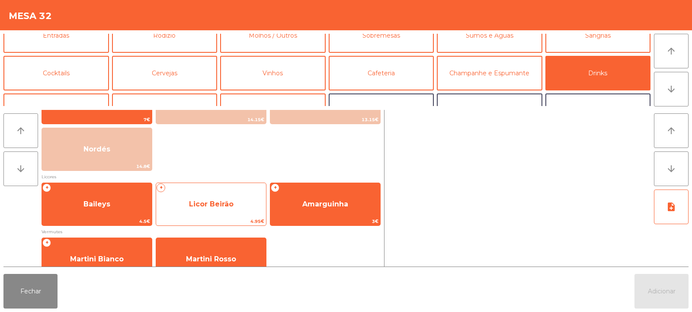
click at [250, 204] on span "Licor Beirão" at bounding box center [211, 203] width 110 height 23
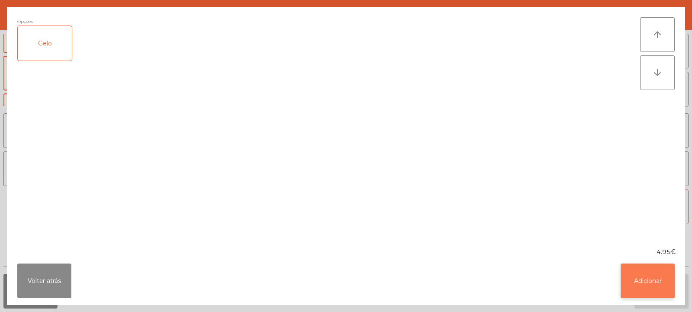
click at [644, 277] on button "Adicionar" at bounding box center [648, 280] width 54 height 35
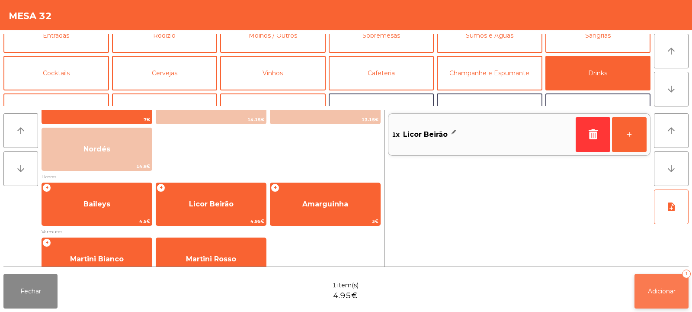
click at [658, 282] on button "Adicionar 1" at bounding box center [662, 291] width 54 height 35
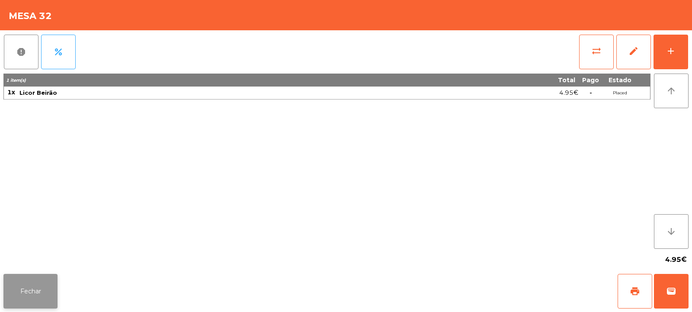
click at [32, 296] on button "Fechar" at bounding box center [30, 291] width 54 height 35
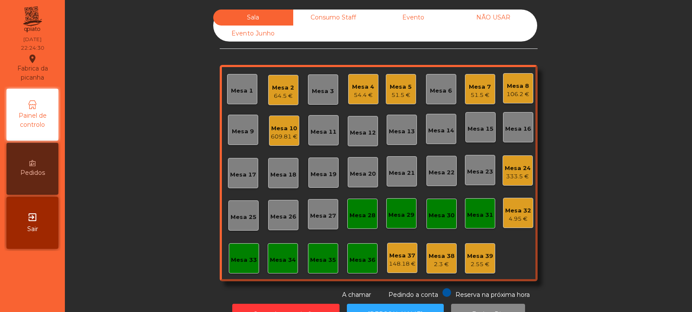
scroll to position [29, 0]
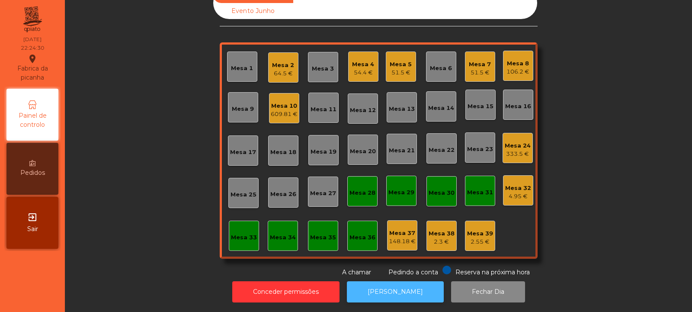
click at [377, 281] on button "[PERSON_NAME]" at bounding box center [395, 291] width 97 height 21
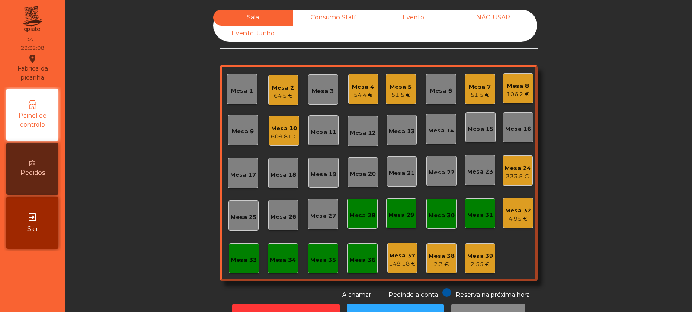
click at [512, 174] on div "333.5 €" at bounding box center [518, 176] width 26 height 9
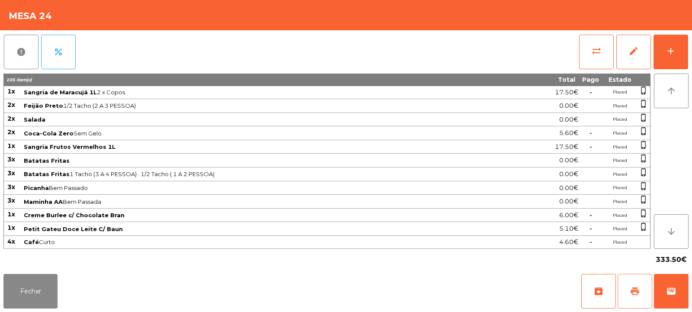
click at [635, 289] on span "print" at bounding box center [635, 291] width 10 height 10
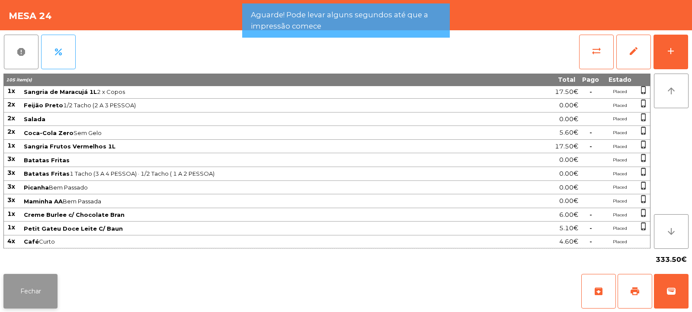
click at [41, 282] on button "Fechar" at bounding box center [30, 291] width 54 height 35
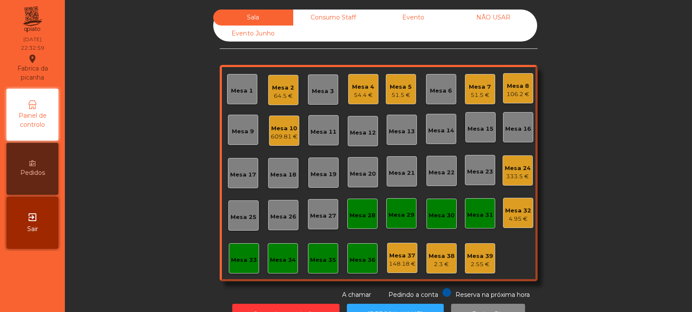
click at [519, 166] on div "Mesa 24" at bounding box center [518, 168] width 26 height 9
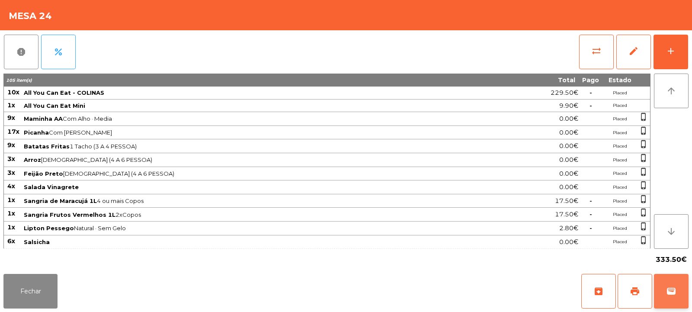
click at [675, 292] on span "wallet" at bounding box center [671, 291] width 10 height 10
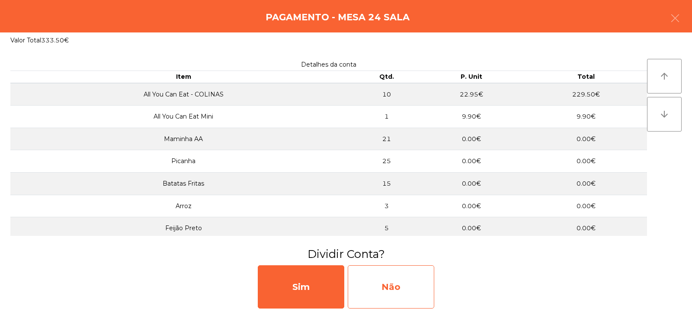
click at [402, 277] on div "Não" at bounding box center [391, 286] width 87 height 43
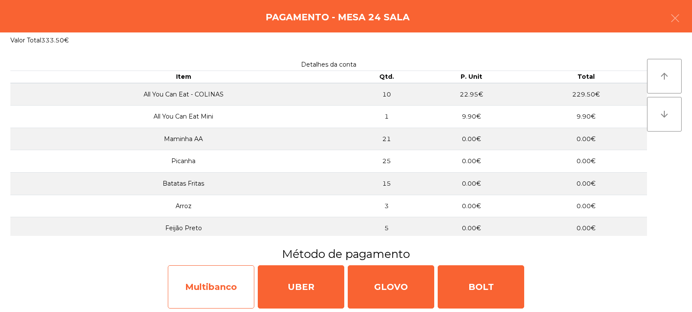
click at [210, 280] on div "Multibanco" at bounding box center [211, 286] width 87 height 43
select select "**"
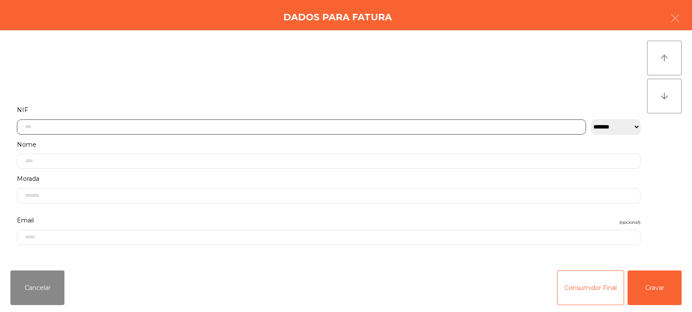
click at [276, 126] on input "text" at bounding box center [301, 126] width 569 height 15
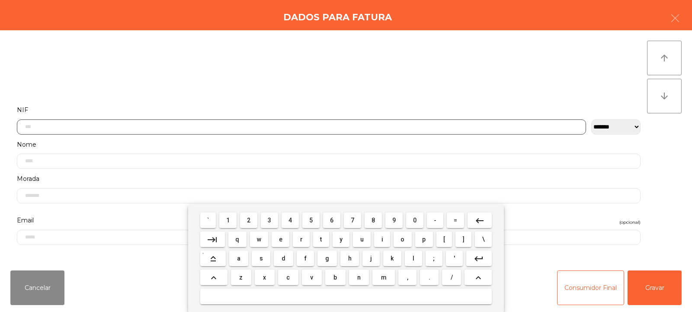
scroll to position [63, 0]
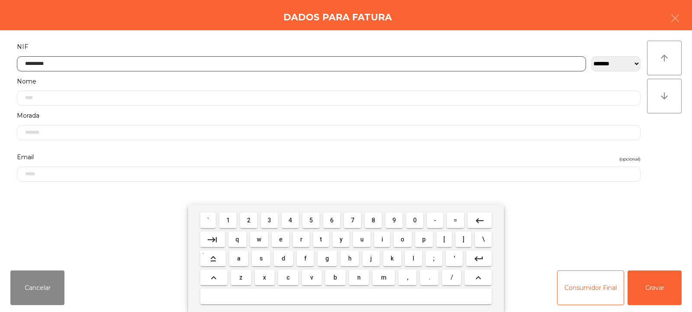
type input "*********"
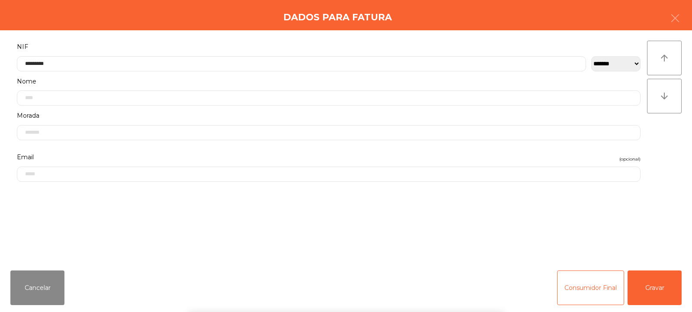
click at [654, 288] on div "` 1 2 3 4 5 6 7 8 9 0 - = keyboard_backspace keyboard_tab q w e r t y u i o p […" at bounding box center [346, 258] width 692 height 107
click at [650, 295] on button "Gravar" at bounding box center [655, 287] width 54 height 35
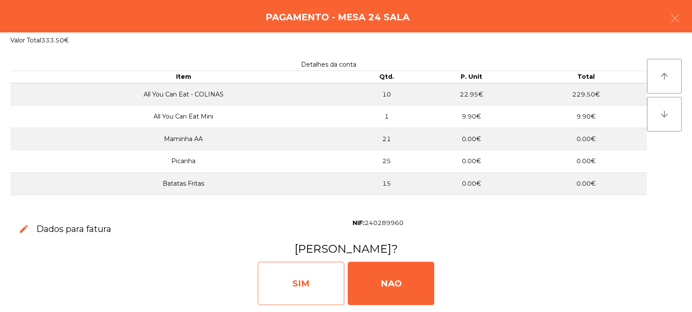
click at [296, 275] on div "SIM" at bounding box center [301, 283] width 87 height 43
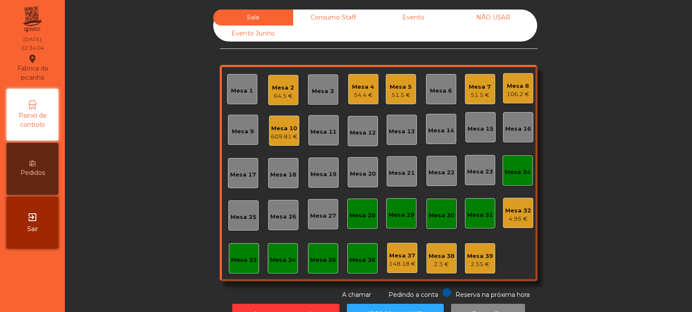
click at [519, 172] on div "Mesa 24" at bounding box center [518, 172] width 26 height 9
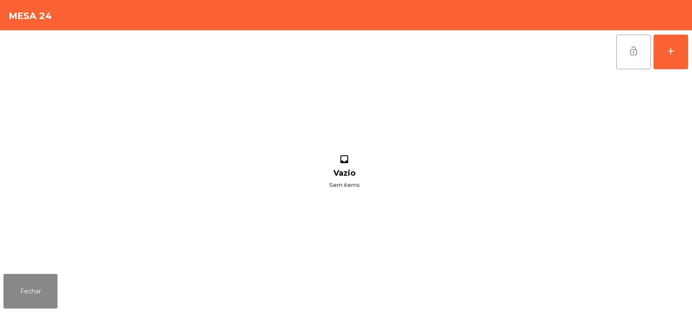
click at [634, 49] on span "lock_open" at bounding box center [633, 51] width 10 height 10
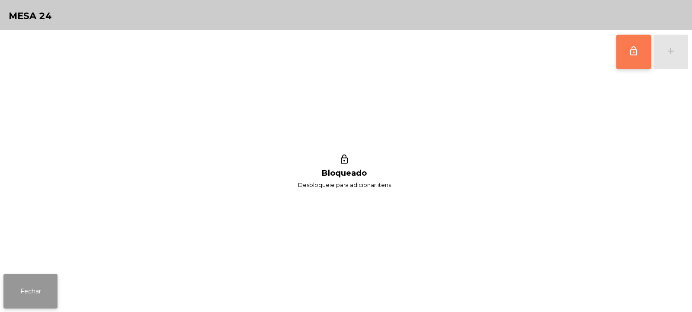
click at [41, 295] on button "Fechar" at bounding box center [30, 291] width 54 height 35
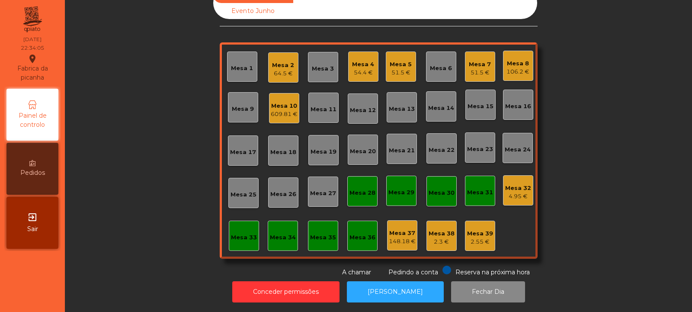
scroll to position [0, 0]
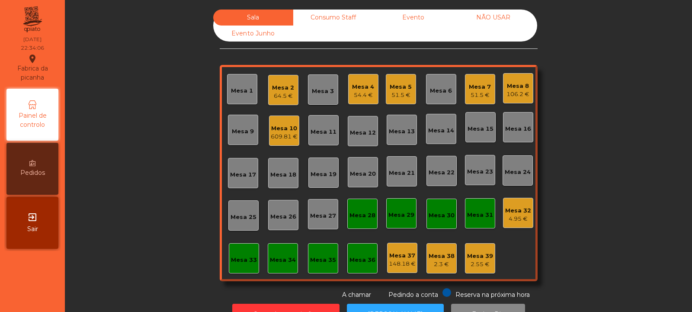
click at [514, 217] on div "4.95 €" at bounding box center [518, 219] width 26 height 9
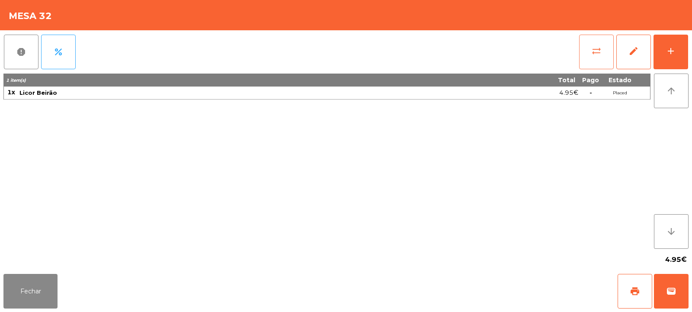
click at [598, 54] on span "sync_alt" at bounding box center [596, 51] width 10 height 10
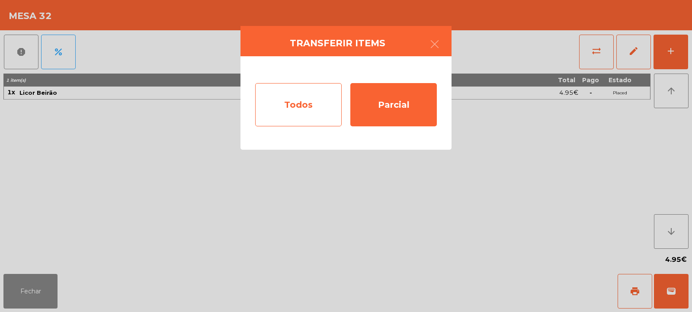
click at [313, 103] on div "Todos" at bounding box center [298, 104] width 87 height 43
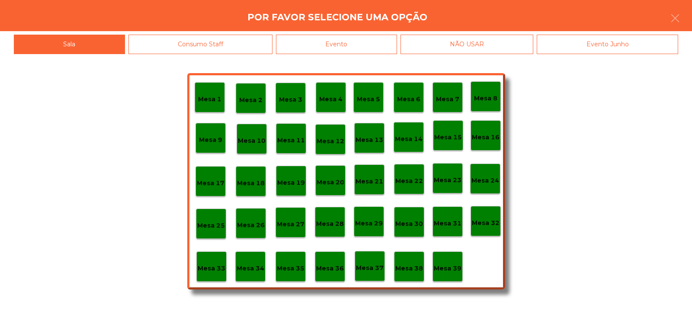
click at [380, 42] on div "Evento" at bounding box center [336, 44] width 121 height 19
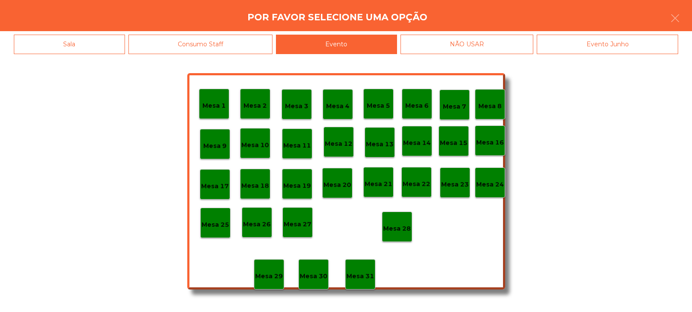
click at [397, 226] on p "Mesa 28" at bounding box center [397, 229] width 28 height 10
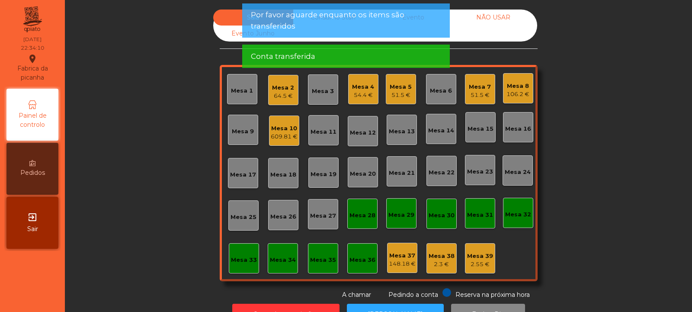
click at [445, 260] on div "2.3 €" at bounding box center [442, 264] width 26 height 9
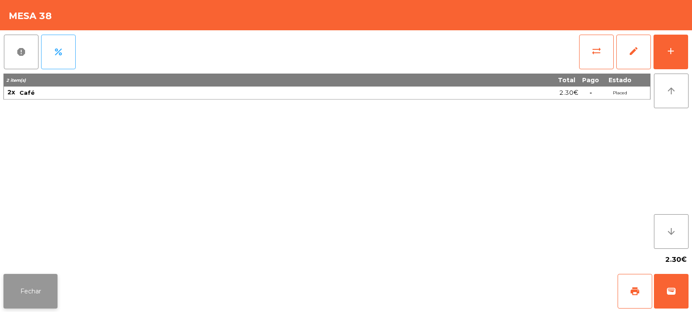
click at [44, 284] on button "Fechar" at bounding box center [30, 291] width 54 height 35
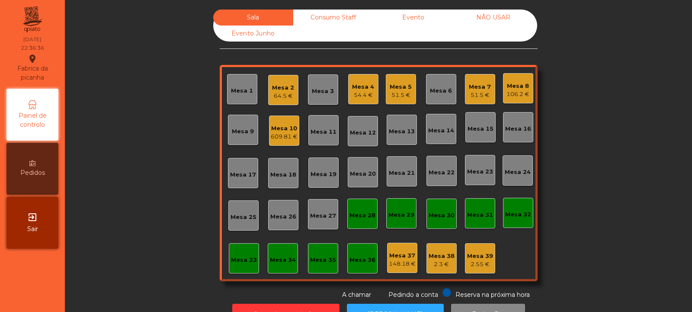
click at [240, 264] on div "Mesa 33" at bounding box center [244, 260] width 26 height 9
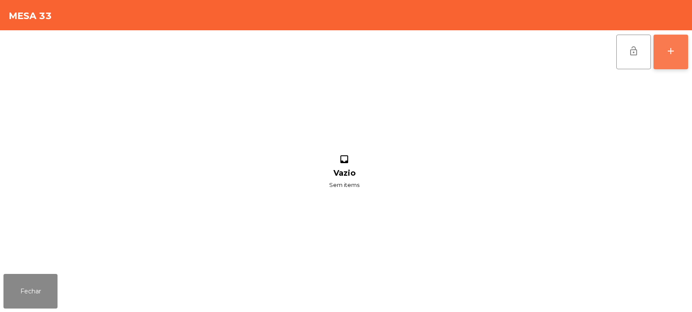
click at [676, 54] on button "add" at bounding box center [671, 52] width 35 height 35
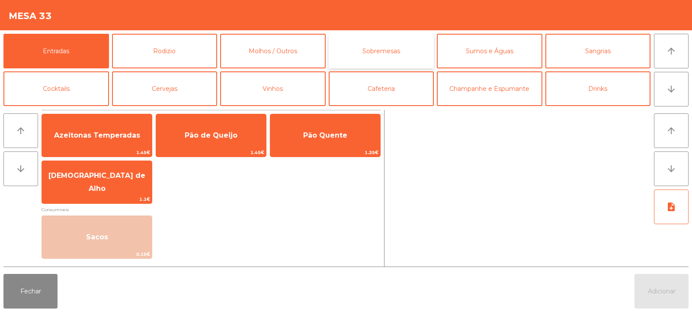
click at [385, 46] on button "Sobremesas" at bounding box center [382, 51] width 106 height 35
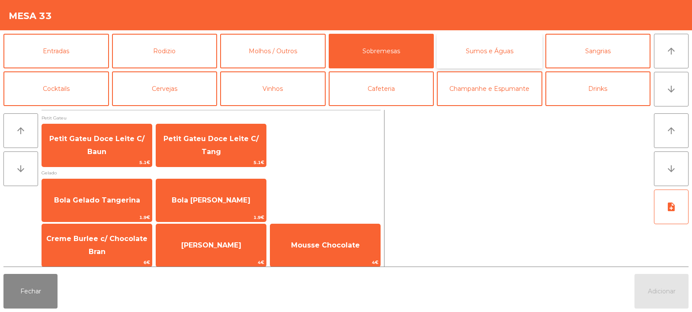
click at [477, 49] on button "Sumos e Águas" at bounding box center [490, 51] width 106 height 35
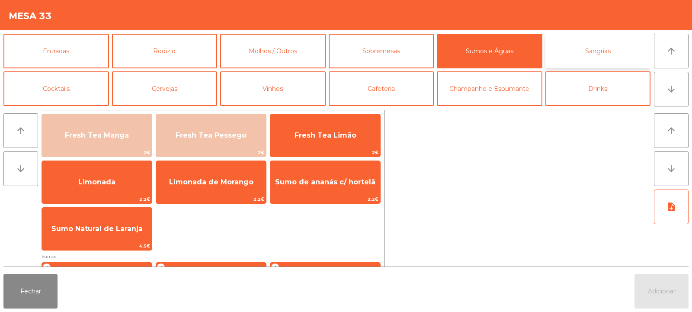
click at [597, 57] on button "Sangrias" at bounding box center [598, 51] width 106 height 35
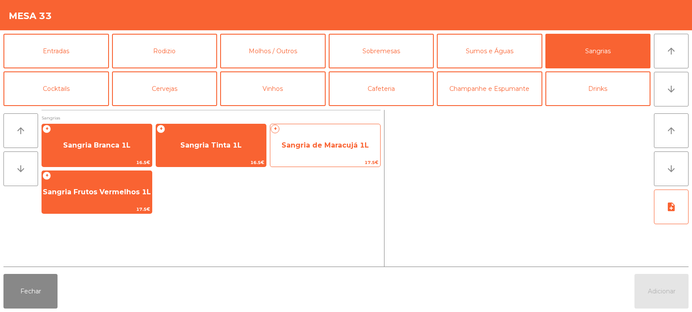
click at [300, 148] on span "Sangria de Maracujá 1L" at bounding box center [325, 145] width 87 height 8
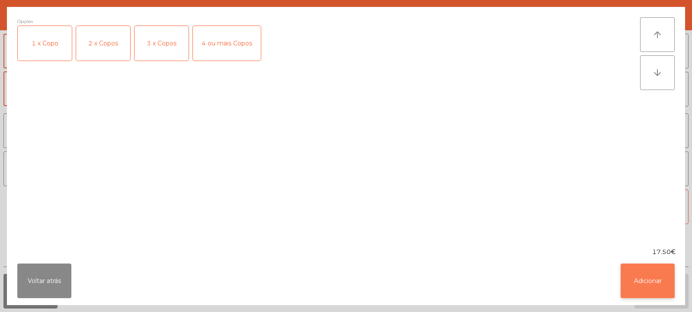
click at [657, 288] on button "Adicionar" at bounding box center [648, 280] width 54 height 35
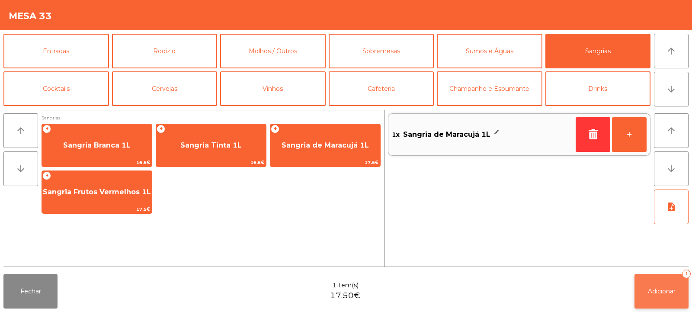
click at [656, 292] on span "Adicionar" at bounding box center [662, 291] width 28 height 8
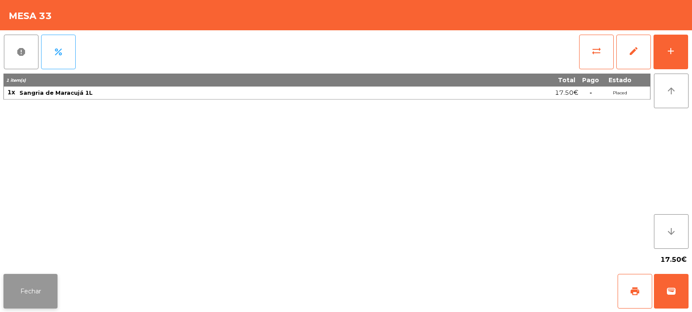
click at [26, 295] on button "Fechar" at bounding box center [30, 291] width 54 height 35
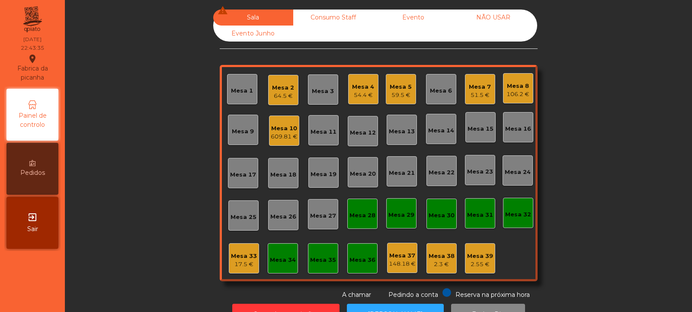
click at [516, 77] on div "Mesa 8 106.2 €" at bounding box center [518, 88] width 30 height 30
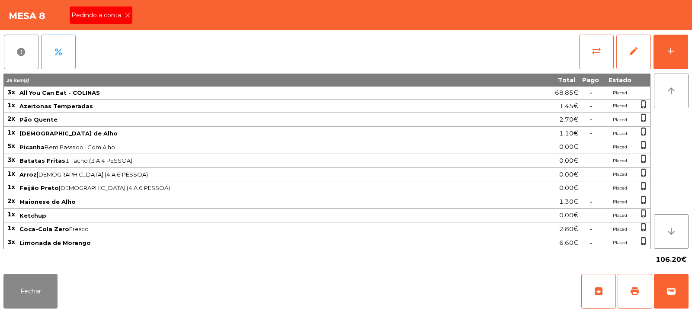
click at [129, 14] on icon at bounding box center [128, 15] width 6 height 6
click at [636, 288] on span "print" at bounding box center [635, 291] width 10 height 10
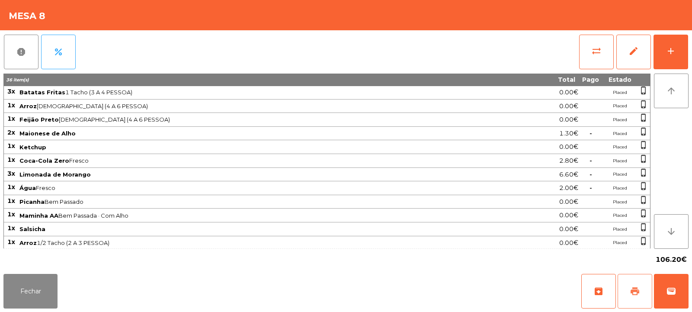
scroll to position [138, 0]
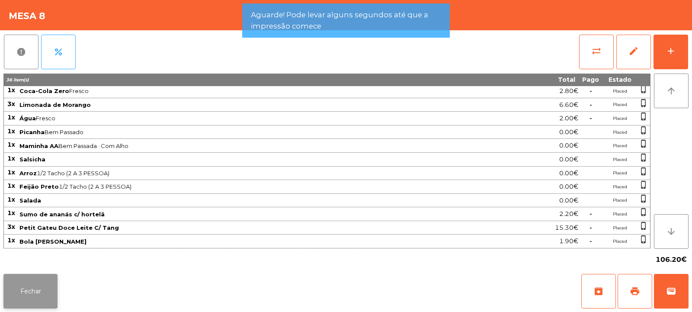
click at [43, 281] on button "Fechar" at bounding box center [30, 291] width 54 height 35
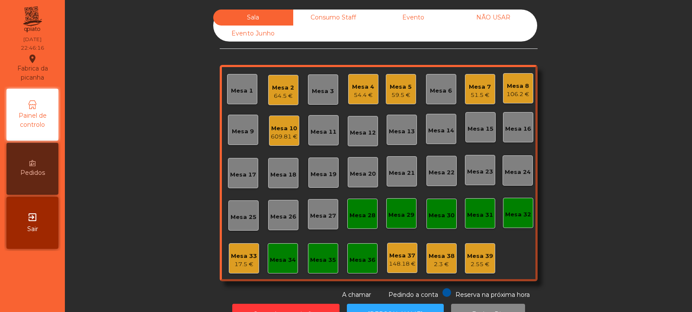
click at [283, 96] on div "64.5 €" at bounding box center [283, 96] width 22 height 9
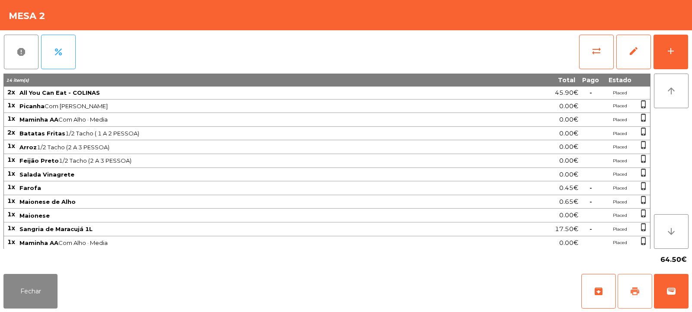
click at [636, 289] on span "print" at bounding box center [635, 291] width 10 height 10
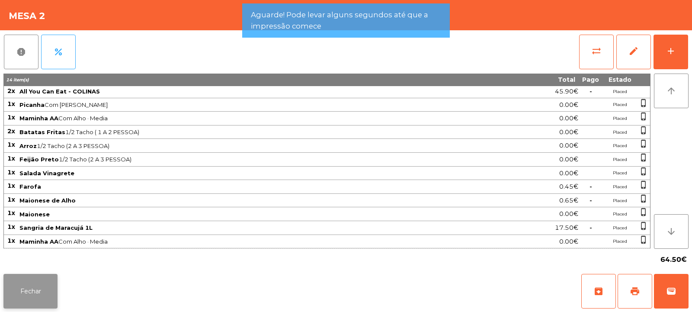
click at [47, 282] on button "Fechar" at bounding box center [30, 291] width 54 height 35
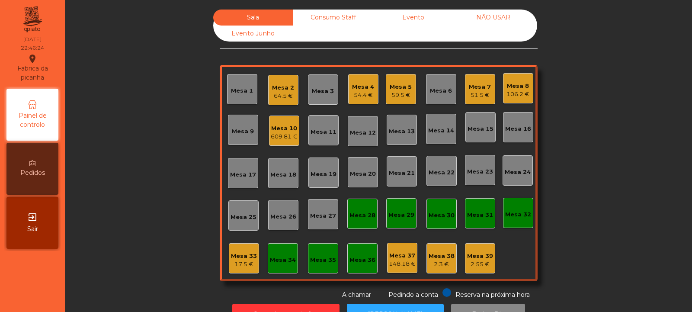
click at [520, 95] on div "106.2 €" at bounding box center [517, 94] width 23 height 9
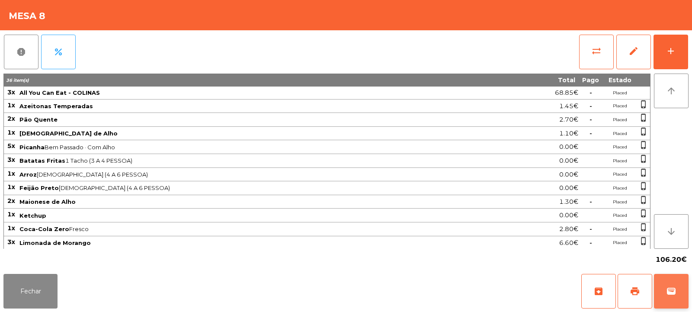
click at [674, 292] on span "wallet" at bounding box center [671, 291] width 10 height 10
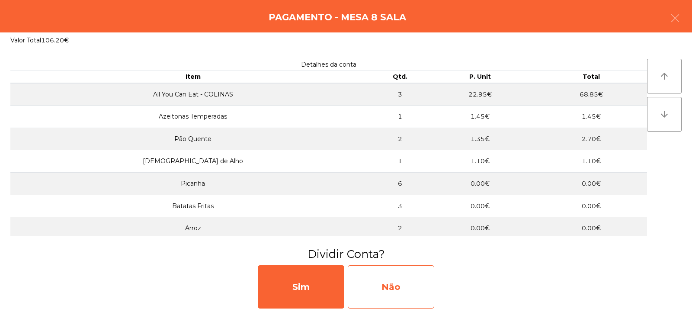
click at [404, 285] on div "Não" at bounding box center [391, 286] width 87 height 43
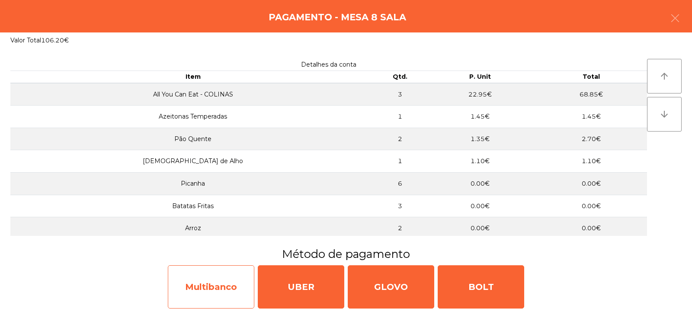
click at [233, 285] on div "Multibanco" at bounding box center [211, 286] width 87 height 43
select select "**"
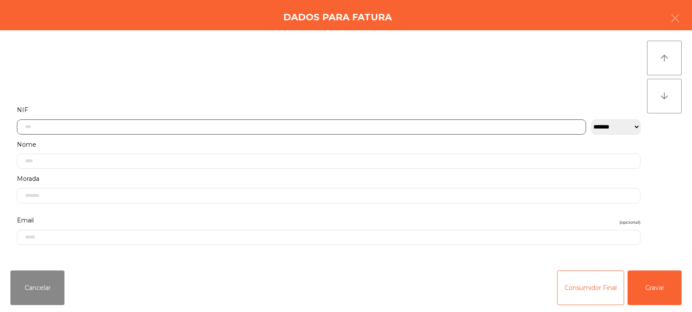
click at [387, 125] on input "text" at bounding box center [301, 126] width 569 height 15
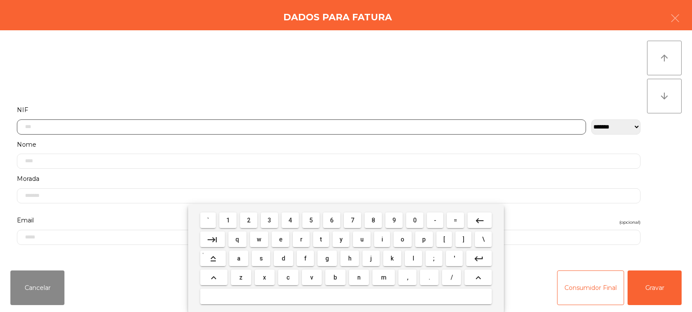
scroll to position [63, 0]
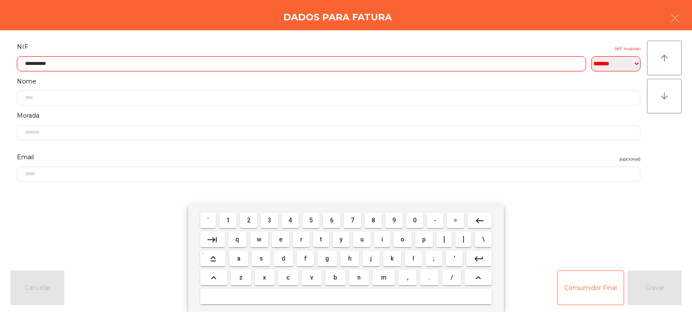
click at [465, 60] on input "**********" at bounding box center [301, 63] width 569 height 15
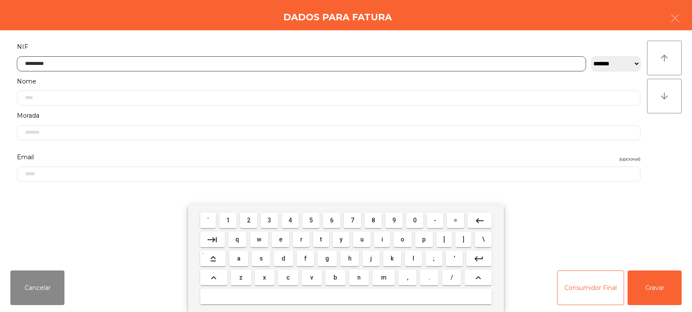
type input "*********"
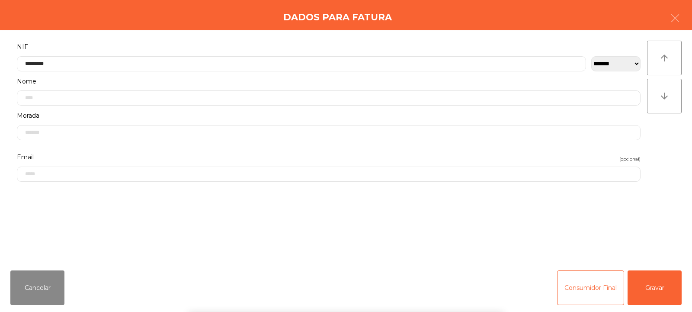
click at [647, 277] on div "` 1 2 3 4 5 6 7 8 9 0 - = keyboard_backspace keyboard_tab q w e r t y u i o p […" at bounding box center [346, 258] width 692 height 107
click at [655, 287] on button "Gravar" at bounding box center [655, 287] width 54 height 35
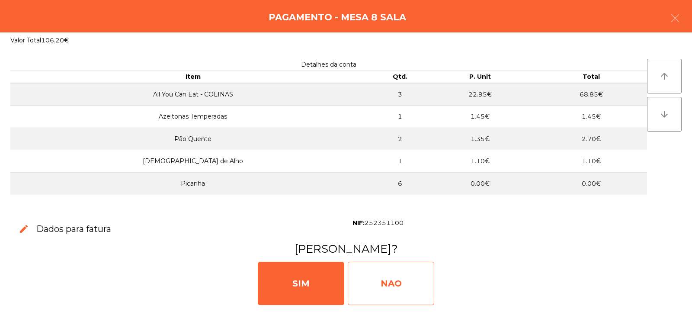
click at [407, 284] on div "NAO" at bounding box center [391, 283] width 87 height 43
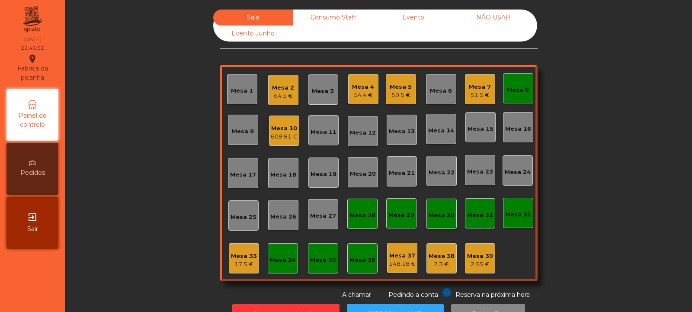
click at [520, 89] on div "Mesa 8" at bounding box center [518, 90] width 22 height 9
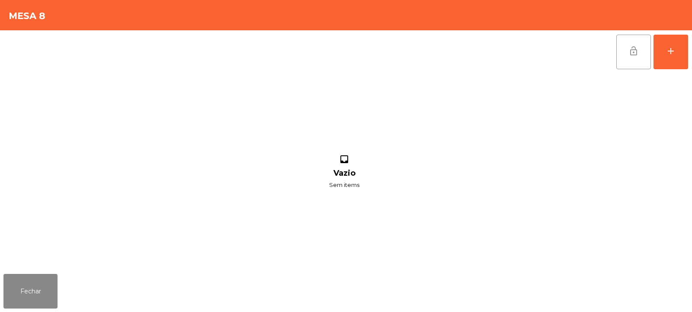
click at [638, 58] on button "lock_open" at bounding box center [633, 52] width 35 height 35
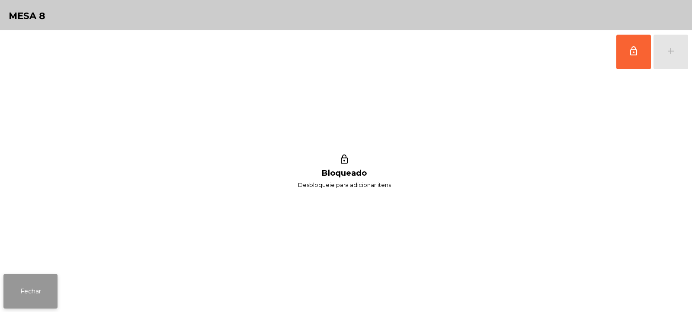
click at [33, 285] on button "Fechar" at bounding box center [30, 291] width 54 height 35
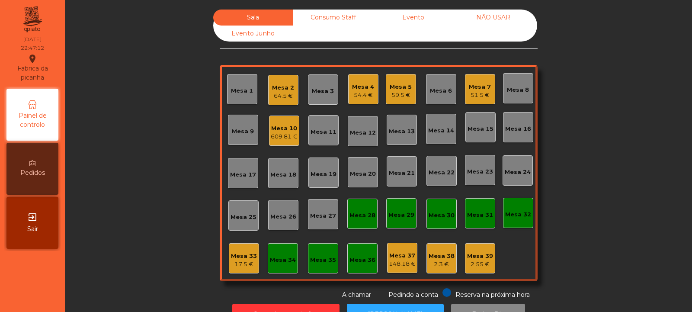
click at [288, 92] on div "64.5 €" at bounding box center [283, 96] width 22 height 9
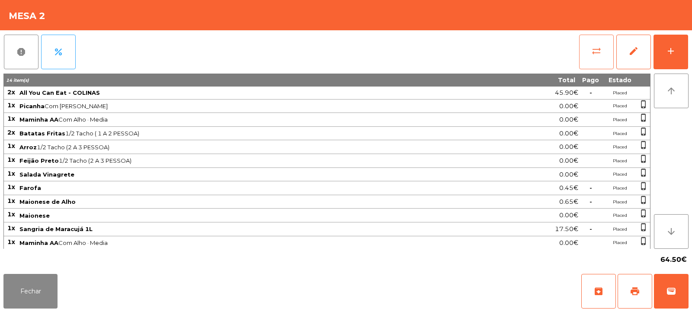
click at [604, 54] on button "sync_alt" at bounding box center [596, 52] width 35 height 35
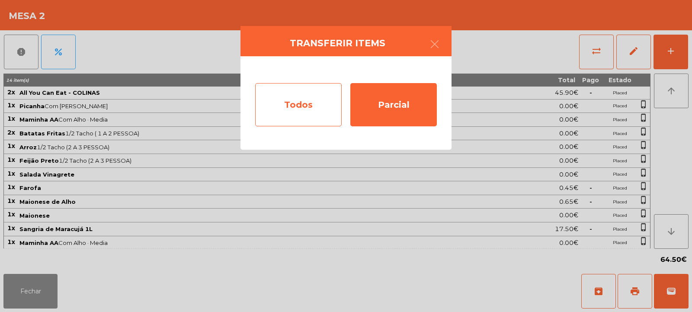
click at [300, 103] on div "Todos" at bounding box center [298, 104] width 87 height 43
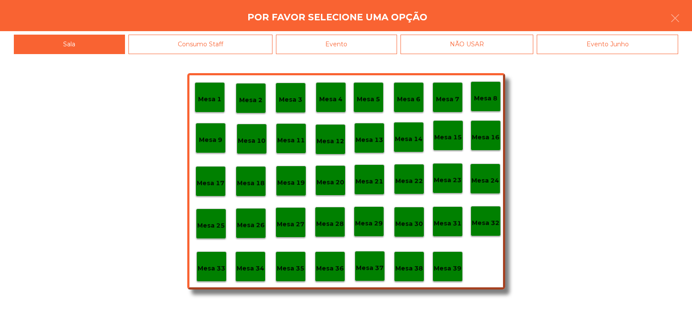
click at [380, 45] on div "Evento" at bounding box center [336, 44] width 121 height 19
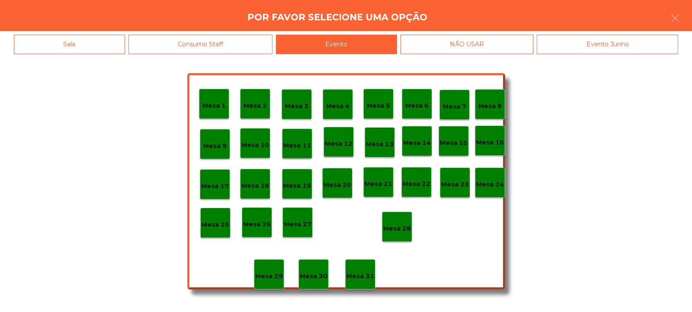
click at [404, 220] on div "Mesa 28" at bounding box center [397, 226] width 28 height 13
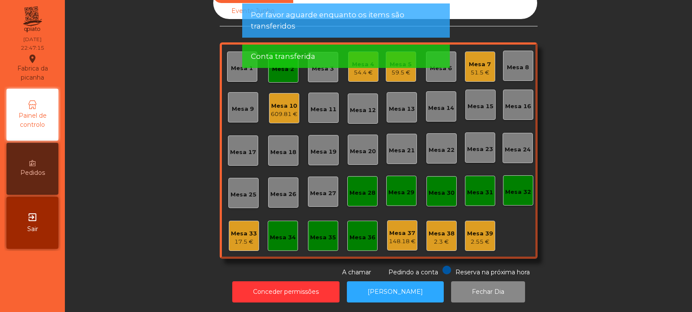
scroll to position [0, 0]
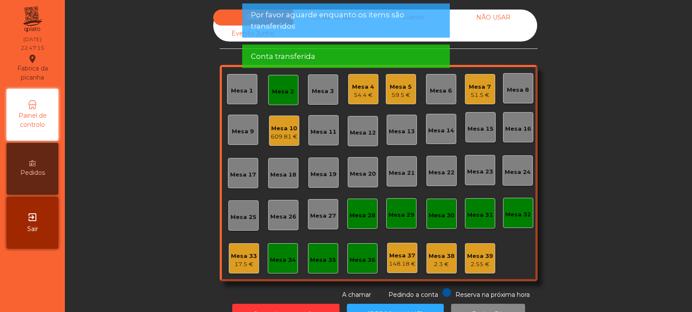
click at [286, 95] on div "Mesa 2" at bounding box center [283, 91] width 22 height 9
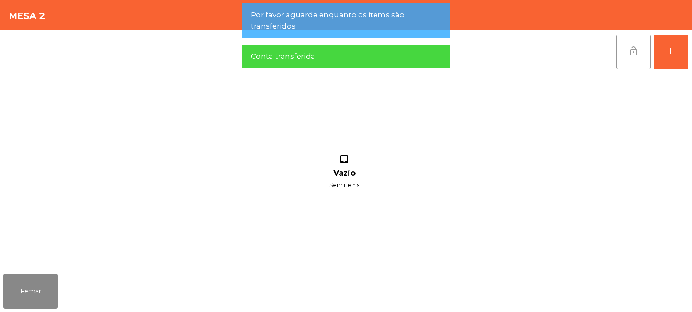
click at [633, 47] on span "lock_open" at bounding box center [633, 51] width 10 height 10
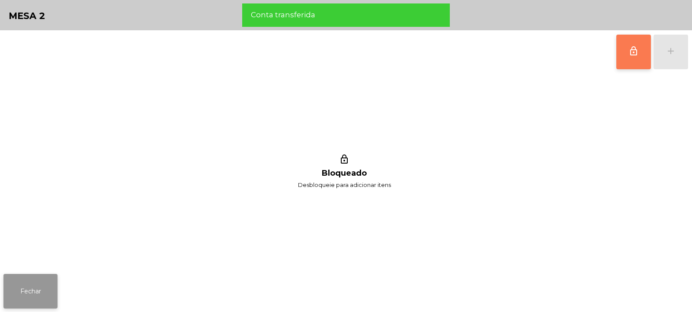
click at [53, 276] on button "Fechar" at bounding box center [30, 291] width 54 height 35
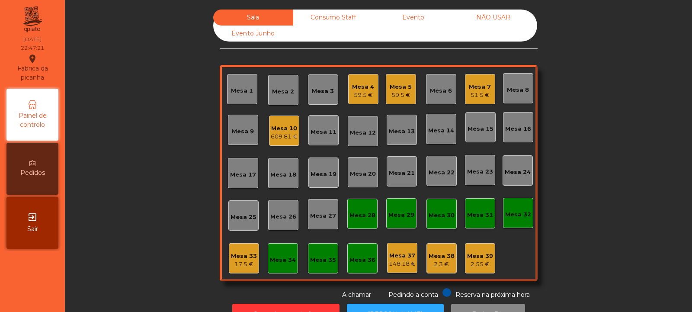
click at [332, 19] on div "Consumo Staff" at bounding box center [333, 18] width 80 height 16
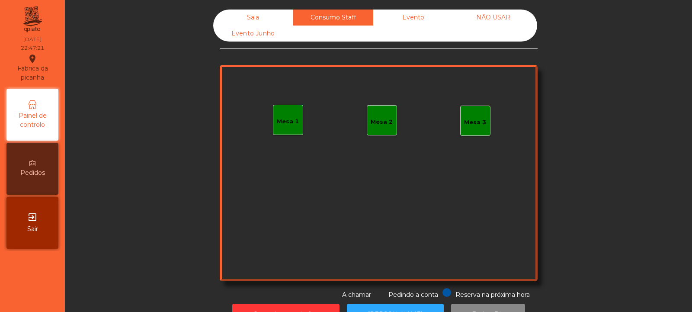
click at [407, 18] on div "Evento" at bounding box center [413, 18] width 80 height 16
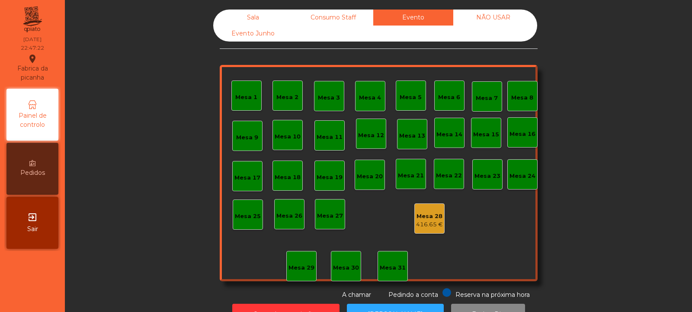
click at [483, 18] on div "NÃO USAR" at bounding box center [493, 18] width 80 height 16
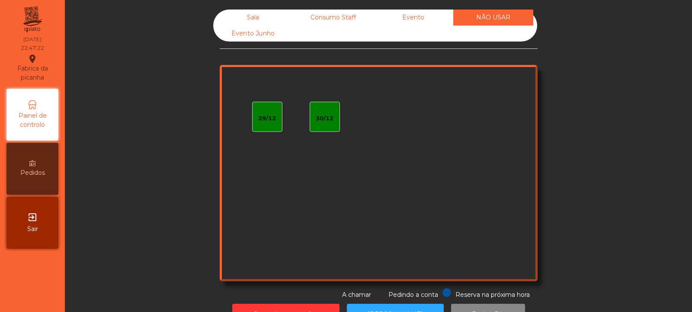
click at [384, 23] on div "Evento" at bounding box center [413, 18] width 80 height 16
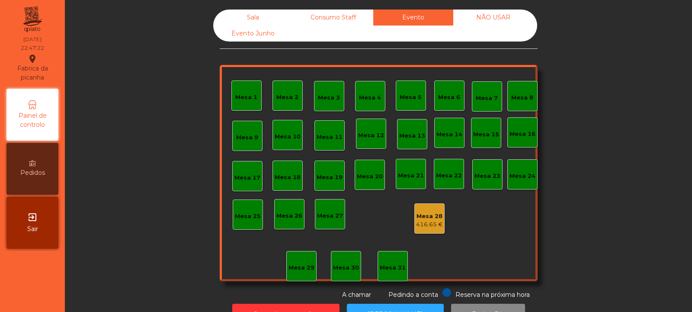
click at [343, 21] on div "Consumo Staff" at bounding box center [333, 18] width 80 height 16
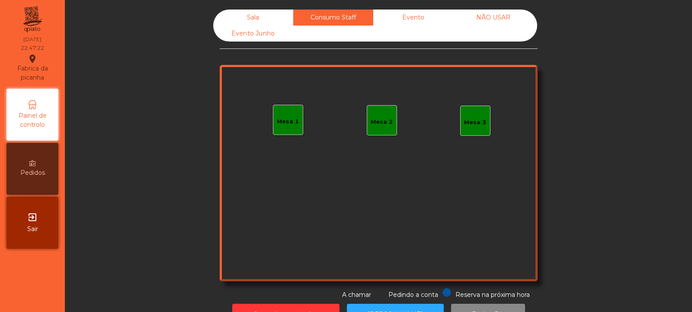
click at [269, 23] on div "Sala" at bounding box center [253, 18] width 80 height 16
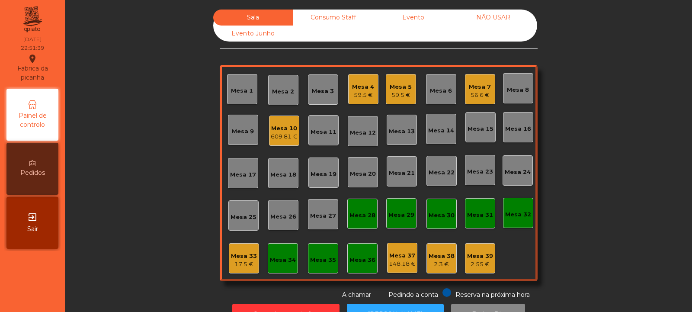
click at [273, 135] on div "609.81 €" at bounding box center [284, 136] width 27 height 9
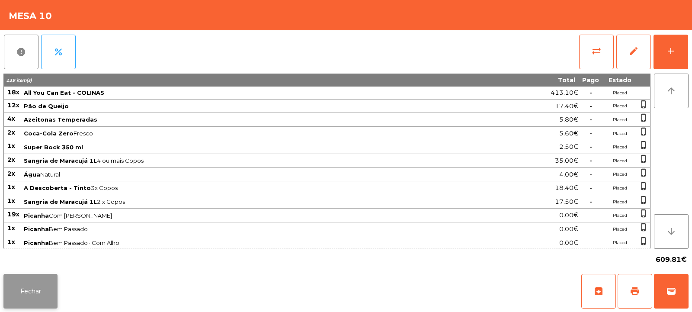
click at [40, 294] on button "Fechar" at bounding box center [30, 291] width 54 height 35
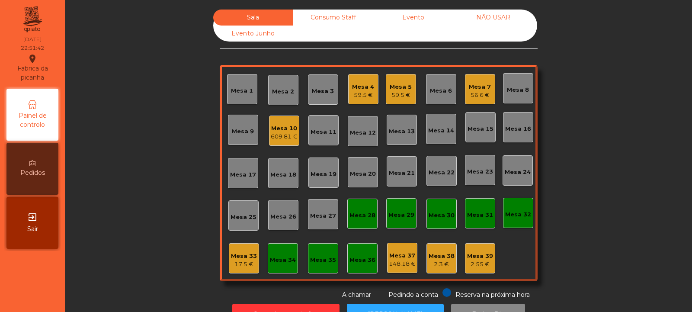
click at [323, 16] on div "Consumo Staff" at bounding box center [333, 18] width 80 height 16
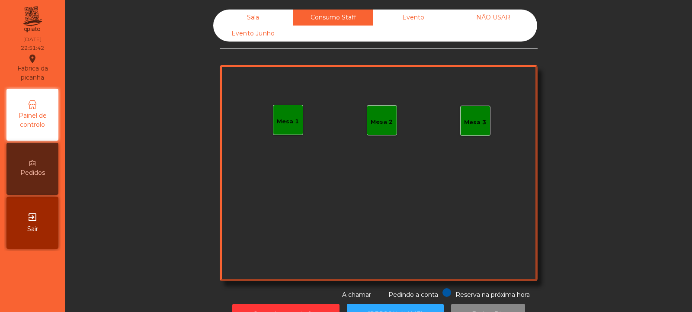
click at [281, 119] on div "Mesa 1" at bounding box center [288, 121] width 22 height 9
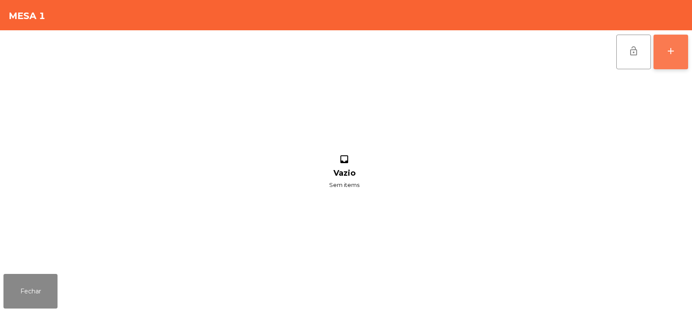
click at [670, 53] on div "add" at bounding box center [671, 51] width 10 height 10
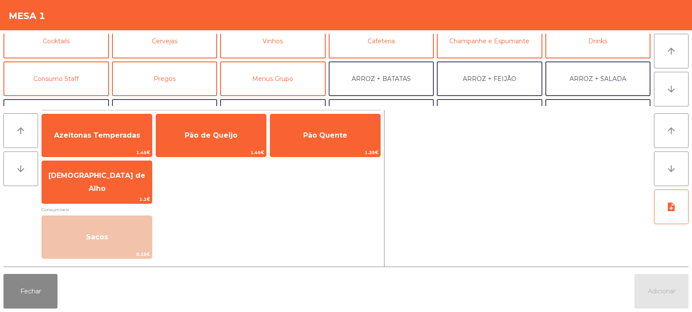
scroll to position [48, 0]
click at [52, 79] on button "Consumo Staff" at bounding box center [56, 78] width 106 height 35
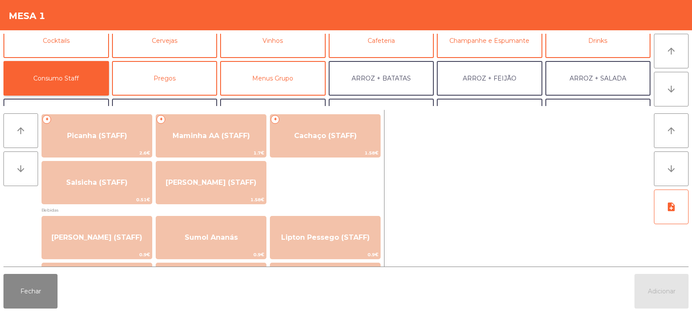
scroll to position [0, 0]
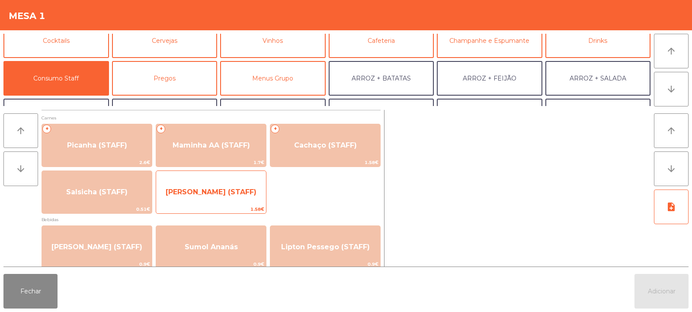
click at [238, 191] on span "[PERSON_NAME] (STAFF)" at bounding box center [211, 192] width 91 height 8
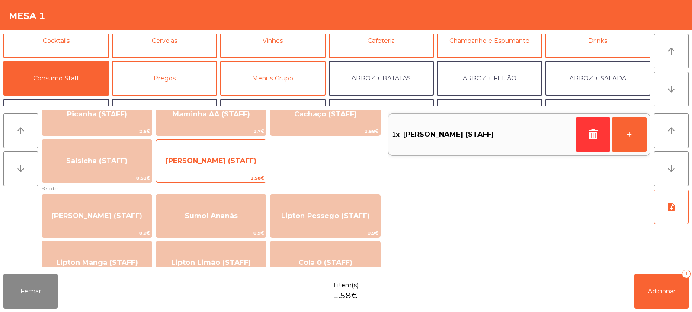
scroll to position [12, 0]
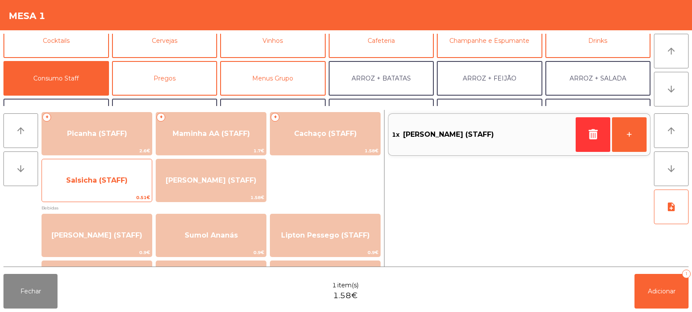
click at [121, 189] on span "Salsicha (STAFF)" at bounding box center [97, 180] width 110 height 23
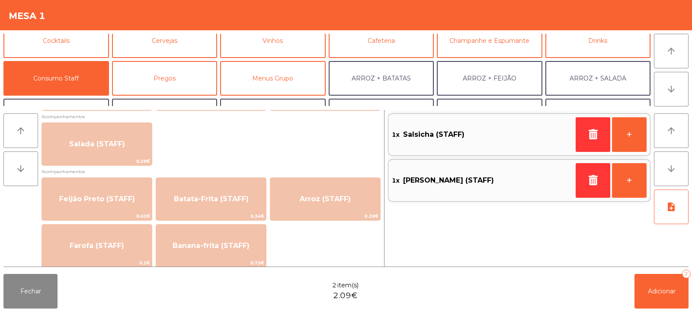
scroll to position [342, 0]
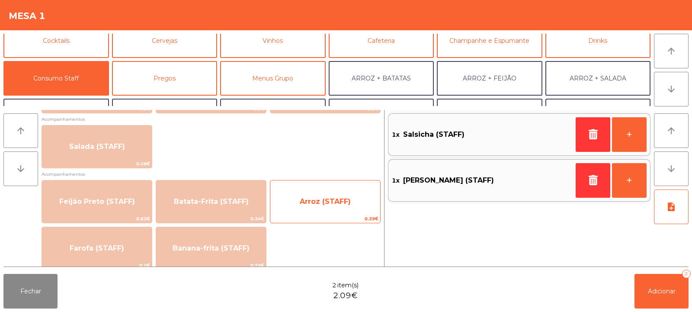
click at [324, 200] on span "Arroz (STAFF)" at bounding box center [325, 201] width 51 height 8
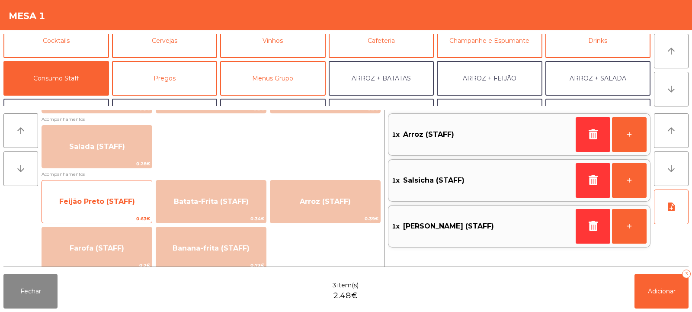
click at [131, 204] on span "Feijão Preto (STAFF)" at bounding box center [97, 201] width 76 height 8
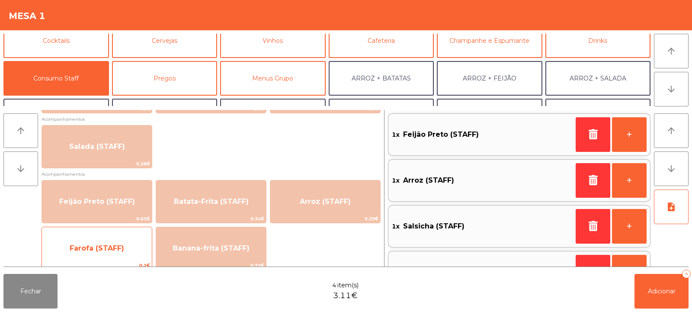
click at [123, 247] on span "Farofa (STAFF)" at bounding box center [97, 248] width 54 height 8
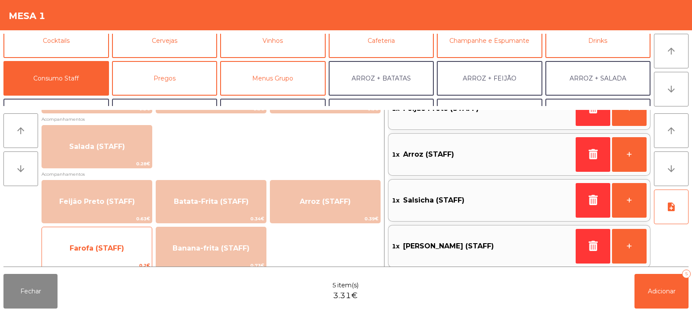
scroll to position [76, 0]
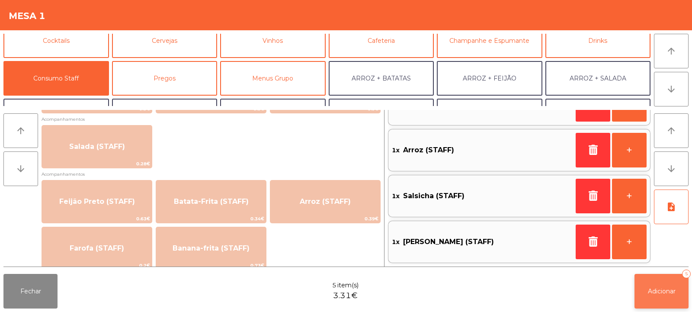
click at [659, 293] on span "Adicionar" at bounding box center [662, 291] width 28 height 8
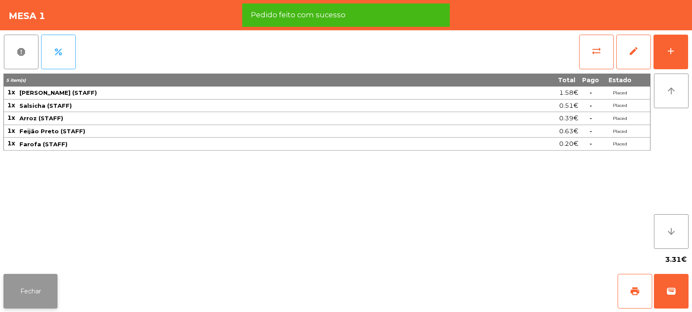
click at [33, 290] on button "Fechar" at bounding box center [30, 291] width 54 height 35
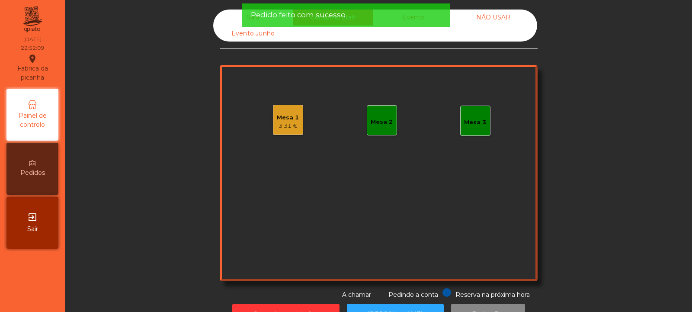
click at [283, 123] on div "3.31 €" at bounding box center [288, 126] width 22 height 9
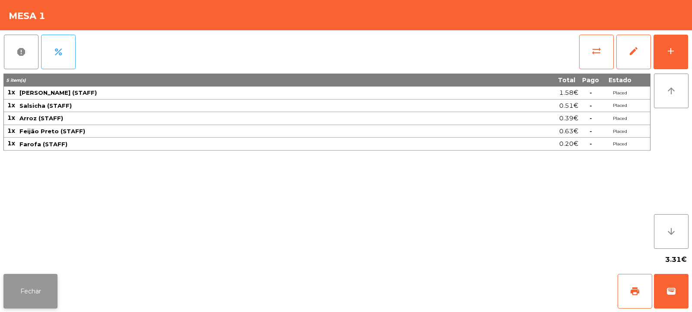
click at [51, 286] on button "Fechar" at bounding box center [30, 291] width 54 height 35
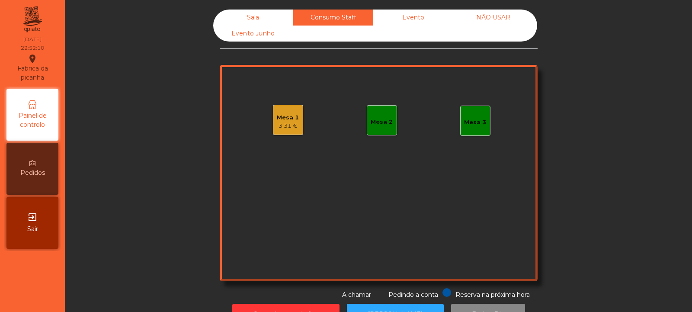
click at [385, 121] on div "Mesa 2" at bounding box center [382, 122] width 22 height 9
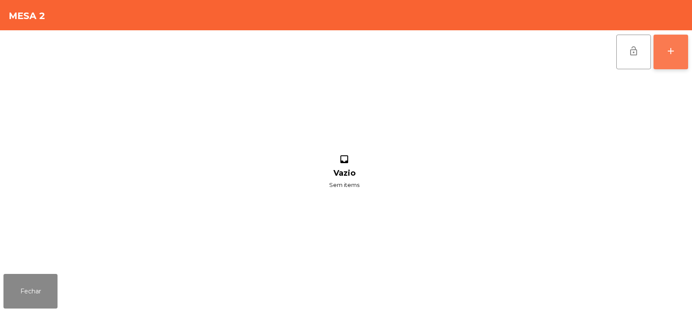
click at [670, 58] on button "add" at bounding box center [671, 52] width 35 height 35
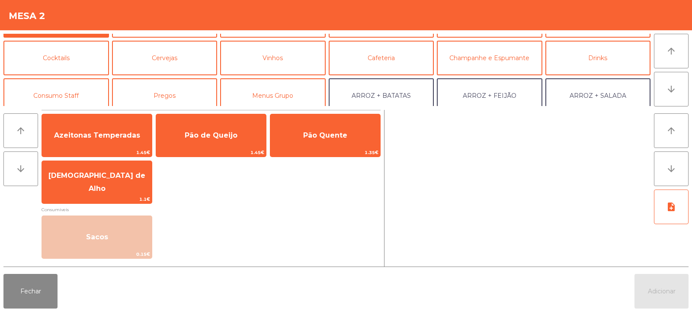
scroll to position [40, 0]
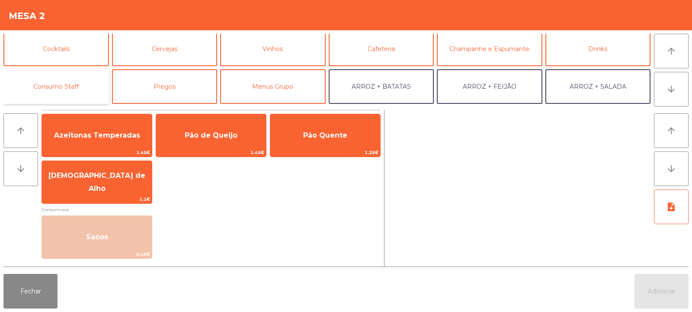
click at [91, 83] on button "Consumo Staff" at bounding box center [56, 86] width 106 height 35
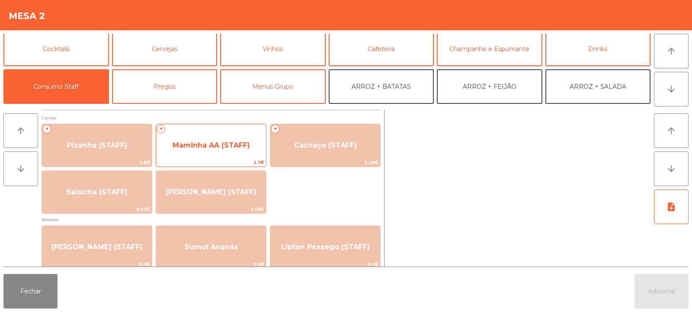
click at [232, 153] on span "Maminha AA (STAFF)" at bounding box center [211, 145] width 110 height 23
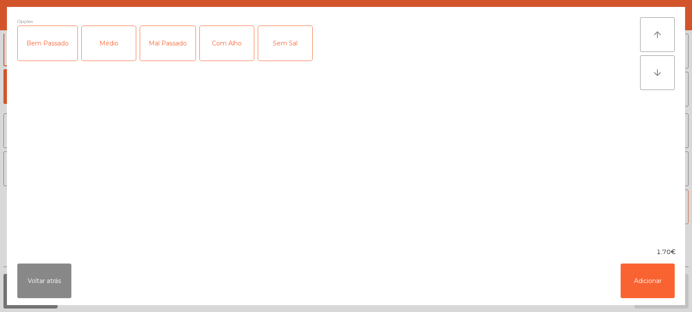
click at [118, 48] on div "Médio" at bounding box center [109, 43] width 54 height 35
click at [212, 46] on div "Com Alho" at bounding box center [227, 43] width 54 height 35
click at [636, 290] on button "Adicionar" at bounding box center [648, 280] width 54 height 35
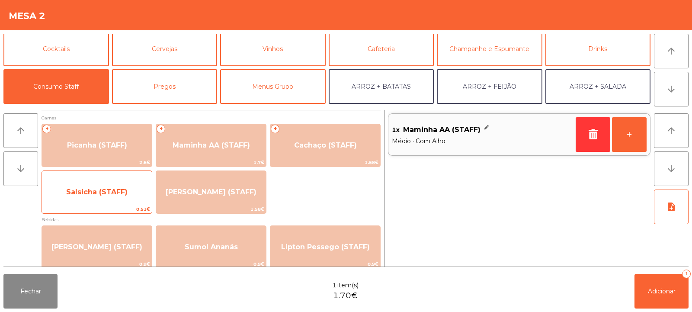
click at [124, 194] on span "Salsicha (STAFF)" at bounding box center [96, 192] width 61 height 8
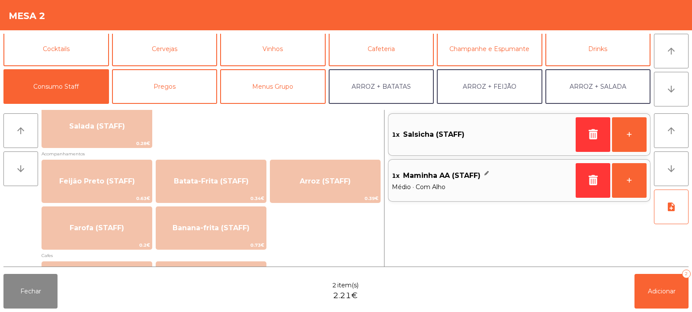
scroll to position [369, 0]
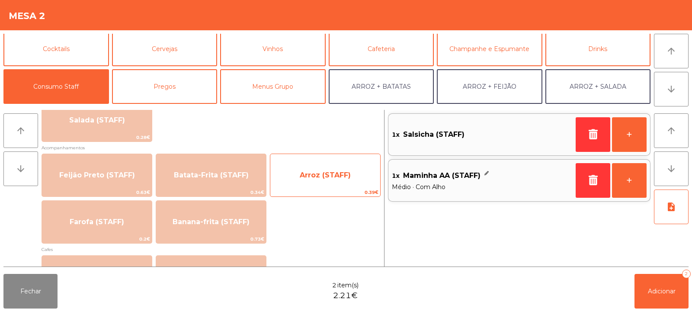
click at [330, 177] on span "Arroz (STAFF)" at bounding box center [325, 175] width 51 height 8
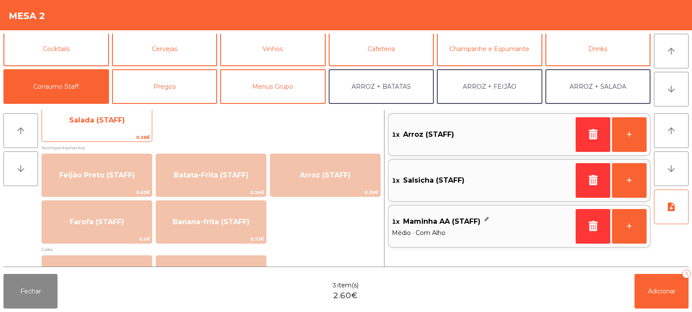
click at [133, 127] on span "Salada (STAFF)" at bounding box center [97, 120] width 110 height 23
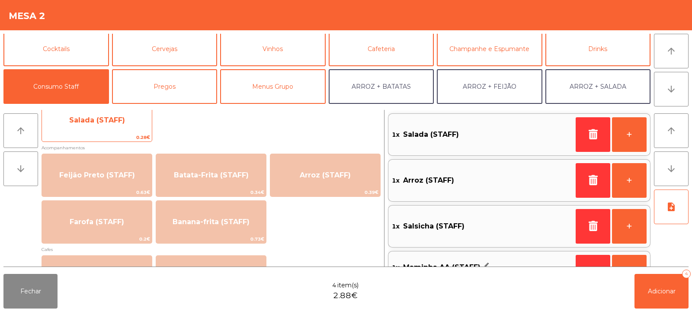
scroll to position [30, 0]
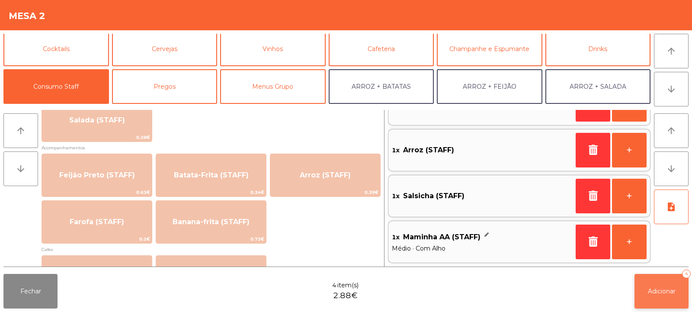
click at [668, 295] on button "Adicionar 4" at bounding box center [662, 291] width 54 height 35
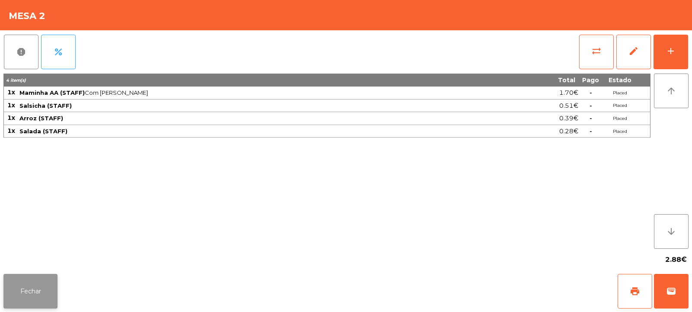
click at [23, 277] on button "Fechar" at bounding box center [30, 291] width 54 height 35
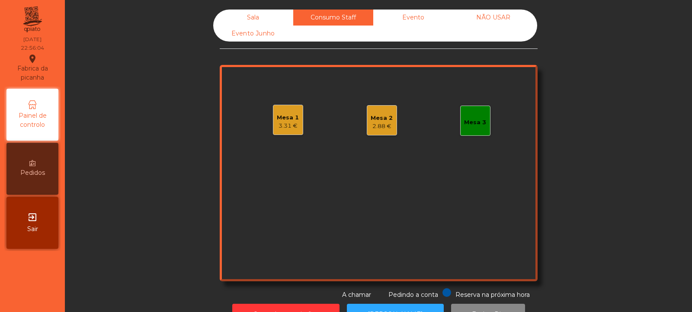
click at [241, 18] on div "Sala" at bounding box center [253, 18] width 80 height 16
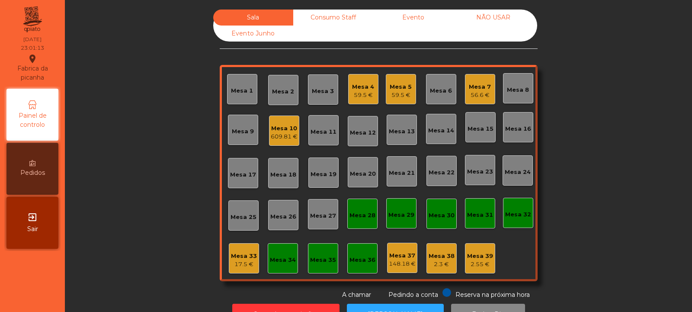
click at [250, 256] on div "Mesa 33" at bounding box center [244, 256] width 26 height 9
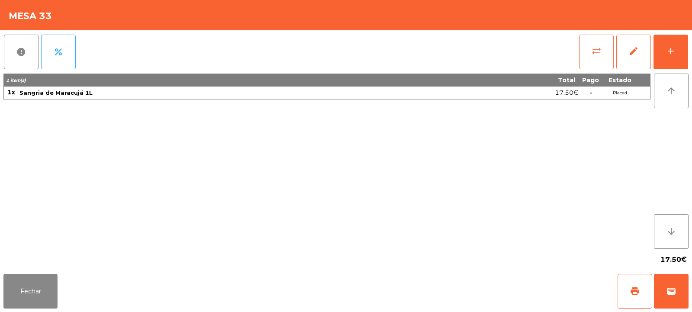
click at [599, 54] on span "sync_alt" at bounding box center [596, 51] width 10 height 10
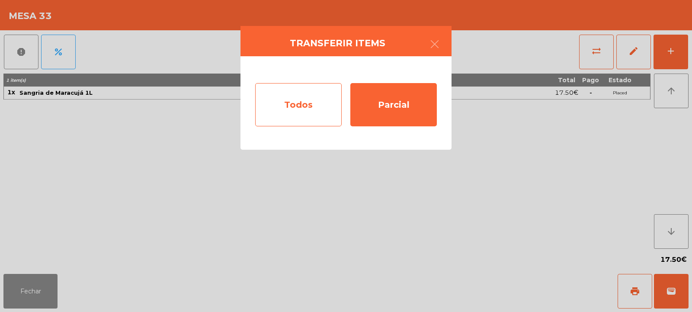
click at [318, 97] on div "Todos" at bounding box center [298, 104] width 87 height 43
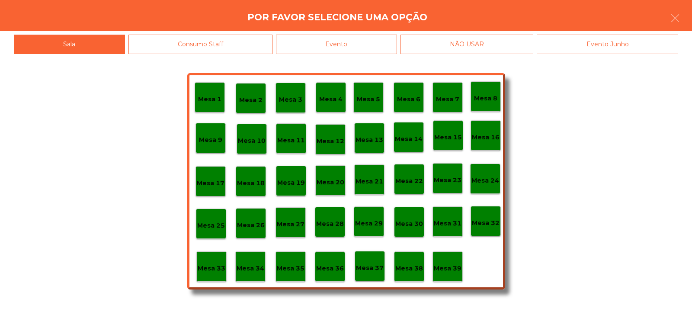
click at [401, 36] on div "NÃO USAR" at bounding box center [467, 44] width 133 height 19
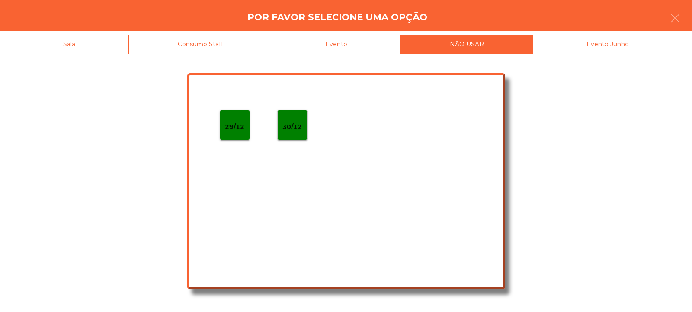
click at [387, 38] on div "Evento" at bounding box center [336, 44] width 121 height 19
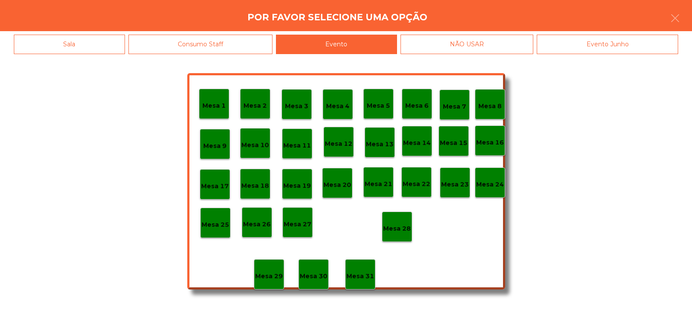
click at [410, 217] on div "Mesa 28" at bounding box center [397, 227] width 30 height 30
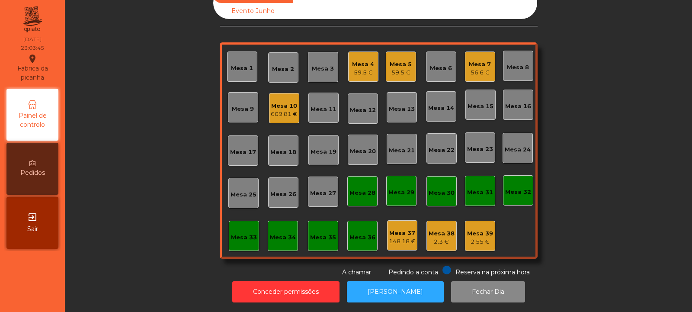
scroll to position [0, 0]
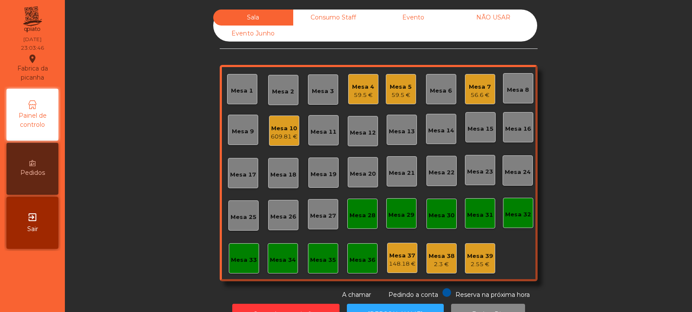
click at [477, 263] on div "2.55 €" at bounding box center [480, 264] width 26 height 9
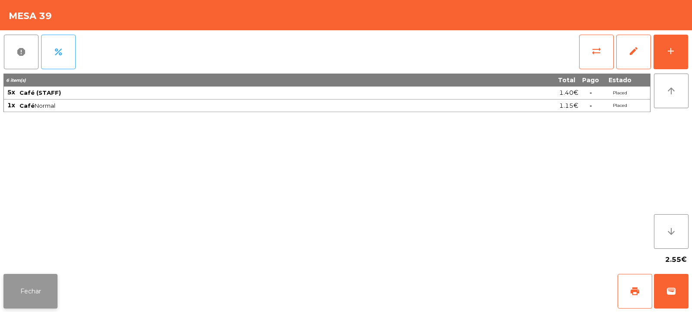
click at [35, 292] on button "Fechar" at bounding box center [30, 291] width 54 height 35
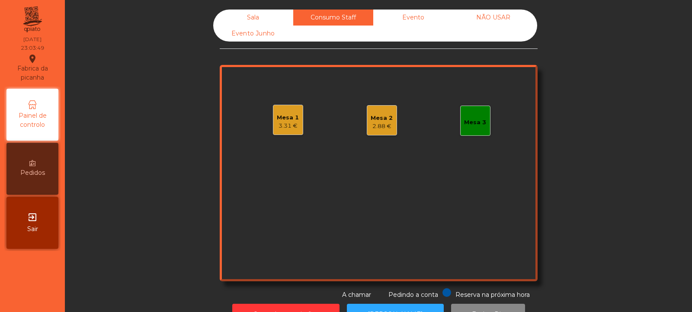
click at [377, 126] on div "2.88 €" at bounding box center [382, 126] width 22 height 9
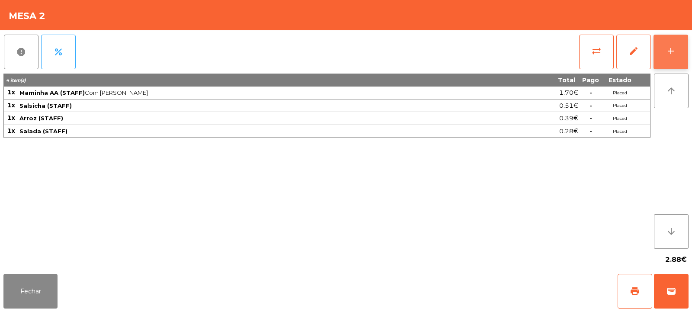
click at [663, 49] on button "add" at bounding box center [671, 52] width 35 height 35
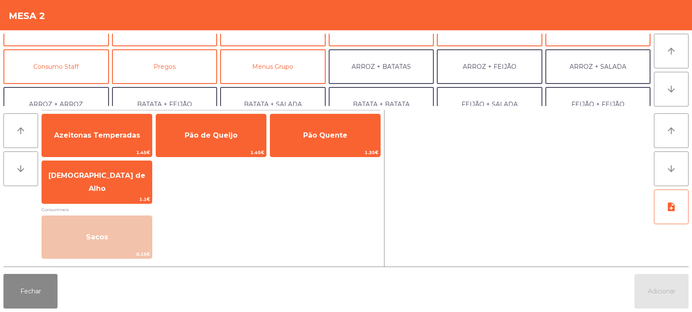
scroll to position [58, 0]
click at [76, 68] on button "Consumo Staff" at bounding box center [56, 68] width 106 height 35
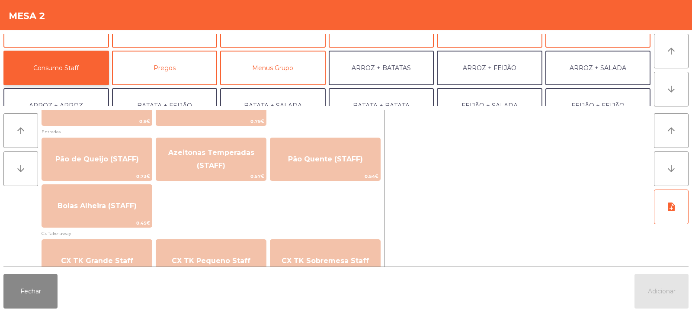
scroll to position [754, 0]
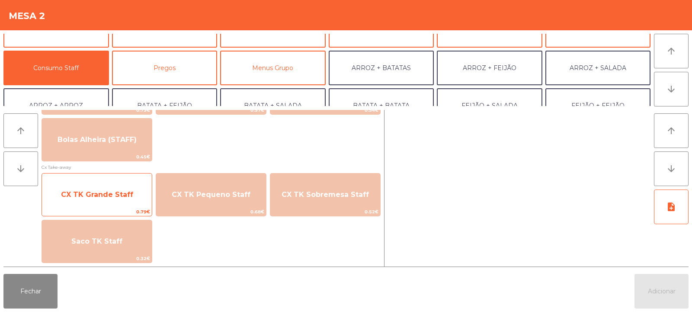
click at [94, 202] on span "CX TK Grande Staff" at bounding box center [97, 194] width 110 height 23
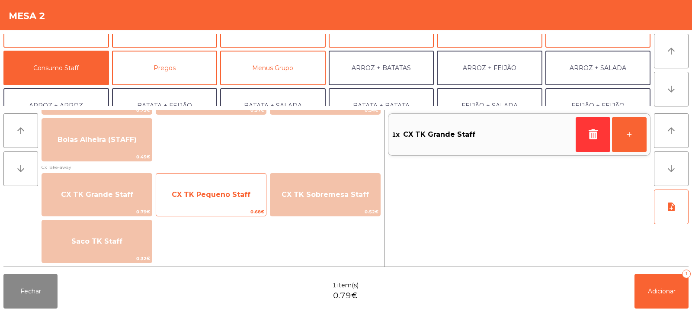
click at [189, 192] on span "CX TK Pequeno Staff" at bounding box center [211, 194] width 79 height 8
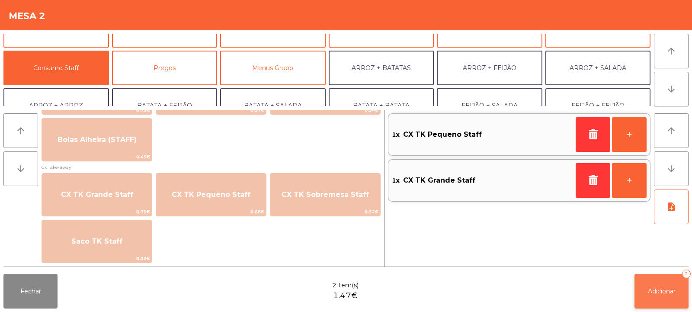
click at [658, 300] on button "Adicionar 2" at bounding box center [662, 291] width 54 height 35
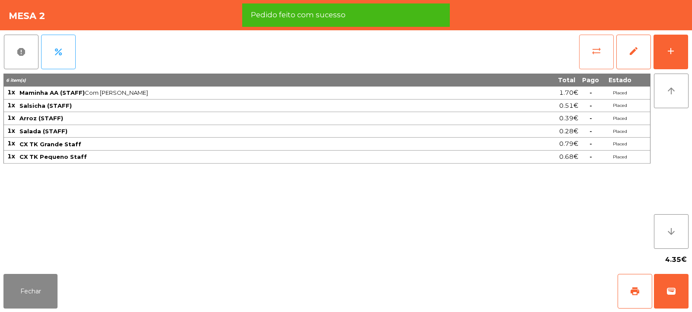
click at [591, 52] on span "sync_alt" at bounding box center [596, 51] width 10 height 10
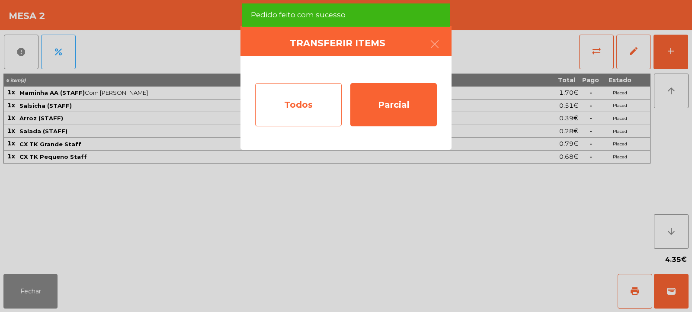
click at [278, 105] on div "Todos" at bounding box center [298, 104] width 87 height 43
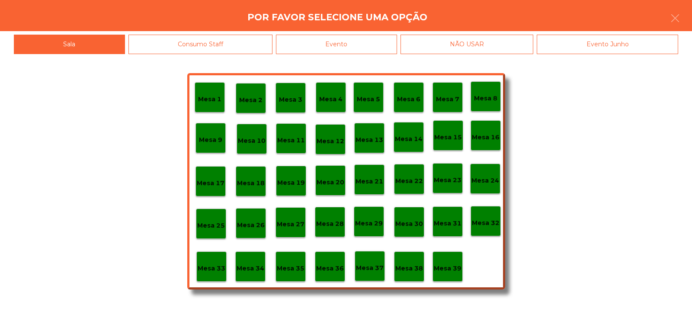
click at [454, 266] on p "Mesa 39" at bounding box center [448, 268] width 28 height 10
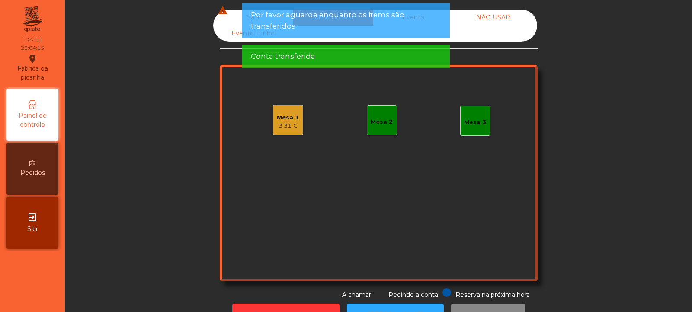
click at [280, 127] on div "3.31 €" at bounding box center [288, 126] width 22 height 9
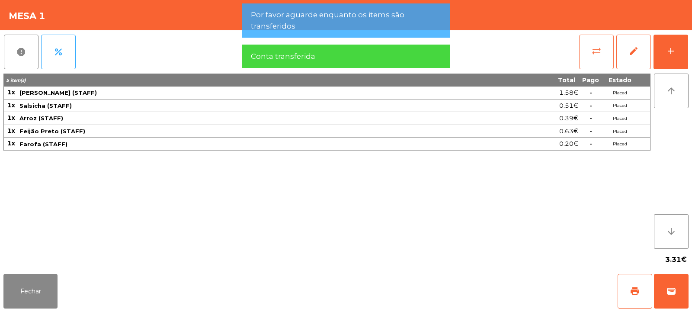
click at [598, 50] on span "sync_alt" at bounding box center [596, 51] width 10 height 10
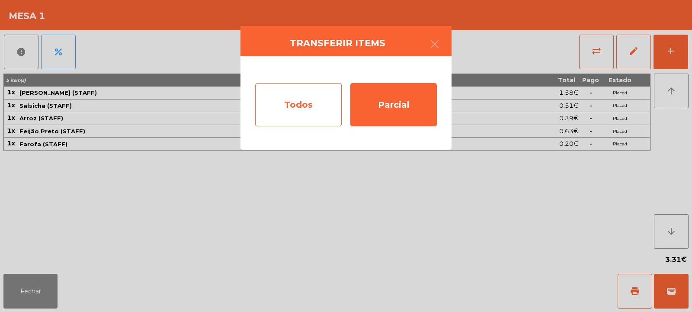
click at [284, 103] on div "Todos" at bounding box center [298, 104] width 87 height 43
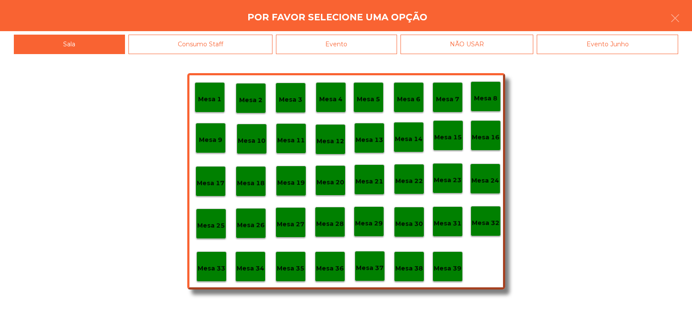
click at [448, 265] on p "Mesa 39" at bounding box center [448, 268] width 28 height 10
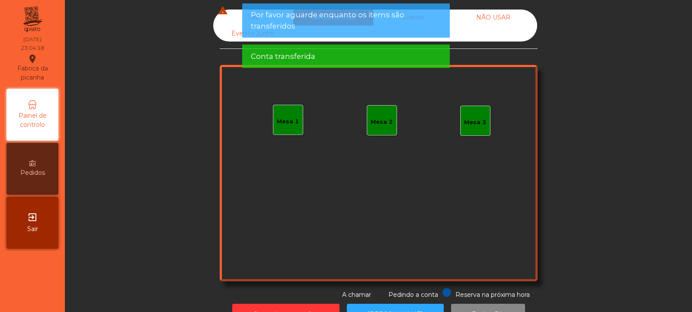
click at [228, 19] on div "Sala warning" at bounding box center [253, 18] width 80 height 16
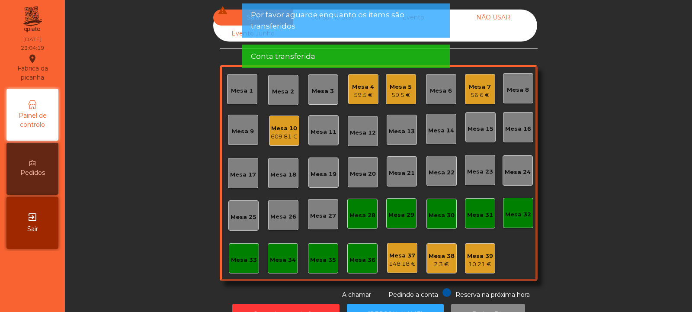
click at [398, 93] on div "59.5 €" at bounding box center [401, 95] width 22 height 9
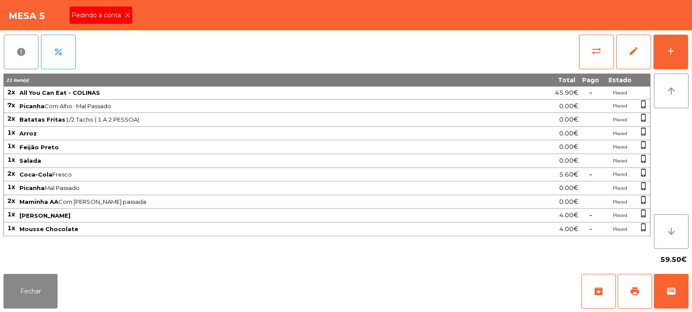
click at [127, 16] on icon at bounding box center [128, 15] width 6 height 6
click at [633, 289] on span "print" at bounding box center [635, 291] width 10 height 10
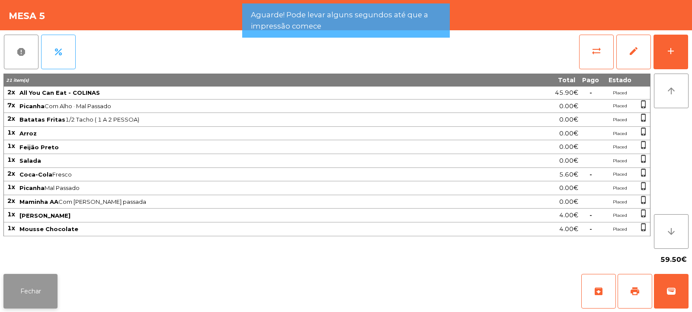
click at [42, 296] on button "Fechar" at bounding box center [30, 291] width 54 height 35
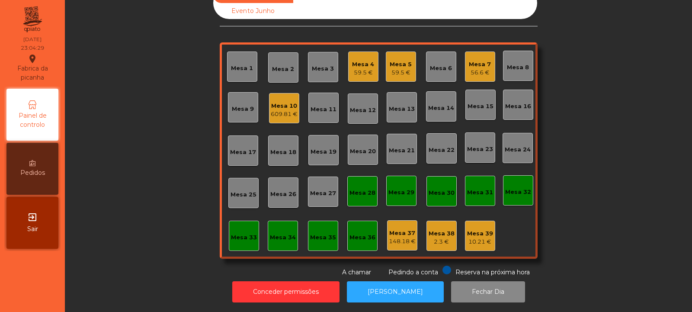
scroll to position [0, 0]
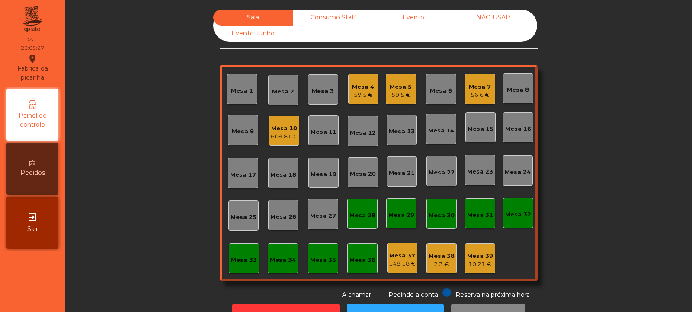
click at [394, 100] on div "Mesa 5 59.5 €" at bounding box center [401, 89] width 30 height 30
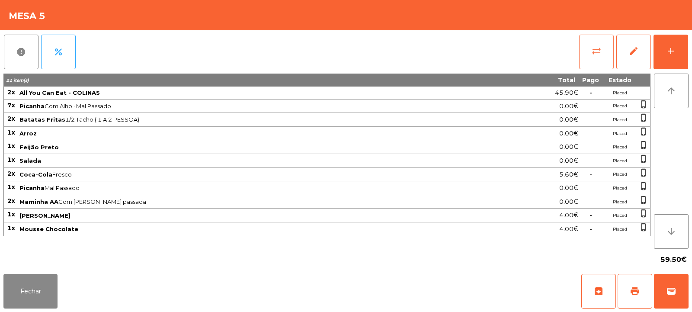
click at [596, 56] on span "sync_alt" at bounding box center [596, 51] width 10 height 10
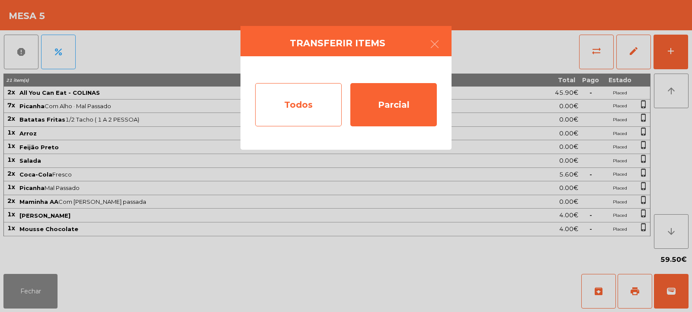
click at [309, 99] on div "Todos" at bounding box center [298, 104] width 87 height 43
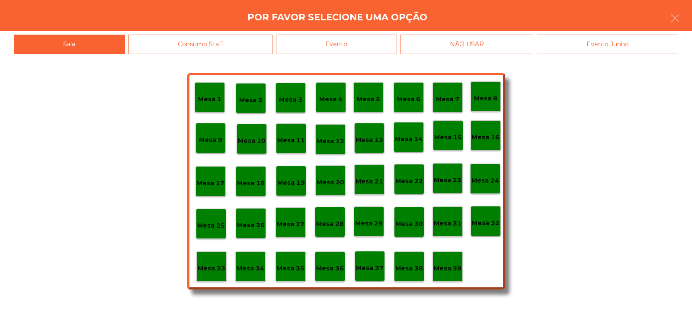
click at [372, 44] on div "Evento" at bounding box center [336, 44] width 121 height 19
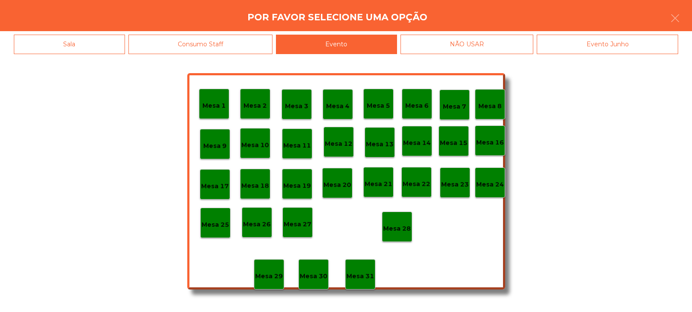
click at [404, 229] on p "Mesa 28" at bounding box center [397, 229] width 28 height 10
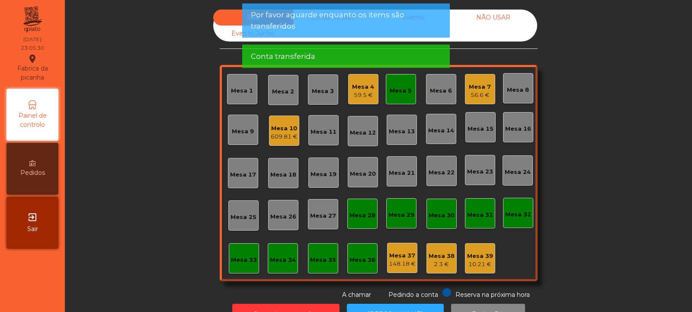
click at [399, 92] on div "Mesa 5" at bounding box center [401, 91] width 22 height 9
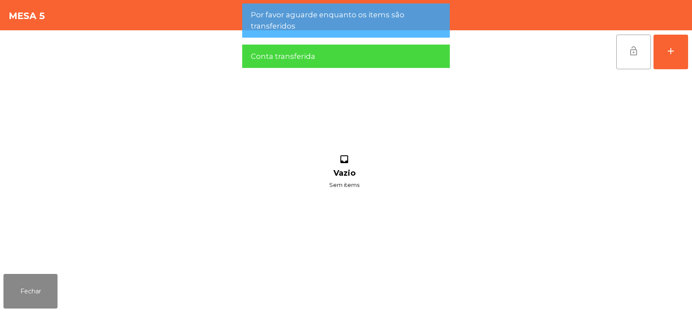
click at [628, 51] on span "lock_open" at bounding box center [633, 51] width 10 height 10
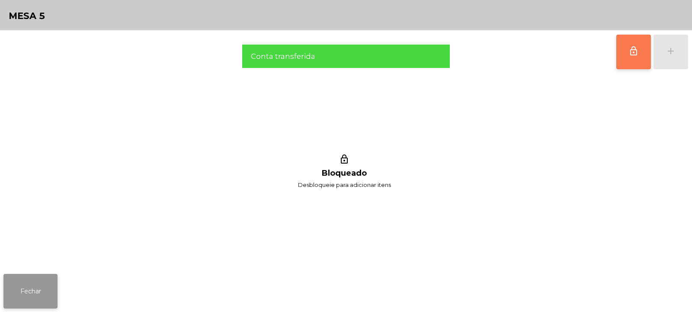
click at [41, 294] on button "Fechar" at bounding box center [30, 291] width 54 height 35
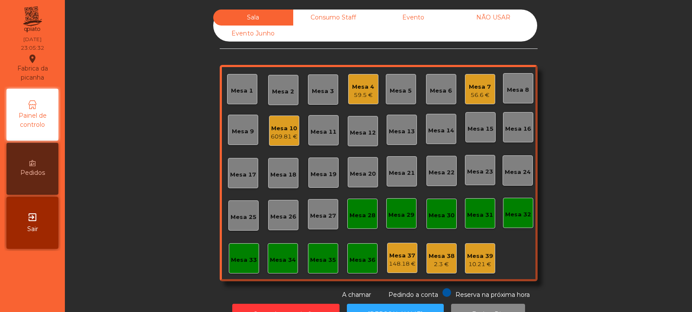
click at [276, 135] on div "609.81 €" at bounding box center [284, 136] width 27 height 9
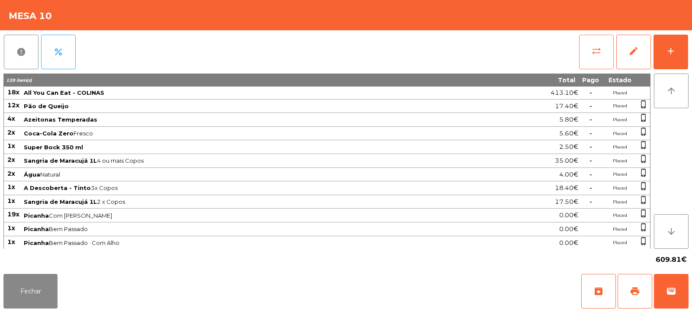
click at [581, 55] on button "sync_alt" at bounding box center [596, 52] width 35 height 35
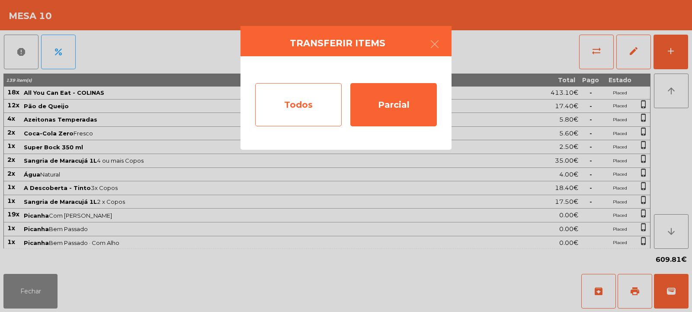
click at [322, 100] on div "Todos" at bounding box center [298, 104] width 87 height 43
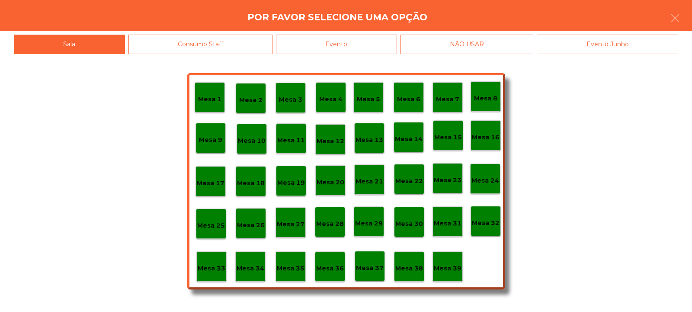
click at [367, 43] on div "Evento" at bounding box center [336, 44] width 121 height 19
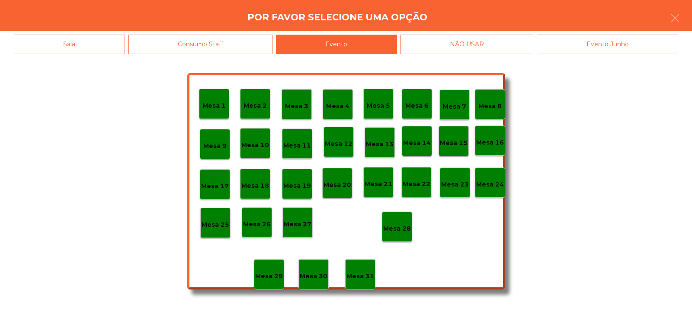
click at [405, 222] on div "Mesa 28" at bounding box center [397, 226] width 28 height 13
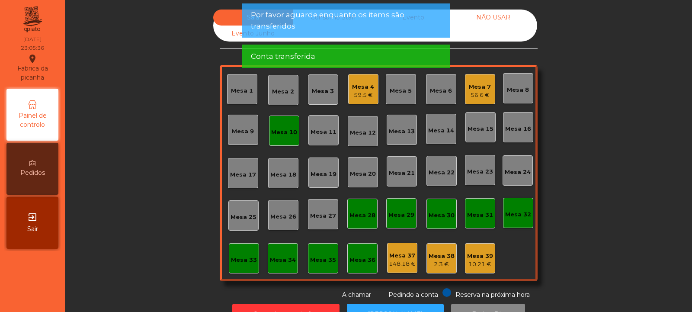
click at [288, 131] on div "Mesa 10" at bounding box center [284, 132] width 26 height 9
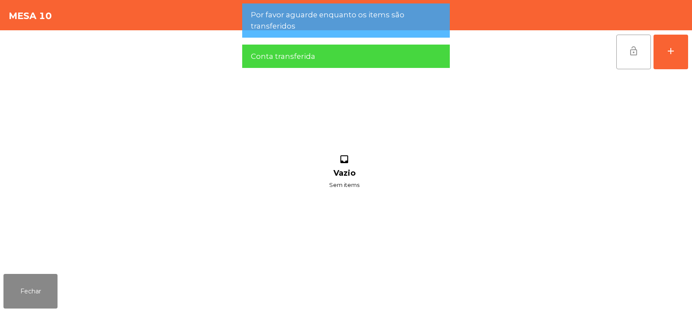
click at [626, 53] on button "lock_open" at bounding box center [633, 52] width 35 height 35
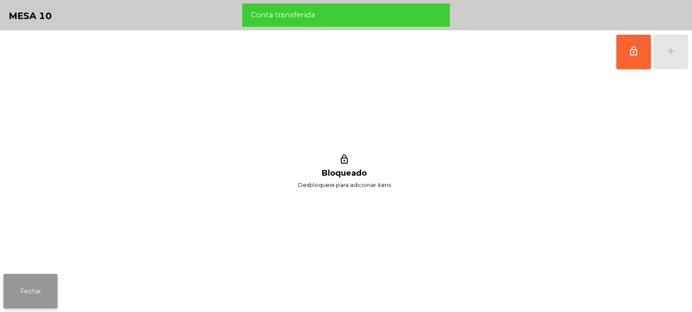
click at [42, 292] on button "Fechar" at bounding box center [30, 291] width 54 height 35
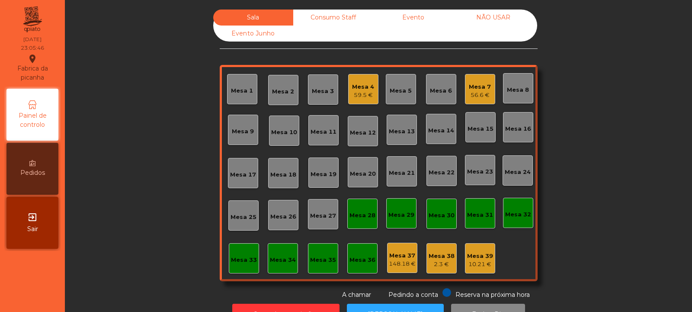
click at [327, 11] on div "Consumo Staff" at bounding box center [333, 18] width 80 height 16
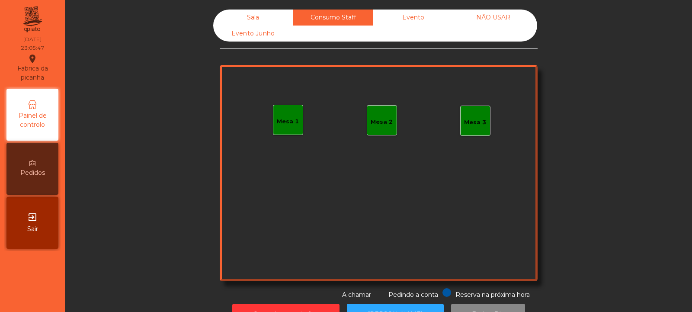
click at [267, 35] on div "Evento Junho" at bounding box center [253, 34] width 80 height 16
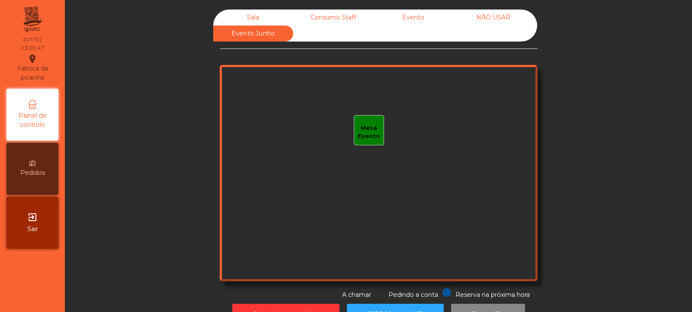
click at [260, 17] on div "Sala" at bounding box center [253, 18] width 80 height 16
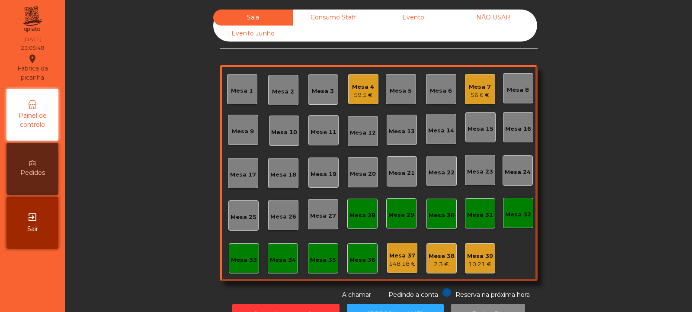
click at [478, 253] on div "Mesa 39" at bounding box center [480, 256] width 26 height 9
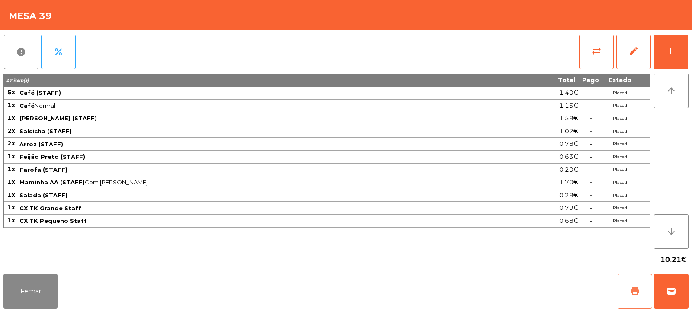
click at [636, 285] on button "print" at bounding box center [635, 291] width 35 height 35
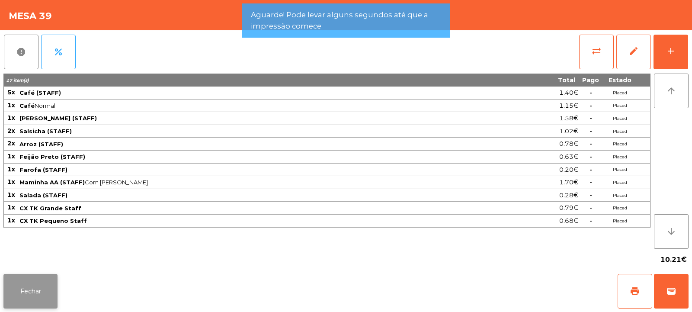
click at [40, 276] on button "Fechar" at bounding box center [30, 291] width 54 height 35
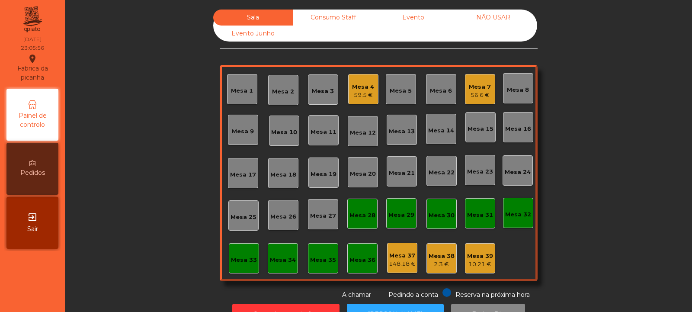
scroll to position [29, 0]
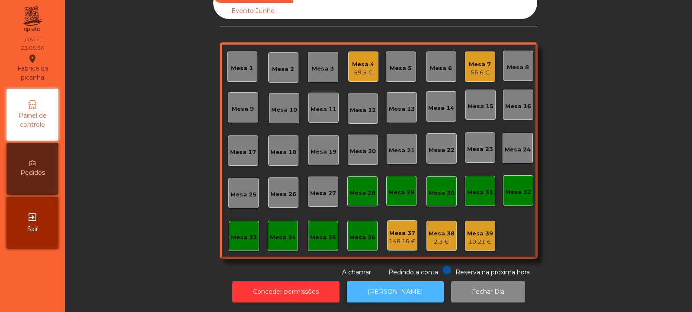
click at [414, 285] on button "[PERSON_NAME]" at bounding box center [395, 291] width 97 height 21
click at [368, 68] on div "59.5 €" at bounding box center [363, 72] width 22 height 9
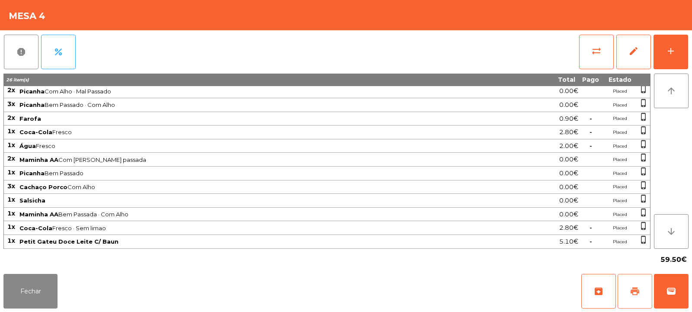
click at [639, 292] on span "print" at bounding box center [635, 291] width 10 height 10
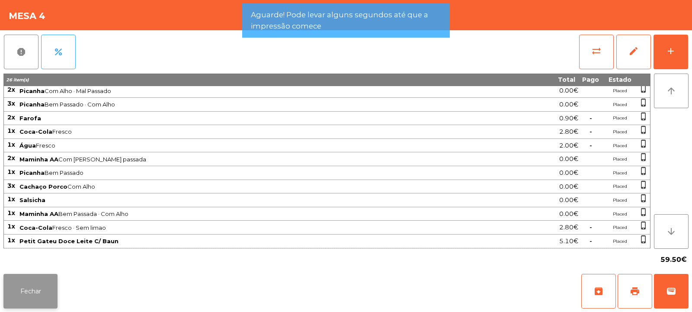
click at [49, 282] on button "Fechar" at bounding box center [30, 291] width 54 height 35
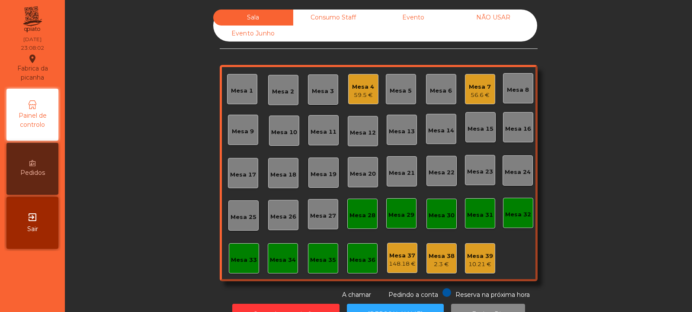
scroll to position [29, 0]
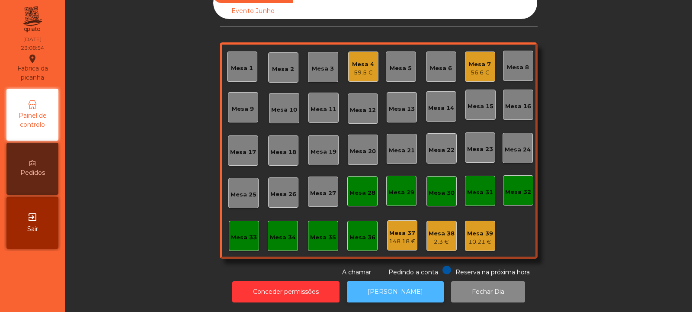
click at [397, 281] on button "[PERSON_NAME]" at bounding box center [395, 291] width 97 height 21
click at [366, 68] on div "59.5 €" at bounding box center [363, 72] width 22 height 9
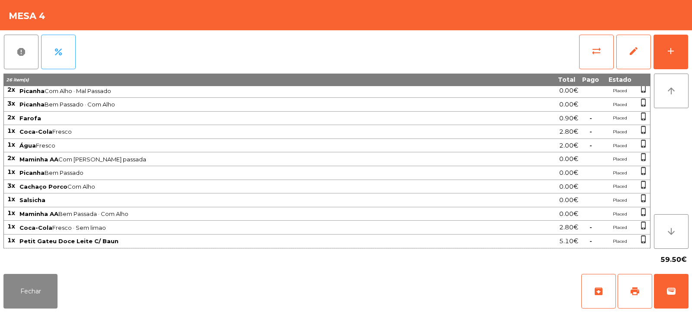
scroll to position [0, 0]
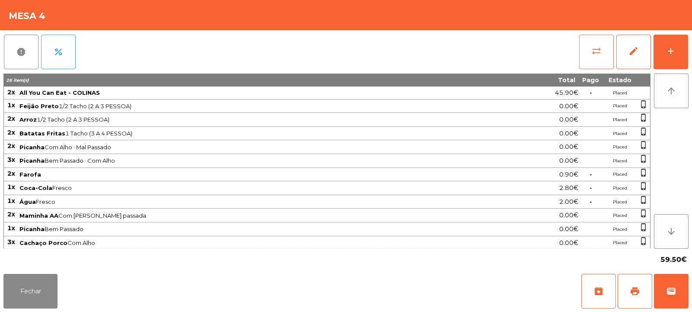
click at [593, 54] on span "sync_alt" at bounding box center [596, 51] width 10 height 10
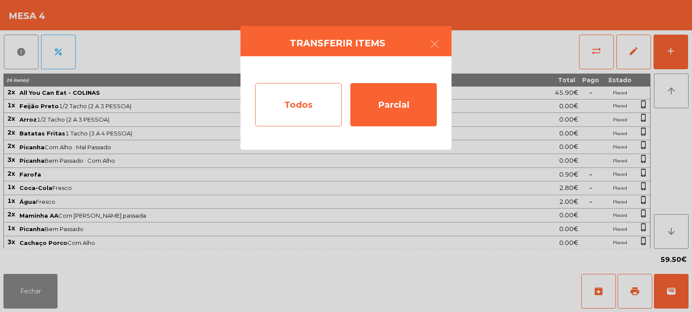
click at [311, 99] on div "Todos" at bounding box center [298, 104] width 87 height 43
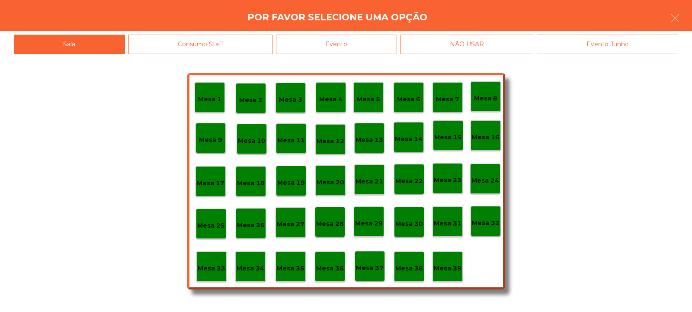
click at [374, 40] on div "Evento" at bounding box center [336, 44] width 121 height 19
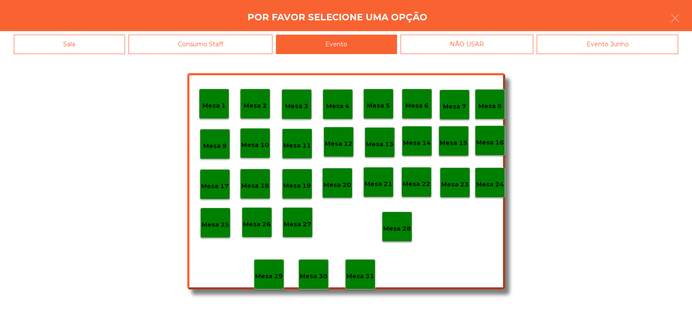
click at [396, 221] on div "Mesa 28" at bounding box center [397, 226] width 28 height 13
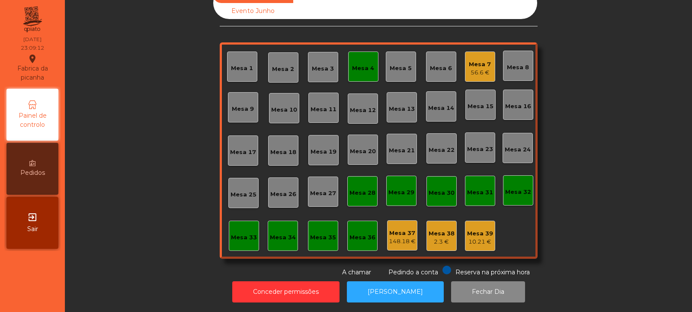
click at [362, 67] on div "Mesa 4" at bounding box center [363, 66] width 30 height 30
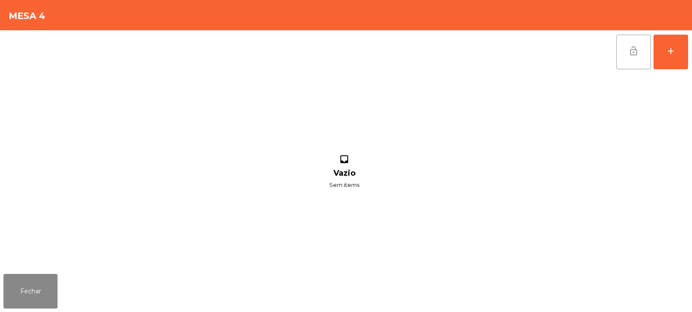
click at [633, 54] on span "lock_open" at bounding box center [633, 51] width 10 height 10
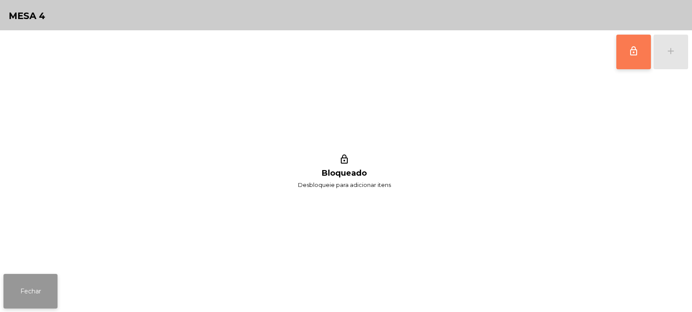
click at [55, 279] on button "Fechar" at bounding box center [30, 291] width 54 height 35
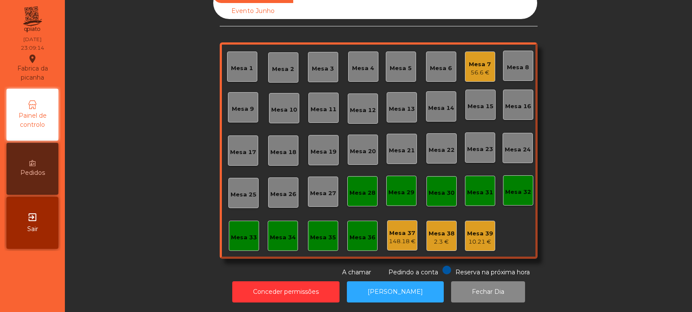
click at [483, 69] on div "56.6 €" at bounding box center [480, 72] width 22 height 9
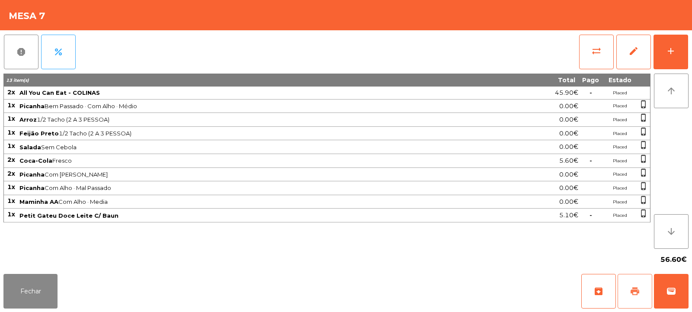
click at [635, 289] on span "print" at bounding box center [635, 291] width 10 height 10
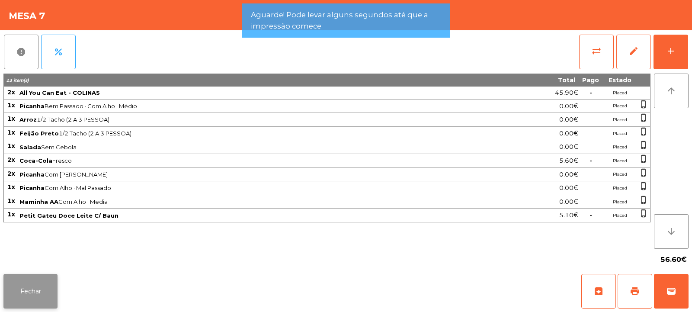
click at [41, 294] on button "Fechar" at bounding box center [30, 291] width 54 height 35
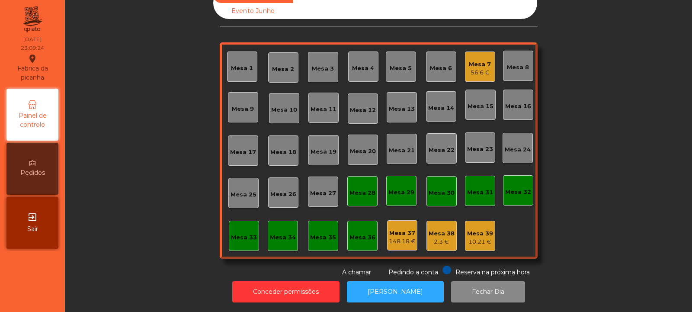
click at [469, 68] on div "56.6 €" at bounding box center [480, 72] width 22 height 9
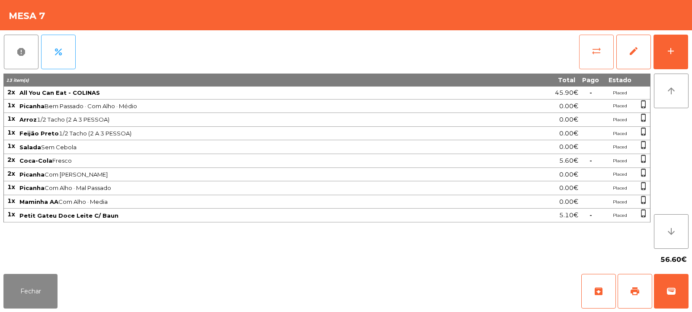
click at [595, 65] on button "sync_alt" at bounding box center [596, 52] width 35 height 35
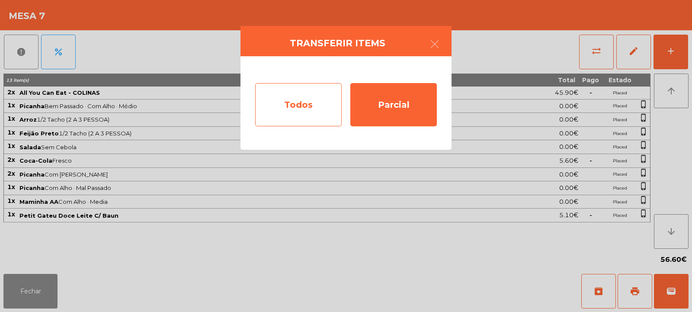
click at [328, 112] on div "Todos" at bounding box center [298, 104] width 87 height 43
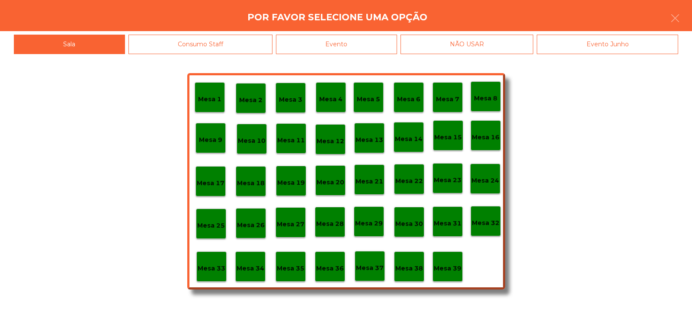
click at [388, 48] on div "Evento" at bounding box center [336, 44] width 121 height 19
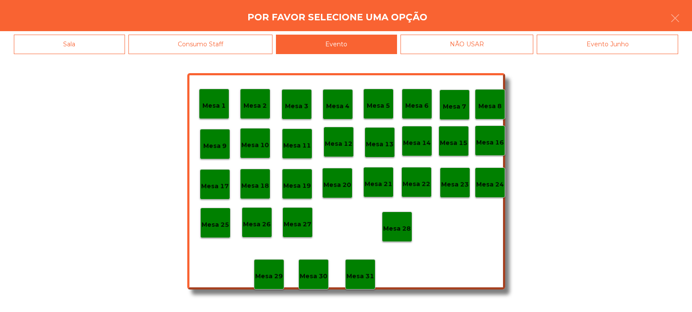
click at [407, 229] on p "Mesa 28" at bounding box center [397, 229] width 28 height 10
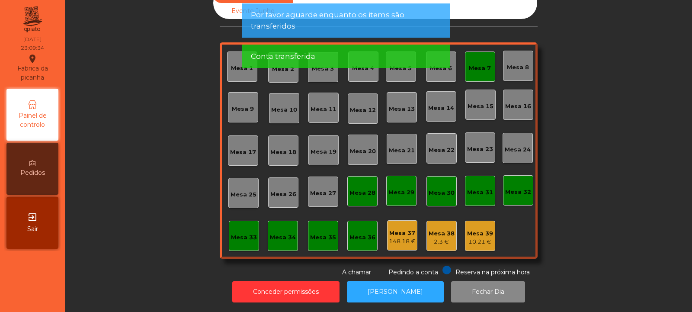
click at [480, 67] on div "Mesa 7" at bounding box center [480, 66] width 30 height 30
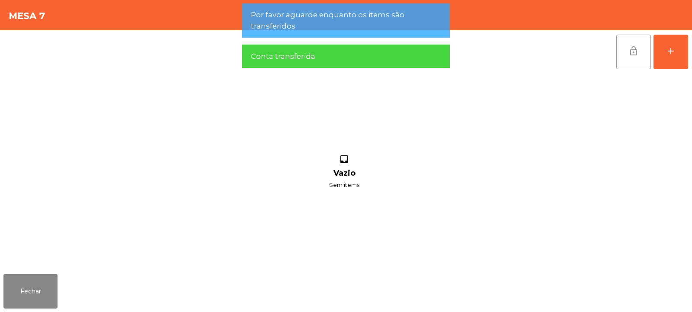
click at [630, 62] on button "lock_open" at bounding box center [633, 52] width 35 height 35
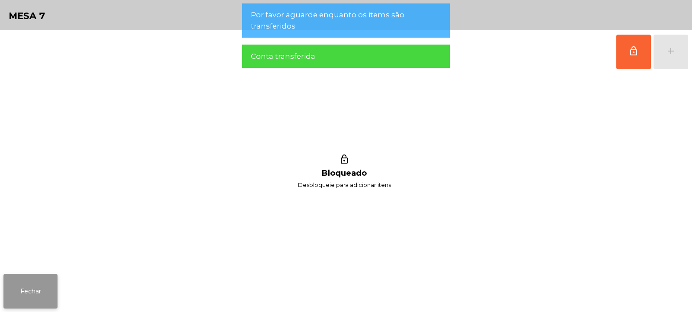
click at [38, 292] on button "Fechar" at bounding box center [30, 291] width 54 height 35
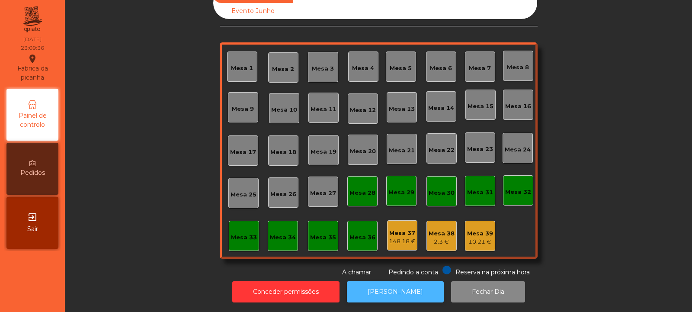
click at [404, 281] on button "[PERSON_NAME]" at bounding box center [395, 291] width 97 height 21
click at [439, 237] on div "2.3 €" at bounding box center [442, 241] width 26 height 9
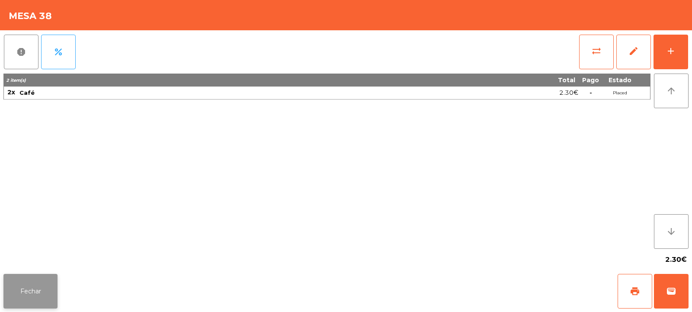
click at [32, 298] on button "Fechar" at bounding box center [30, 291] width 54 height 35
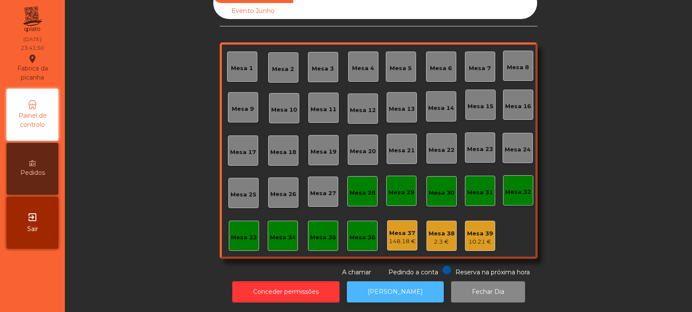
click at [410, 285] on button "[PERSON_NAME]" at bounding box center [395, 291] width 97 height 21
click at [387, 281] on button "[PERSON_NAME]" at bounding box center [395, 291] width 97 height 21
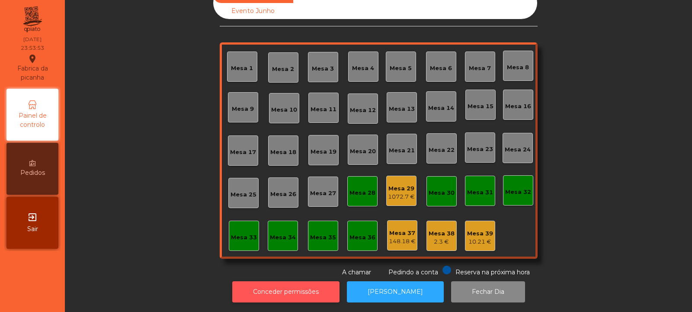
click at [319, 282] on button "Conceder permissões" at bounding box center [285, 291] width 107 height 21
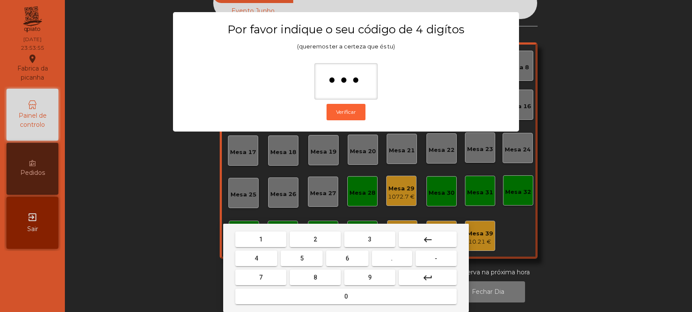
type input "****"
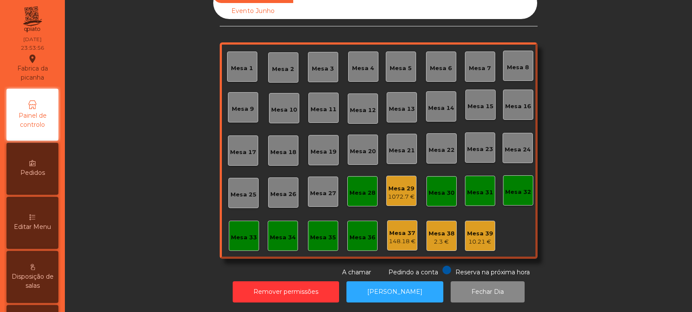
click at [401, 237] on div "148.18 €" at bounding box center [402, 241] width 27 height 9
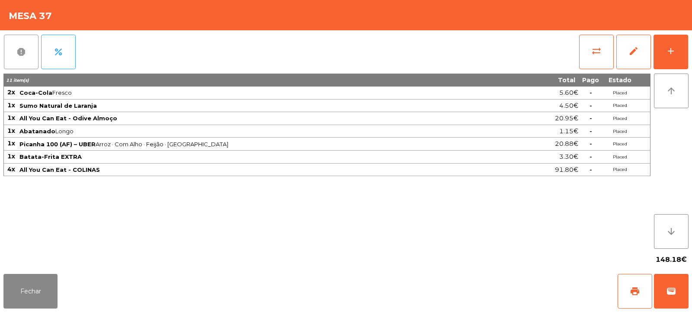
click at [20, 54] on span "report" at bounding box center [21, 52] width 10 height 10
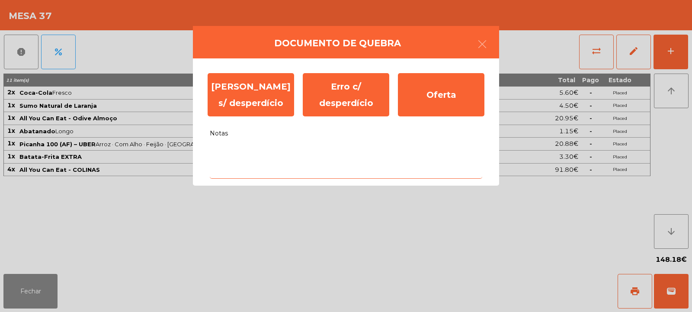
click at [303, 157] on textarea "Notas" at bounding box center [346, 161] width 272 height 36
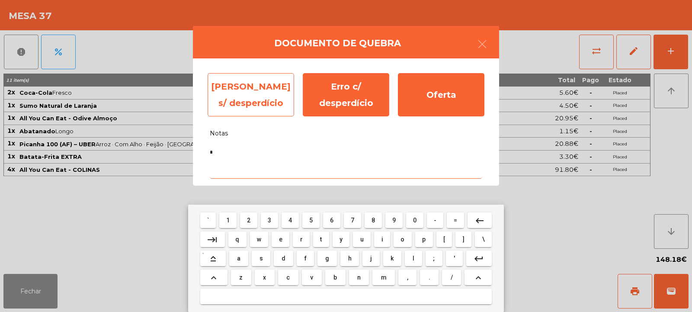
type textarea "*"
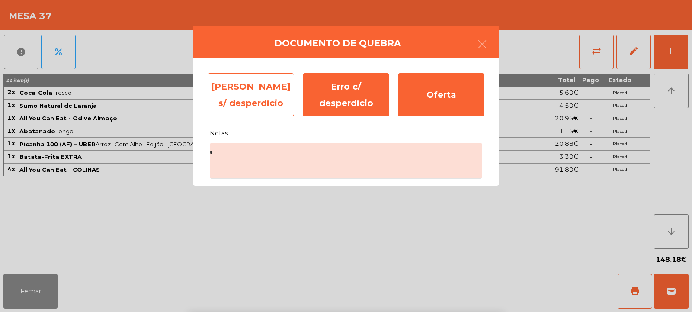
click at [232, 95] on div "[PERSON_NAME] s/ desperdício" at bounding box center [251, 94] width 87 height 43
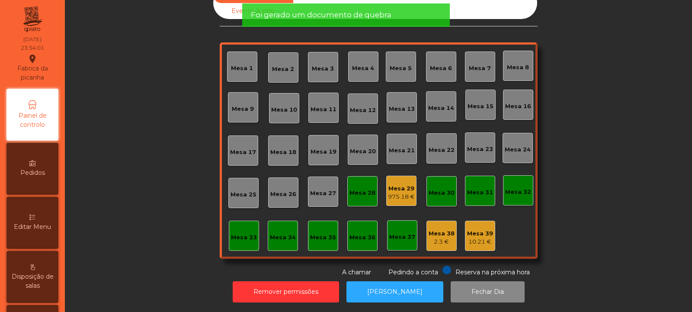
click at [444, 230] on div "Mesa 38" at bounding box center [442, 233] width 26 height 9
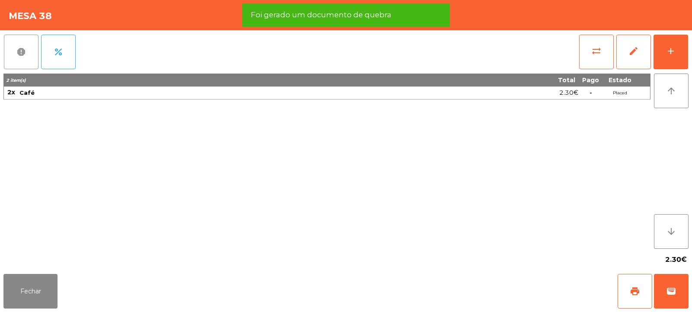
click at [23, 49] on span "report" at bounding box center [21, 52] width 10 height 10
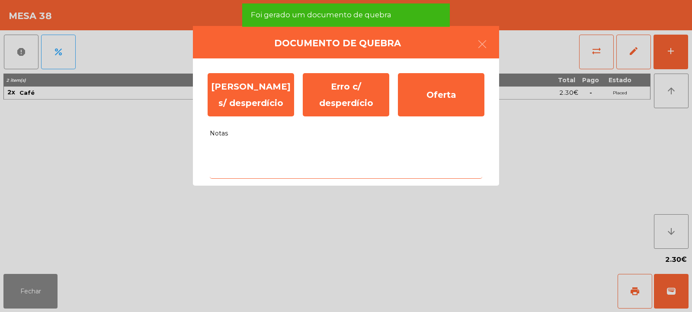
click at [362, 156] on textarea "Notas" at bounding box center [346, 161] width 272 height 36
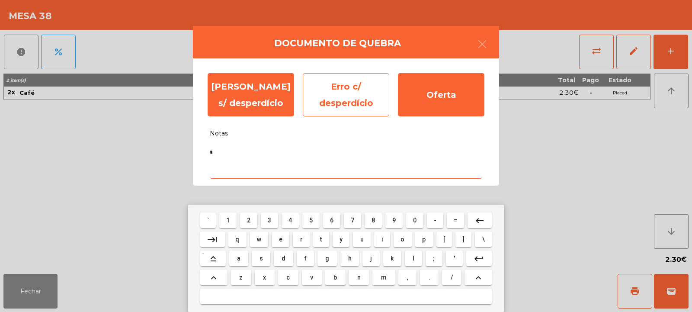
type textarea "*"
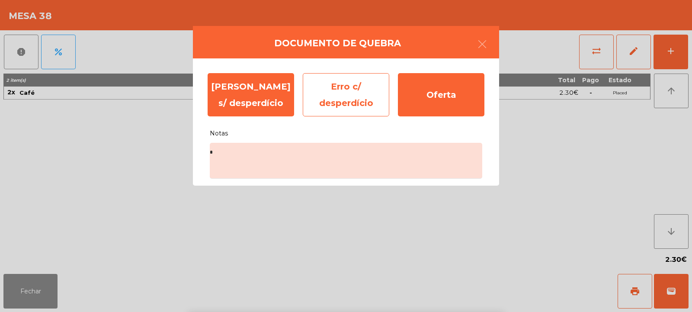
click at [364, 99] on div "Erro c/ desperdício" at bounding box center [346, 94] width 87 height 43
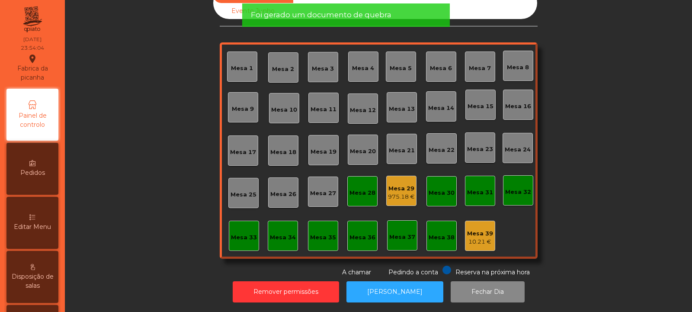
click at [477, 237] on div "10.21 €" at bounding box center [480, 241] width 26 height 9
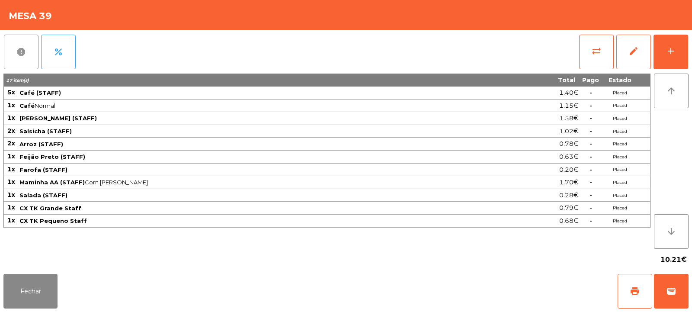
click at [22, 58] on button "report" at bounding box center [21, 52] width 35 height 35
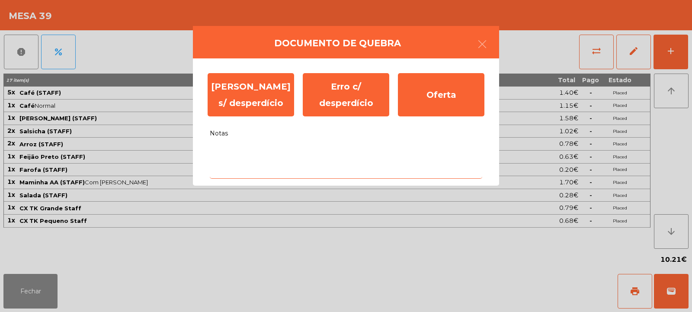
click at [372, 147] on textarea "Notas" at bounding box center [346, 161] width 272 height 36
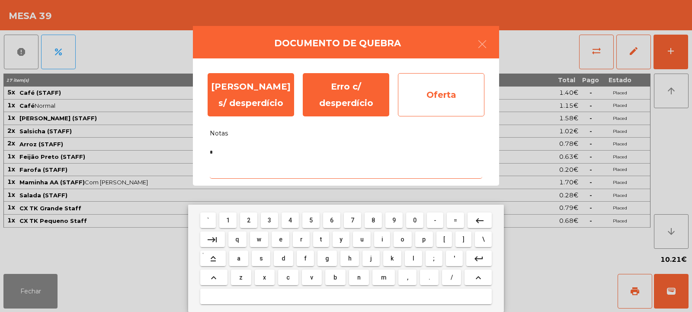
type textarea "*"
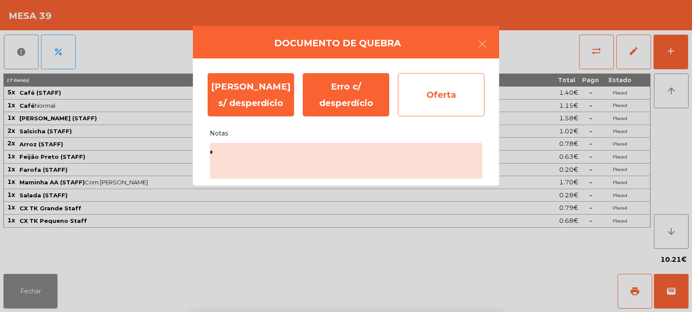
click at [453, 100] on div "Oferta" at bounding box center [441, 94] width 87 height 43
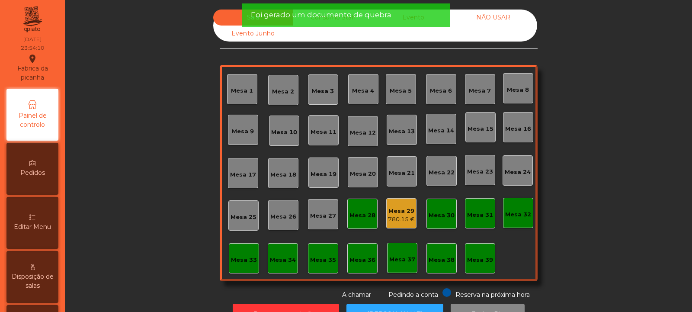
click at [448, 245] on div "Mesa 38" at bounding box center [441, 258] width 30 height 30
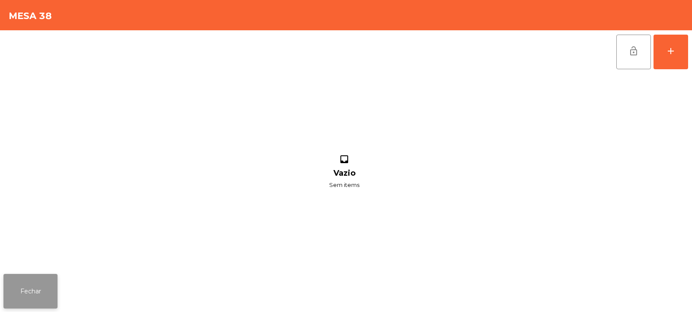
click at [33, 285] on button "Fechar" at bounding box center [30, 291] width 54 height 35
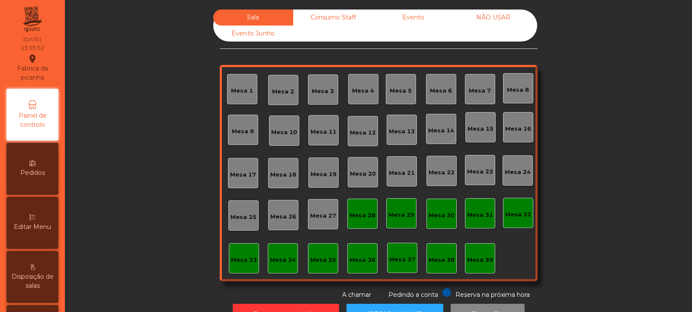
scroll to position [29, 0]
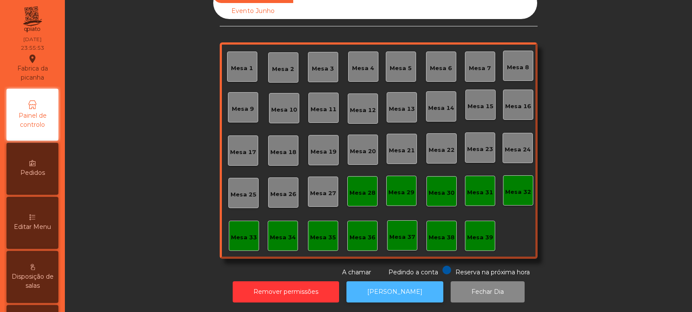
click at [395, 282] on button "[PERSON_NAME]" at bounding box center [394, 291] width 97 height 21
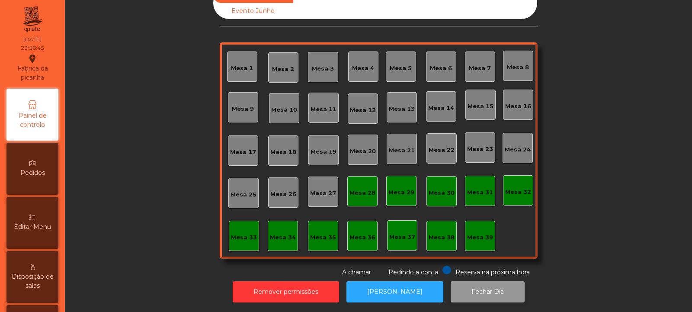
click at [465, 281] on button "Fechar Dia" at bounding box center [488, 291] width 74 height 21
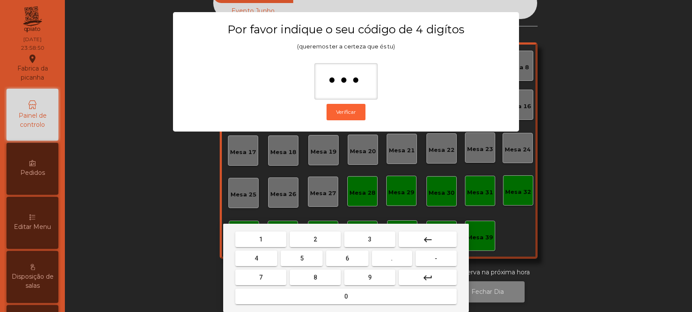
type input "****"
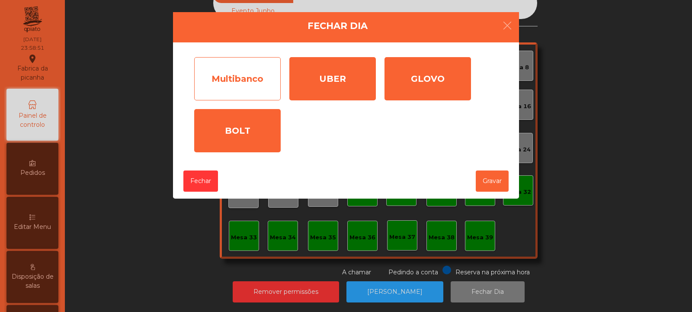
click at [250, 87] on div "Multibanco" at bounding box center [237, 78] width 87 height 43
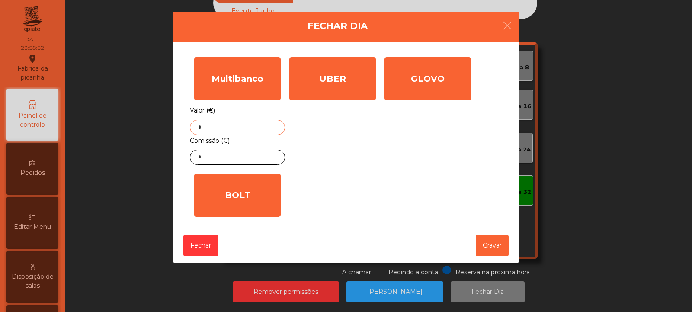
click at [254, 129] on input "*" at bounding box center [237, 127] width 95 height 15
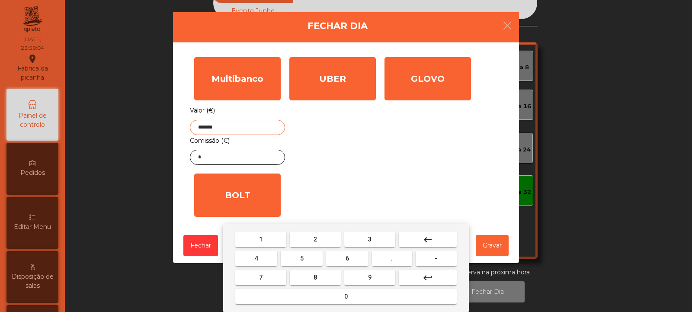
type input "*******"
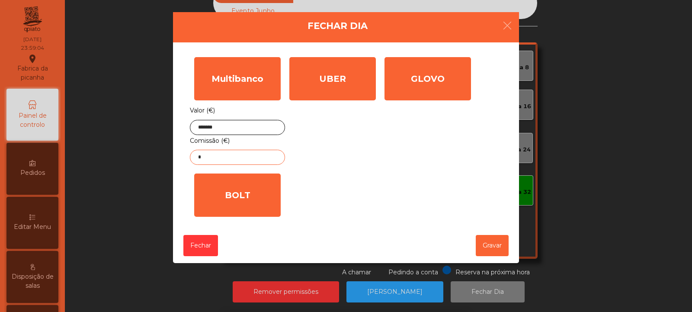
click at [264, 156] on input "*" at bounding box center [237, 157] width 95 height 15
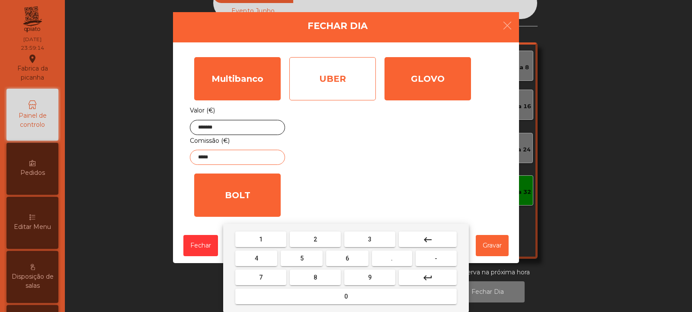
type input "*****"
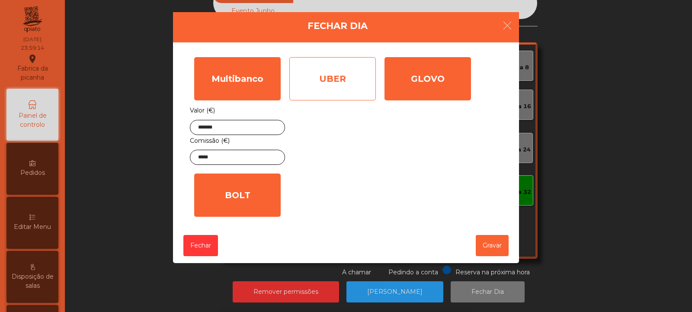
click at [356, 81] on div "UBER" at bounding box center [332, 78] width 87 height 43
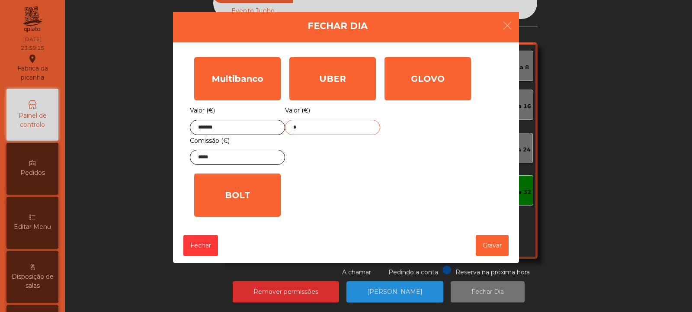
click at [346, 126] on input "*" at bounding box center [332, 127] width 95 height 15
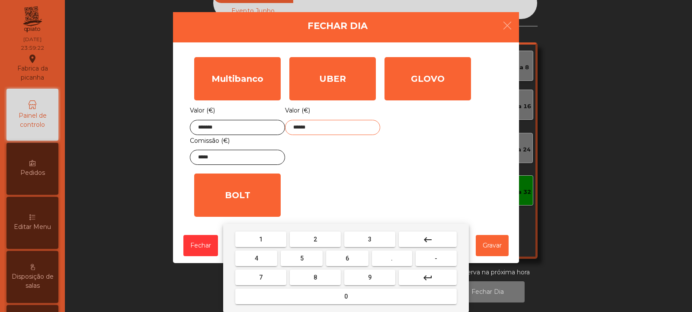
type input "******"
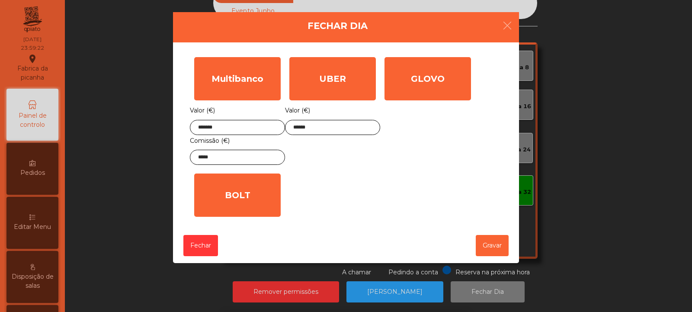
click at [498, 253] on div "1 2 3 keyboard_backspace 4 5 6 . - 7 8 9 keyboard_return 0" at bounding box center [346, 268] width 692 height 88
click at [493, 246] on button "Gravar" at bounding box center [492, 245] width 33 height 21
